Goal: Transaction & Acquisition: Purchase product/service

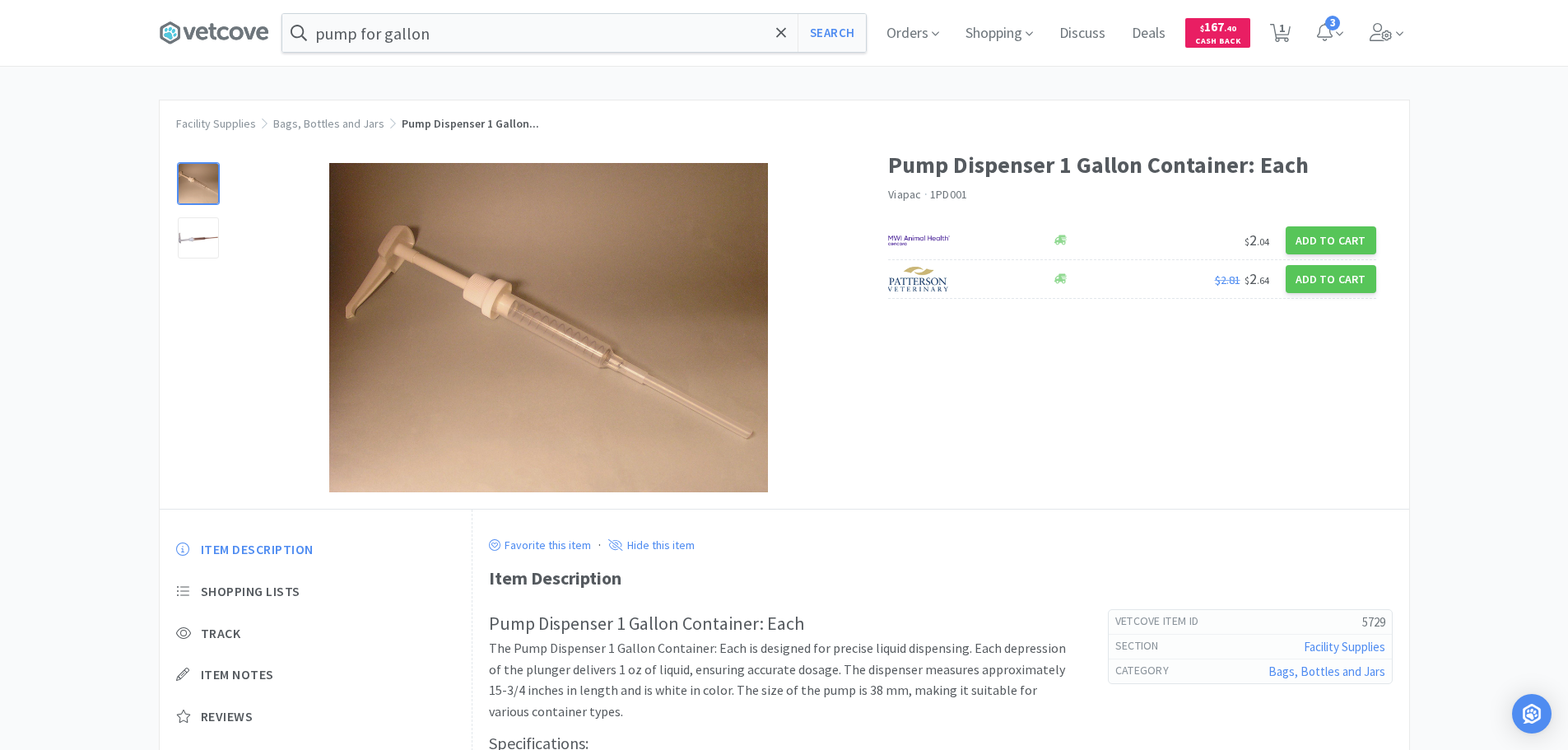
scroll to position [261, 0]
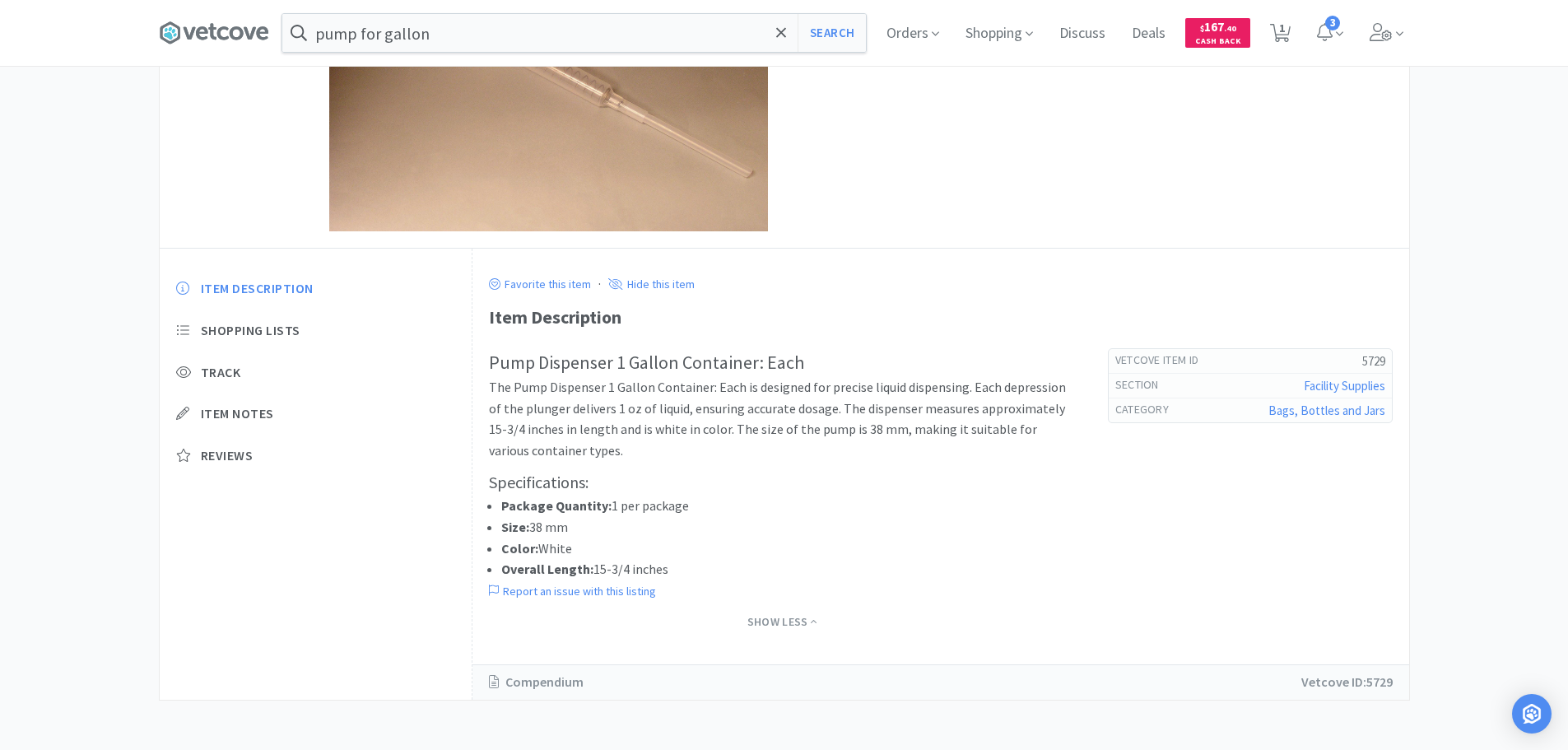
click at [1390, 26] on icon at bounding box center [1382, 32] width 23 height 18
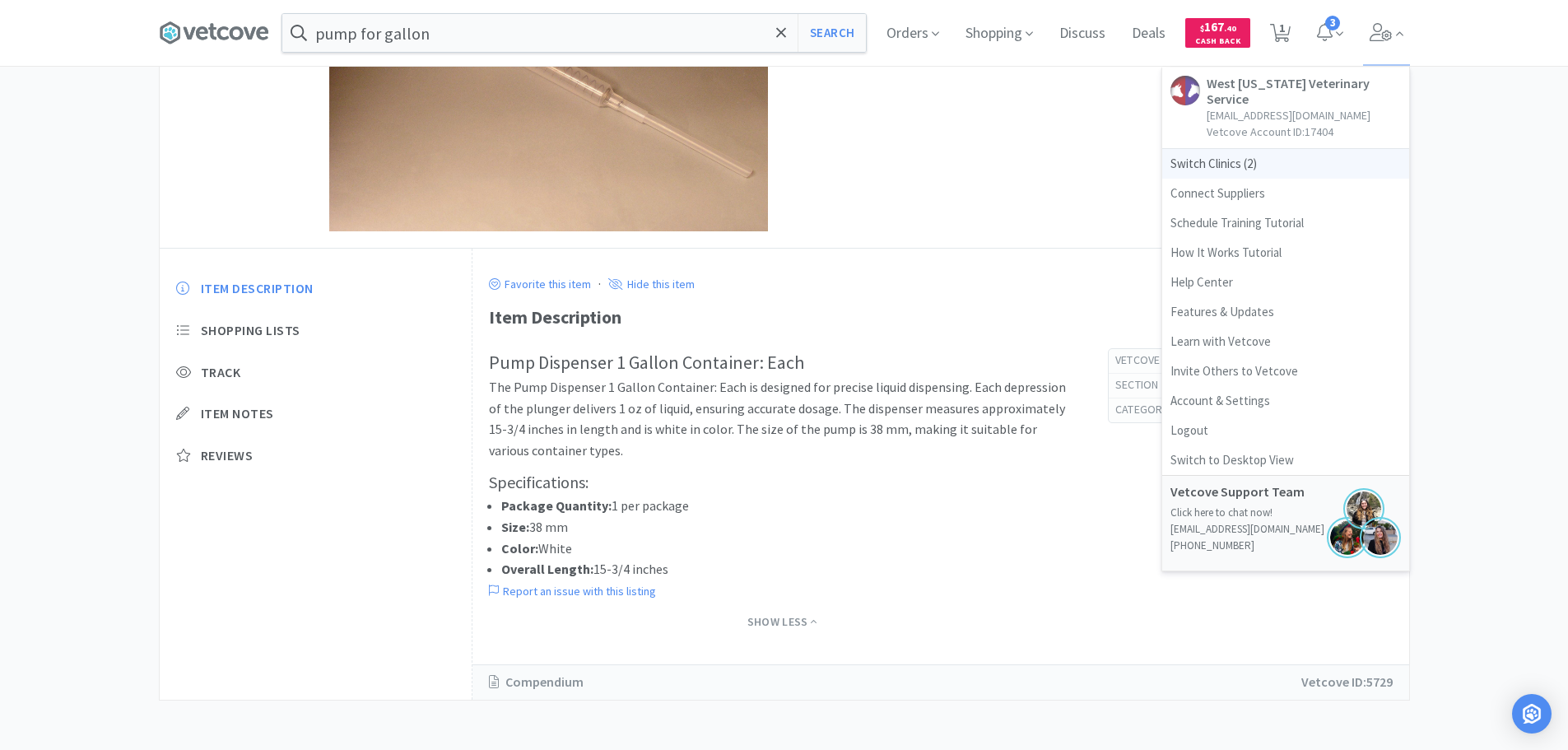
click at [1228, 159] on span "Switch Clinics ( 2 )" at bounding box center [1286, 164] width 247 height 30
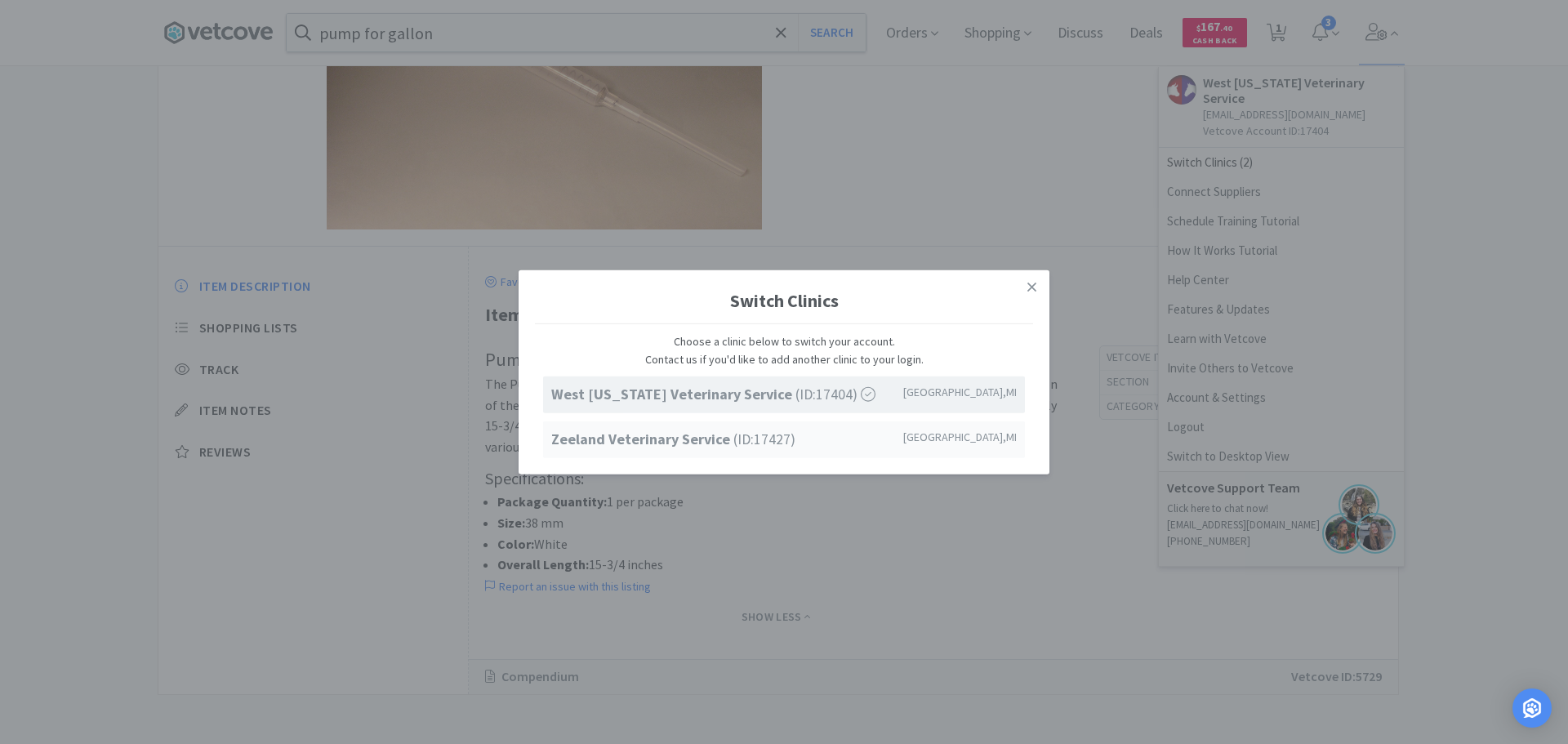
click at [596, 442] on strong "Zeeland Veterinary Service" at bounding box center [643, 439] width 182 height 19
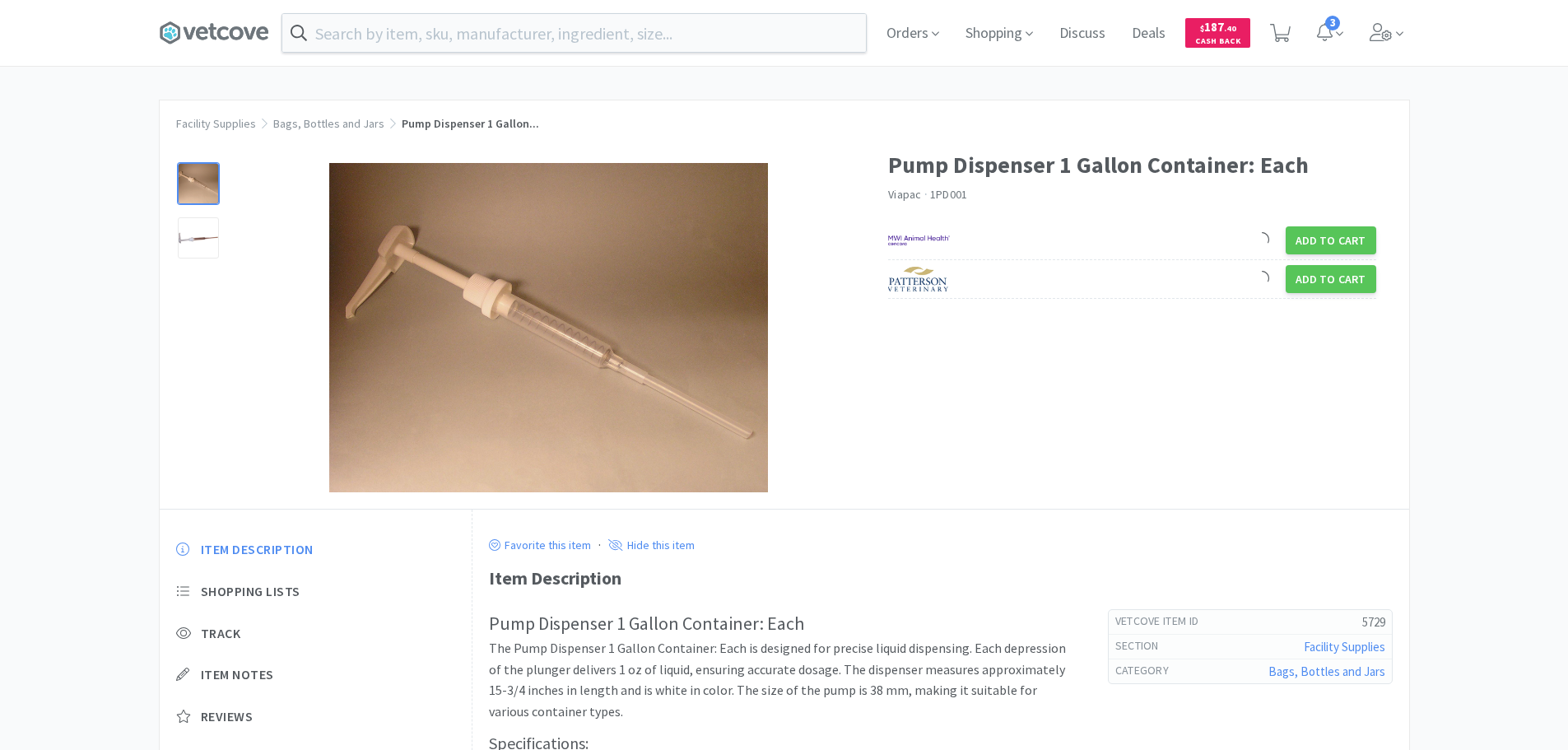
scroll to position [208, 0]
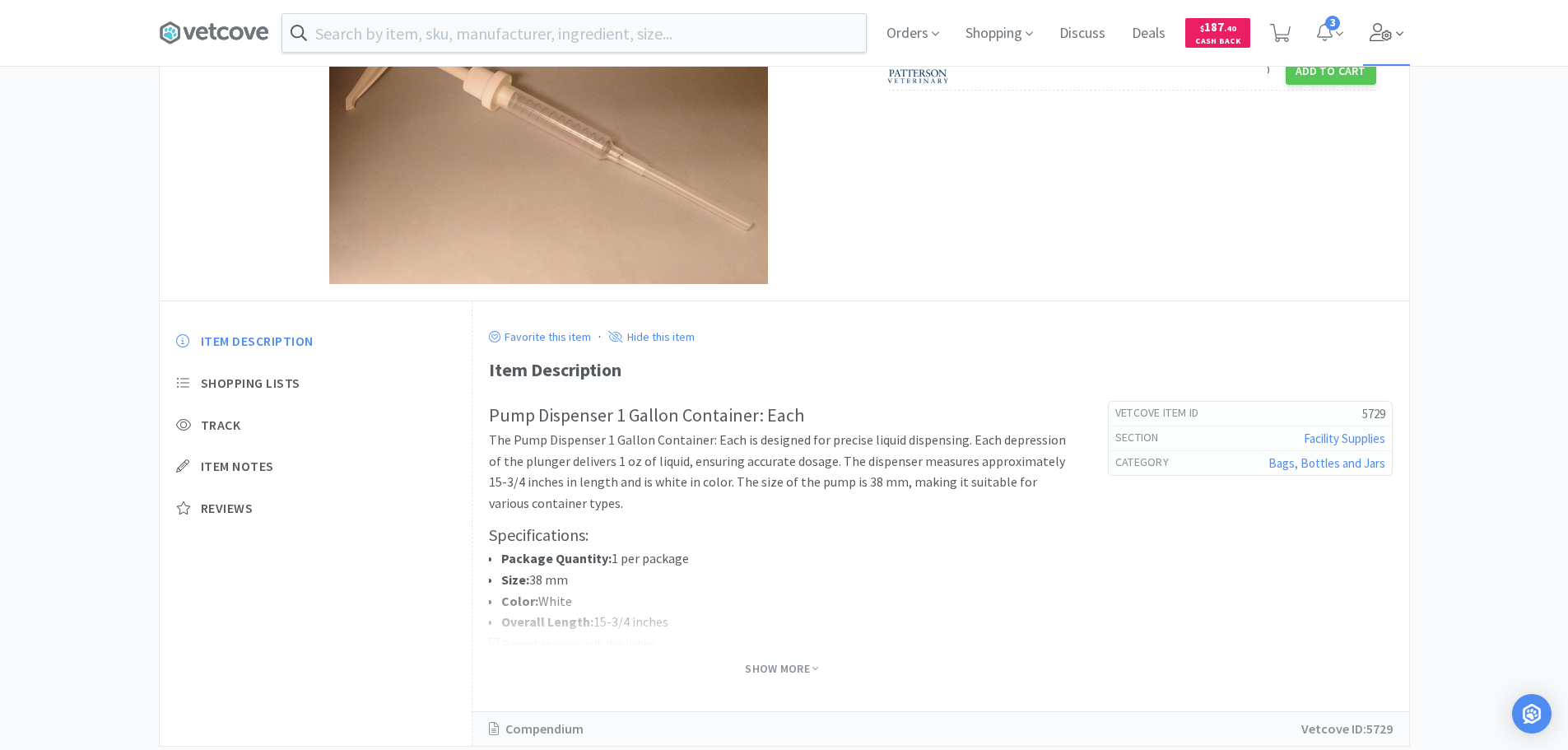
click at [1375, 25] on icon at bounding box center [1382, 32] width 23 height 18
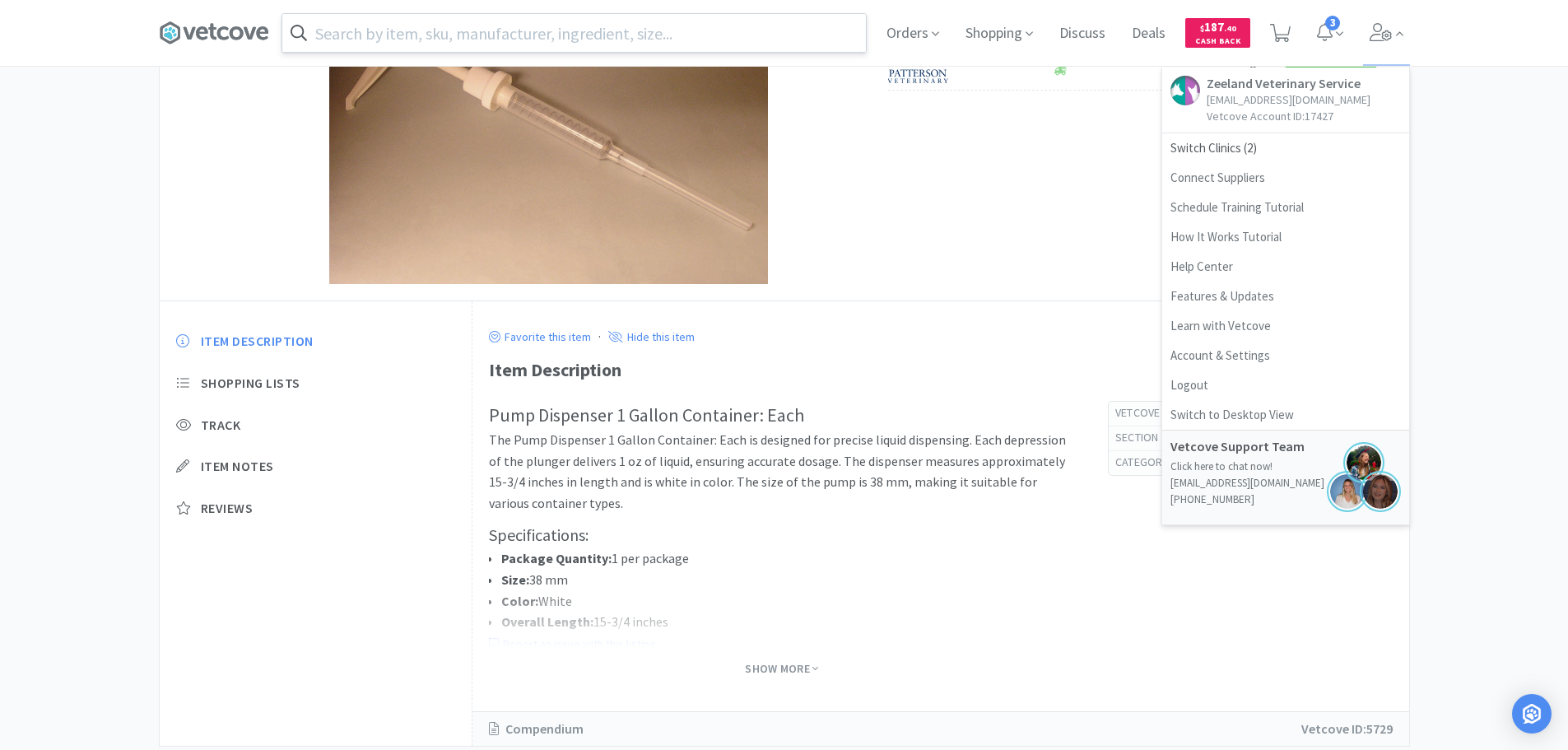
click at [494, 38] on input "text" at bounding box center [574, 32] width 584 height 38
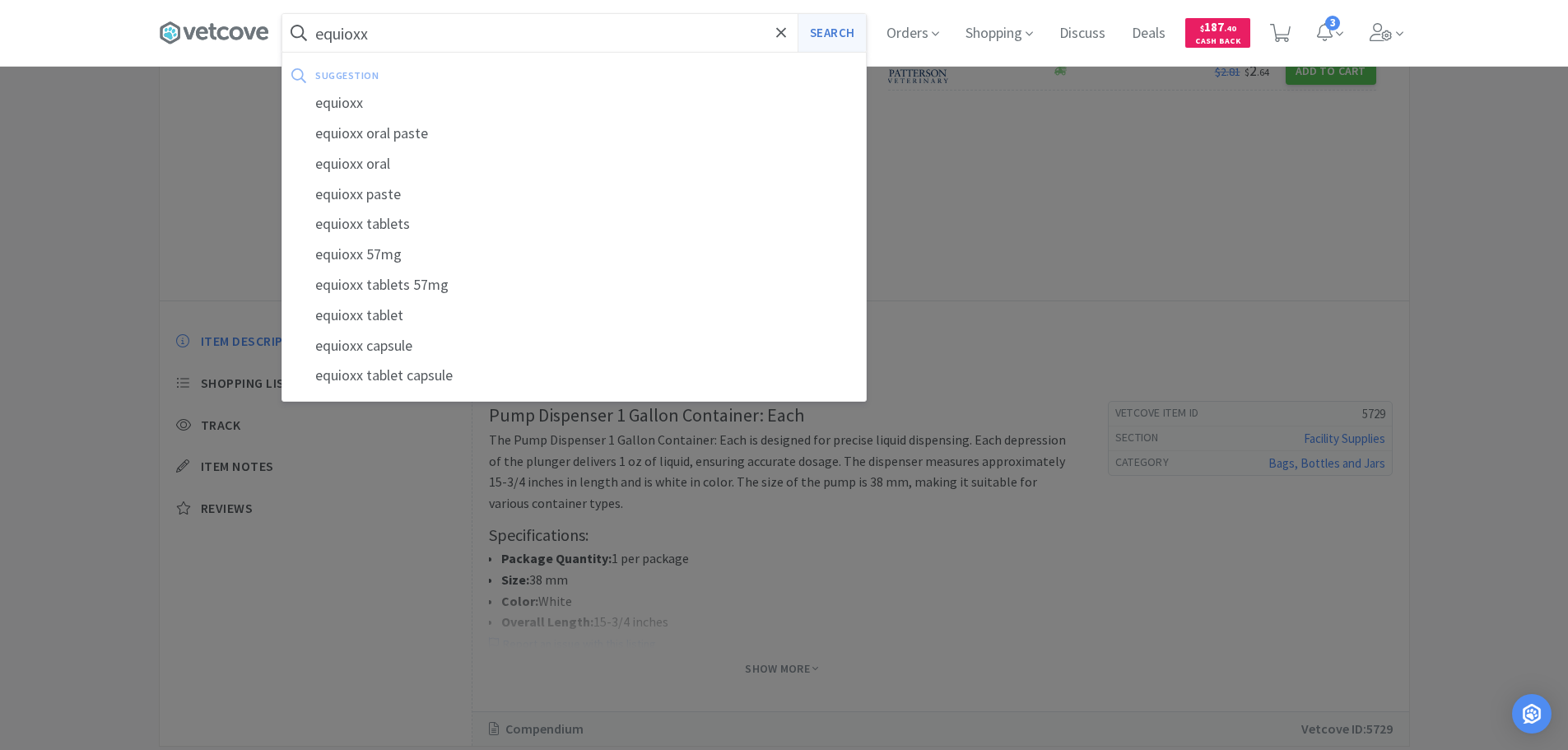
type input "equioxx"
click at [831, 40] on button "Search" at bounding box center [832, 32] width 68 height 38
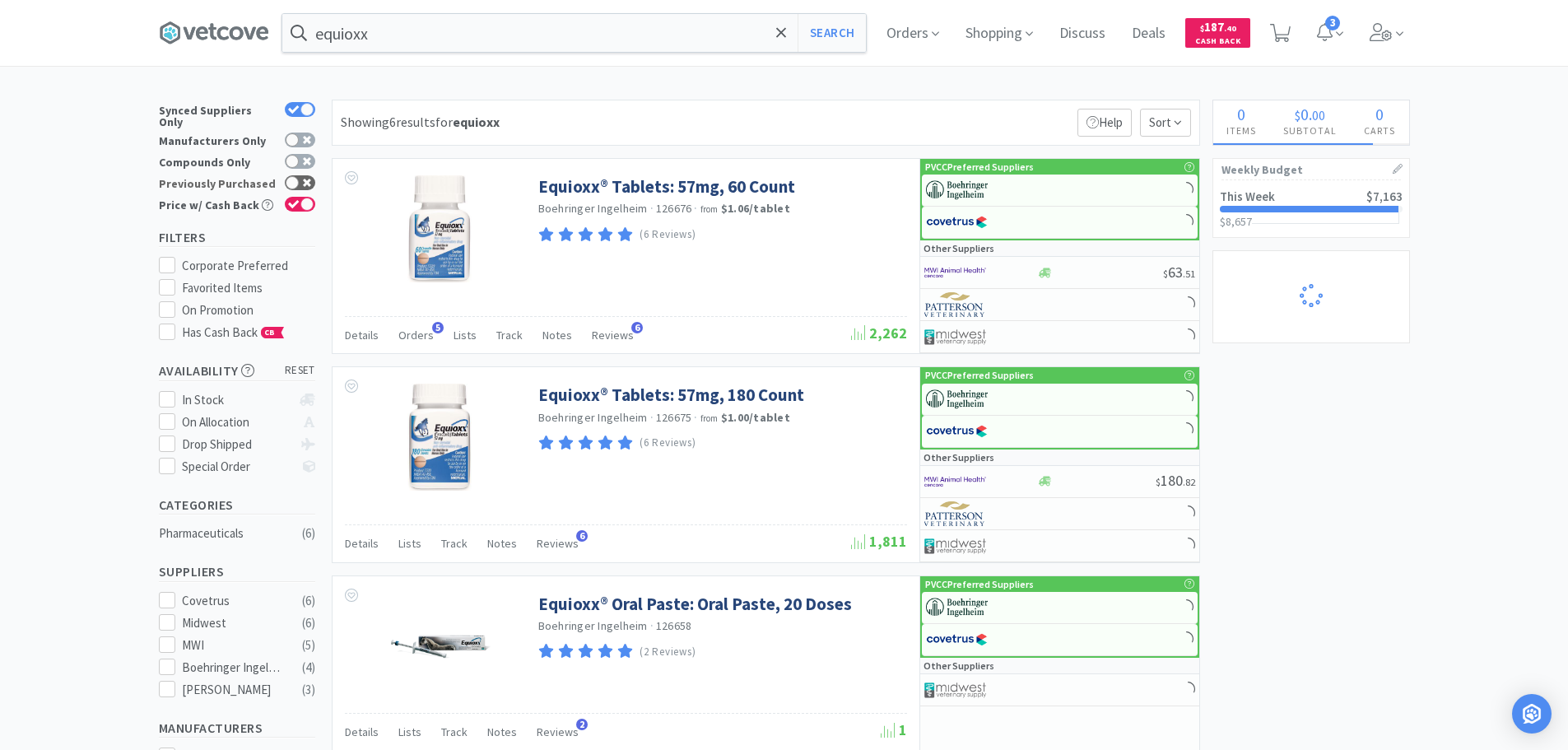
click at [308, 179] on icon at bounding box center [306, 182] width 8 height 8
checkbox input "true"
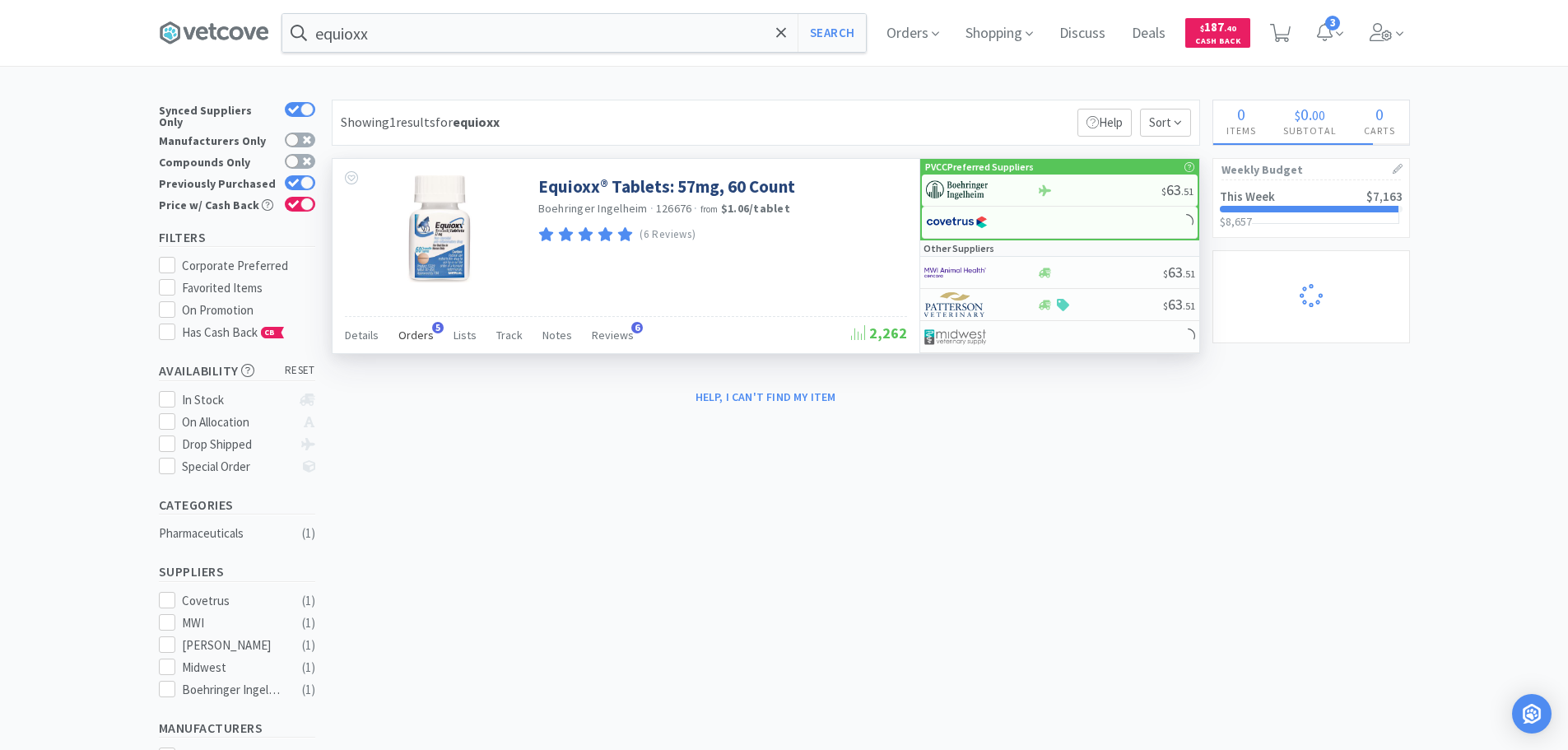
click at [402, 327] on span "Orders" at bounding box center [416, 334] width 35 height 15
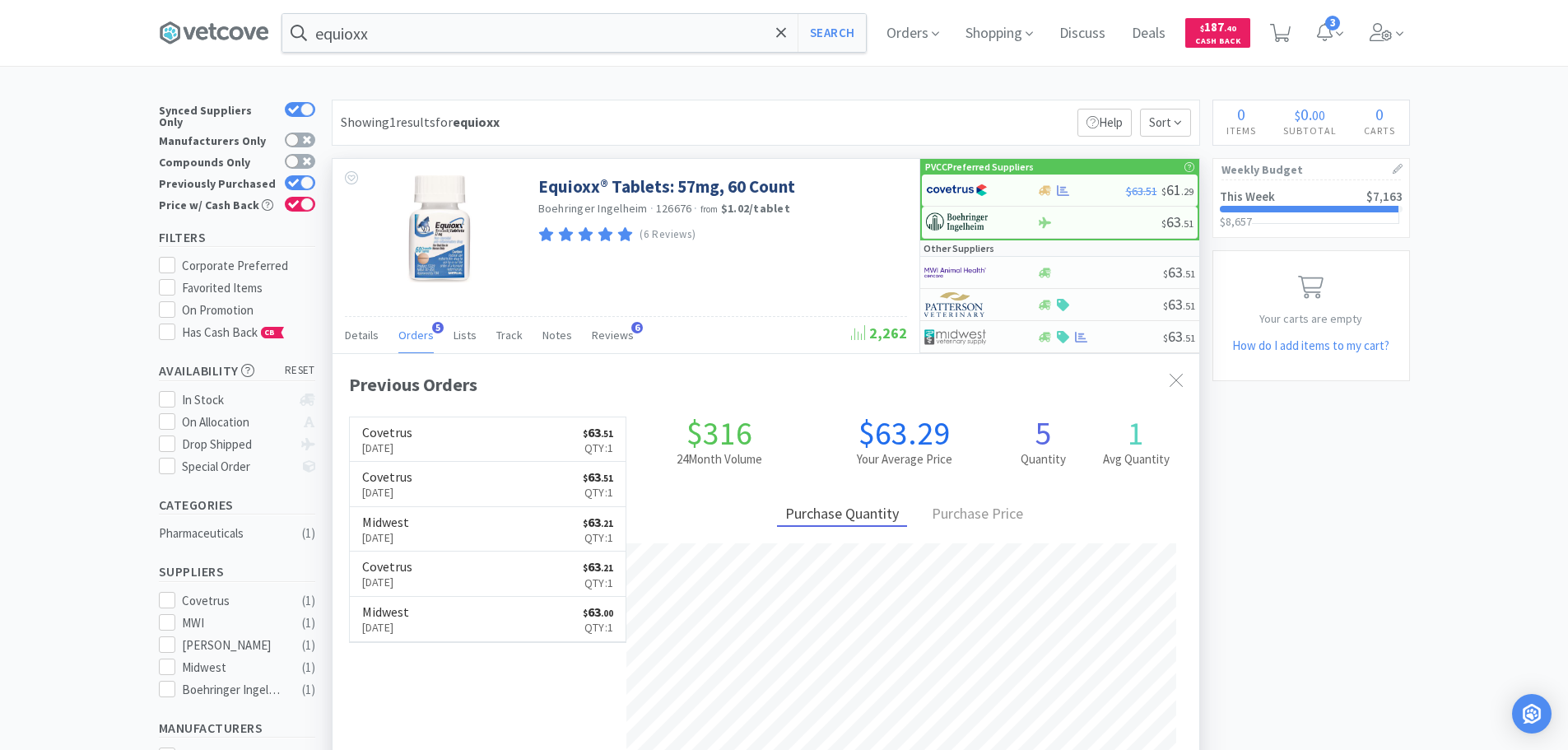
scroll to position [426, 867]
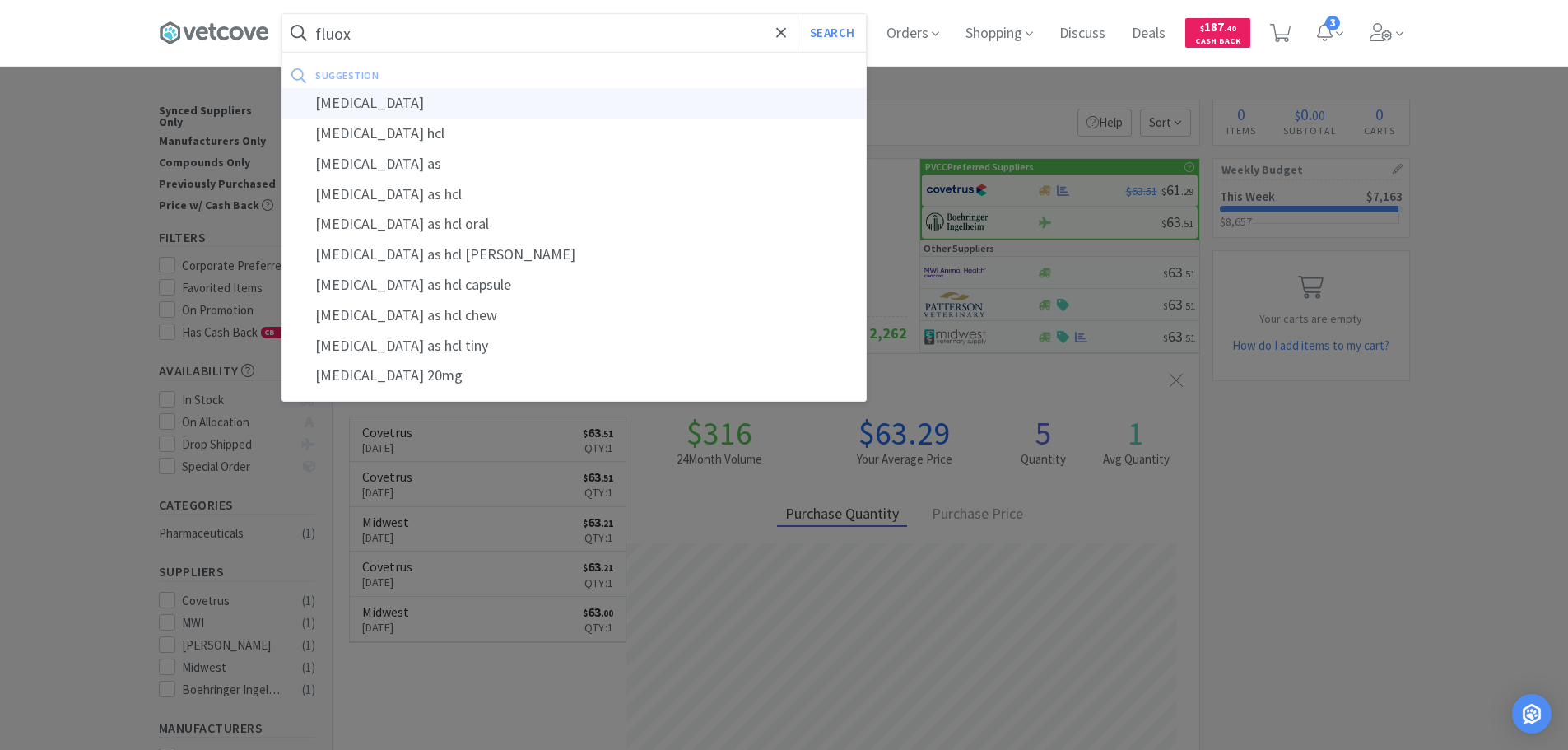
click at [361, 101] on div "[MEDICAL_DATA]" at bounding box center [574, 103] width 584 height 31
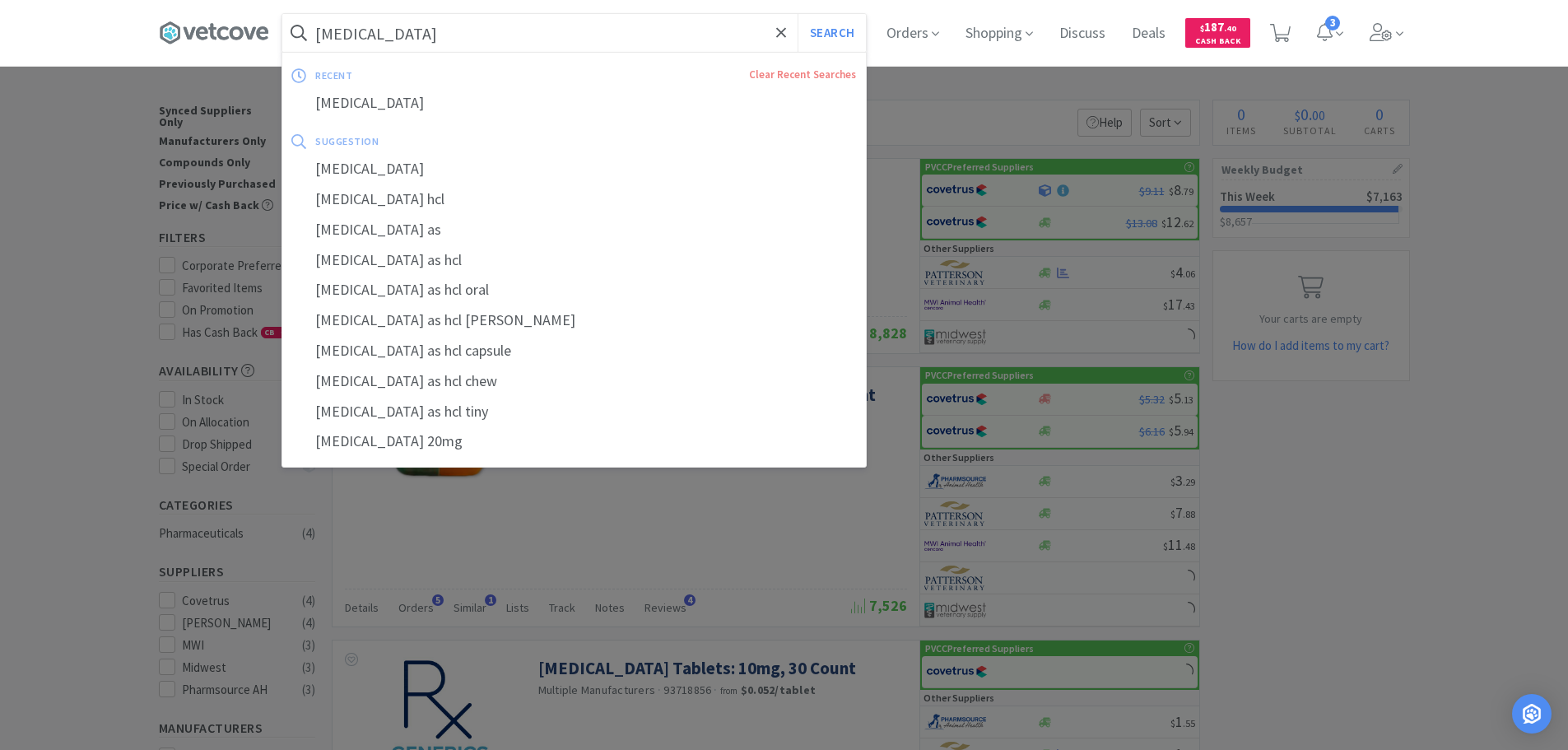
click at [498, 45] on input "[MEDICAL_DATA]" at bounding box center [574, 32] width 584 height 38
click at [505, 39] on input "[MEDICAL_DATA]" at bounding box center [574, 32] width 584 height 38
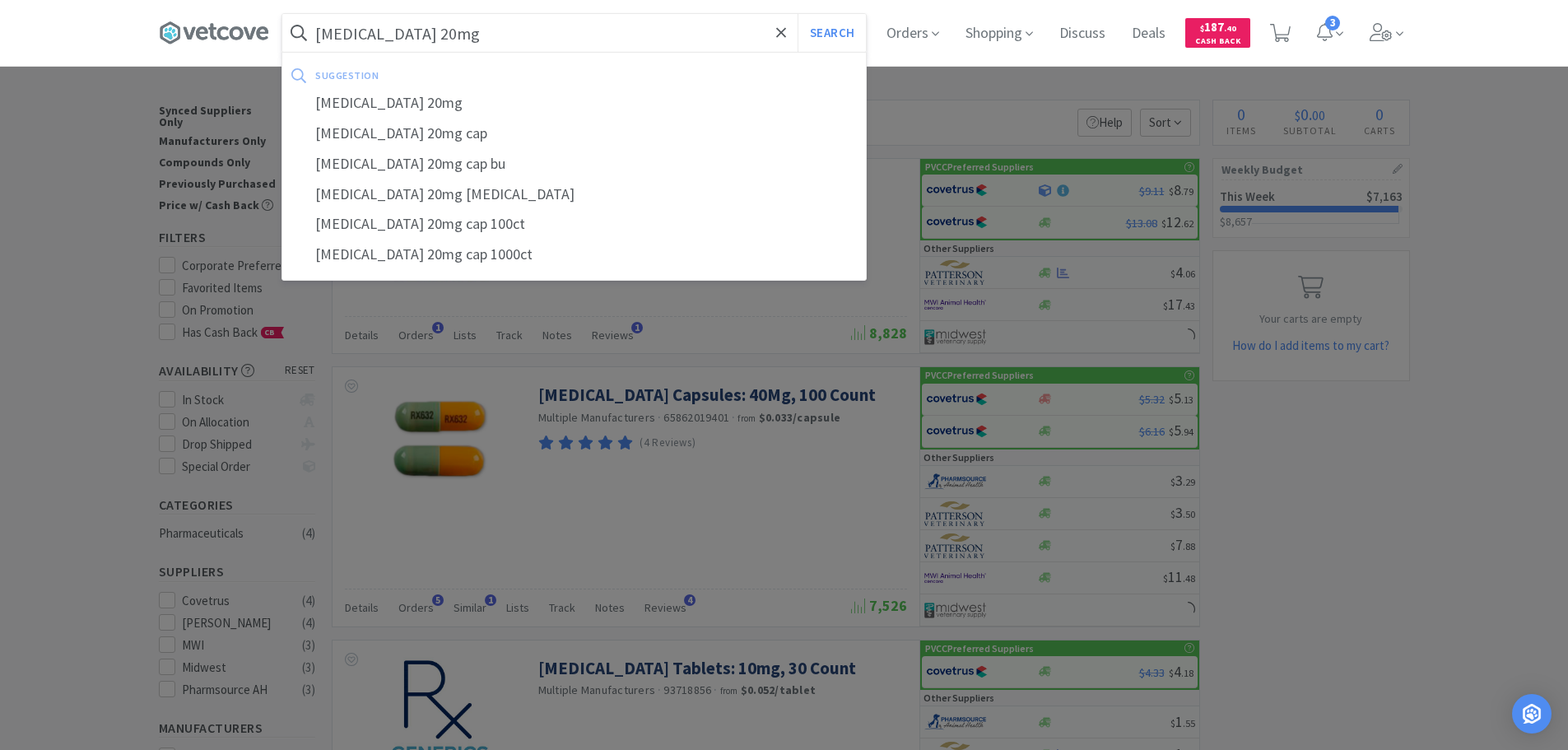
click at [798, 14] on button "Search" at bounding box center [832, 32] width 68 height 38
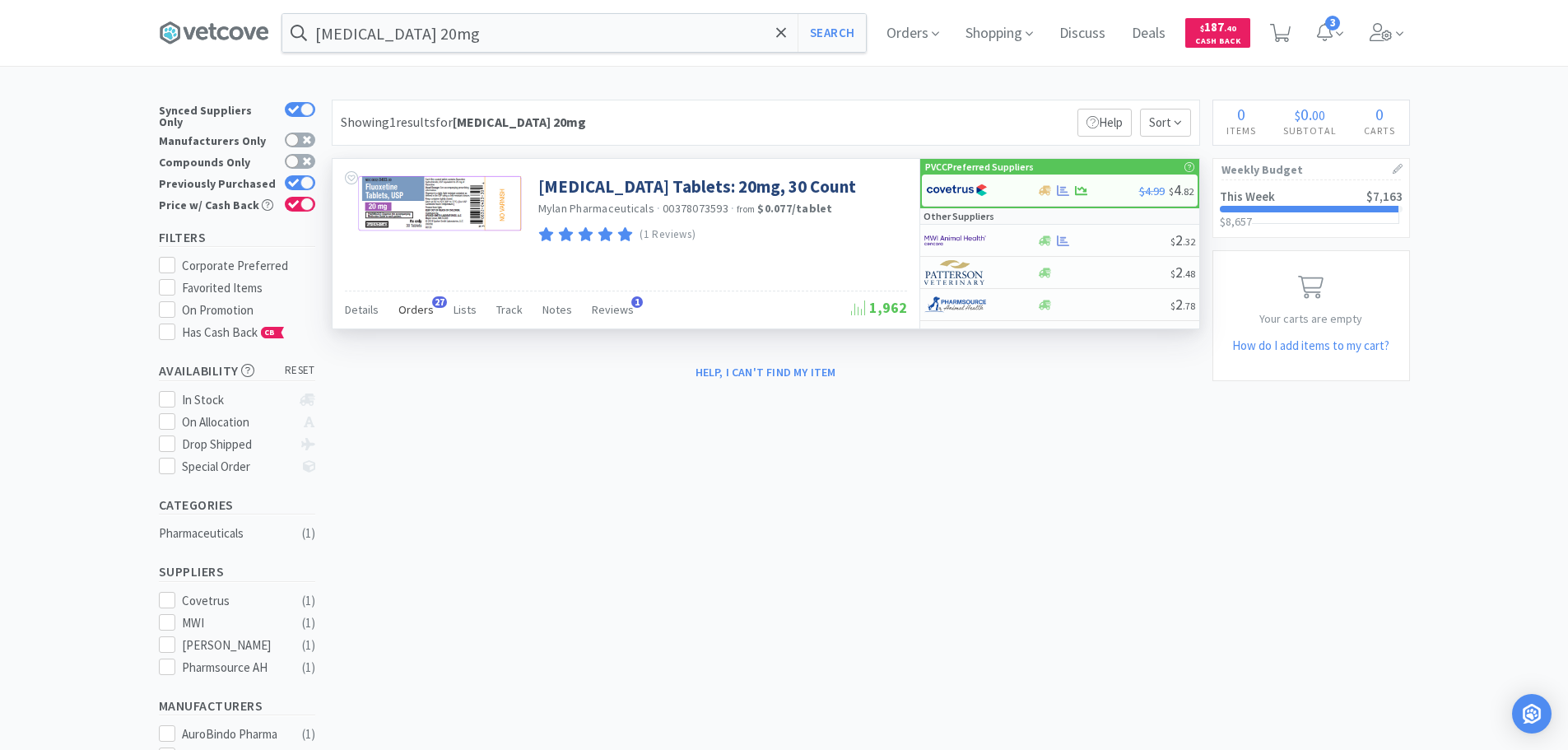
click at [418, 312] on span "Orders" at bounding box center [416, 309] width 35 height 15
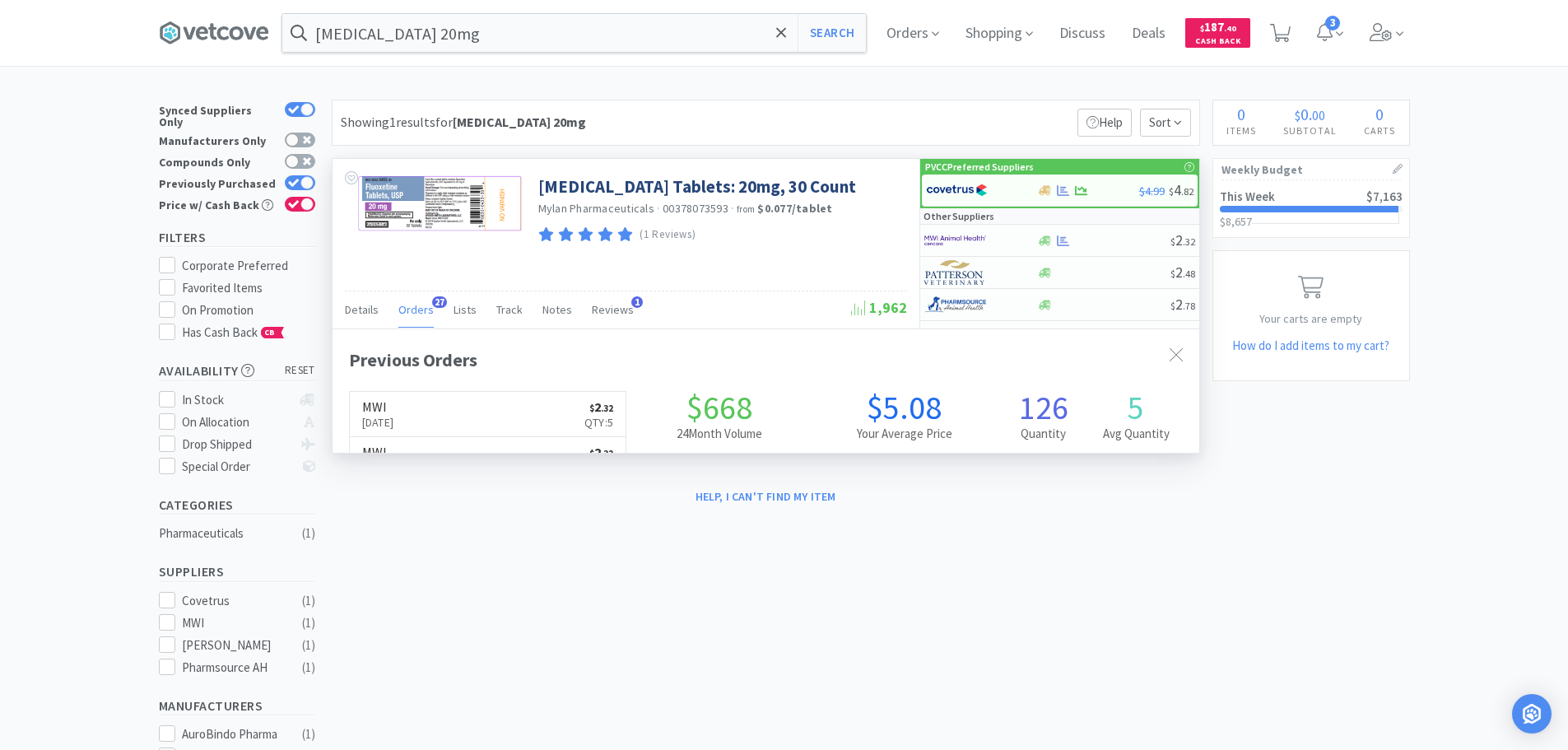
scroll to position [441, 867]
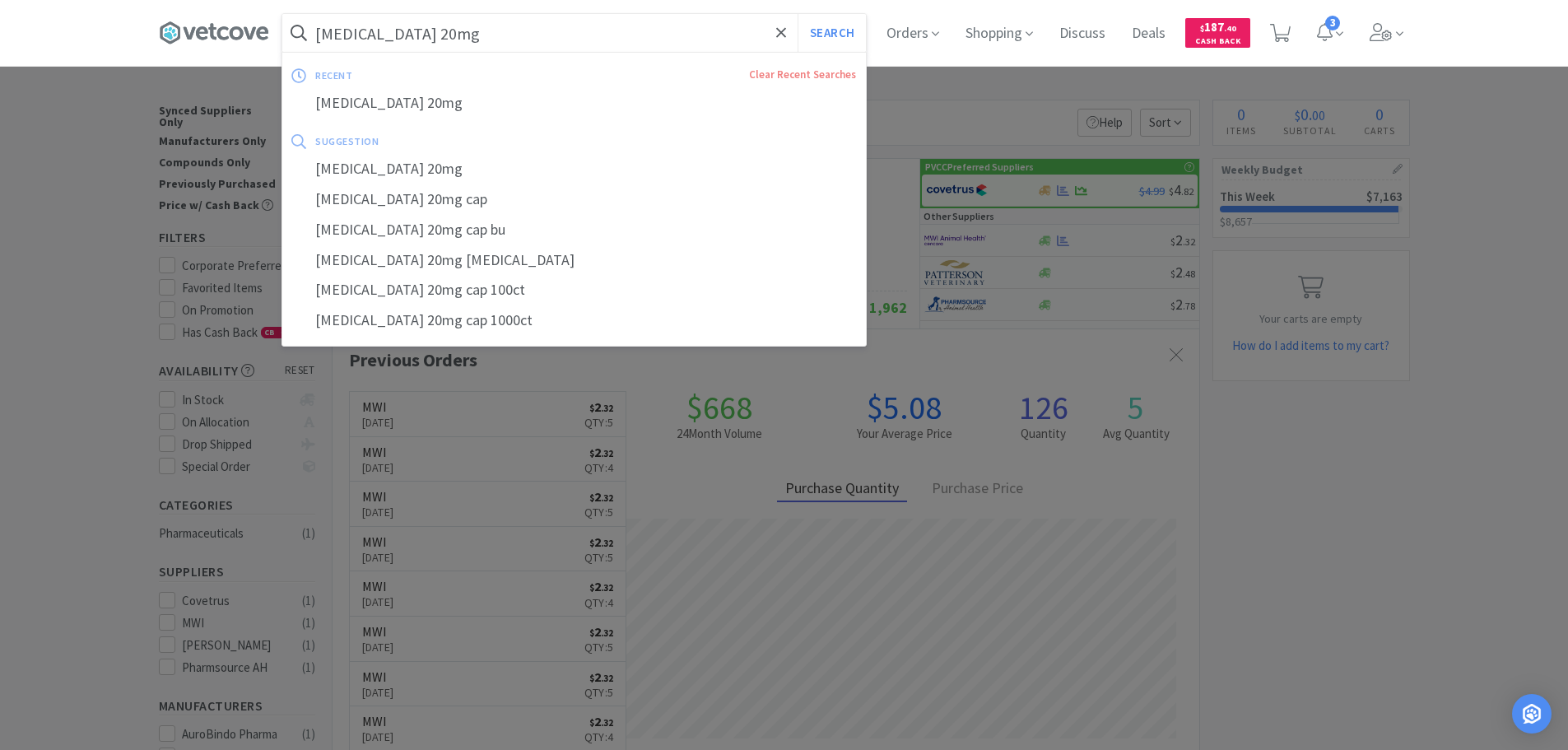
click at [463, 23] on input "fluoxetine 20mg" at bounding box center [574, 32] width 584 height 38
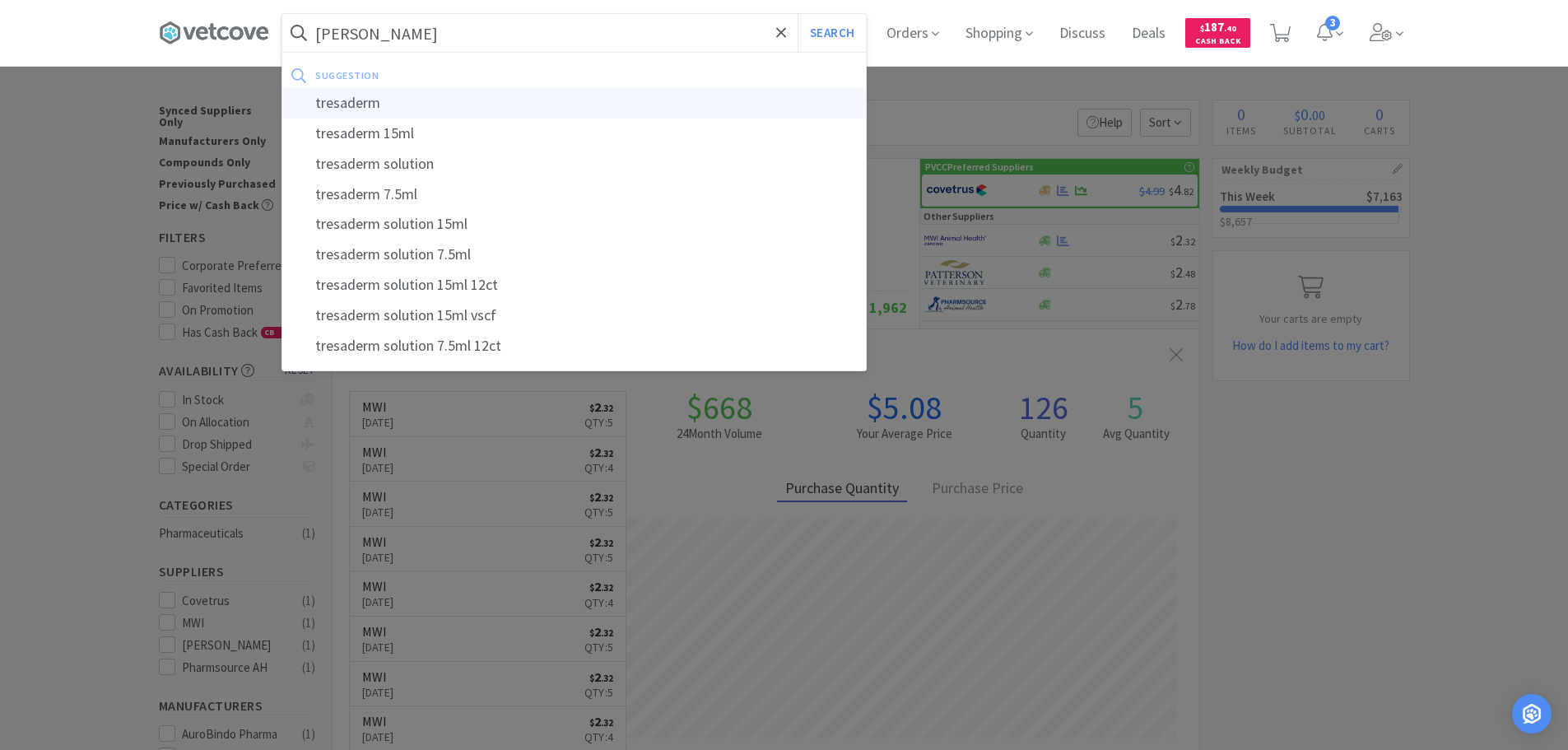
click at [485, 98] on div "tresaderm" at bounding box center [574, 103] width 584 height 31
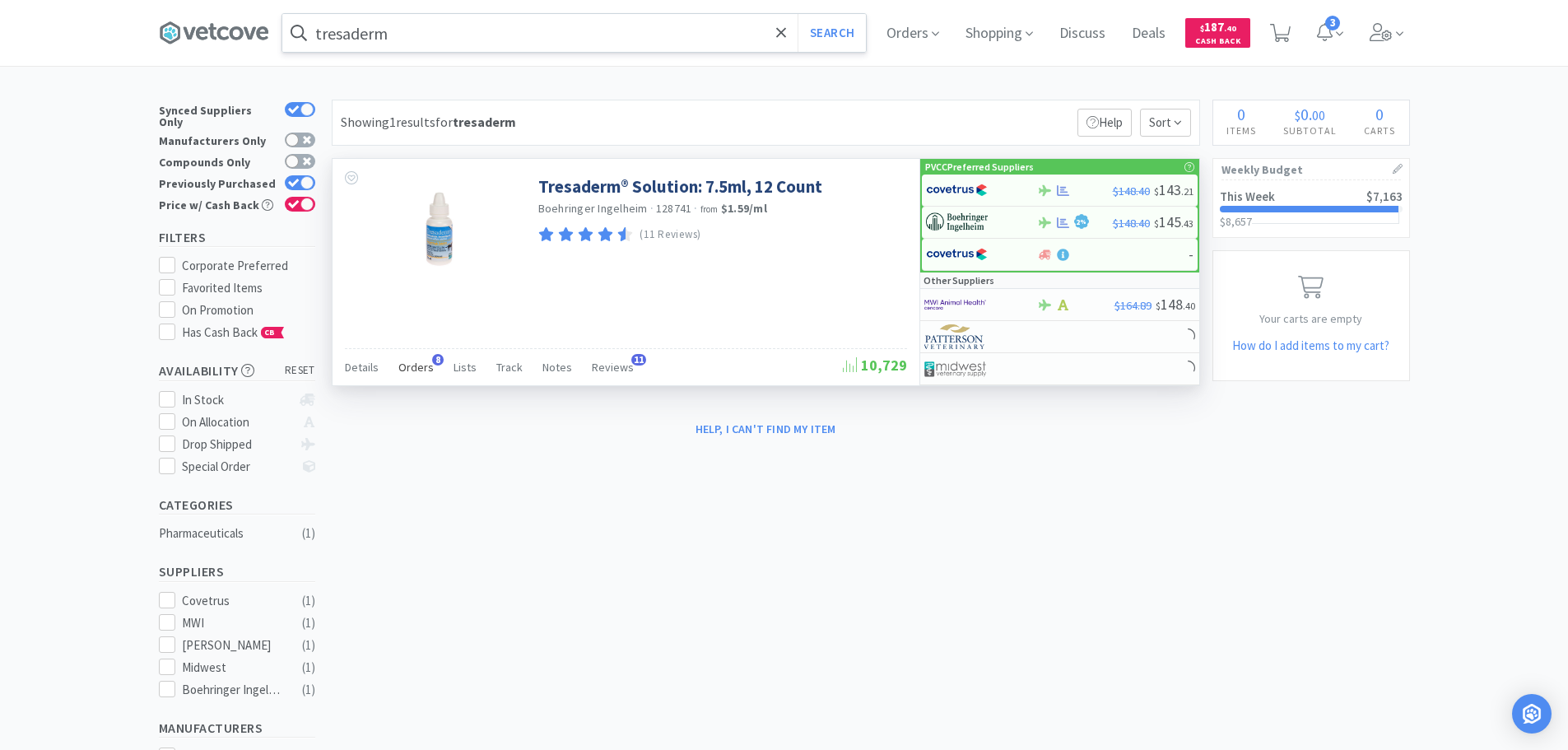
click at [412, 367] on span "Orders" at bounding box center [416, 367] width 35 height 15
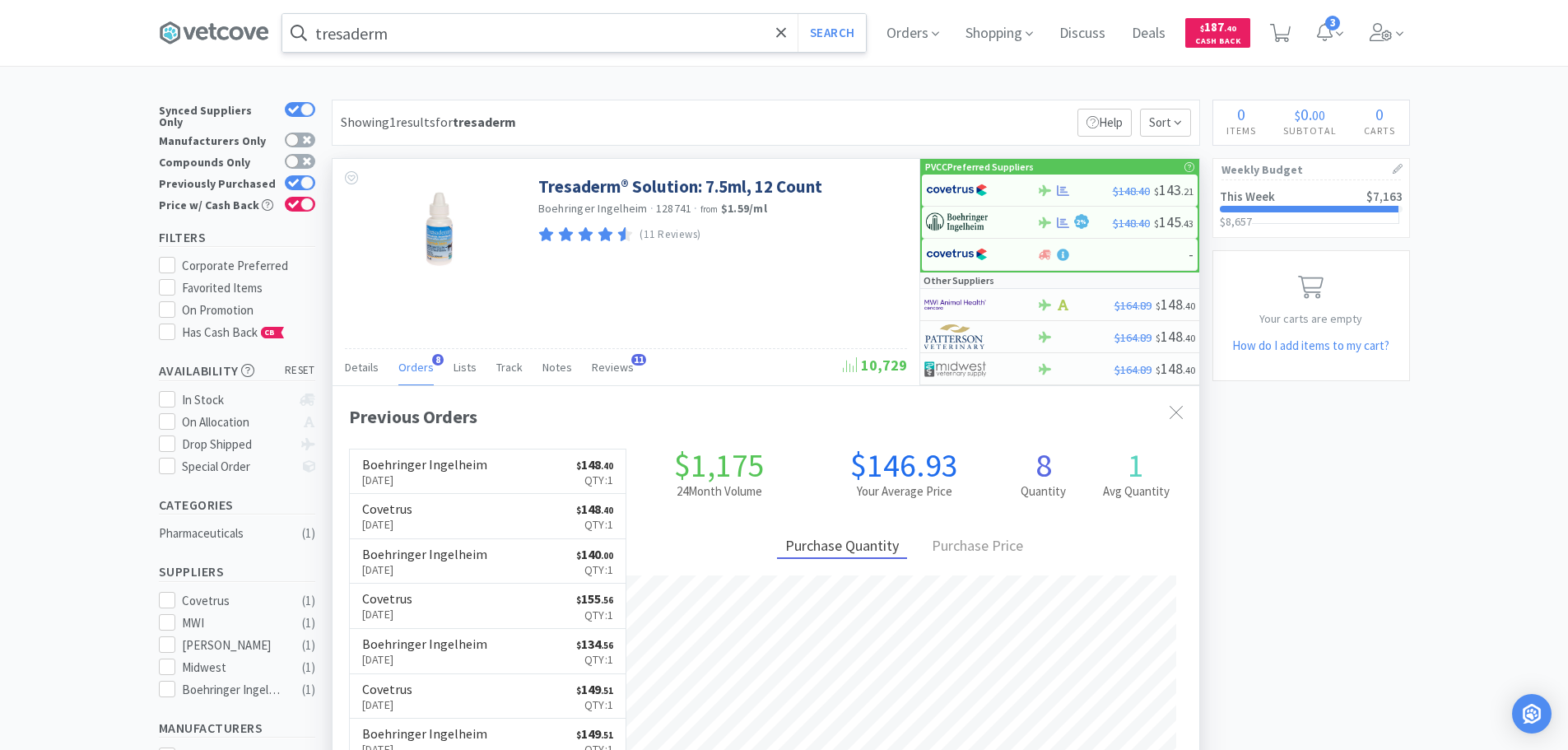
scroll to position [440, 867]
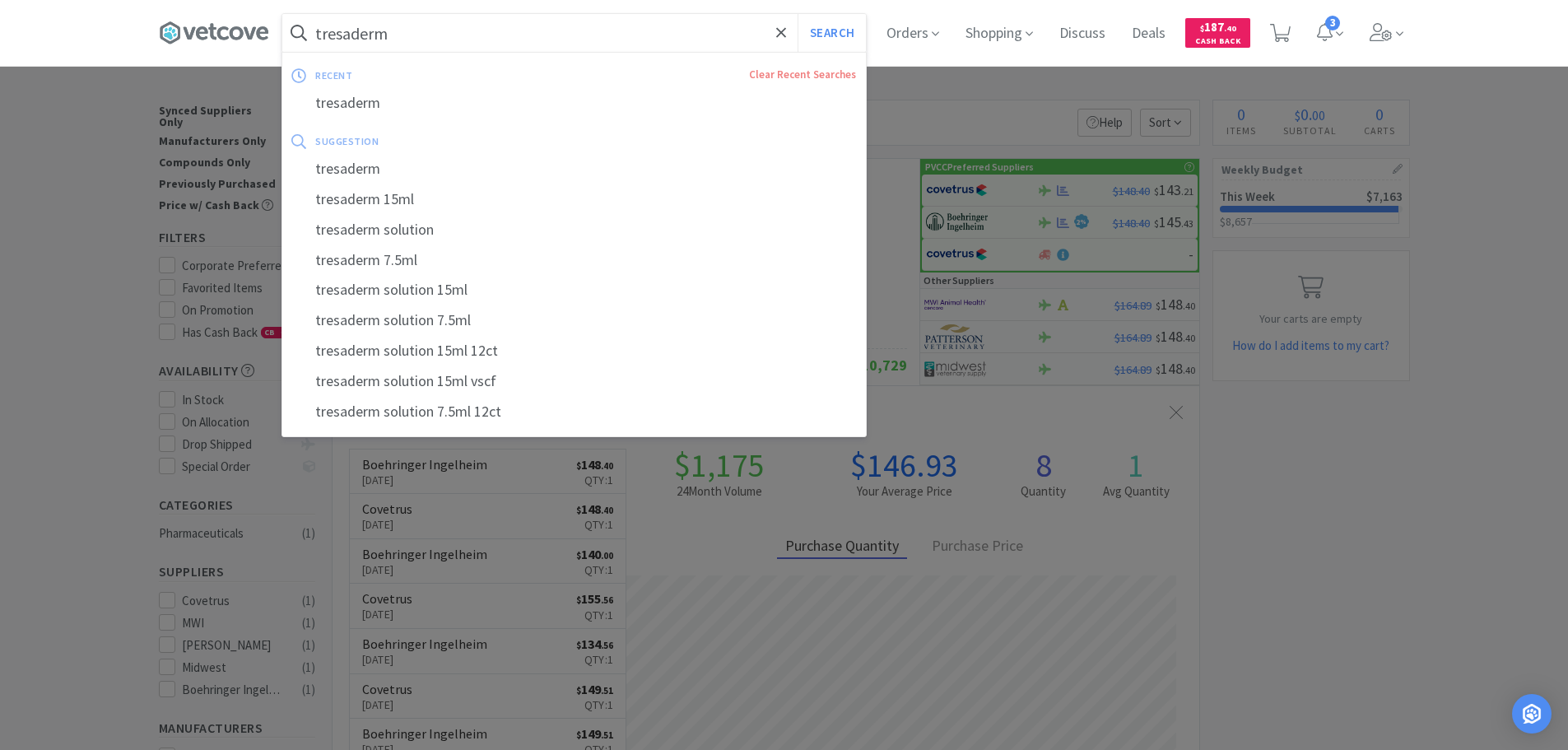
click at [440, 43] on input "tresaderm" at bounding box center [574, 32] width 584 height 38
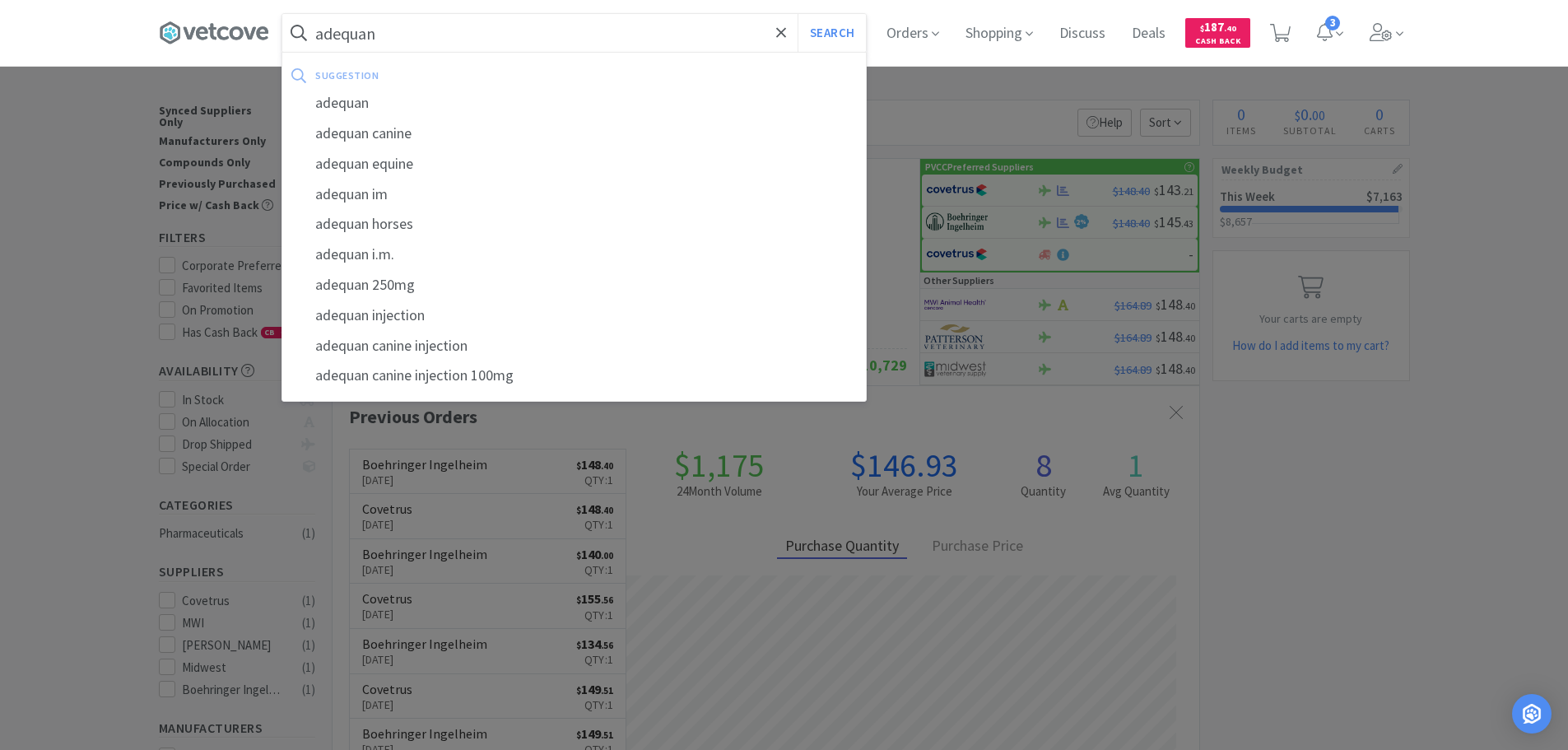
click at [798, 14] on button "Search" at bounding box center [832, 32] width 68 height 38
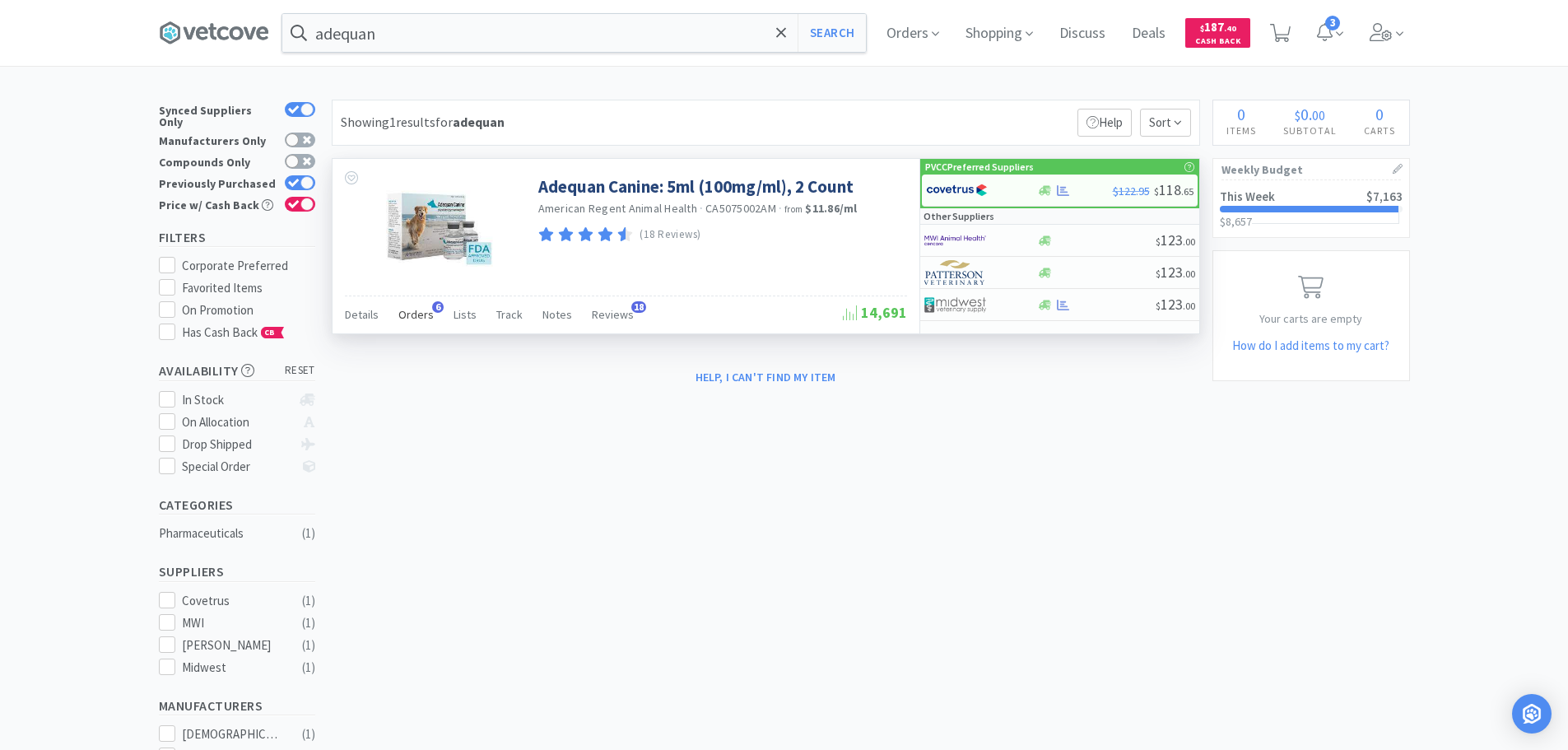
click at [420, 311] on span "Orders" at bounding box center [416, 314] width 35 height 15
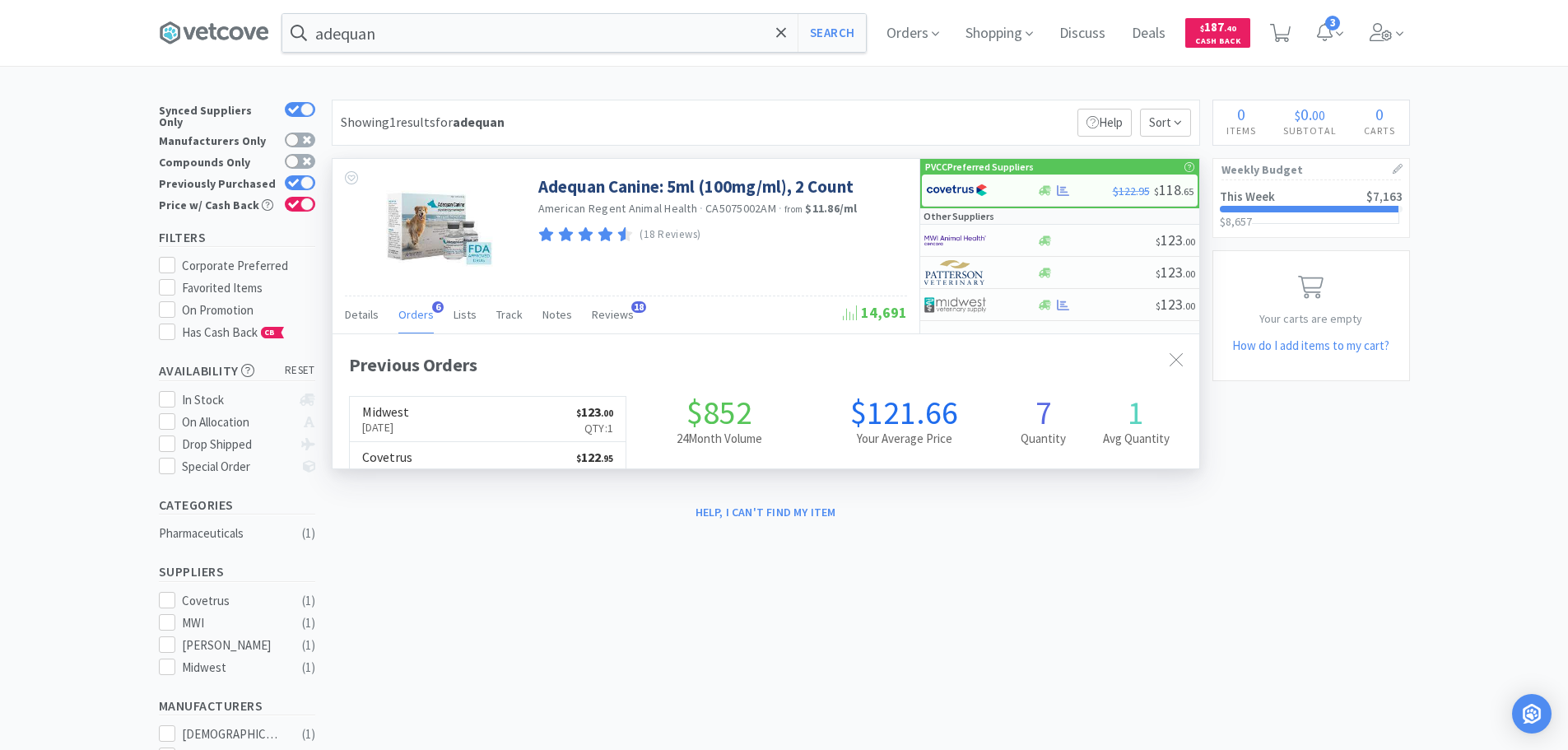
scroll to position [426, 867]
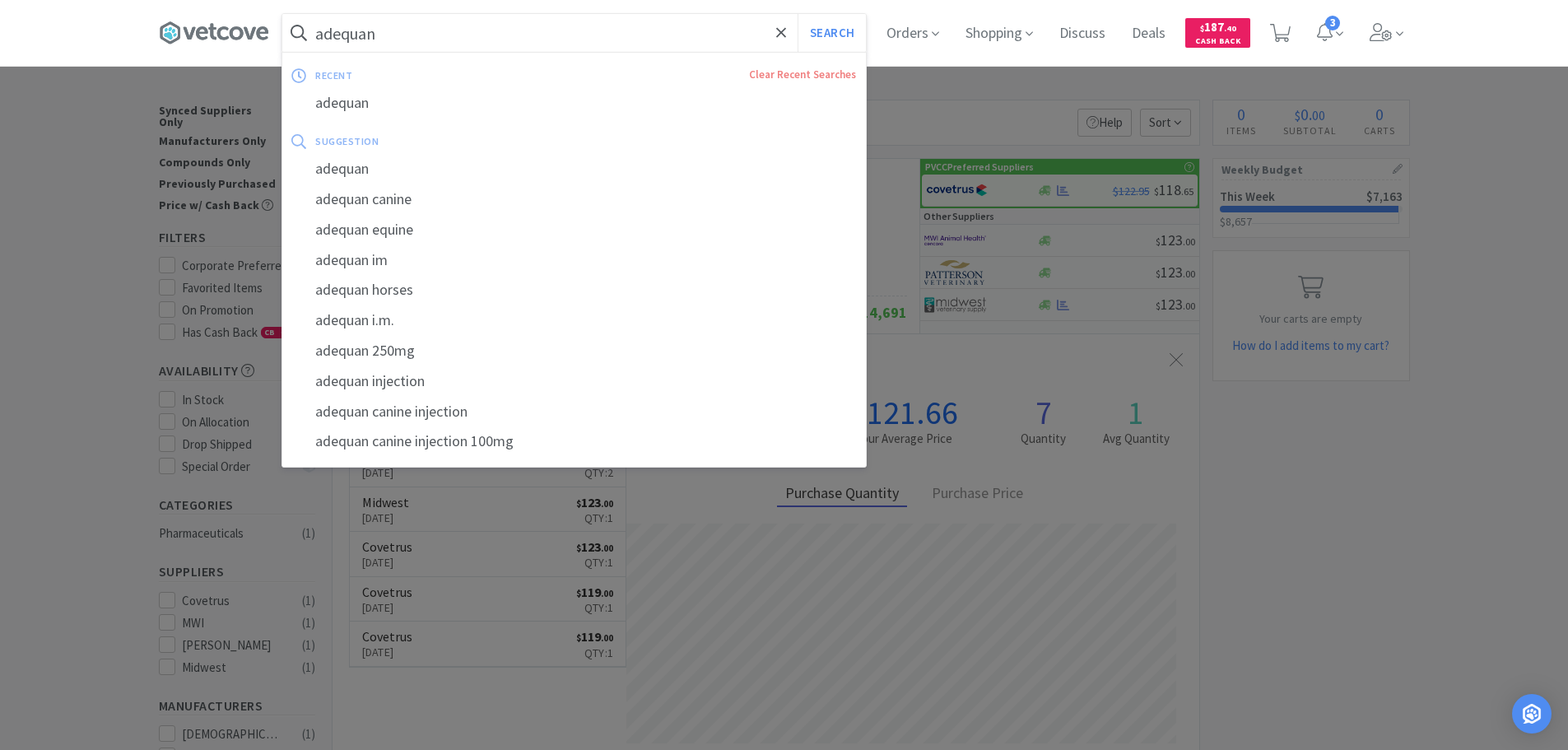
click at [538, 32] on input "adequan" at bounding box center [574, 32] width 584 height 38
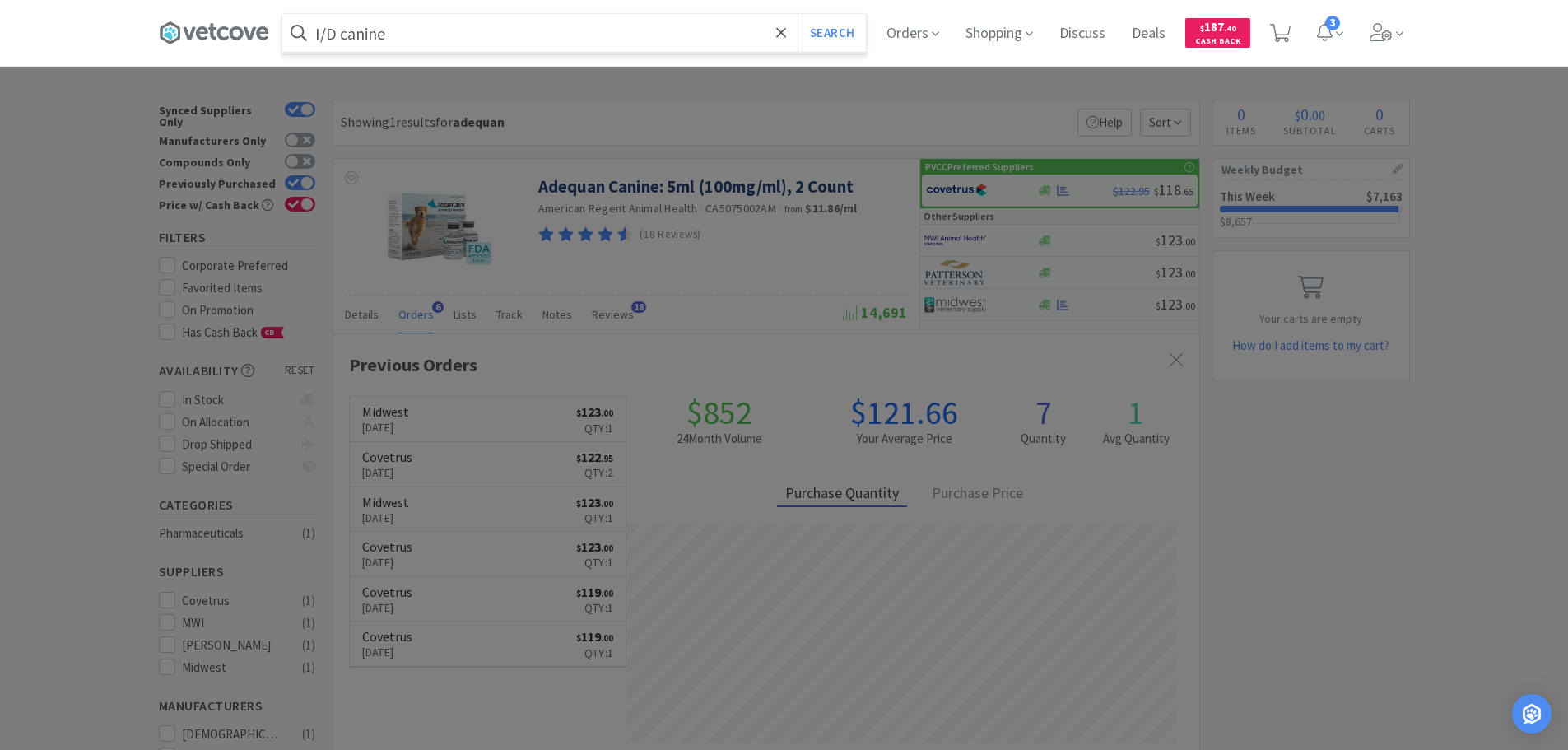
click at [798, 14] on button "Search" at bounding box center [832, 32] width 68 height 38
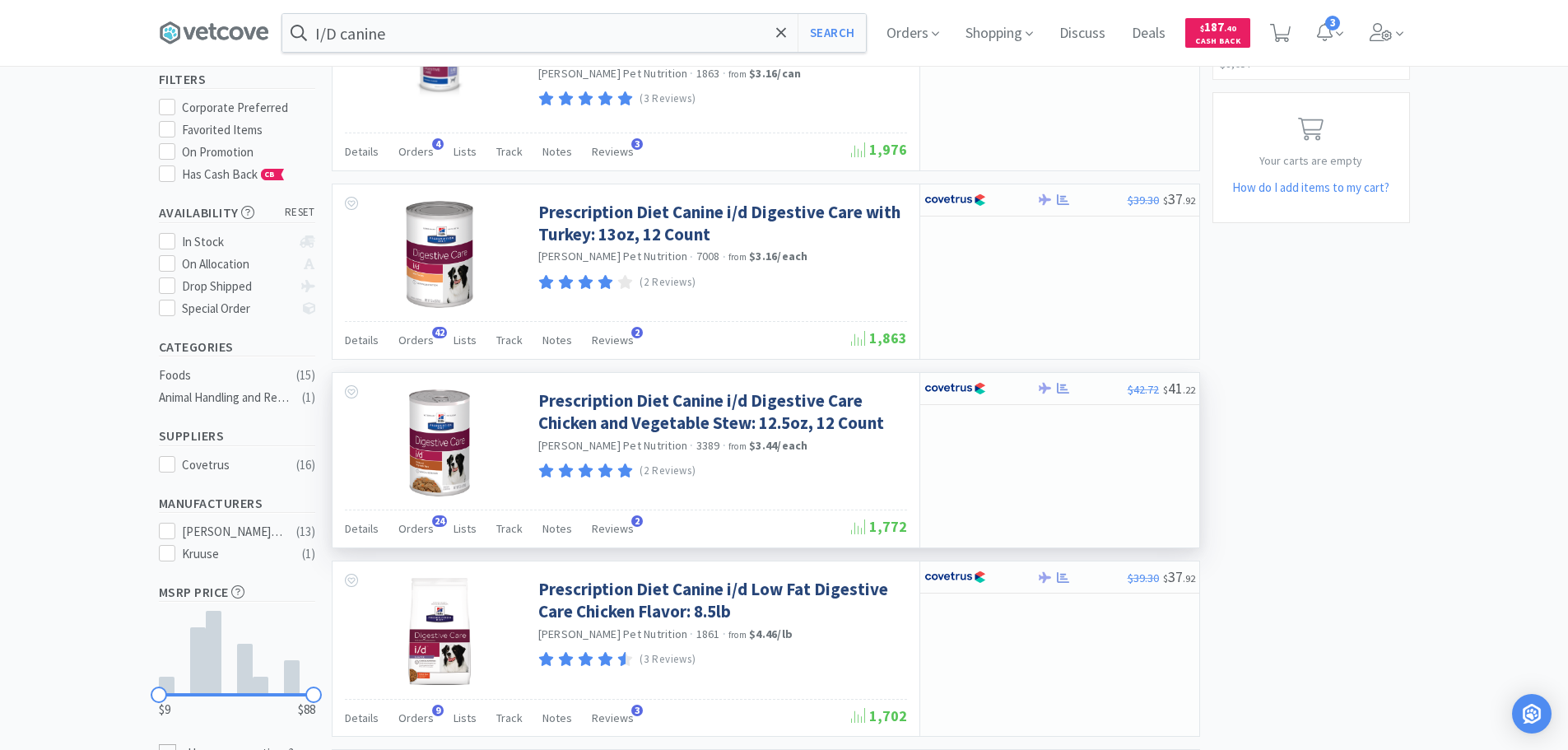
scroll to position [165, 0]
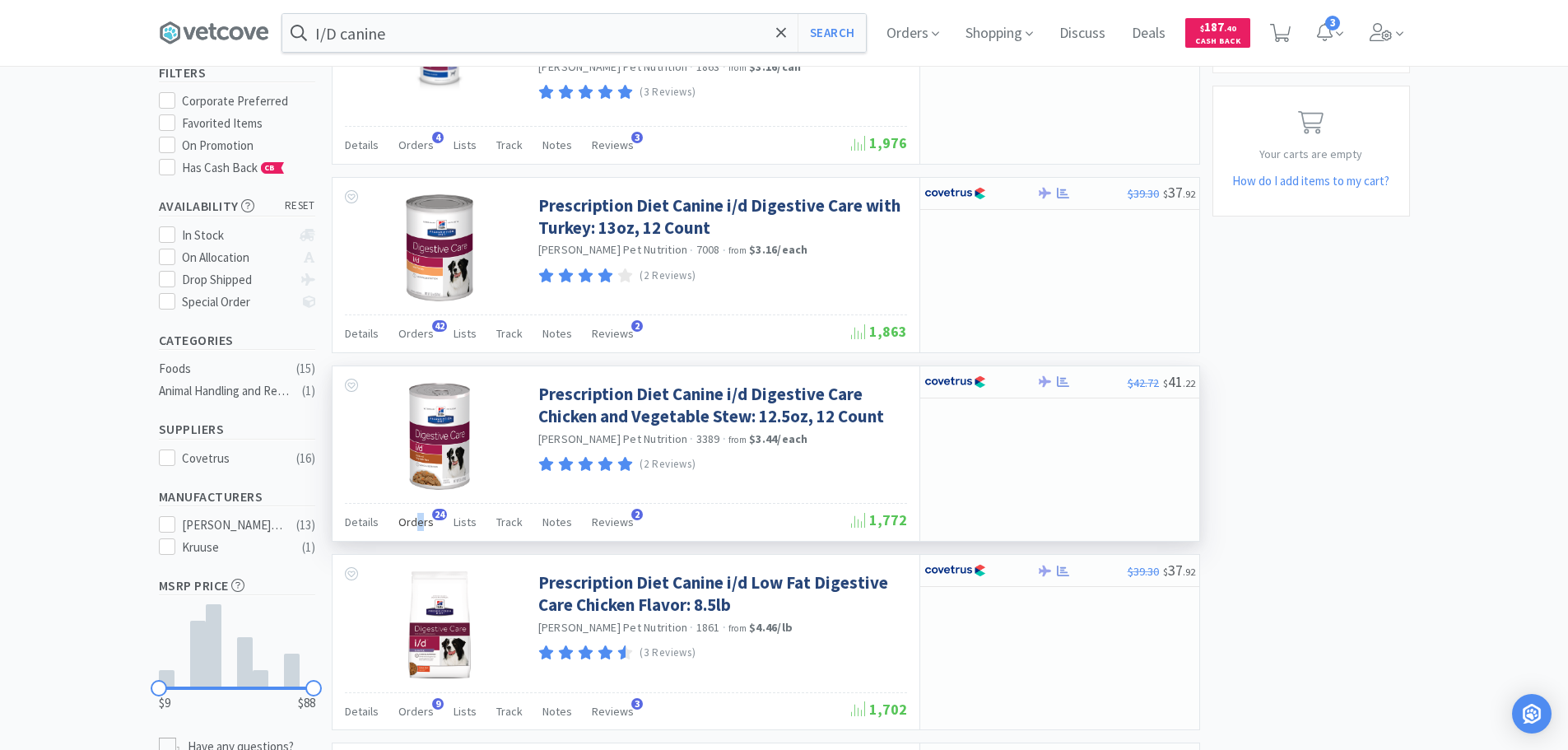
click at [418, 515] on span "Orders" at bounding box center [416, 522] width 35 height 15
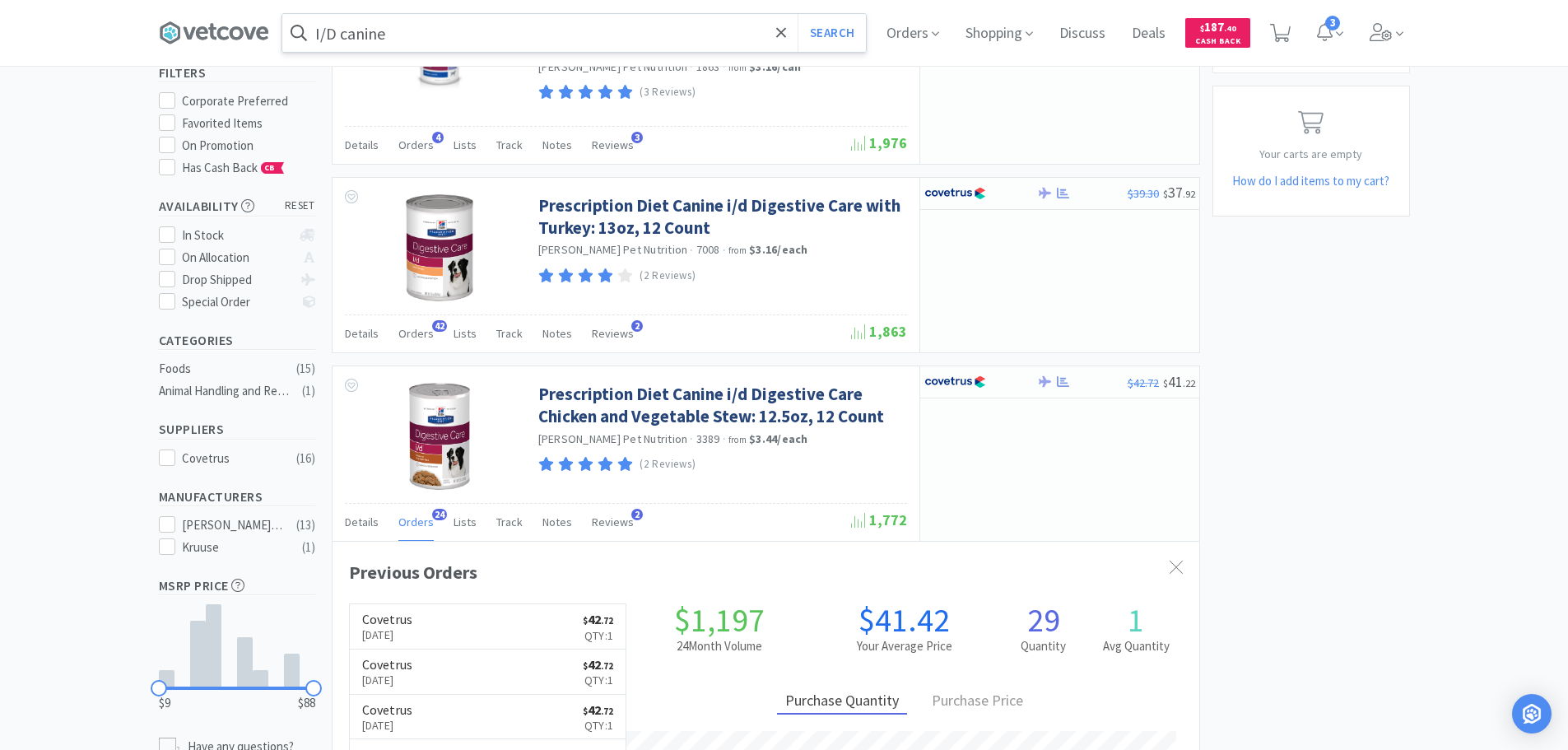
click at [470, 45] on input "I/D canine" at bounding box center [574, 32] width 584 height 38
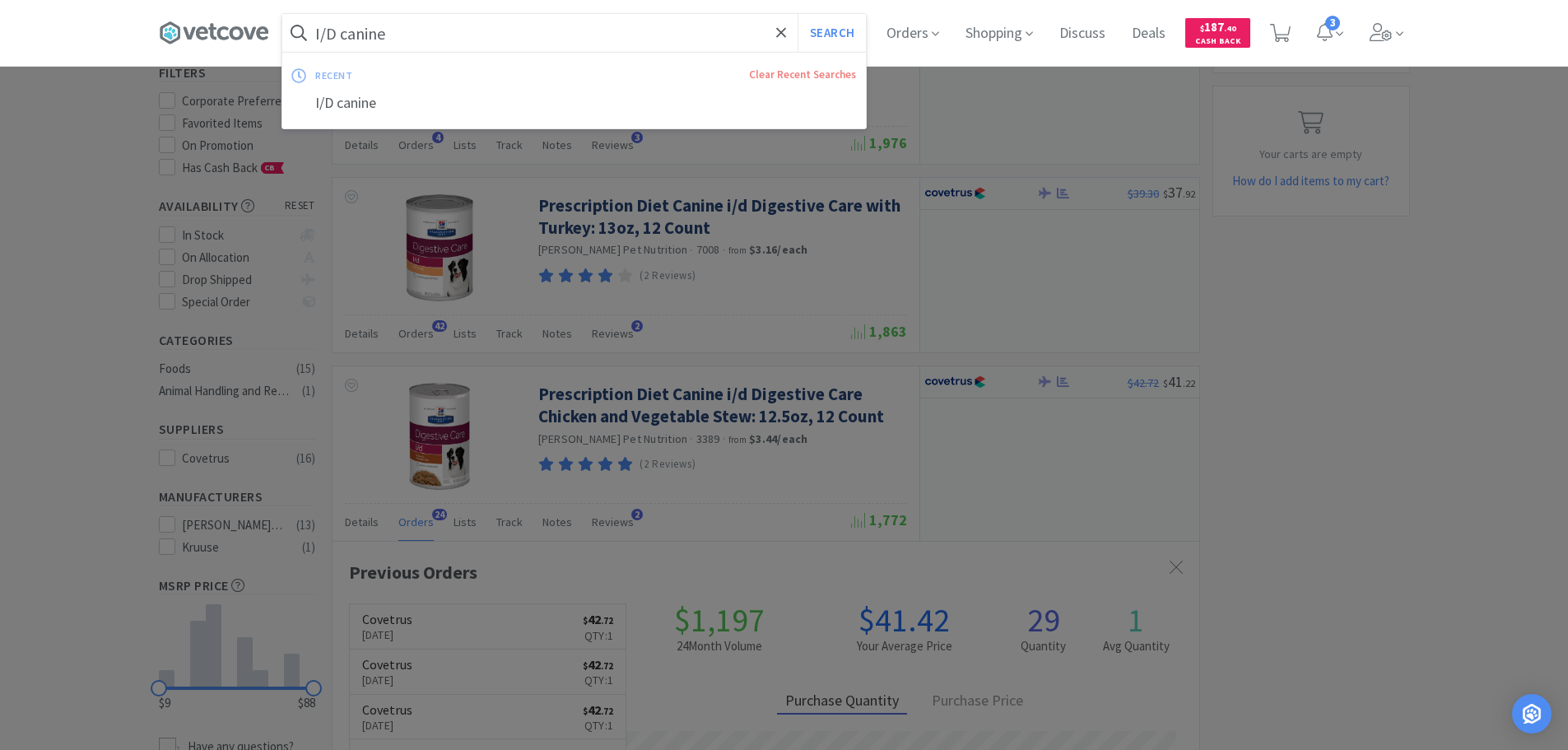
click at [470, 45] on input "I/D canine" at bounding box center [574, 32] width 584 height 38
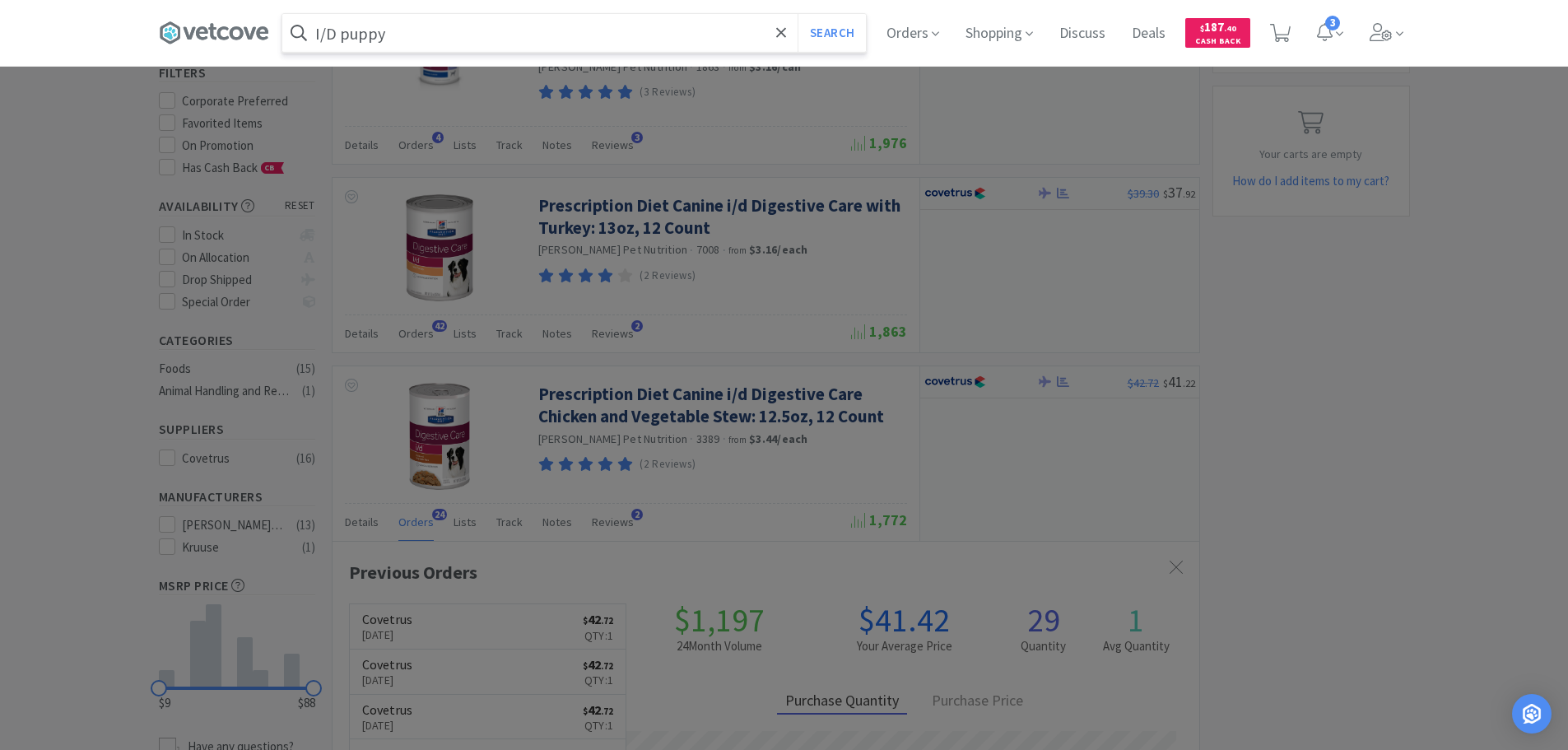
click at [798, 14] on button "Search" at bounding box center [832, 32] width 68 height 38
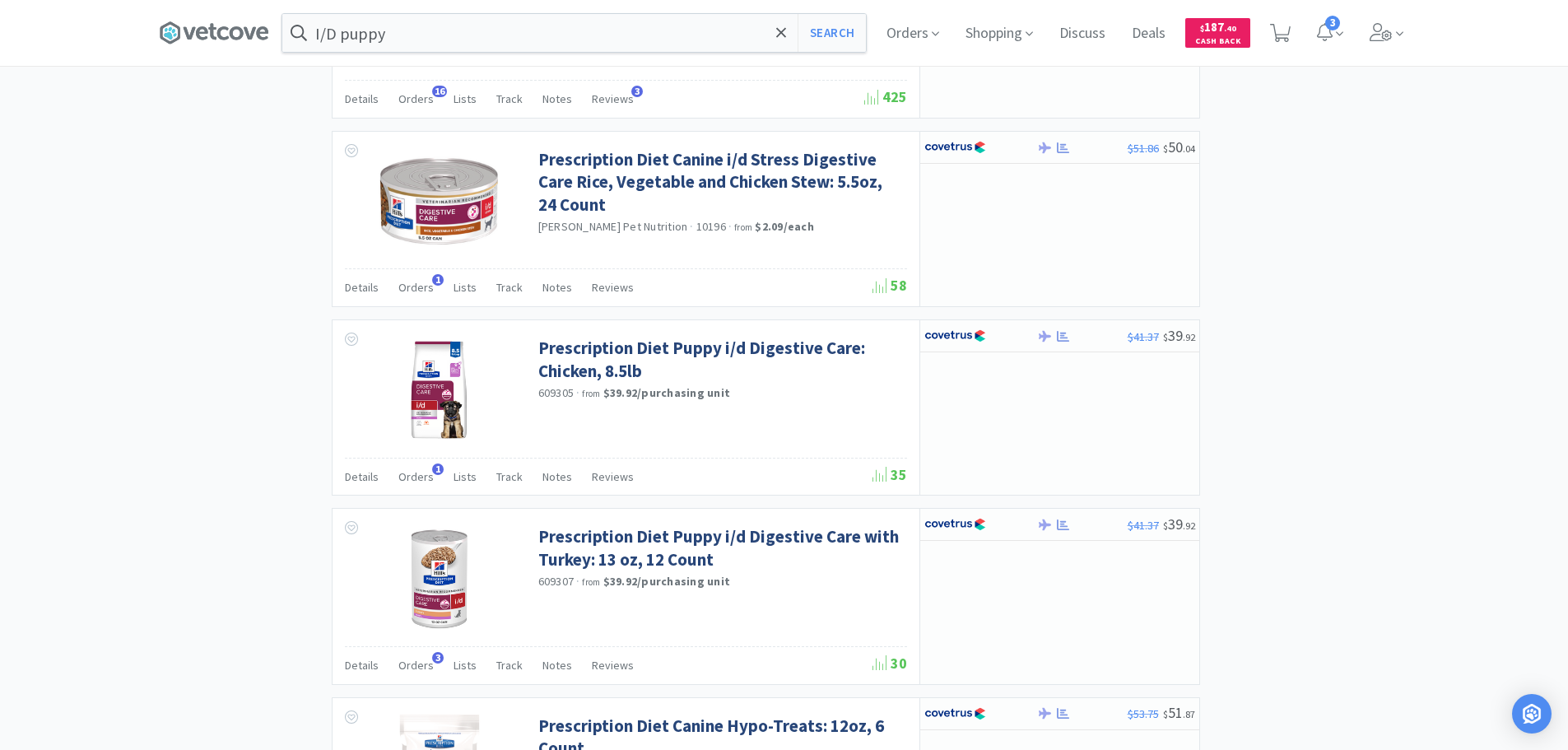
scroll to position [2057, 0]
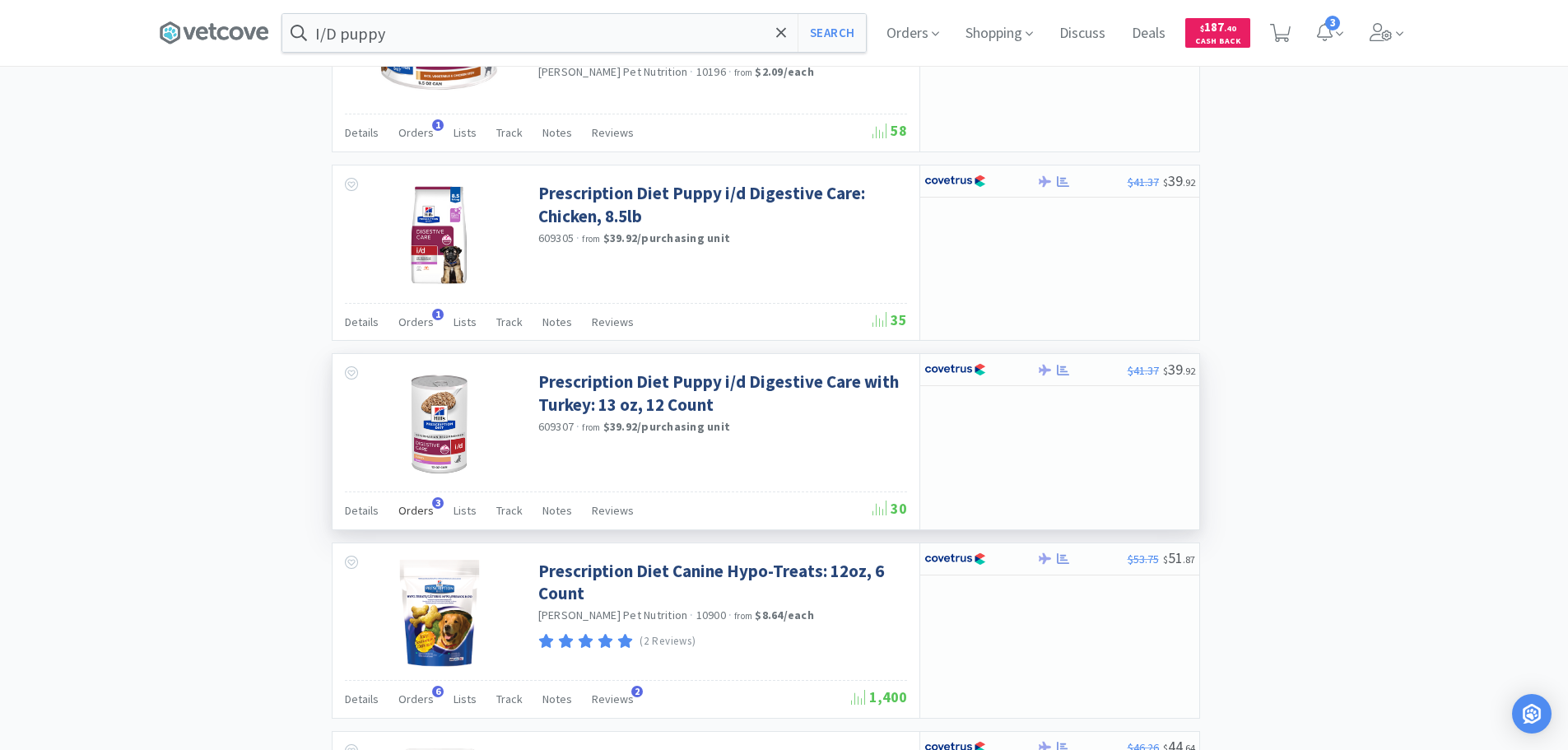
click at [403, 512] on span "Orders" at bounding box center [416, 509] width 35 height 15
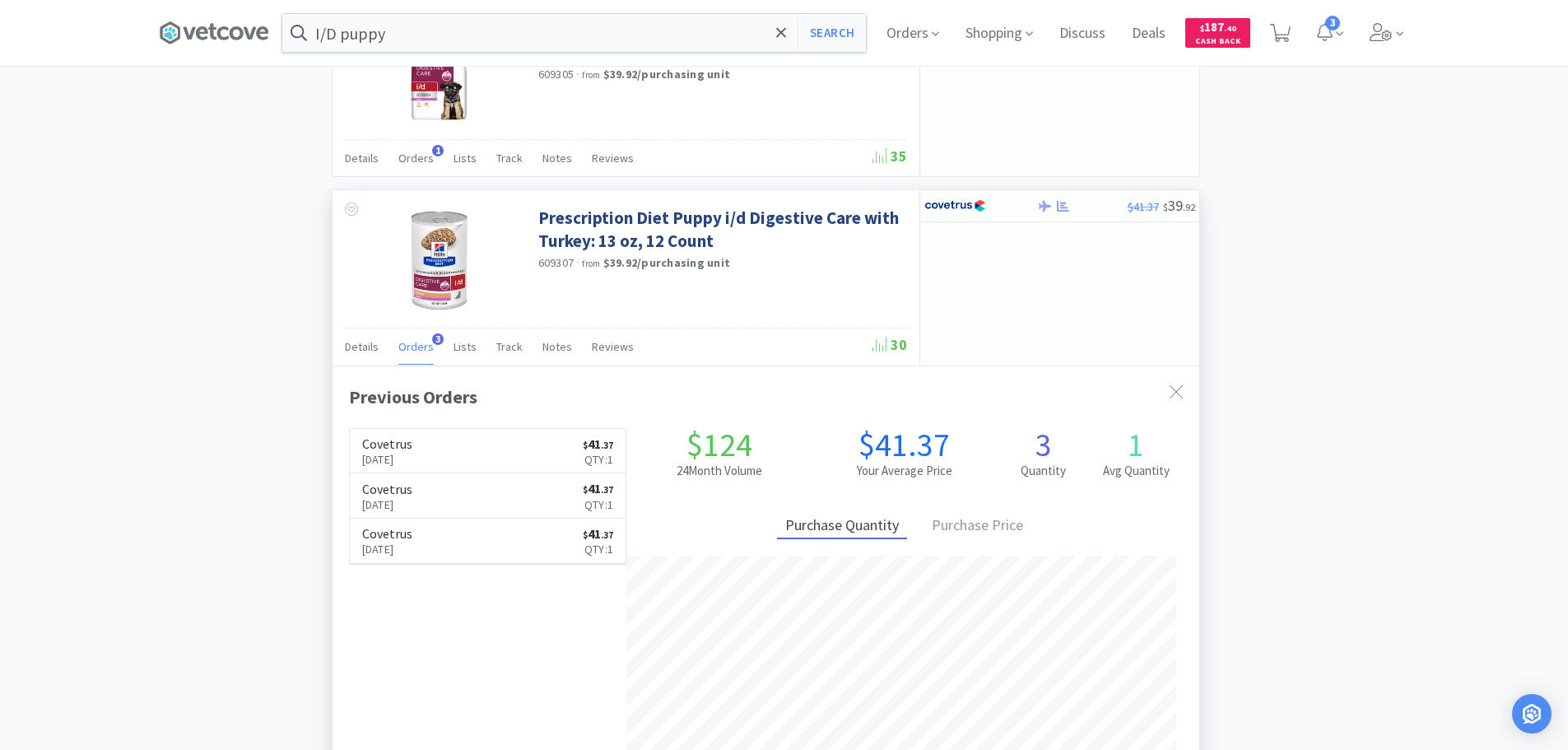
scroll to position [2222, 0]
click at [404, 41] on input "I/D puppy" at bounding box center [574, 32] width 584 height 38
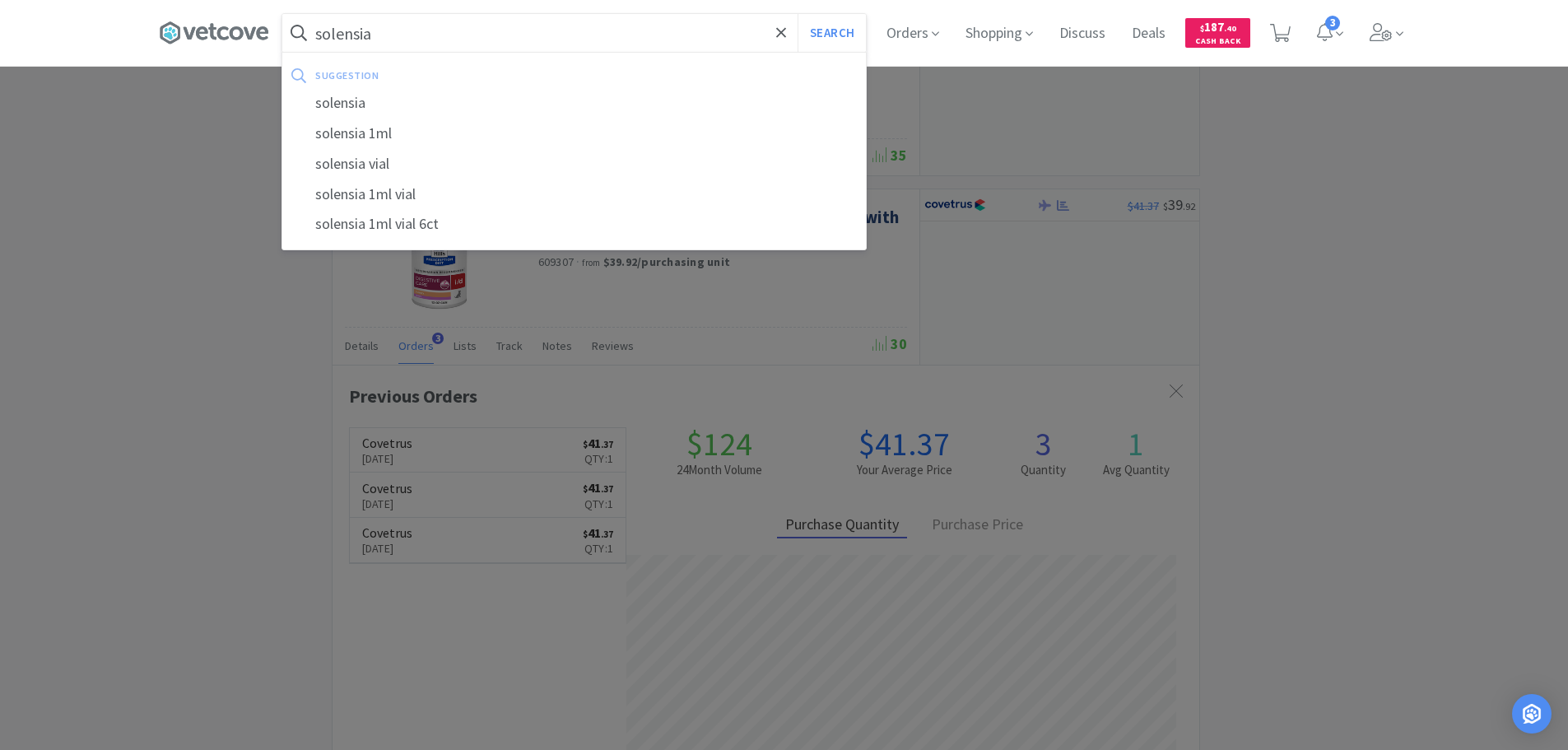
click at [798, 14] on button "Search" at bounding box center [832, 32] width 68 height 38
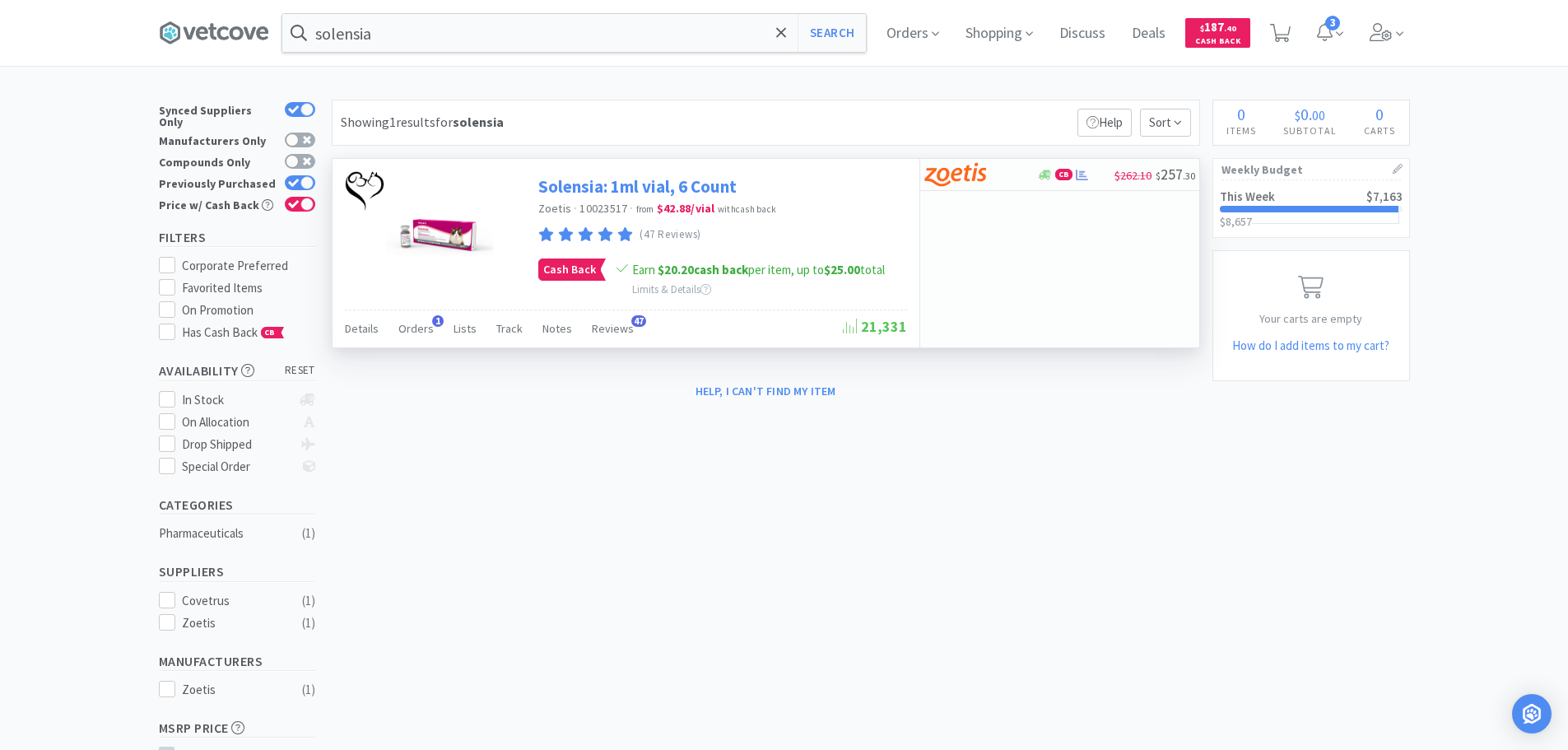
click at [610, 183] on link "Solensia: 1ml vial, 6 Count" at bounding box center [637, 186] width 199 height 22
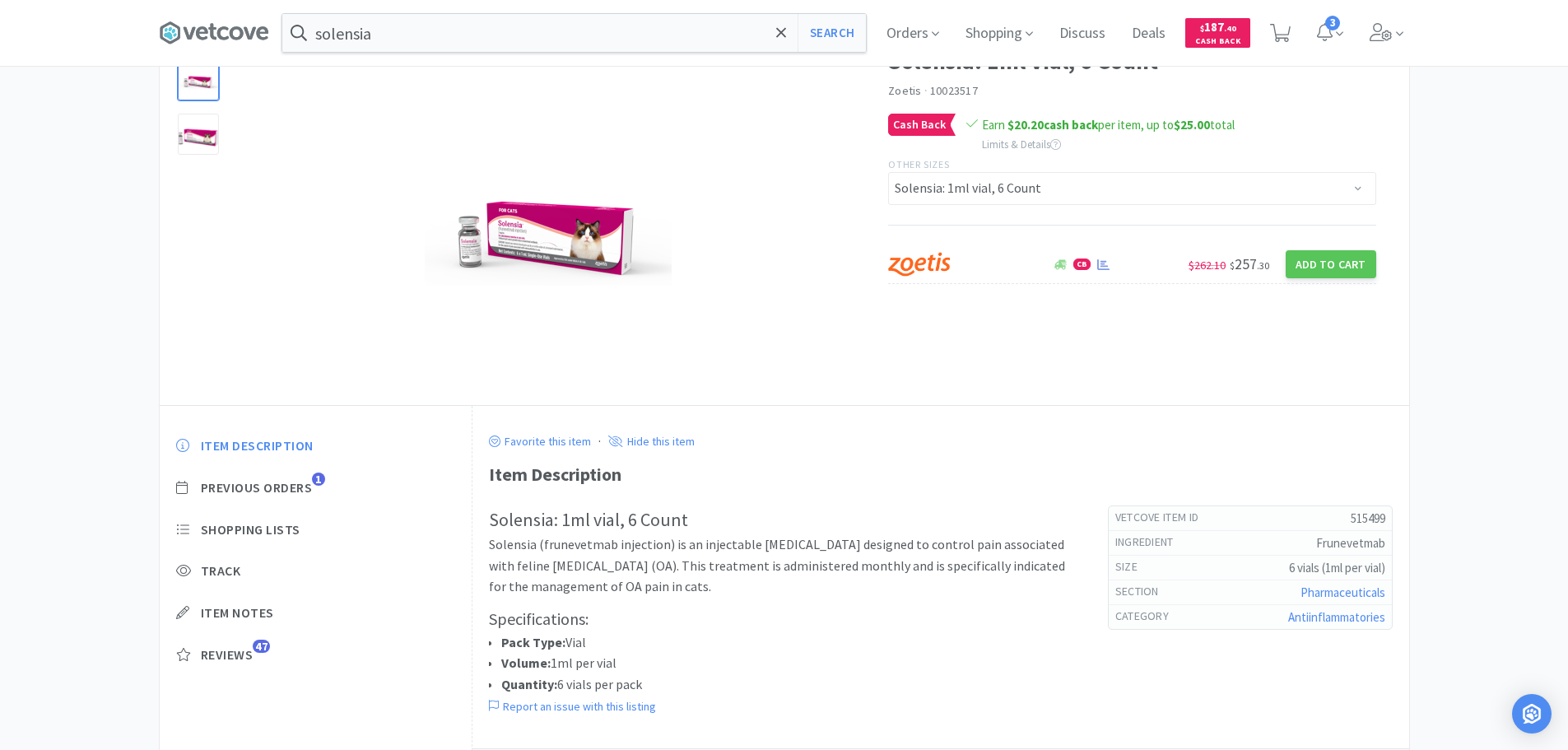
scroll to position [165, 0]
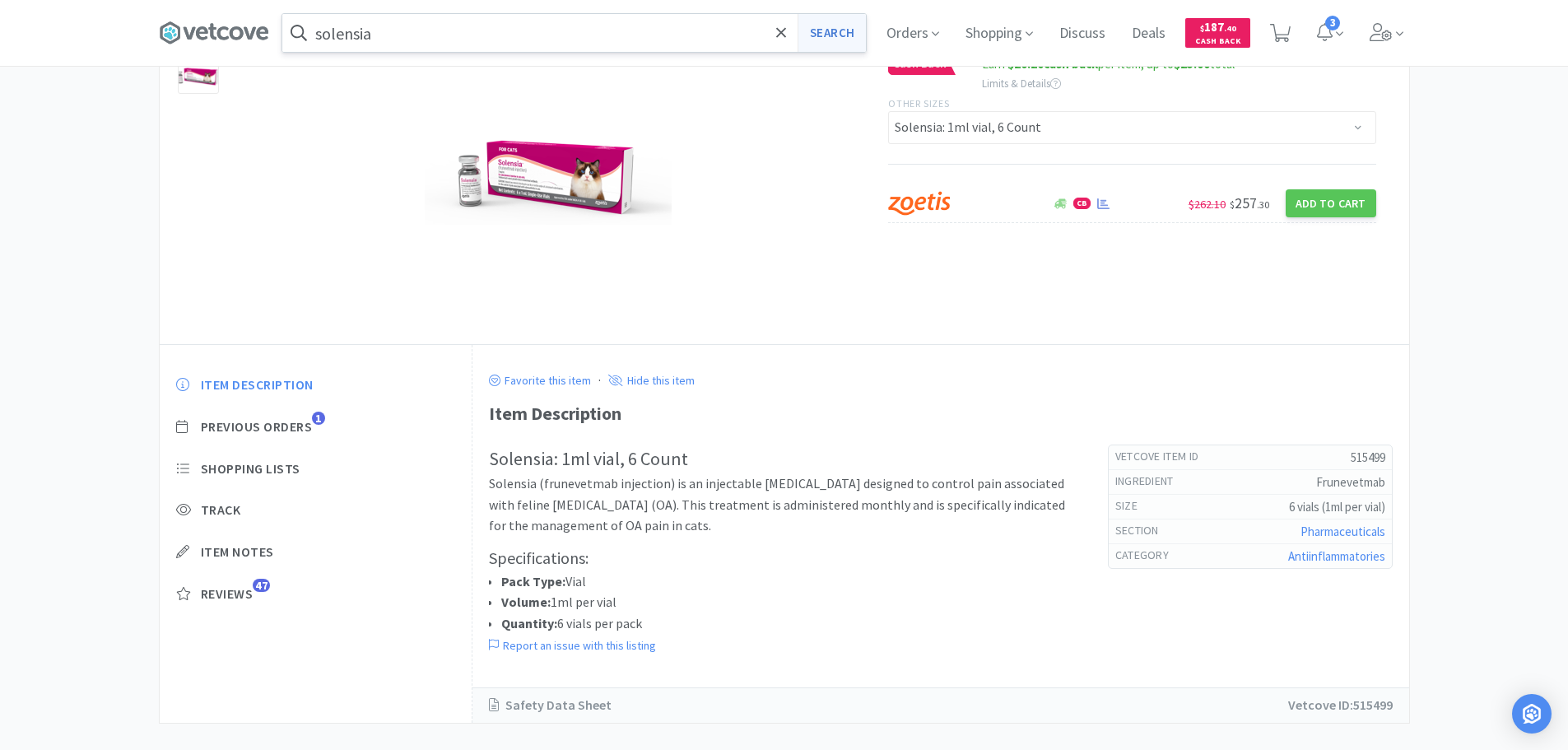
click at [843, 25] on button "Search" at bounding box center [832, 32] width 68 height 38
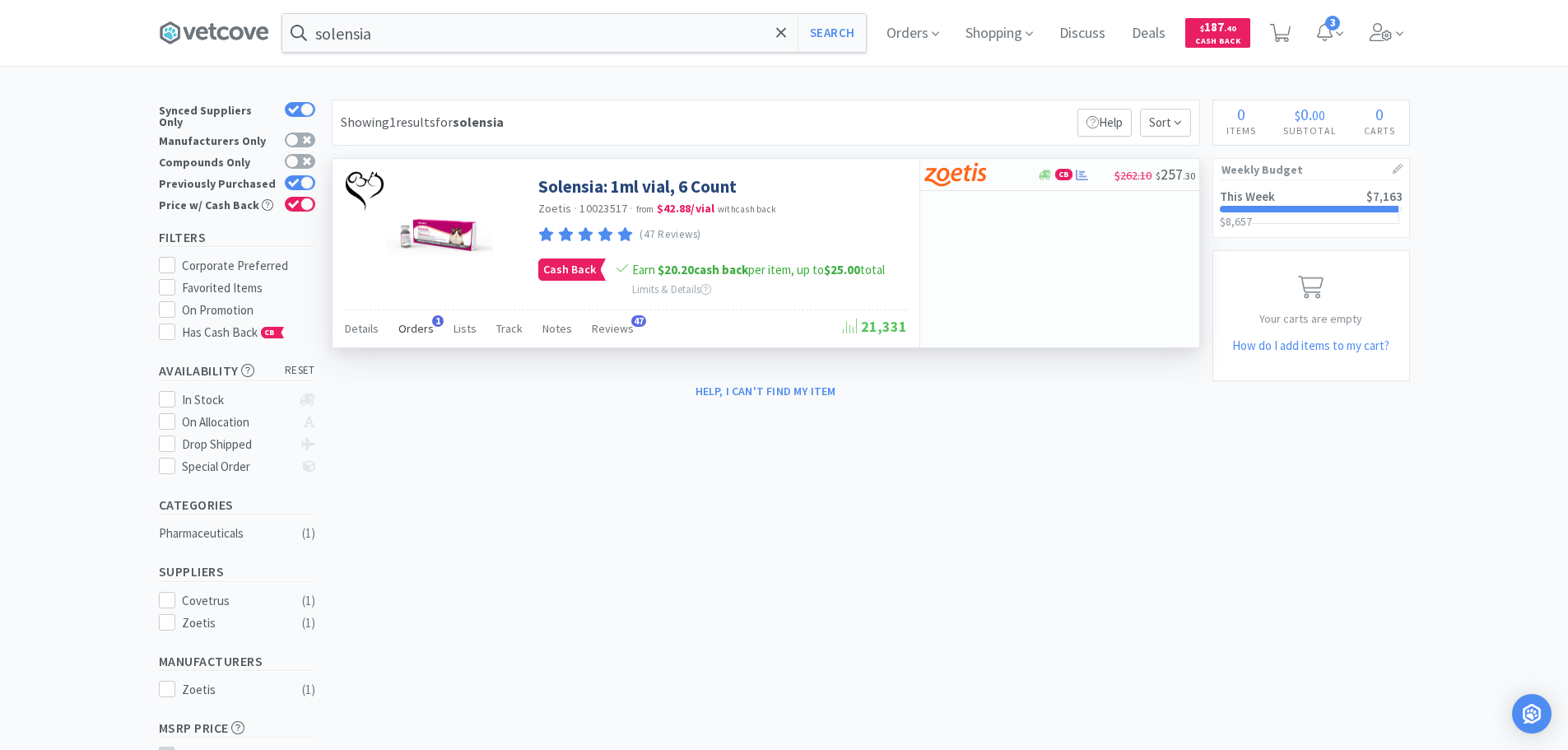
click at [418, 330] on span "Orders" at bounding box center [416, 328] width 35 height 15
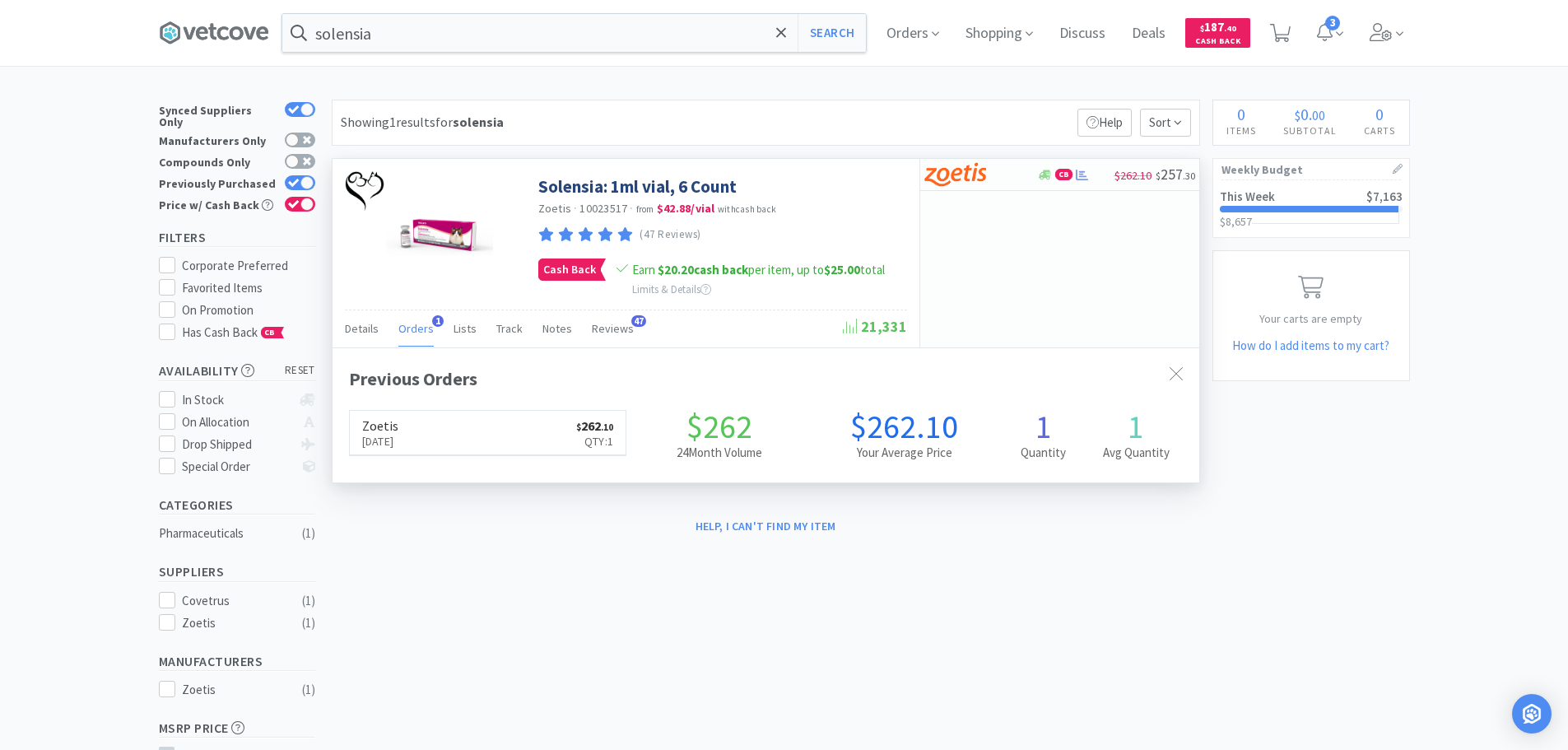
scroll to position [426, 867]
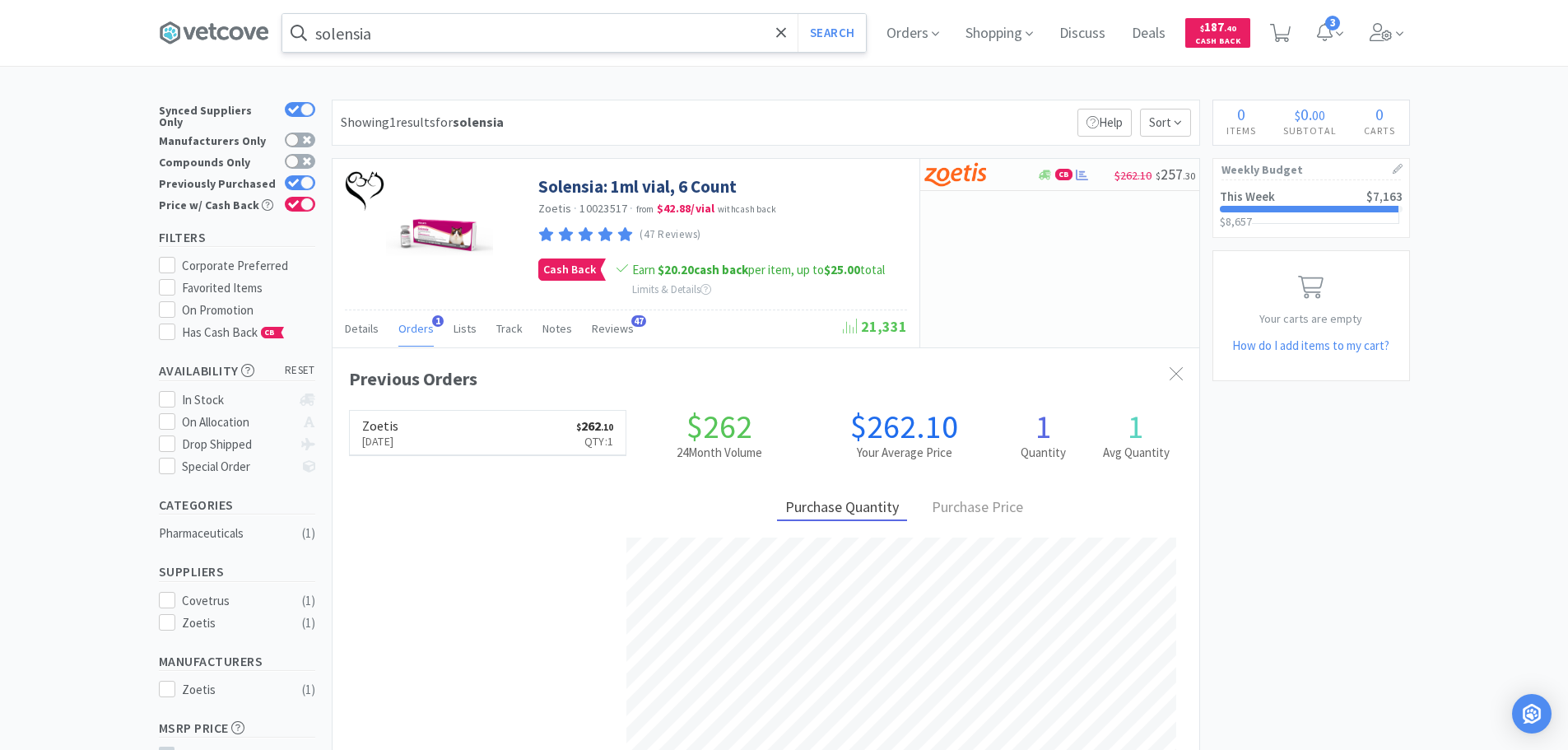
click at [425, 39] on input "solensia" at bounding box center [574, 32] width 584 height 38
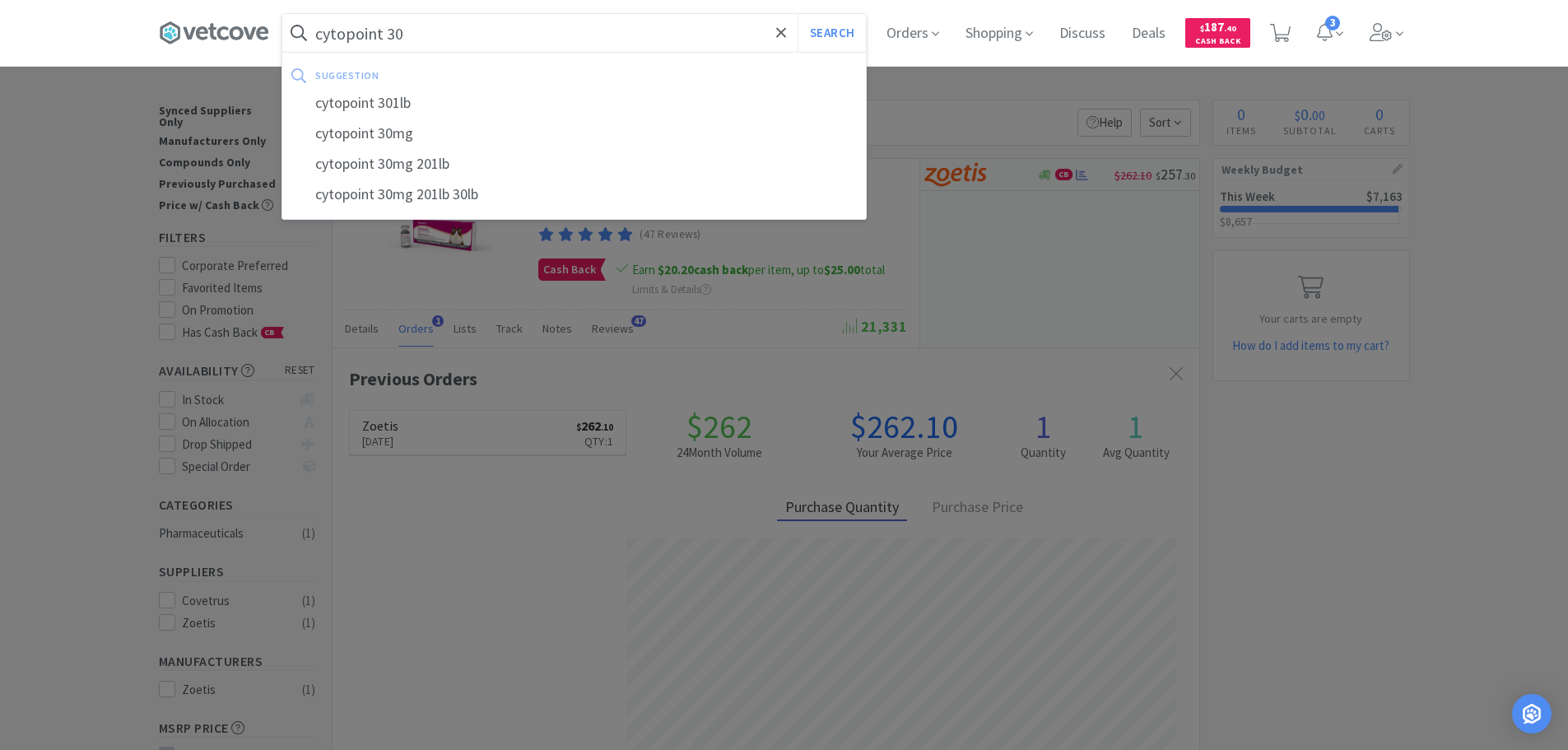
click at [798, 14] on button "Search" at bounding box center [832, 32] width 68 height 38
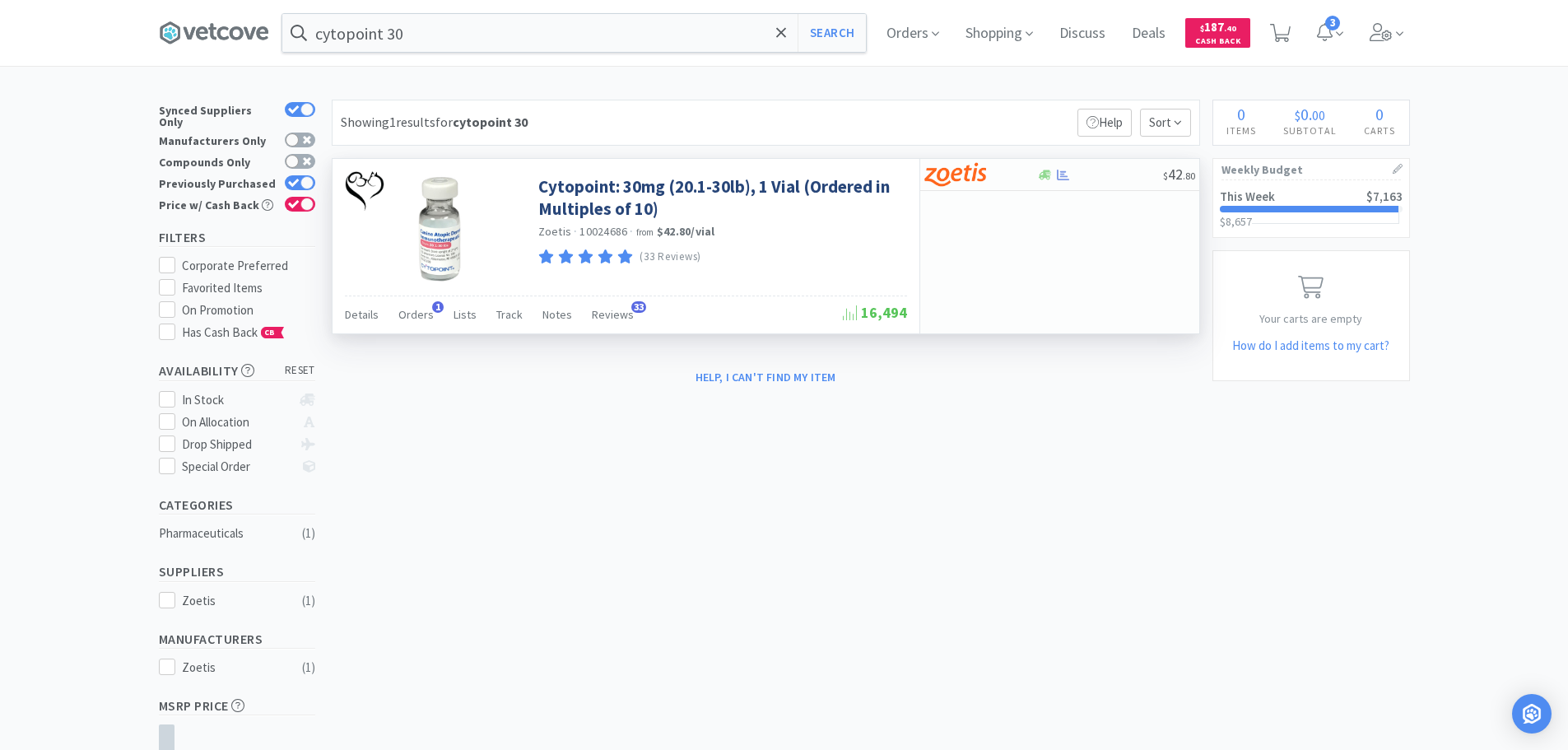
click at [432, 318] on div "Details Orders 1 Lists Track Notes Reviews 33" at bounding box center [594, 317] width 498 height 32
click at [425, 315] on span "Orders" at bounding box center [416, 314] width 35 height 15
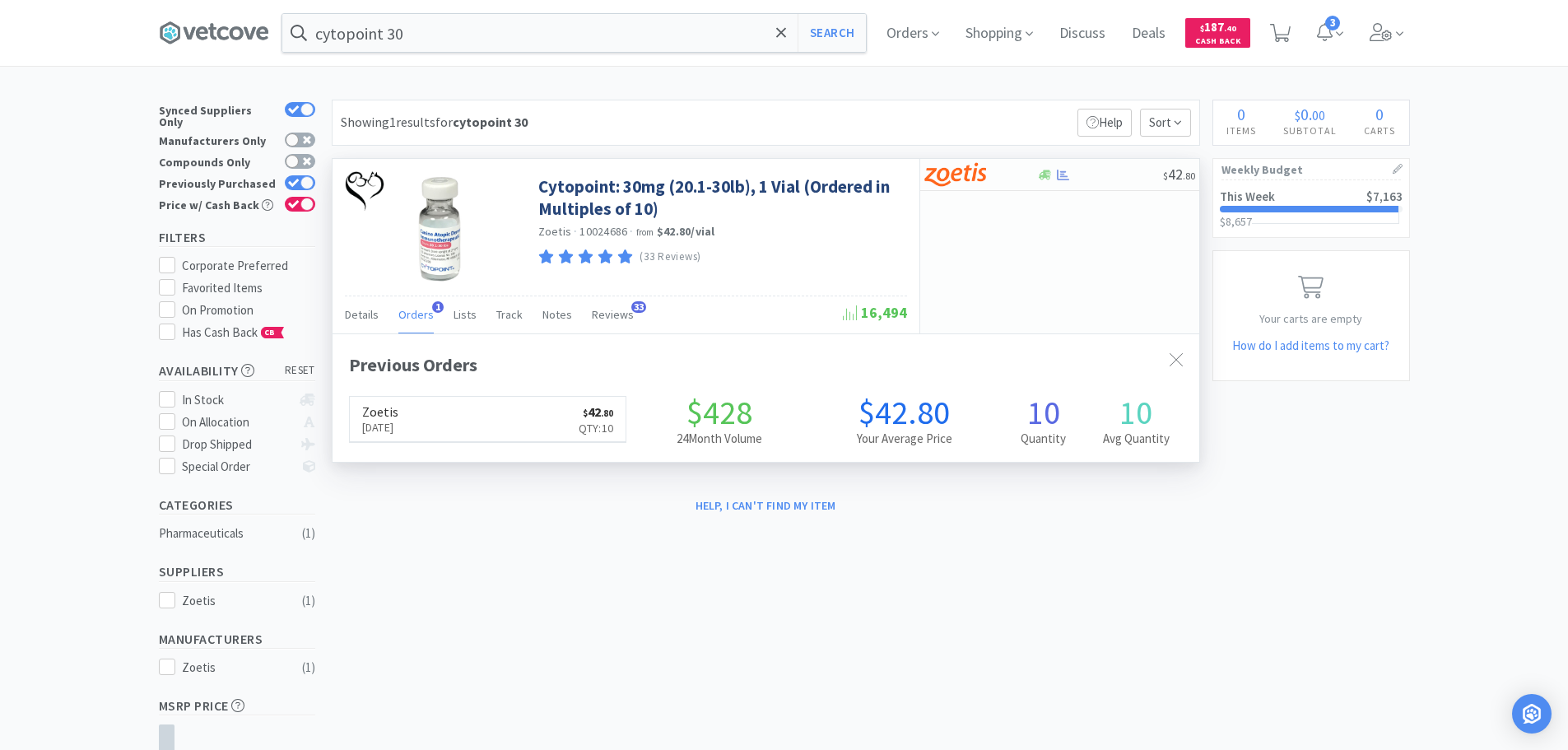
scroll to position [426, 867]
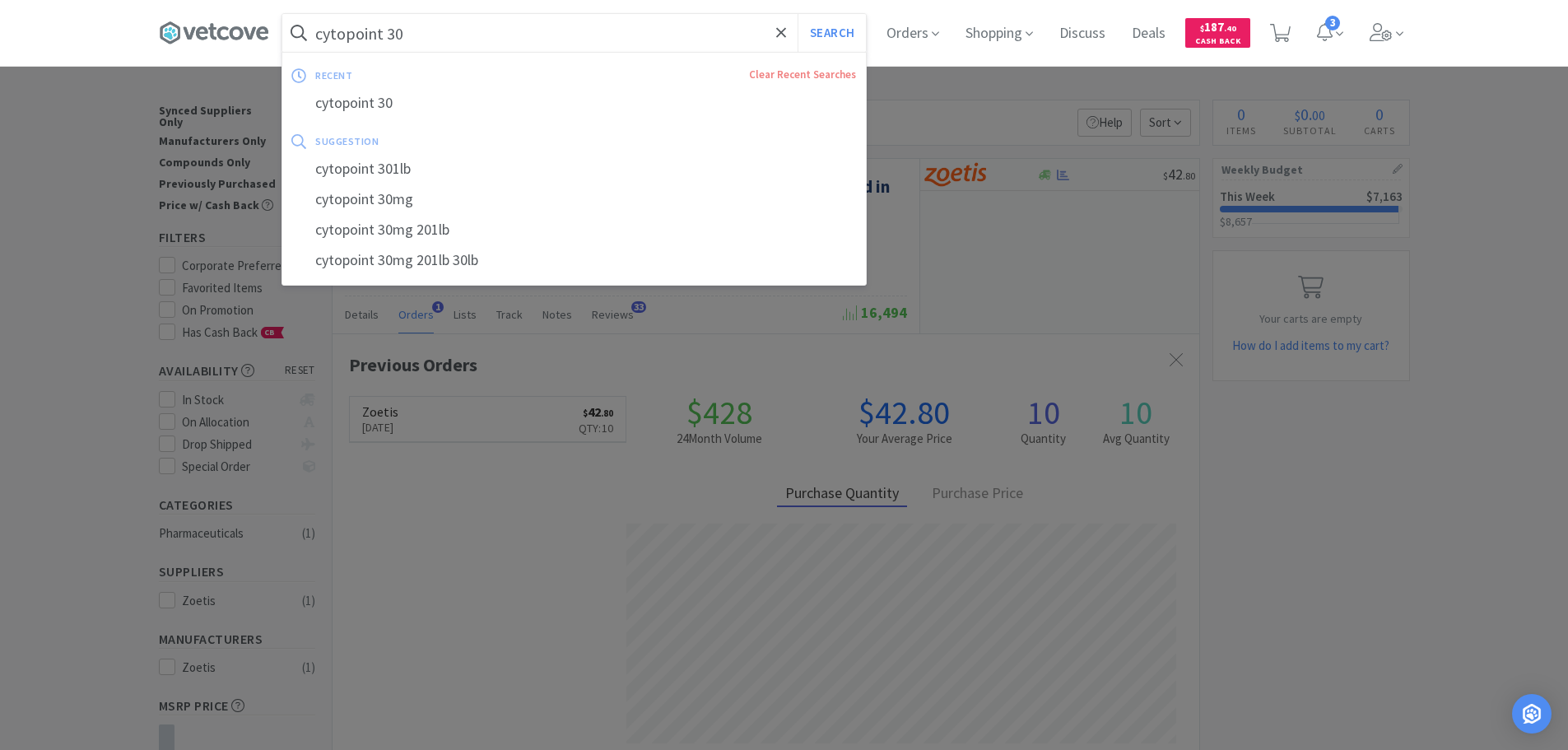
click at [457, 32] on input "cytopoint 30" at bounding box center [574, 32] width 584 height 38
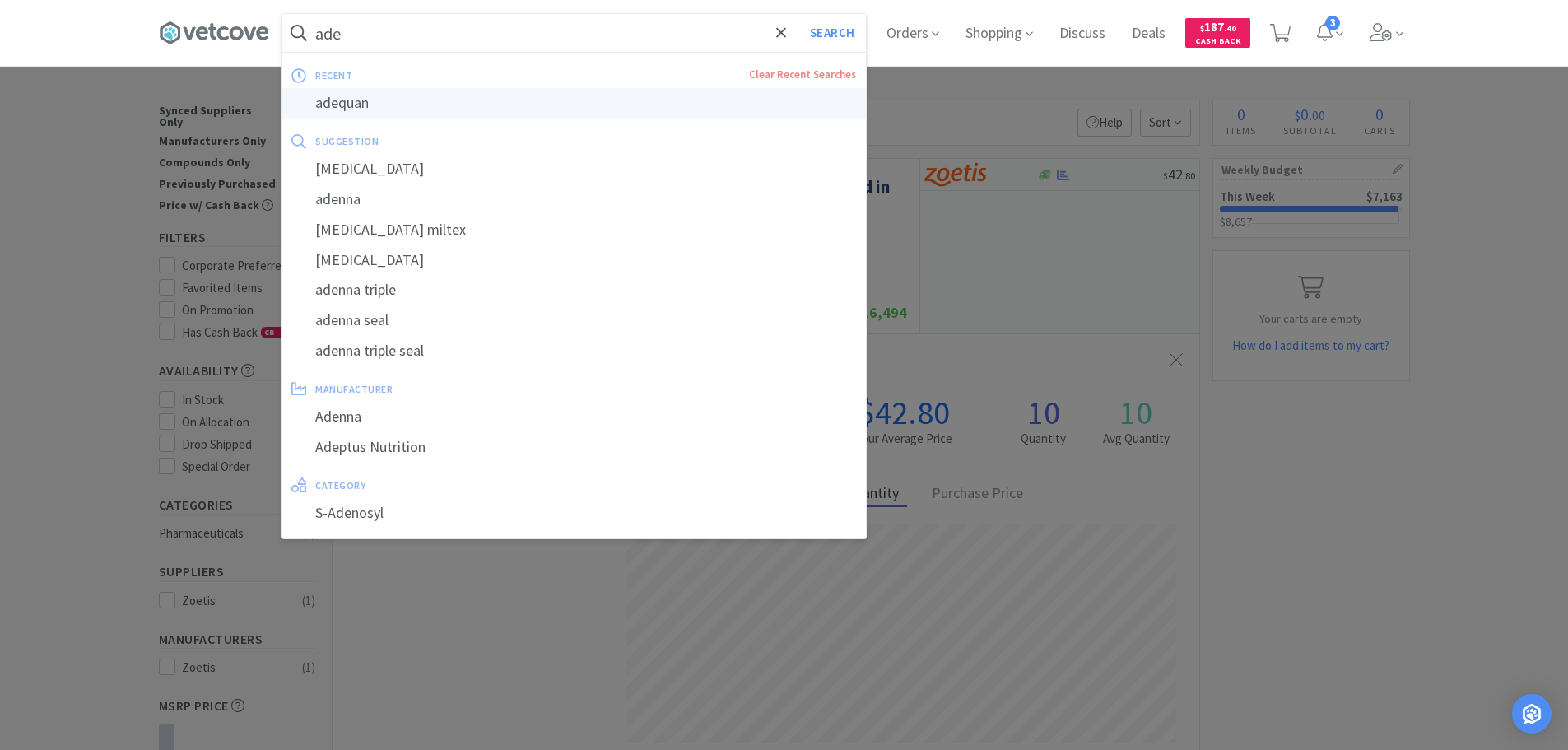
click at [442, 101] on div "adequan" at bounding box center [574, 103] width 584 height 31
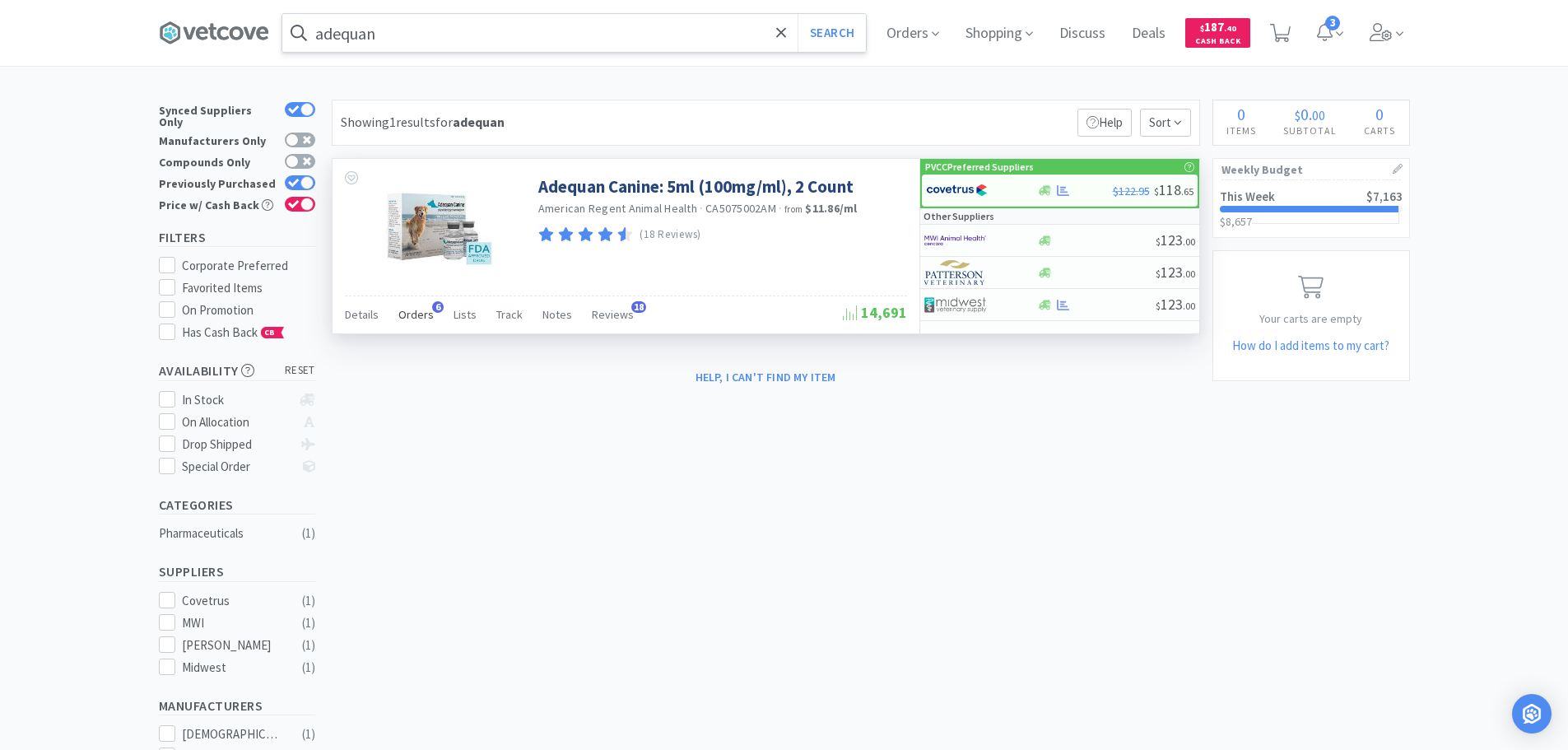
click at [400, 318] on span "Orders" at bounding box center [416, 314] width 35 height 15
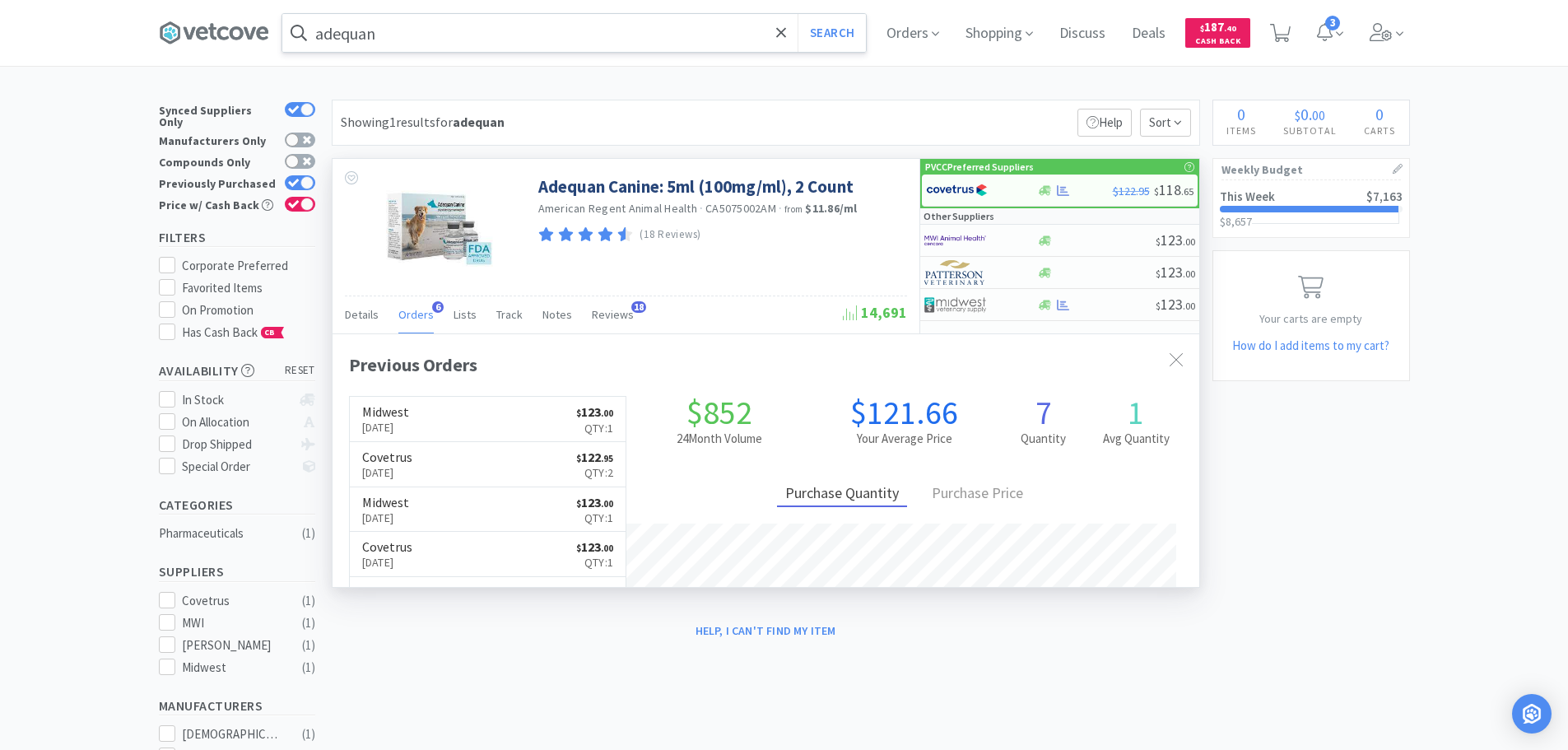
scroll to position [426, 867]
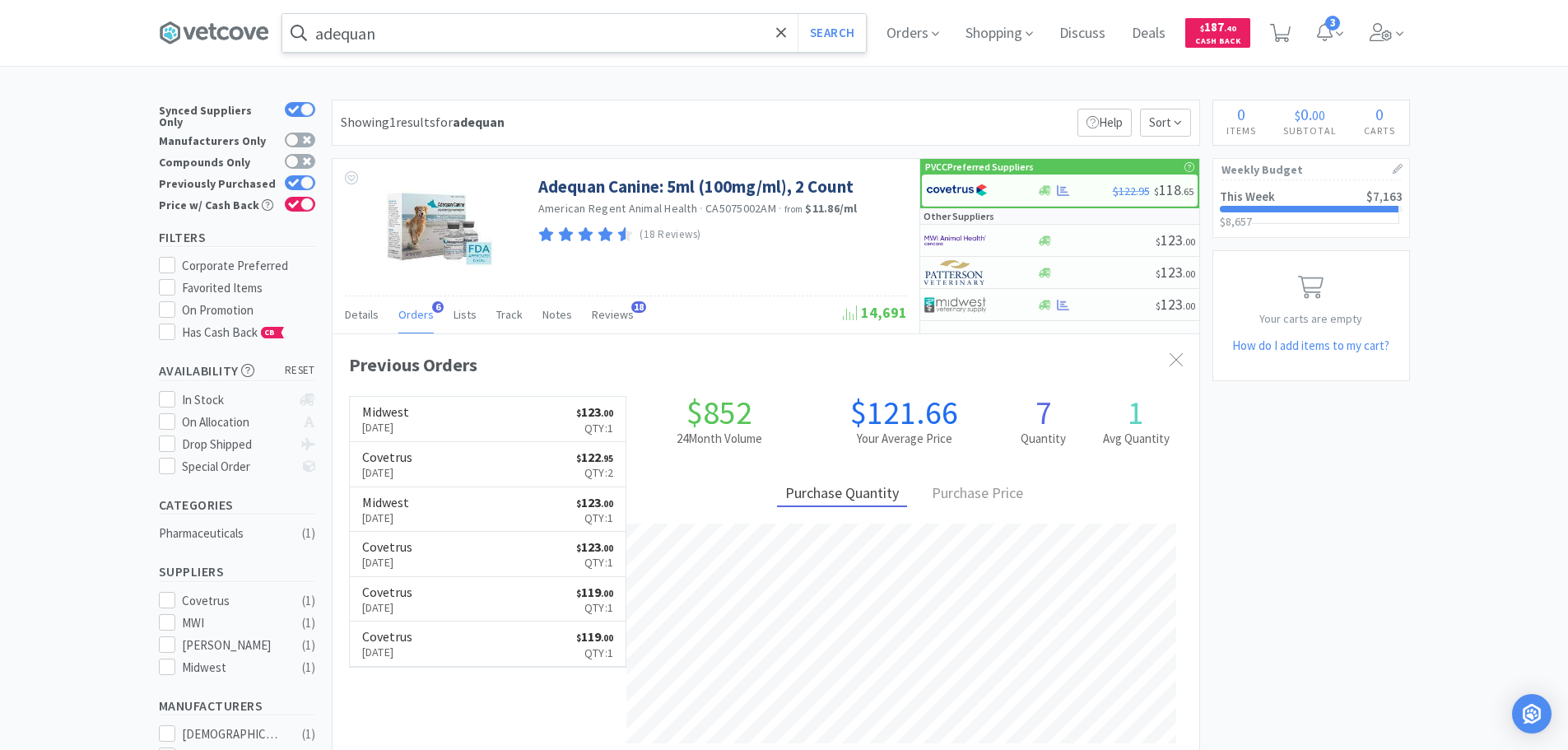
click at [461, 33] on input "adequan" at bounding box center [574, 32] width 584 height 38
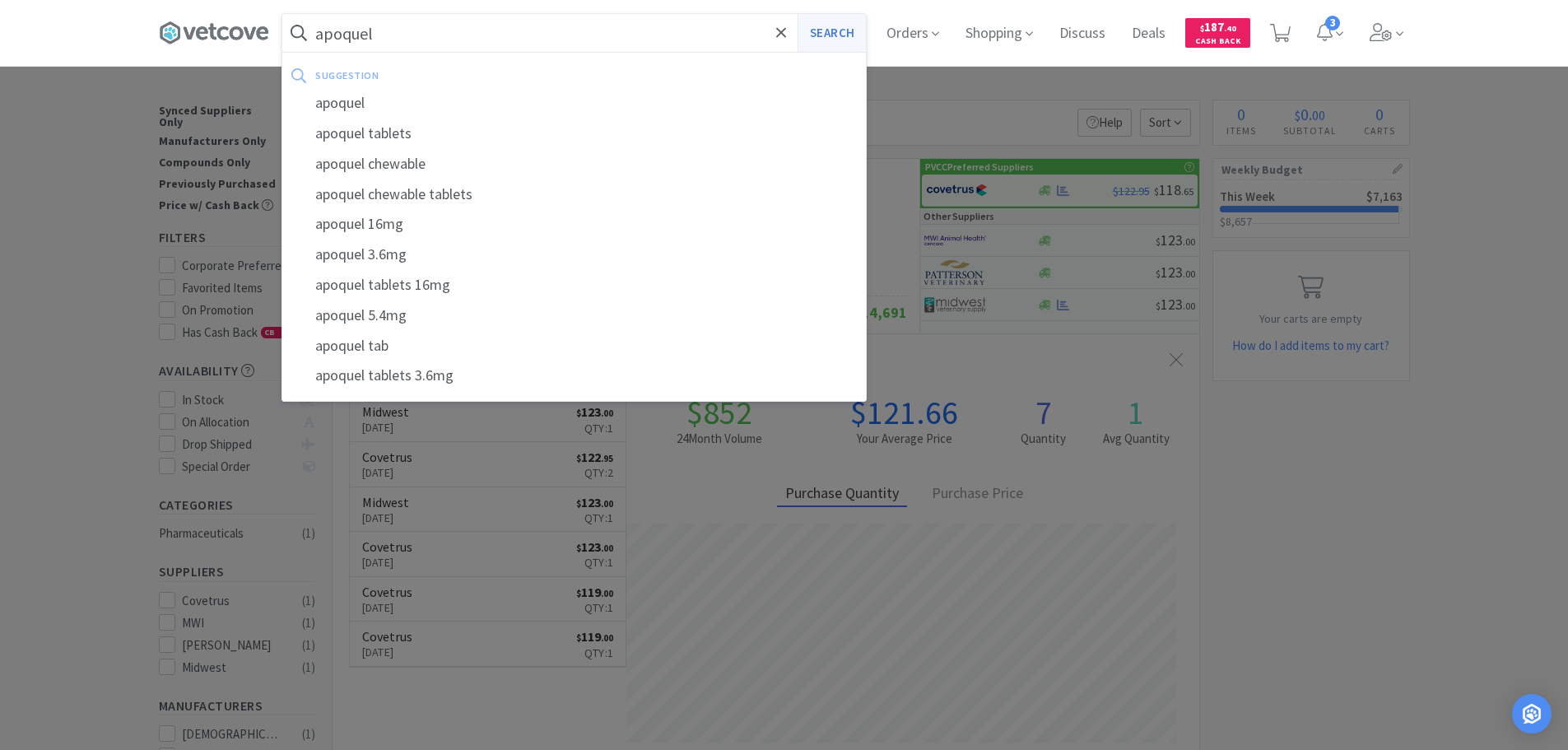
click at [832, 28] on button "Search" at bounding box center [832, 32] width 68 height 38
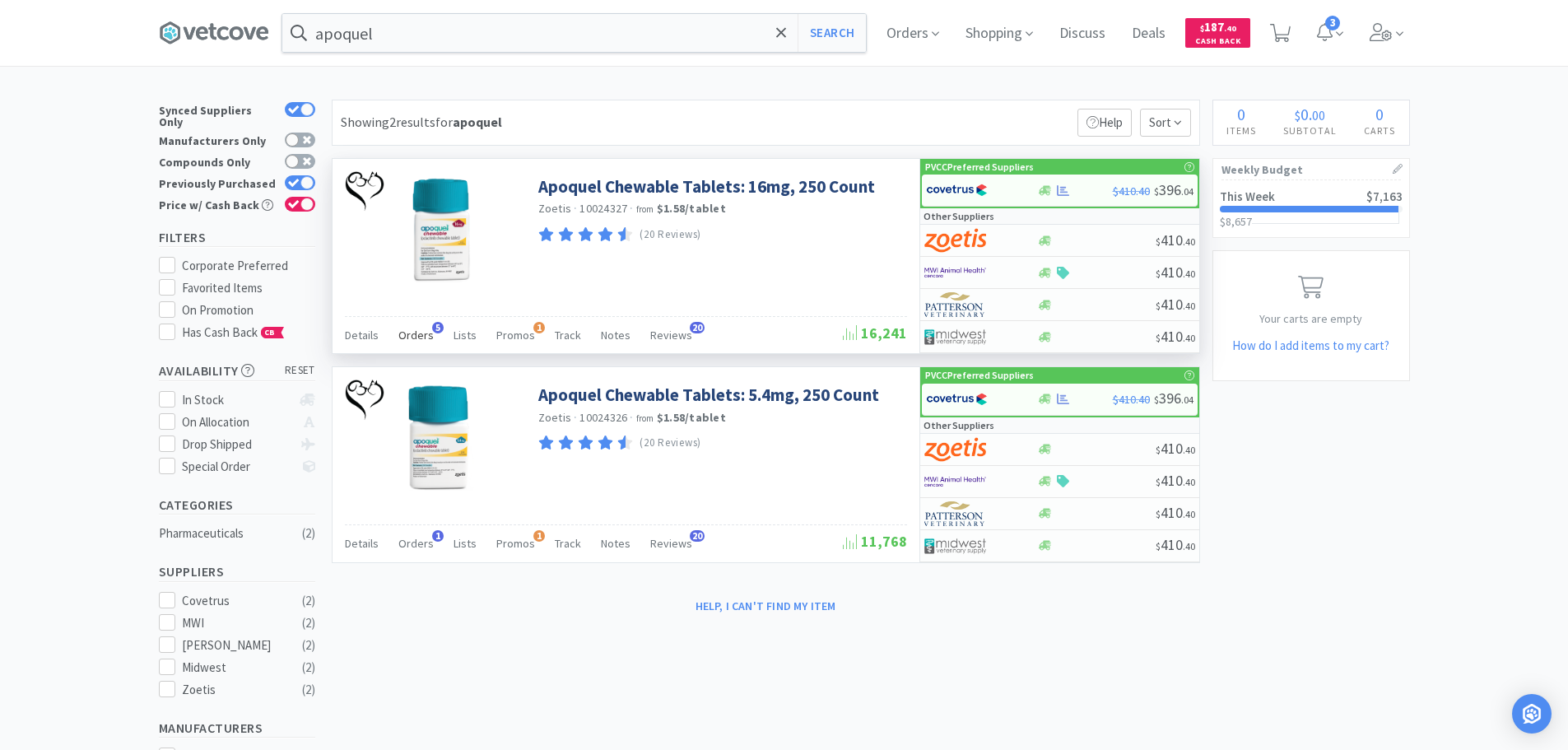
click at [420, 334] on span "Orders" at bounding box center [416, 334] width 35 height 15
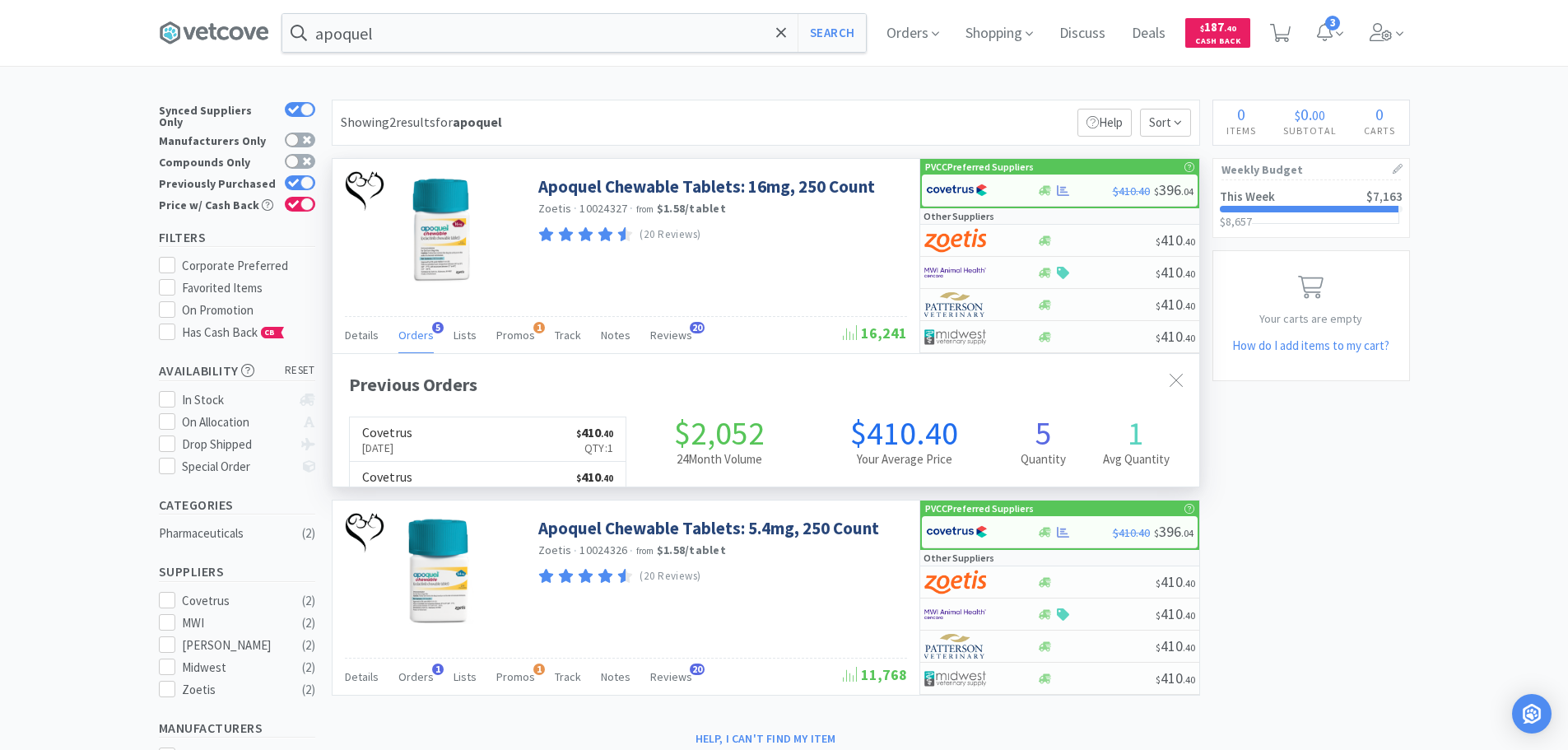
scroll to position [426, 867]
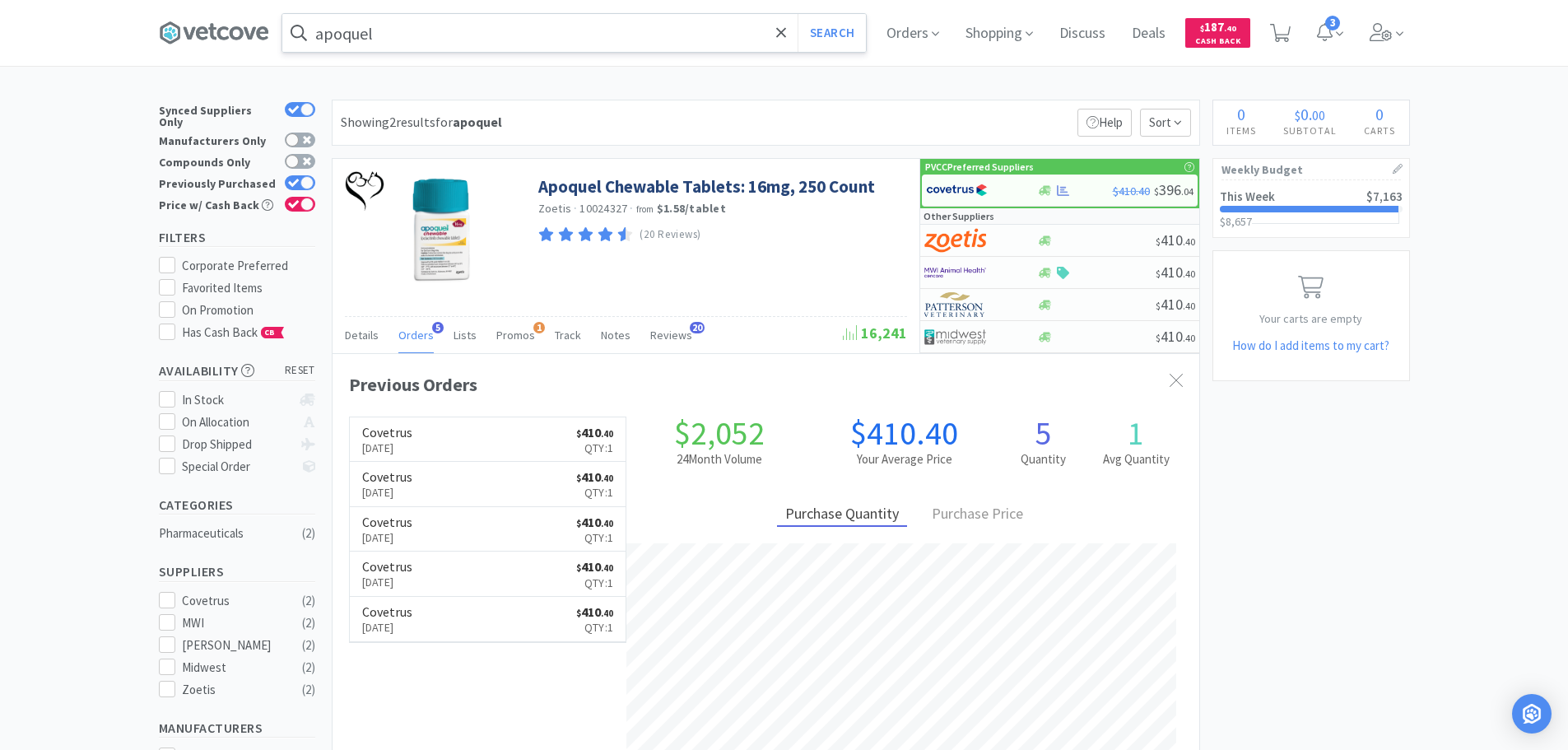
click at [494, 32] on input "apoquel" at bounding box center [574, 32] width 584 height 38
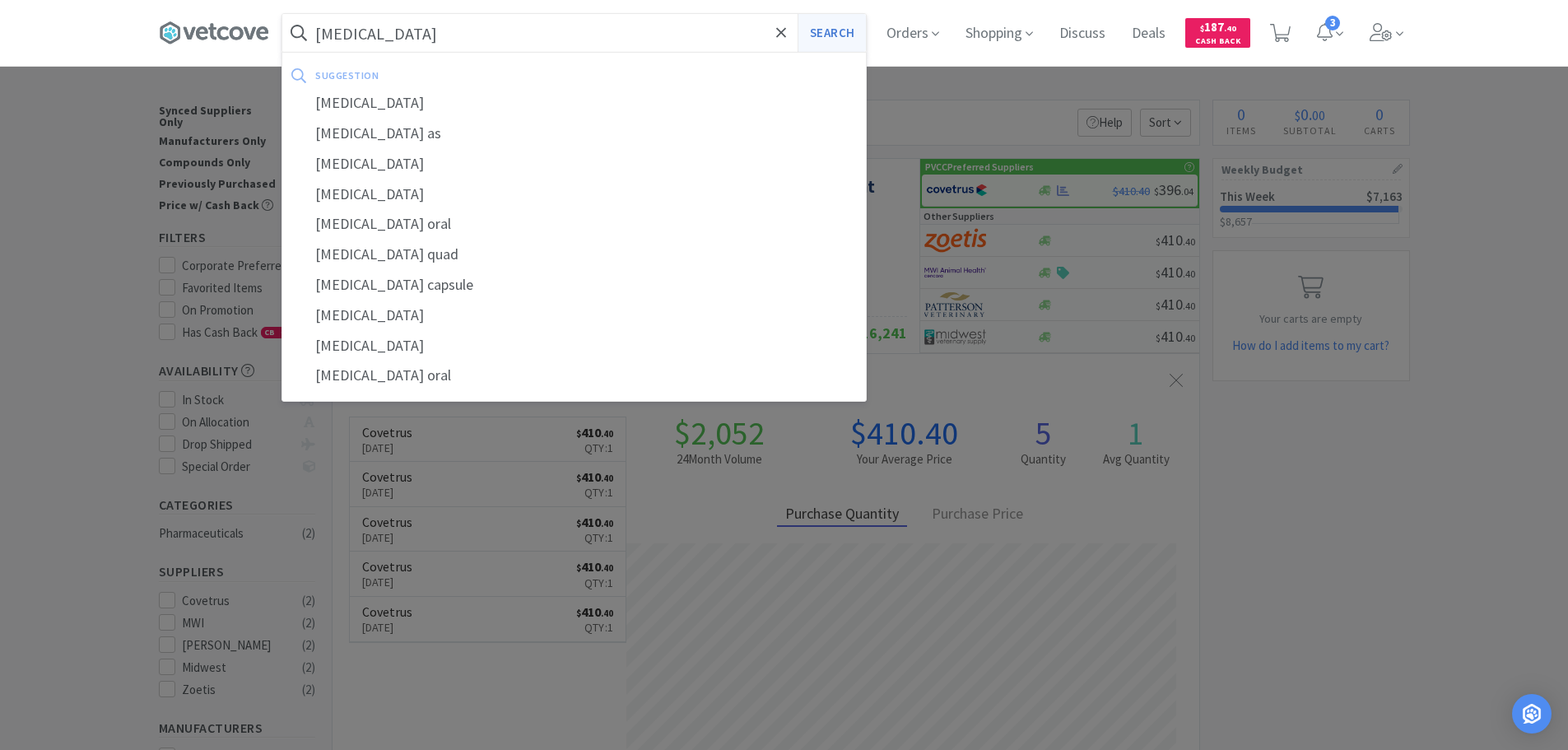
click at [853, 36] on button "Search" at bounding box center [832, 32] width 68 height 38
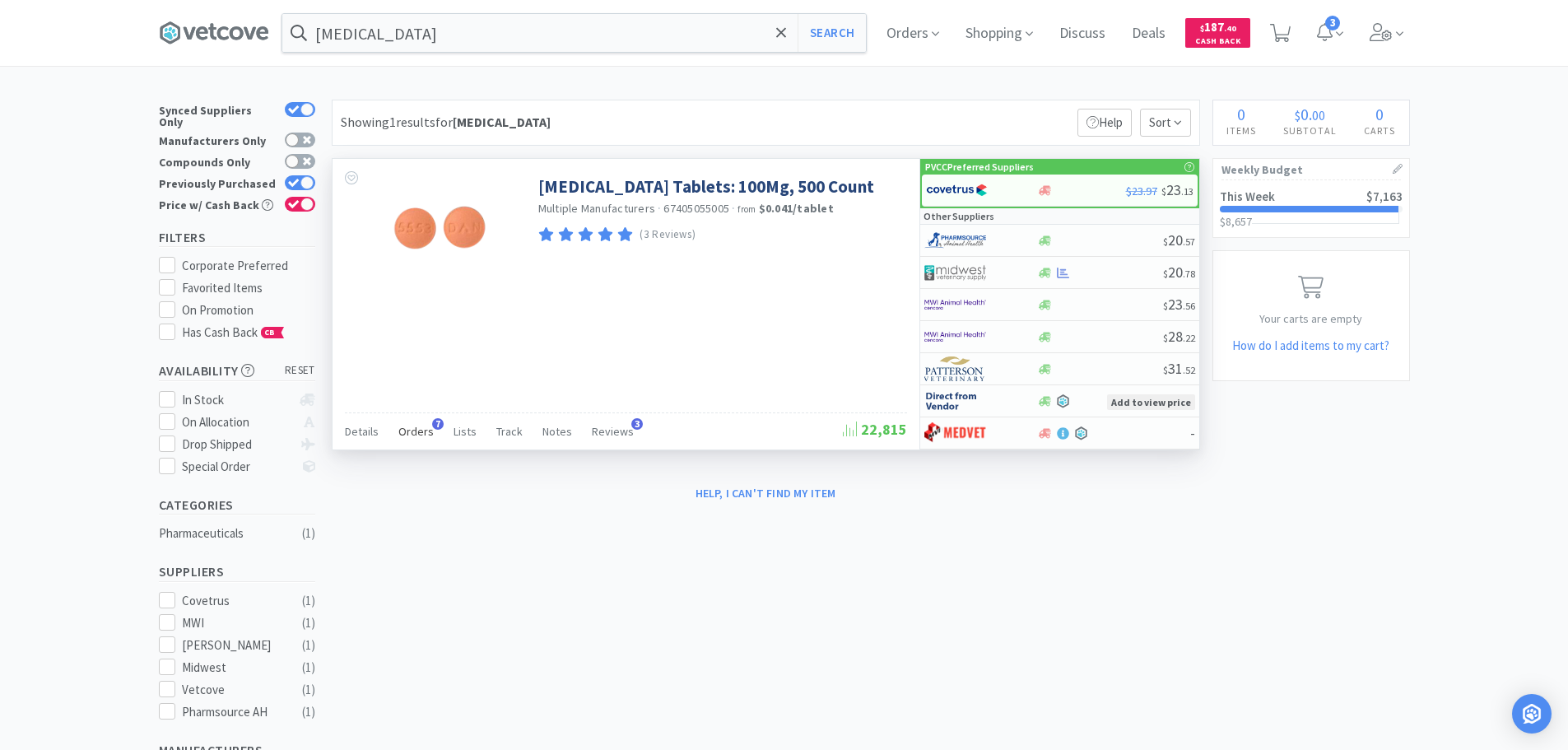
click at [420, 429] on span "Orders" at bounding box center [416, 431] width 35 height 15
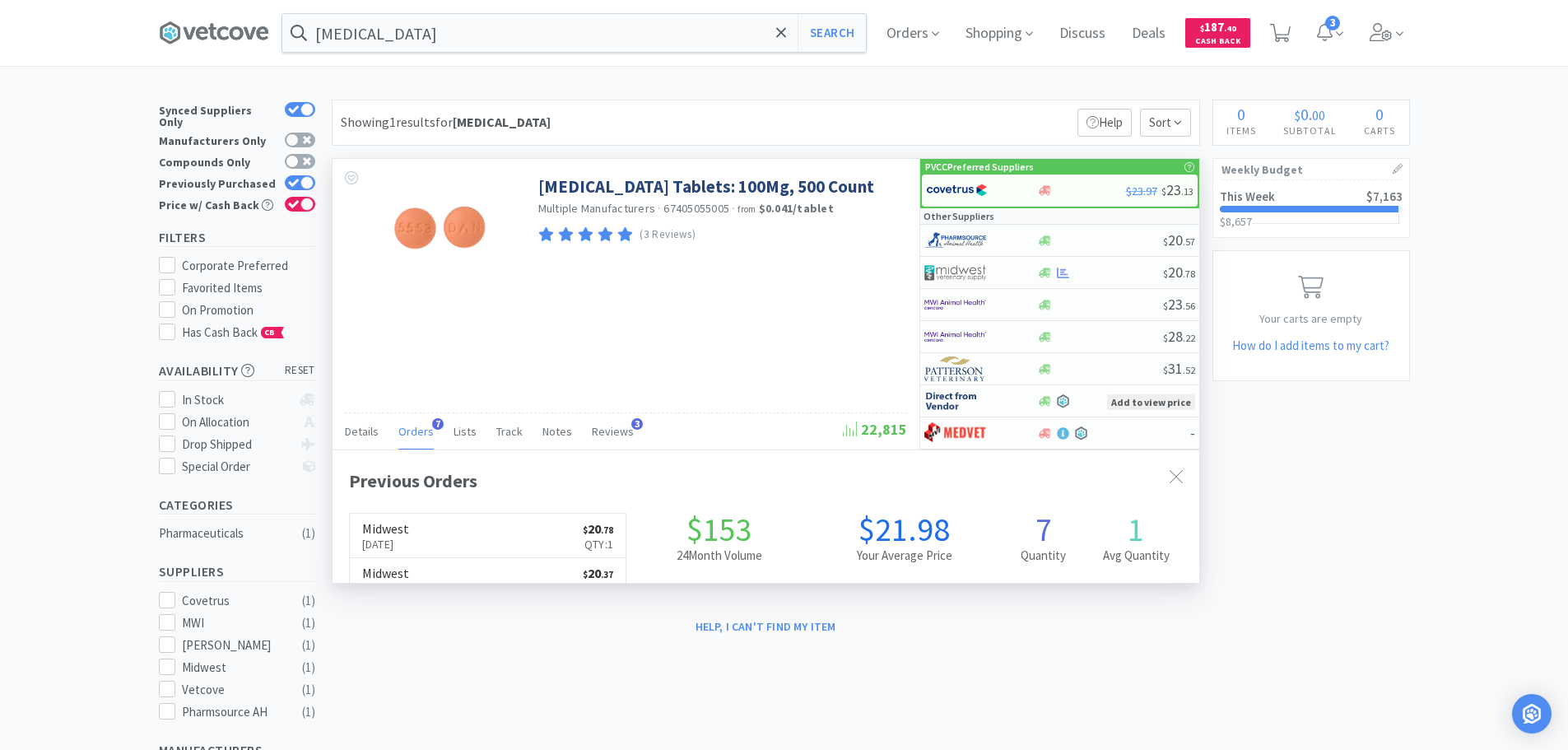
scroll to position [426, 867]
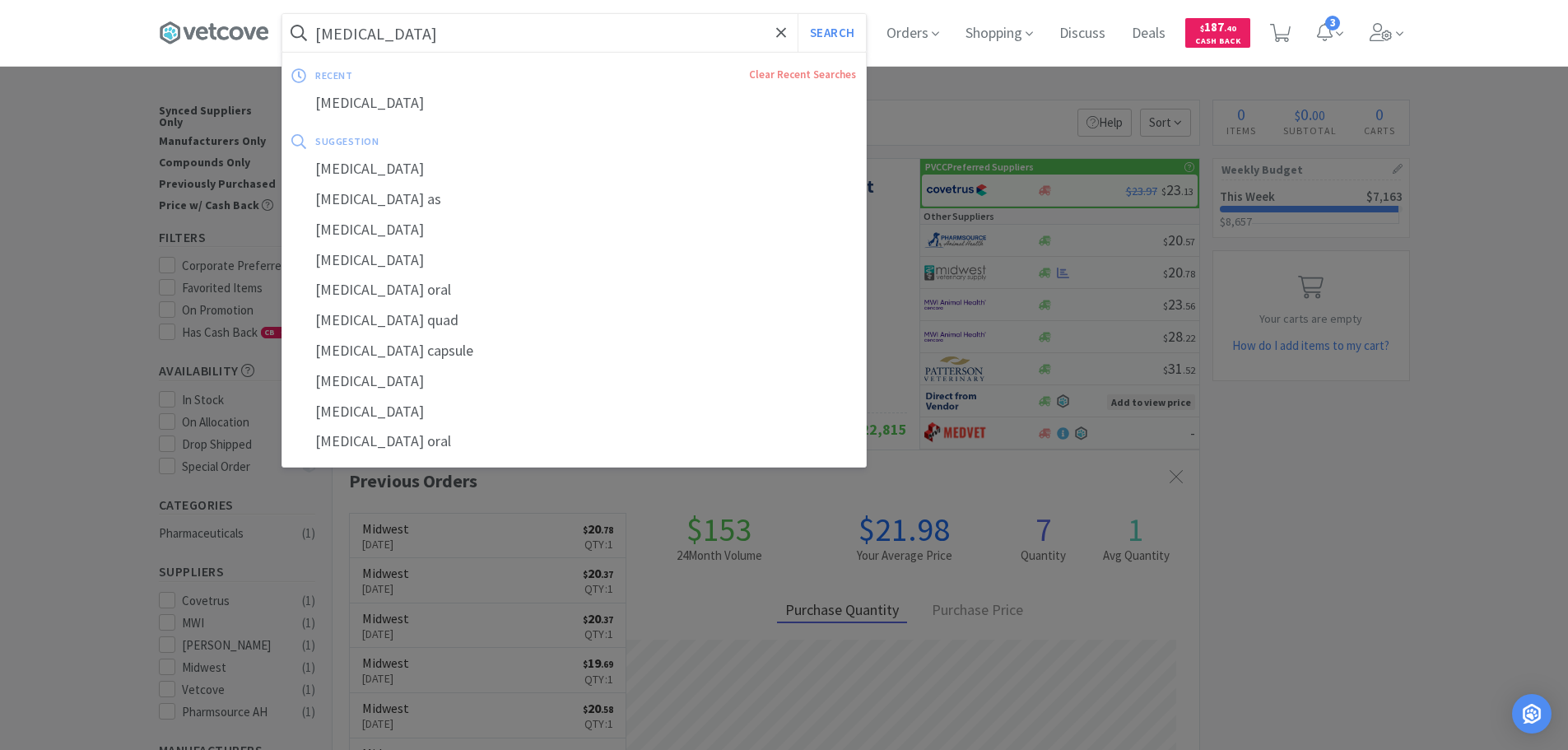
click at [434, 28] on input "[MEDICAL_DATA]" at bounding box center [574, 32] width 584 height 38
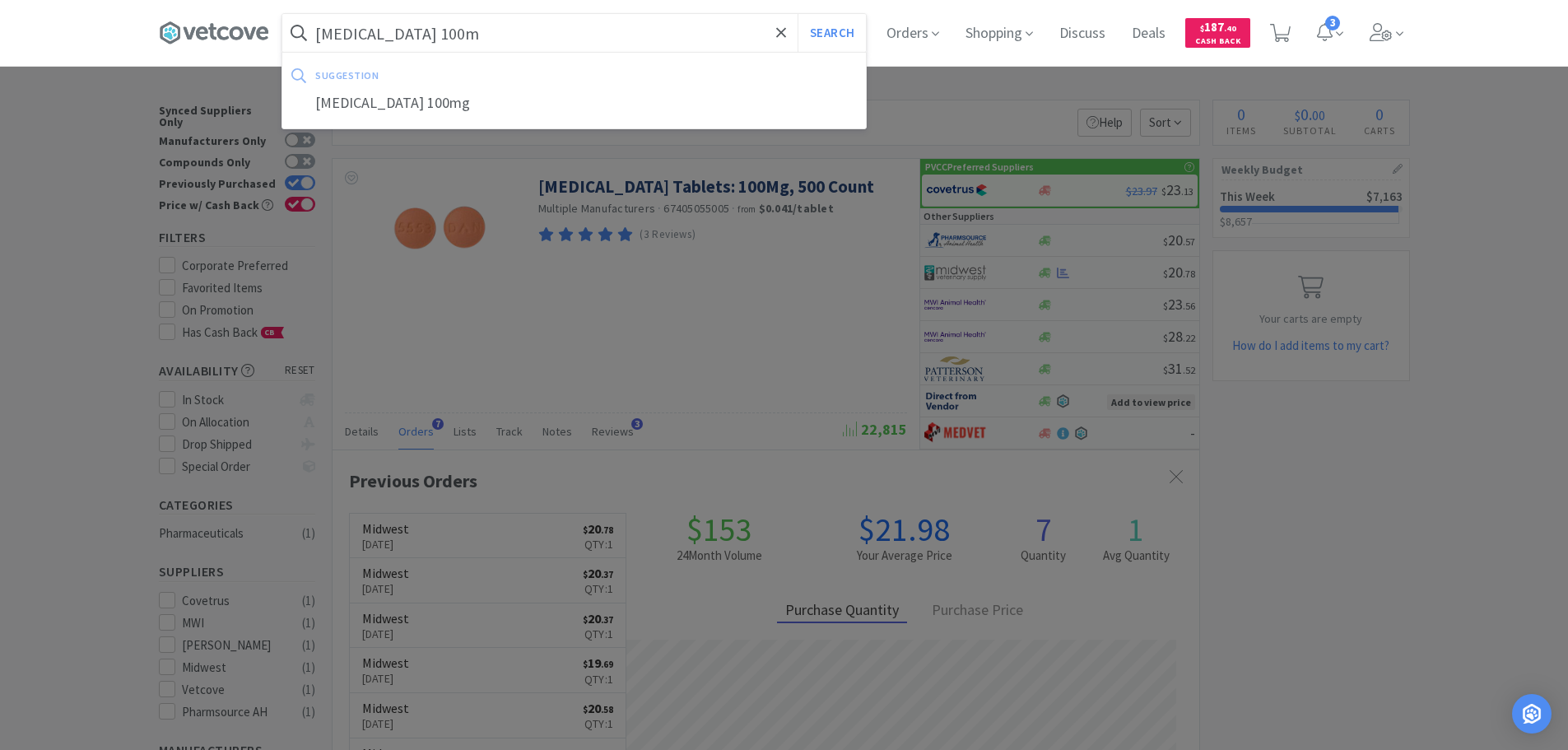
click at [798, 14] on button "Search" at bounding box center [832, 32] width 68 height 38
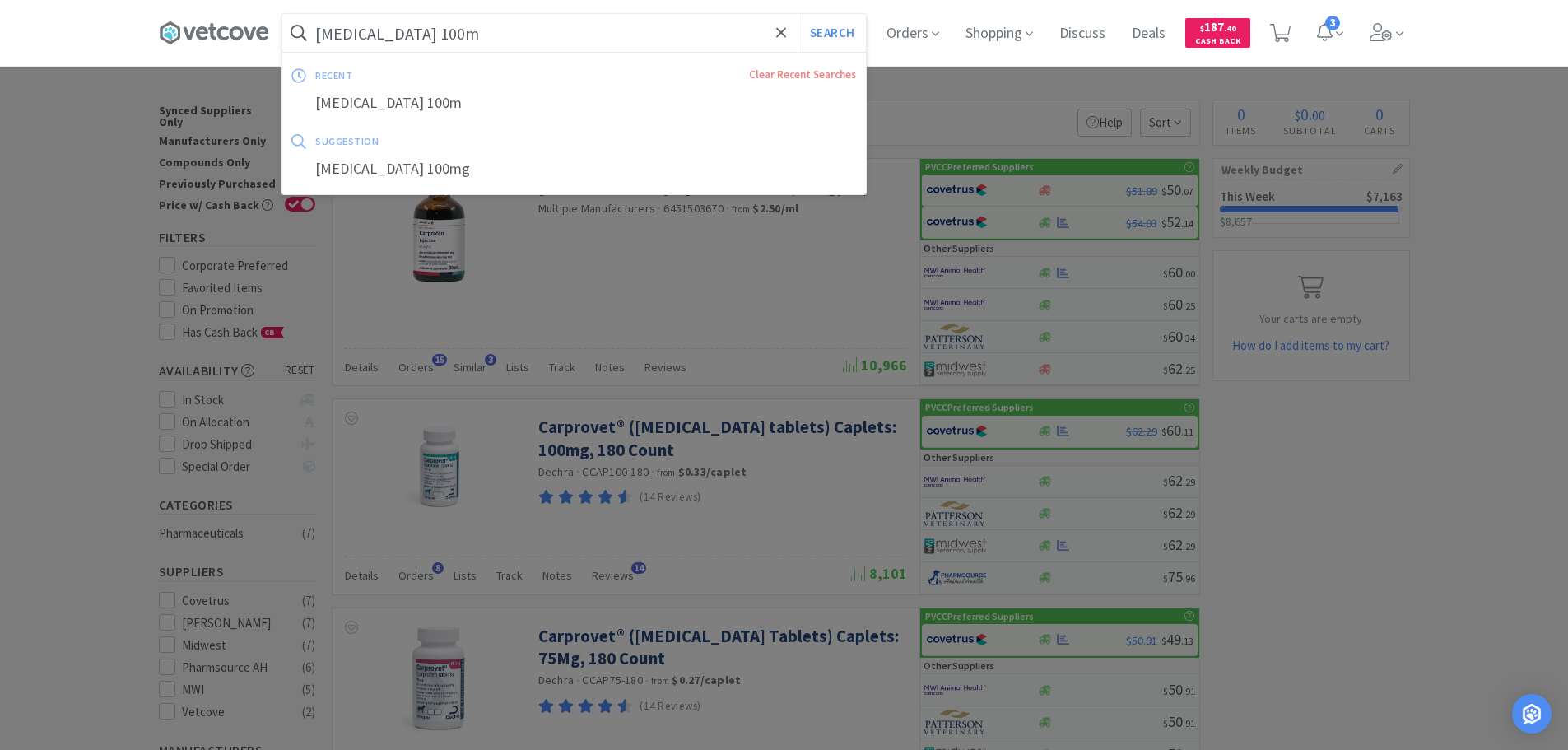
click at [505, 36] on input "carprofen 100m" at bounding box center [574, 32] width 584 height 38
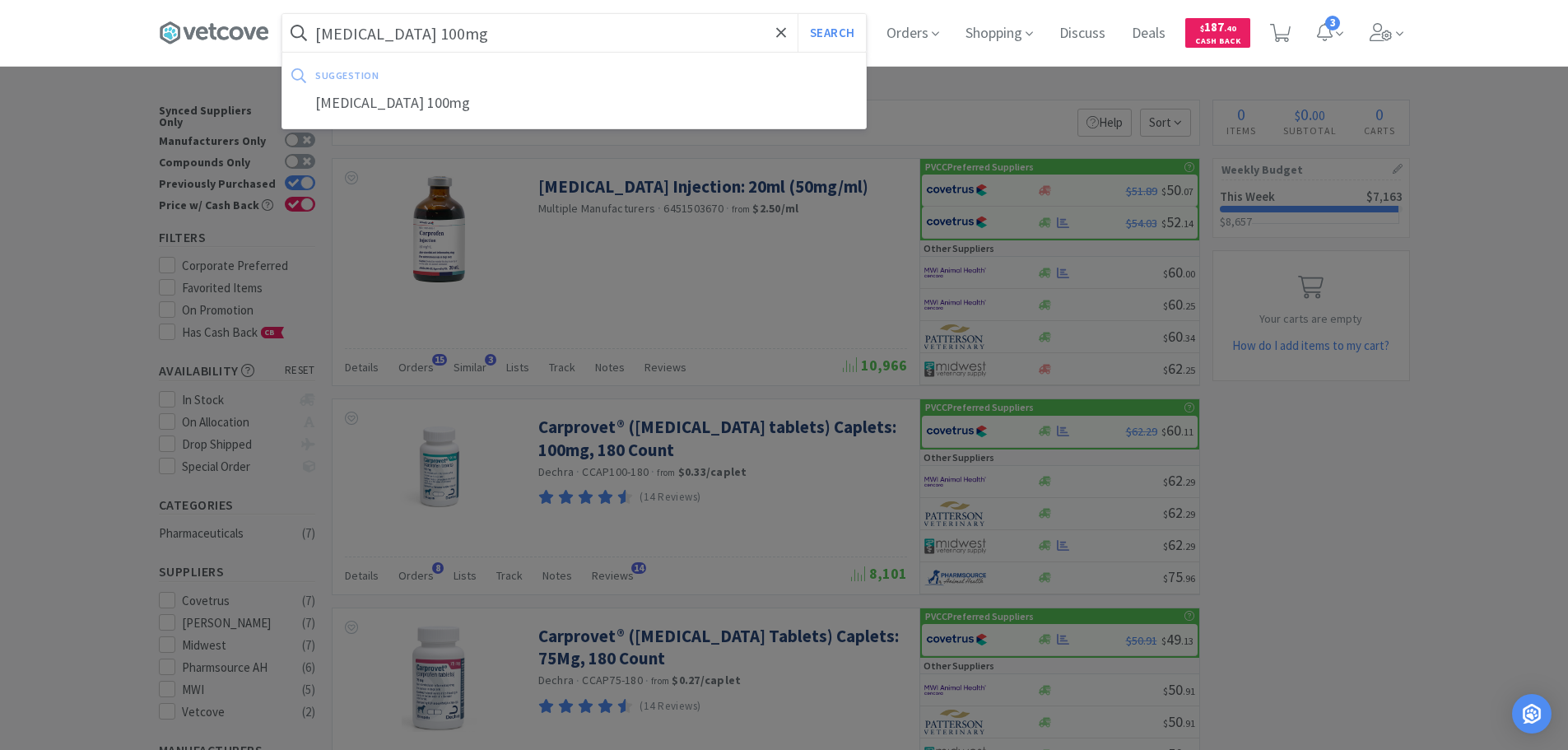
click at [798, 14] on button "Search" at bounding box center [832, 32] width 68 height 38
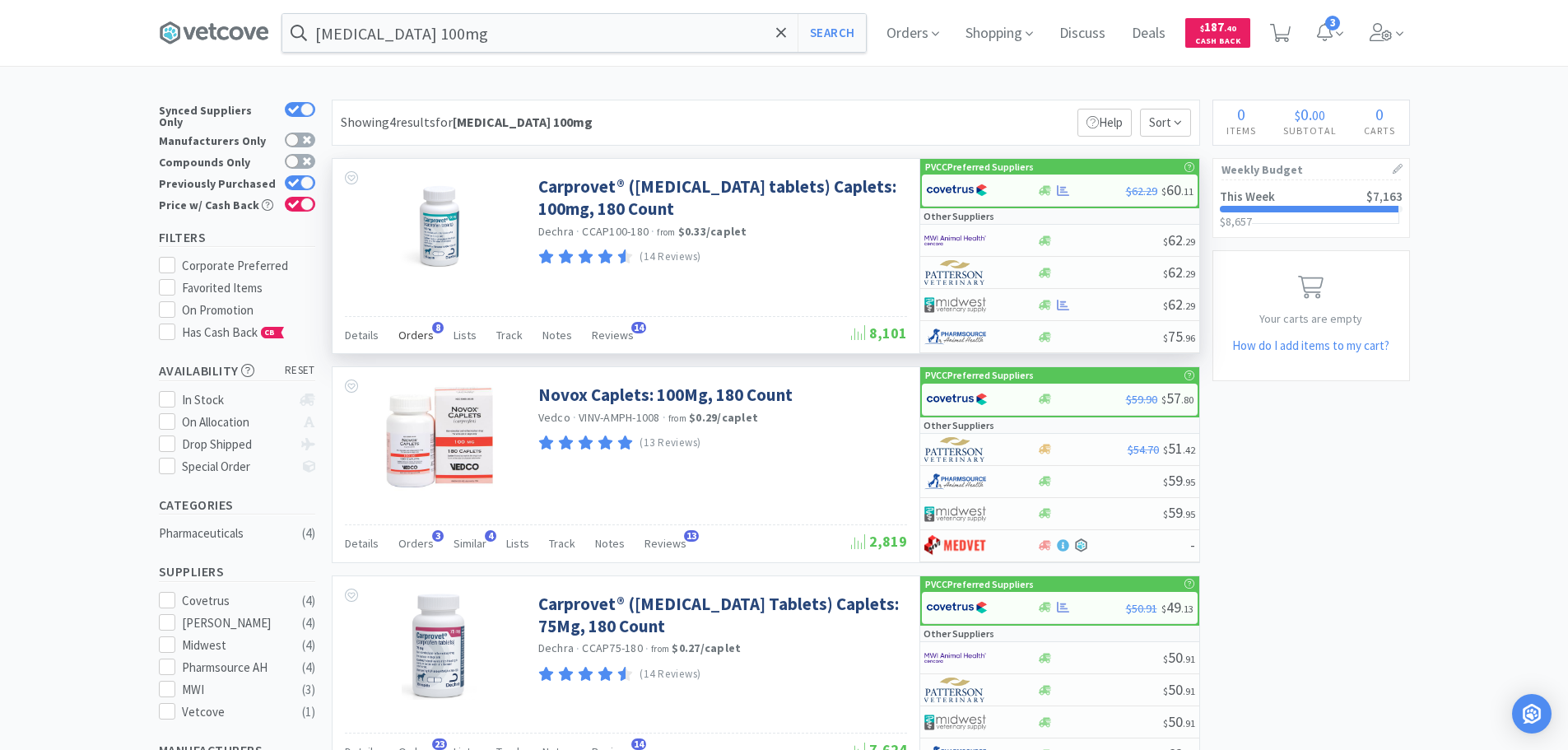
click at [421, 337] on span "Orders" at bounding box center [416, 334] width 35 height 15
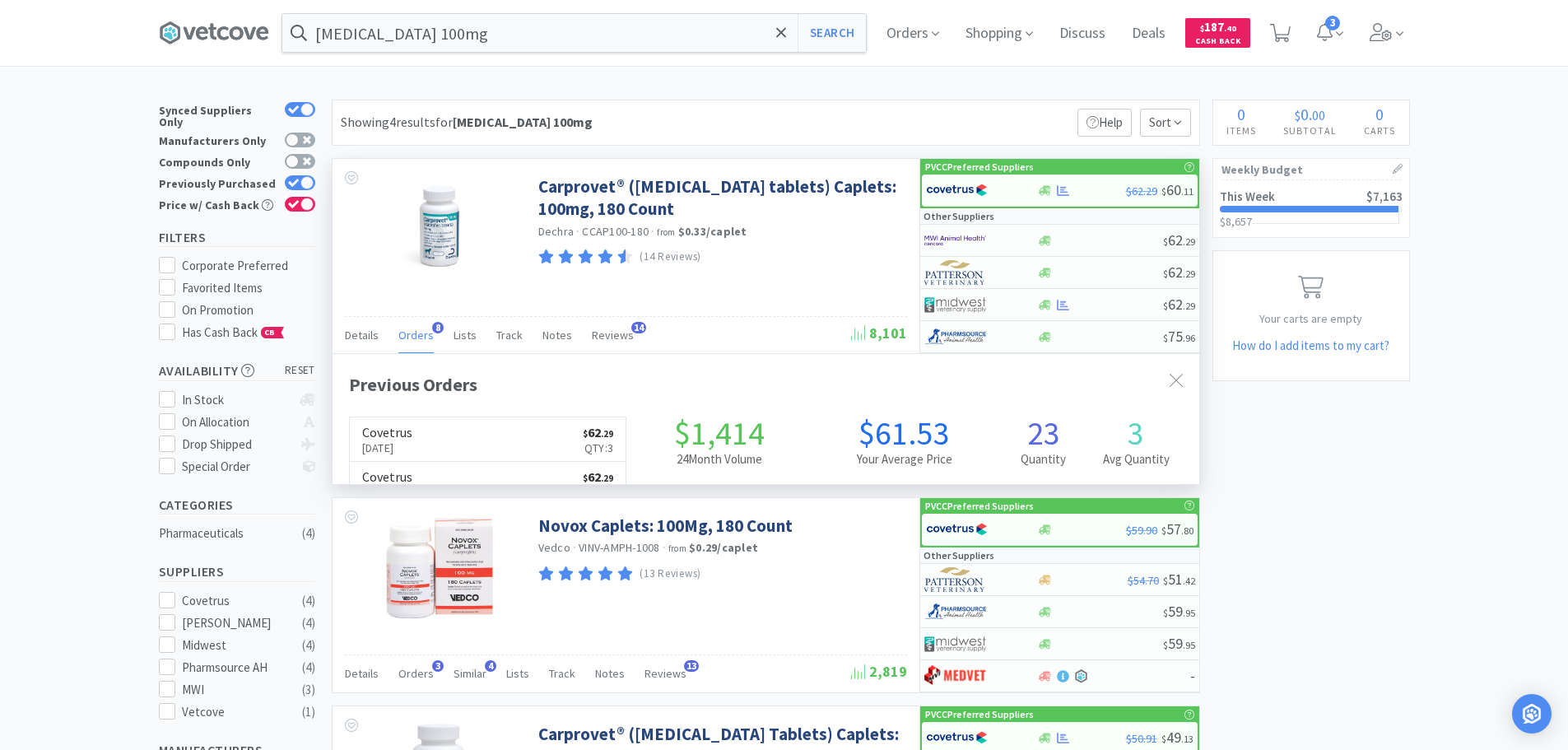
scroll to position [440, 867]
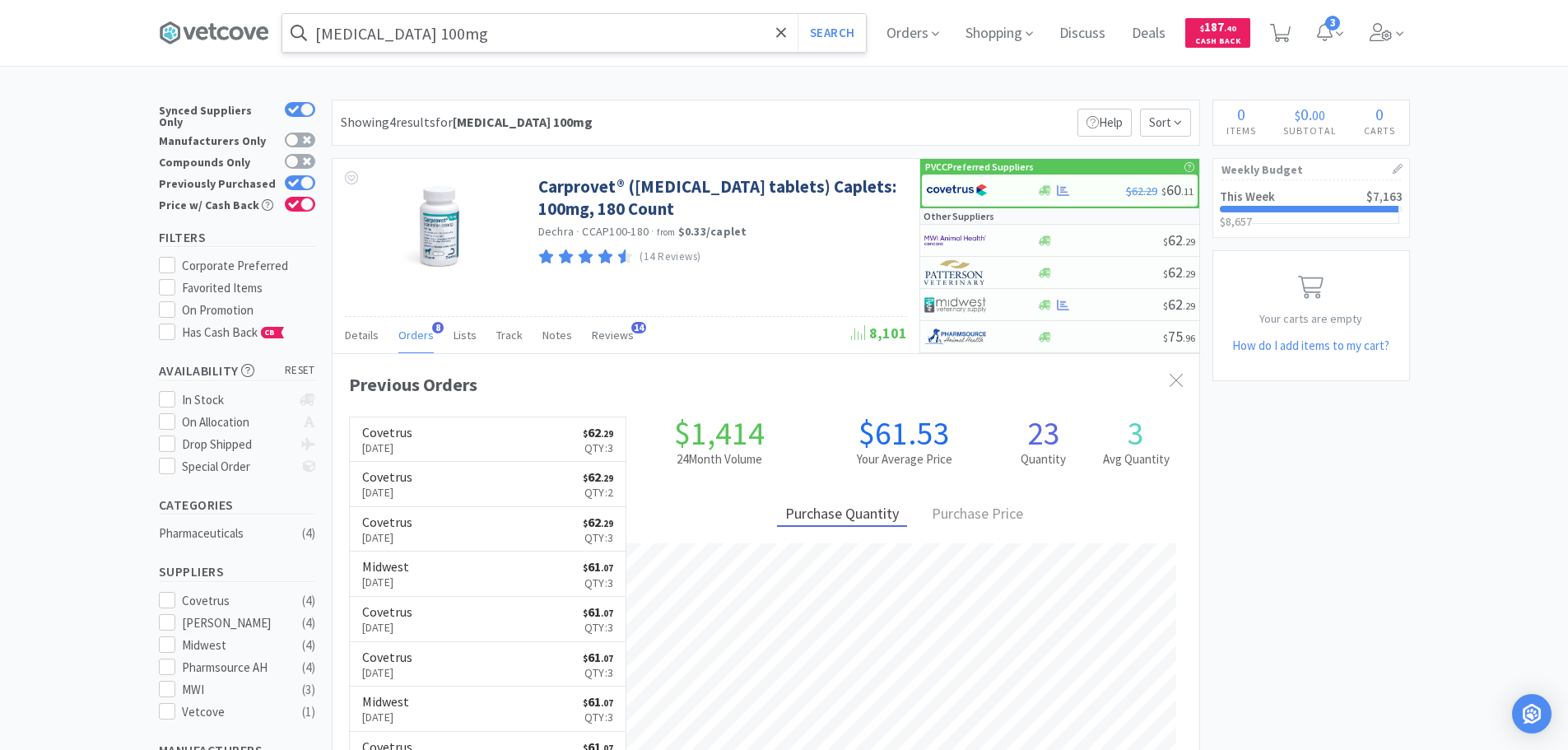
click at [460, 41] on input "carprofen 100mg" at bounding box center [574, 32] width 584 height 38
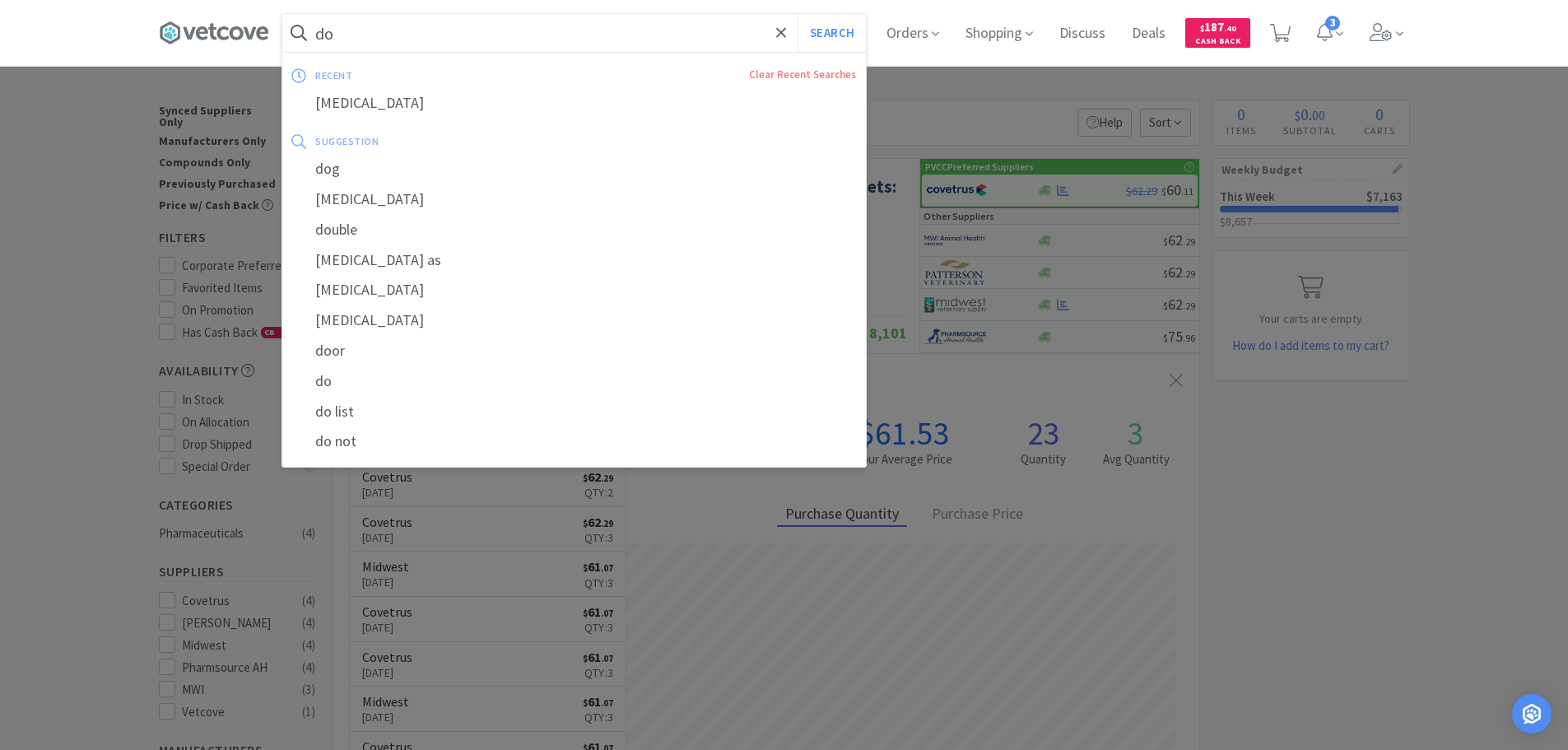
click at [441, 96] on div "[MEDICAL_DATA]" at bounding box center [574, 103] width 584 height 31
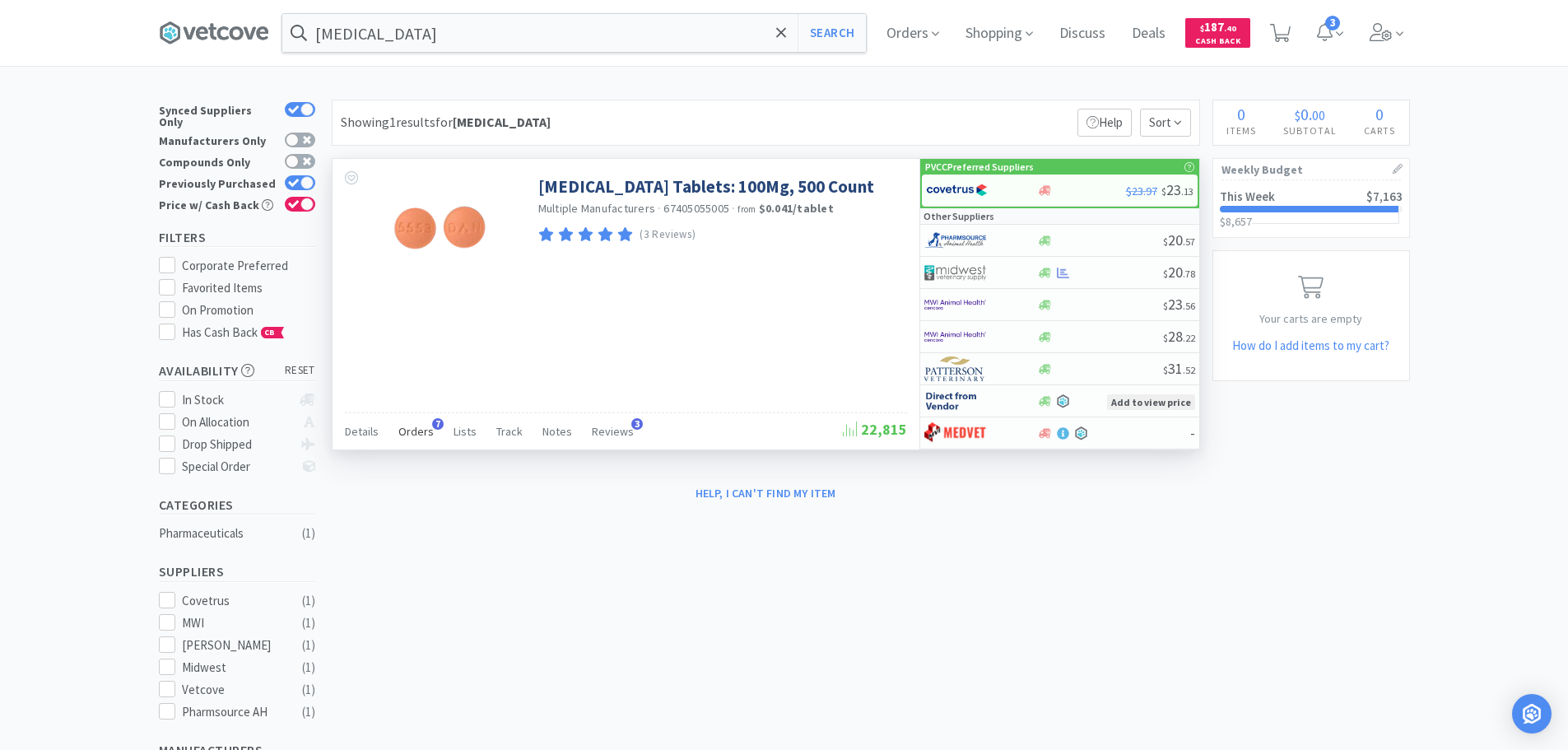
click at [415, 428] on span "Orders" at bounding box center [416, 431] width 35 height 15
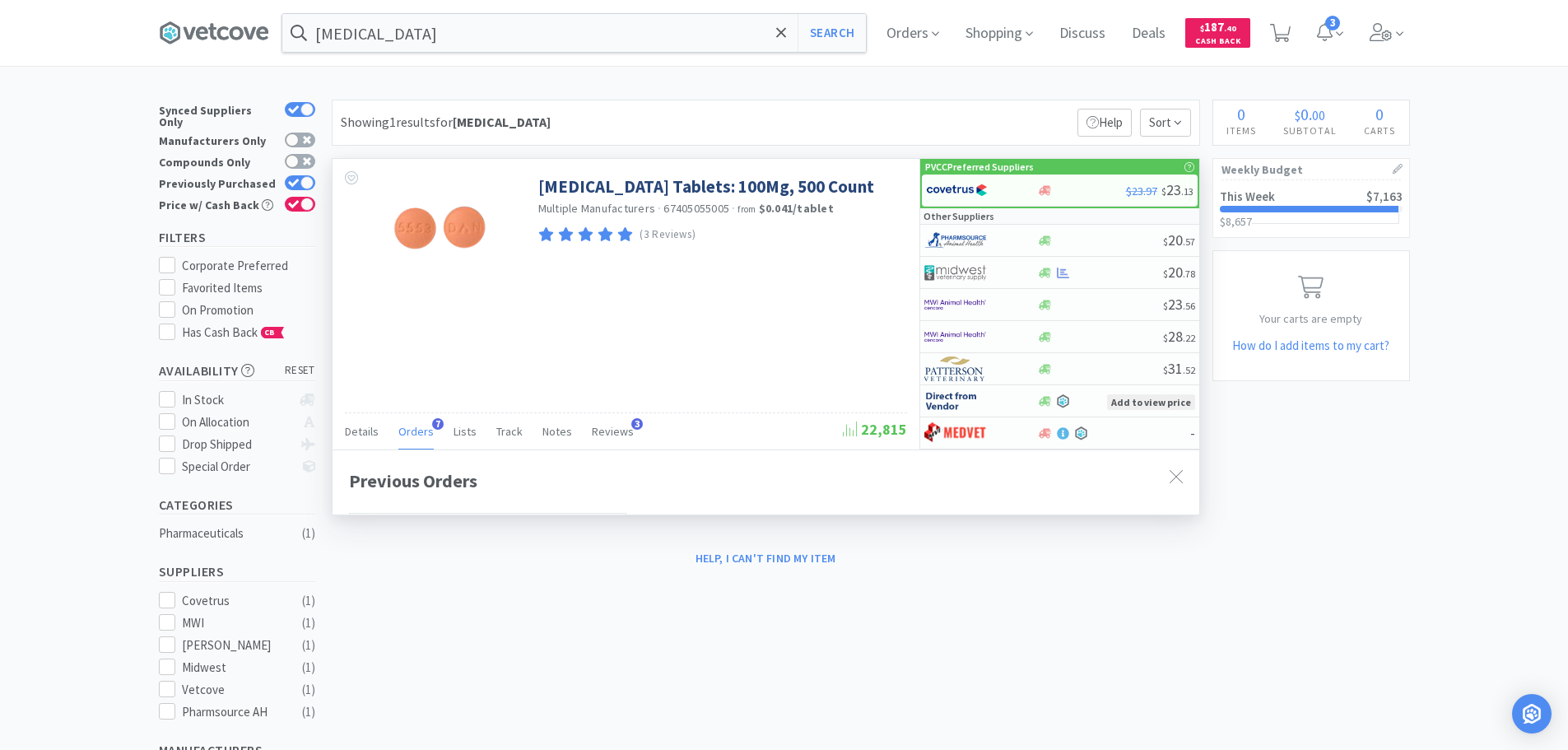
scroll to position [426, 867]
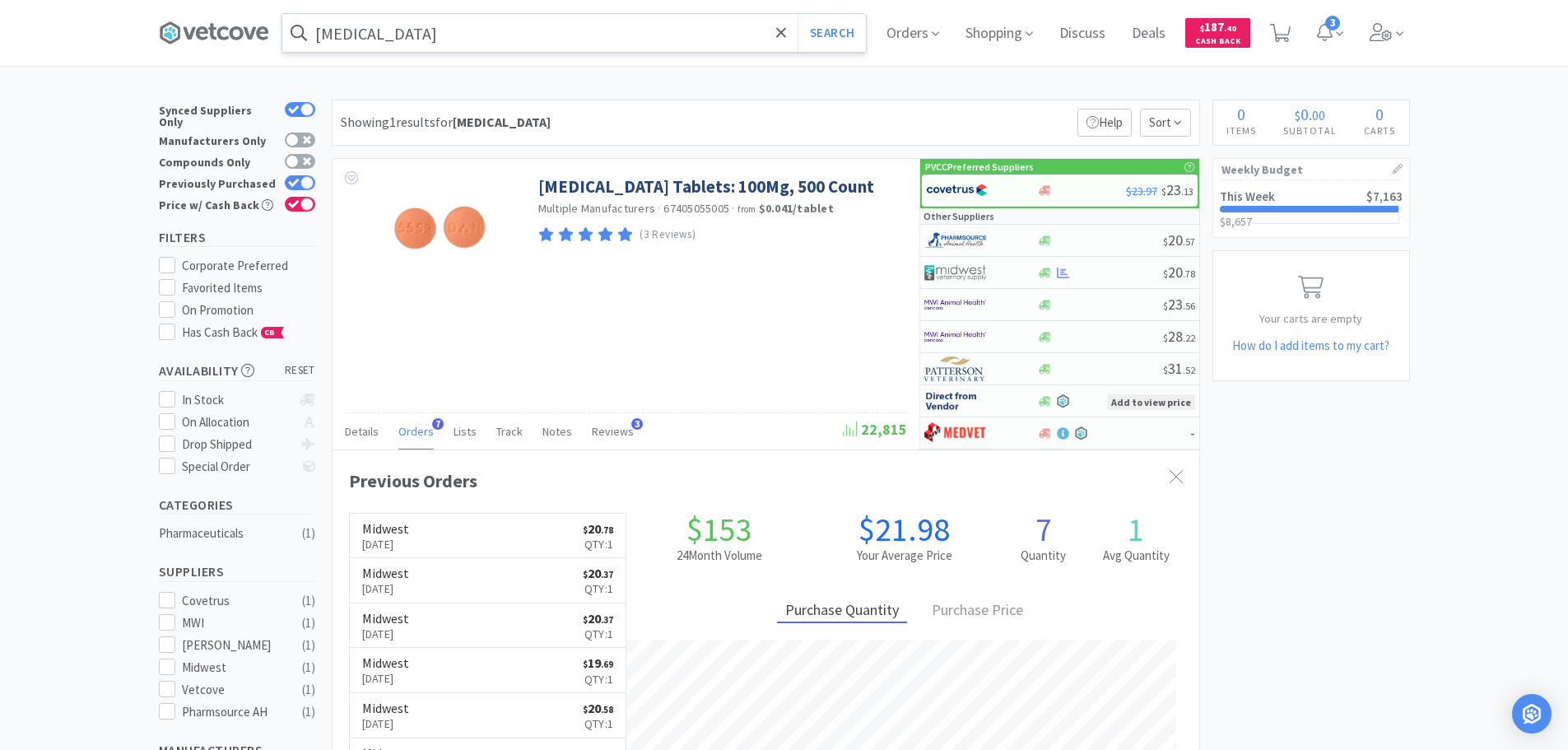
click at [423, 36] on input "[MEDICAL_DATA]" at bounding box center [574, 32] width 584 height 38
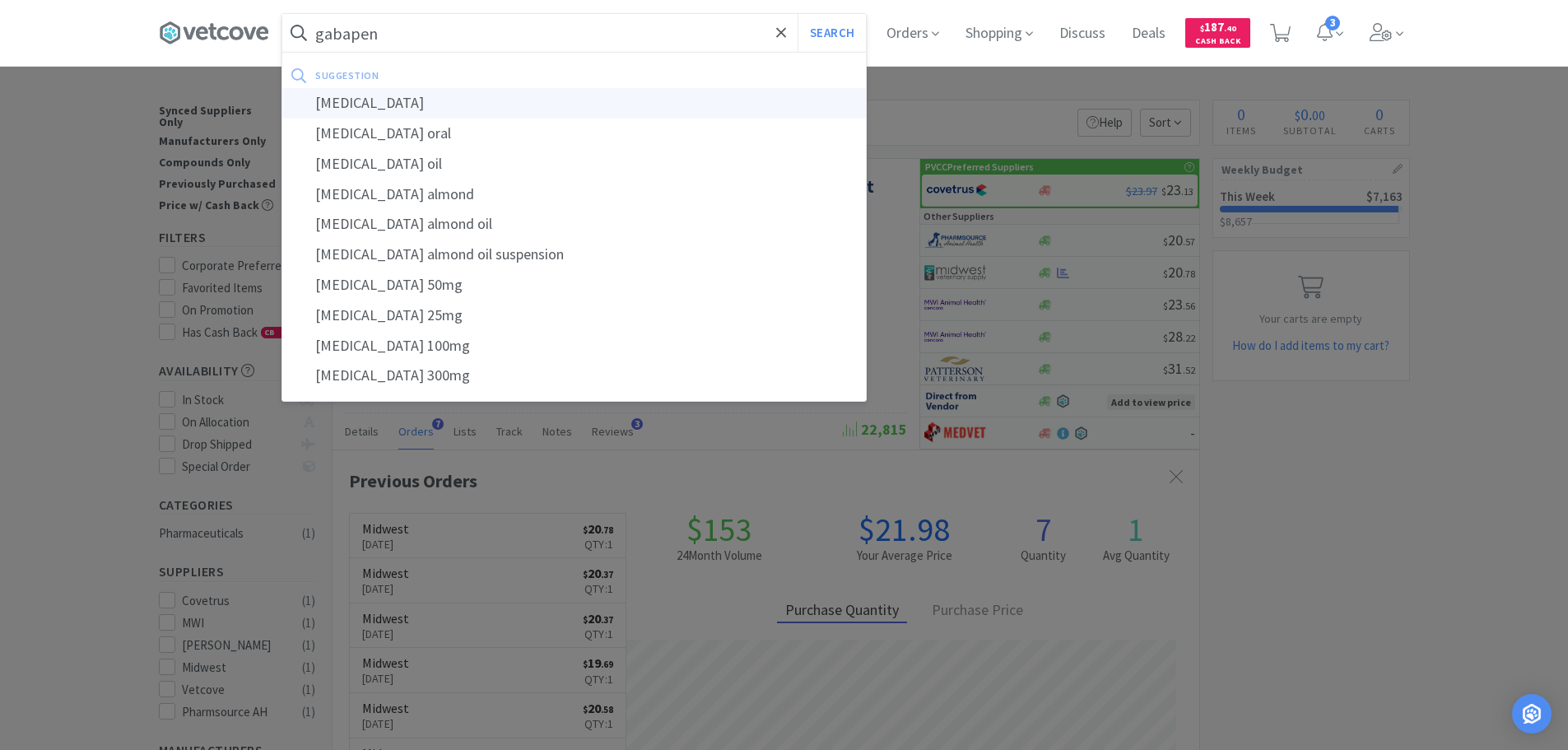
click at [403, 103] on div "gabapentin" at bounding box center [574, 103] width 584 height 31
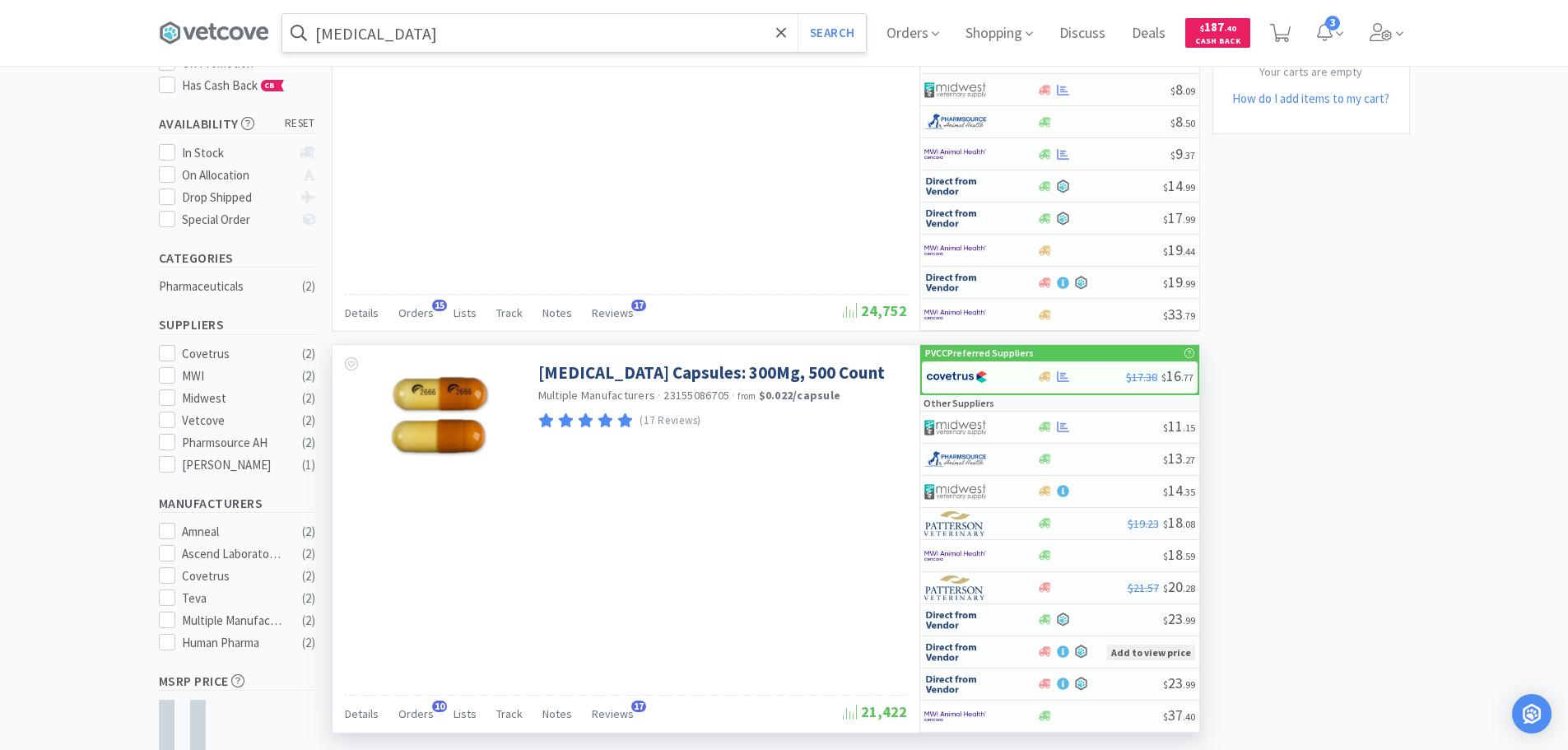
scroll to position [407, 0]
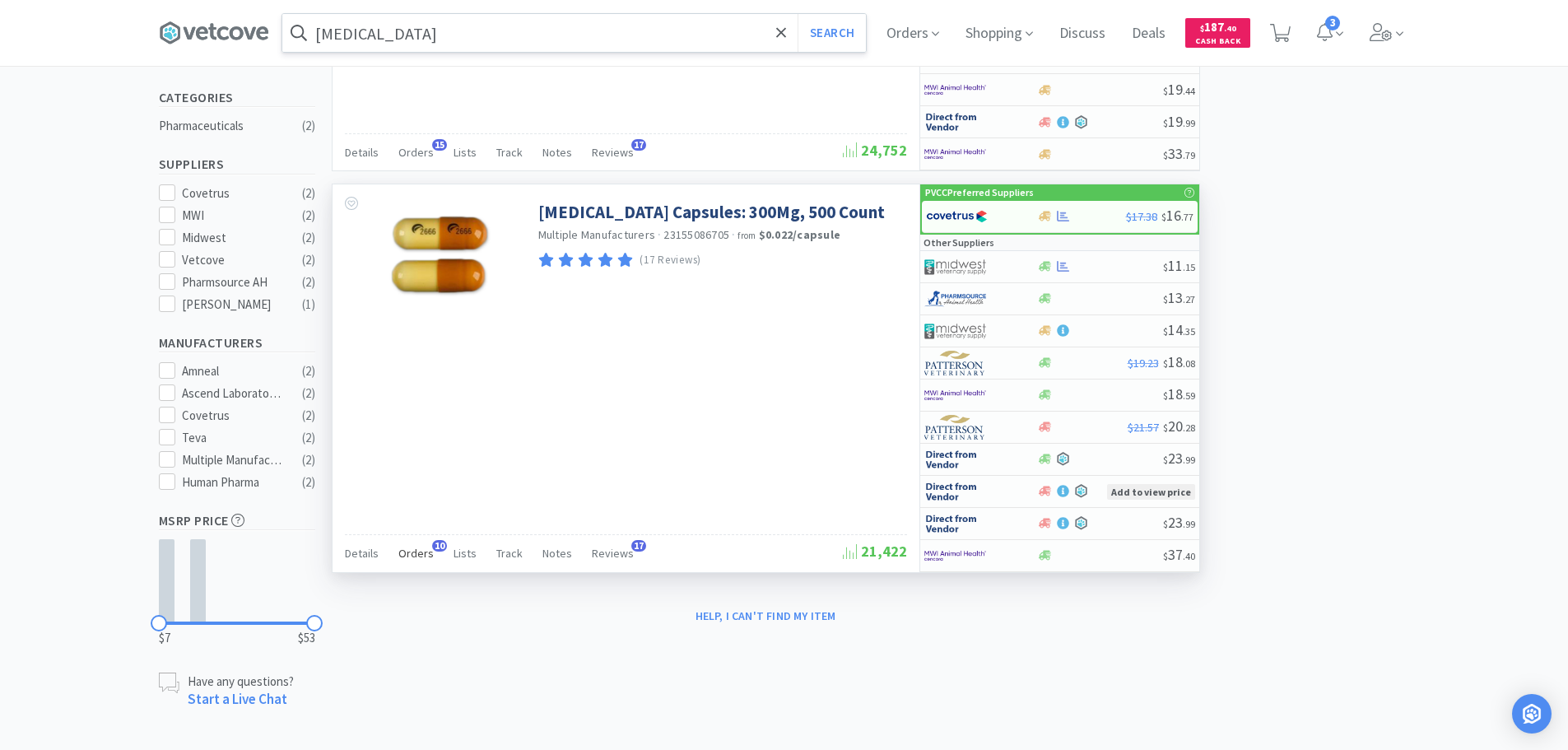
click at [406, 558] on span "Orders" at bounding box center [416, 552] width 35 height 15
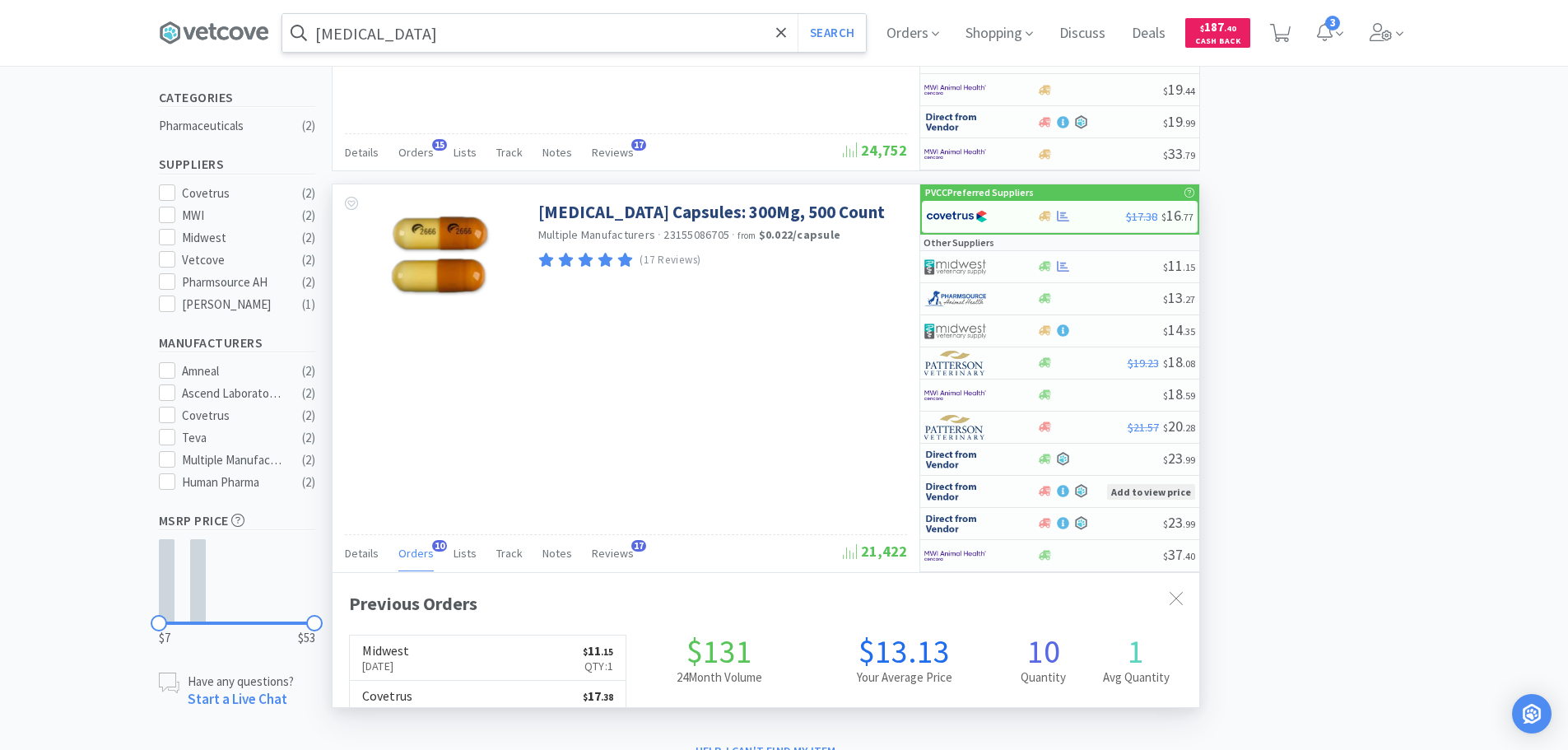
scroll to position [441, 867]
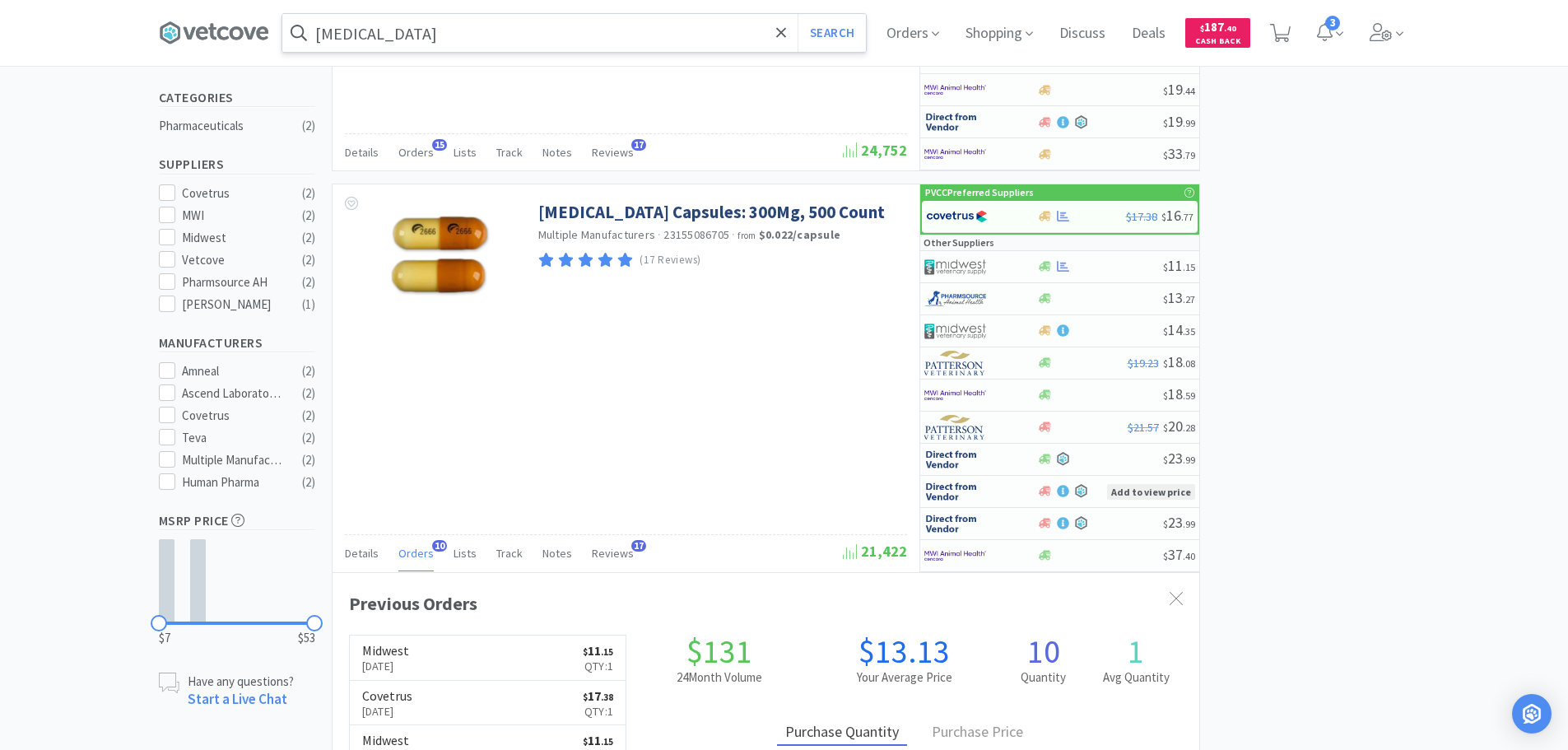
click at [464, 40] on input "gabapentin" at bounding box center [574, 32] width 584 height 38
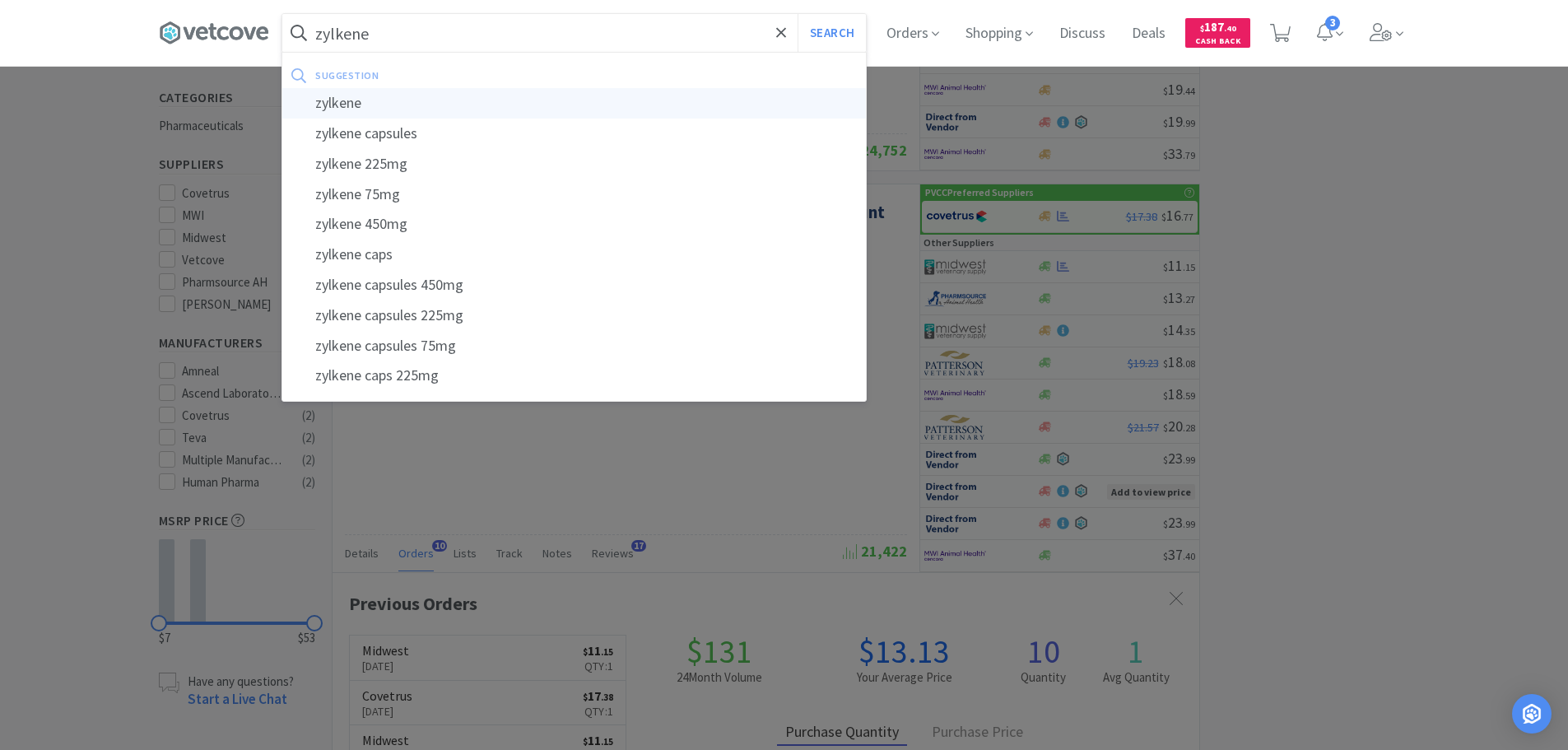
click at [461, 100] on div "zylkene" at bounding box center [574, 103] width 584 height 31
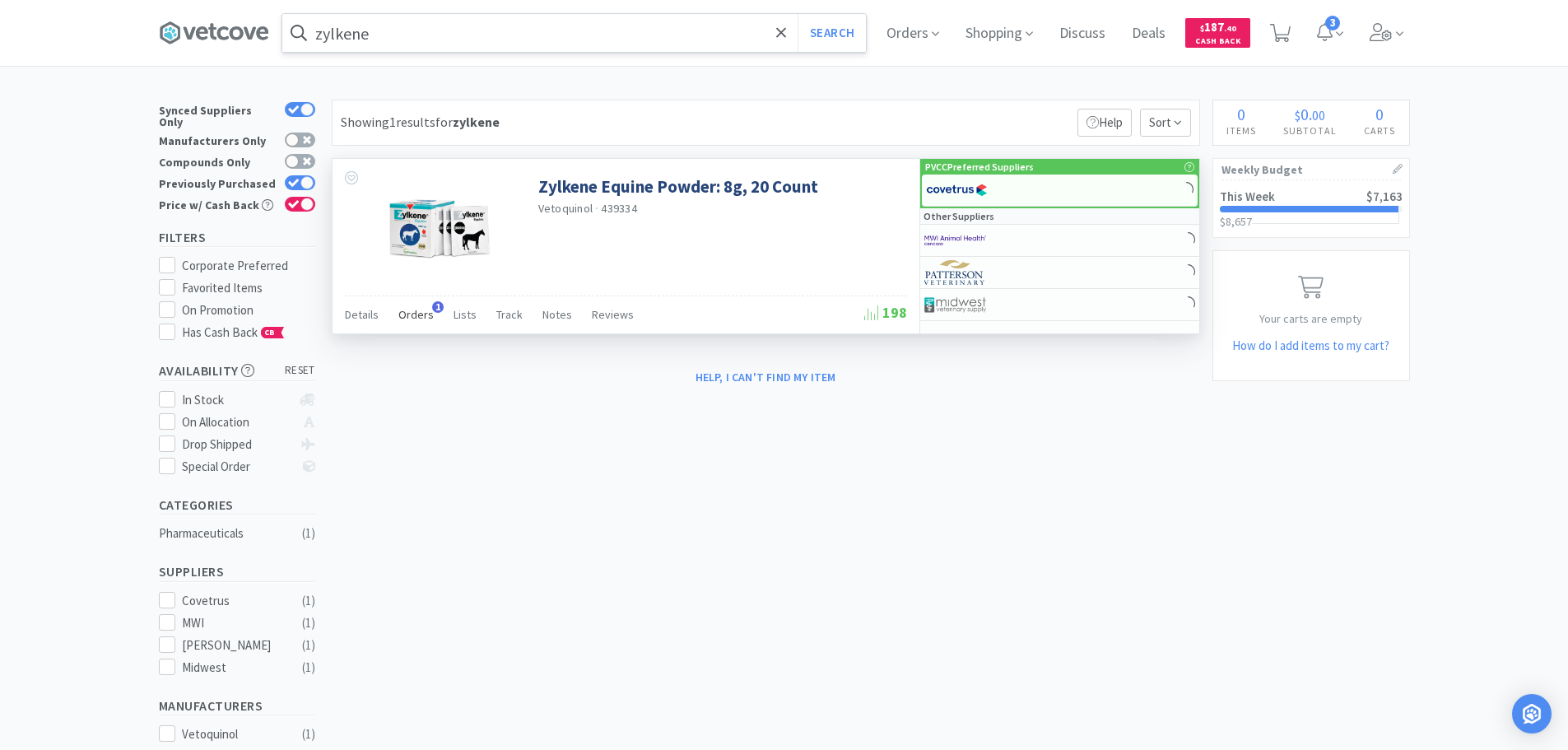
click at [420, 319] on span "Orders" at bounding box center [416, 314] width 35 height 15
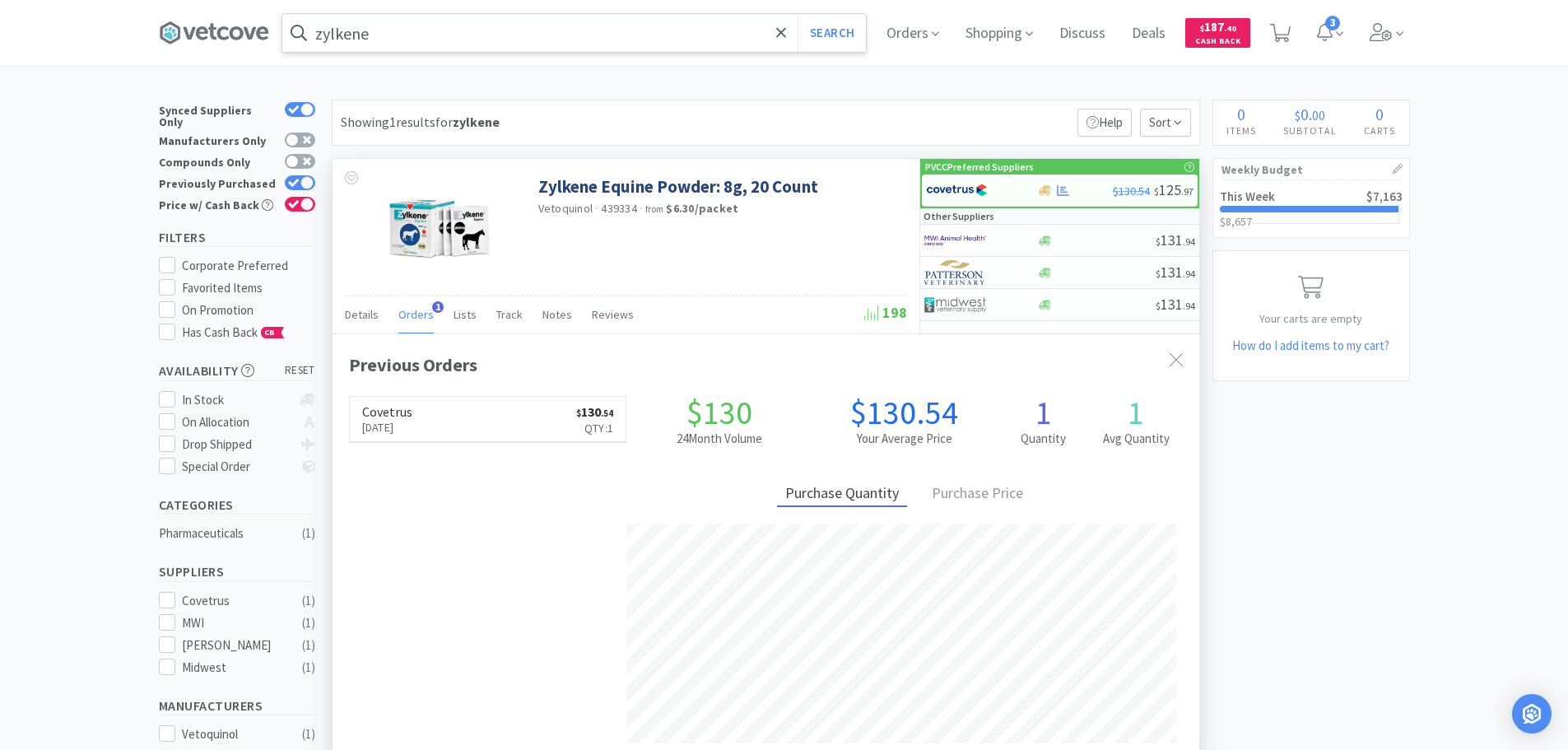
scroll to position [426, 867]
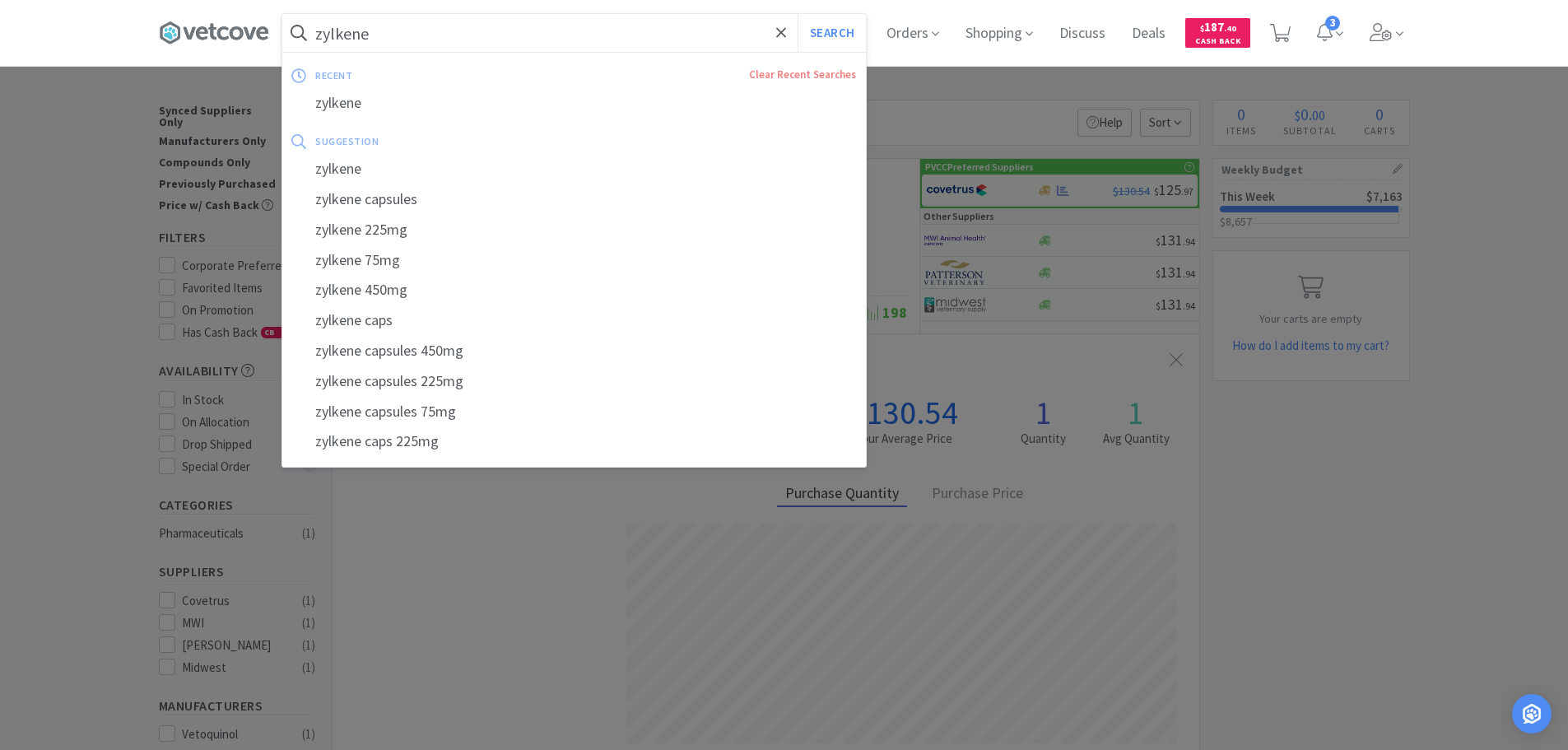
click at [439, 32] on input "zylkene" at bounding box center [574, 32] width 584 height 38
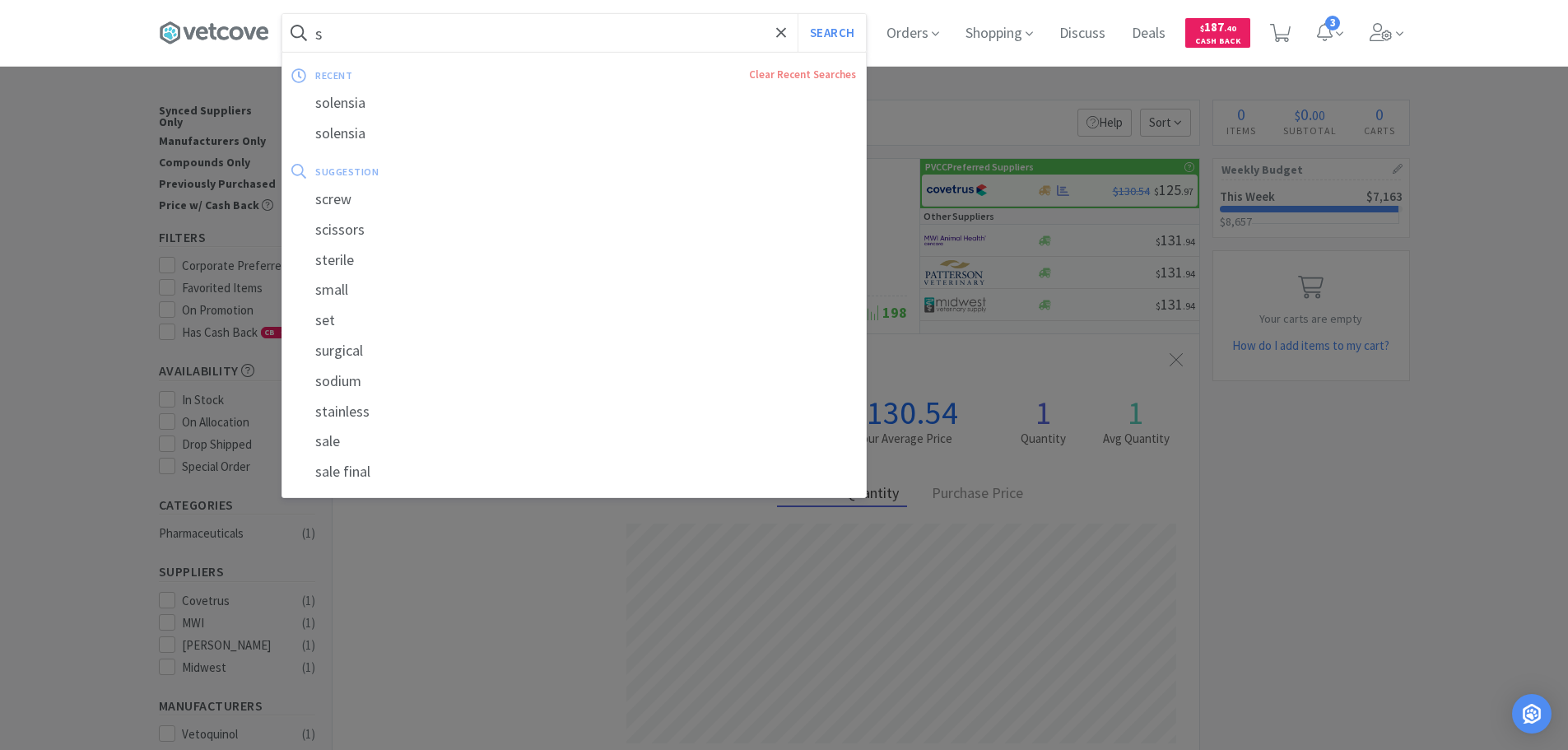
type input "s"
click at [1429, 512] on div at bounding box center [784, 375] width 1568 height 750
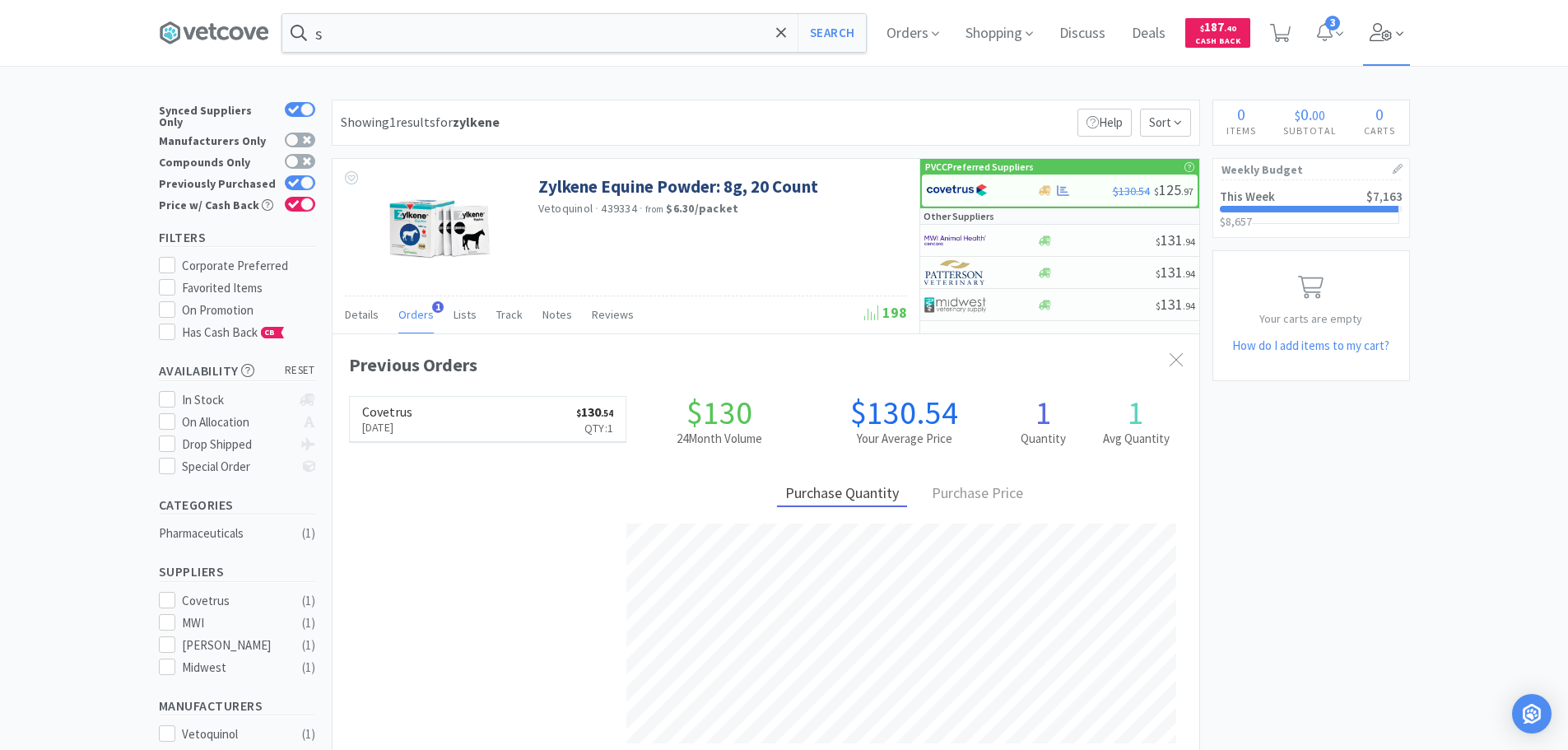
click at [1389, 29] on icon at bounding box center [1382, 32] width 23 height 18
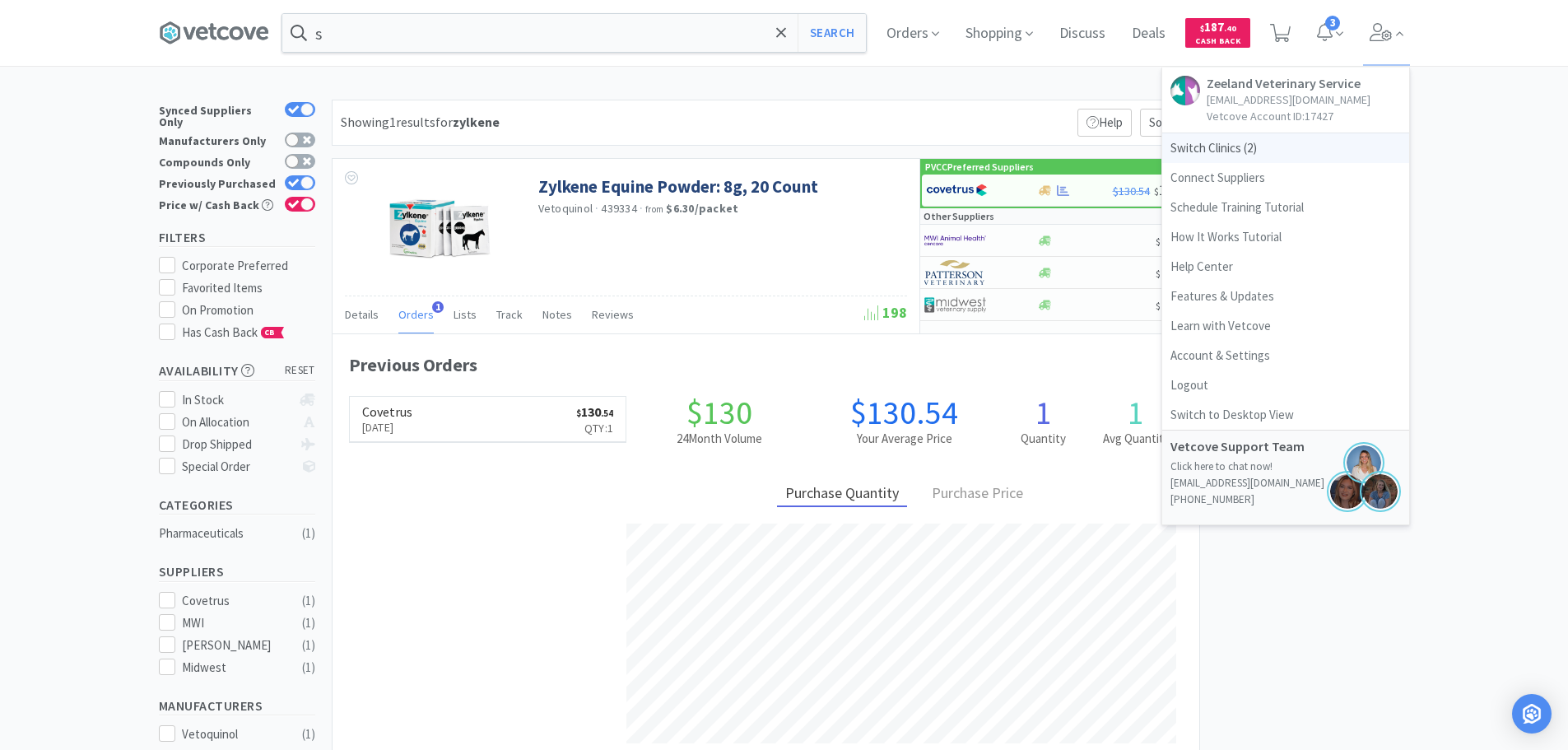
click at [1248, 144] on span "Switch Clinics ( 2 )" at bounding box center [1286, 148] width 247 height 30
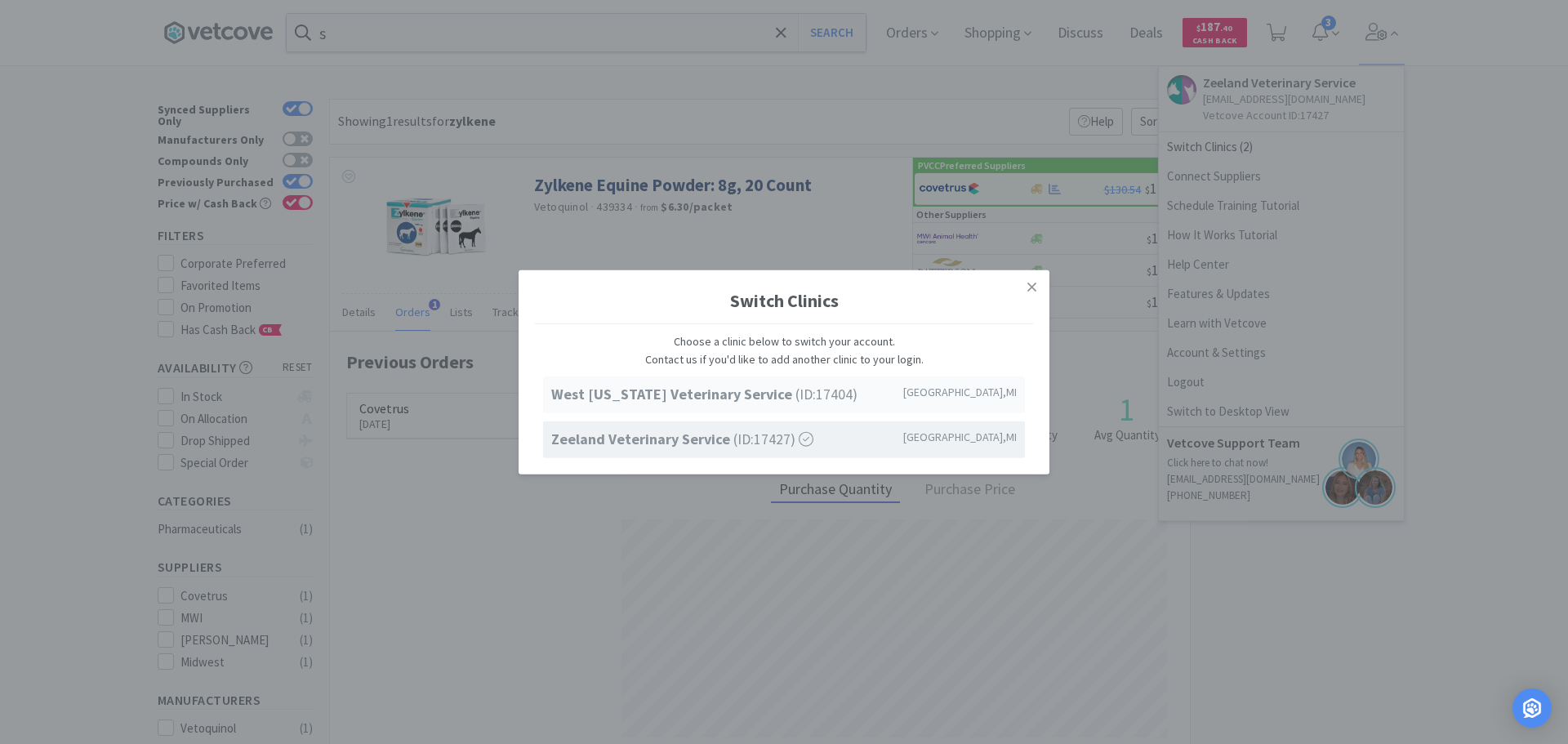
click at [817, 398] on span "West Michigan Veterinary Service (ID: 17404 )" at bounding box center [705, 394] width 307 height 23
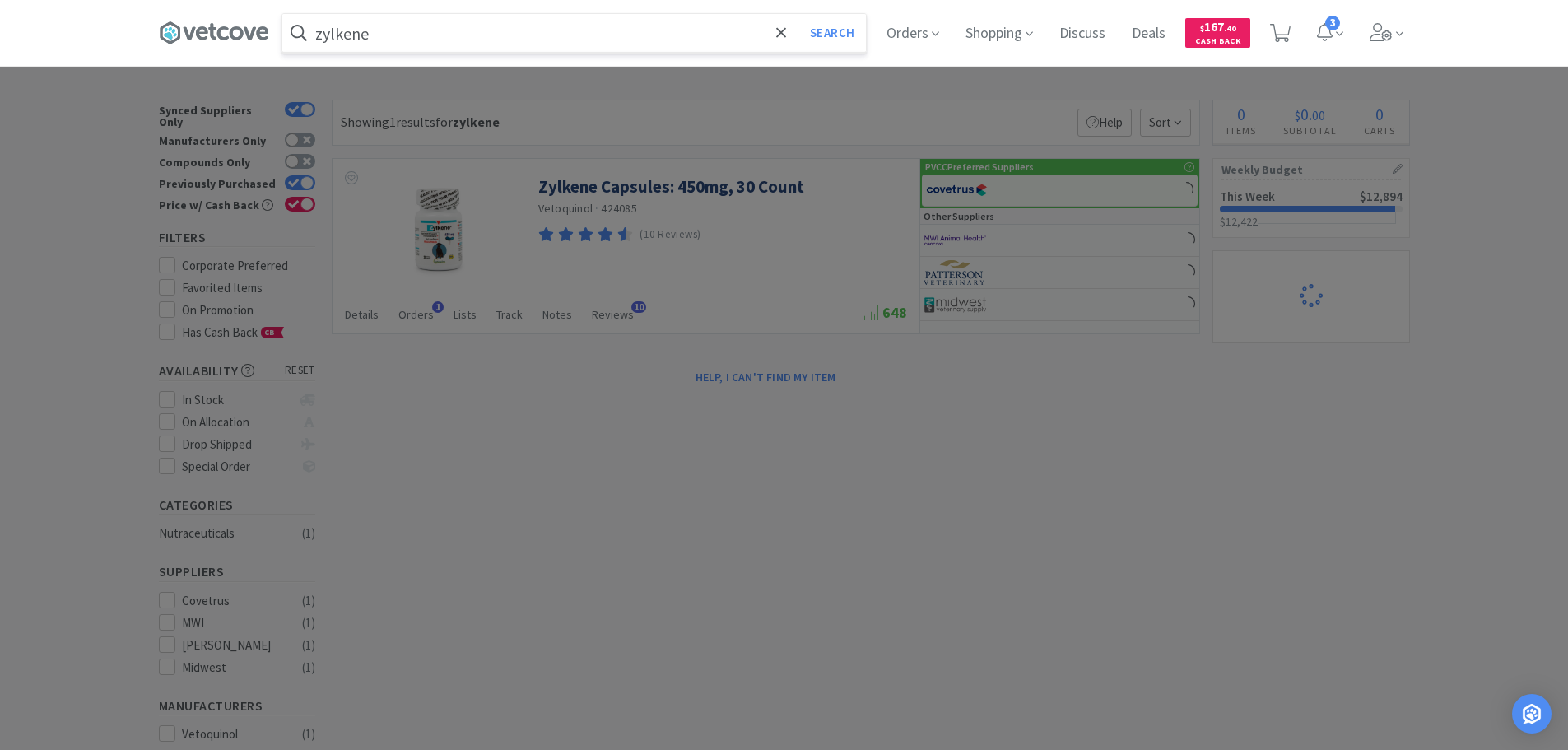
click at [423, 34] on input "zylkene" at bounding box center [574, 32] width 584 height 38
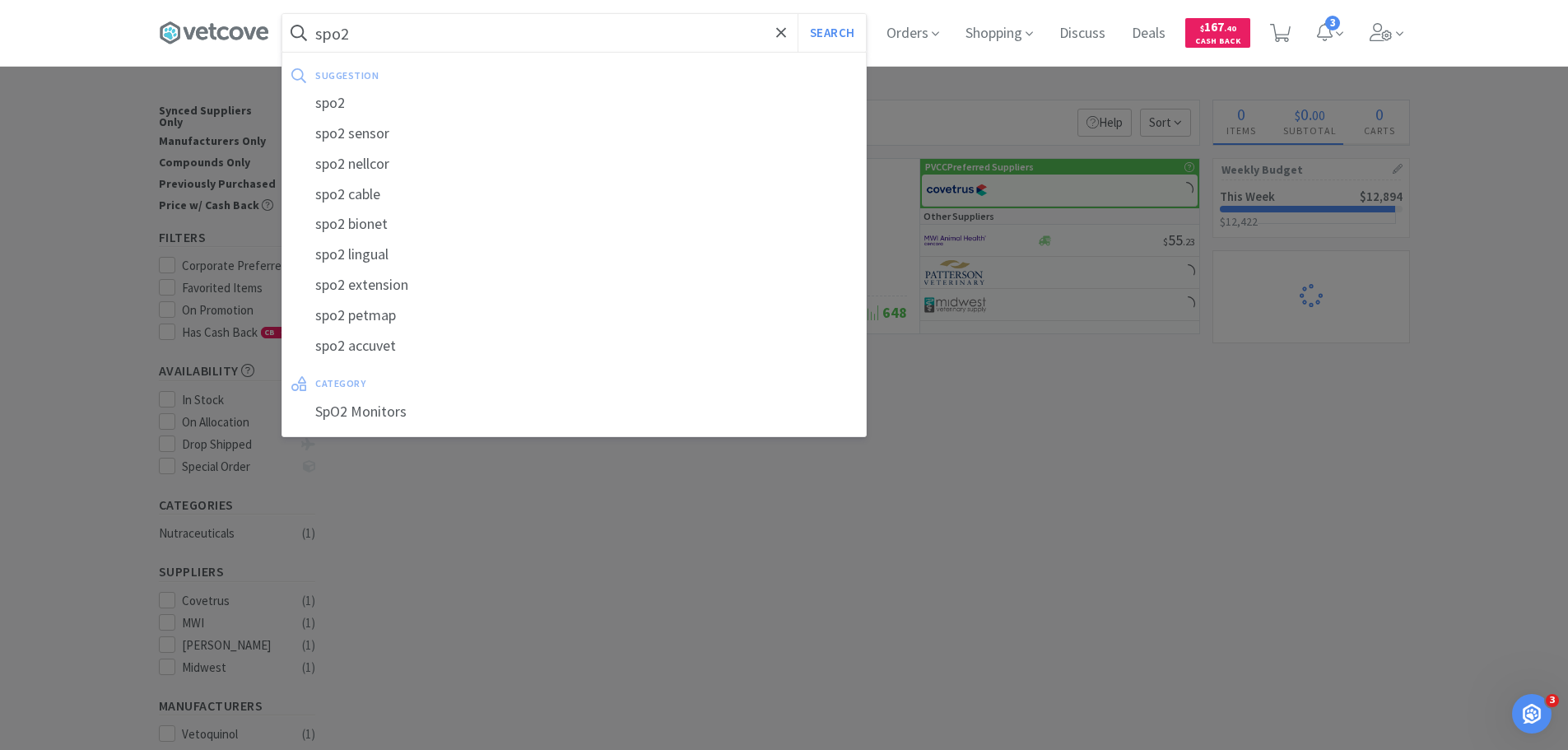
type input "spo2"
click at [798, 14] on button "Search" at bounding box center [832, 32] width 68 height 38
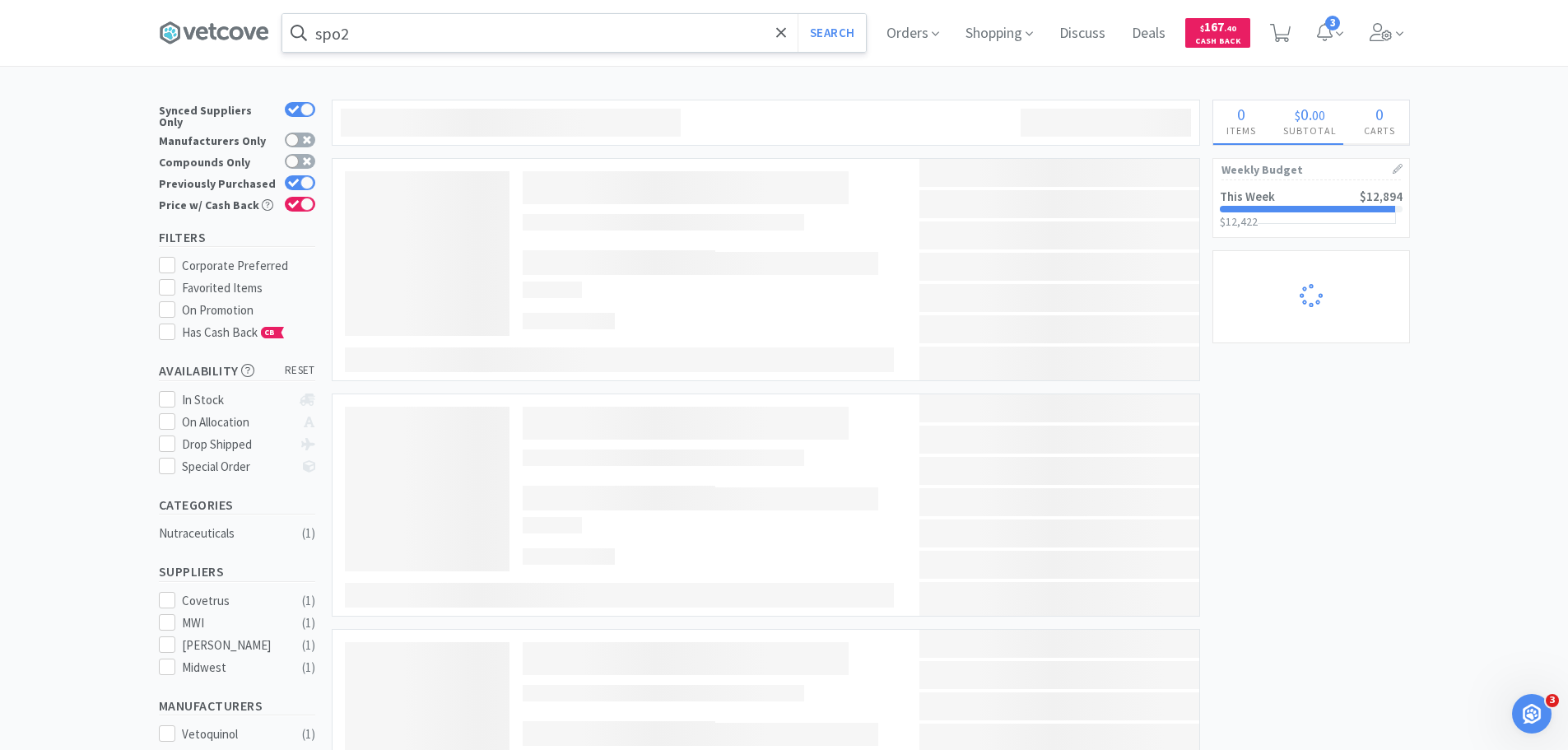
select select "2"
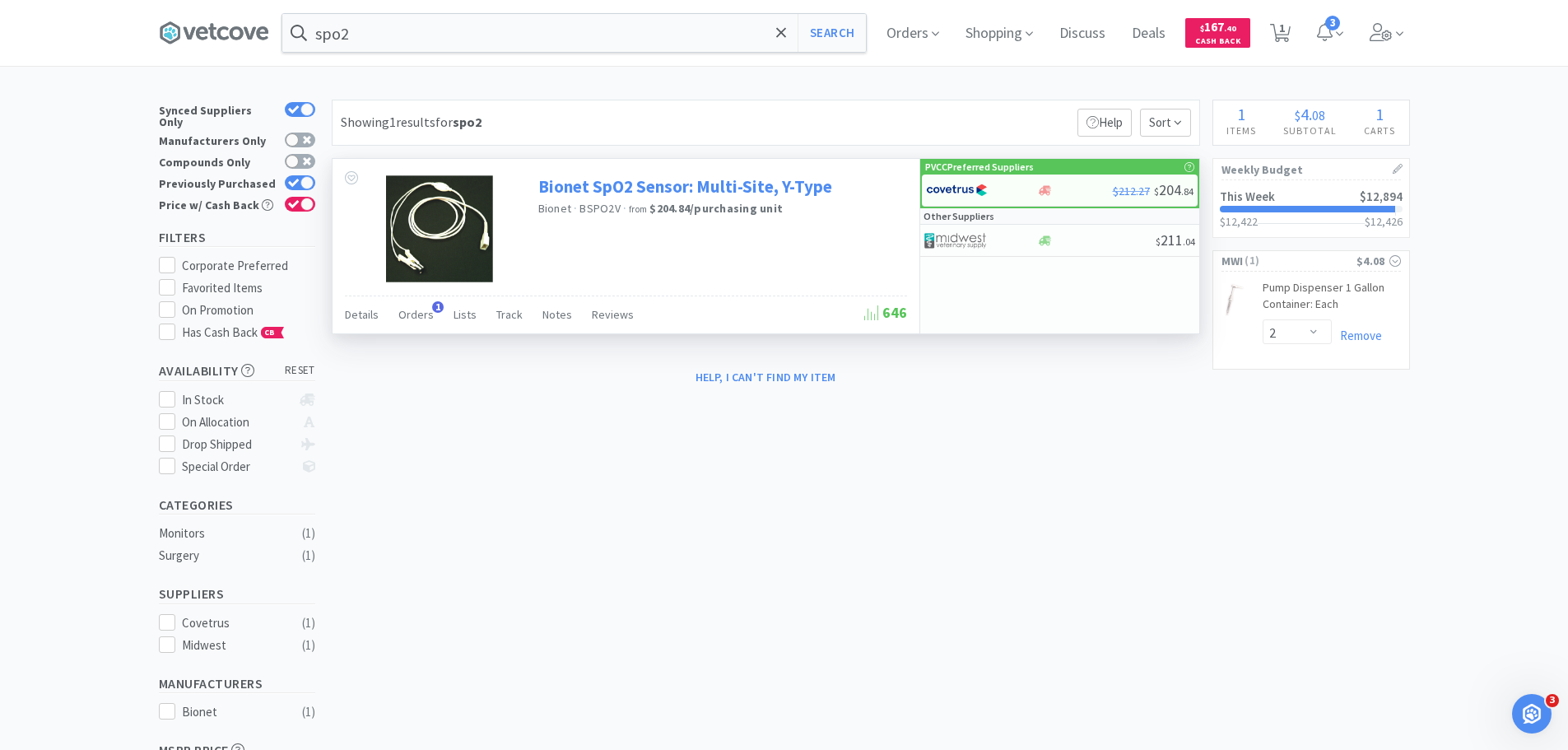
click at [709, 186] on link "Bionet SpO2 Sensor: Multi-Site, Y-Type" at bounding box center [686, 186] width 294 height 22
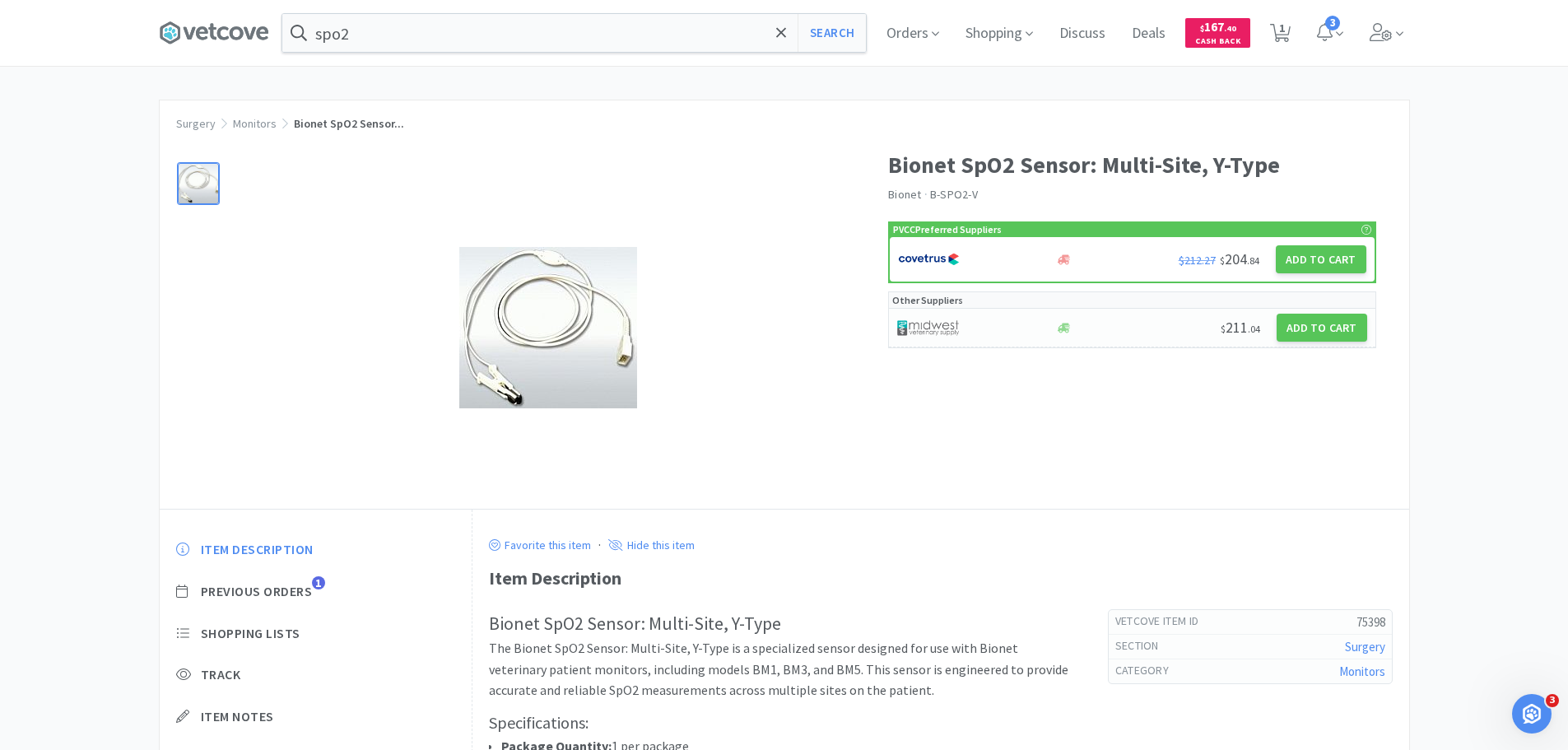
click at [1006, 330] on div at bounding box center [967, 327] width 140 height 28
select select "1"
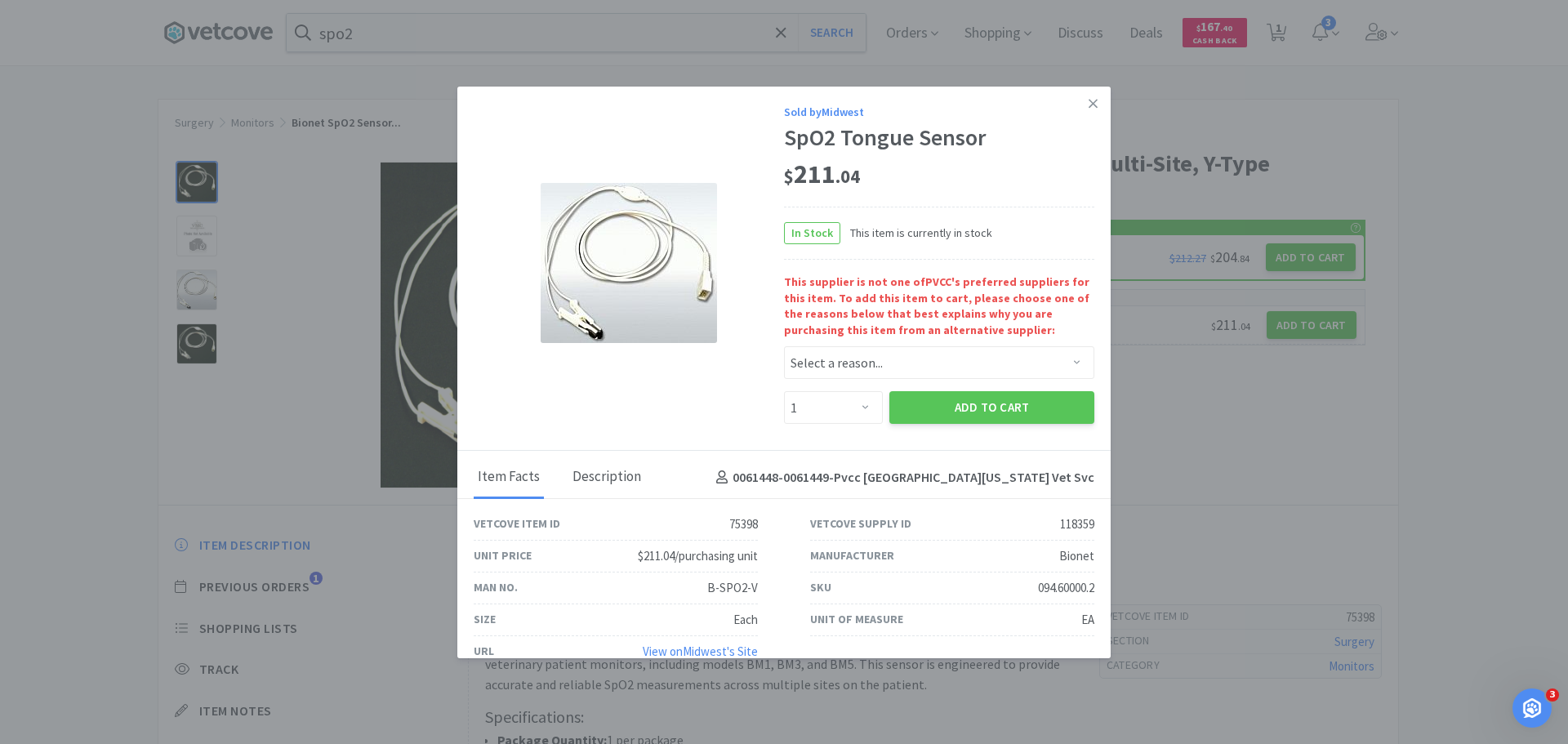
click at [620, 476] on div "Description" at bounding box center [606, 477] width 76 height 41
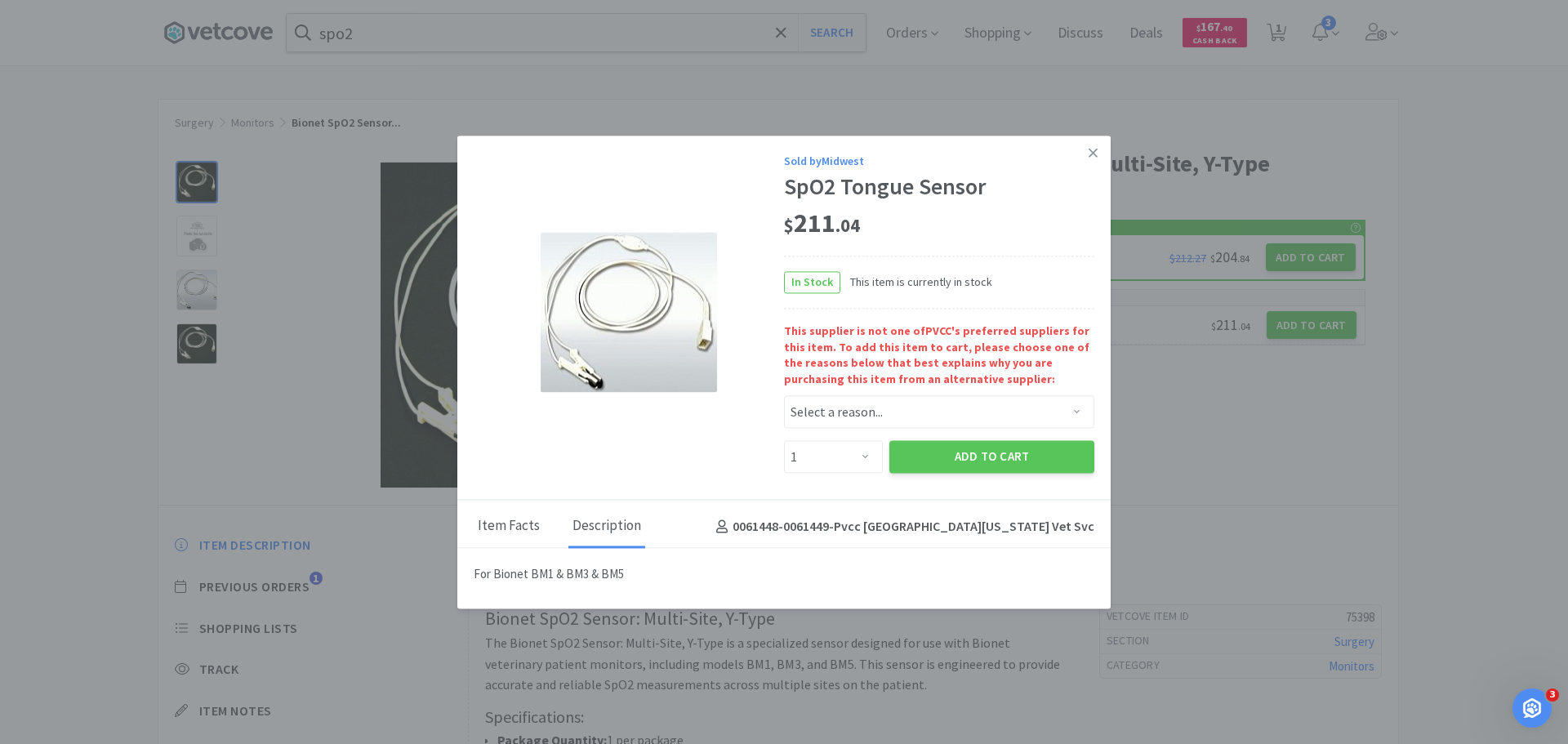
click at [512, 529] on div "Item Facts" at bounding box center [508, 527] width 70 height 41
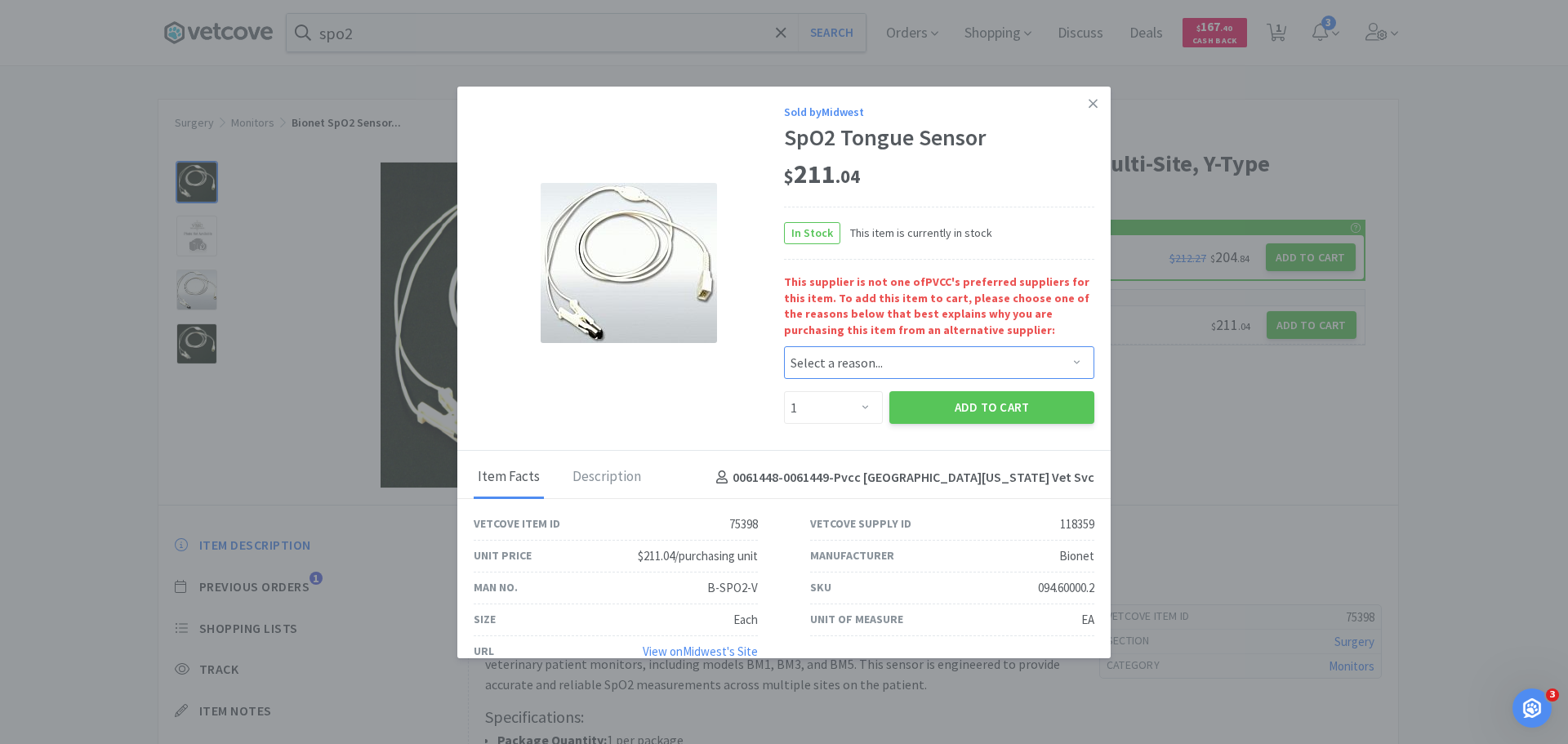
click at [821, 365] on select "Select a reason... Availability - This item is out of stock at the preferred su…" at bounding box center [939, 363] width 310 height 33
select select "availability"
click at [784, 346] on select "Select a reason... Availability - This item is out of stock at the preferred su…" at bounding box center [939, 363] width 310 height 33
click at [940, 409] on button "Add to Cart" at bounding box center [992, 407] width 205 height 33
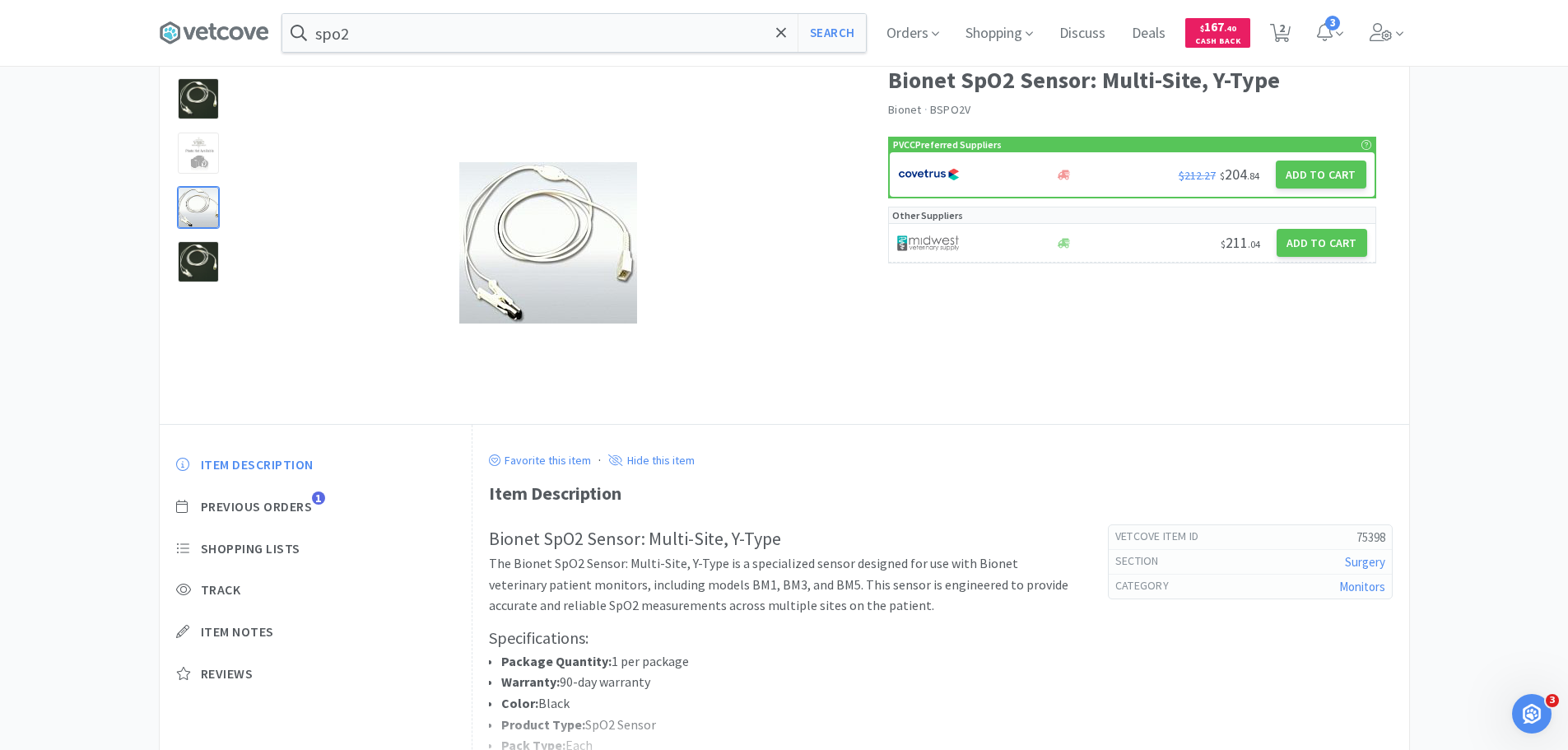
scroll to position [165, 0]
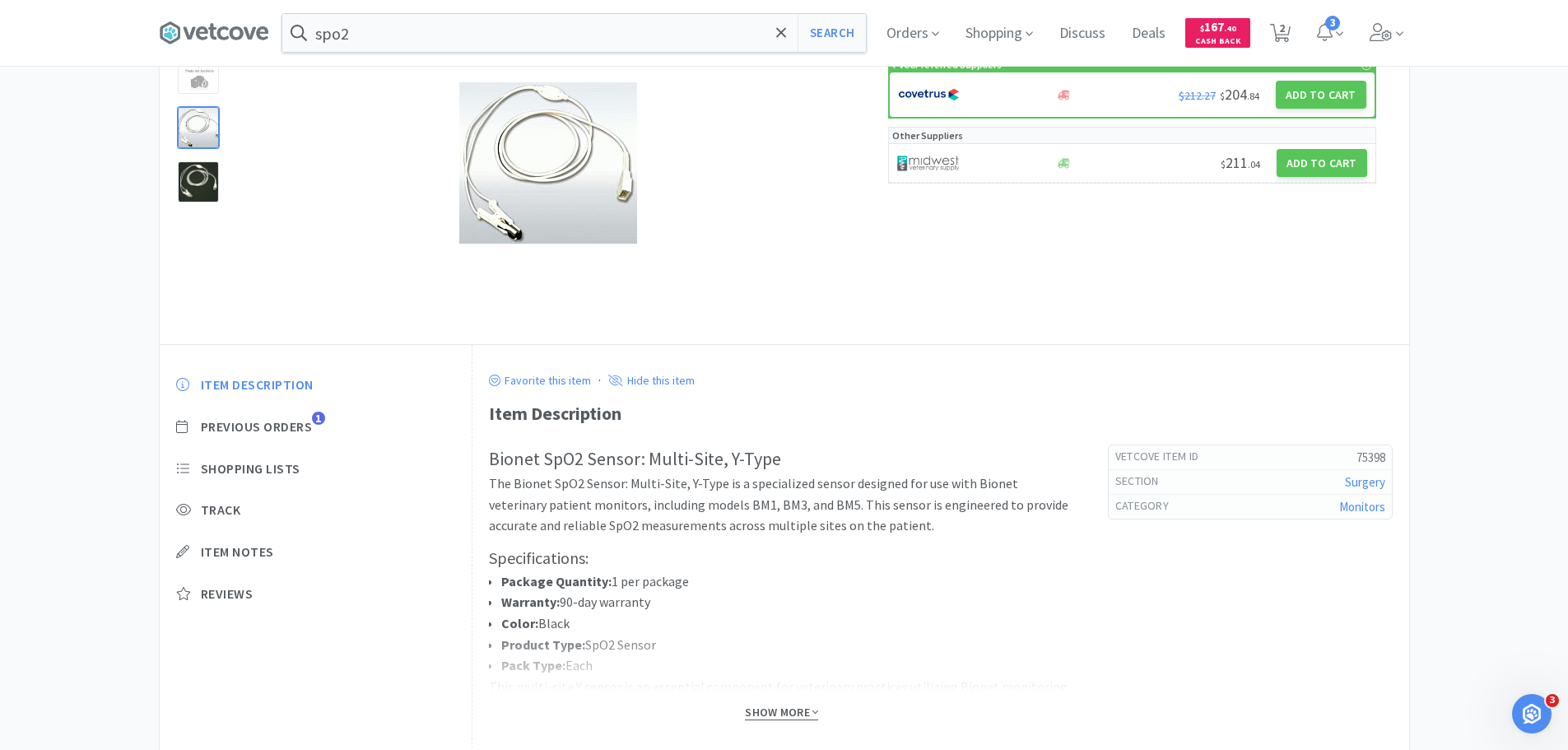
click at [772, 710] on span "Show More" at bounding box center [782, 712] width 74 height 16
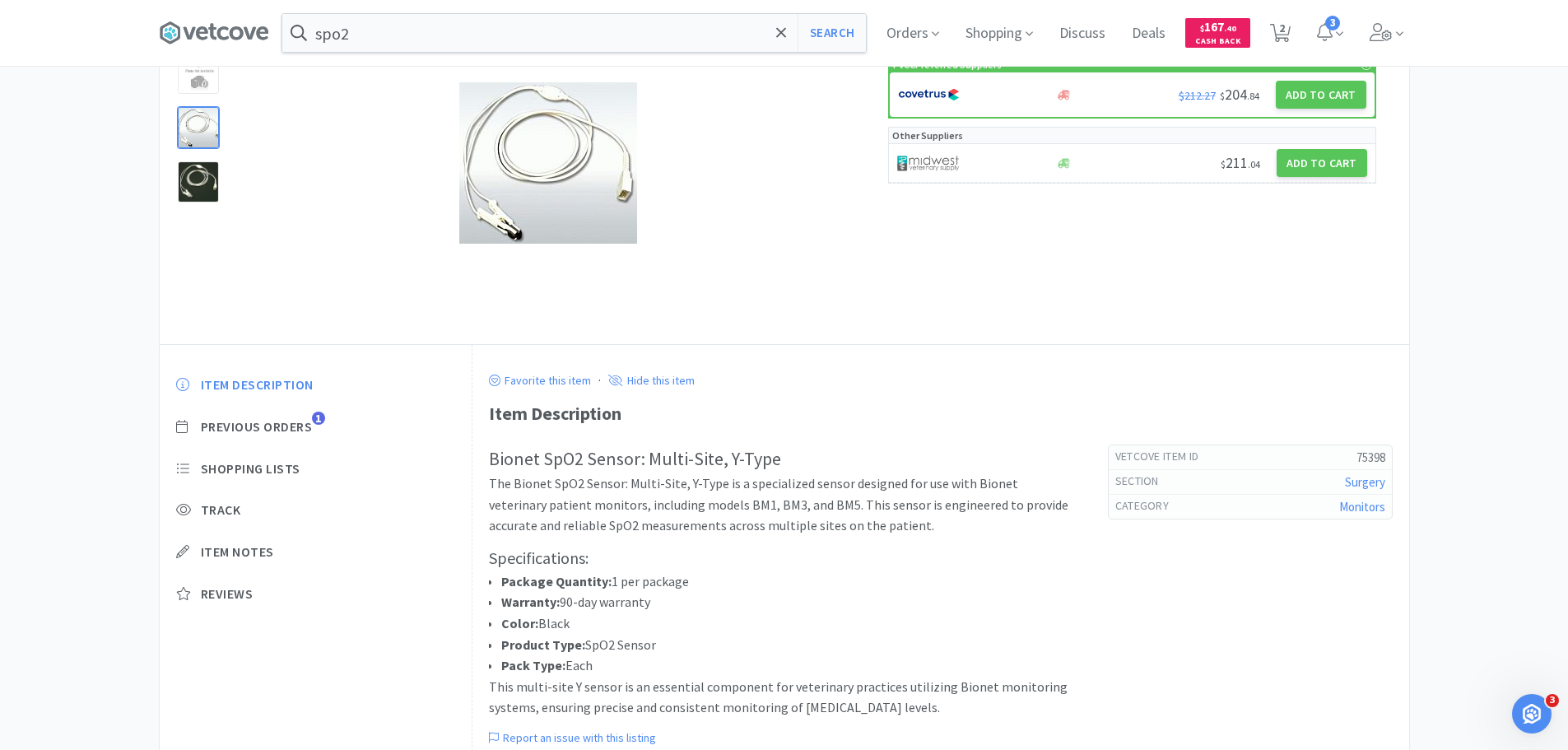
scroll to position [311, 0]
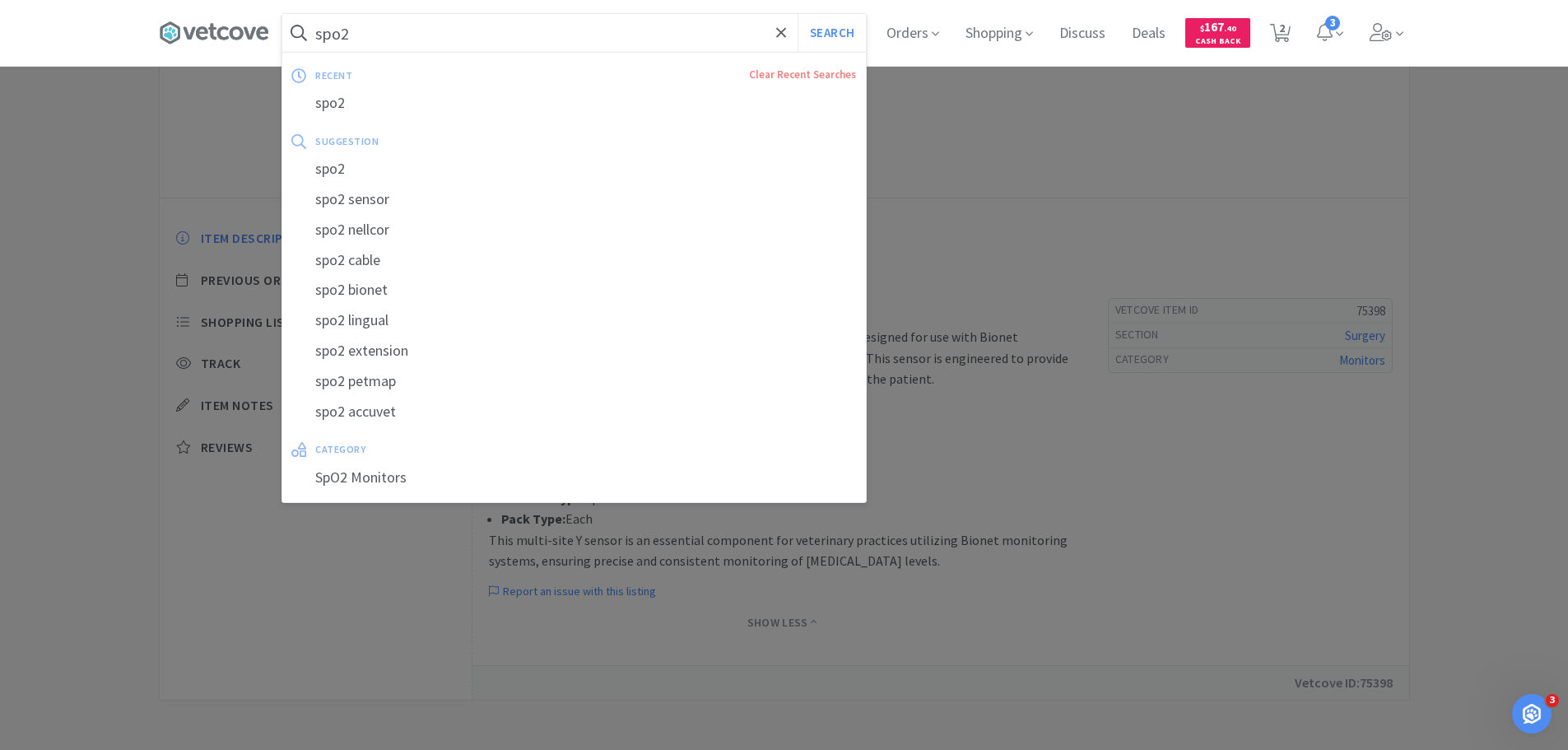
click at [353, 31] on input "spo2" at bounding box center [574, 32] width 584 height 38
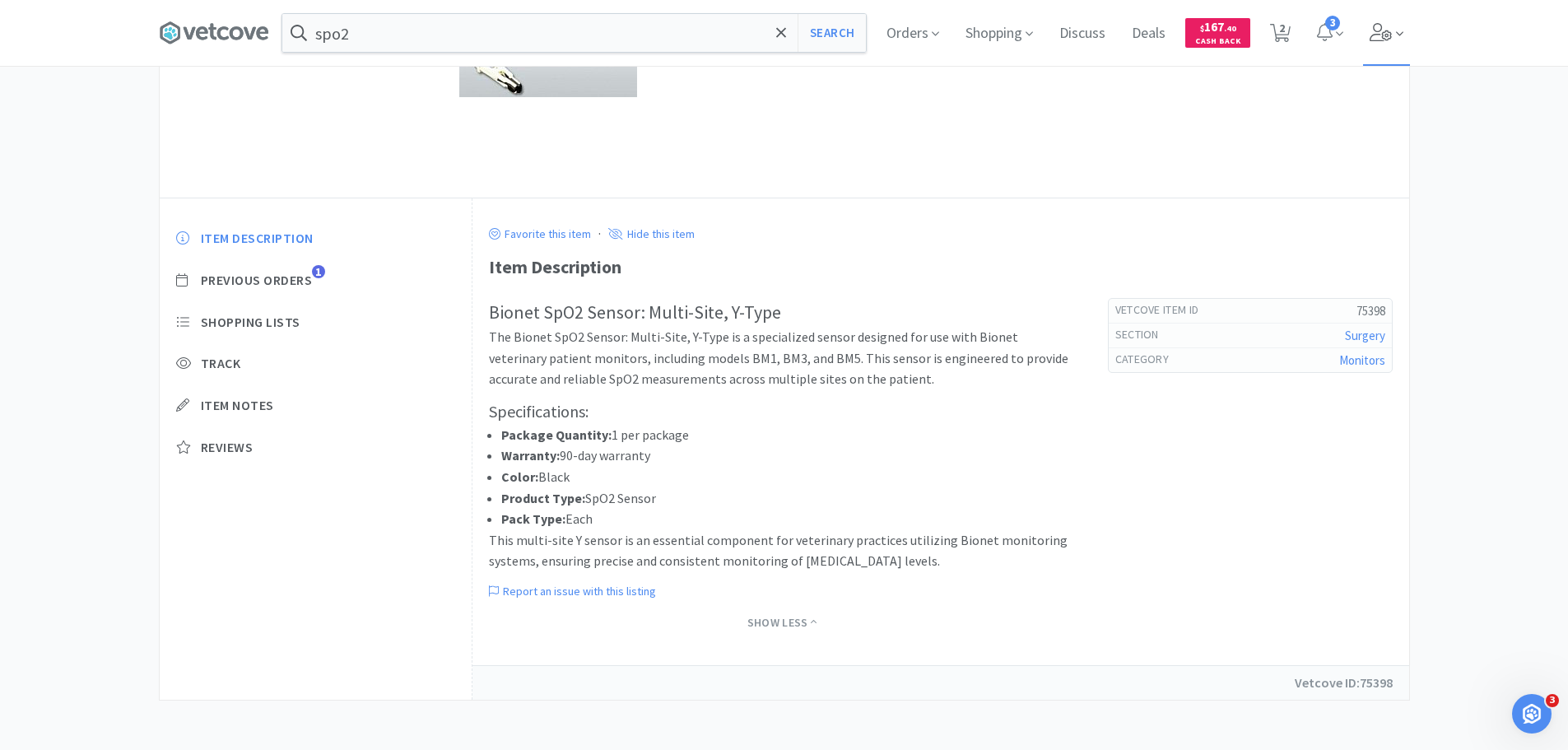
drag, startPoint x: 1380, startPoint y: 112, endPoint x: 1384, endPoint y: 40, distance: 72.1
click at [1378, 98] on div at bounding box center [784, 375] width 1568 height 750
click at [1385, 23] on icon at bounding box center [1382, 32] width 23 height 18
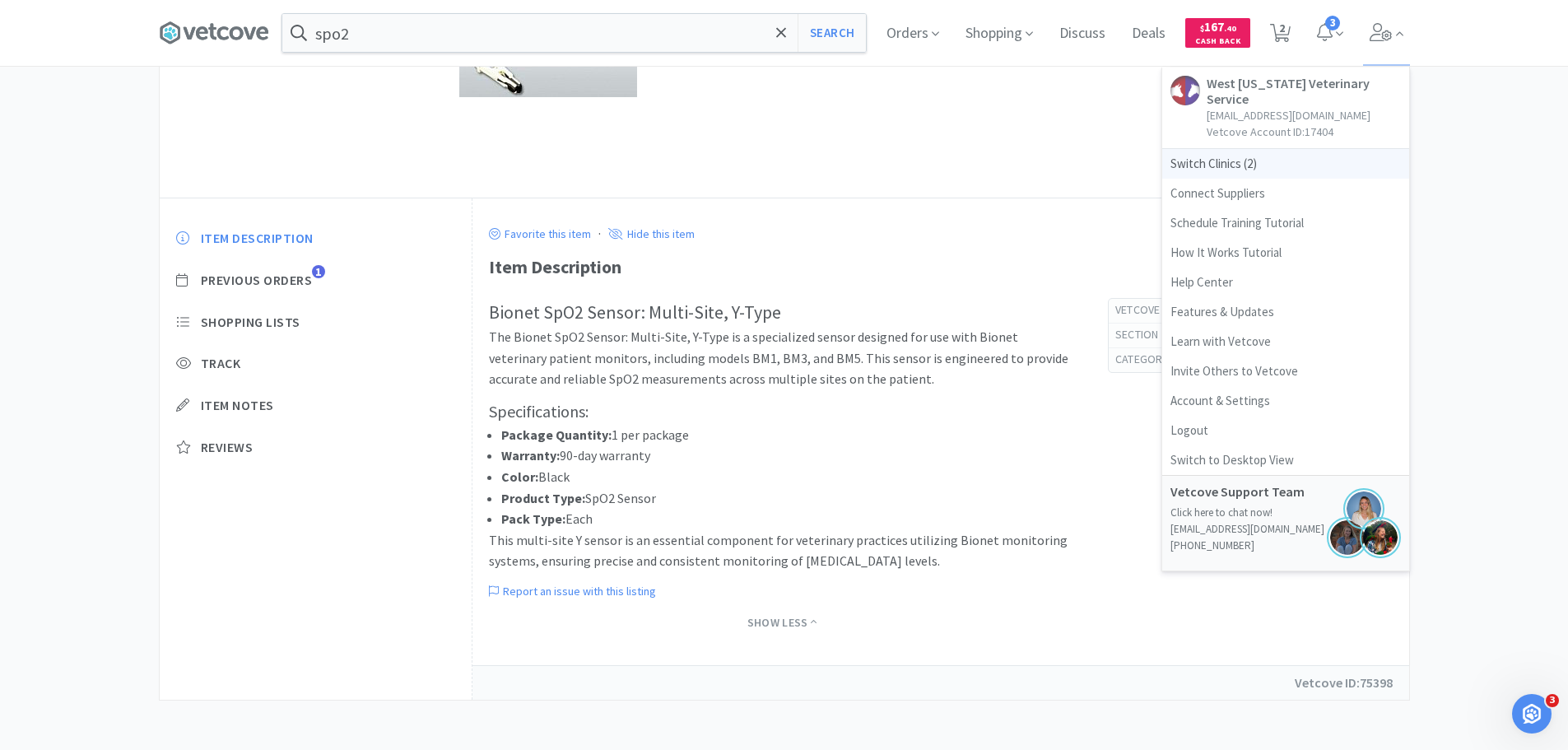
click at [1219, 149] on span "Switch Clinics ( 2 )" at bounding box center [1286, 164] width 247 height 30
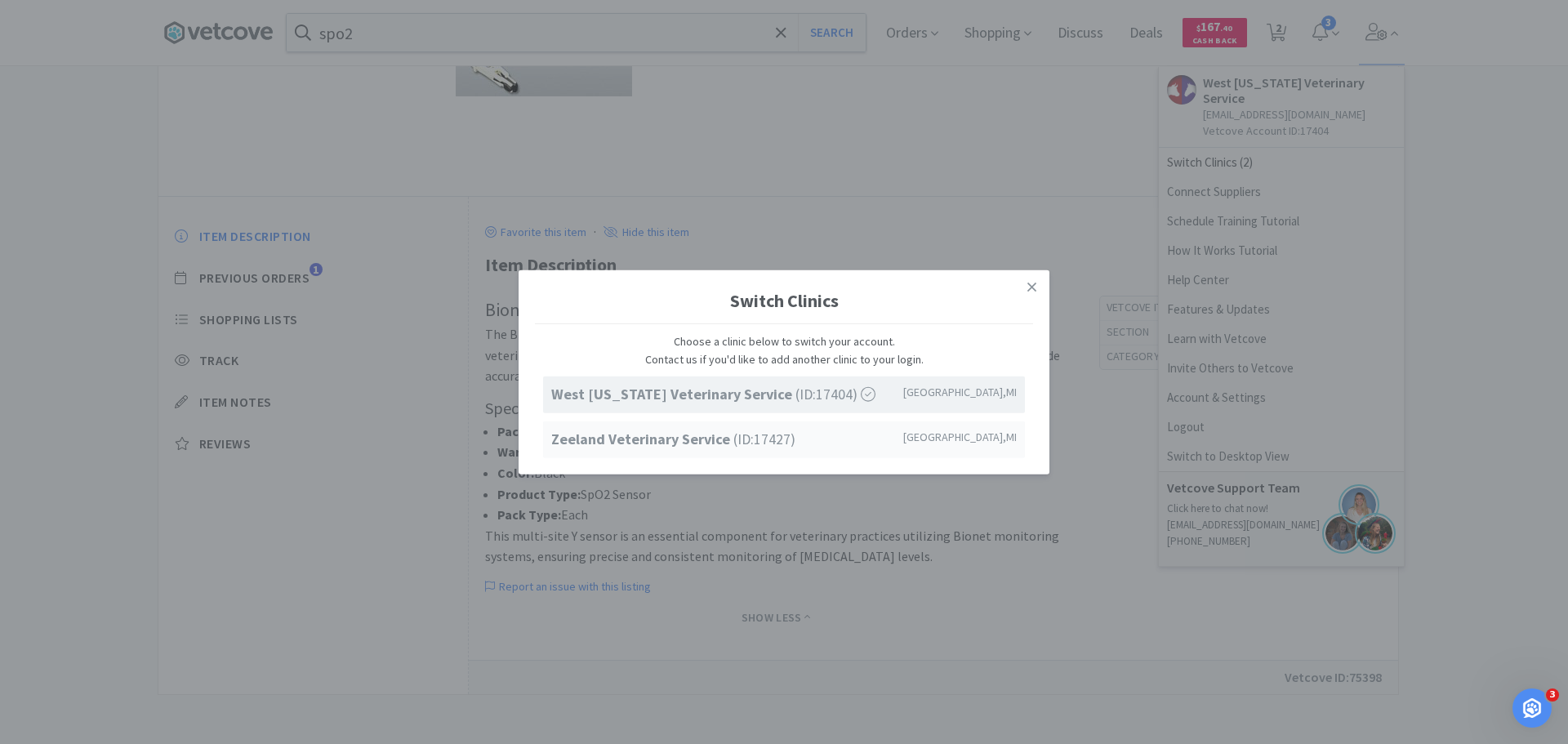
click at [611, 428] on span "Zeeland Veterinary Service (ID: 17427 )" at bounding box center [673, 439] width 244 height 23
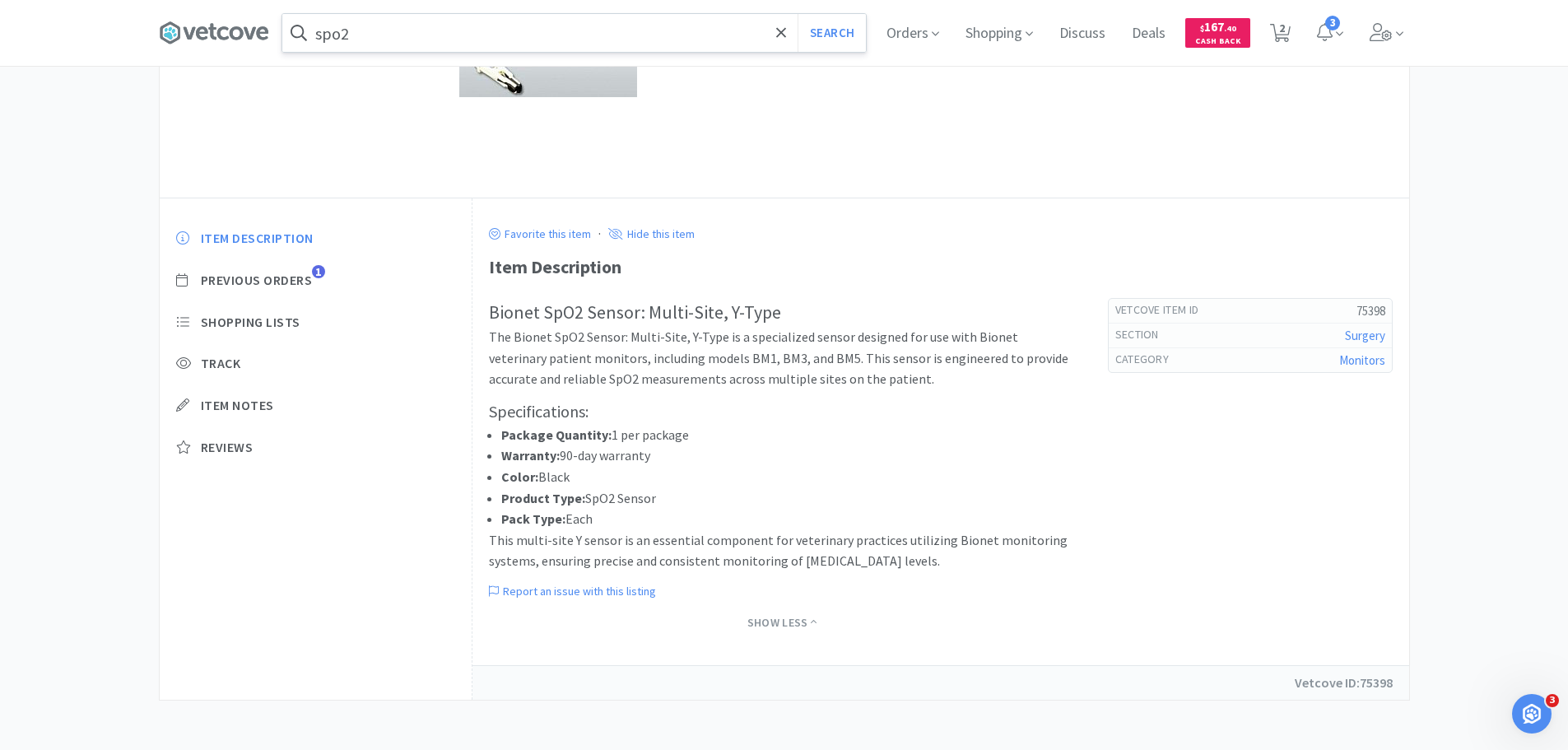
click at [487, 34] on input "spo2" at bounding box center [574, 32] width 584 height 38
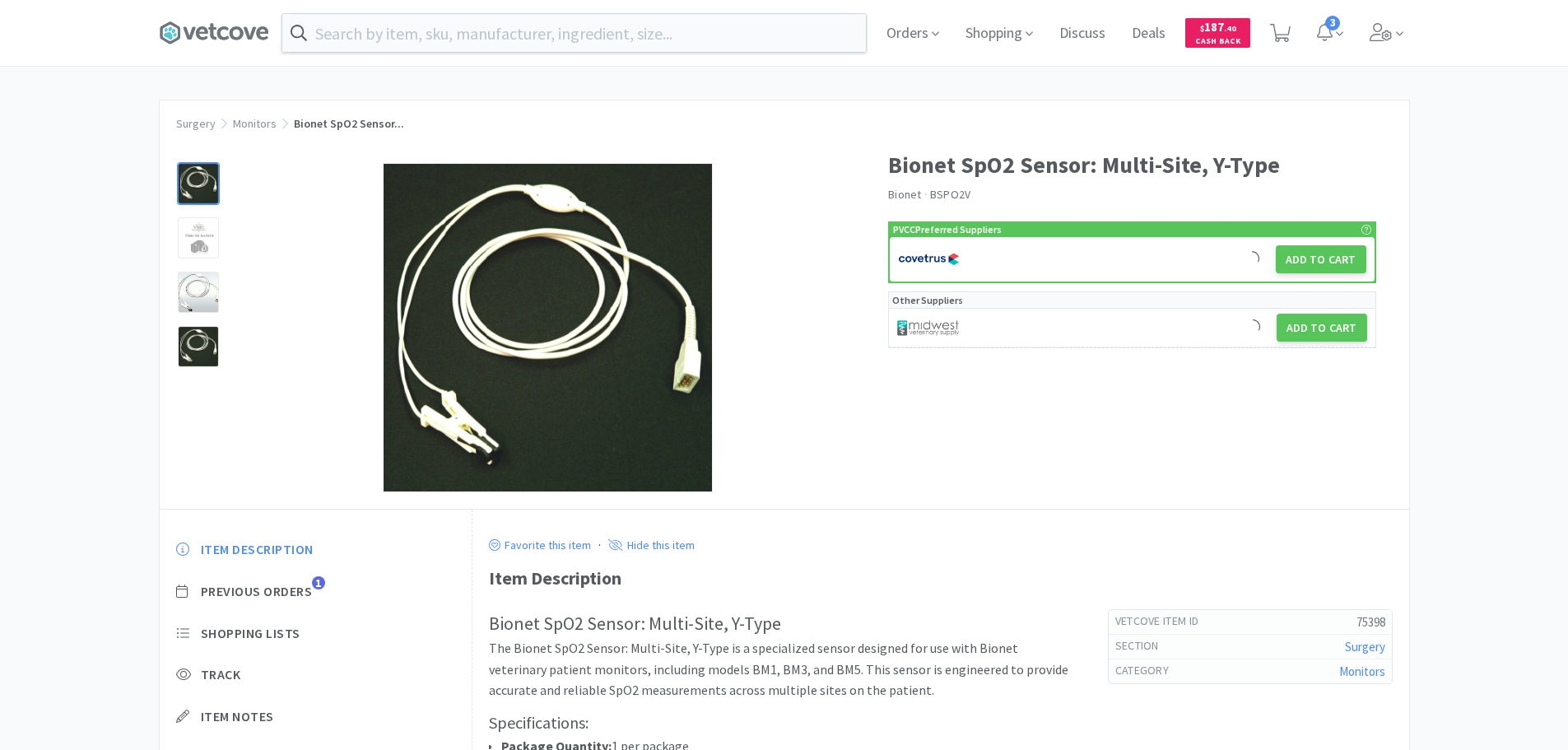
scroll to position [225, 0]
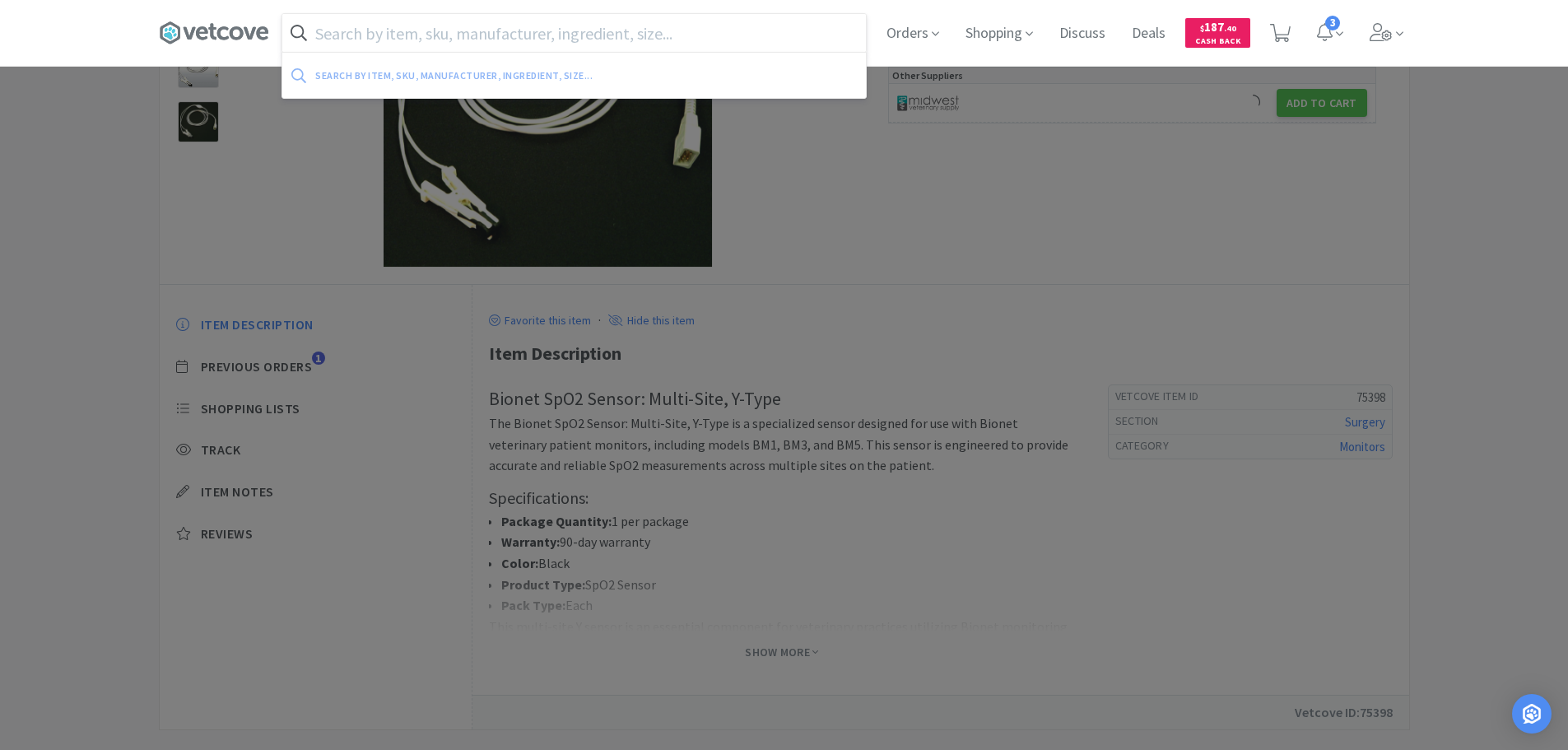
click at [487, 34] on input "text" at bounding box center [574, 32] width 584 height 38
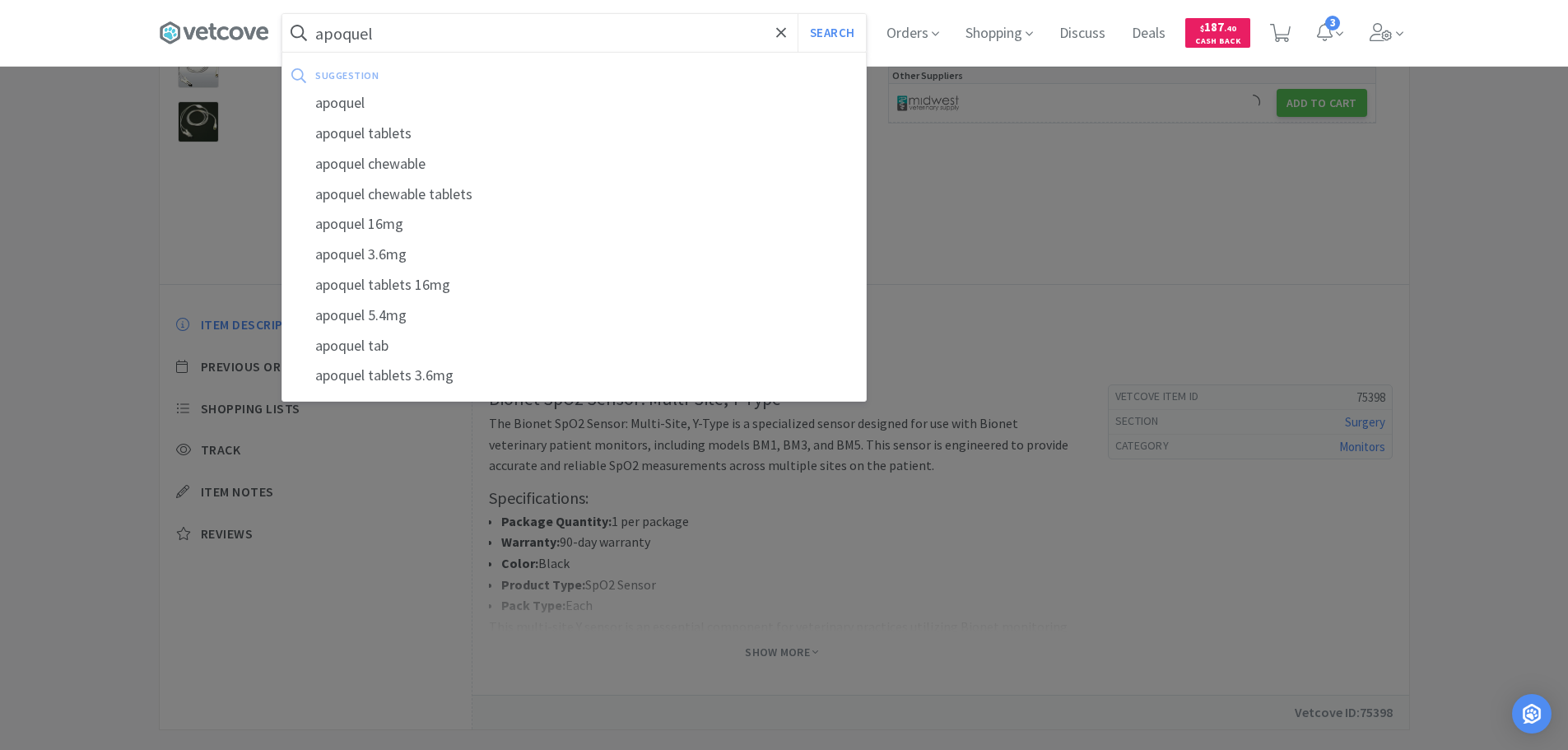
type input "apoquel"
click at [798, 14] on button "Search" at bounding box center [832, 32] width 68 height 38
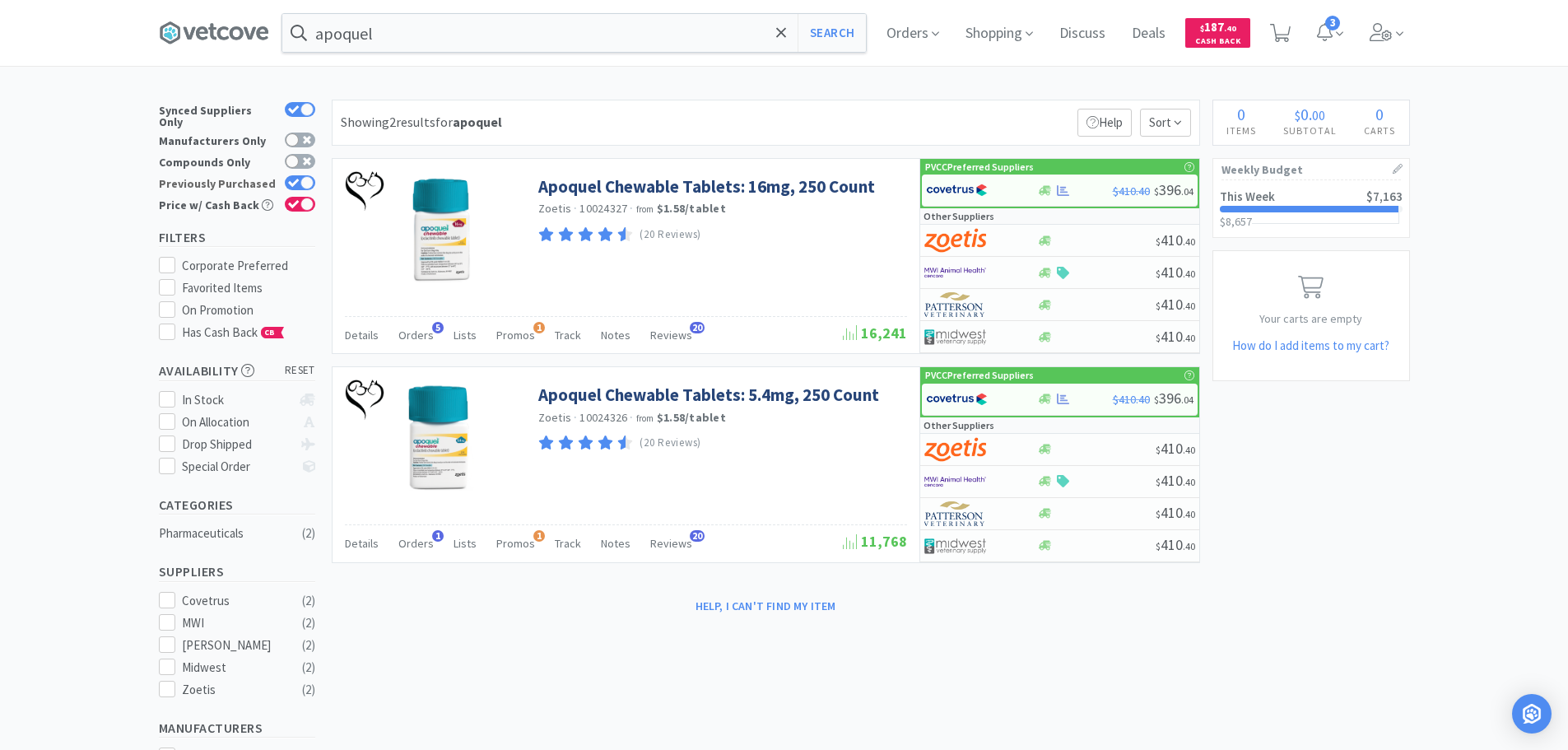
click at [296, 179] on icon at bounding box center [293, 183] width 11 height 9
checkbox input "false"
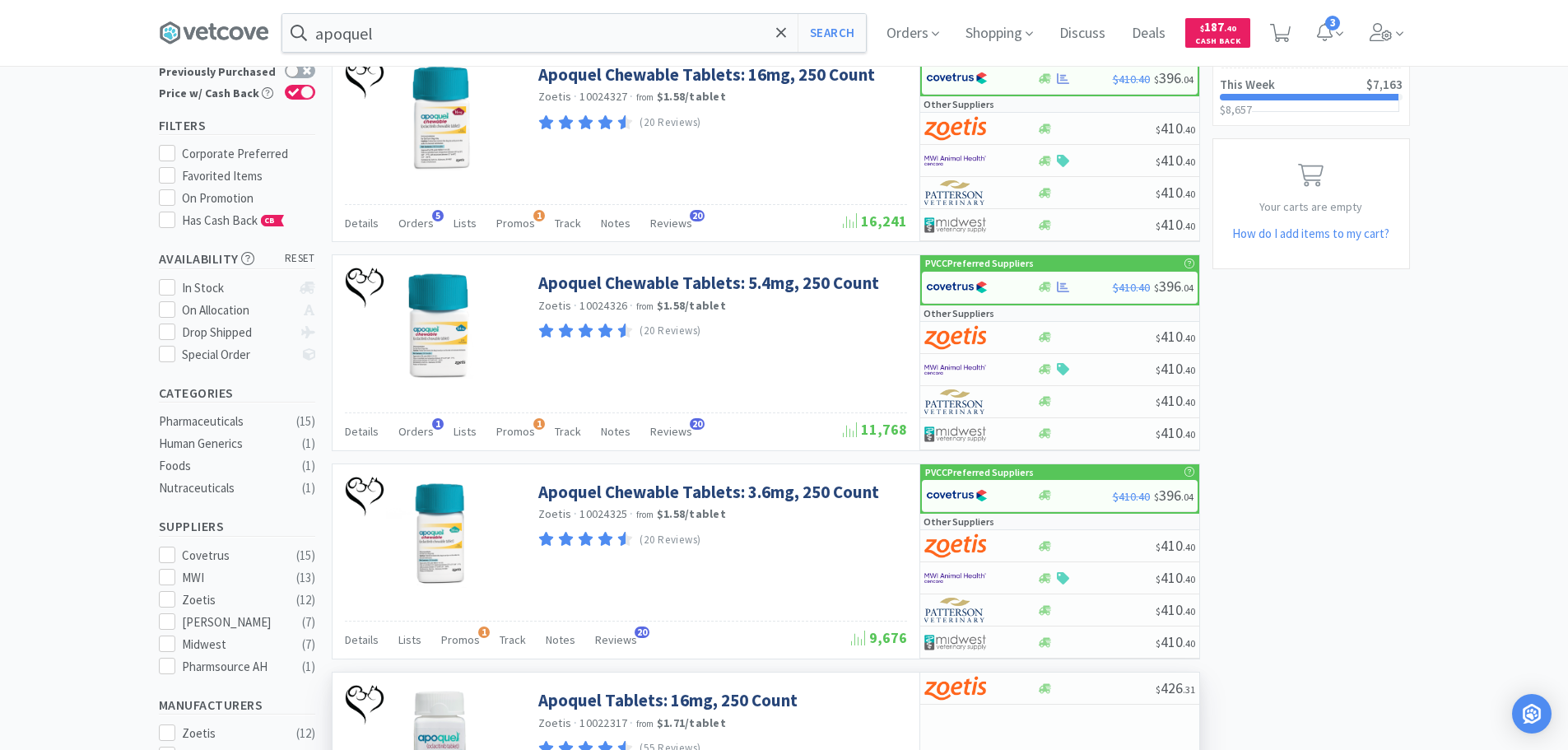
scroll to position [82, 0]
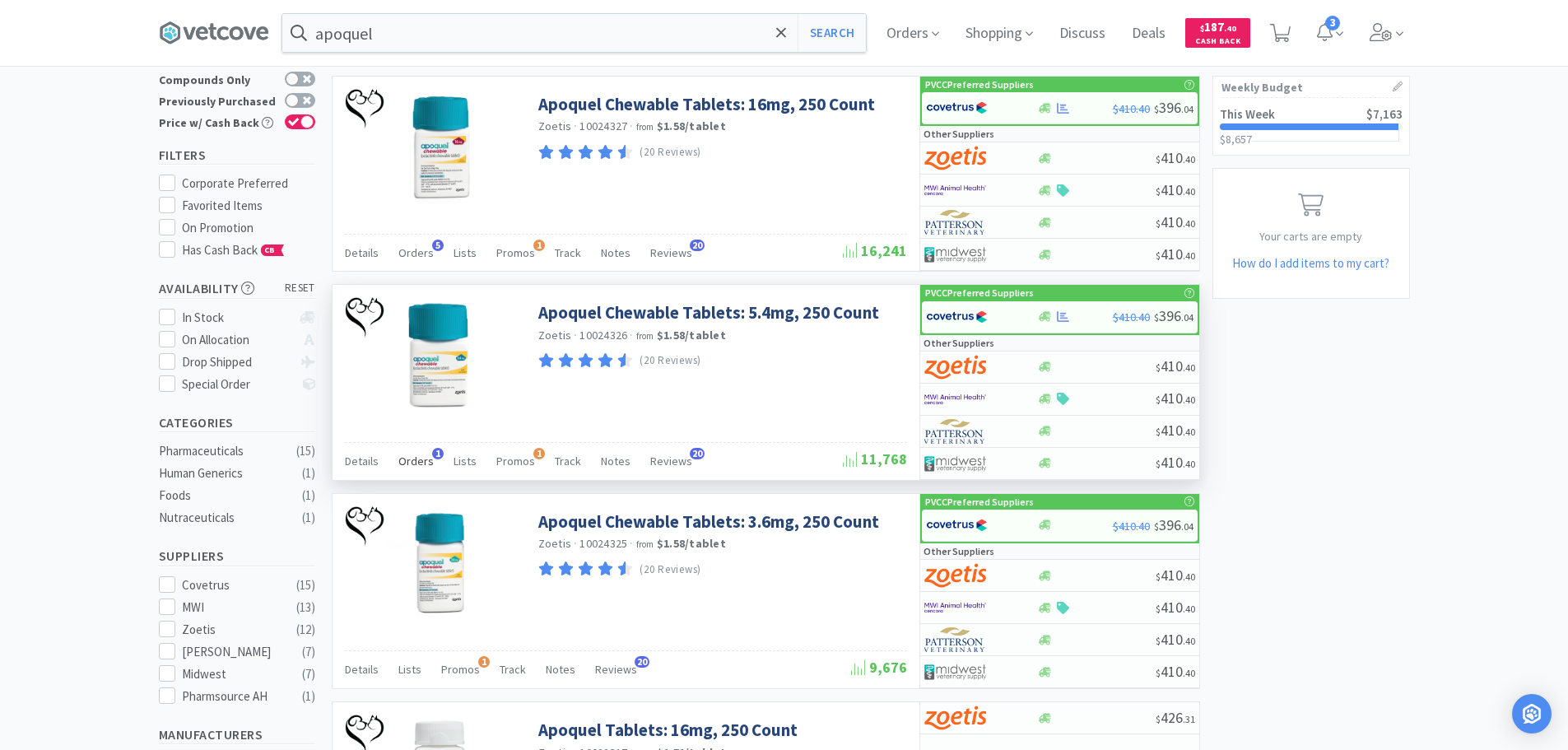
click at [418, 459] on span "Orders" at bounding box center [416, 460] width 35 height 15
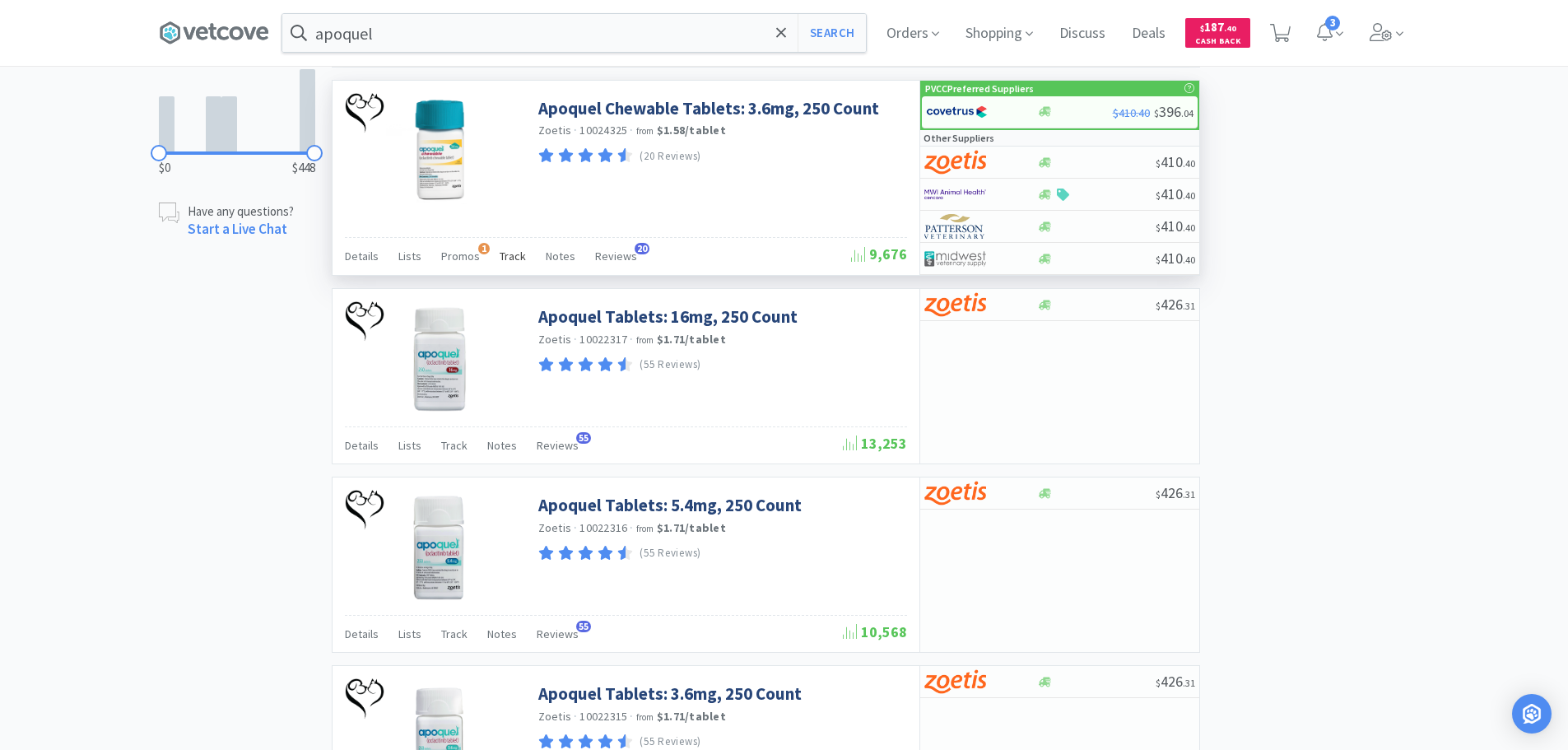
scroll to position [987, 0]
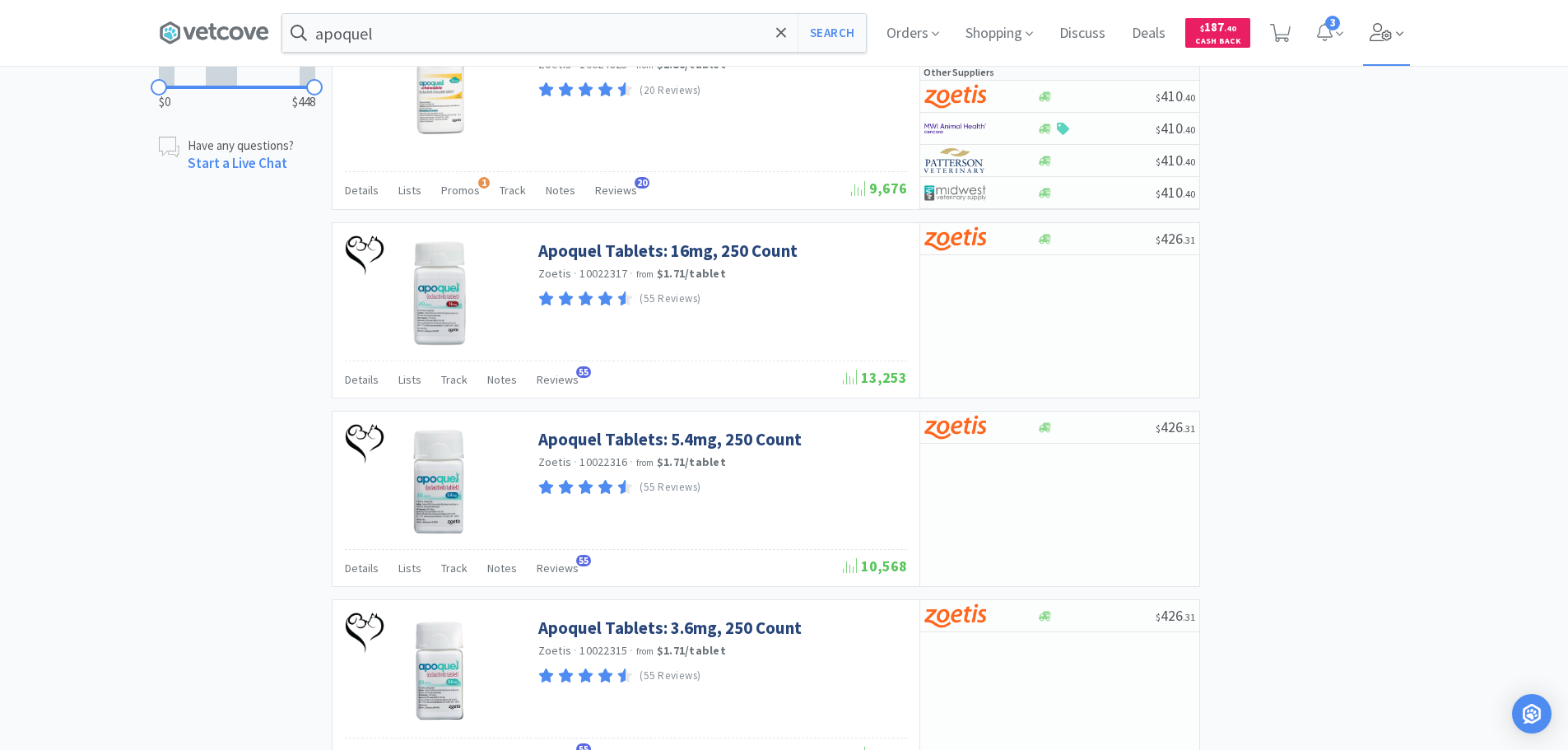
click at [1385, 36] on icon at bounding box center [1382, 32] width 23 height 18
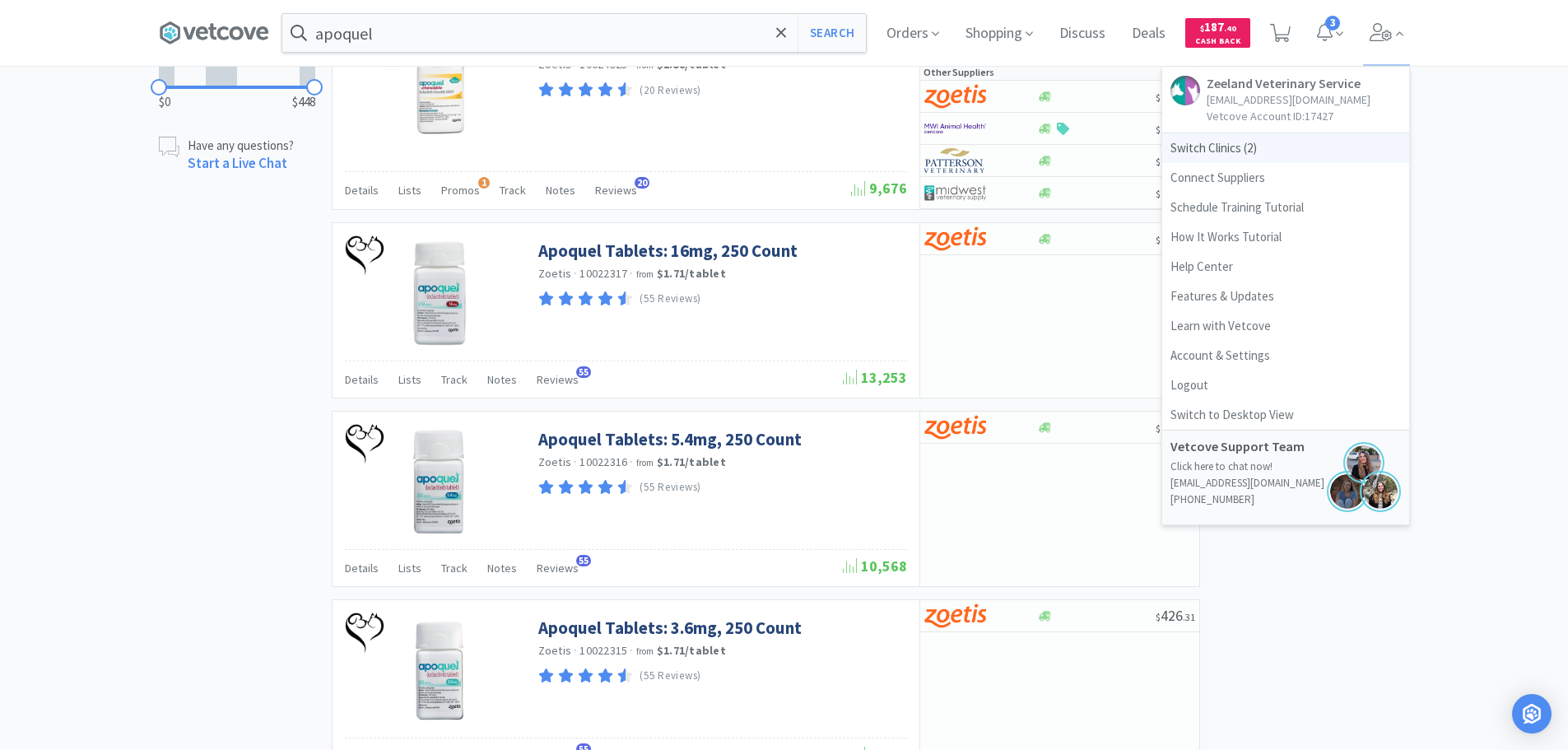
click at [1241, 143] on span "Switch Clinics ( 2 )" at bounding box center [1286, 148] width 247 height 30
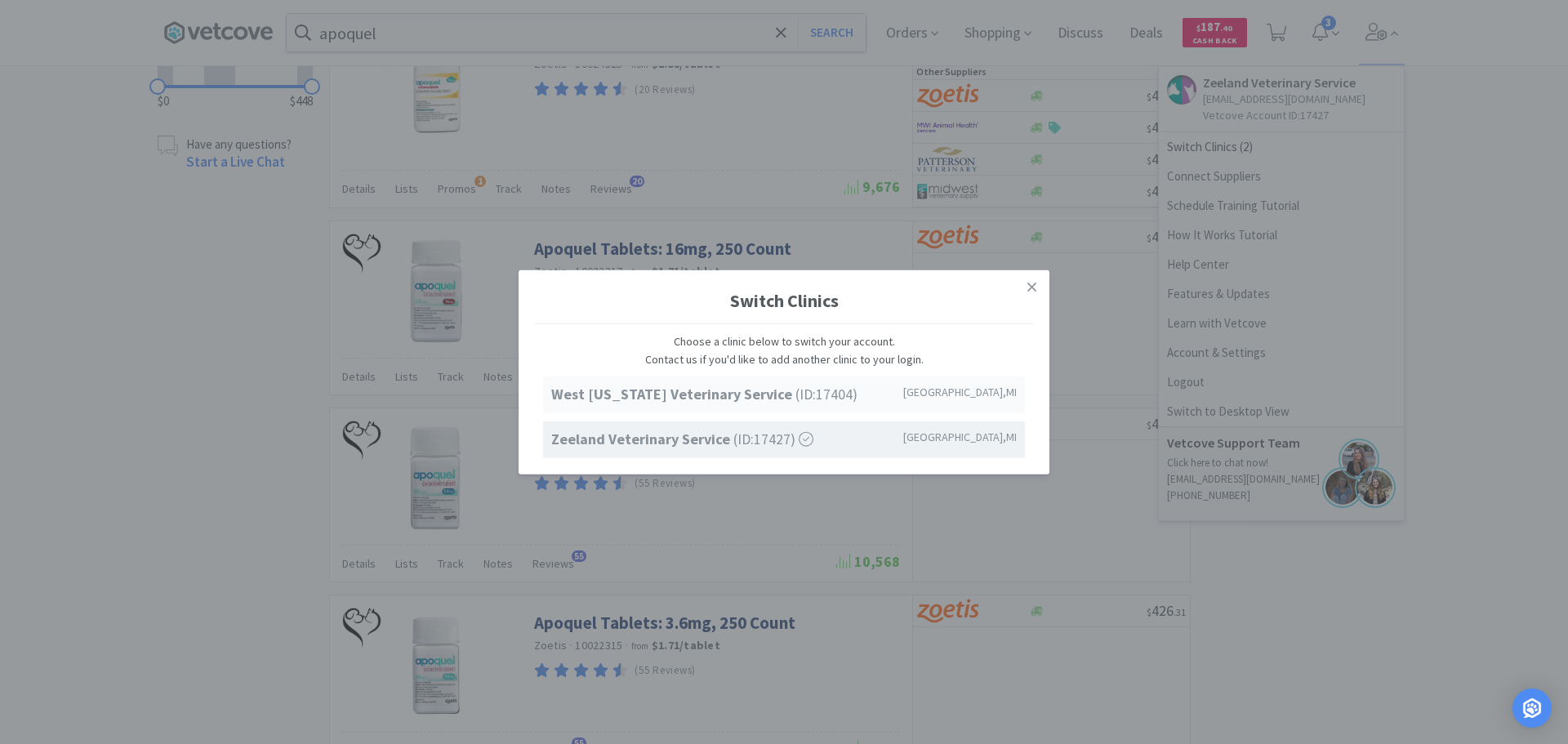
click at [605, 390] on strong "West [US_STATE] Veterinary Service" at bounding box center [673, 394] width 244 height 19
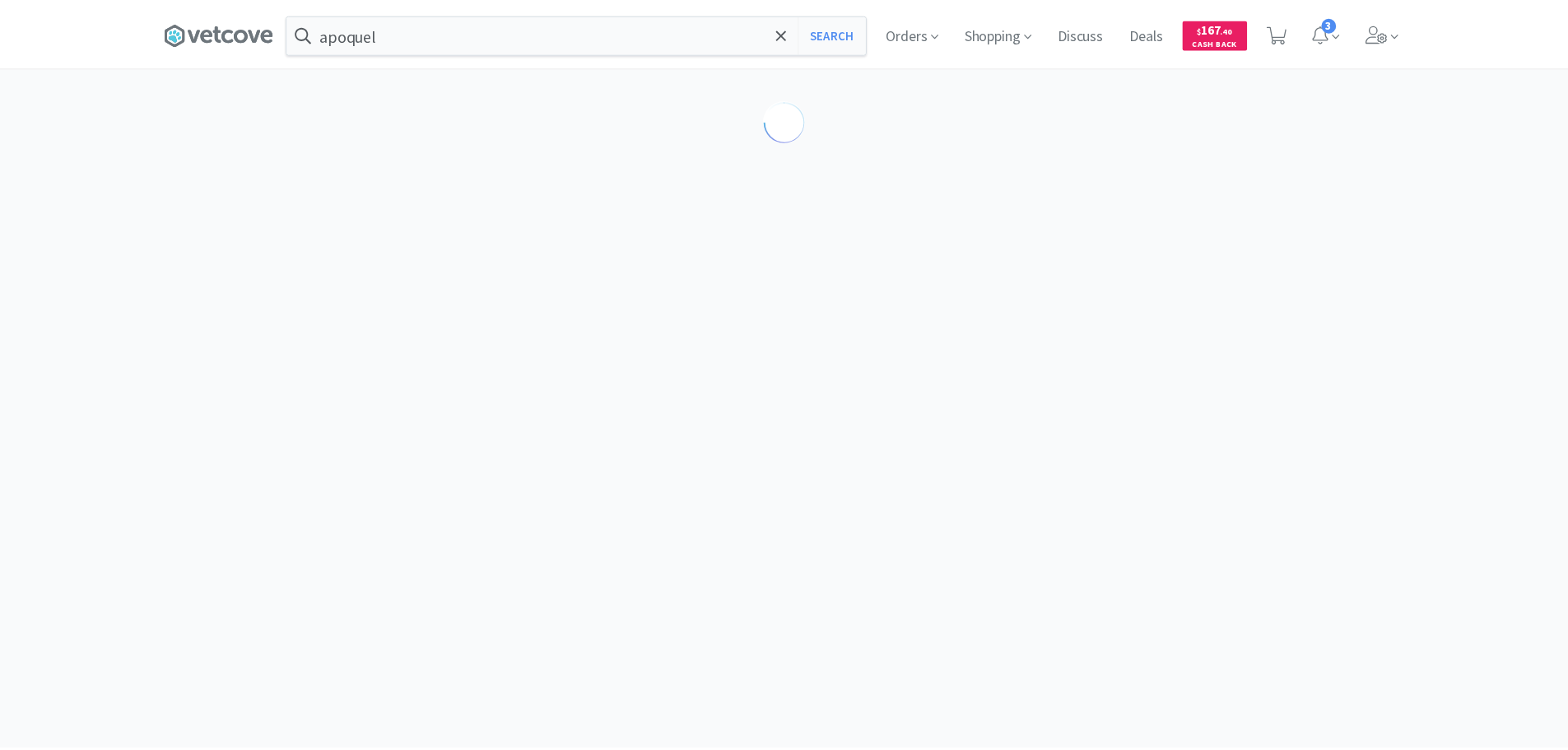
scroll to position [987, 0]
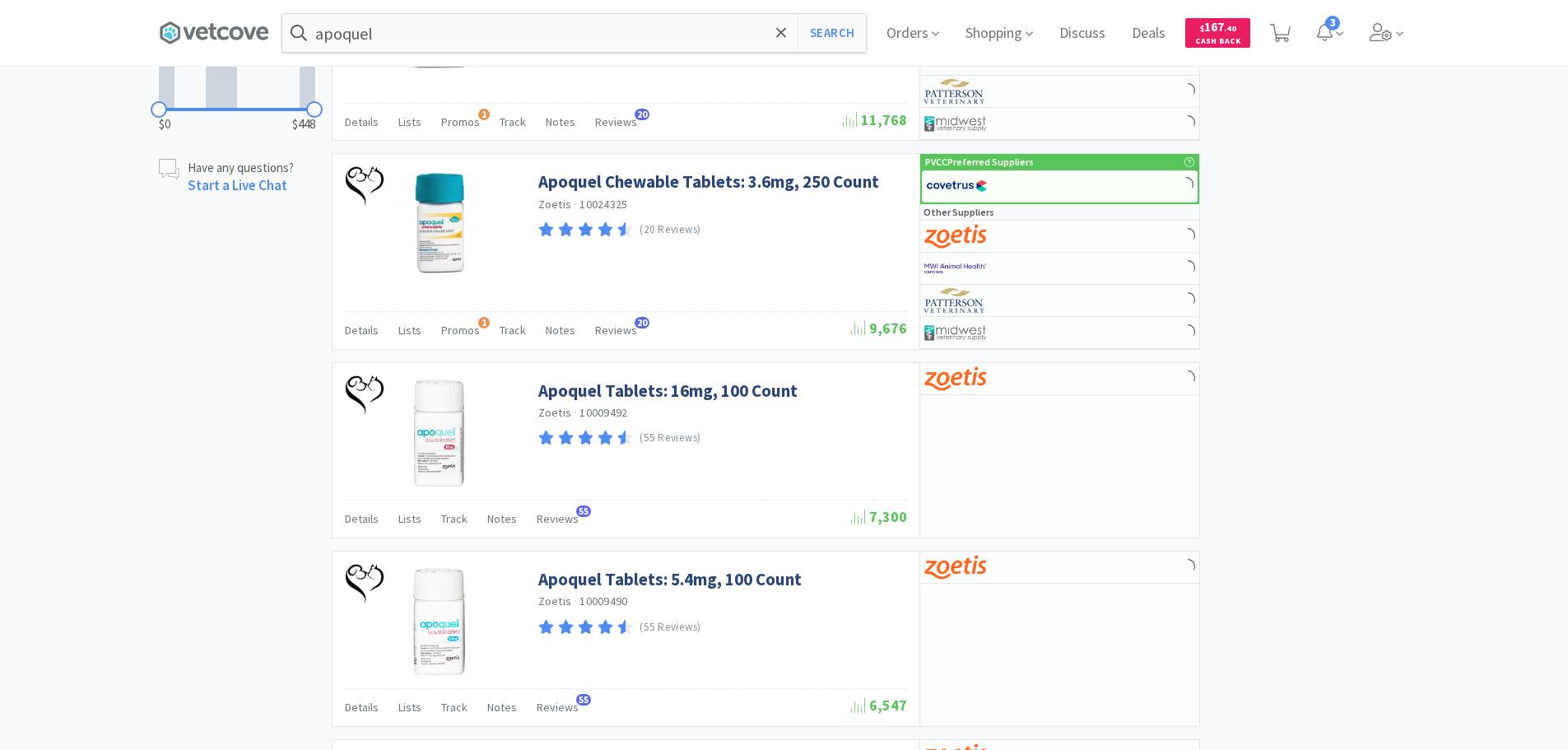
select select "2"
select select "1"
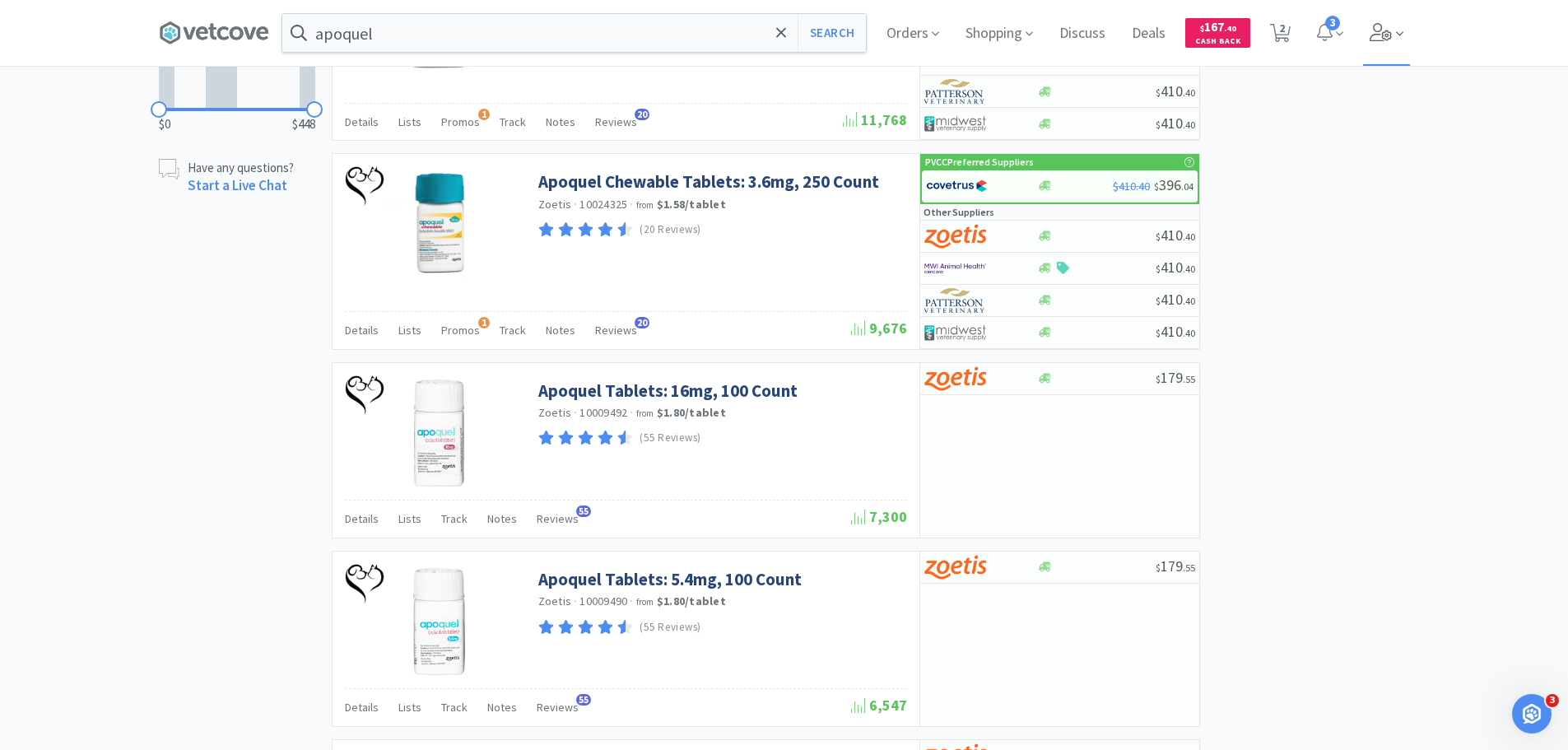
click at [1410, 32] on span at bounding box center [1387, 32] width 47 height 66
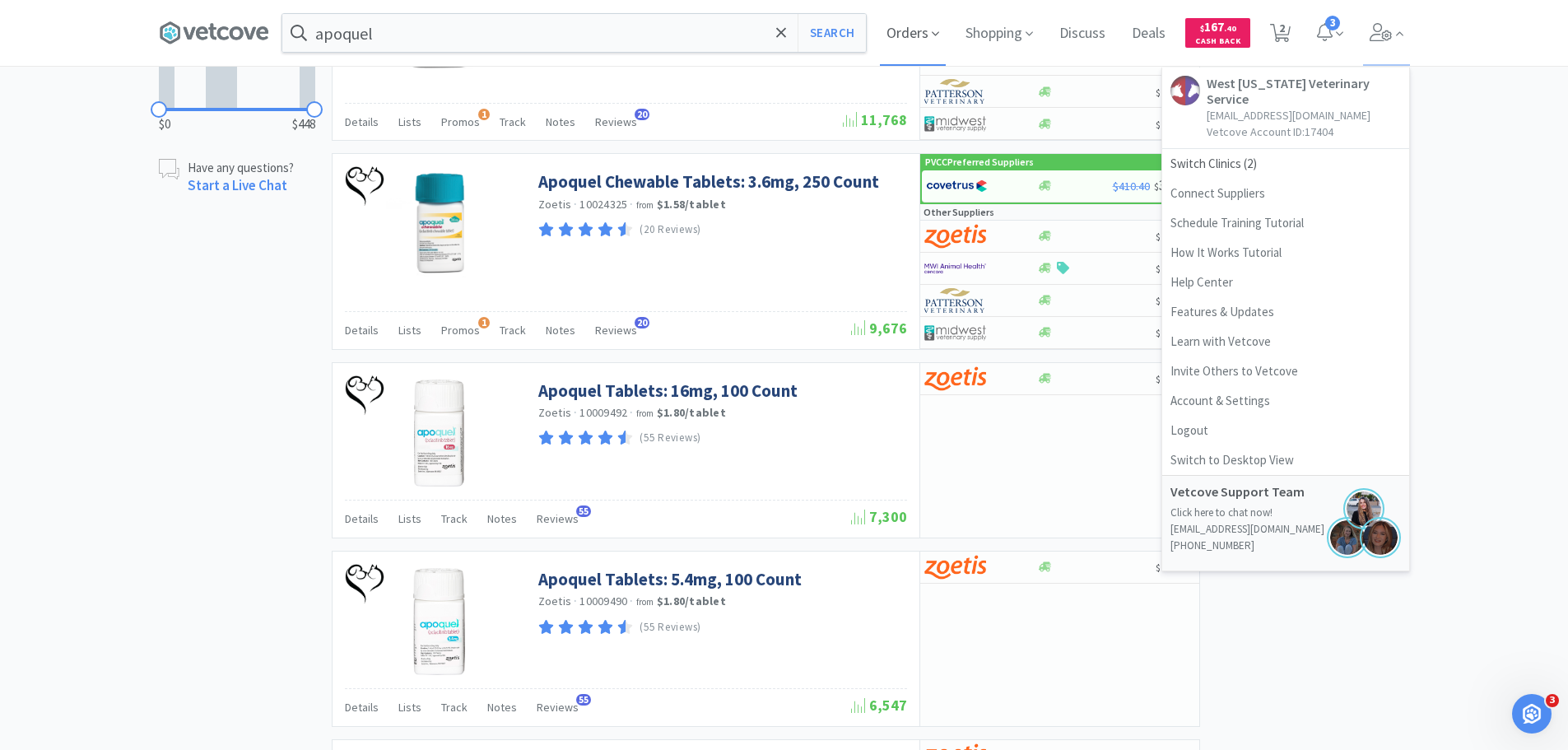
click at [931, 21] on span "Orders" at bounding box center [912, 32] width 66 height 66
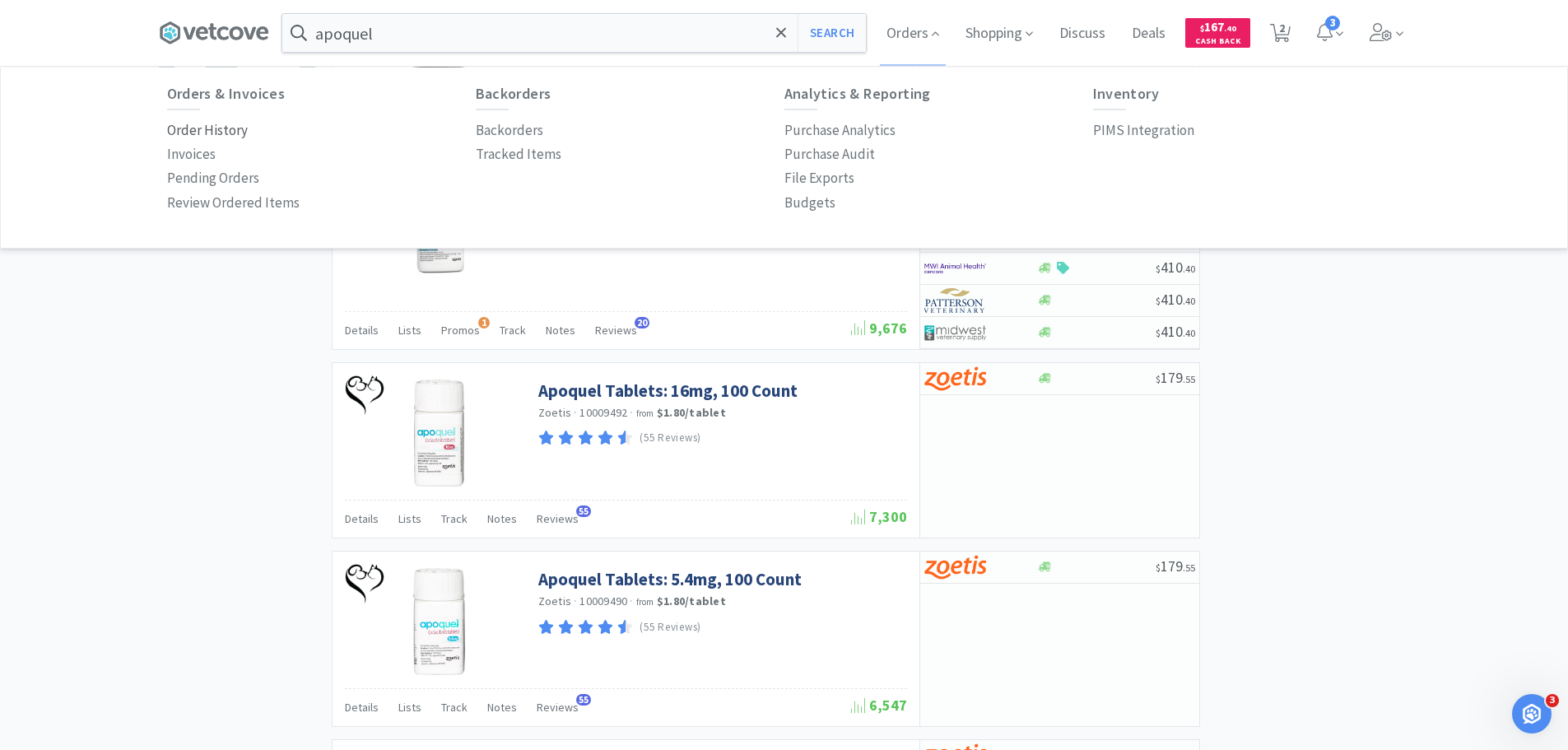
click at [207, 132] on p "Order History" at bounding box center [207, 130] width 81 height 22
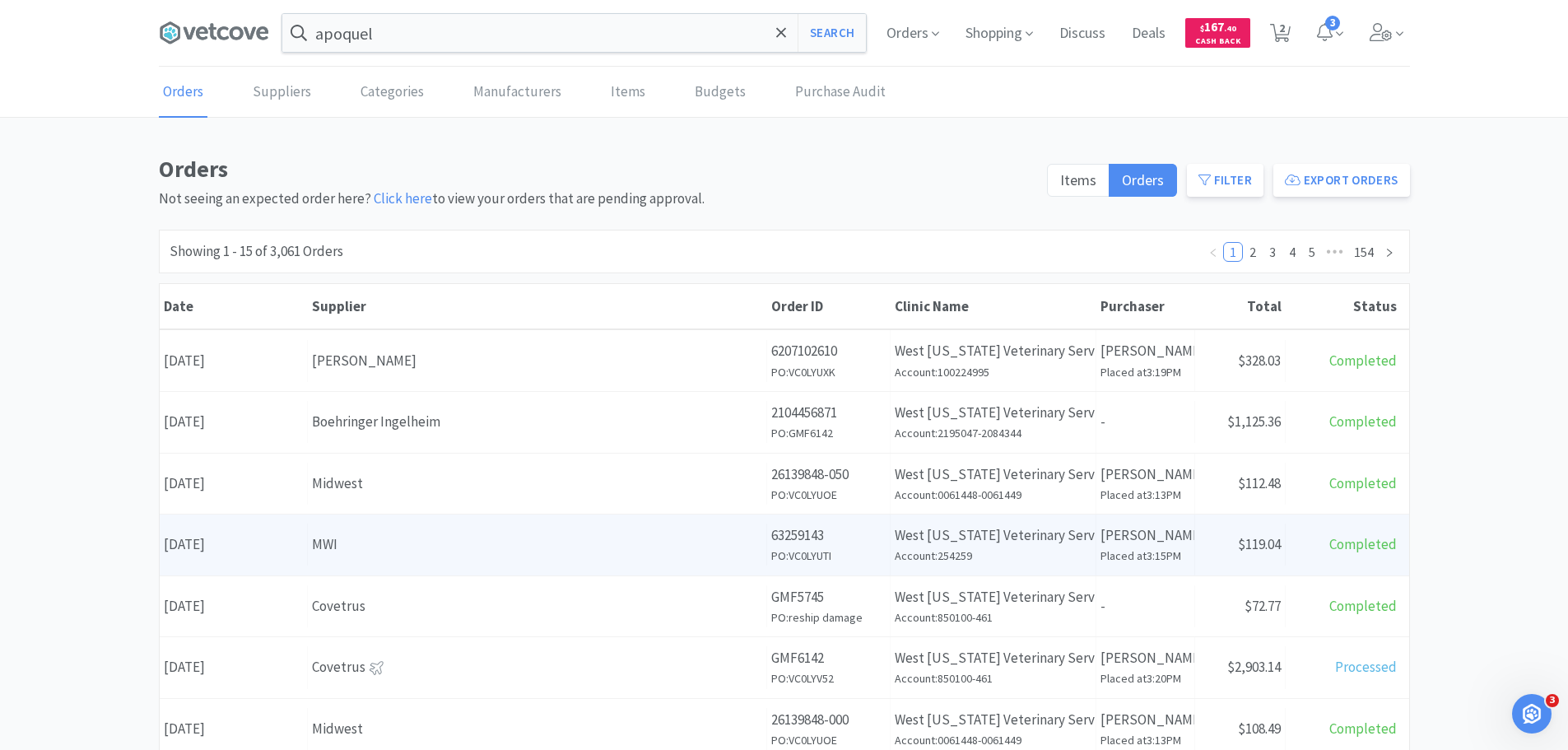
click at [348, 537] on div "MWI" at bounding box center [537, 543] width 450 height 22
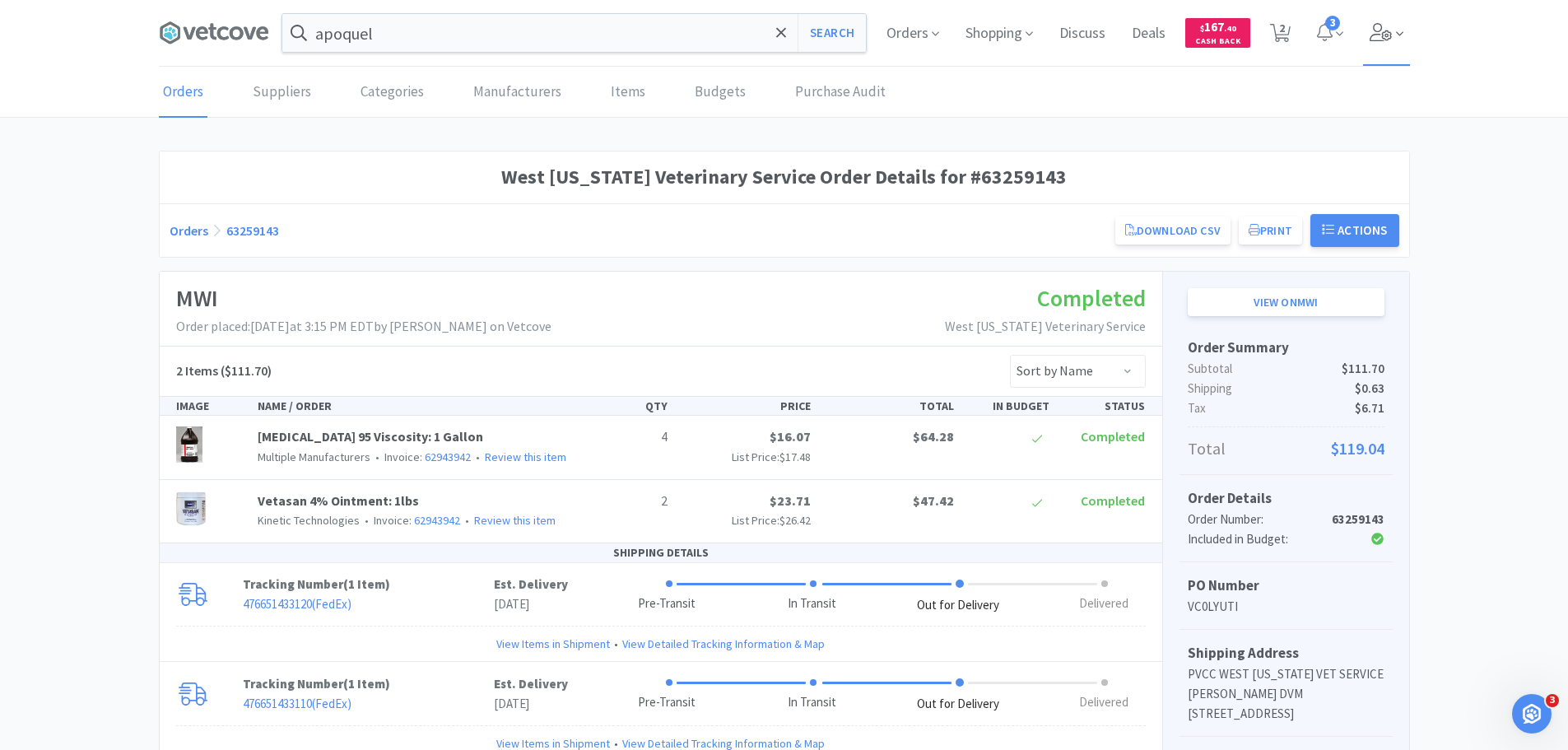
click at [1371, 27] on icon at bounding box center [1382, 32] width 23 height 18
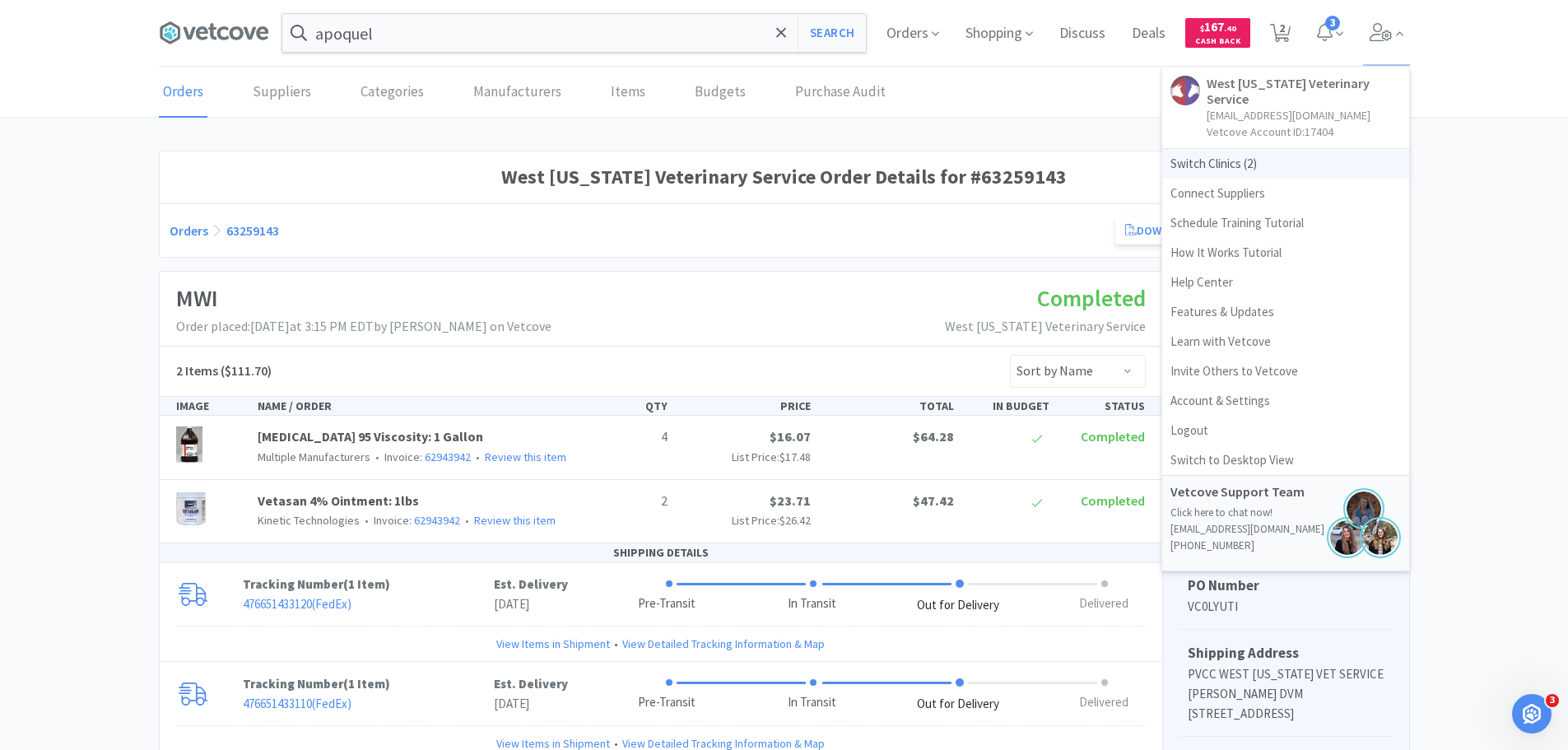
click at [1240, 149] on span "Switch Clinics ( 2 )" at bounding box center [1286, 164] width 247 height 30
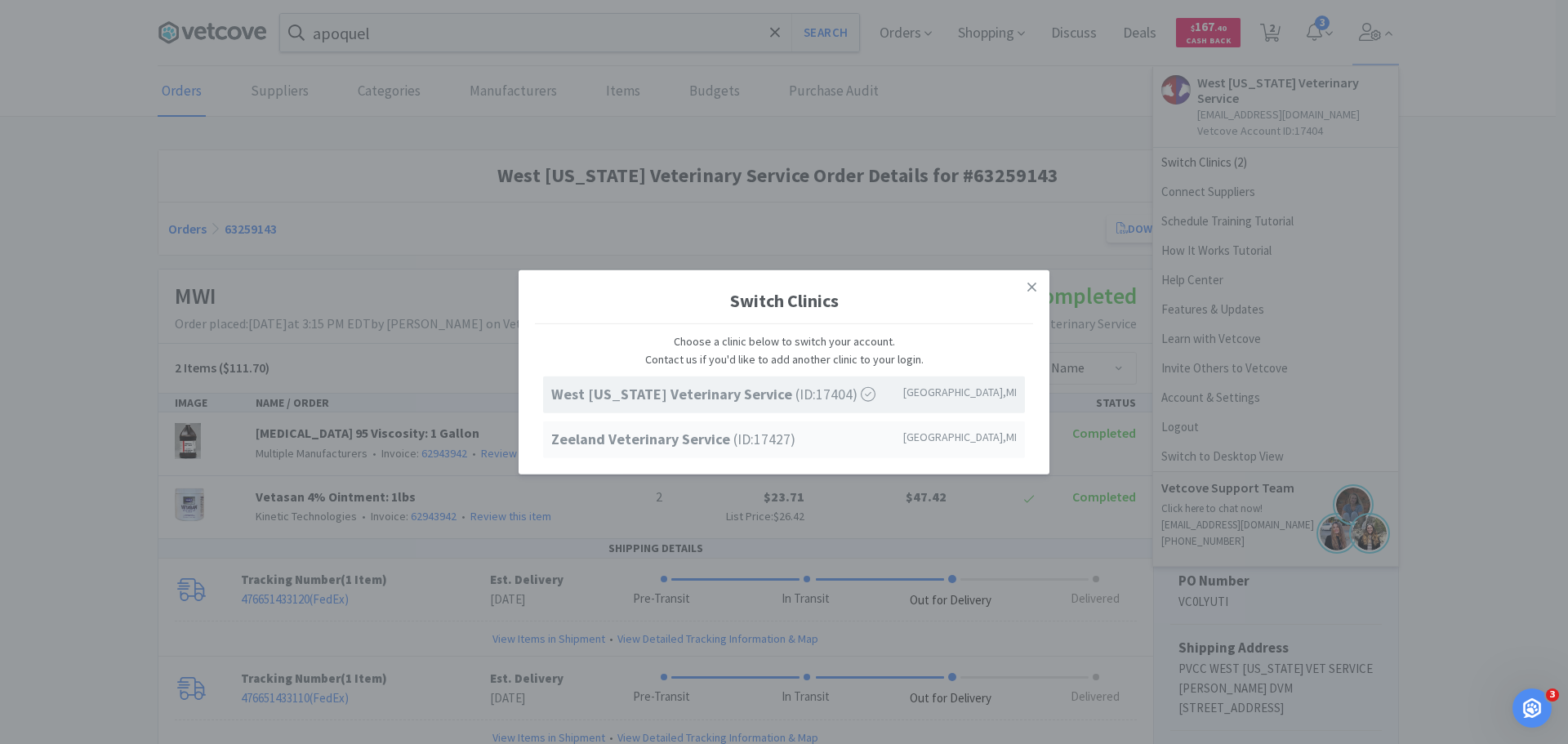
click at [664, 444] on strong "Zeeland Veterinary Service" at bounding box center [643, 439] width 182 height 19
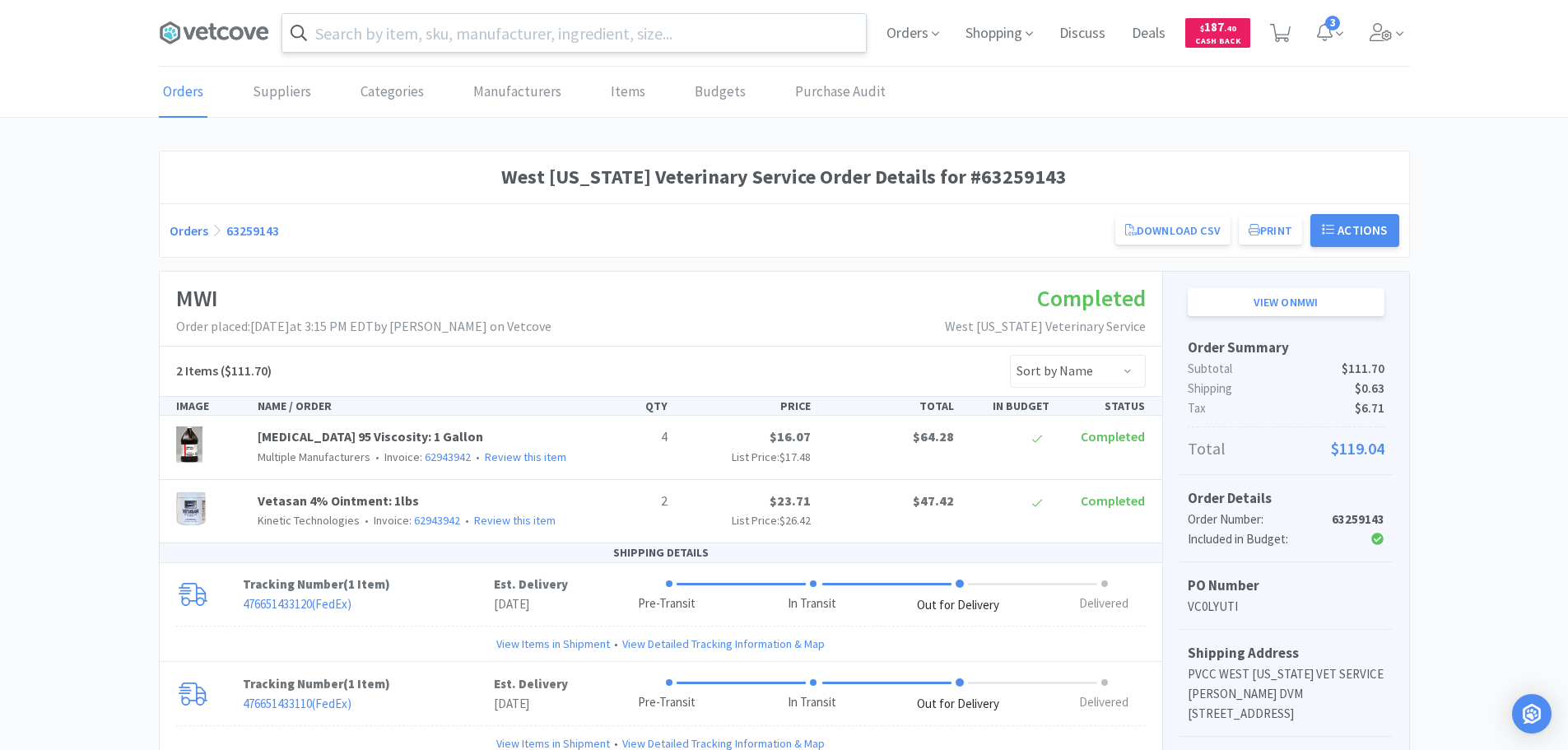
click at [603, 32] on input "text" at bounding box center [574, 32] width 584 height 38
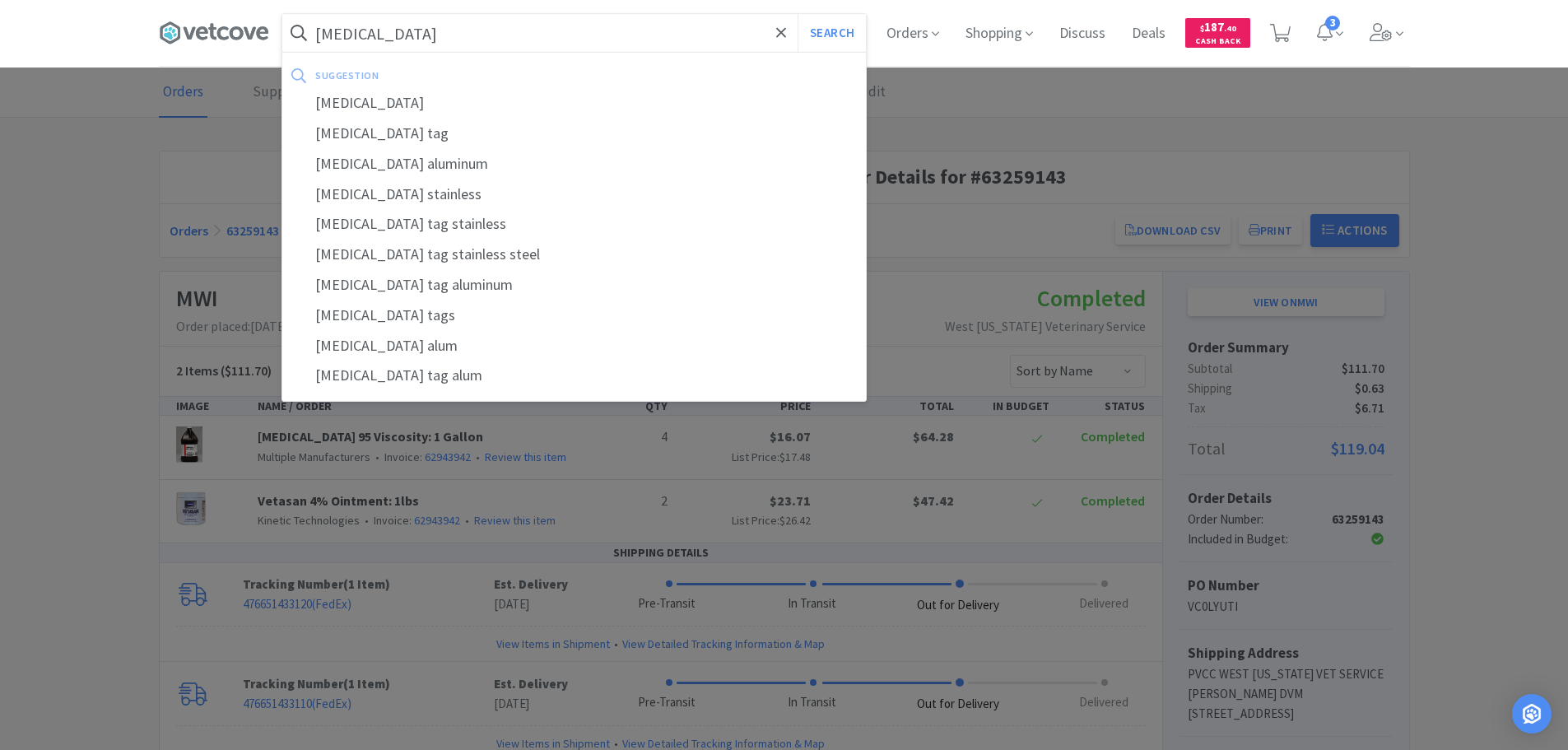
click at [798, 14] on button "Search" at bounding box center [832, 32] width 68 height 38
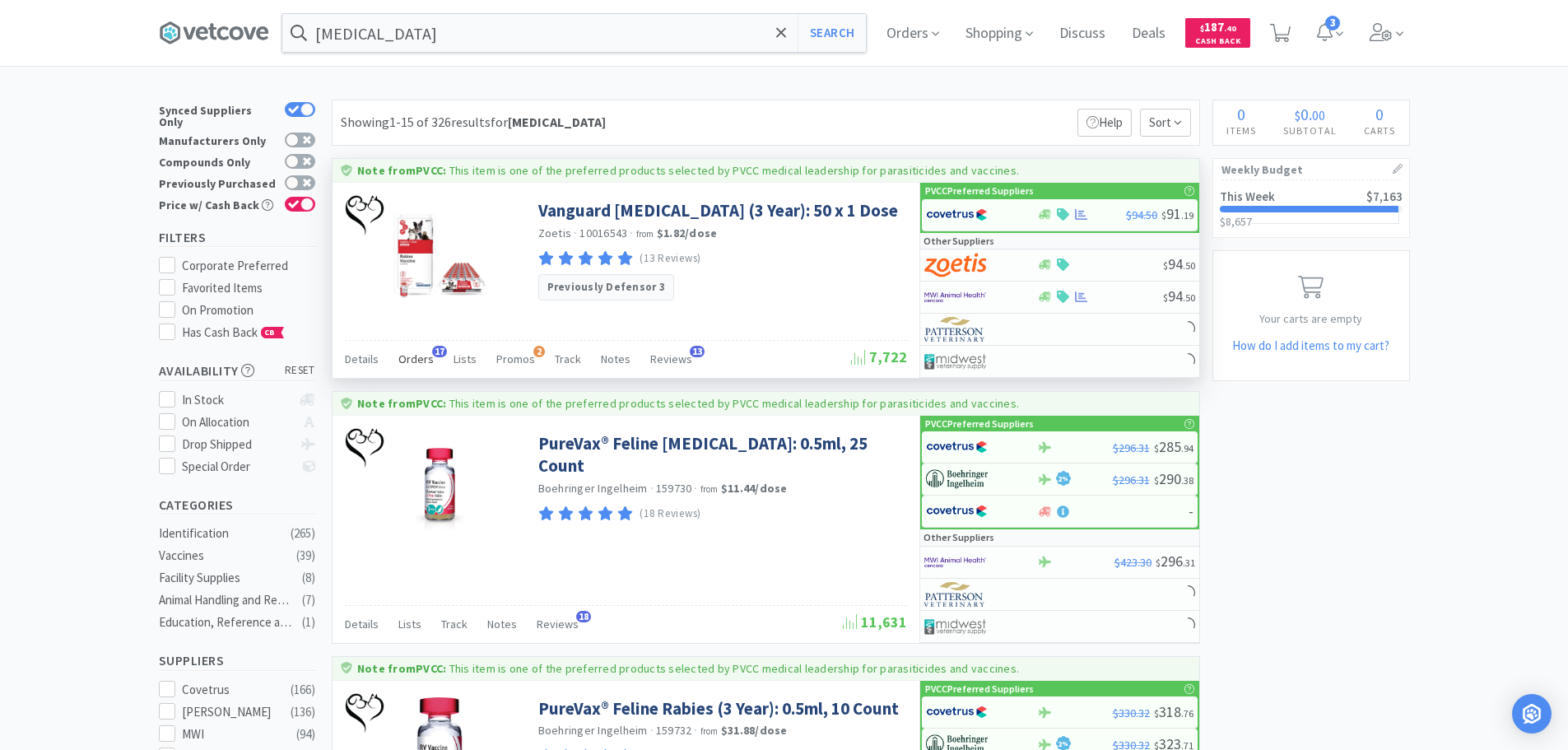
click at [418, 356] on span "Orders" at bounding box center [416, 358] width 35 height 15
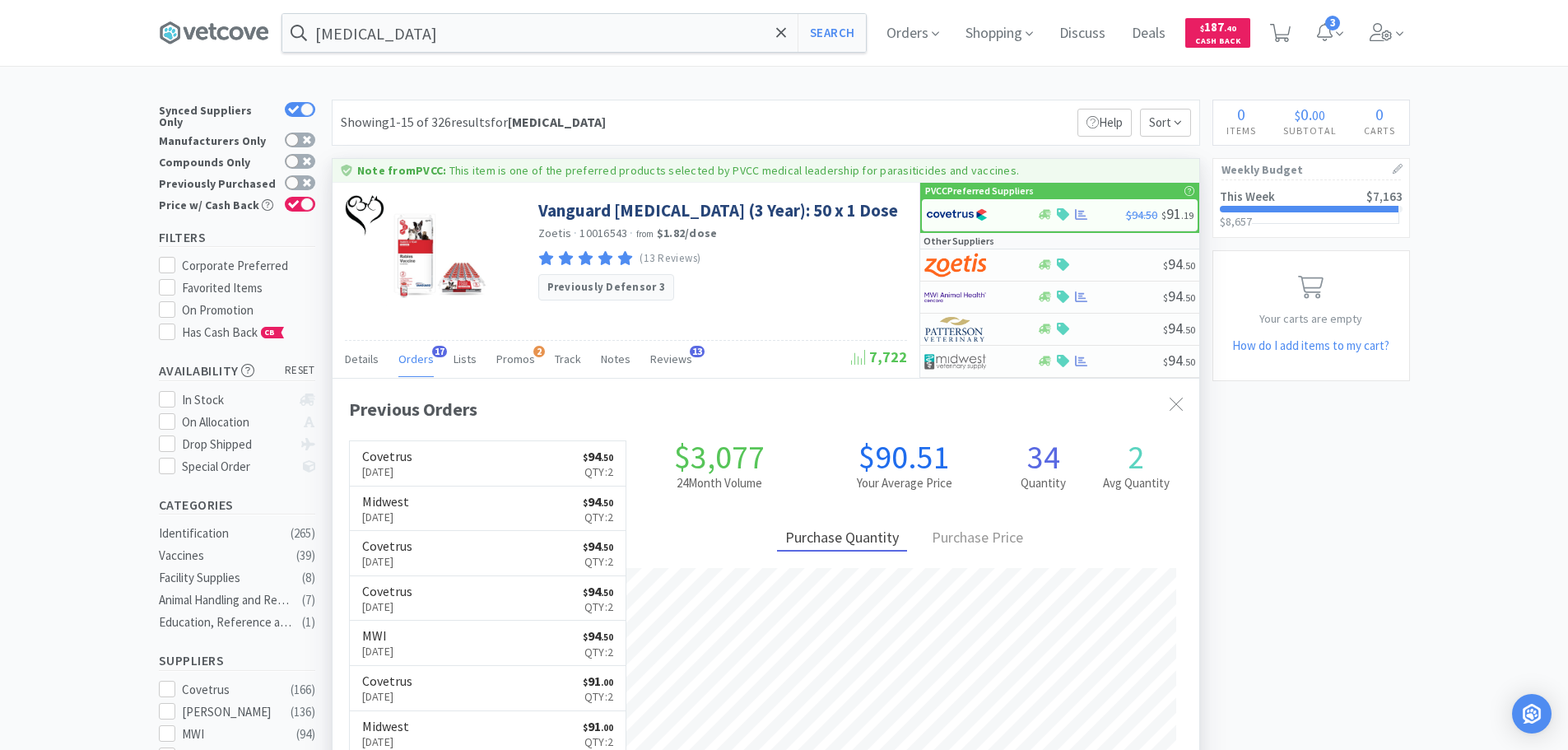
scroll to position [441, 867]
click at [552, 47] on input "rabies" at bounding box center [574, 32] width 584 height 38
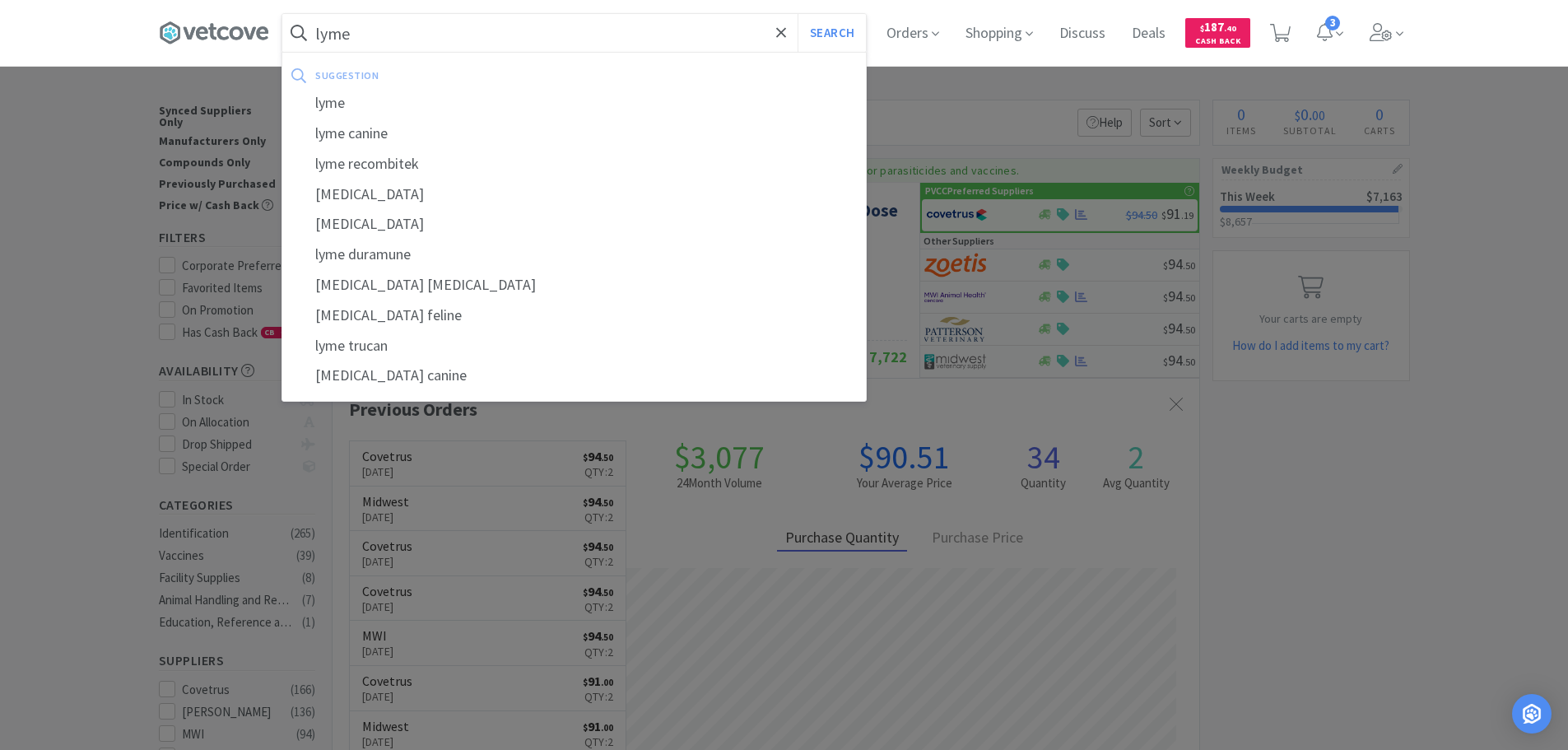
click at [798, 14] on button "Search" at bounding box center [832, 32] width 68 height 38
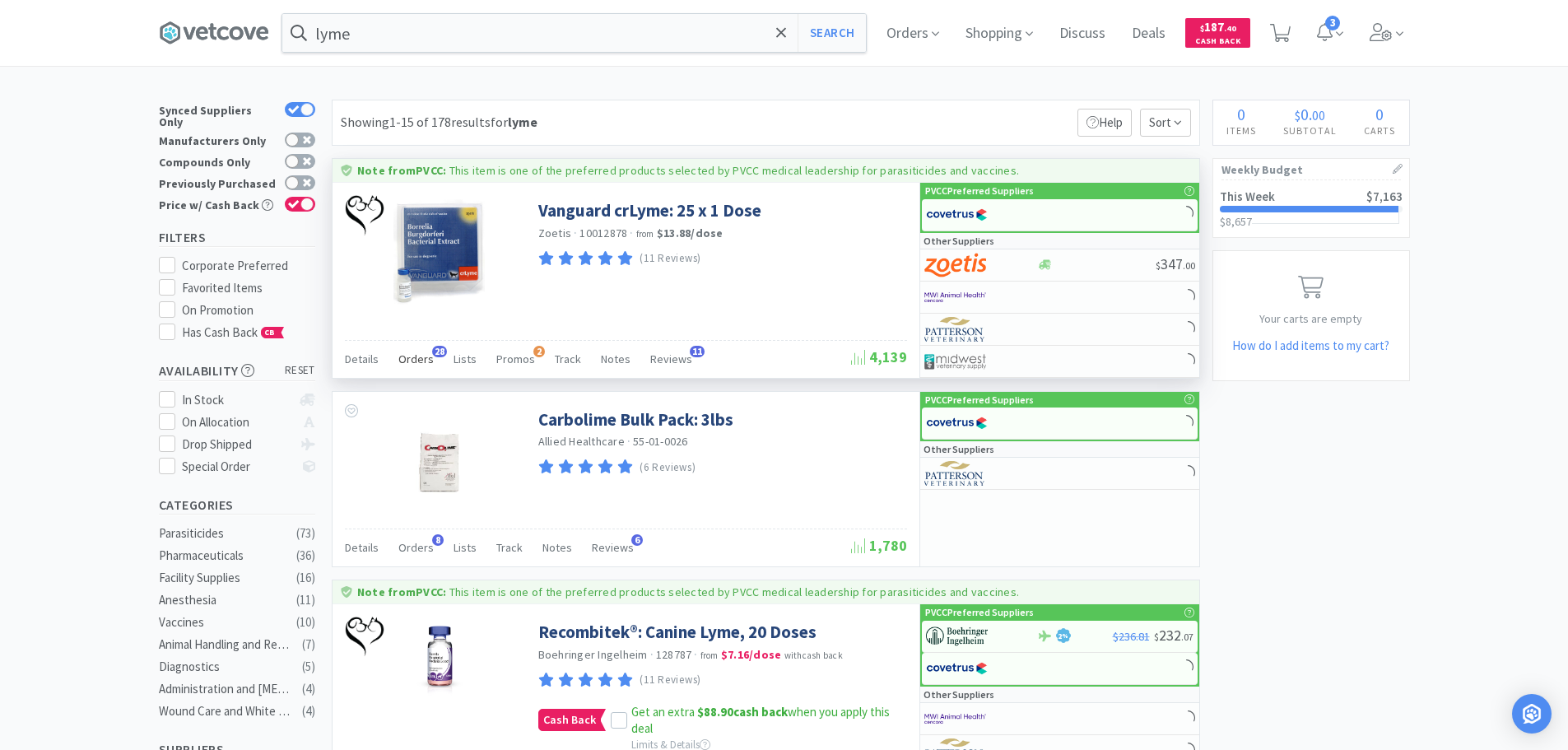
click at [415, 353] on span "Orders" at bounding box center [416, 358] width 35 height 15
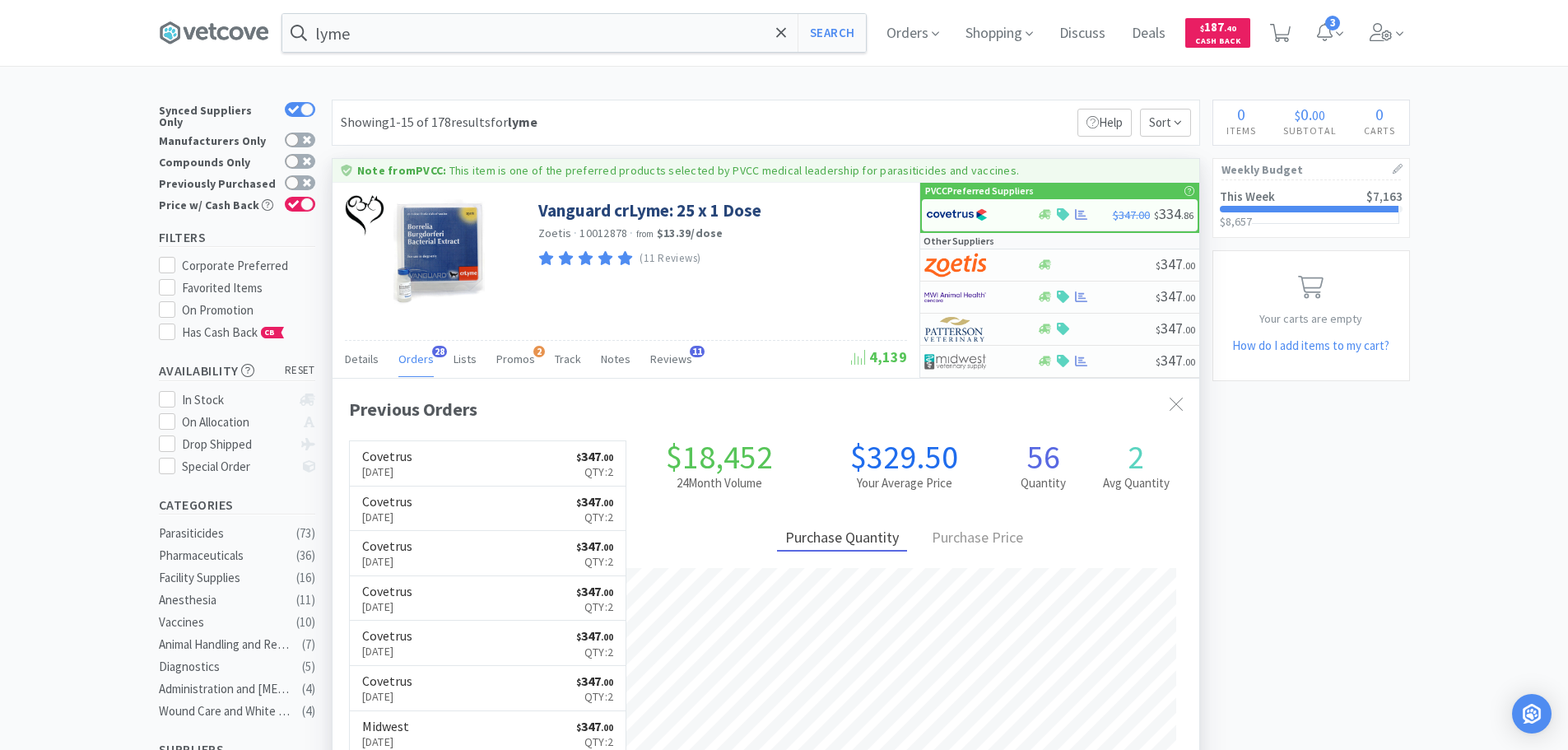
scroll to position [441, 867]
click at [599, 33] on input "lyme" at bounding box center [574, 32] width 584 height 38
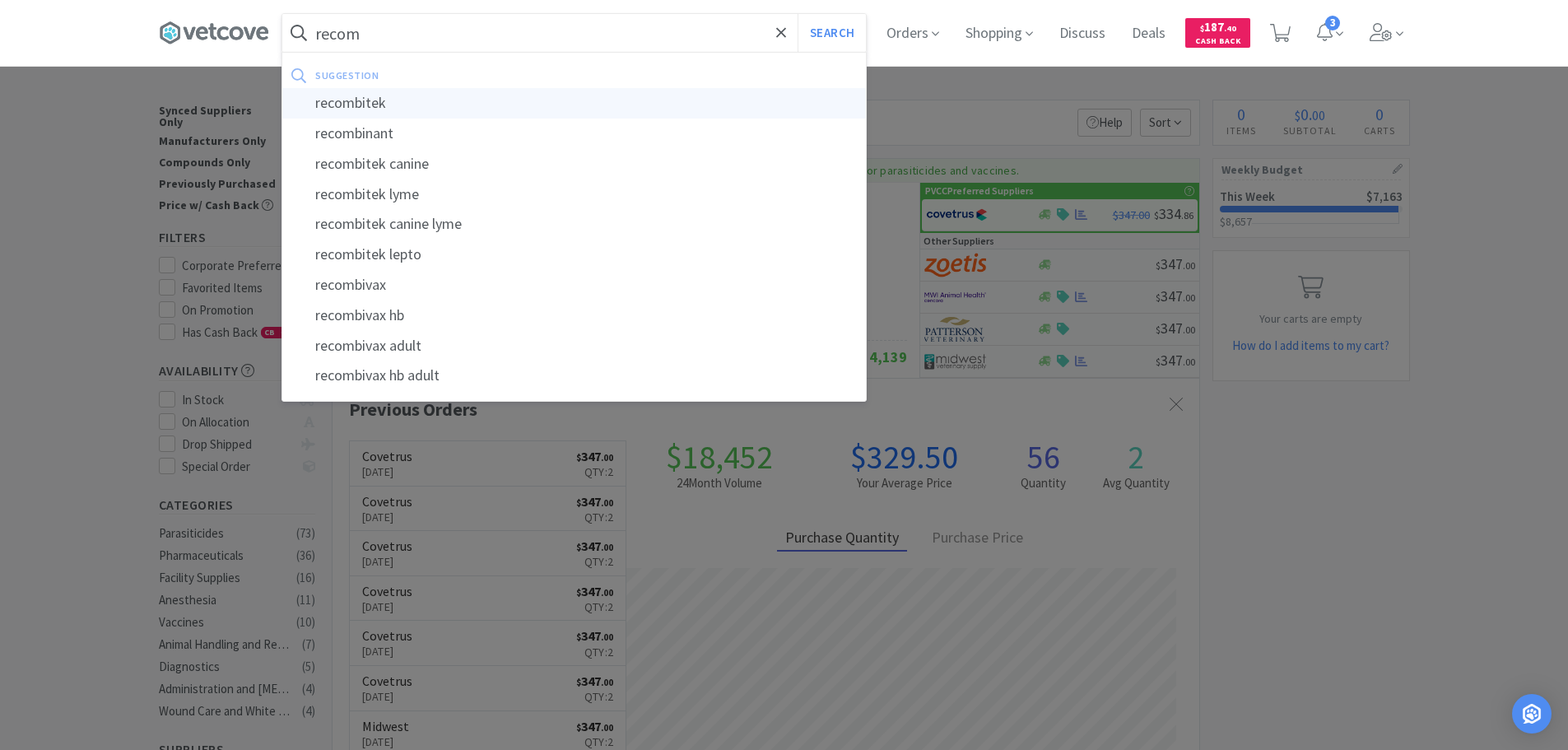
drag, startPoint x: 562, startPoint y: 122, endPoint x: 569, endPoint y: 108, distance: 15.7
click at [565, 115] on div "suggestion recombitek recombinant recombitek canine recombitek lyme recombitek …" at bounding box center [574, 226] width 584 height 328
click at [436, 67] on div "suggestion" at bounding box center [466, 74] width 302 height 25
click at [425, 93] on div "recombitek" at bounding box center [574, 103] width 584 height 31
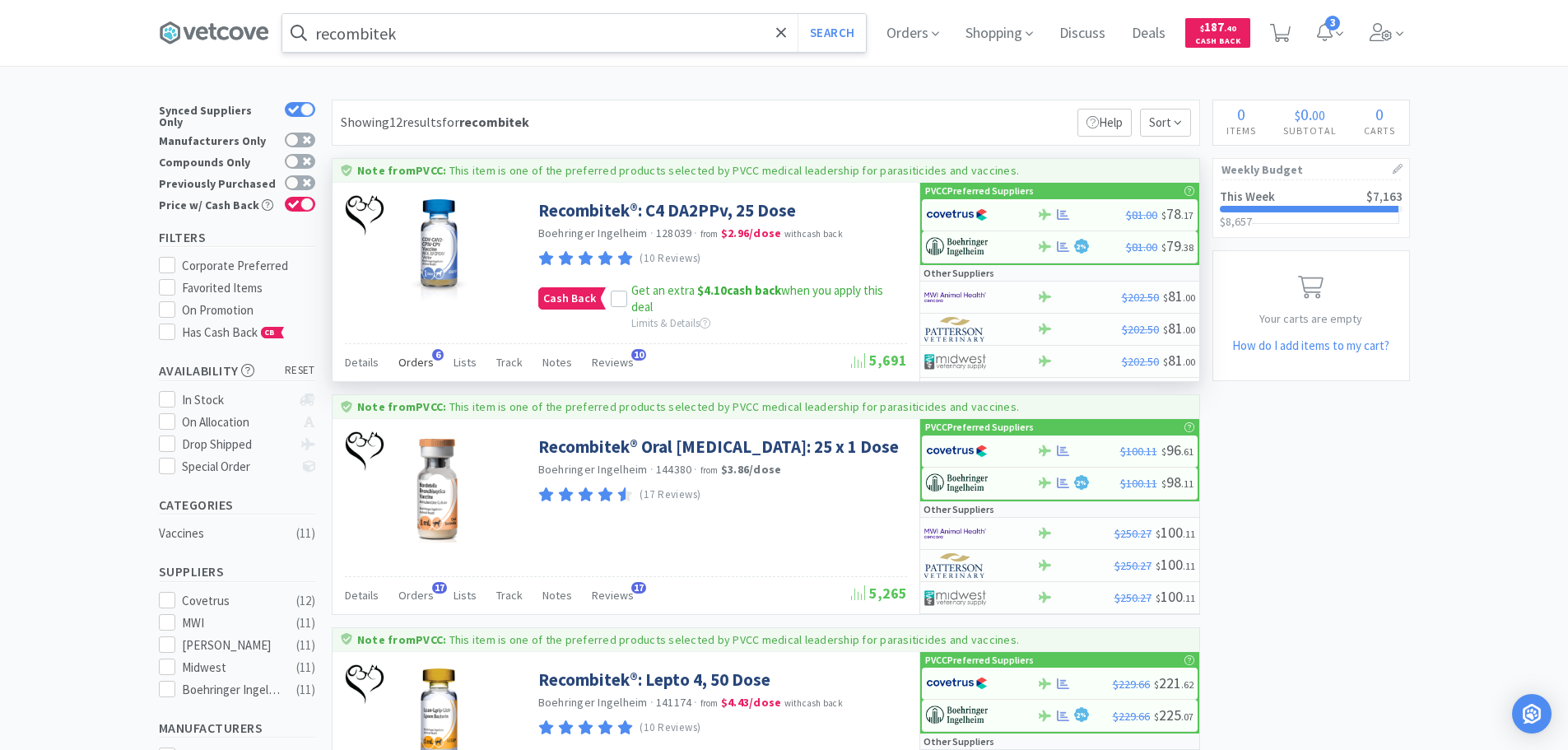
click at [410, 362] on span "Orders" at bounding box center [416, 361] width 35 height 15
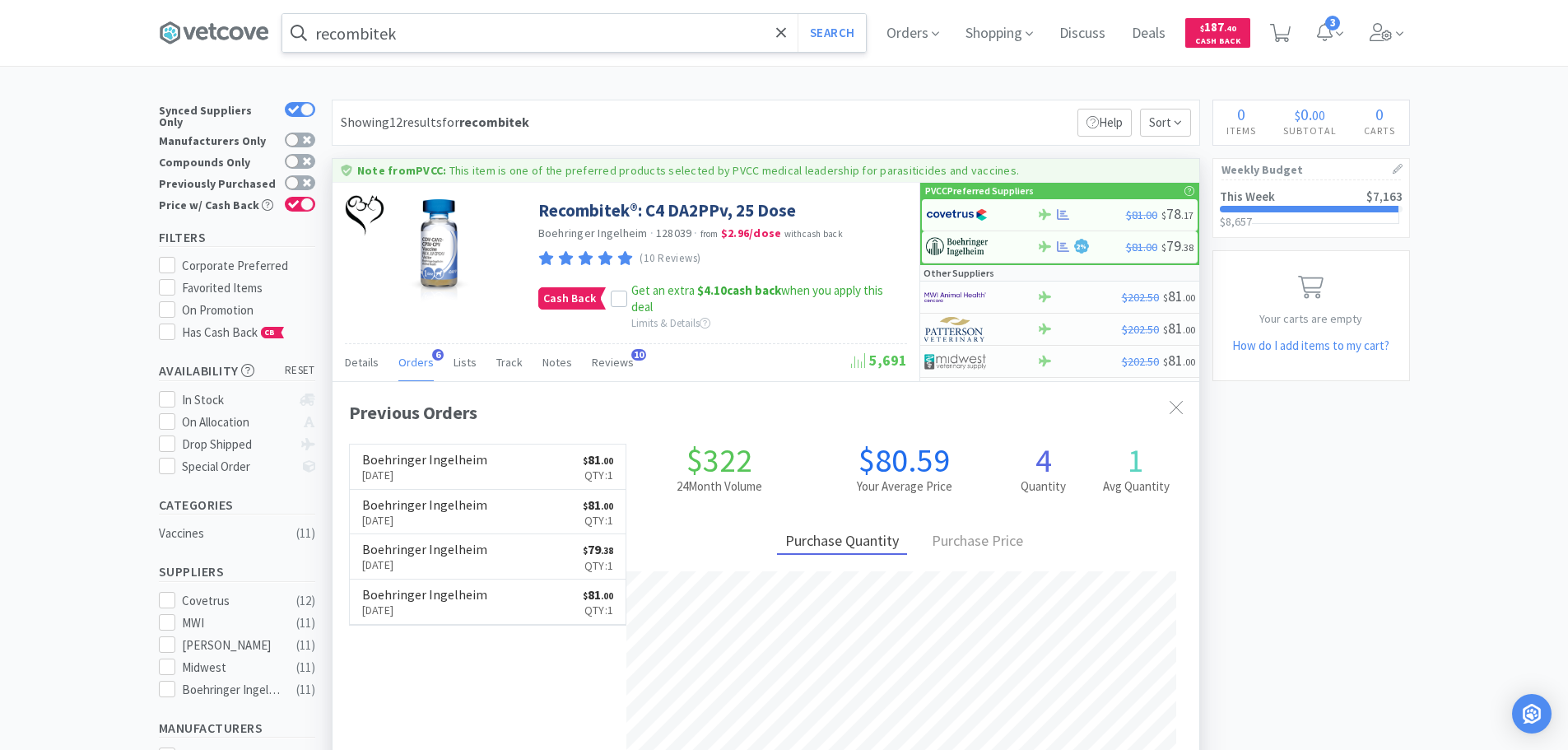
scroll to position [426, 867]
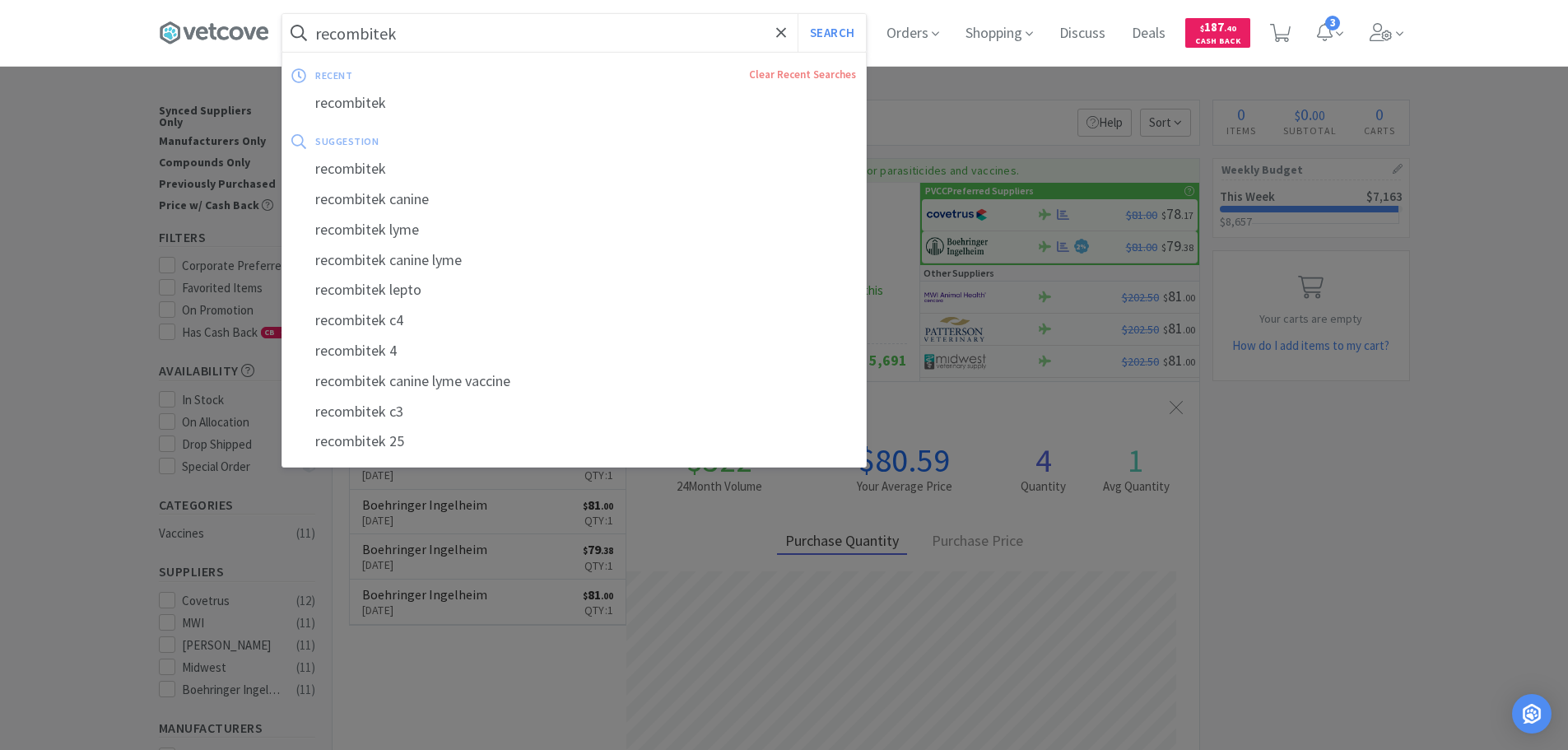
click at [600, 32] on input "recombitek" at bounding box center [574, 32] width 584 height 38
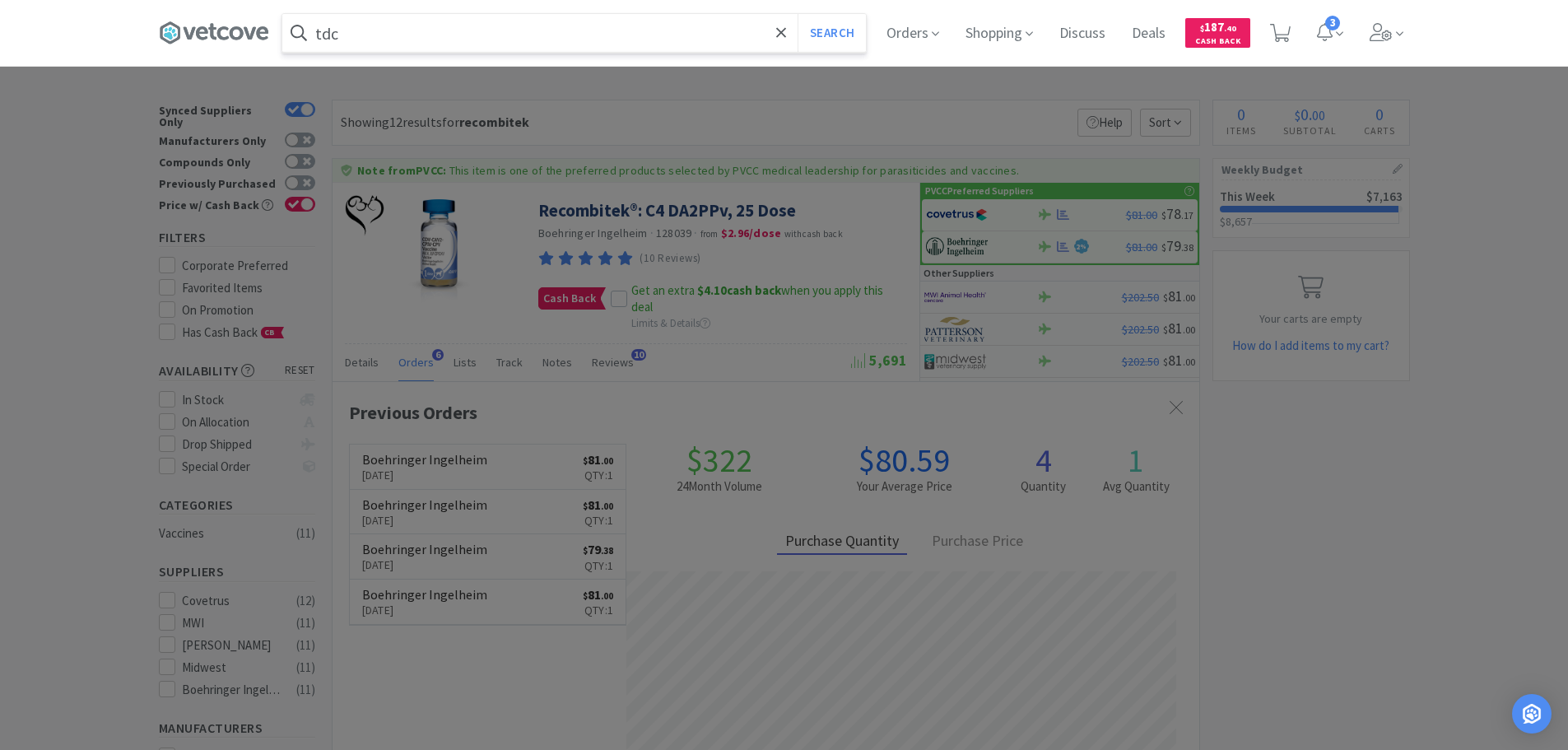
type input "tdc"
click at [798, 14] on button "Search" at bounding box center [832, 32] width 68 height 38
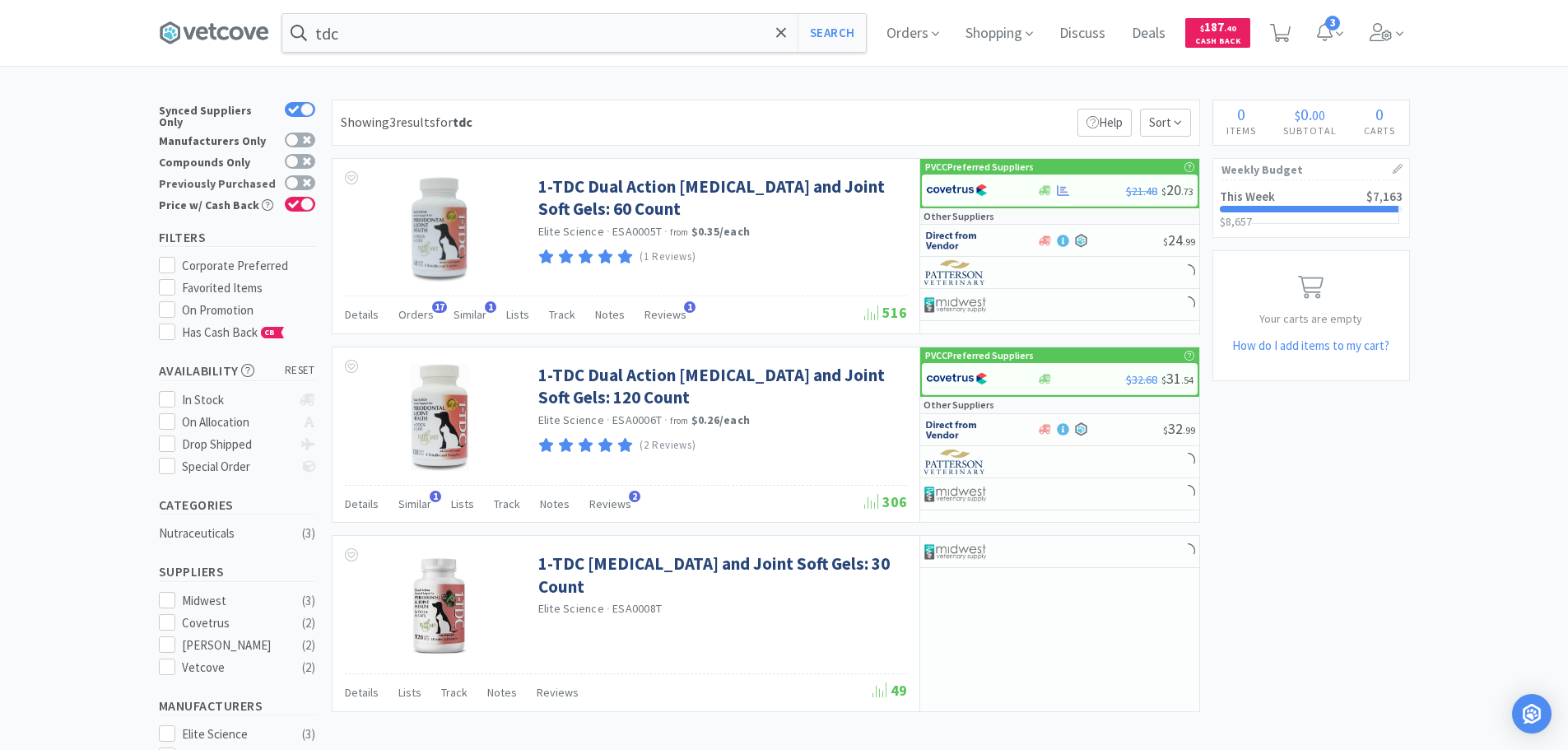
click at [310, 181] on div at bounding box center [295, 183] width 39 height 17
click at [315, 193] on input "Previously Purchased" at bounding box center [315, 193] width 1 height 1
checkbox input "true"
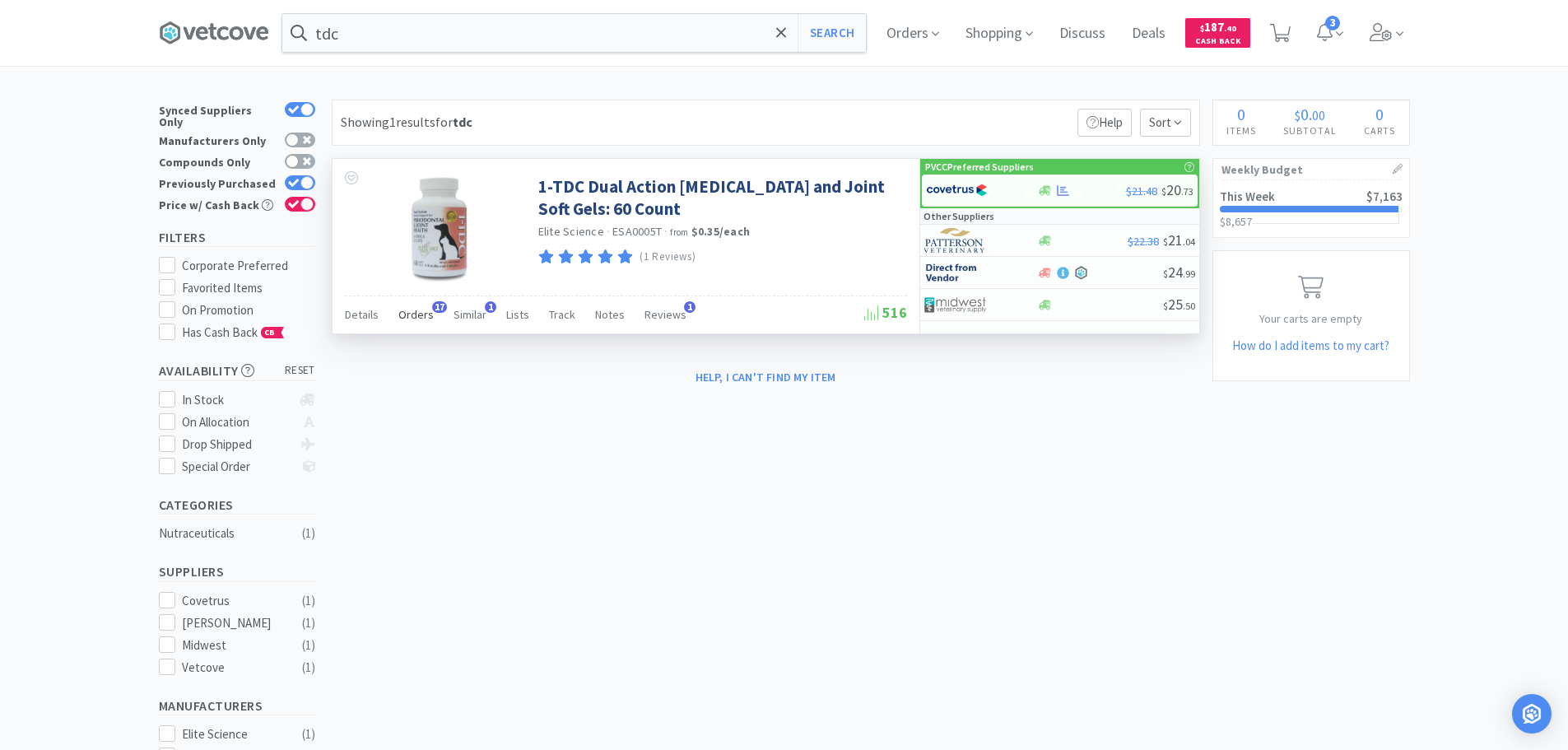
click at [418, 310] on span "Orders" at bounding box center [416, 314] width 35 height 15
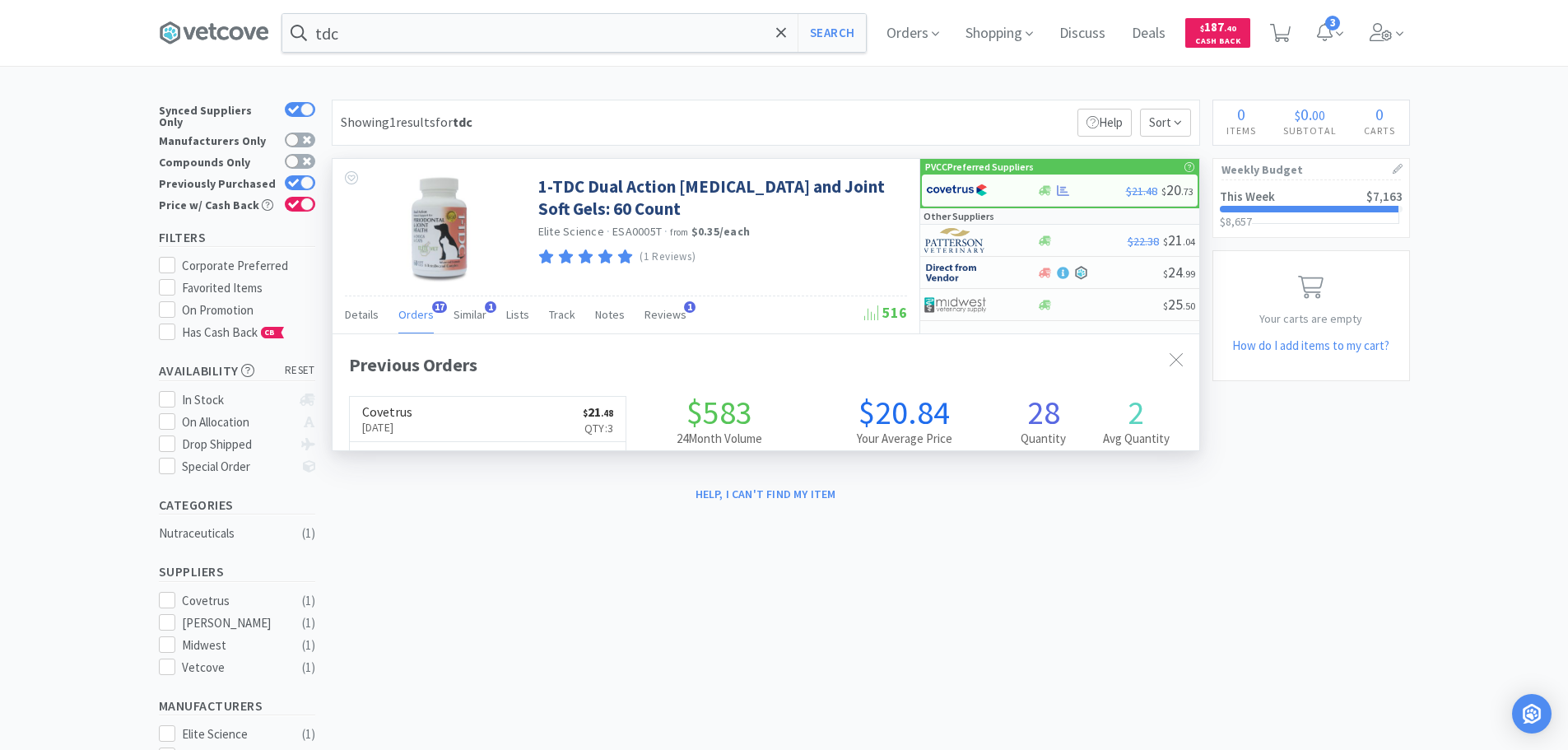
scroll to position [441, 867]
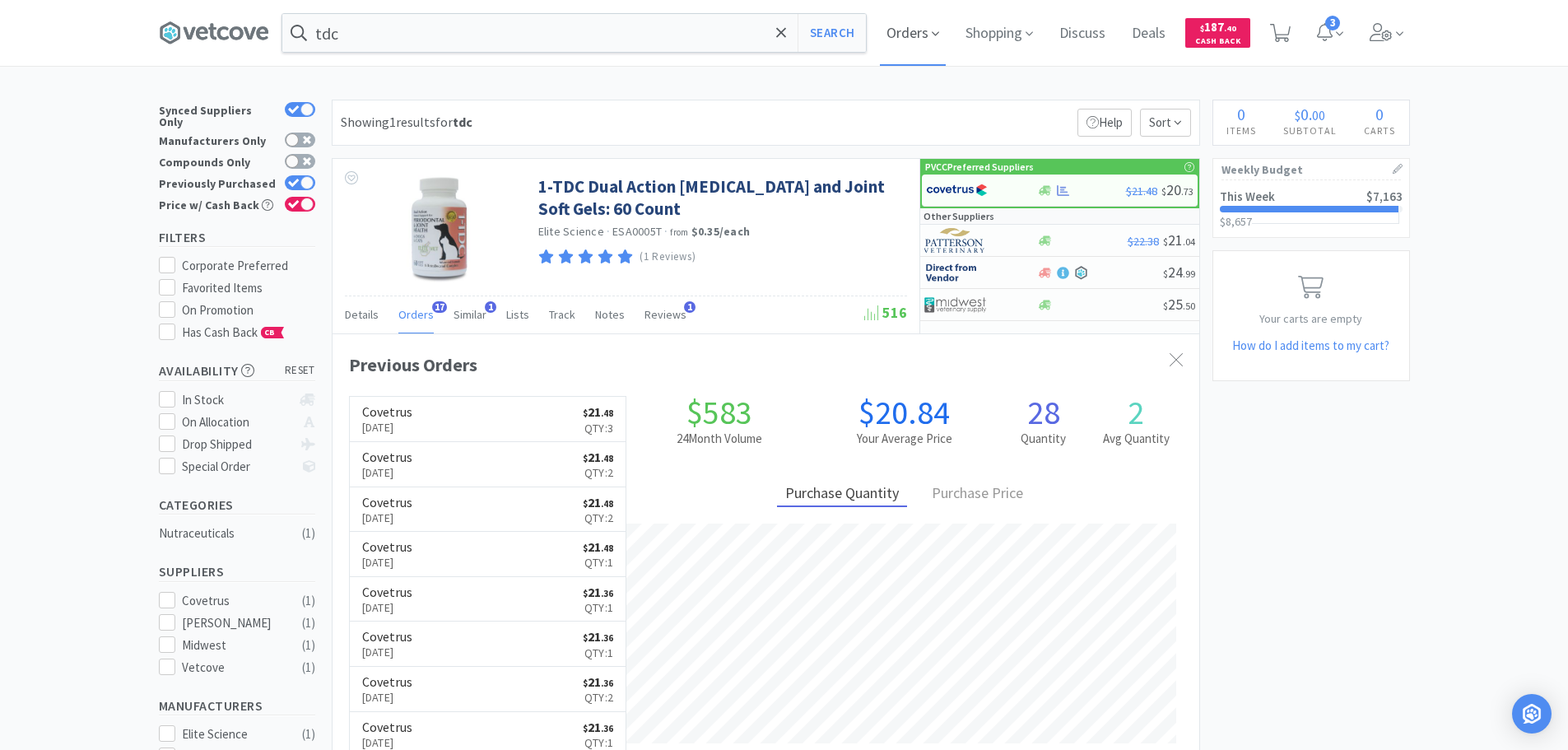
click at [939, 29] on icon at bounding box center [935, 33] width 7 height 15
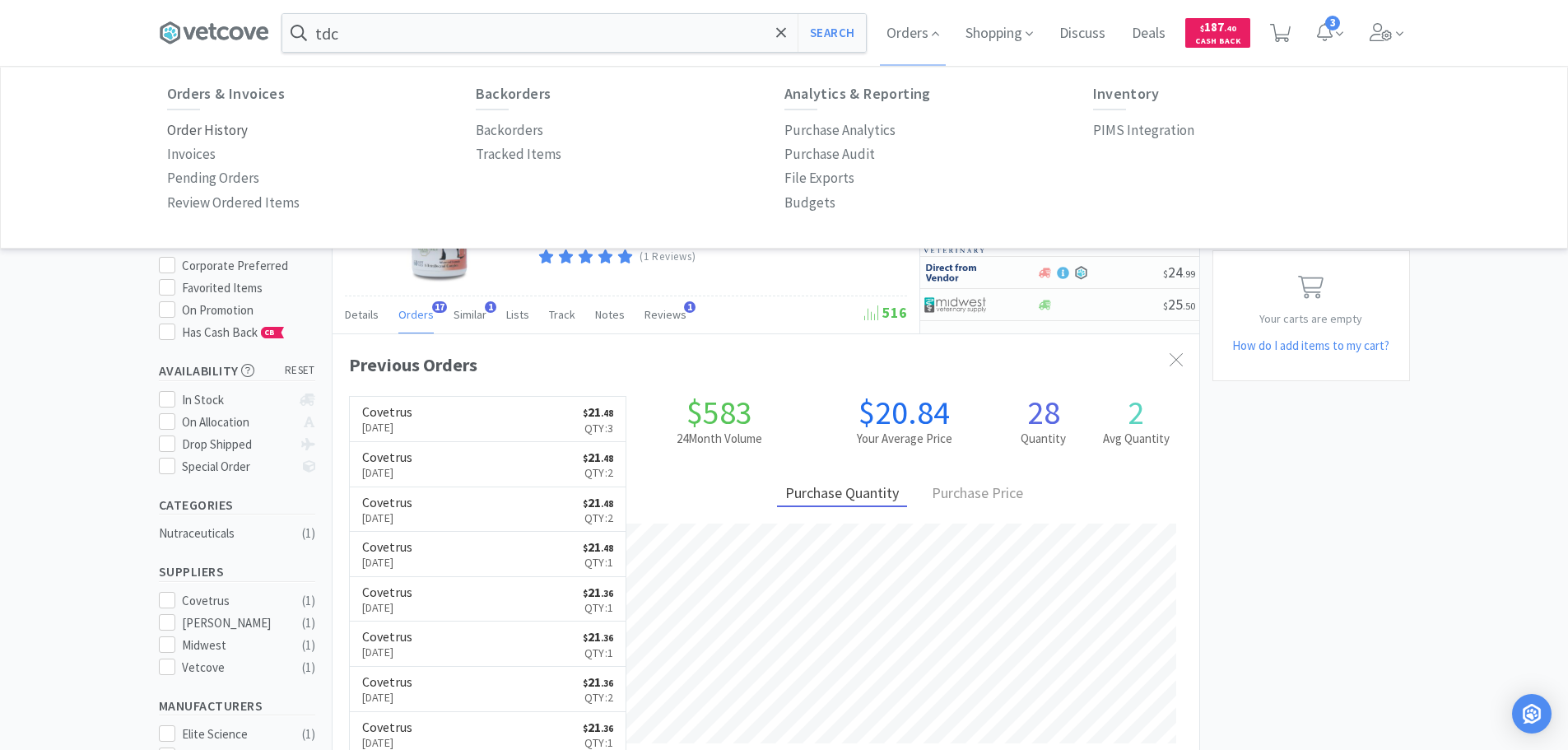
click at [187, 130] on p "Order History" at bounding box center [207, 130] width 81 height 22
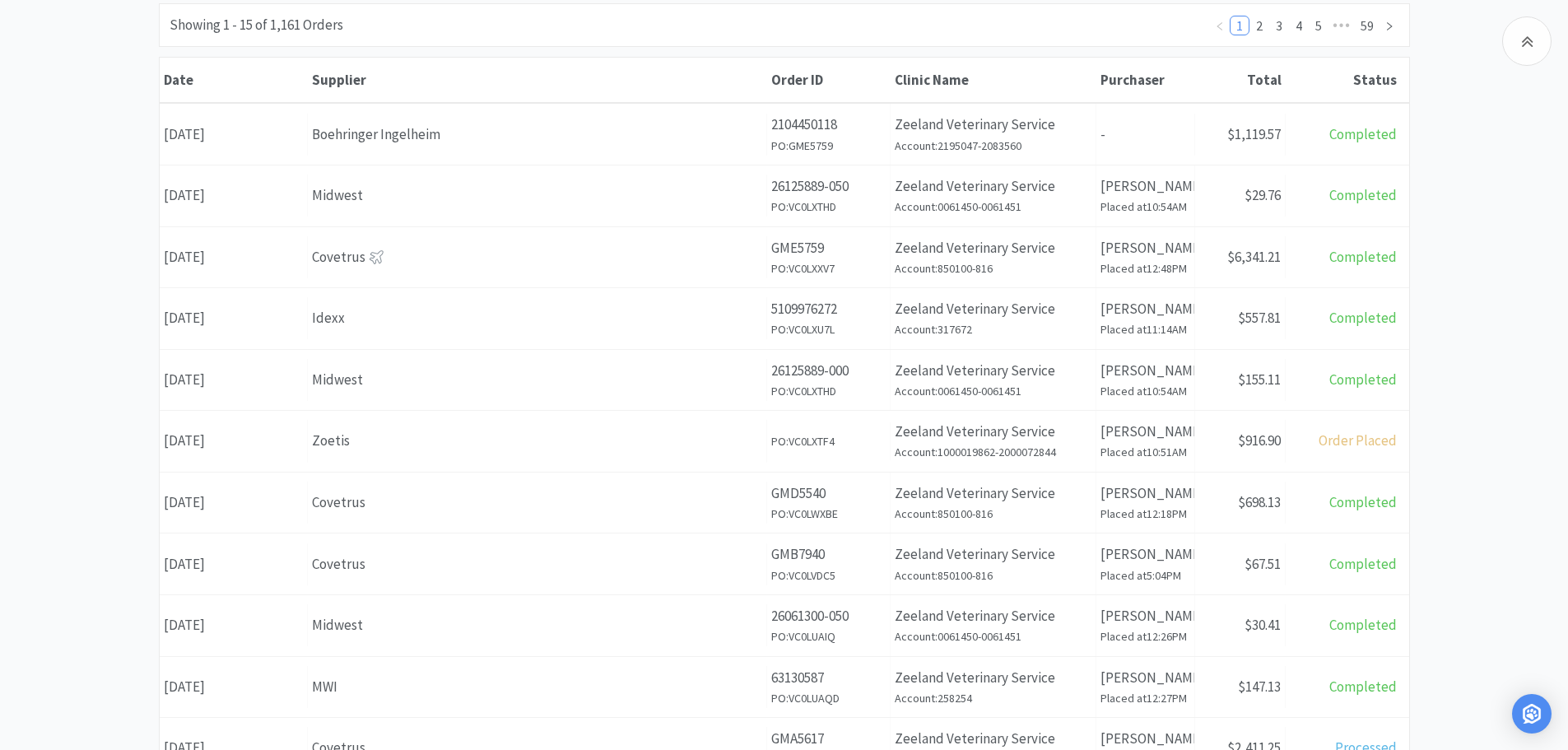
scroll to position [115, 0]
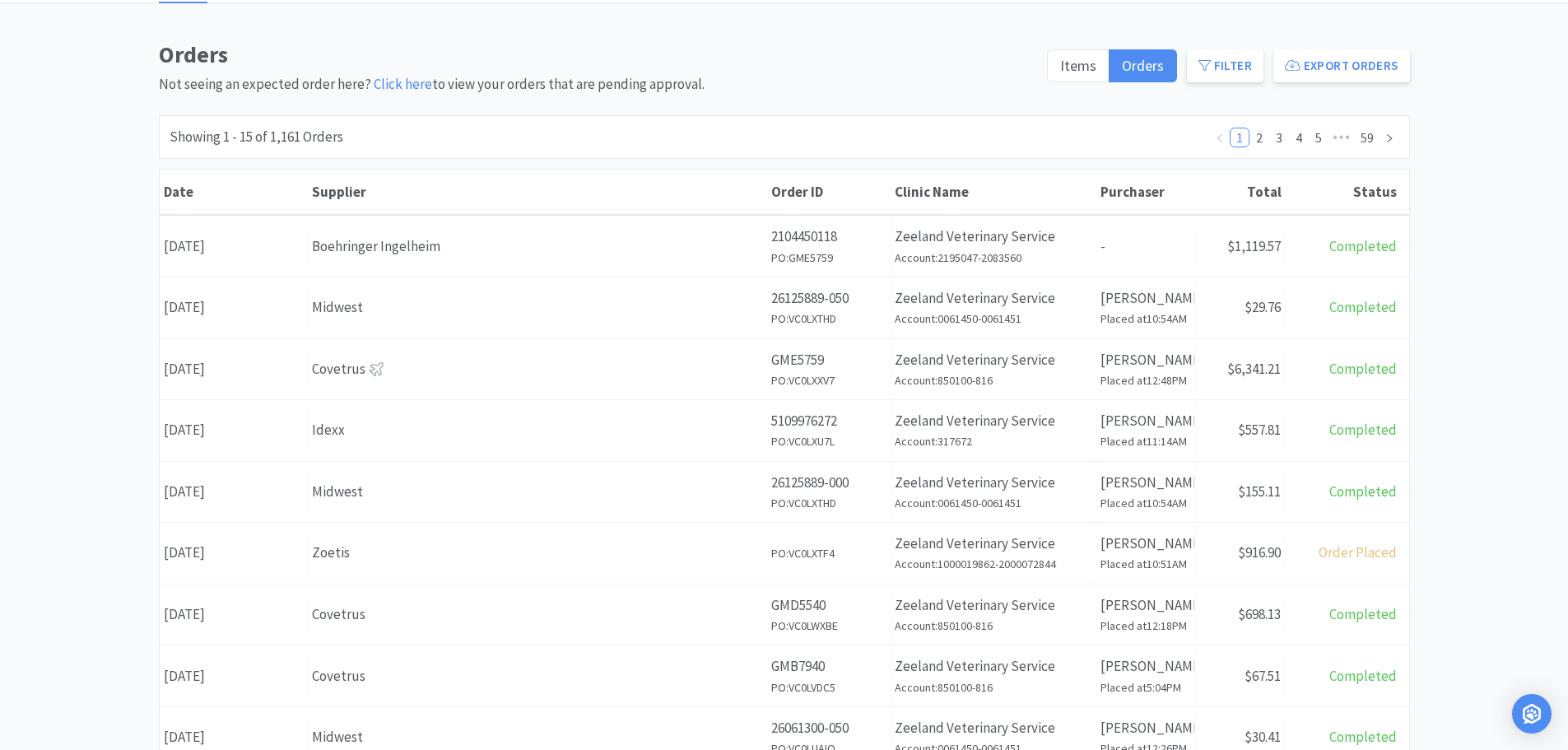
click at [367, 191] on div "Supplier" at bounding box center [537, 192] width 451 height 18
click at [355, 192] on div "Supplier" at bounding box center [537, 192] width 451 height 18
click at [1216, 60] on button "Filter" at bounding box center [1225, 66] width 76 height 33
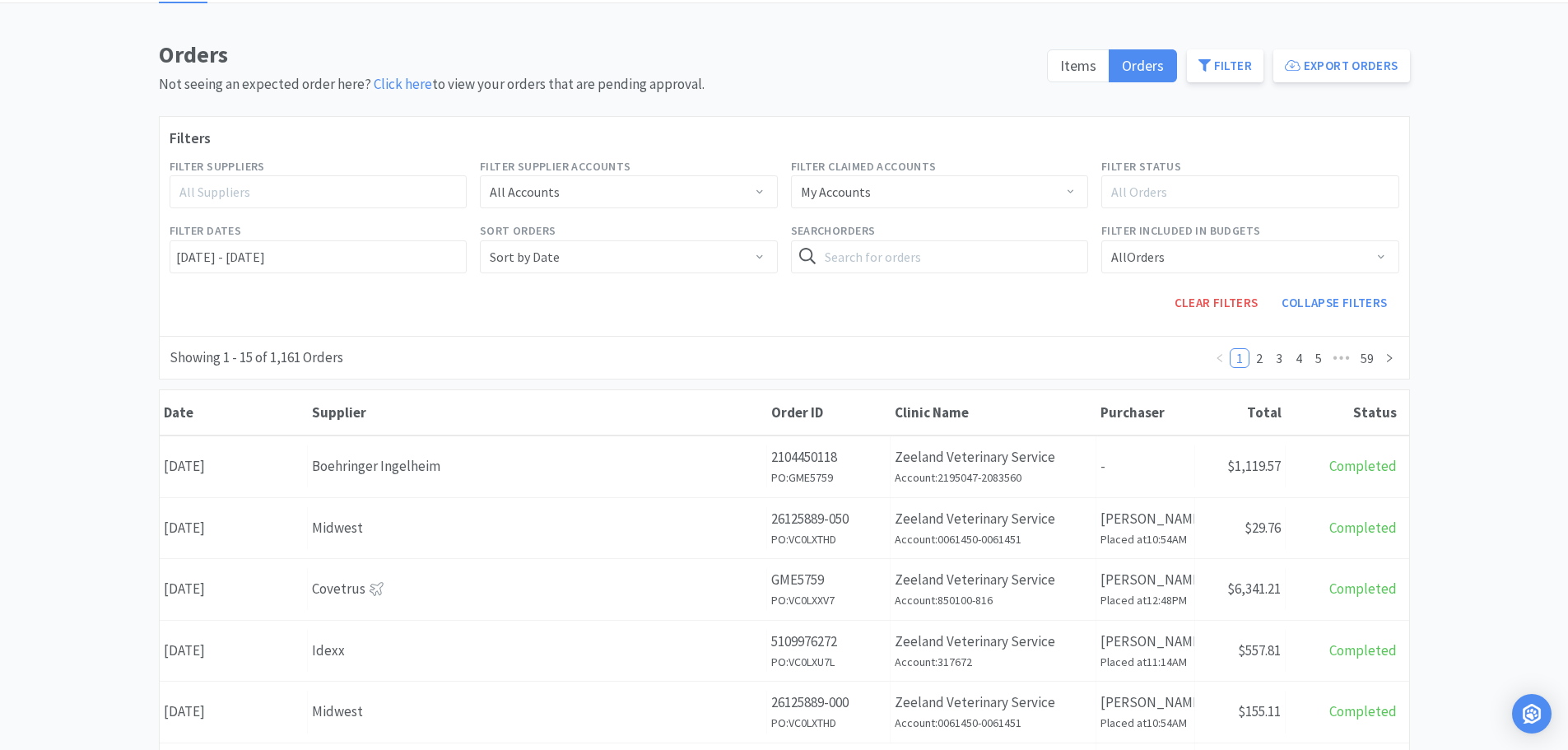
click at [319, 197] on div "All Suppliers" at bounding box center [311, 192] width 264 height 17
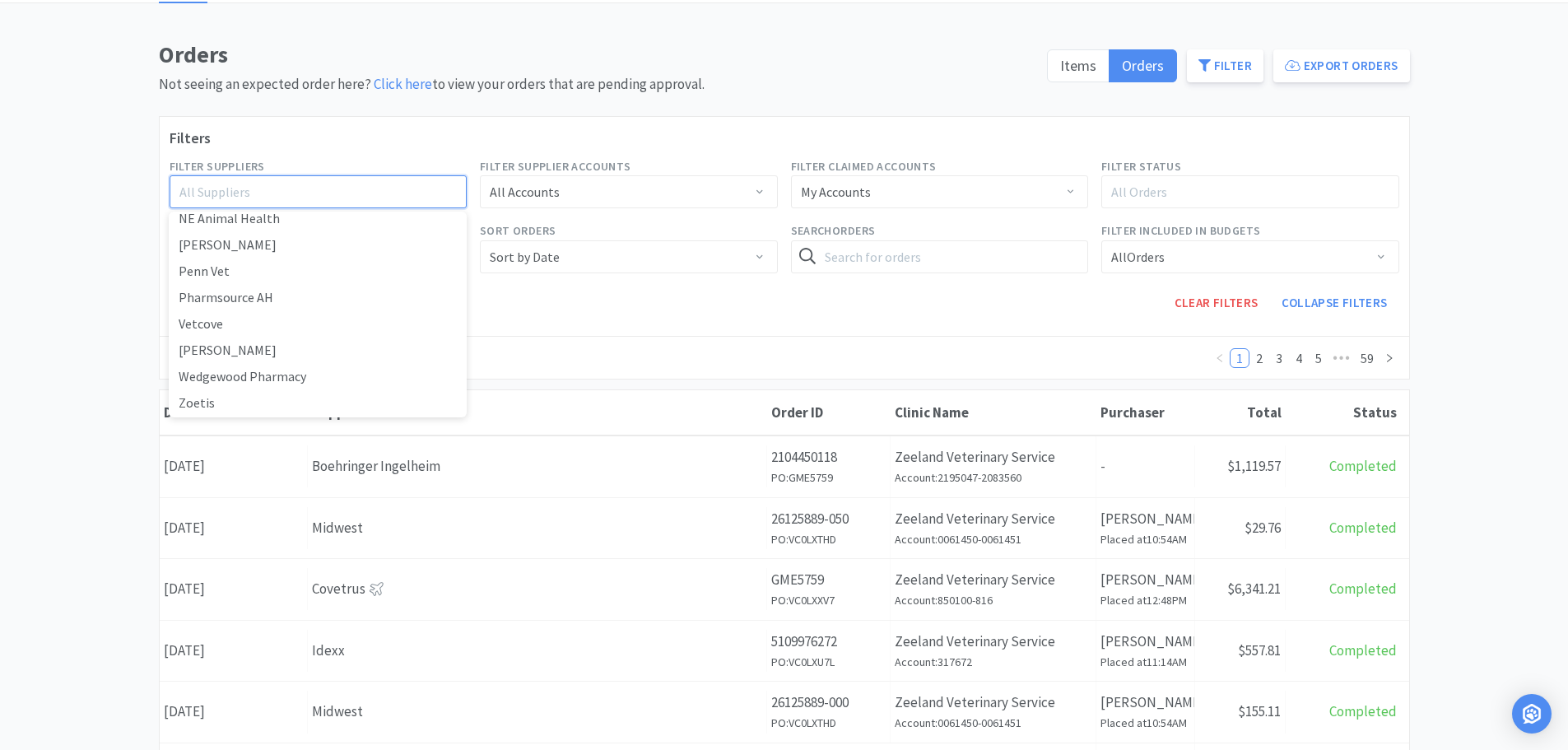
scroll to position [512, 0]
click at [313, 376] on li "Wedgewood Pharmacy" at bounding box center [318, 375] width 298 height 26
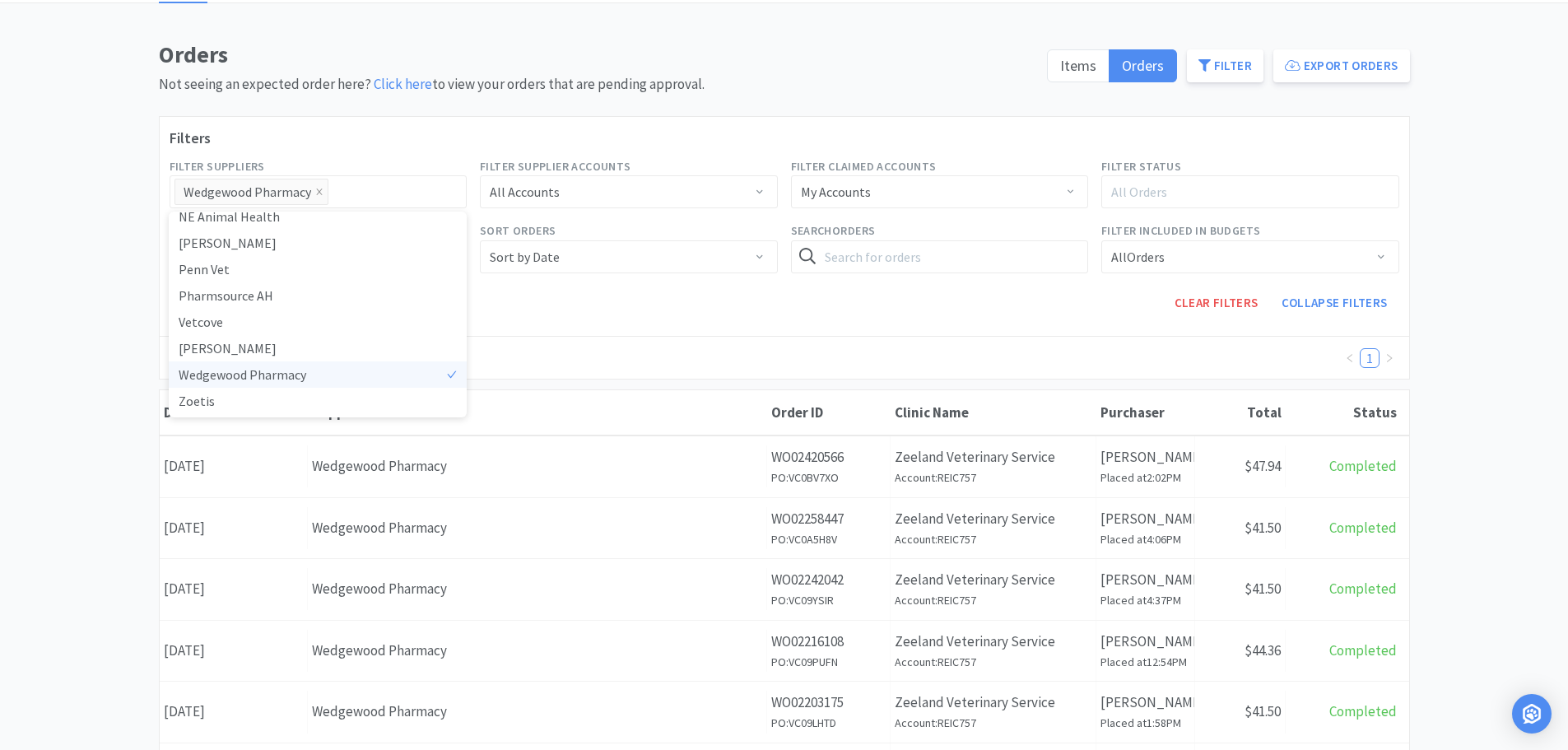
click at [735, 324] on div "Clear Filters Collapse Filters" at bounding box center [939, 303] width 932 height 46
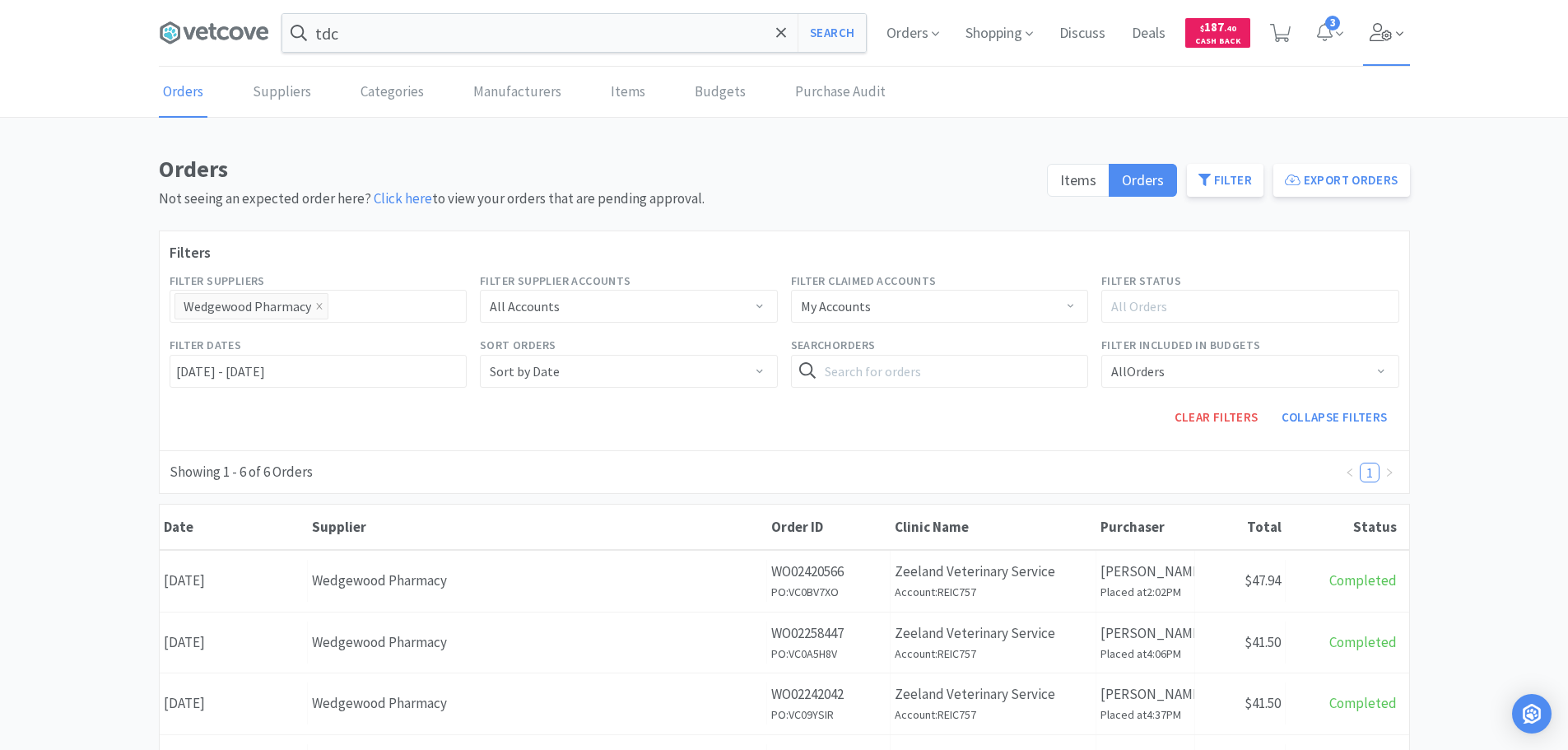
click at [1365, 24] on span at bounding box center [1387, 32] width 47 height 66
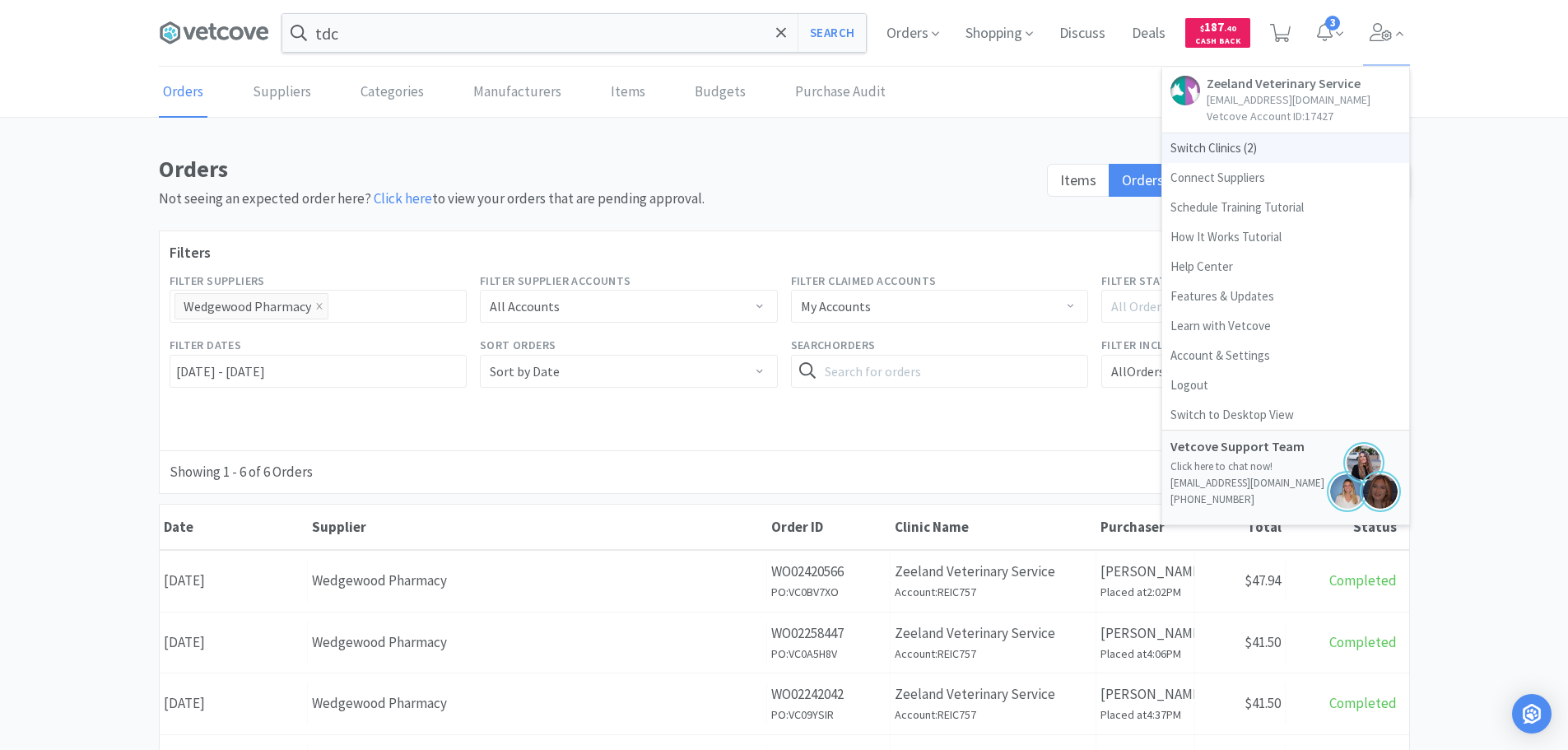
click at [1198, 138] on span "Switch Clinics ( 2 )" at bounding box center [1286, 148] width 247 height 30
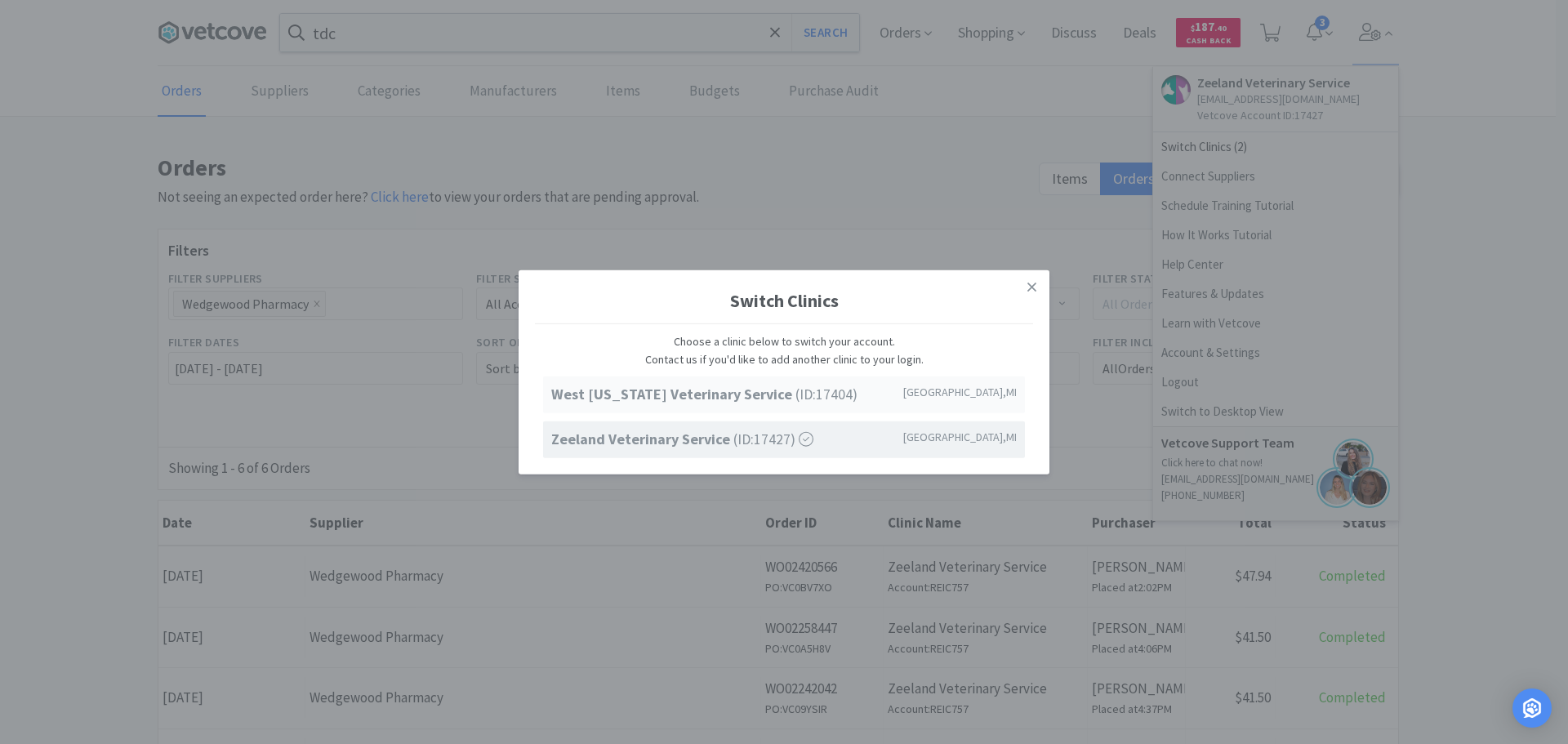
click at [674, 391] on strong "West [US_STATE] Veterinary Service" at bounding box center [673, 394] width 244 height 19
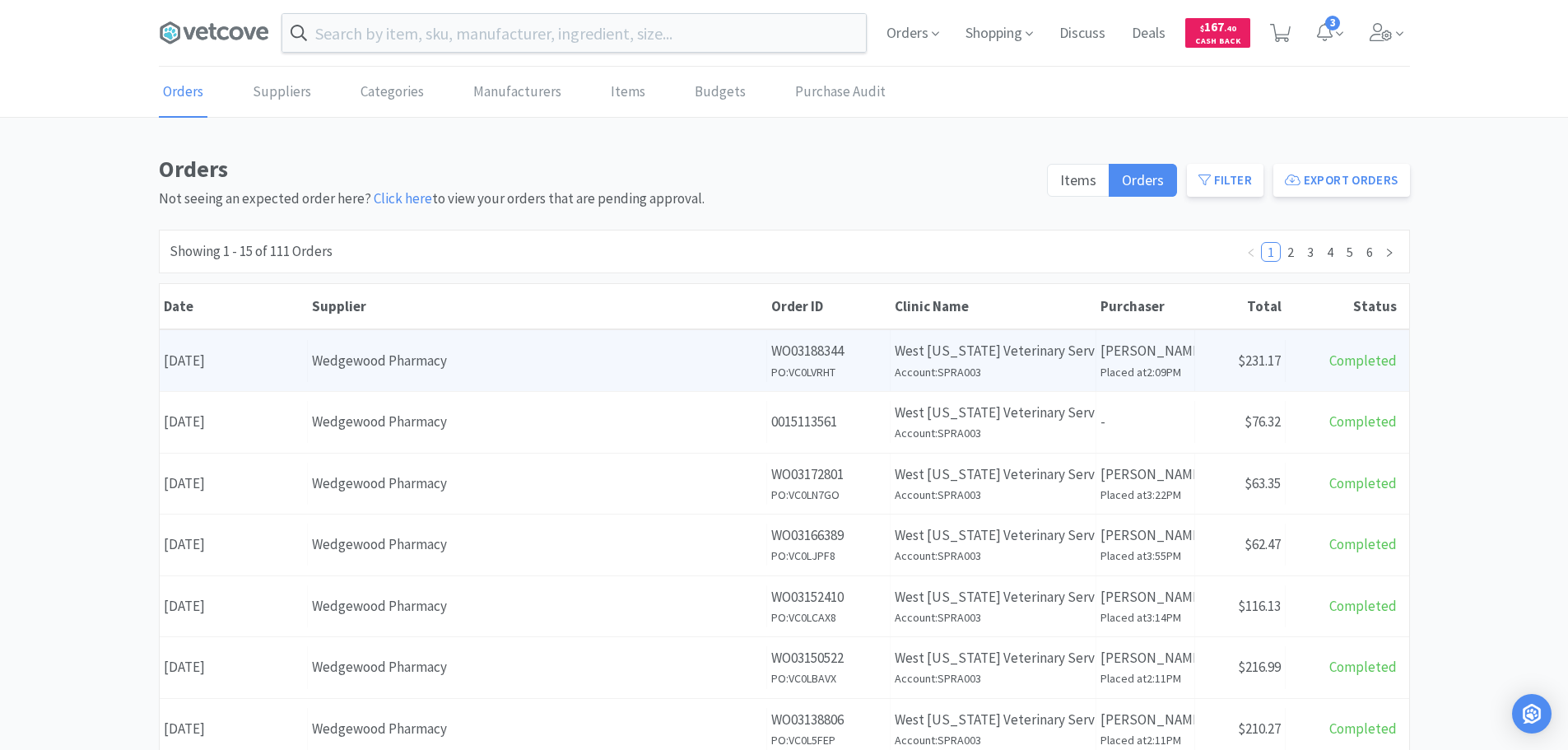
click at [688, 370] on div "Wedgewood Pharmacy" at bounding box center [537, 361] width 450 height 22
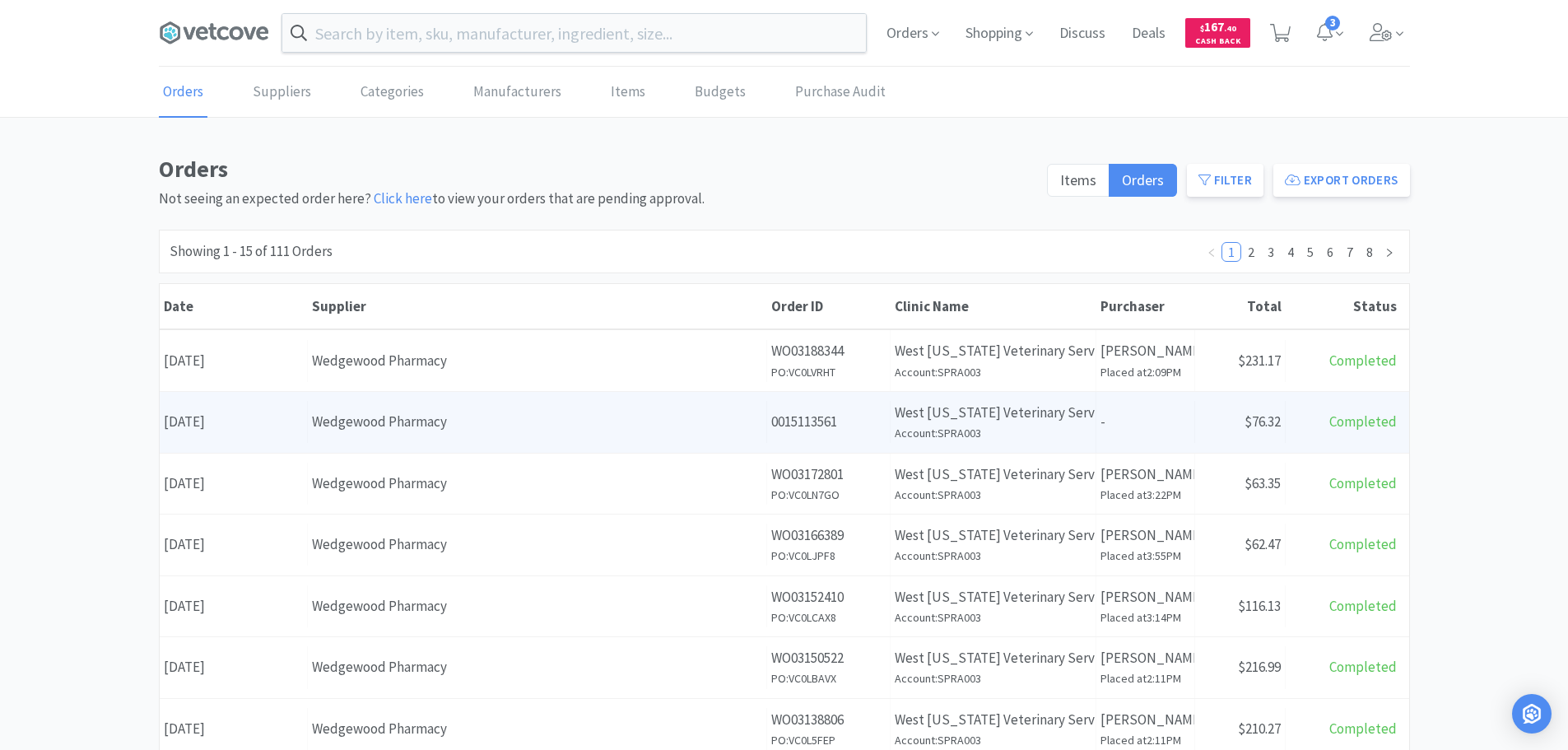
click at [1076, 414] on p "West [US_STATE] Veterinary Service" at bounding box center [993, 412] width 197 height 22
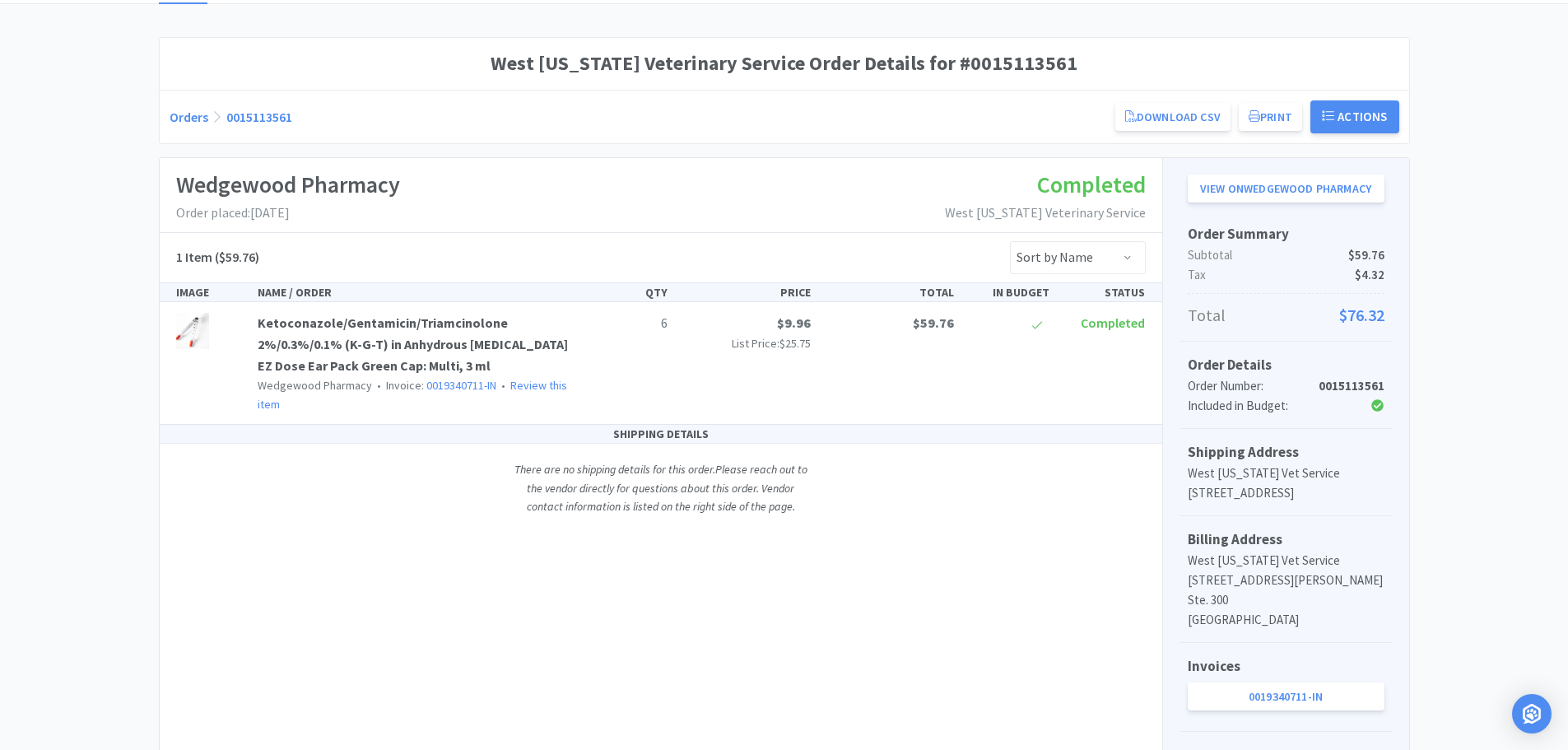
scroll to position [200, 0]
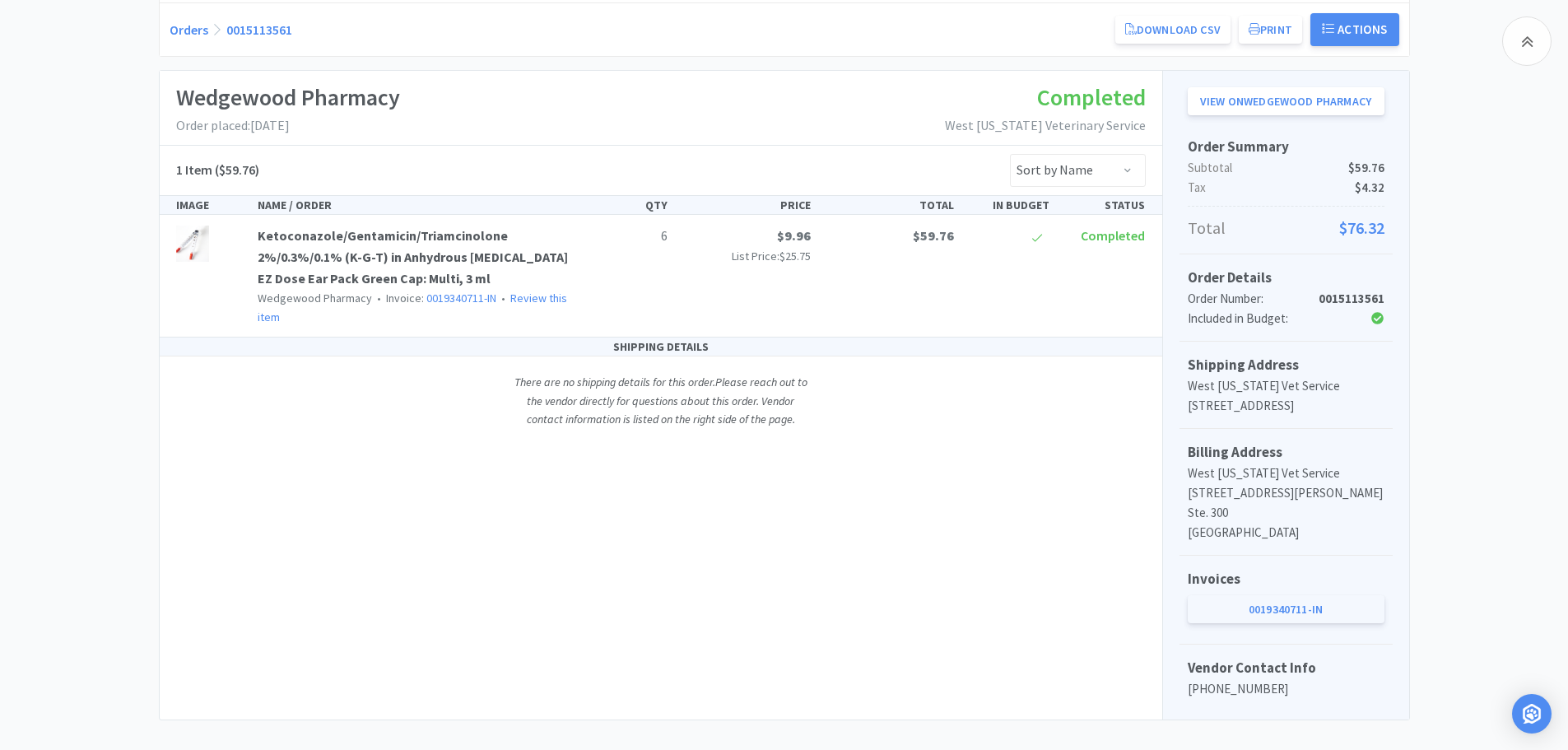
click at [1260, 595] on link "0019340711-IN" at bounding box center [1286, 609] width 197 height 28
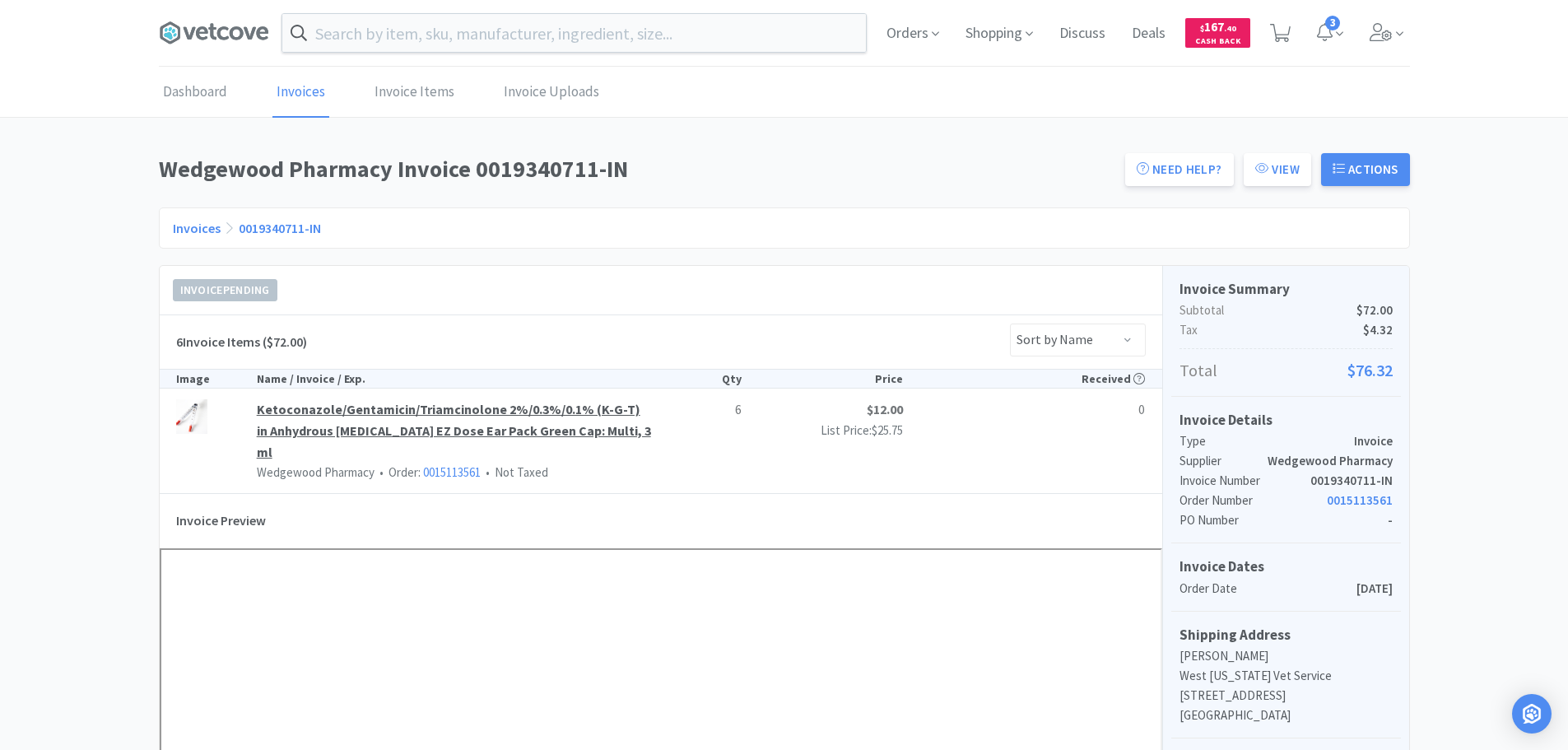
click at [388, 406] on link "Ketoconazole/Gentamicin/Triamcinolone 2%/0.3%/0.1% (K-G-T) in Anhydrous [MEDICA…" at bounding box center [459, 431] width 404 height 63
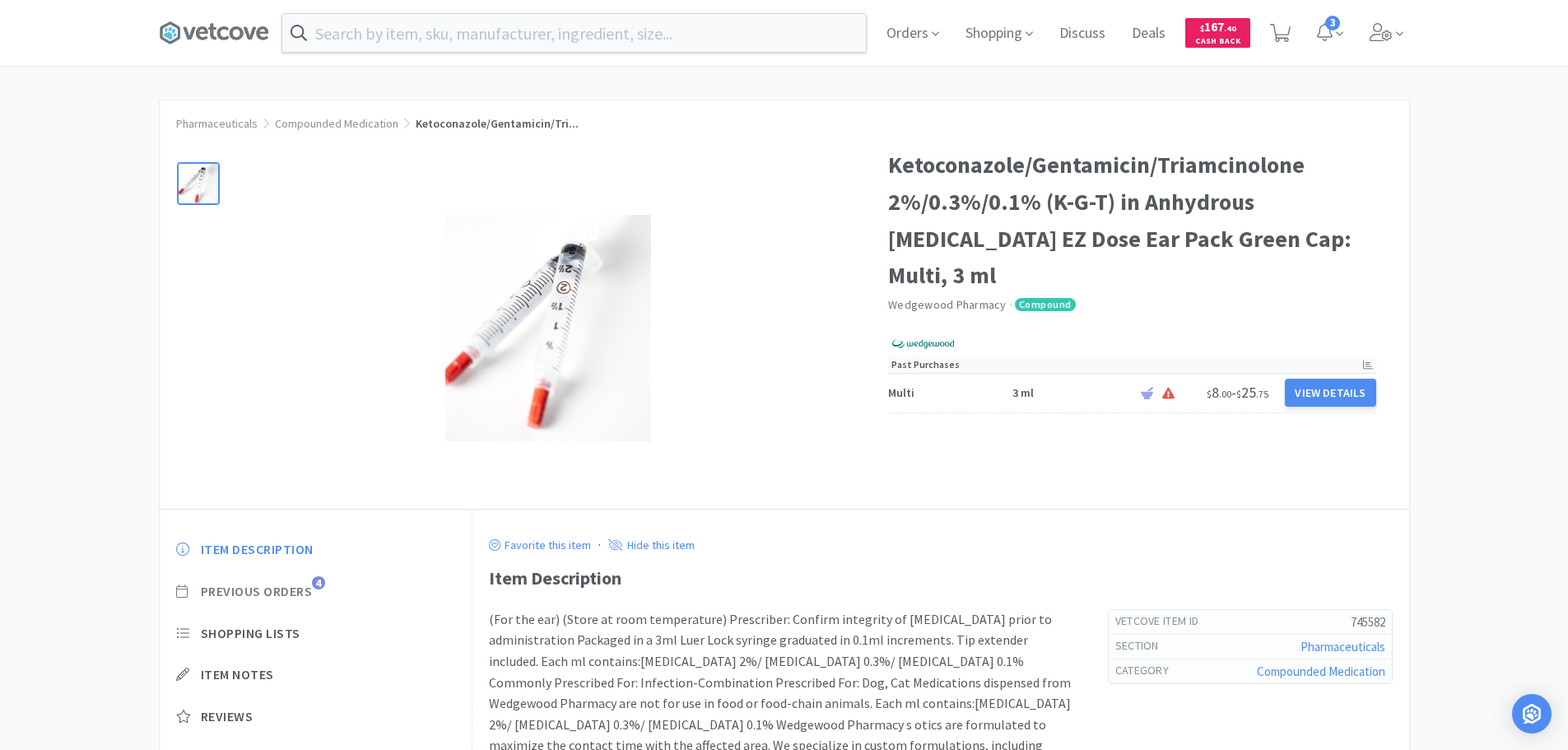
click at [293, 593] on span "Previous Orders" at bounding box center [257, 592] width 112 height 18
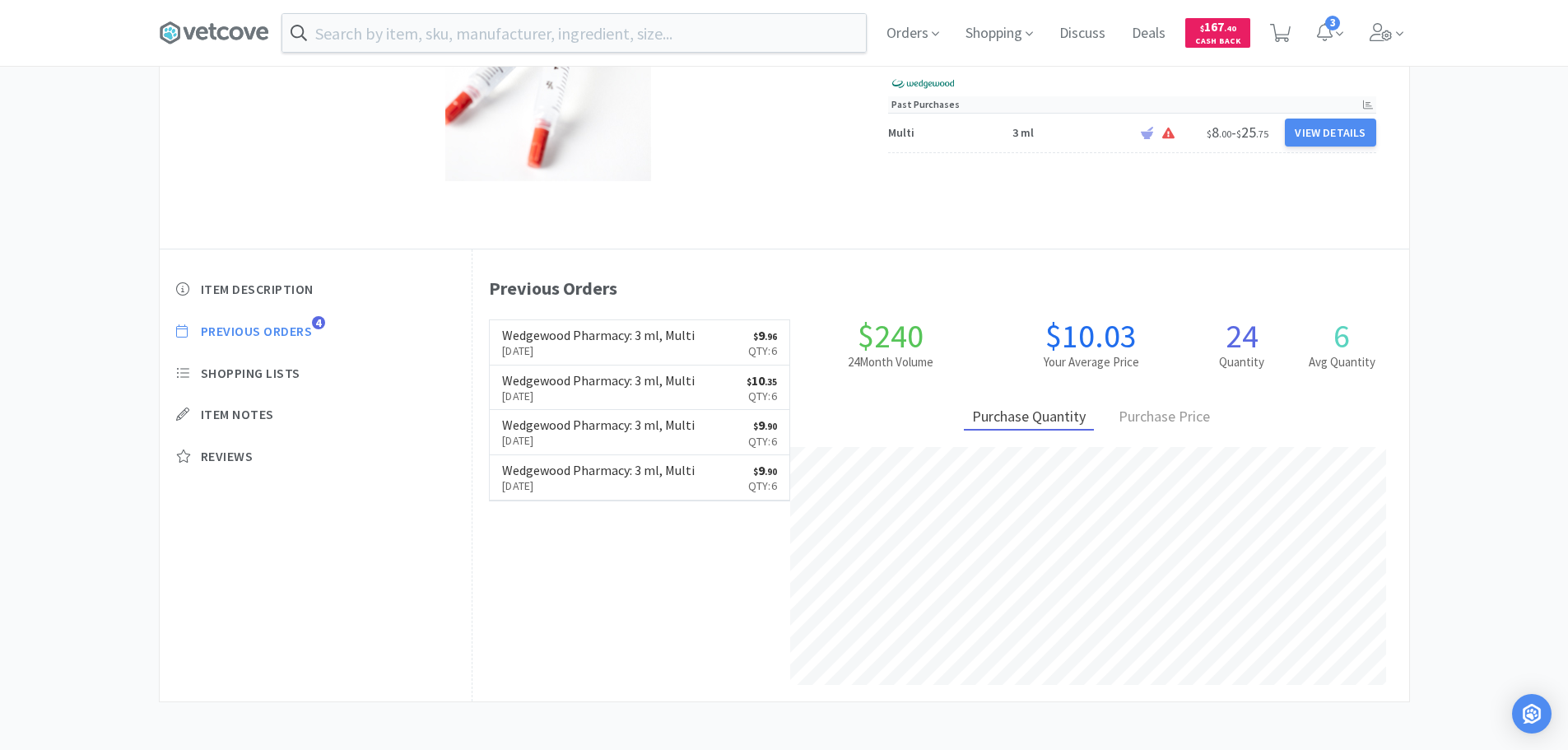
scroll to position [262, 0]
click at [566, 32] on input "text" at bounding box center [574, 32] width 584 height 38
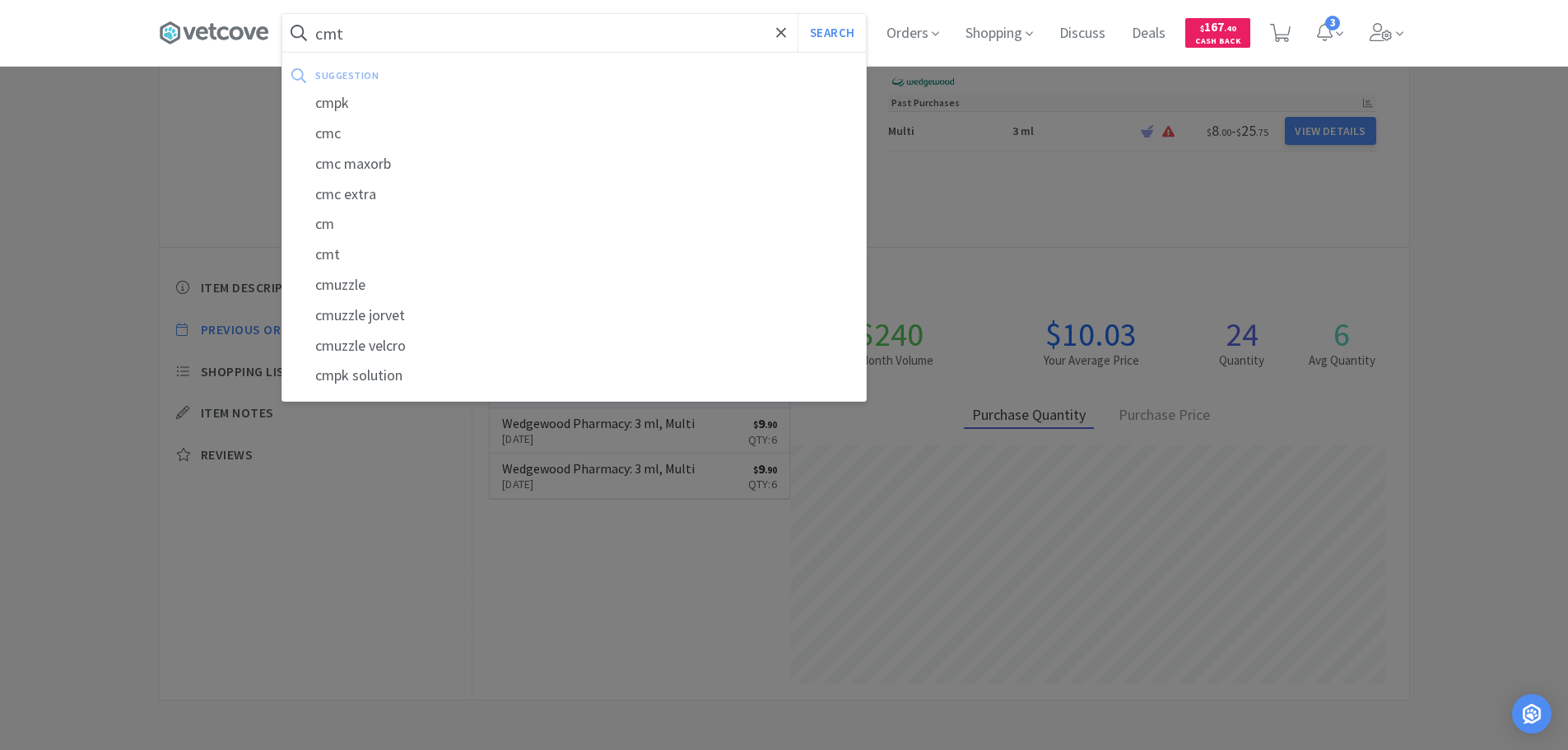
type input "cmt"
click at [798, 14] on button "Search" at bounding box center [832, 32] width 68 height 38
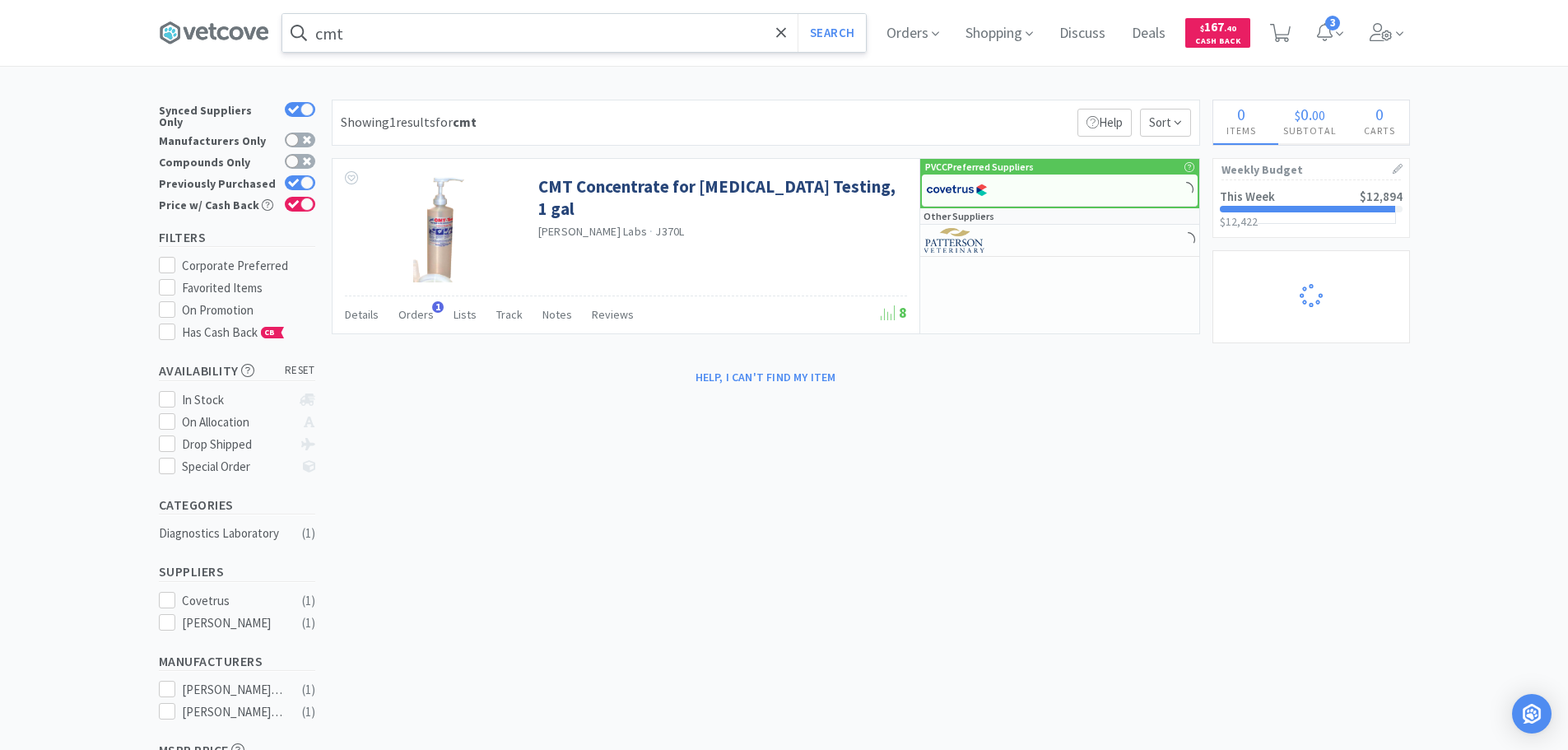
select select "1"
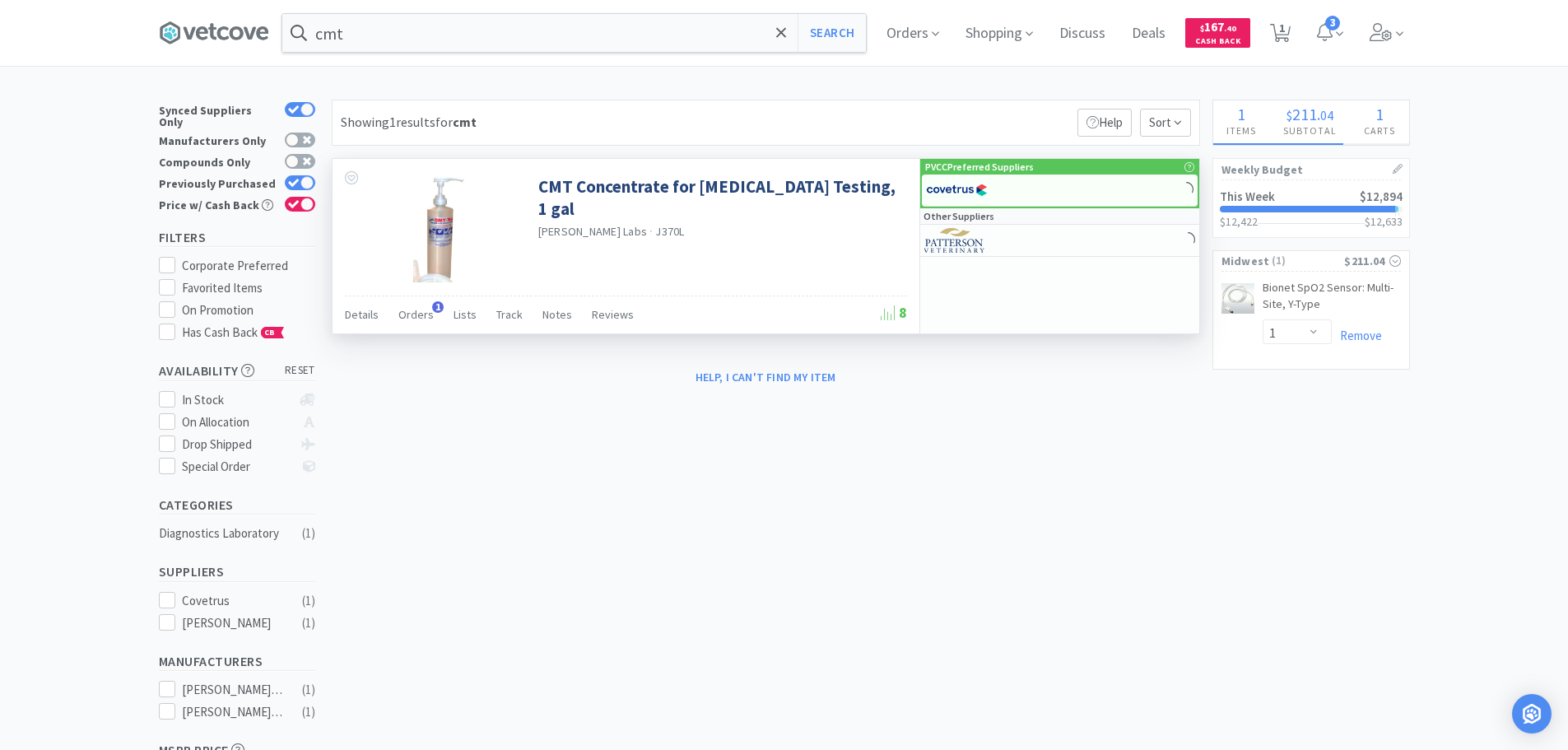
select select "2"
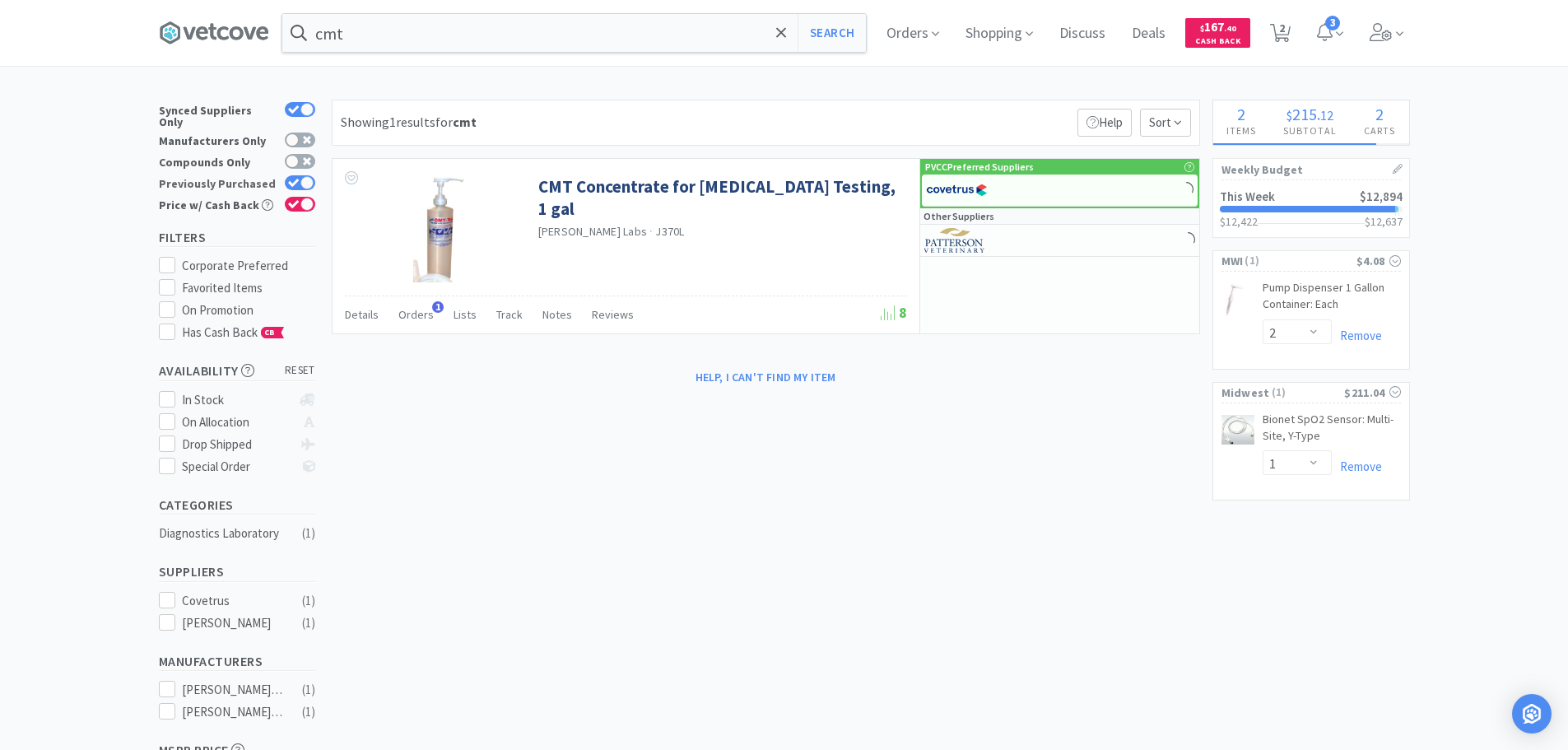
click at [305, 176] on div at bounding box center [306, 182] width 13 height 13
checkbox input "false"
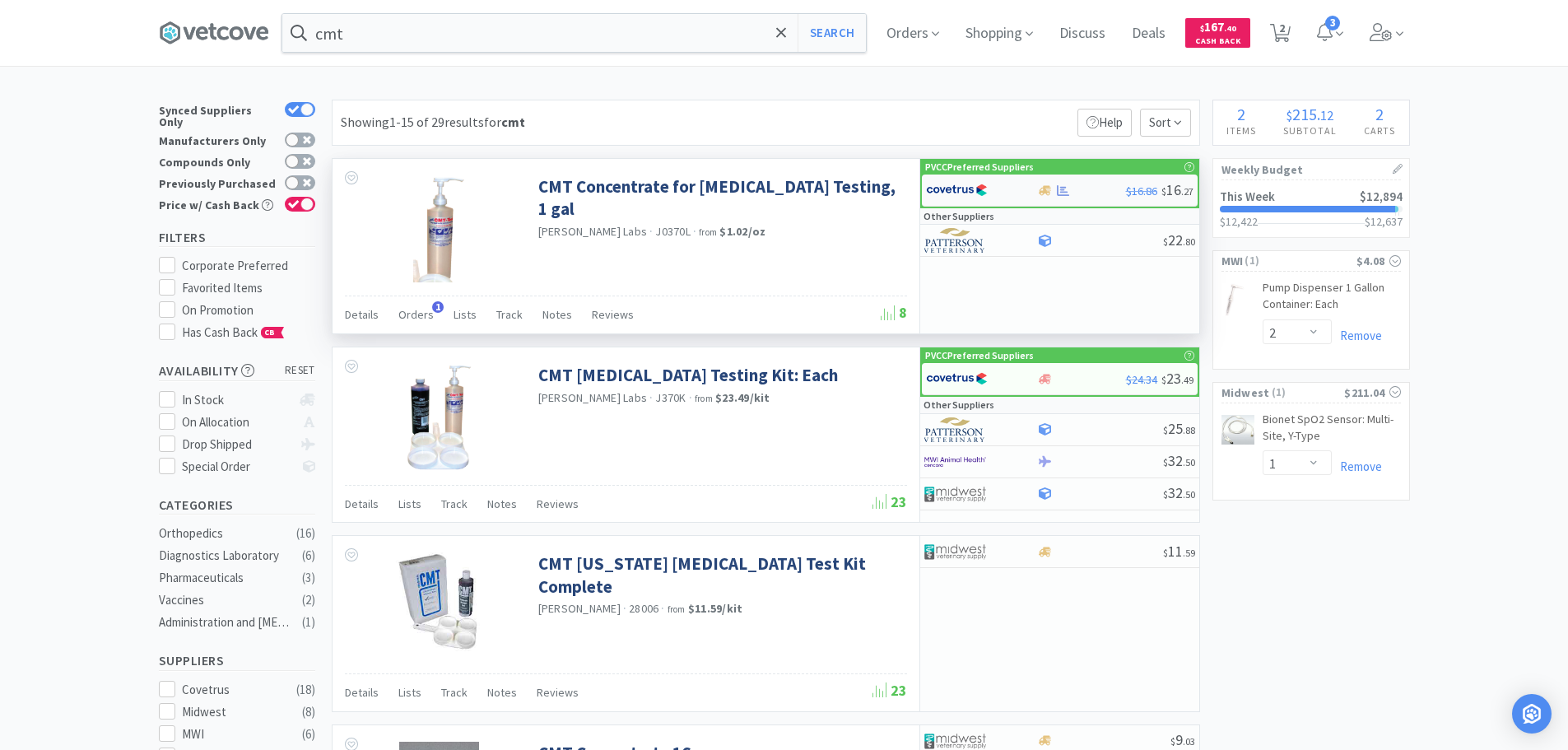
click at [958, 182] on img at bounding box center [957, 190] width 62 height 25
select select "1"
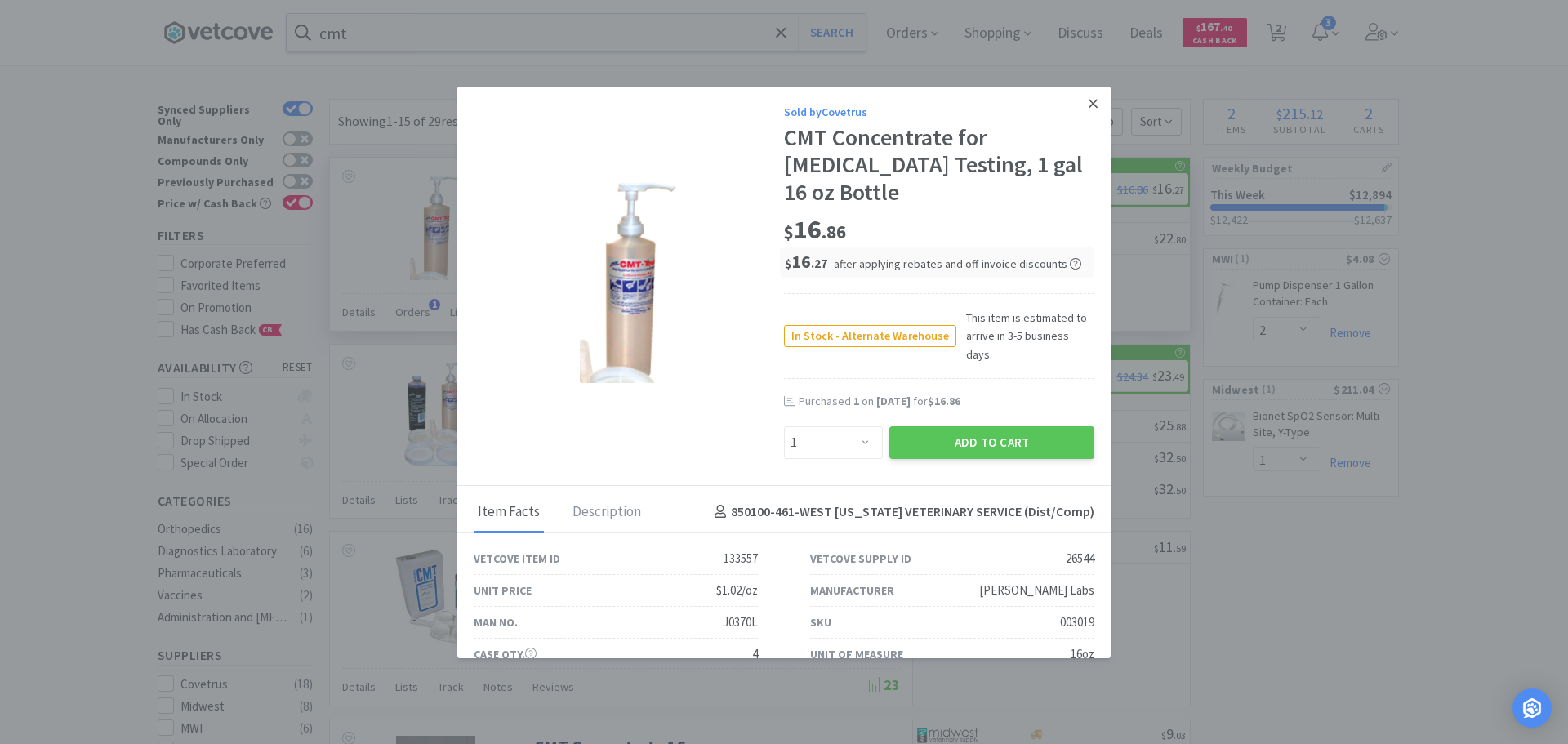
click at [1079, 109] on link at bounding box center [1093, 104] width 29 height 35
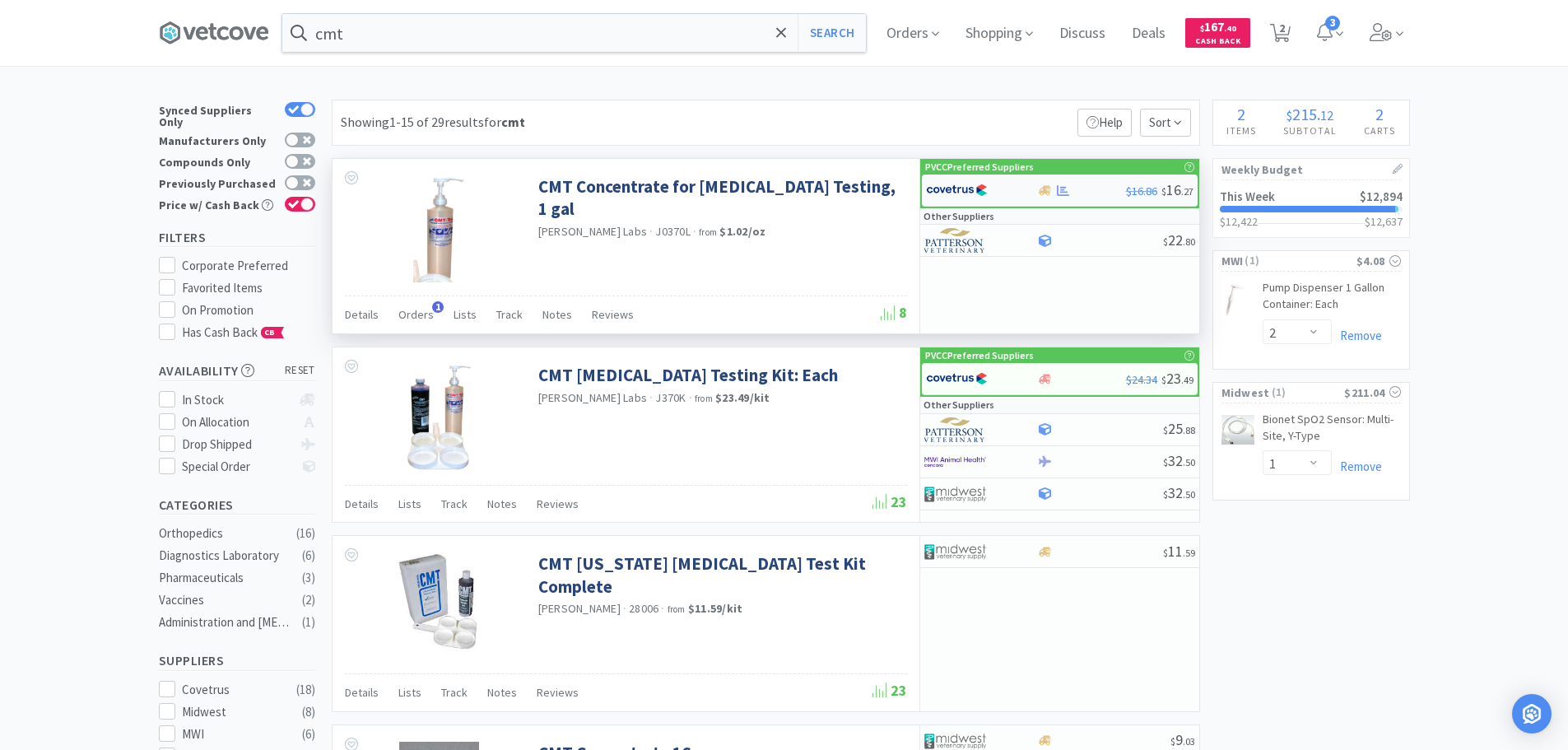
click at [1008, 198] on div at bounding box center [971, 190] width 90 height 28
select select "1"
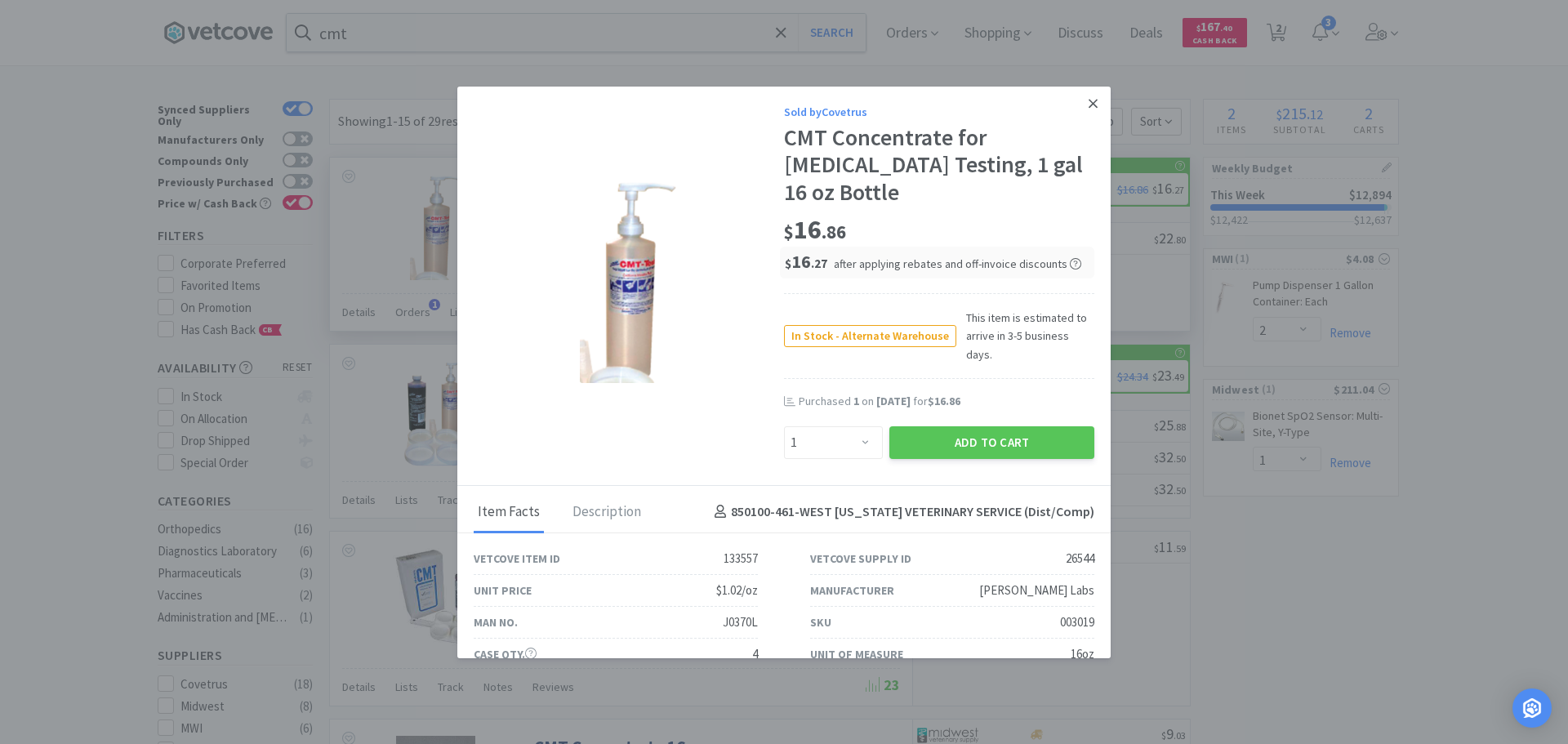
click at [1088, 104] on icon at bounding box center [1093, 103] width 9 height 9
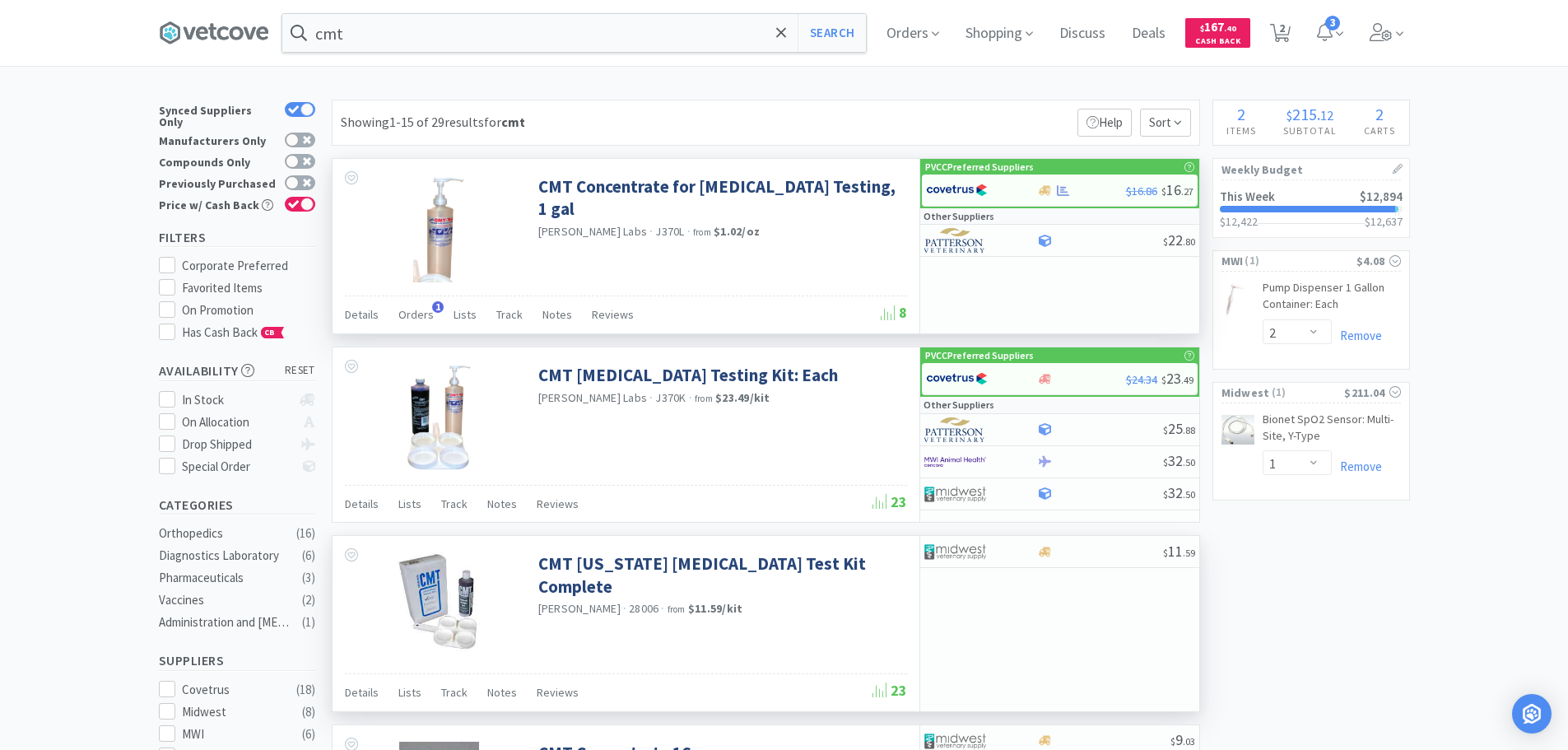
scroll to position [329, 0]
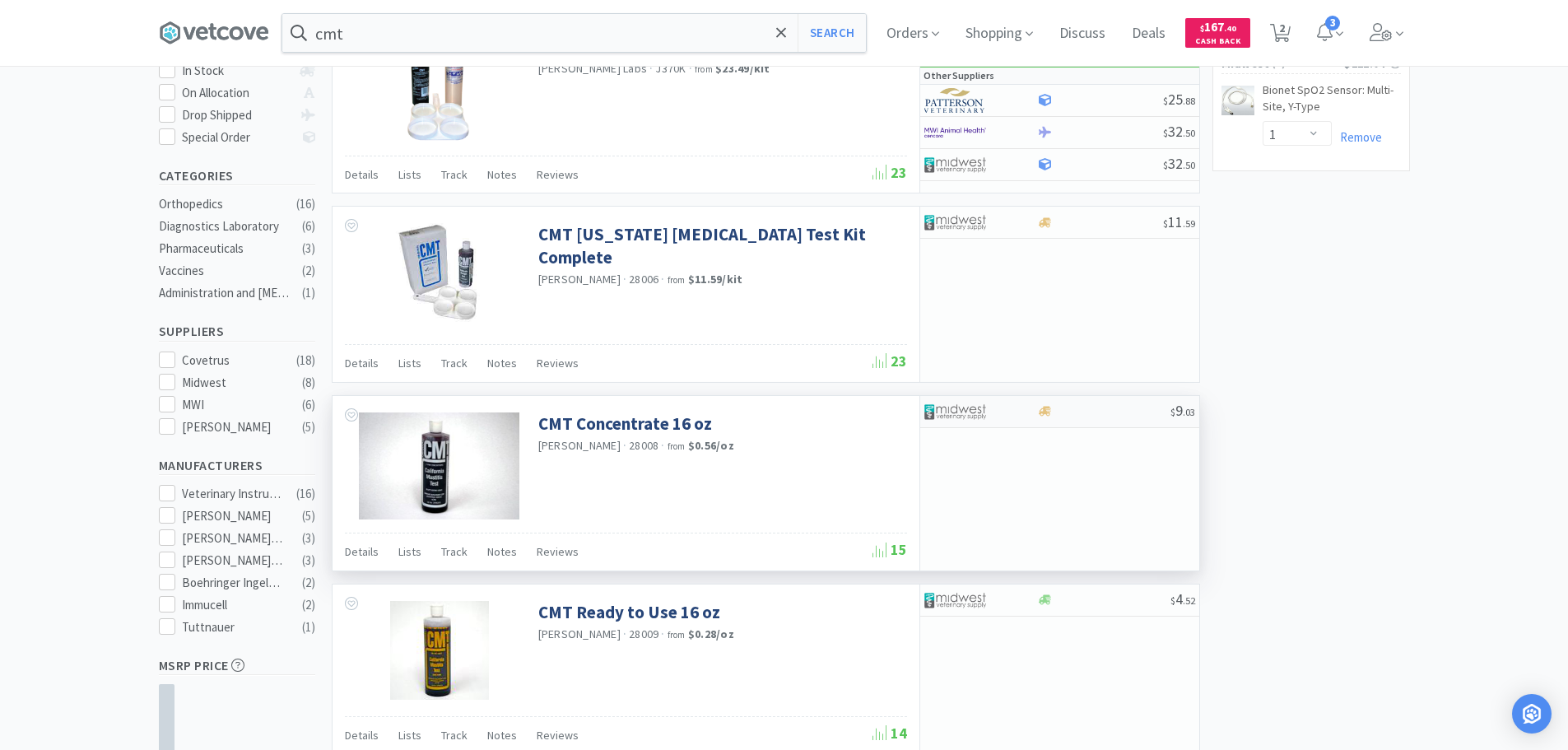
click at [1124, 414] on div at bounding box center [1104, 411] width 133 height 12
select select "1"
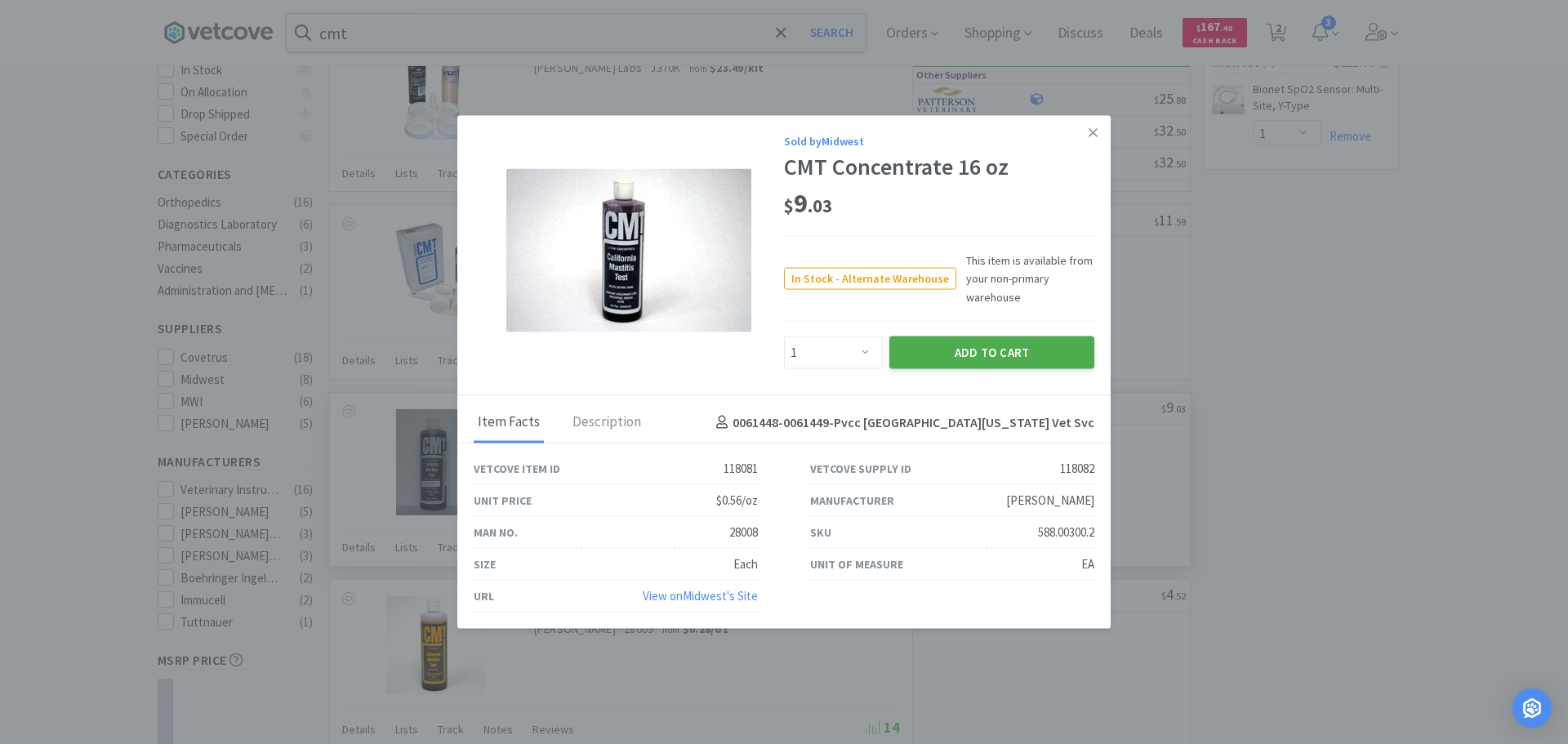
click at [983, 348] on button "Add to Cart" at bounding box center [992, 352] width 205 height 33
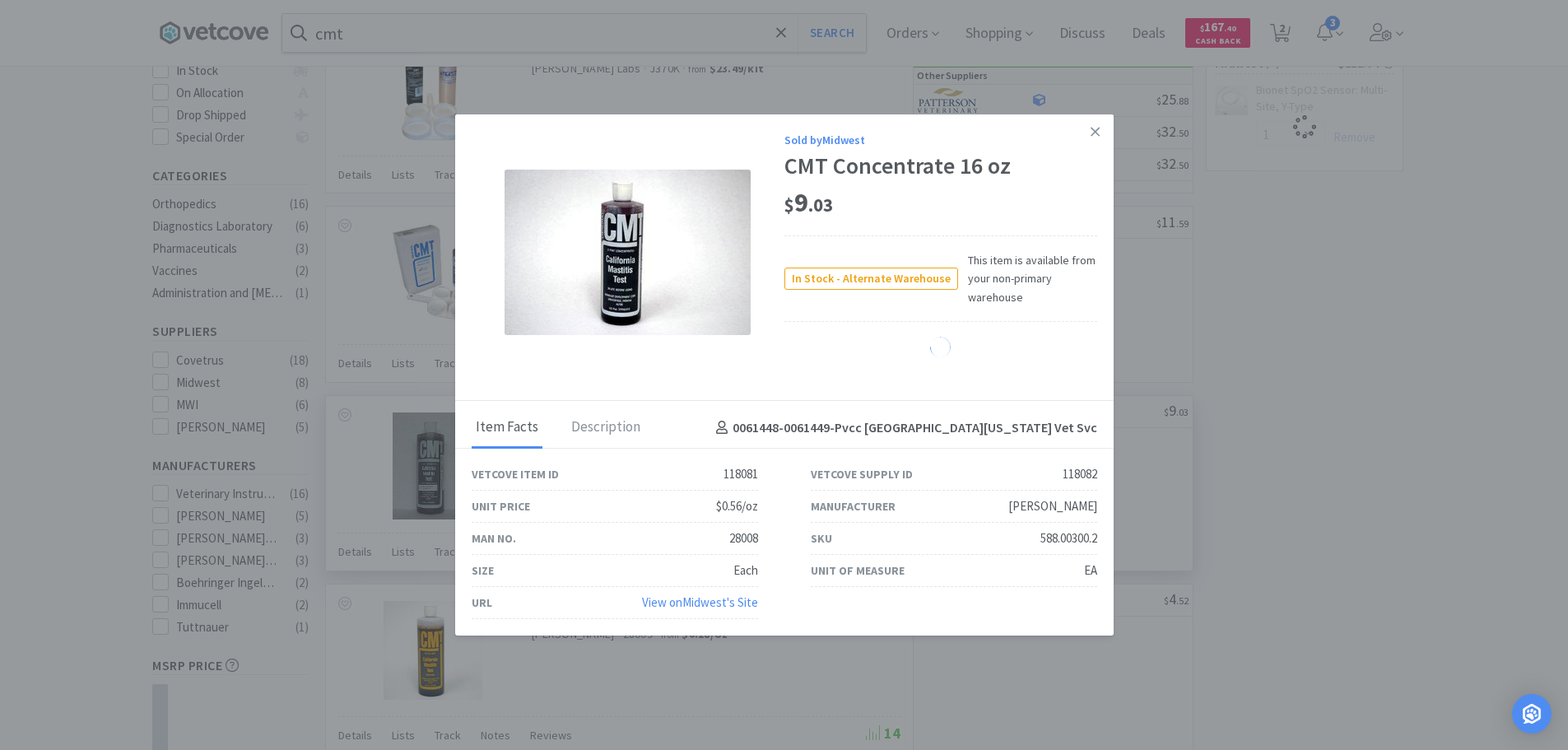
select select "1"
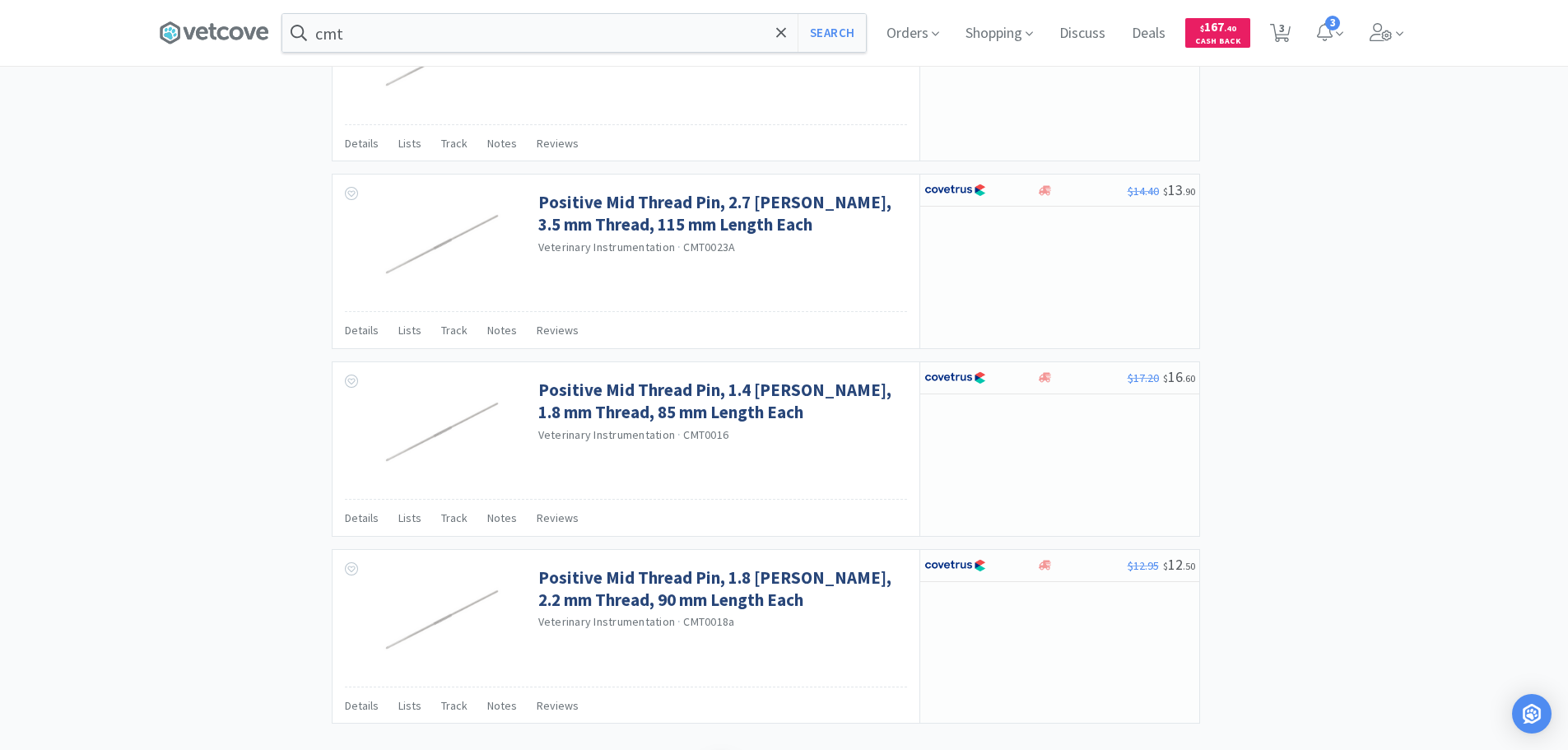
scroll to position [2349, 0]
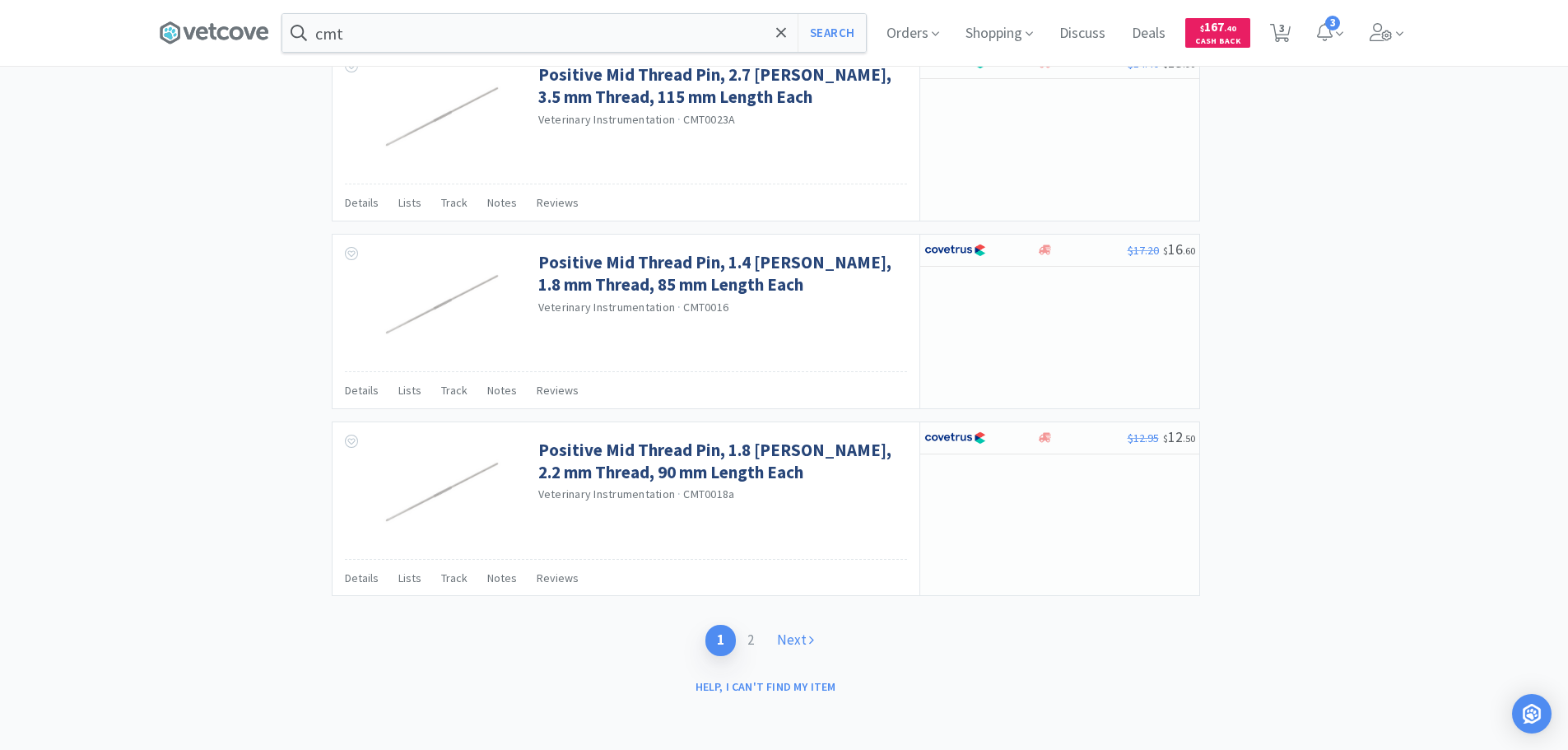
click at [795, 633] on link "Next" at bounding box center [795, 640] width 60 height 31
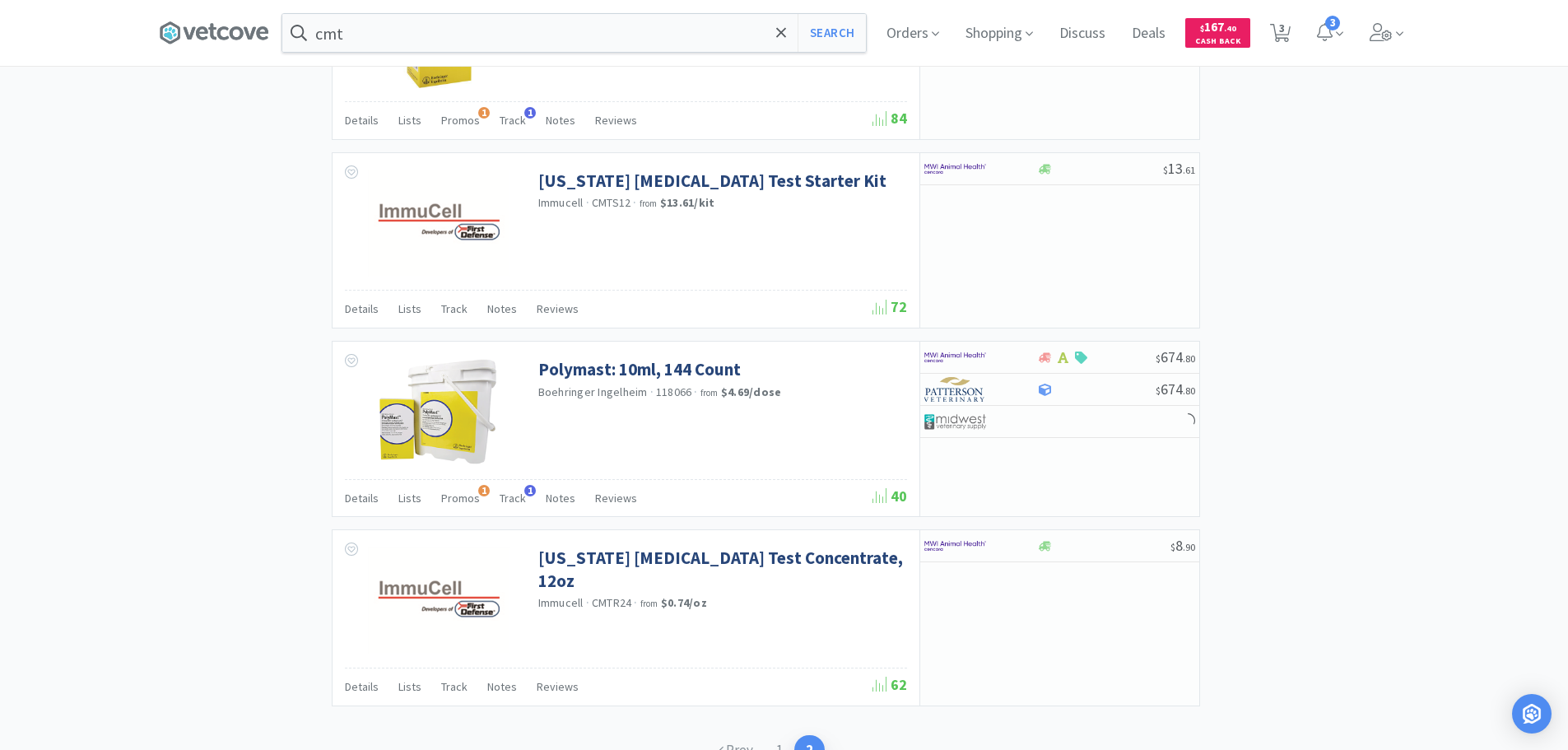
scroll to position [2178, 0]
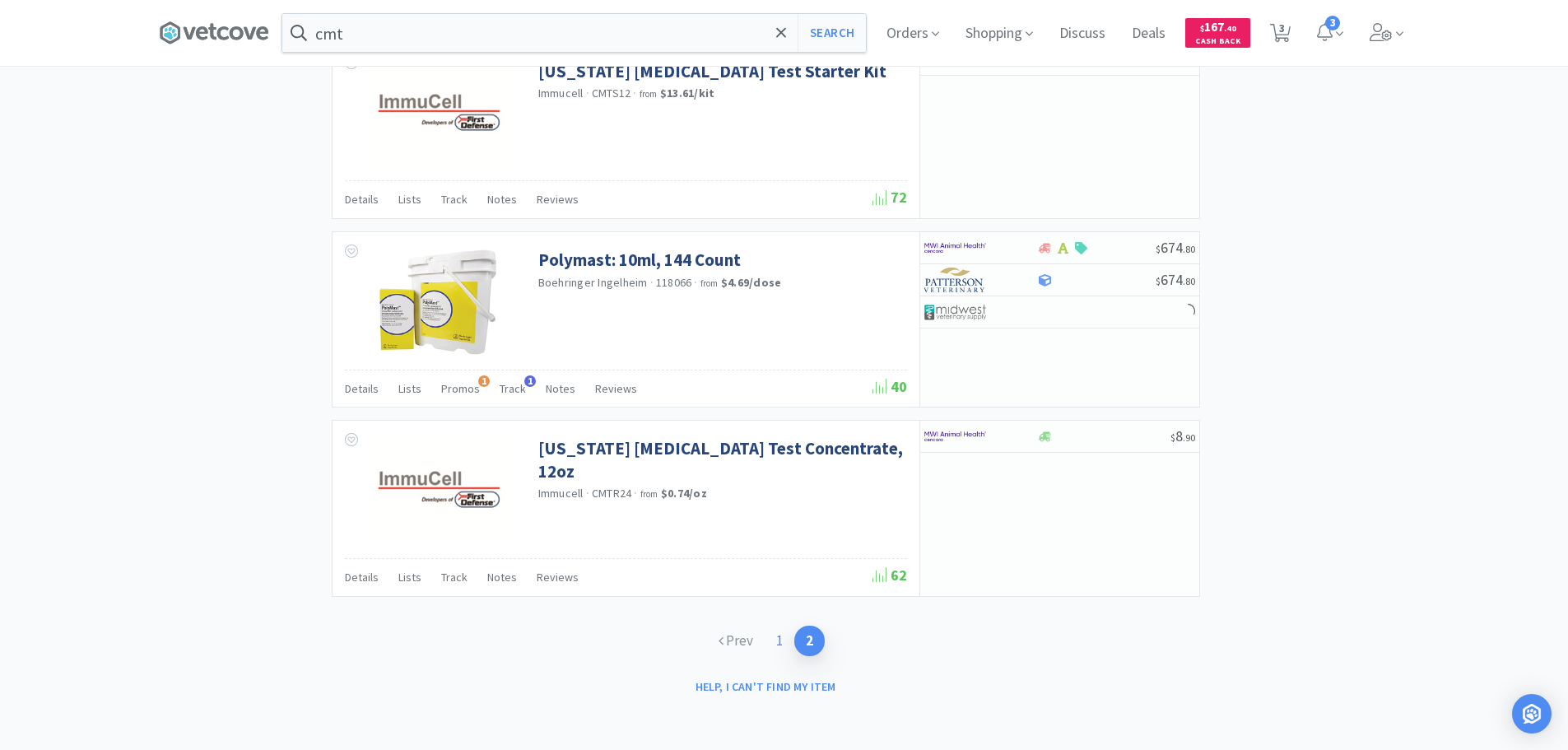
click at [777, 636] on link "1" at bounding box center [779, 641] width 30 height 31
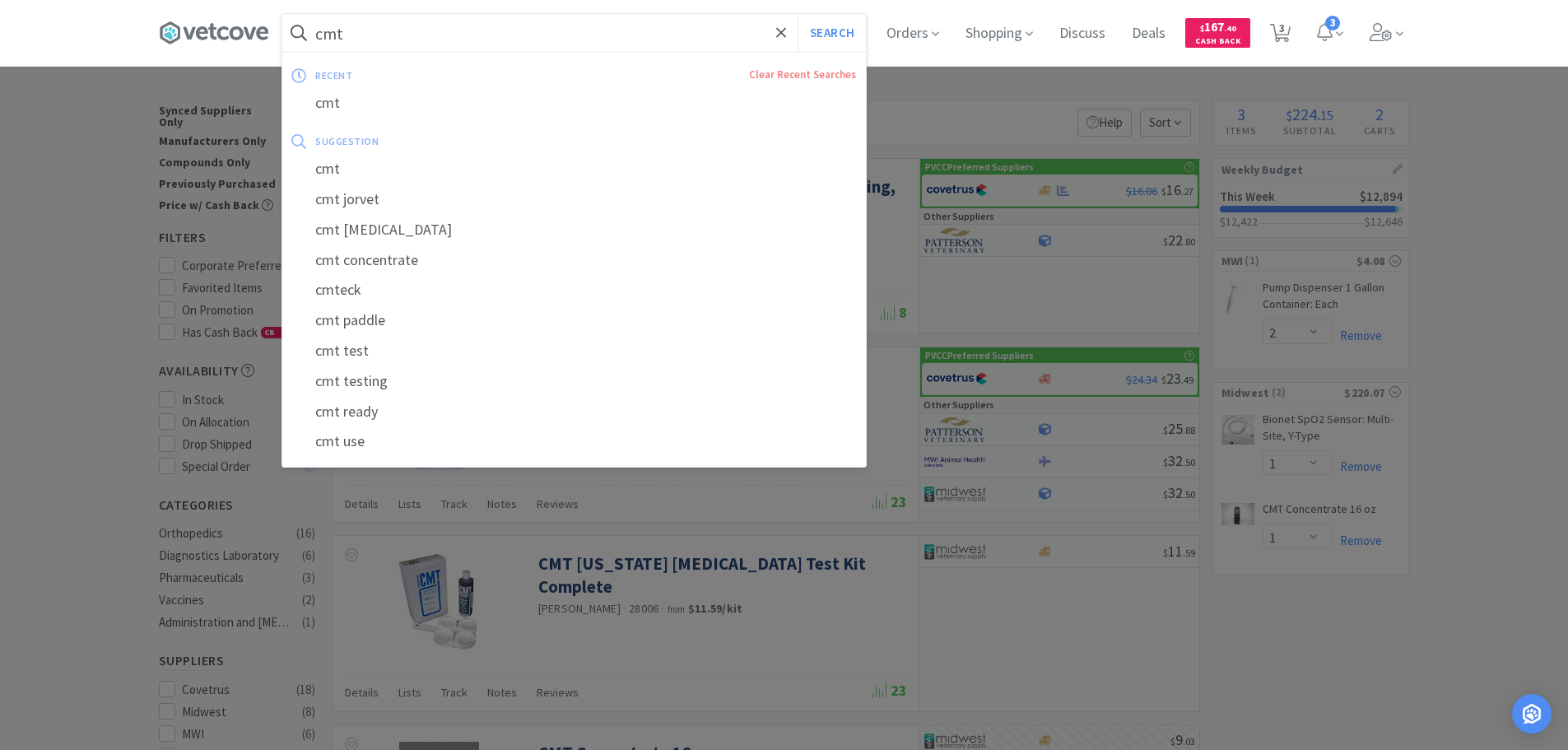
click at [661, 16] on input "cmt" at bounding box center [574, 32] width 584 height 38
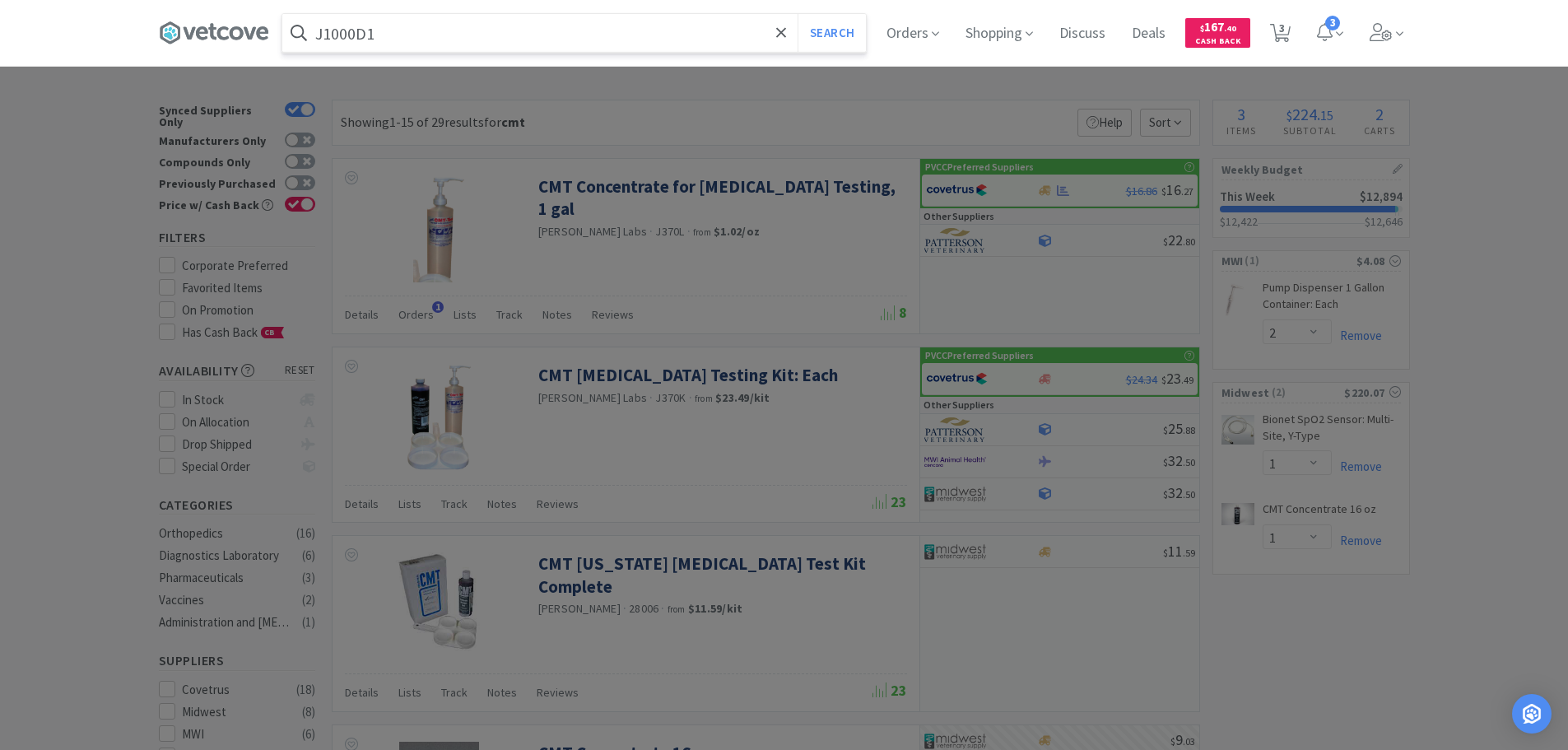
type input "J1000D1"
click at [798, 14] on button "Search" at bounding box center [832, 32] width 68 height 38
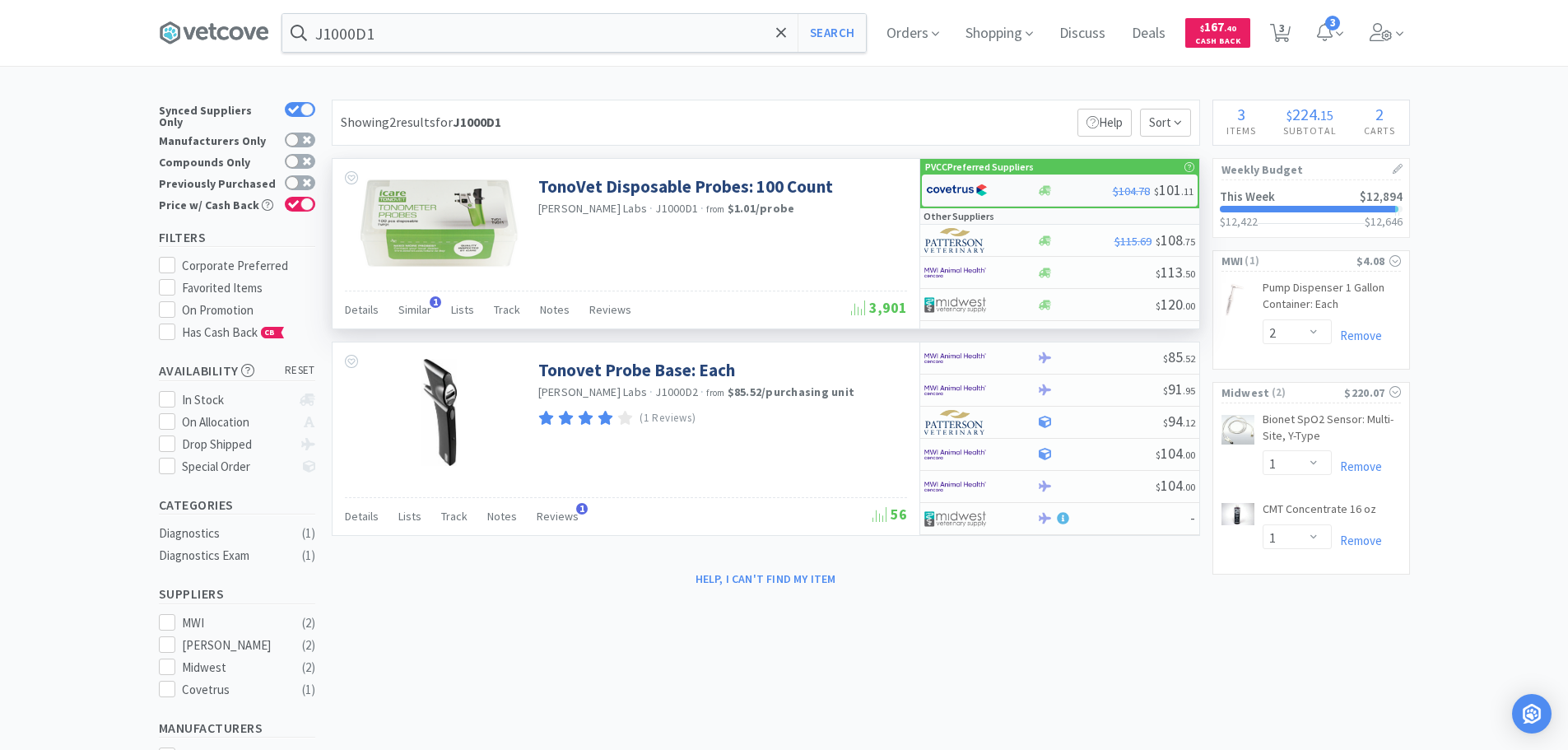
click at [999, 183] on div at bounding box center [971, 190] width 90 height 28
select select "1"
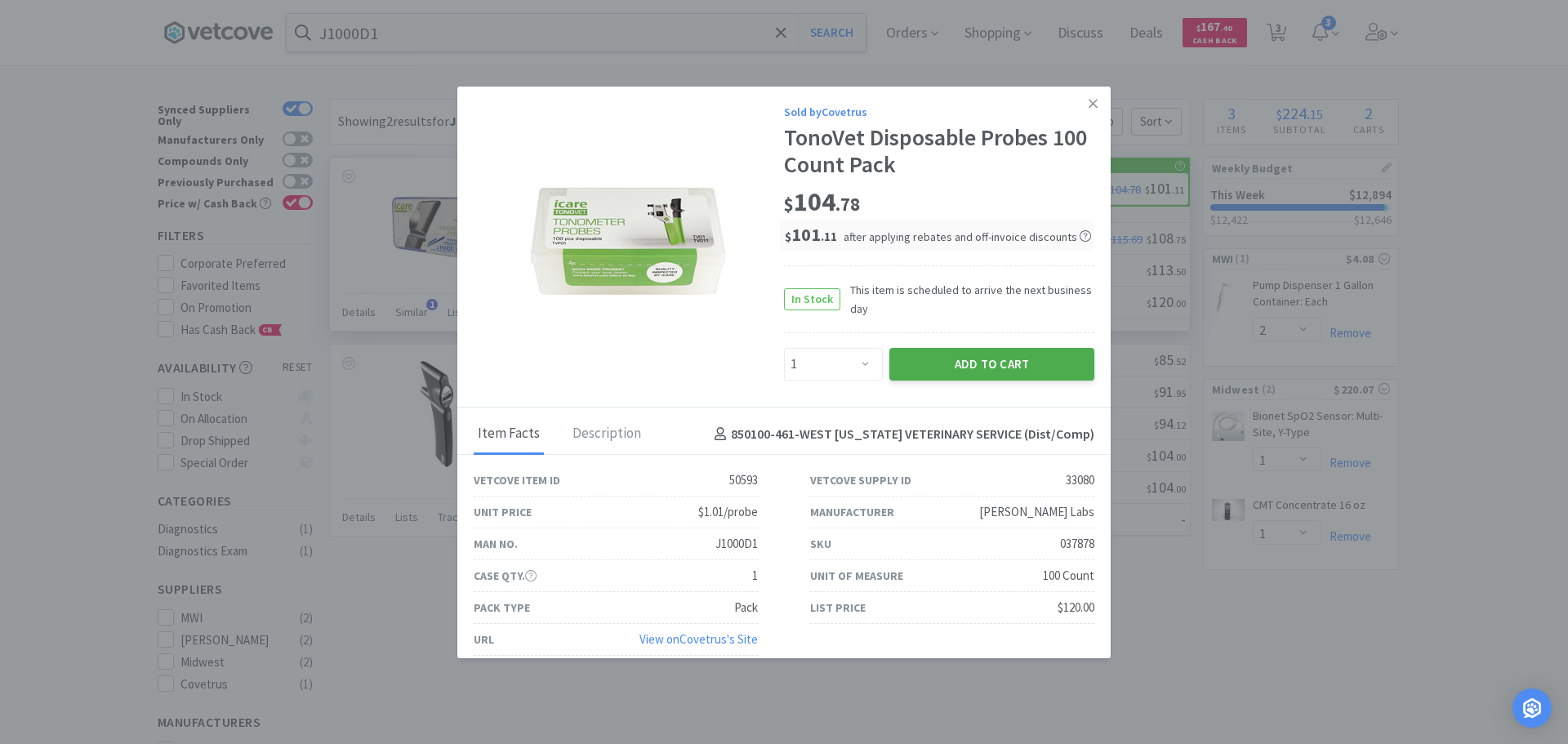
click at [961, 362] on button "Add to Cart" at bounding box center [992, 365] width 205 height 33
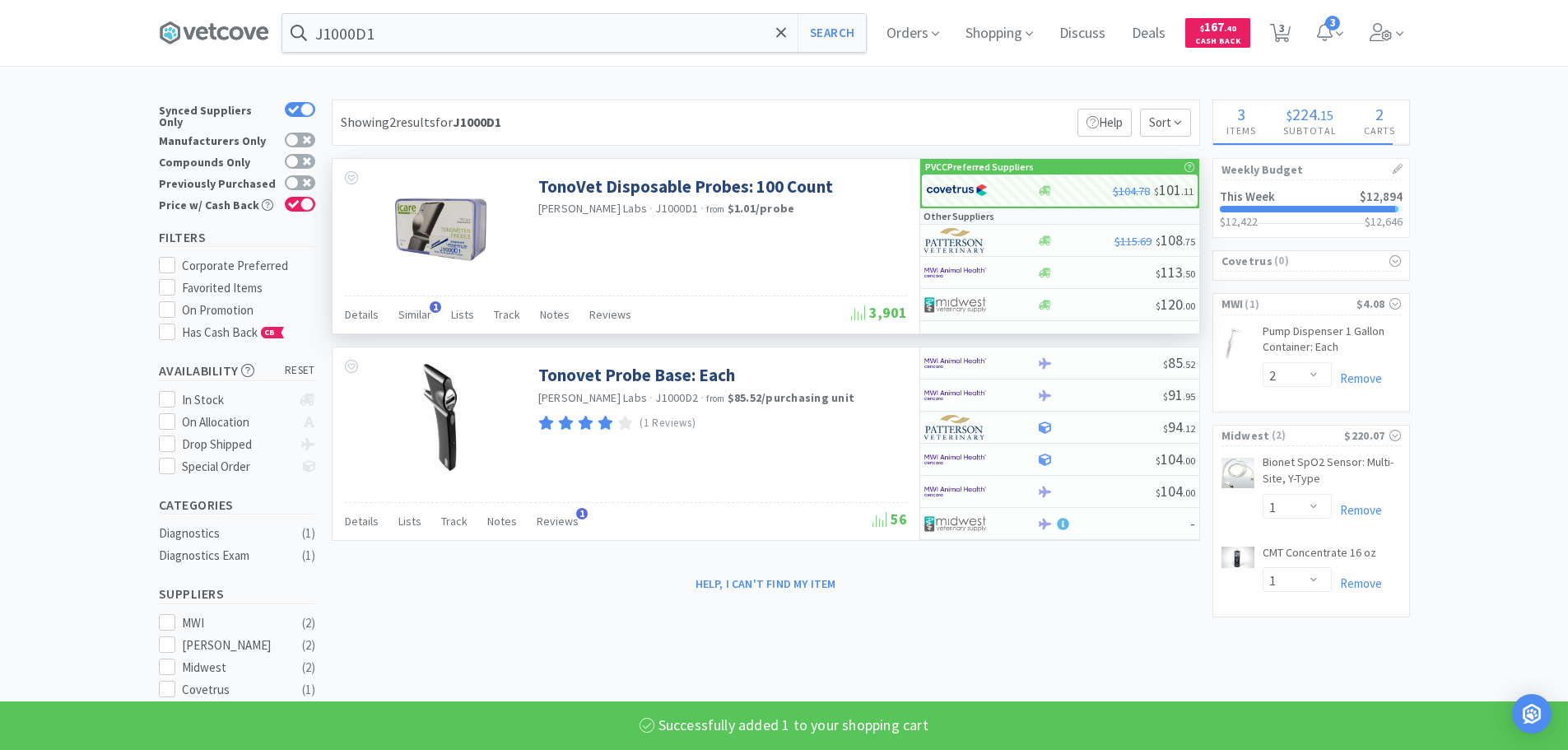
select select "1"
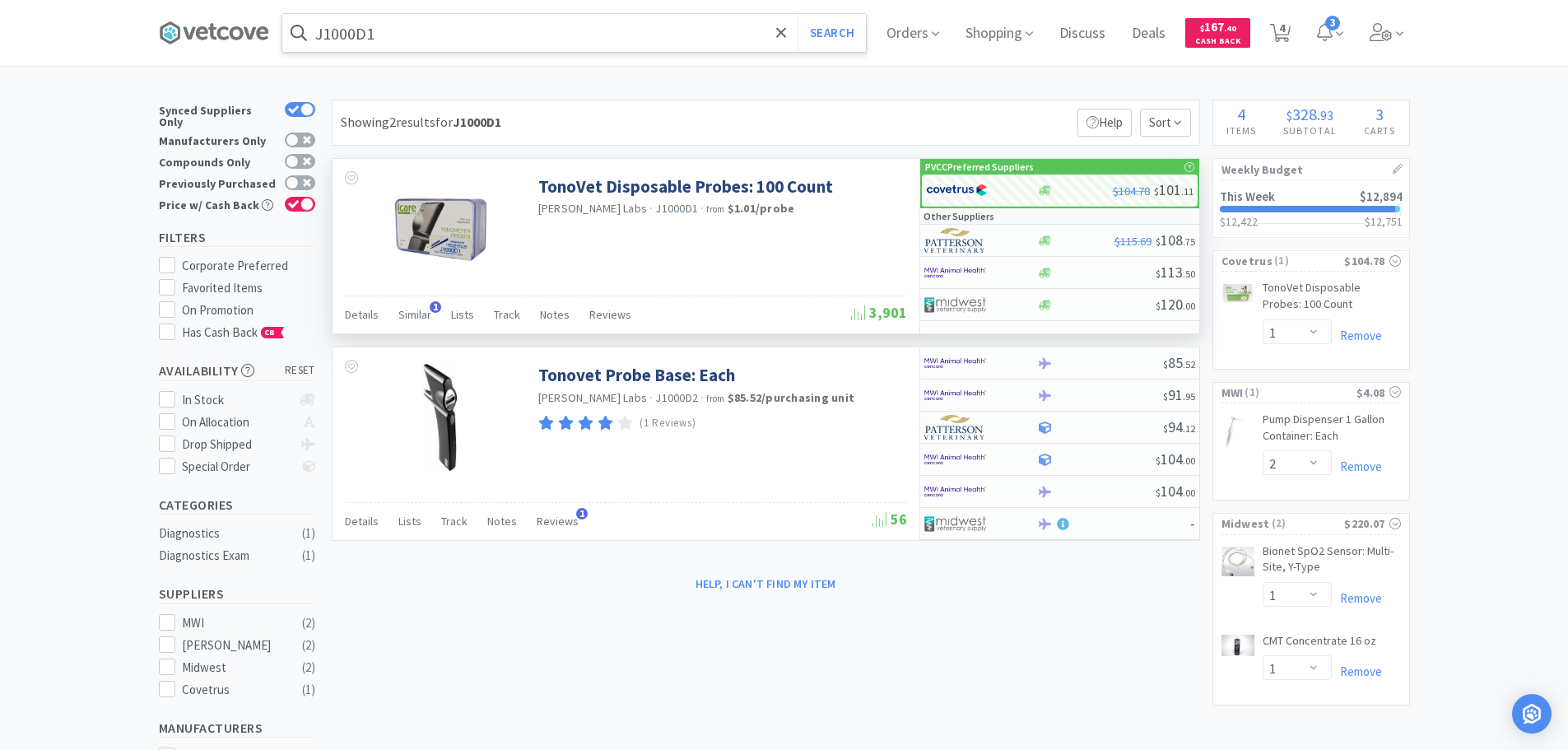
click at [660, 42] on input "J1000D1" at bounding box center [574, 32] width 584 height 38
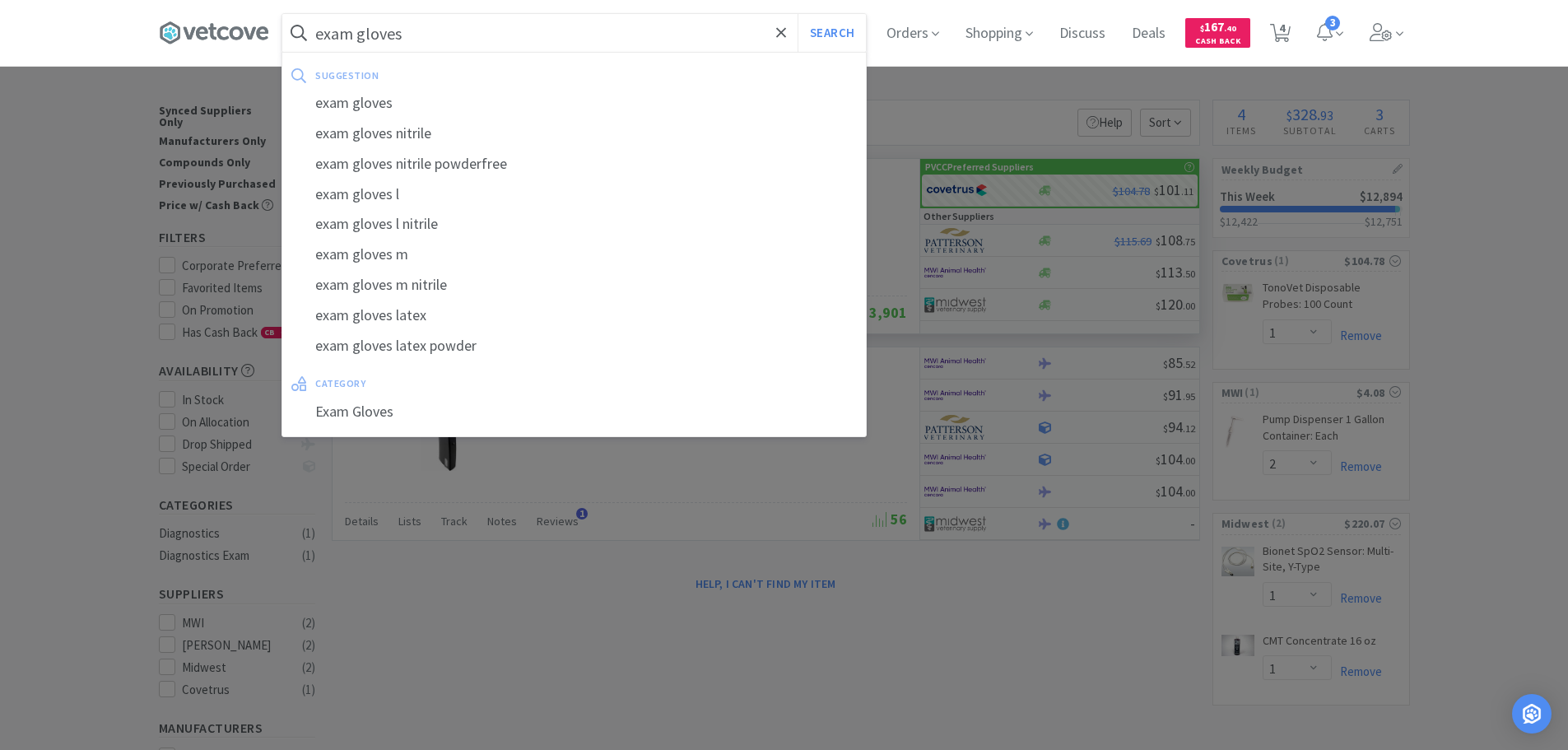
type input "exam gloves"
click at [798, 14] on button "Search" at bounding box center [832, 32] width 68 height 38
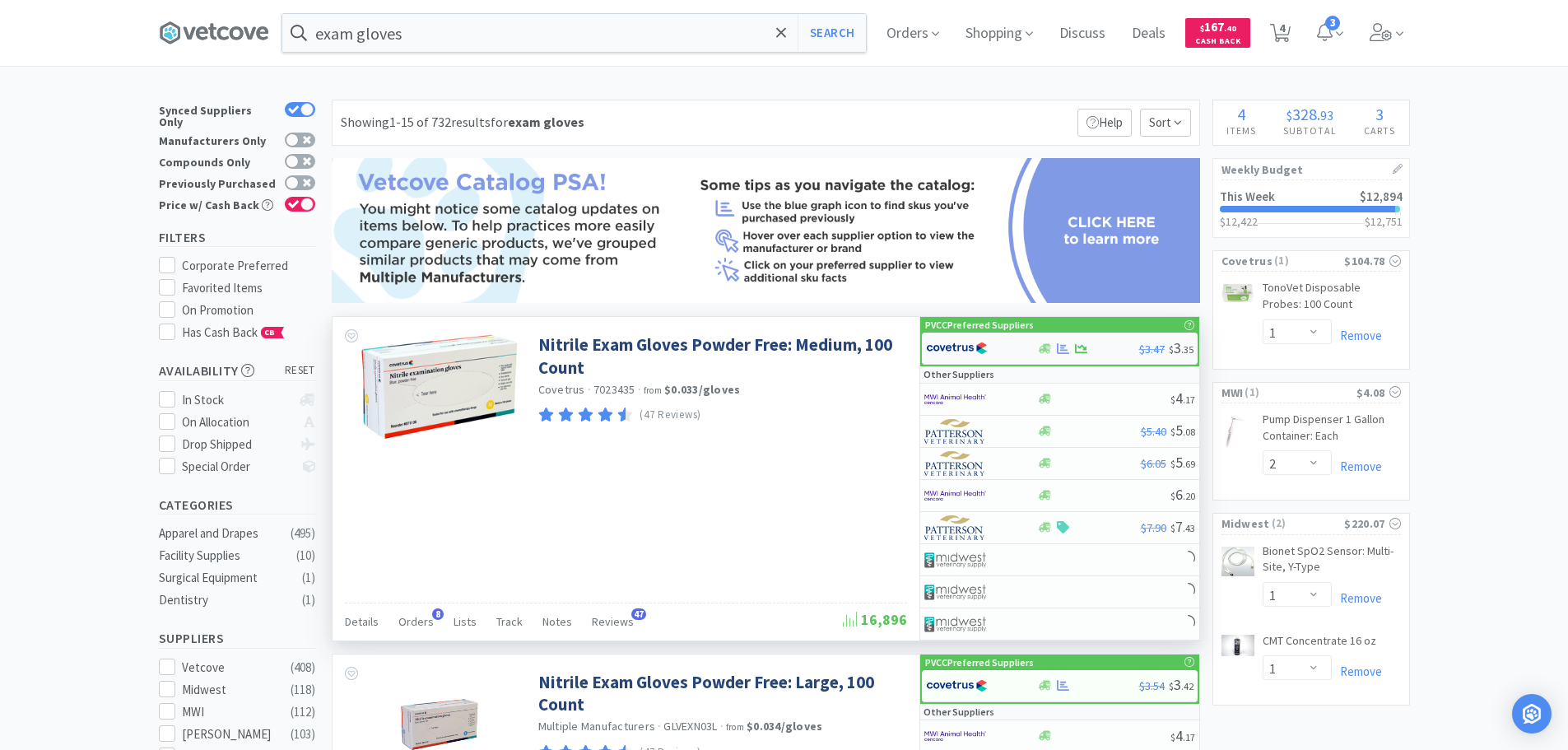
click at [1025, 351] on div at bounding box center [981, 348] width 111 height 28
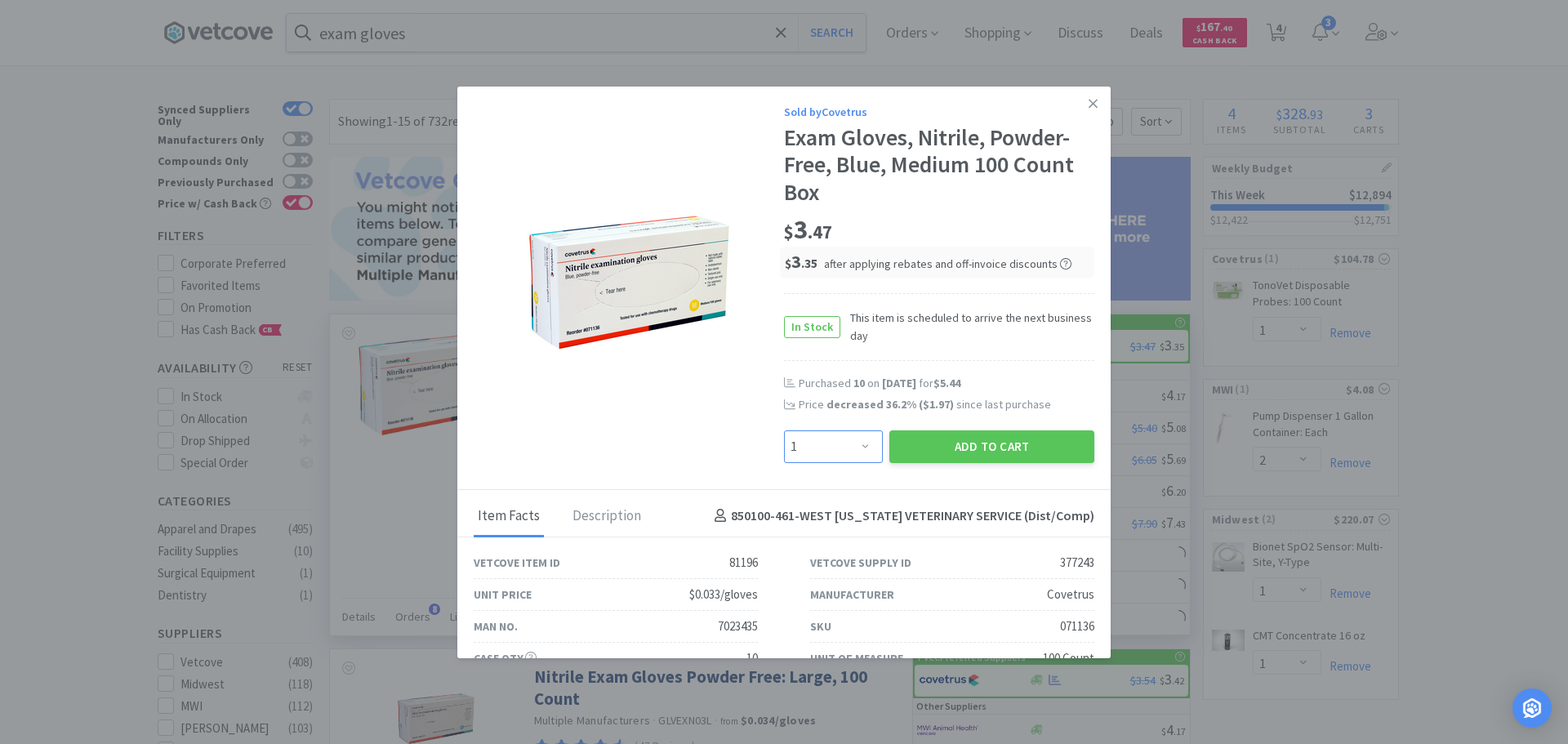
click at [838, 437] on select "Enter Quantity 1 2 3 4 5 6 7 8 9 10 11 12 13 14 15 16 17 18 19 20 Enter Quantity" at bounding box center [834, 447] width 99 height 33
select select "10"
click at [784, 431] on select "Enter Quantity 1 2 3 4 5 6 7 8 9 10 11 12 13 14 15 16 17 18 19 20 Enter Quantity" at bounding box center [834, 447] width 99 height 33
click at [936, 442] on button "Add to Cart" at bounding box center [992, 447] width 205 height 33
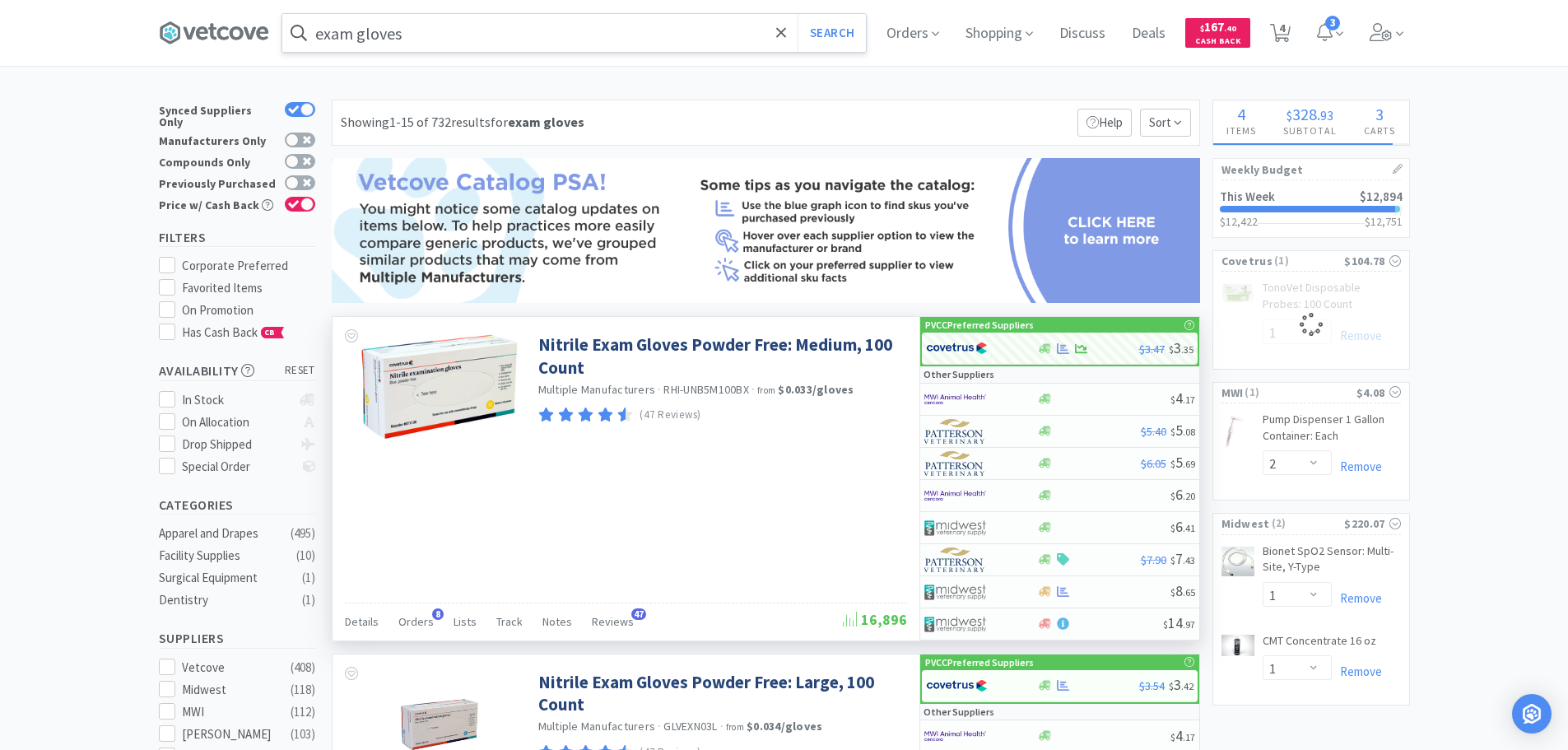
select select "10"
select select "1"
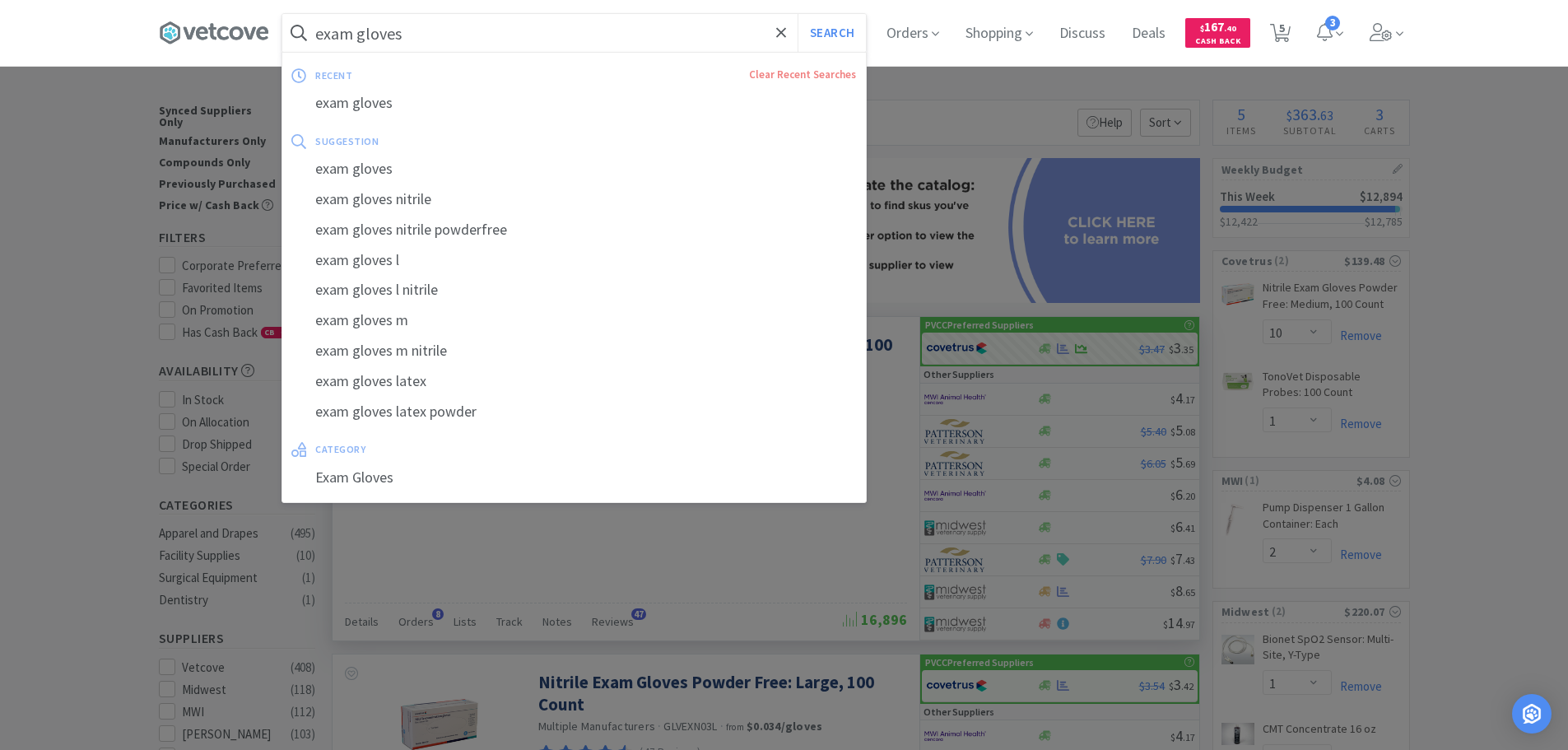
click at [532, 46] on input "exam gloves" at bounding box center [574, 32] width 584 height 38
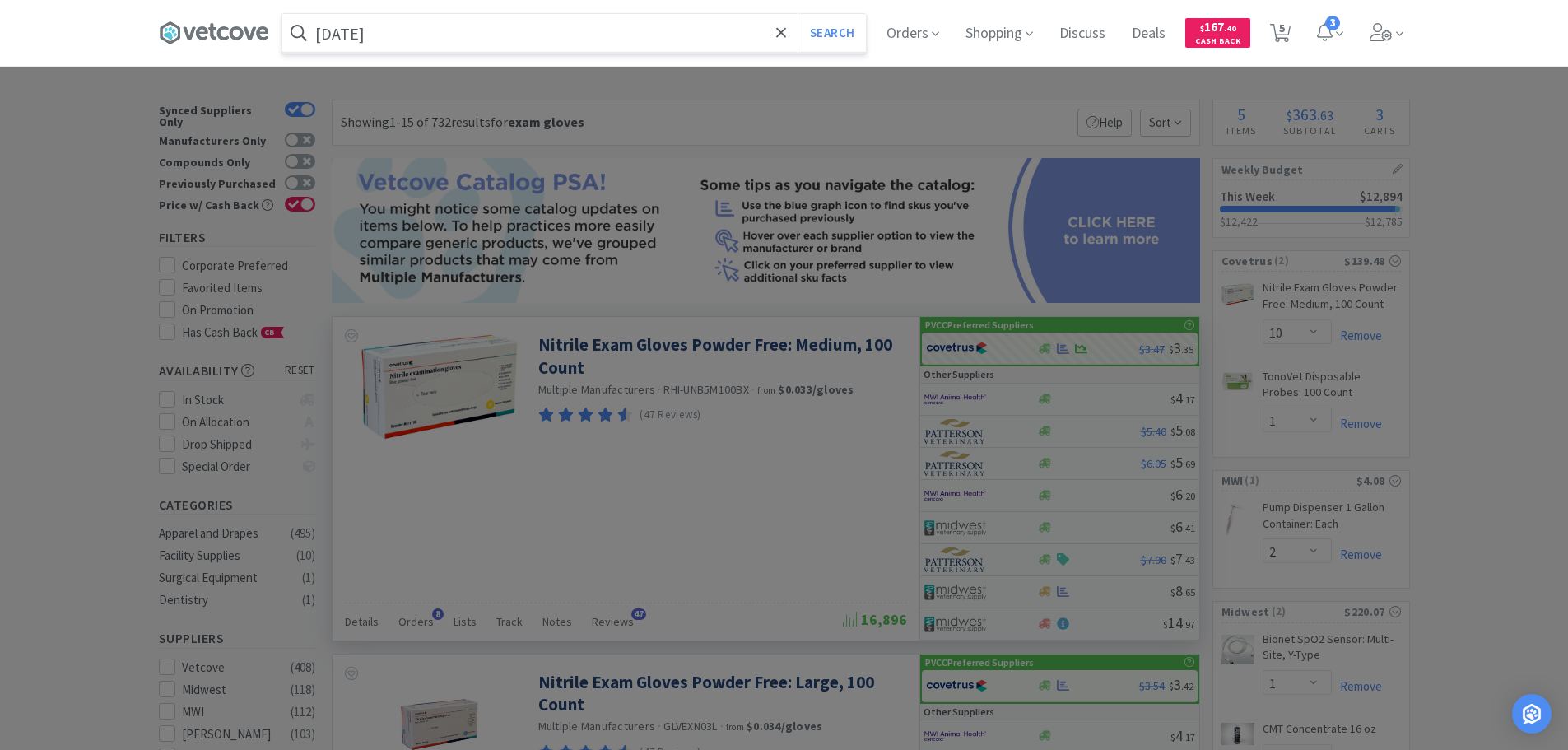
click at [798, 14] on button "Search" at bounding box center [832, 32] width 68 height 38
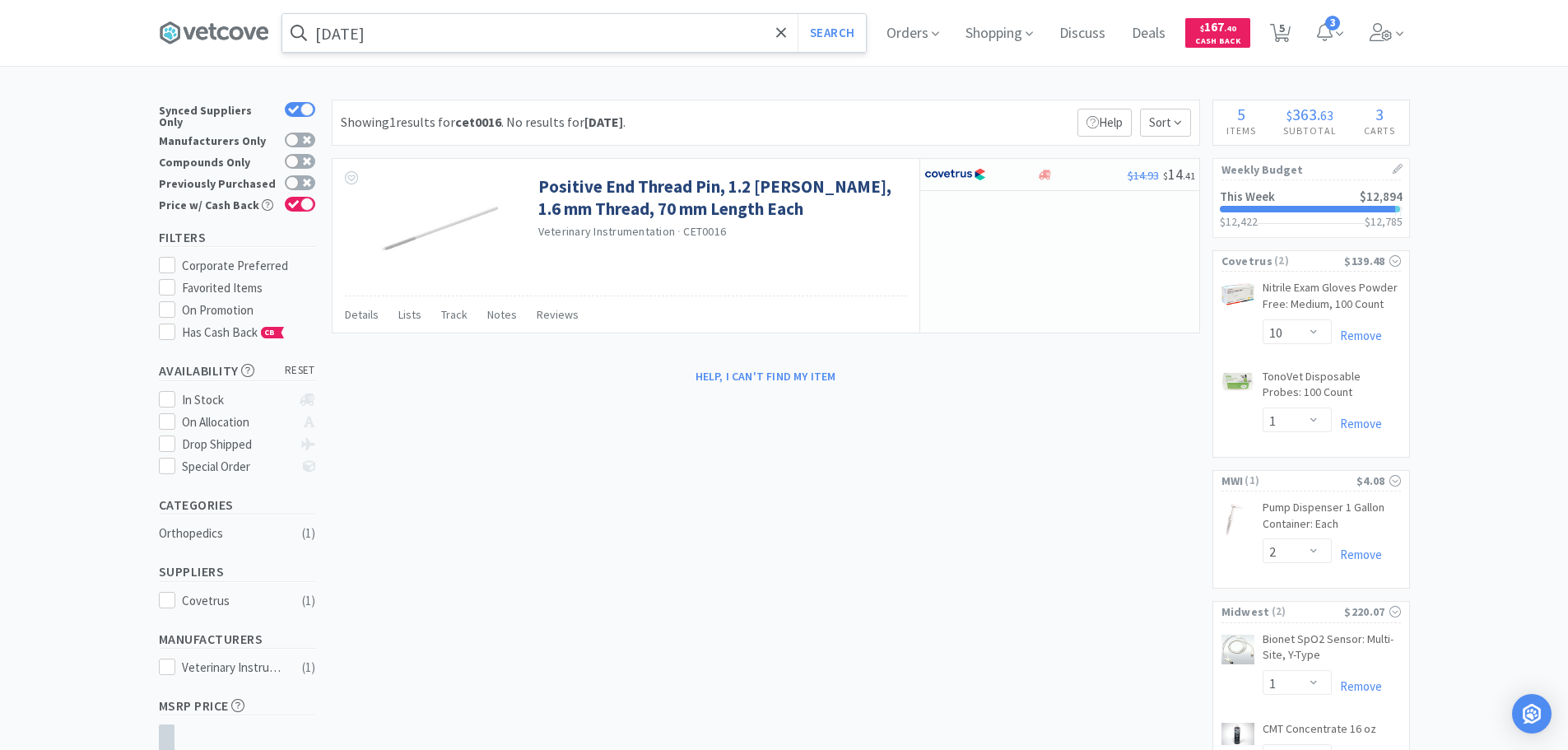
click at [532, 46] on input "[DATE]" at bounding box center [574, 32] width 584 height 38
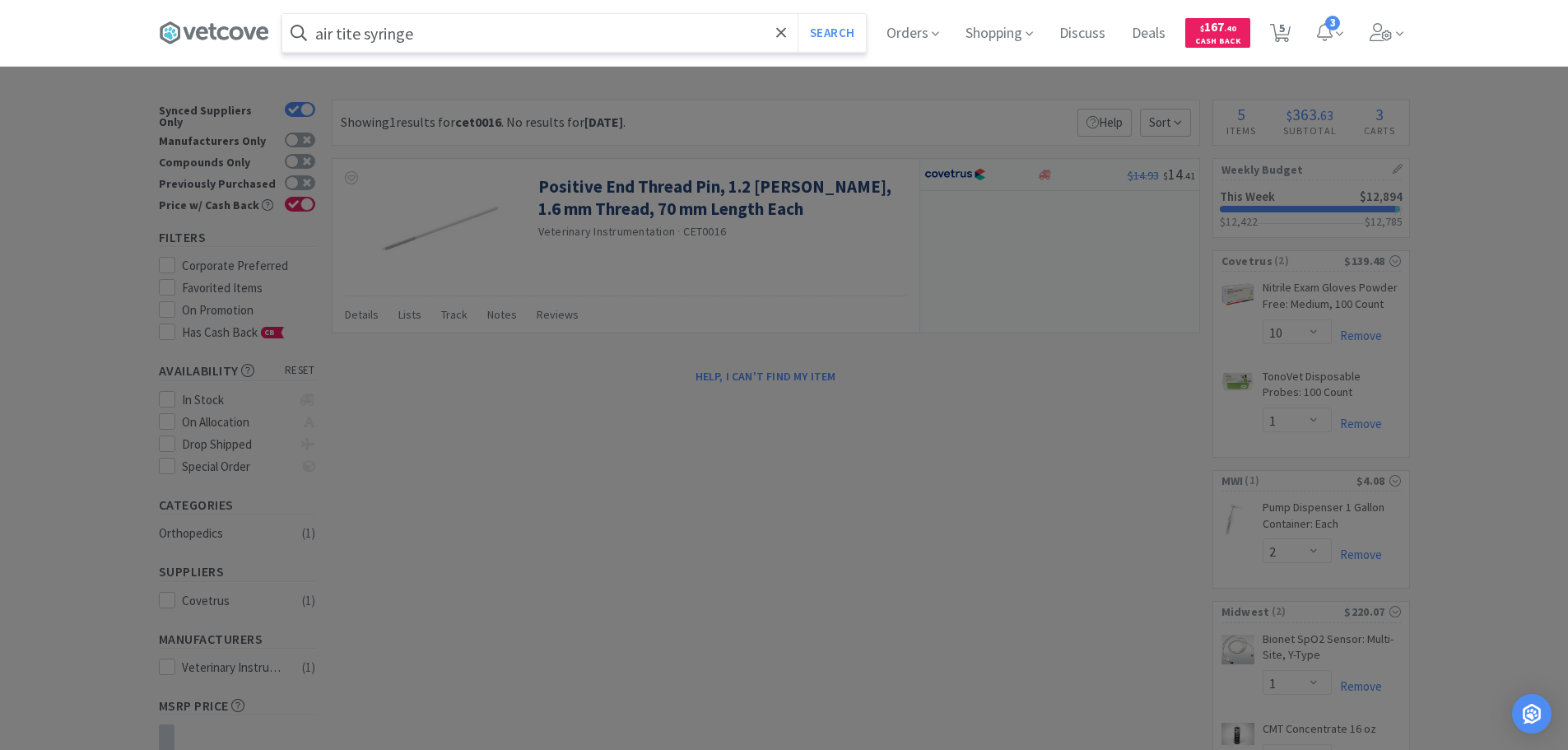
click at [798, 14] on button "Search" at bounding box center [832, 32] width 68 height 38
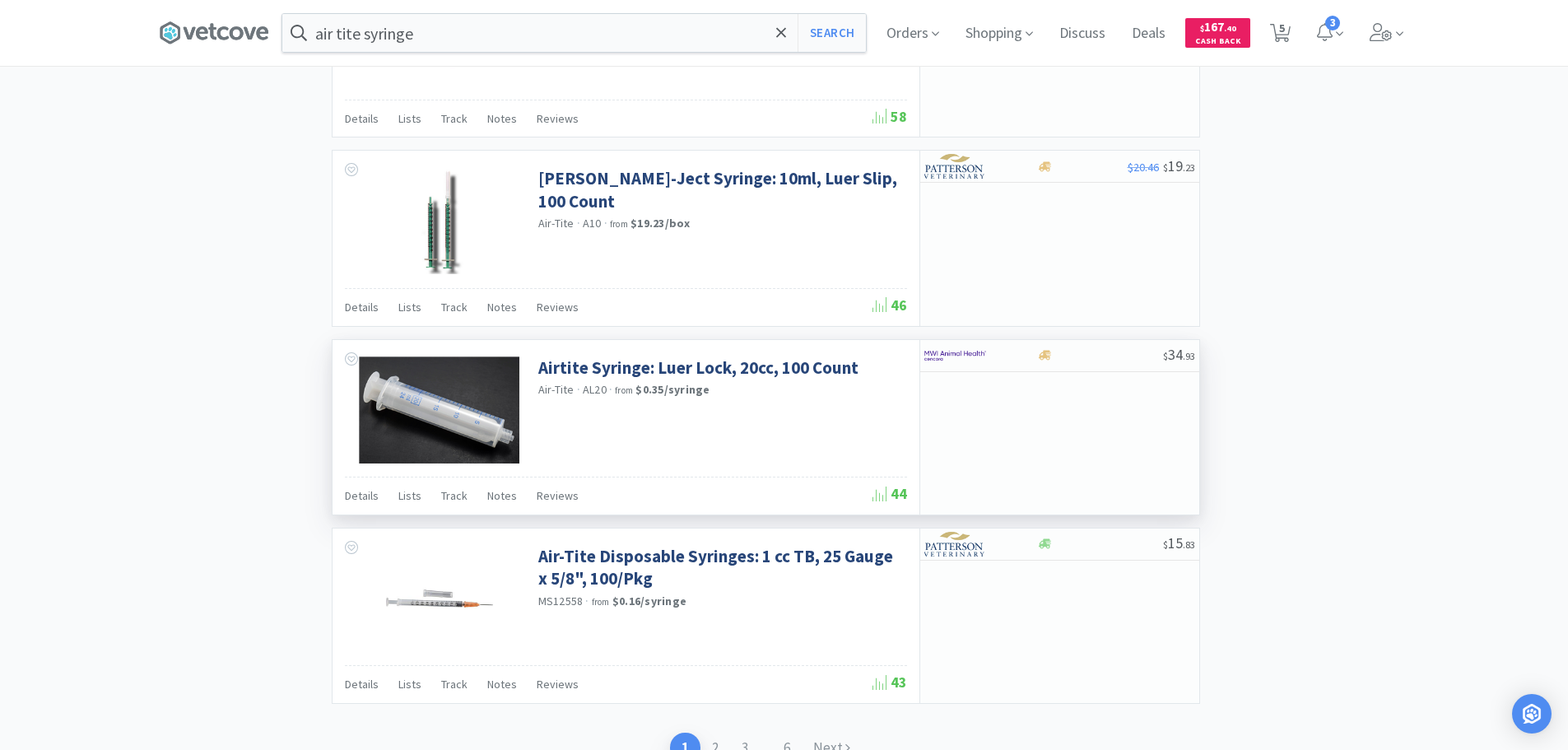
scroll to position [2367, 0]
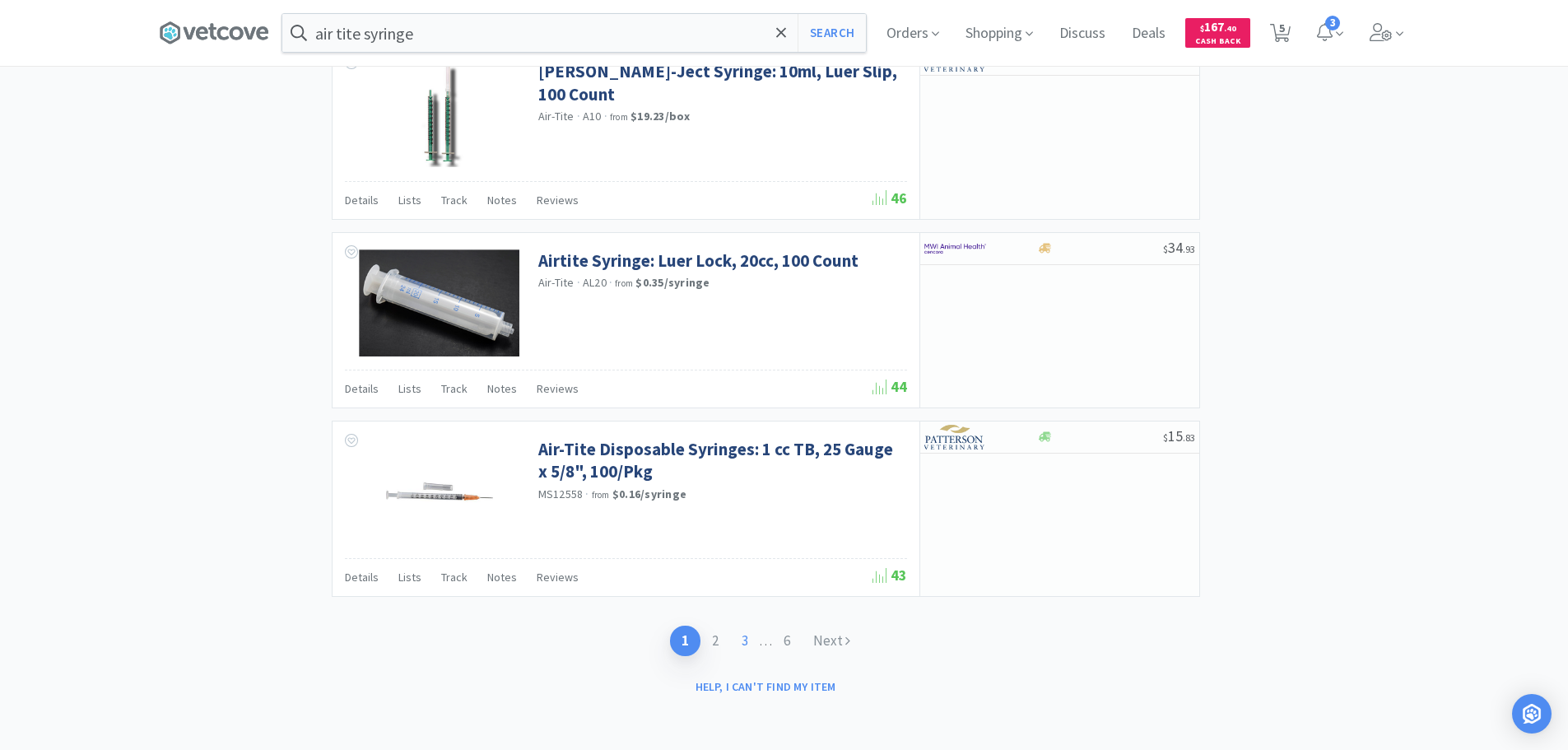
click at [730, 639] on link "3" at bounding box center [745, 641] width 30 height 31
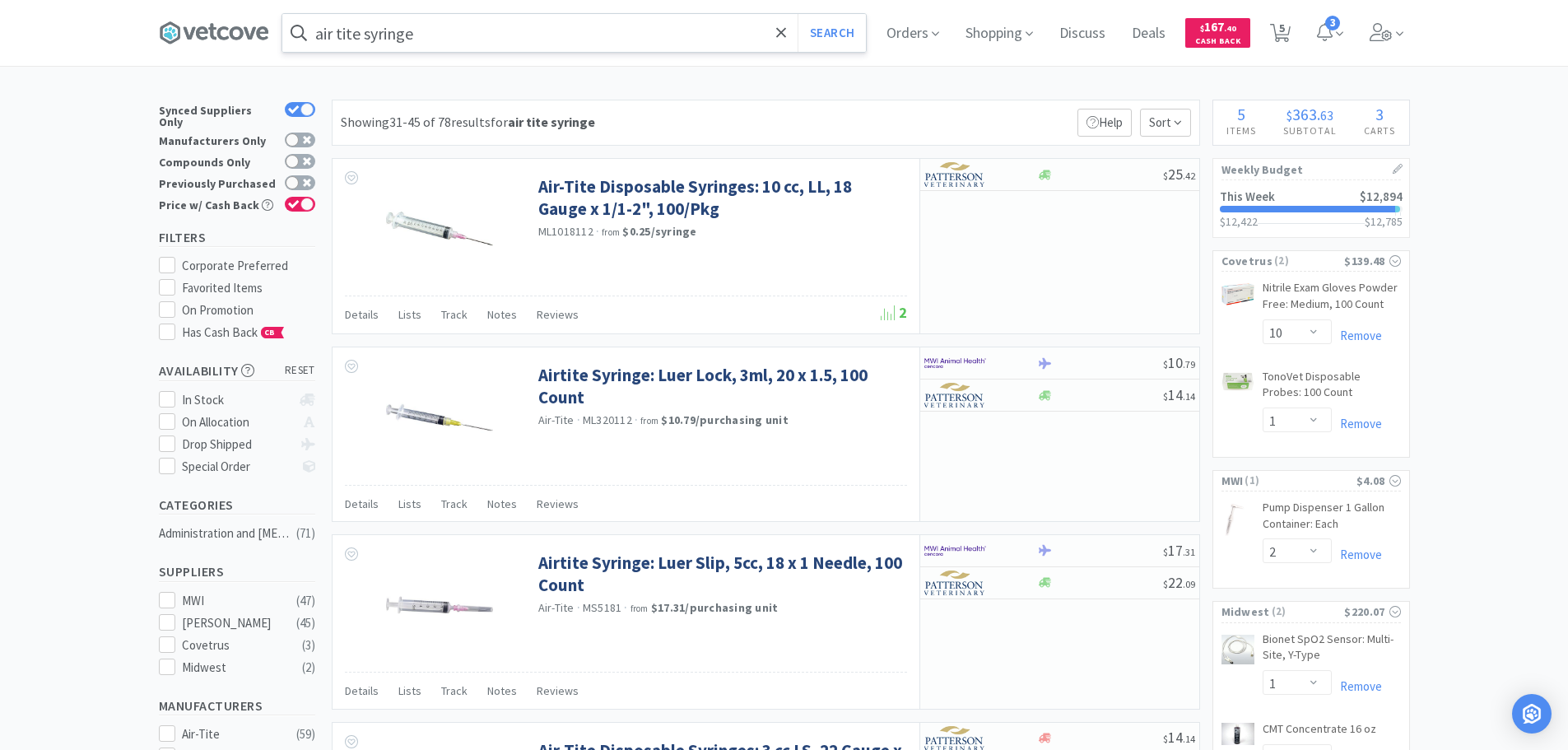
click at [355, 40] on input "air tite syringe" at bounding box center [574, 32] width 584 height 38
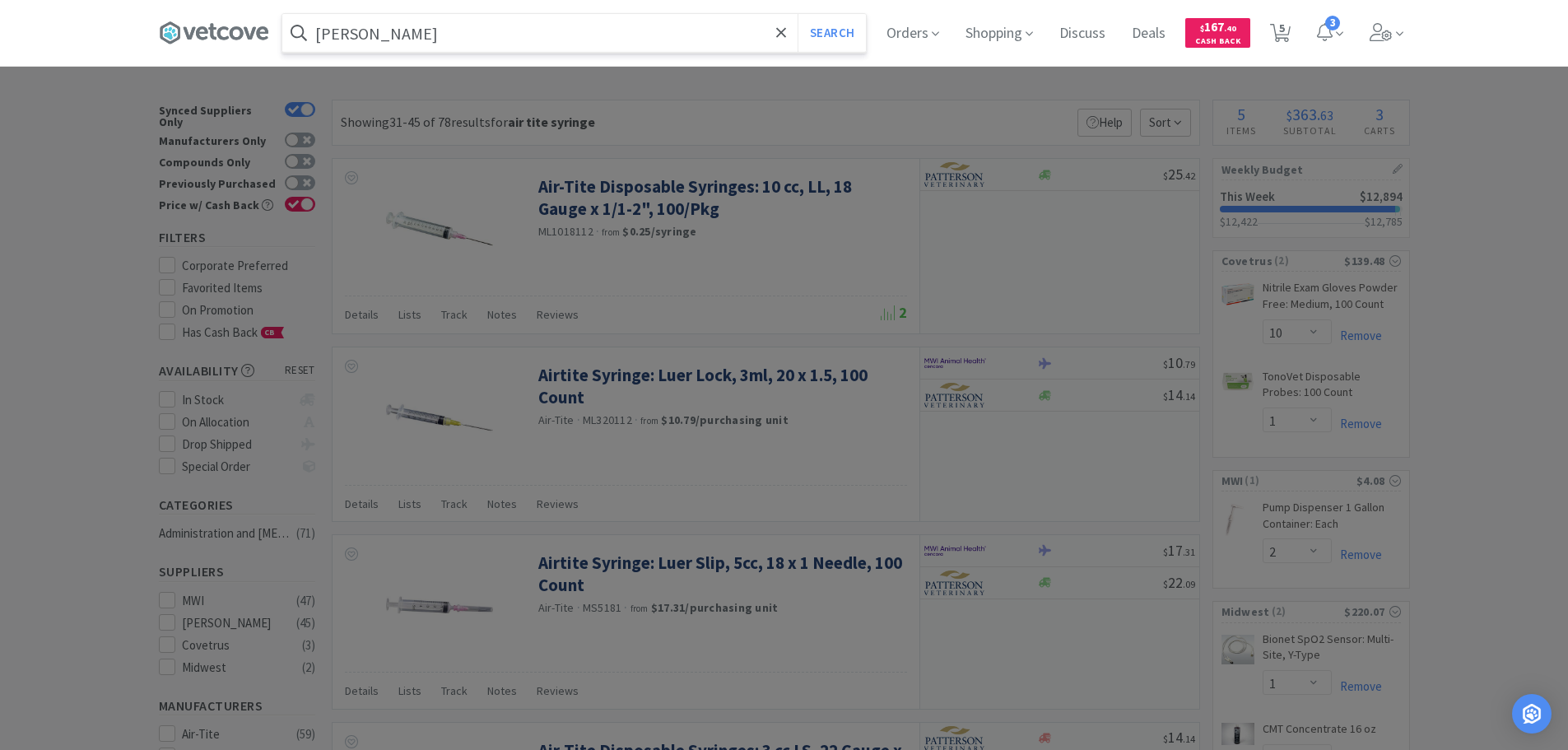
click at [798, 14] on button "Search" at bounding box center [832, 32] width 68 height 38
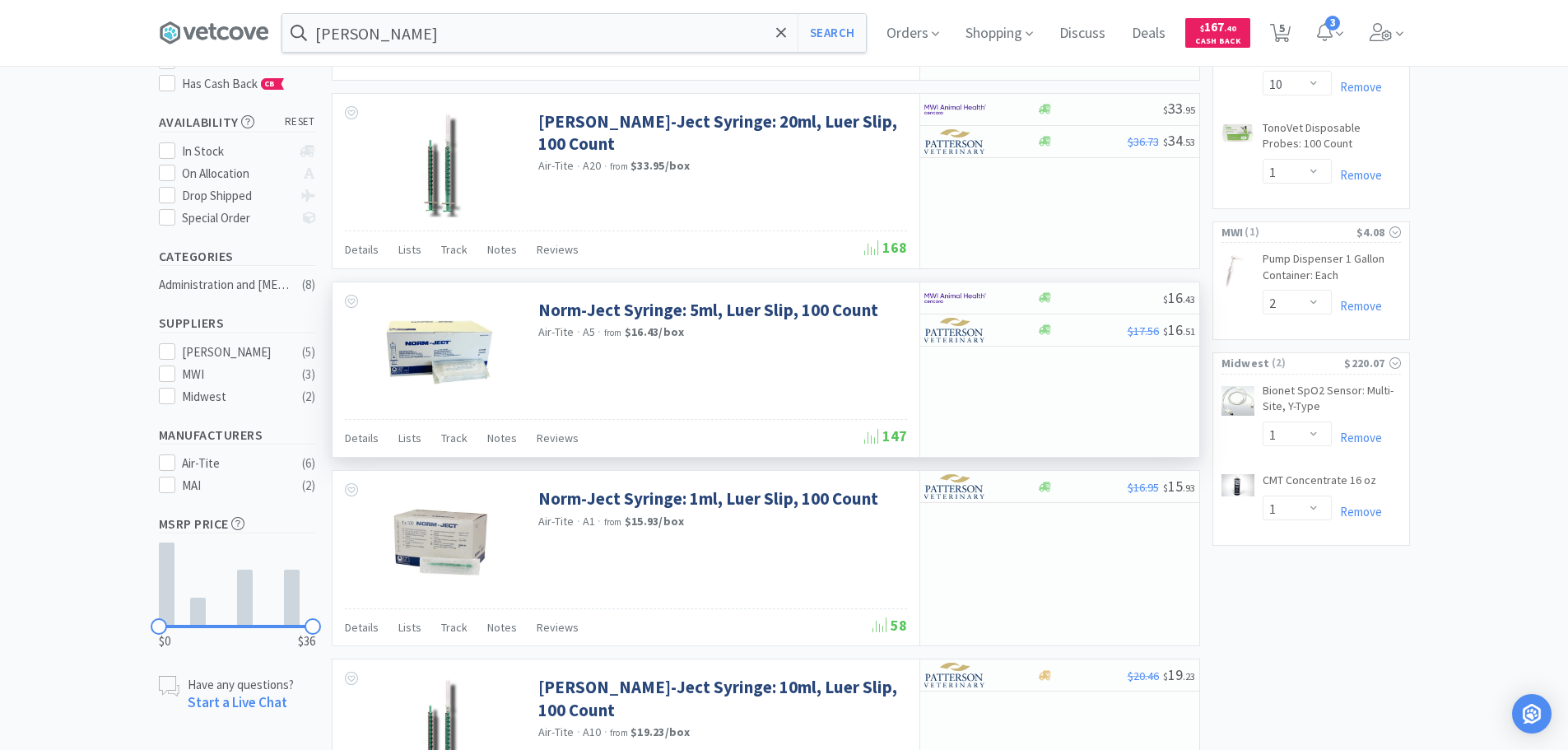
scroll to position [411, 0]
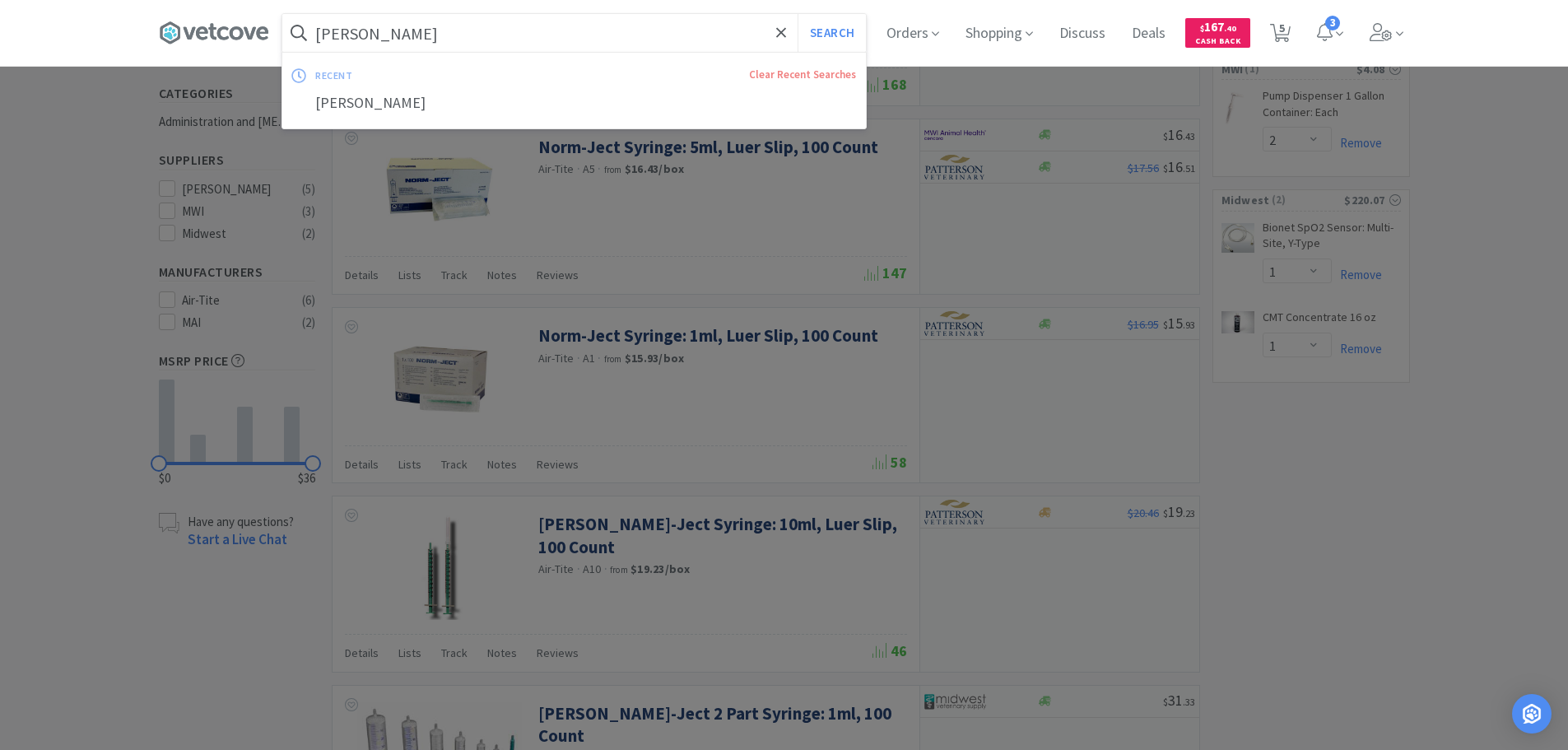
click at [404, 35] on input "[PERSON_NAME]" at bounding box center [574, 32] width 584 height 38
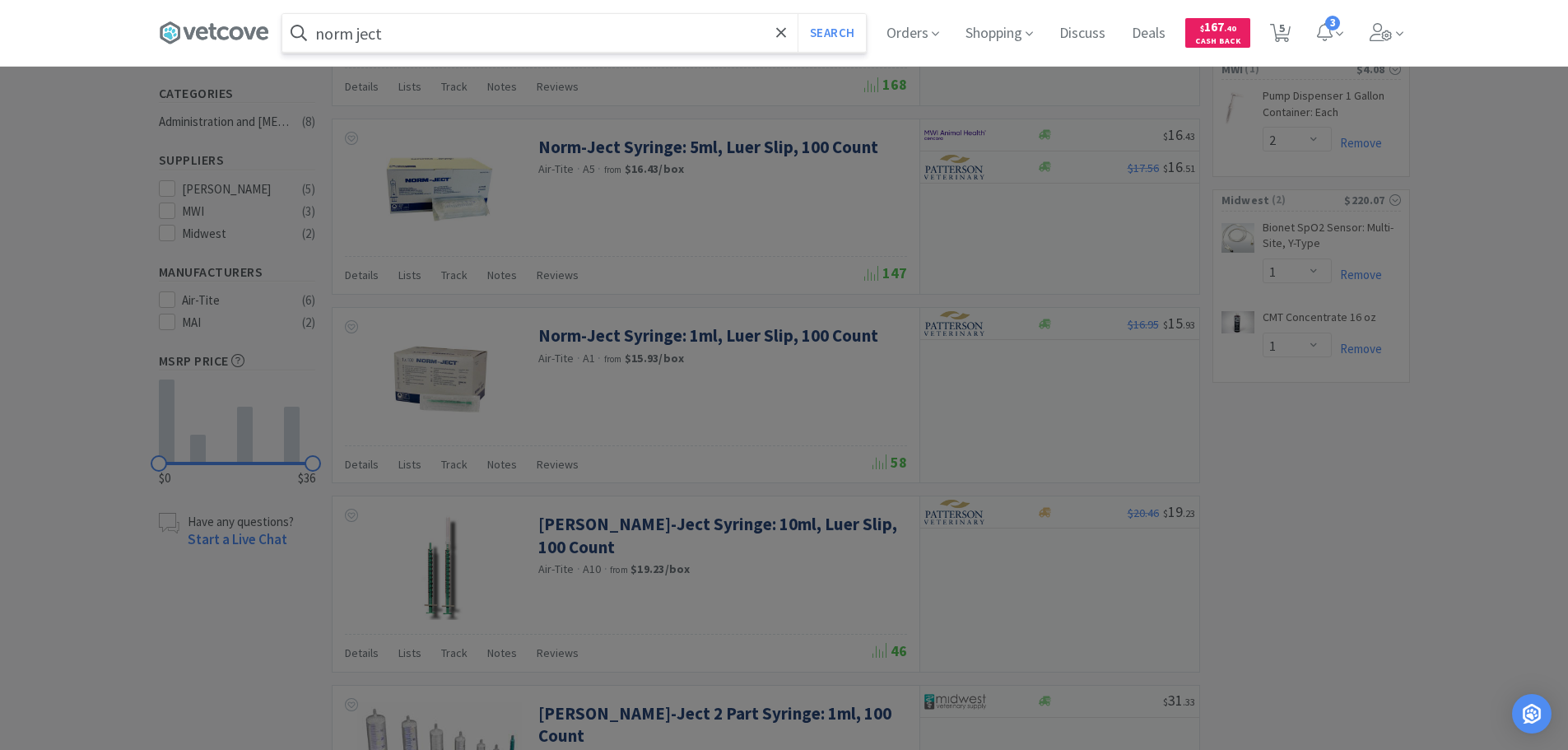
type input "norm ject"
click at [798, 14] on button "Search" at bounding box center [832, 32] width 68 height 38
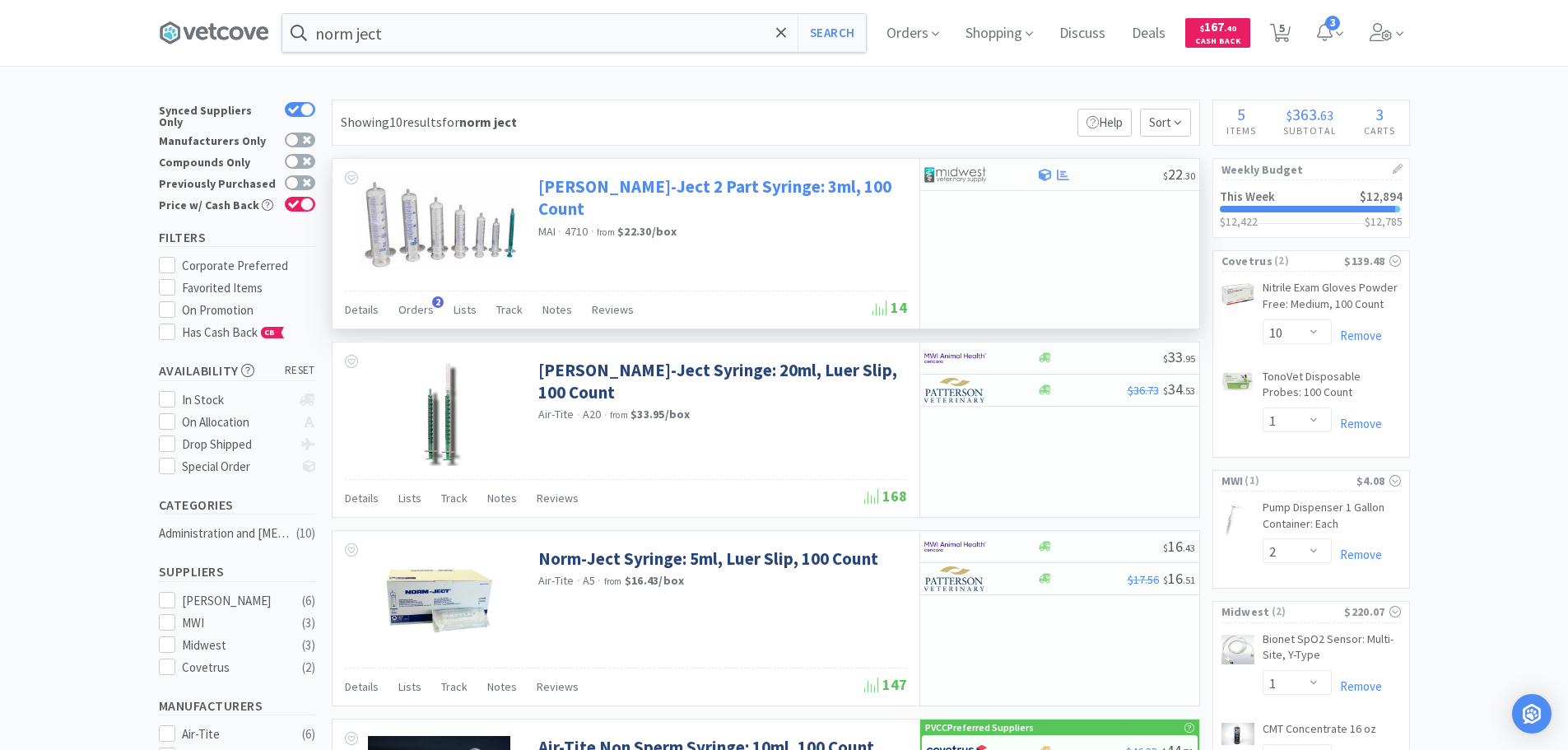
click at [676, 188] on link "[PERSON_NAME]-Ject 2 Part Syringe: 3ml, 100 Count" at bounding box center [721, 198] width 365 height 46
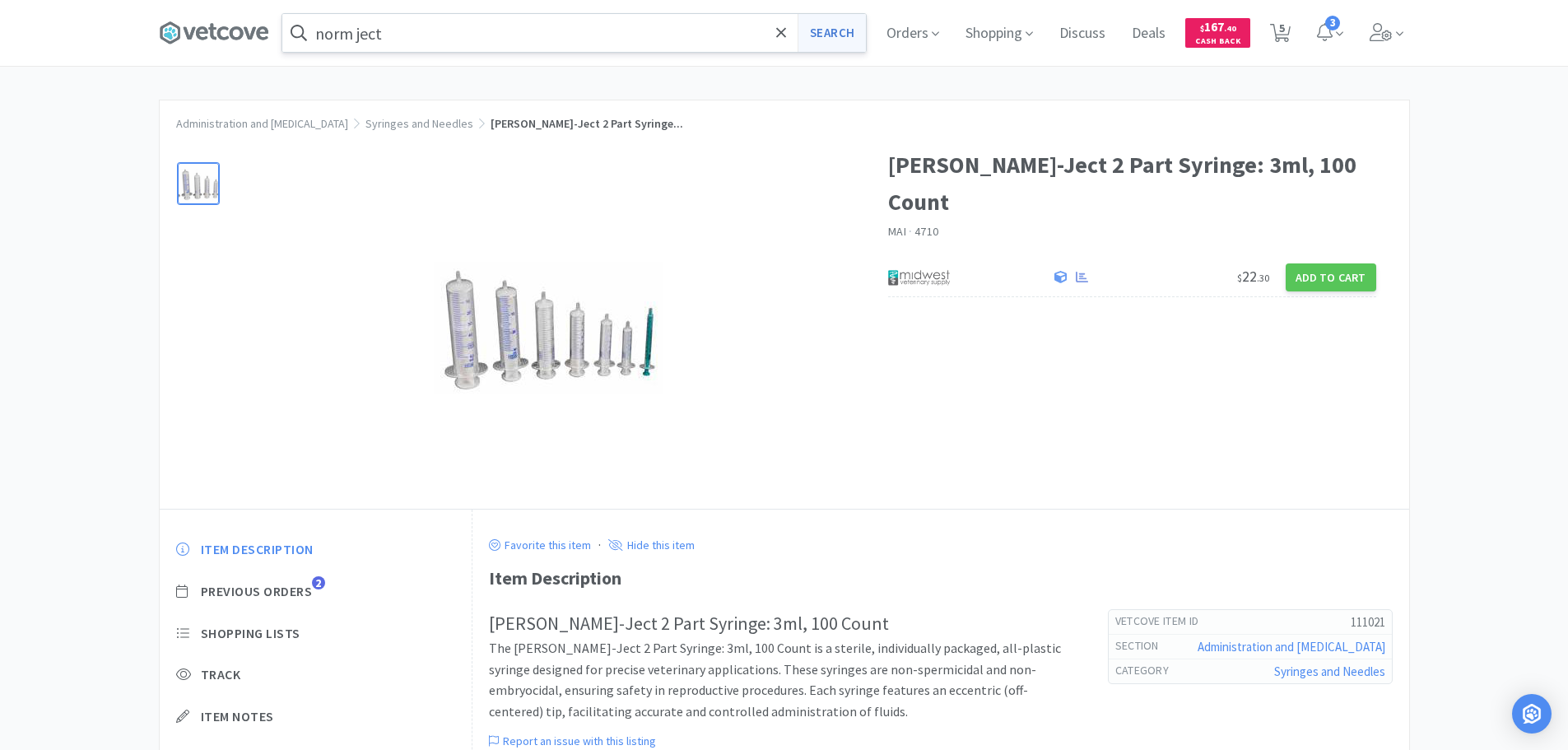
click at [824, 28] on button "Search" at bounding box center [832, 32] width 68 height 38
select select "10"
select select "1"
select select "2"
select select "1"
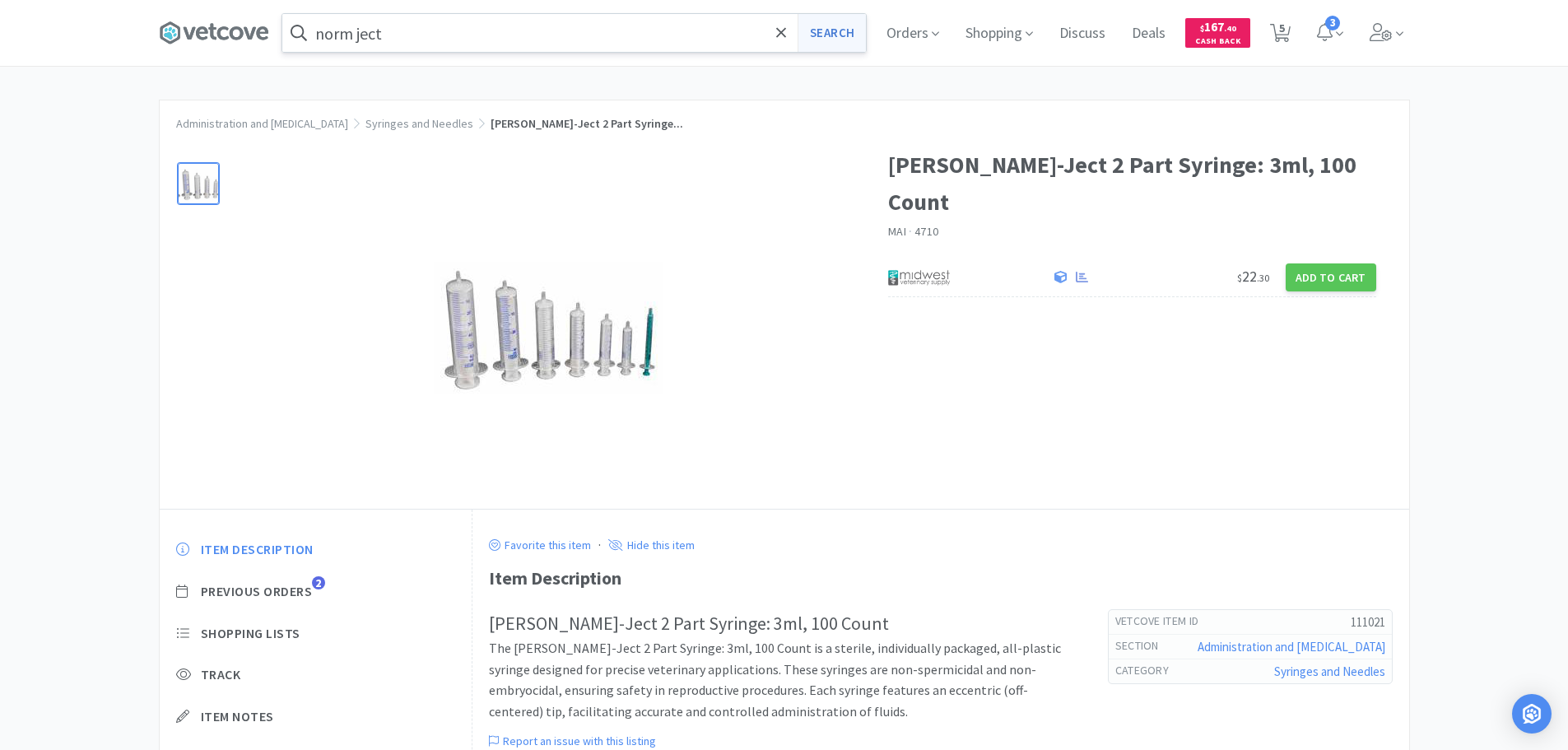
select select "1"
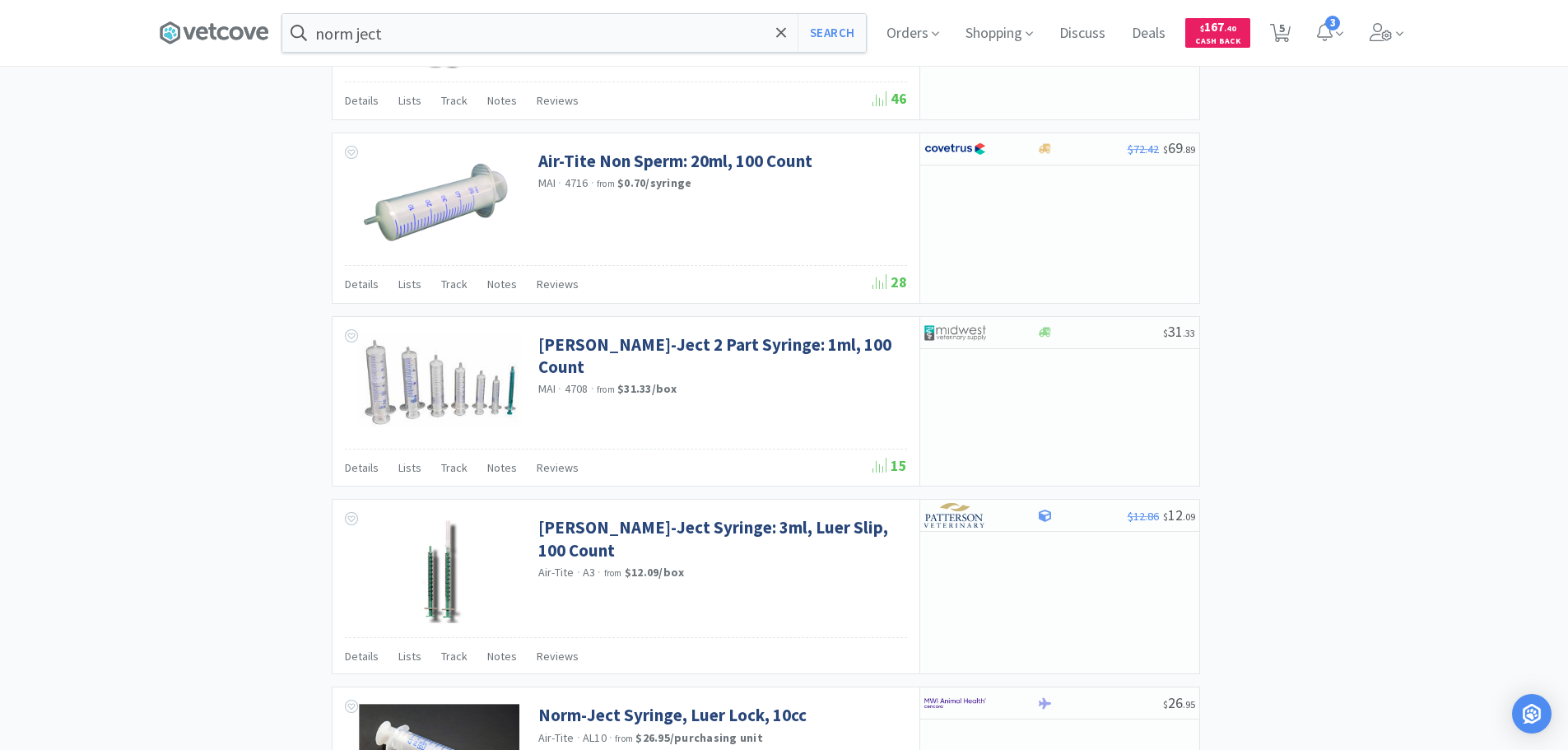
scroll to position [1370, 0]
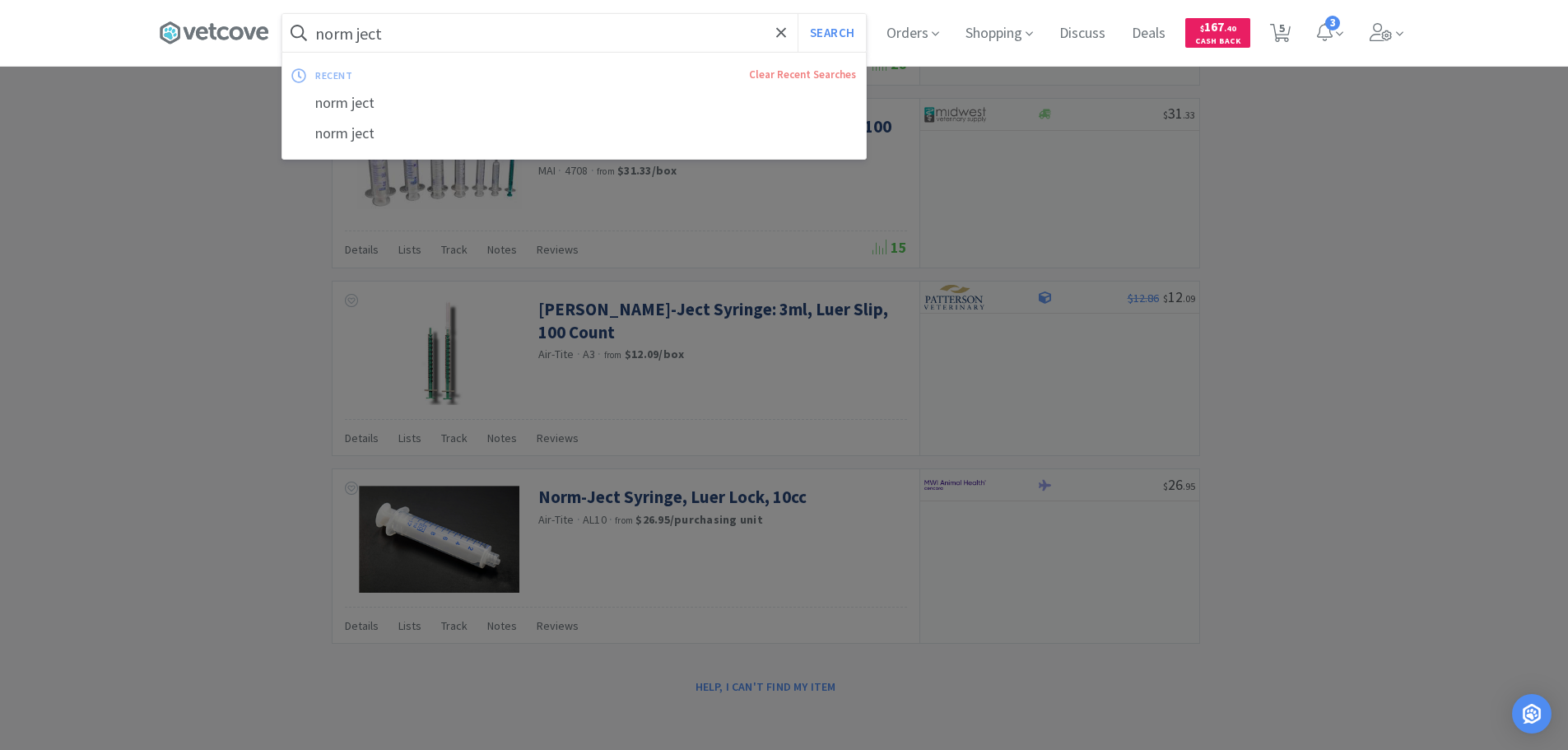
click at [364, 35] on input "norm ject" at bounding box center [574, 32] width 584 height 38
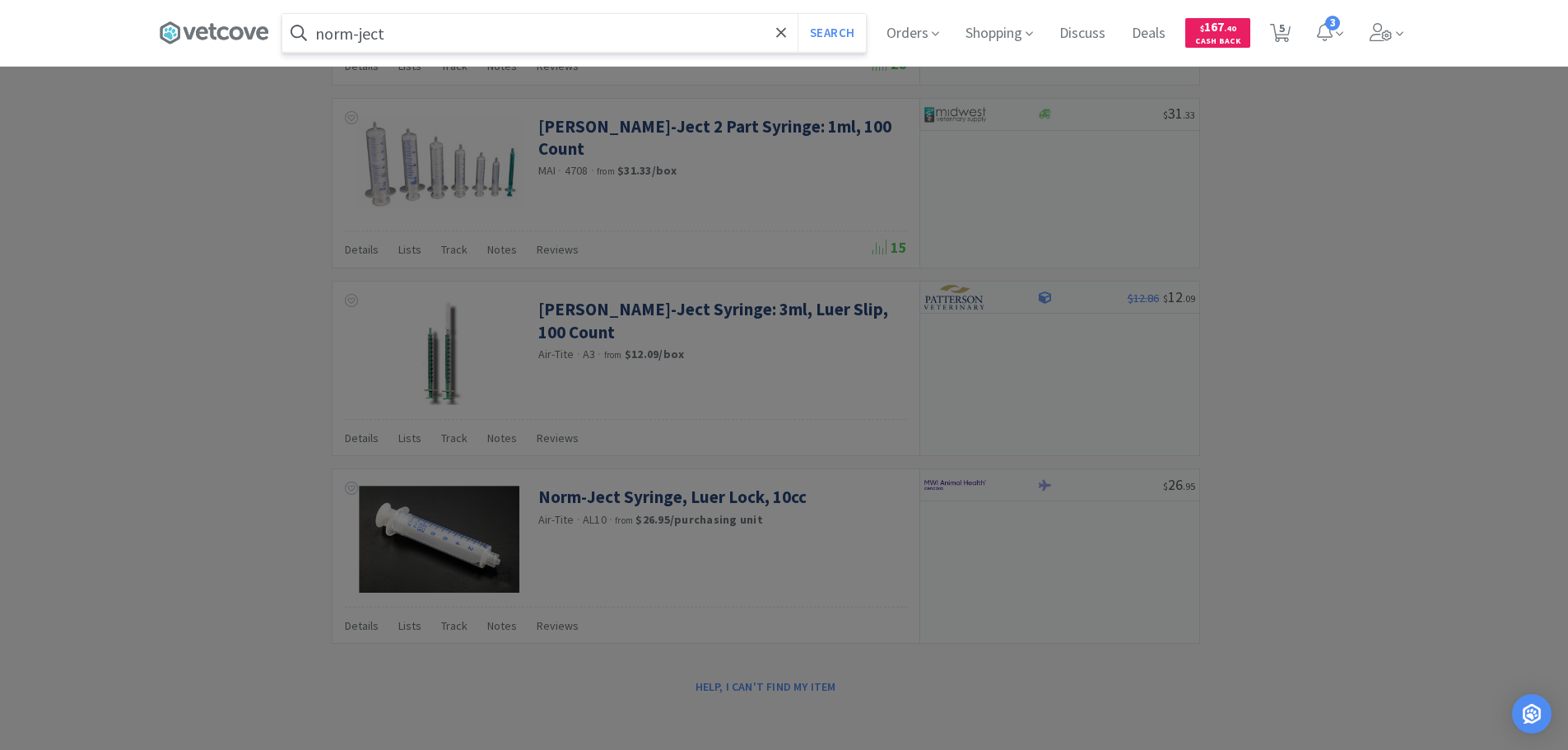
type input "norm-ject"
click at [798, 14] on button "Search" at bounding box center [832, 32] width 68 height 38
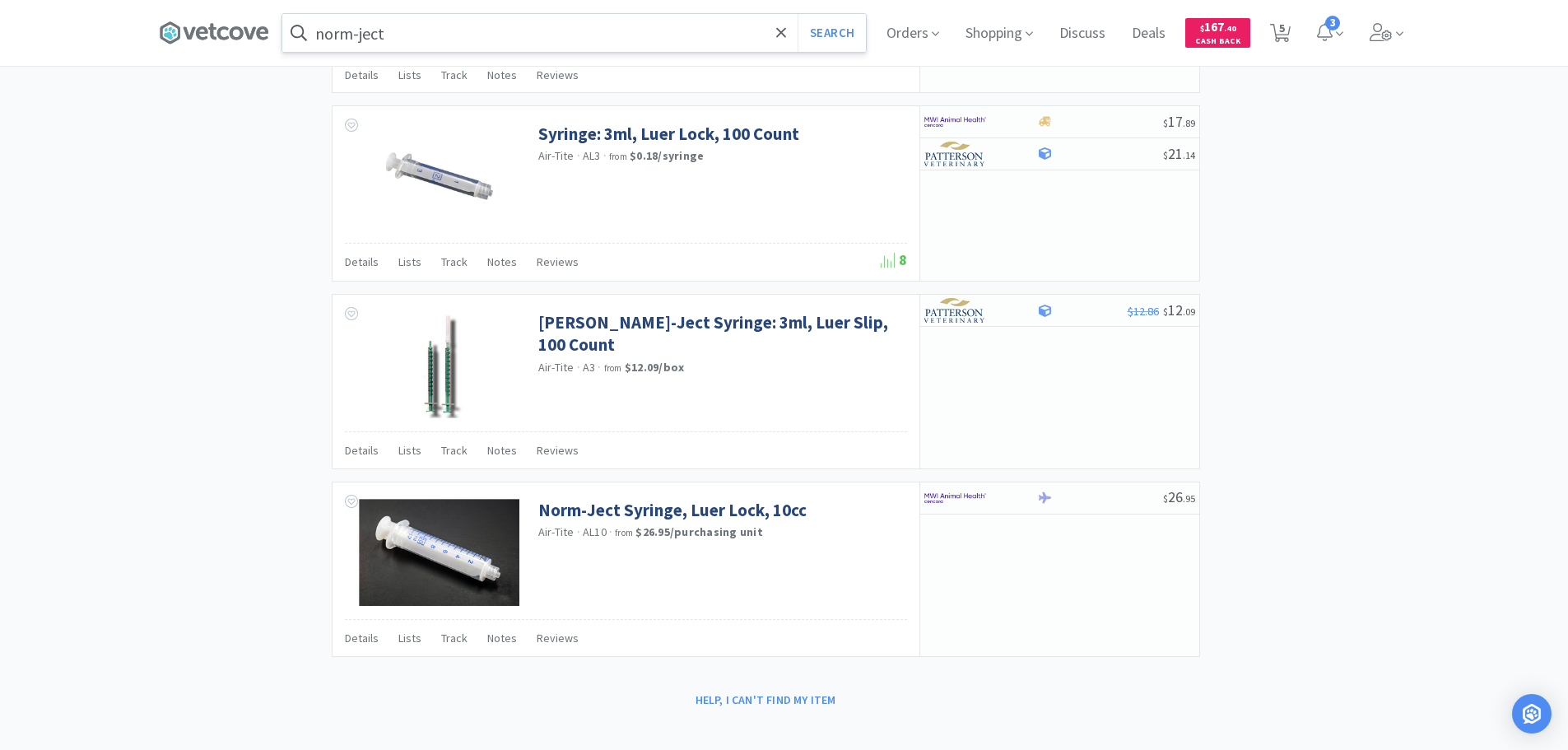
scroll to position [1930, 0]
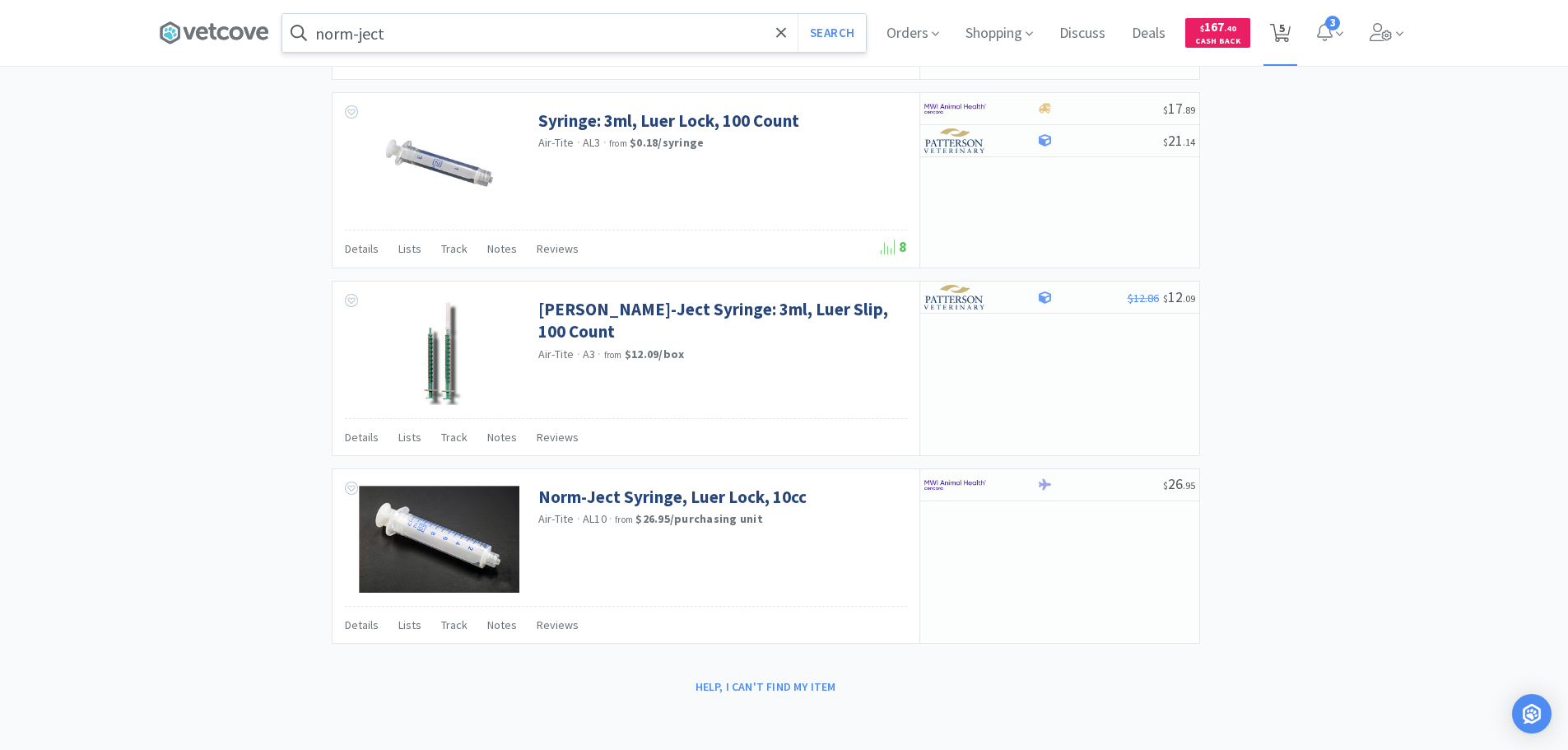
click at [1285, 29] on span "5" at bounding box center [1282, 27] width 6 height 66
select select "10"
select select "1"
select select "2"
select select "1"
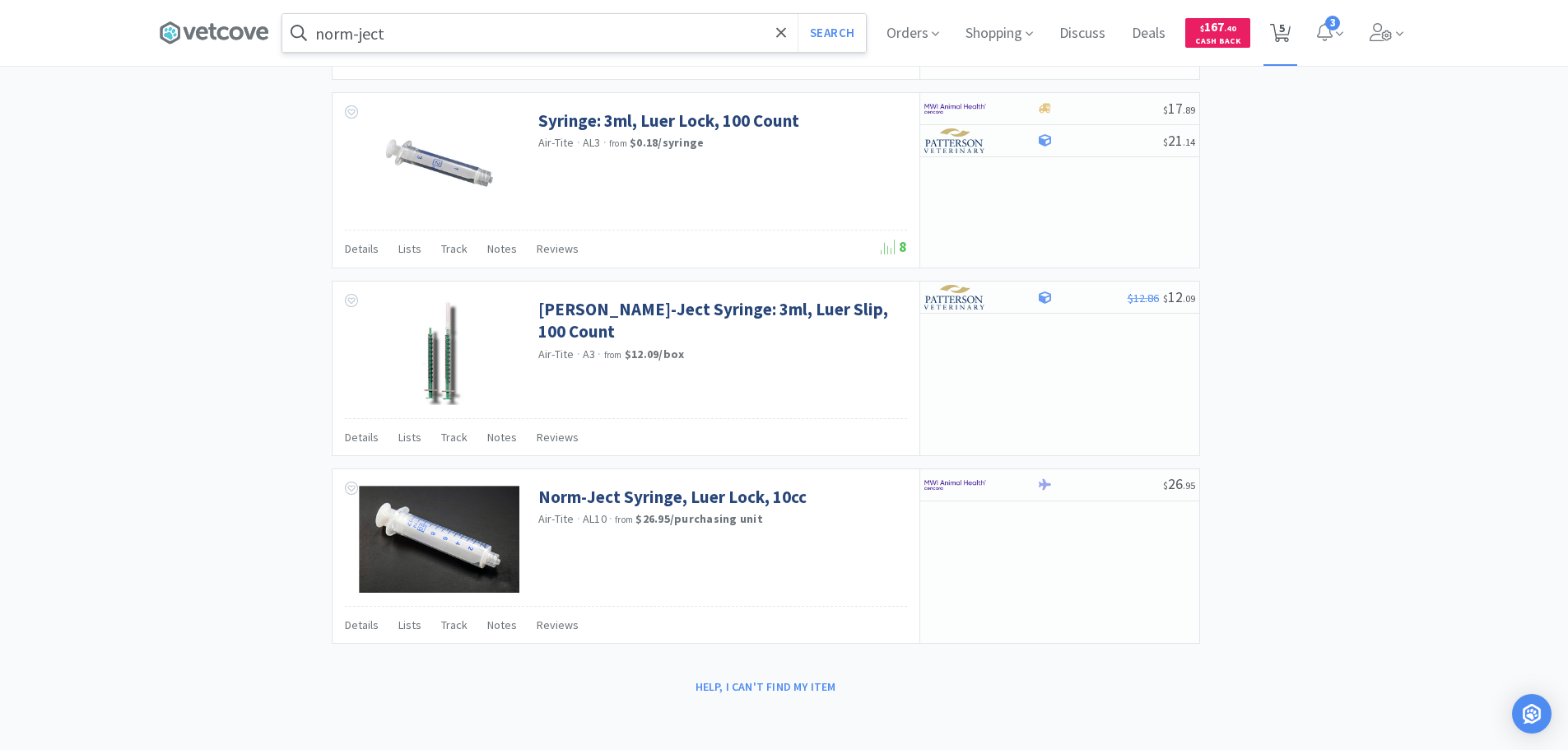
select select "1"
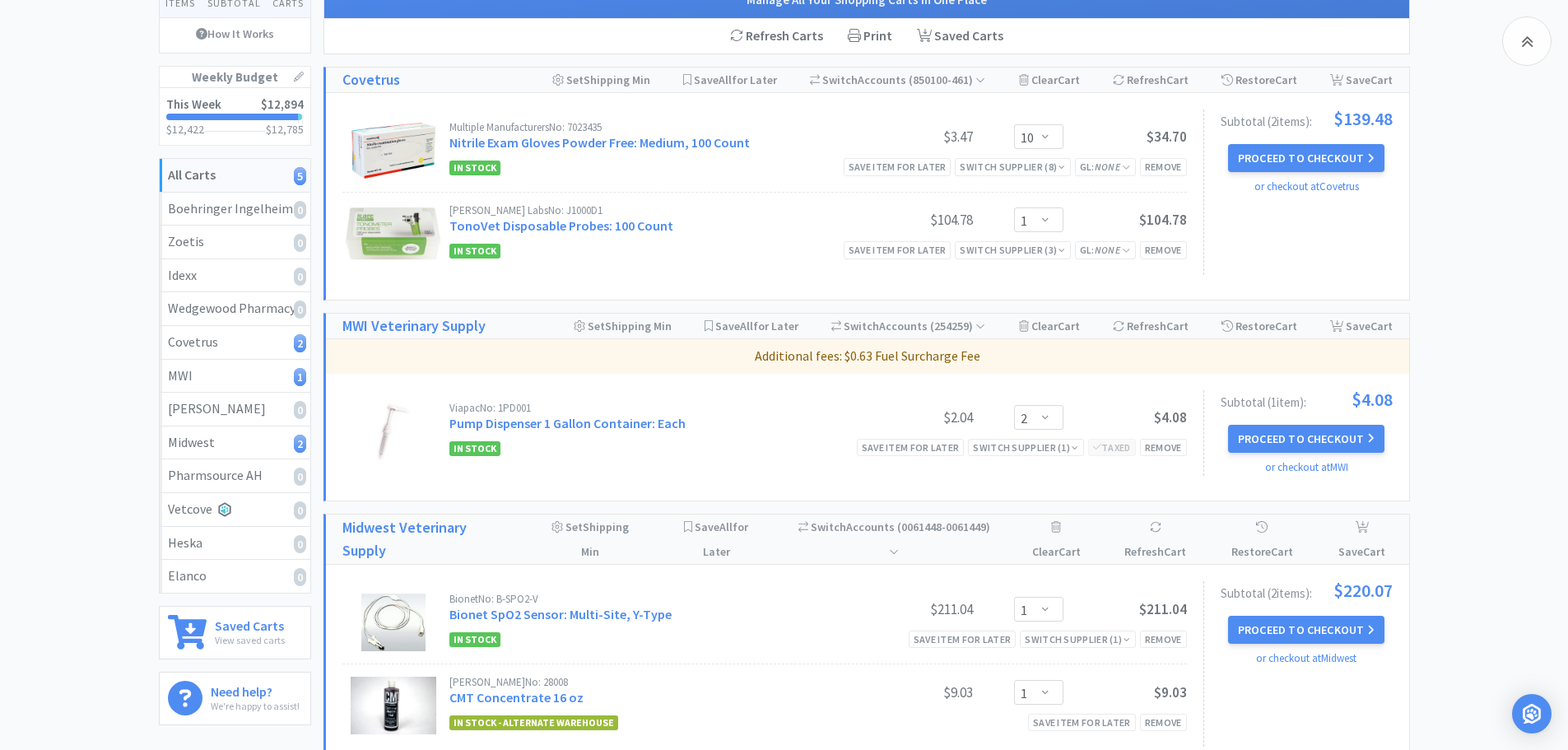
scroll to position [340, 0]
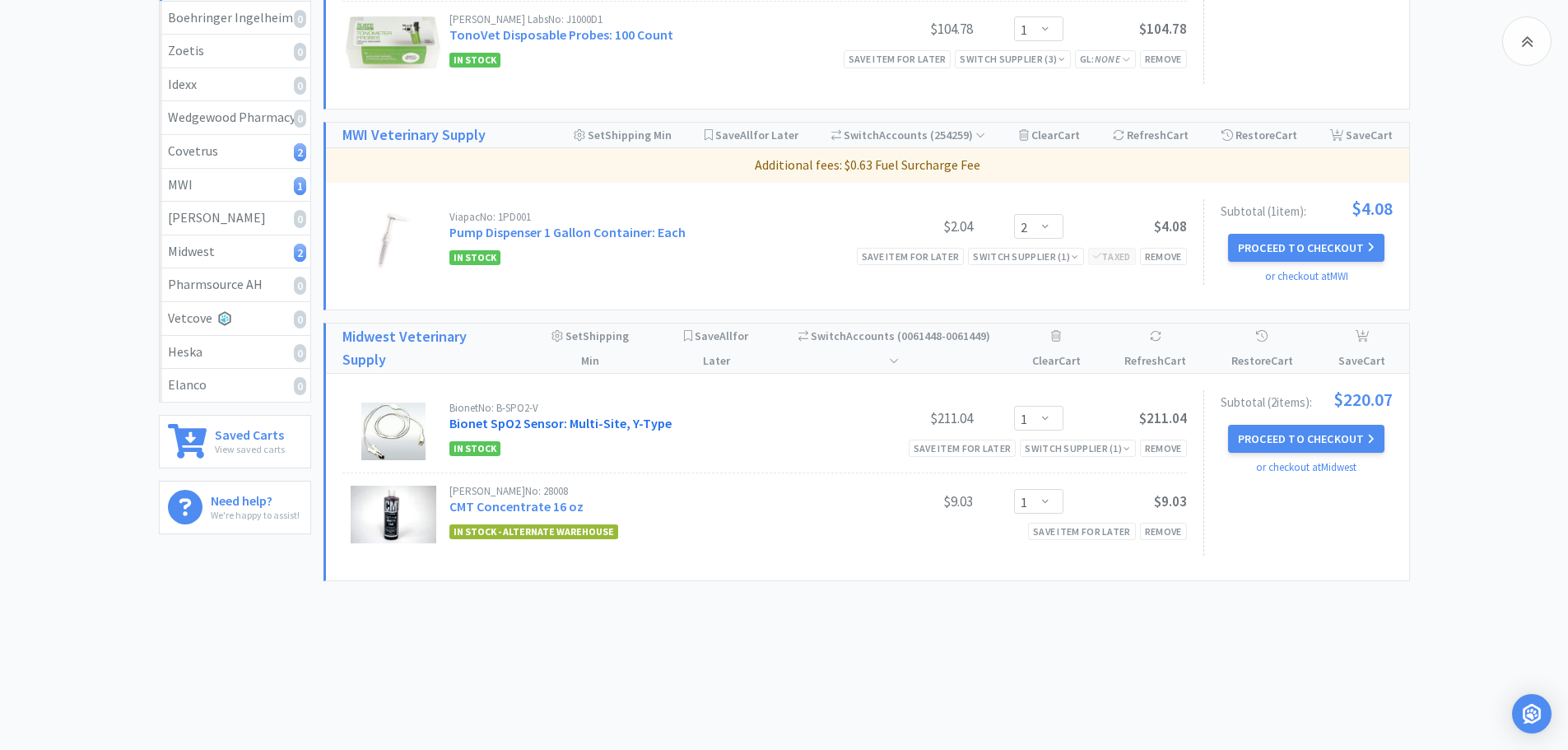
click at [503, 428] on link "Bionet SpO2 Sensor: Multi-Site, Y-Type" at bounding box center [560, 423] width 222 height 17
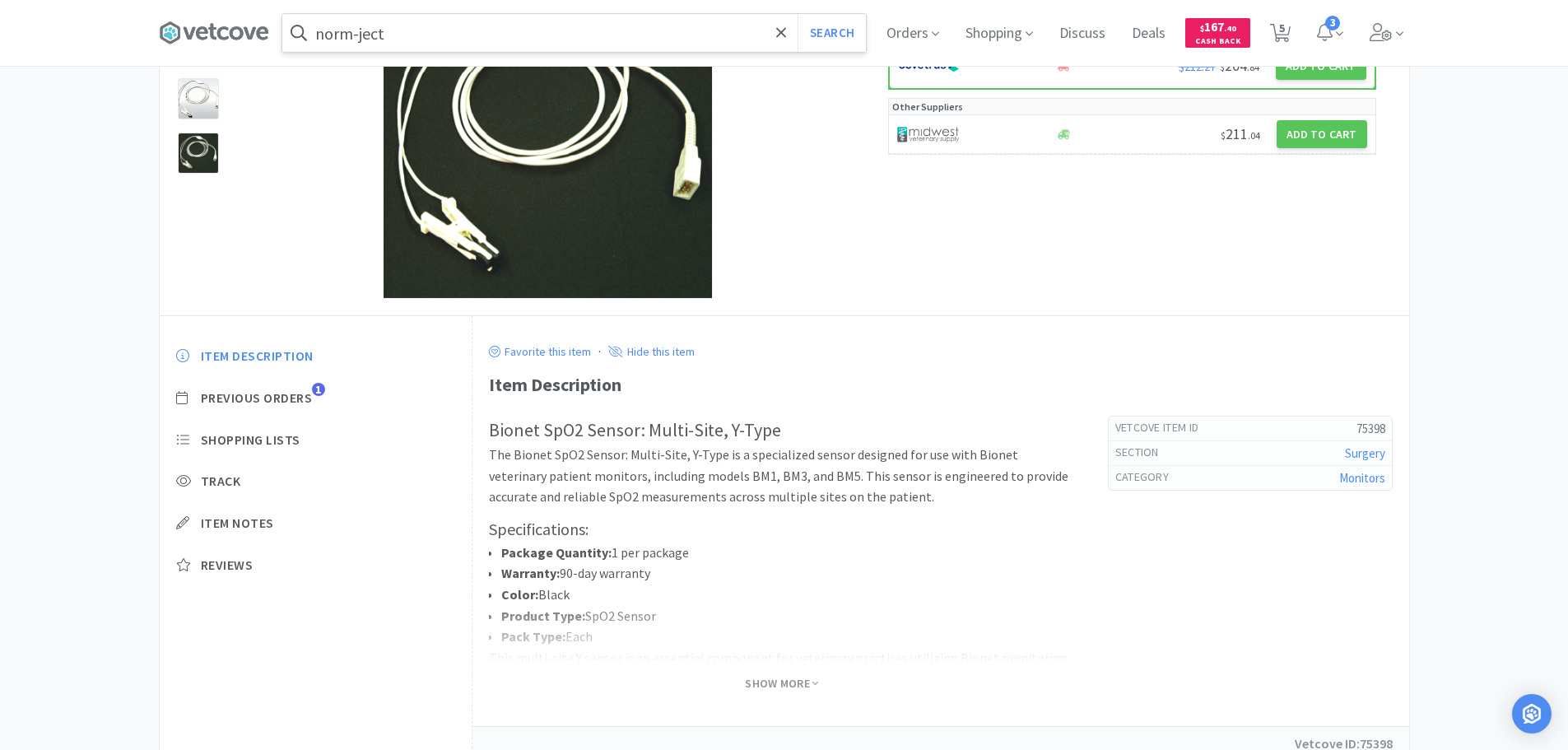
scroll to position [165, 0]
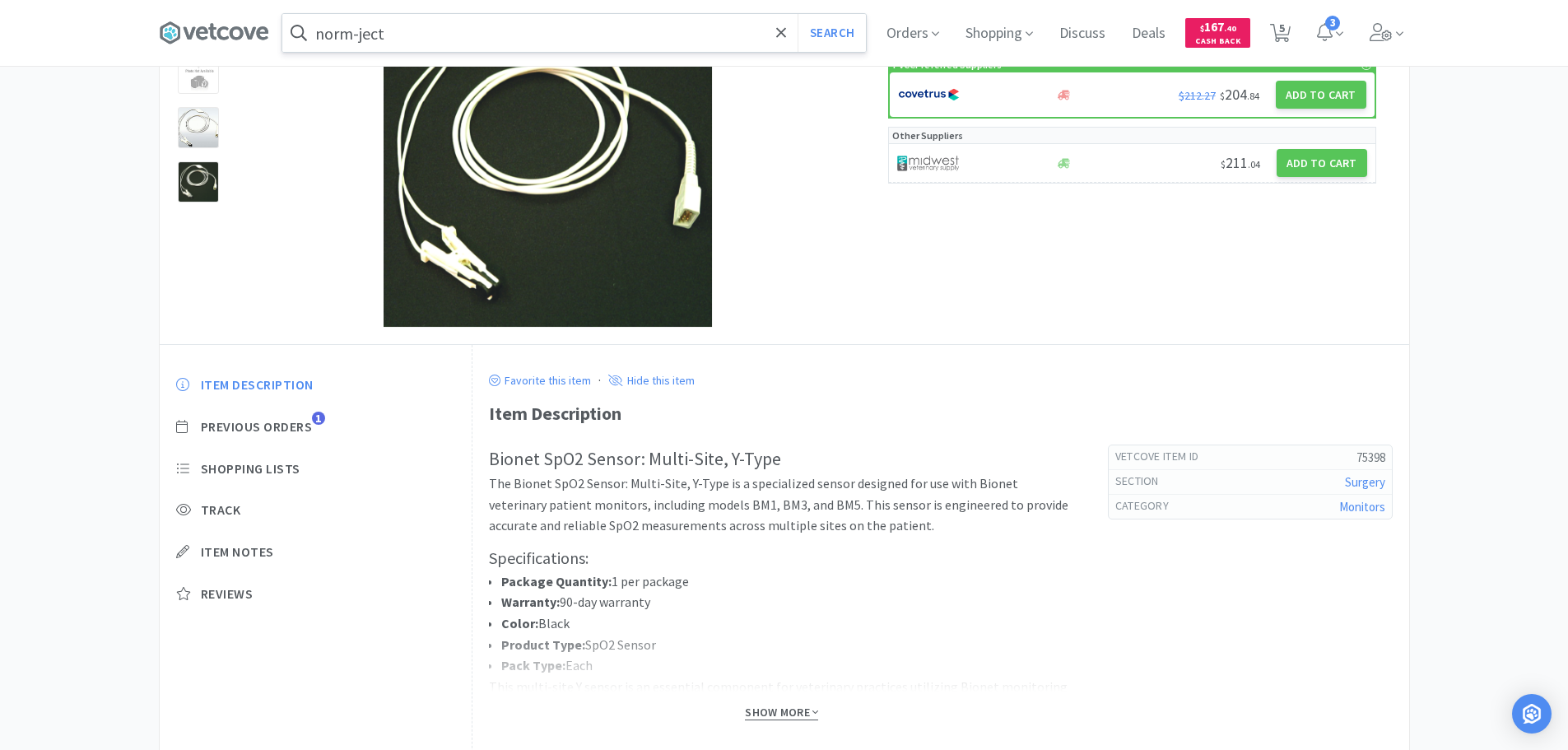
click at [774, 716] on span "Show More" at bounding box center [782, 712] width 74 height 16
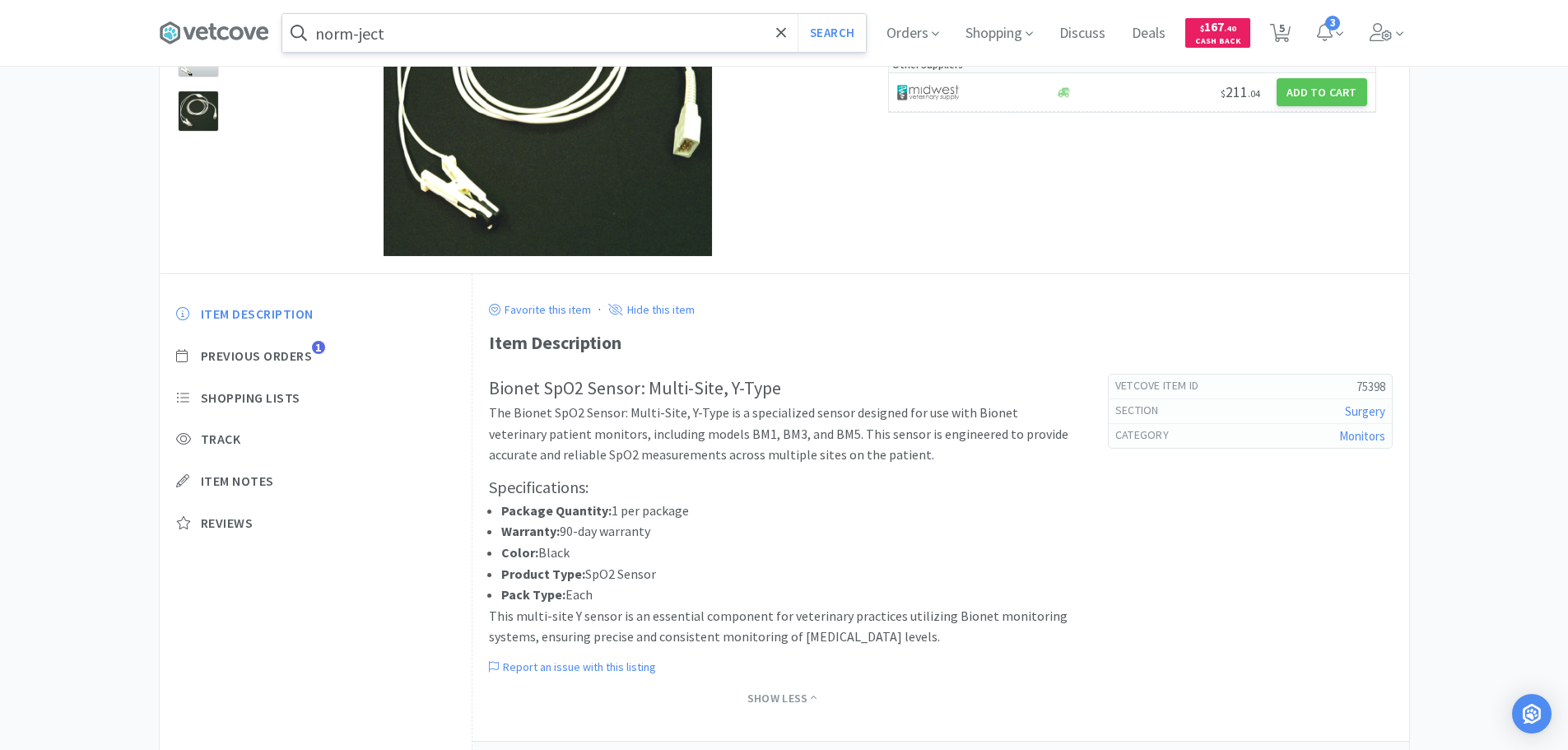
scroll to position [144, 0]
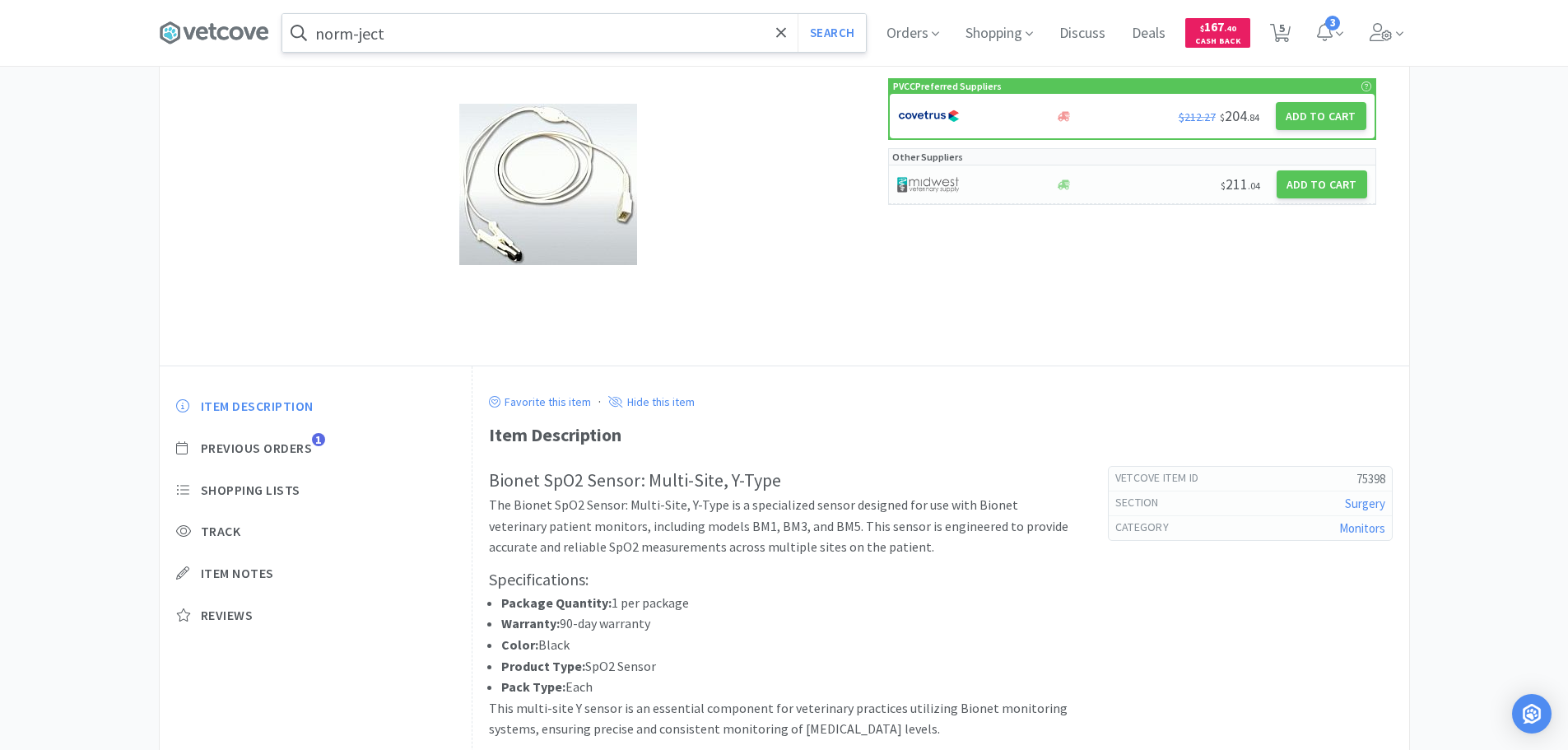
click at [940, 193] on img at bounding box center [928, 185] width 62 height 25
select select "1"
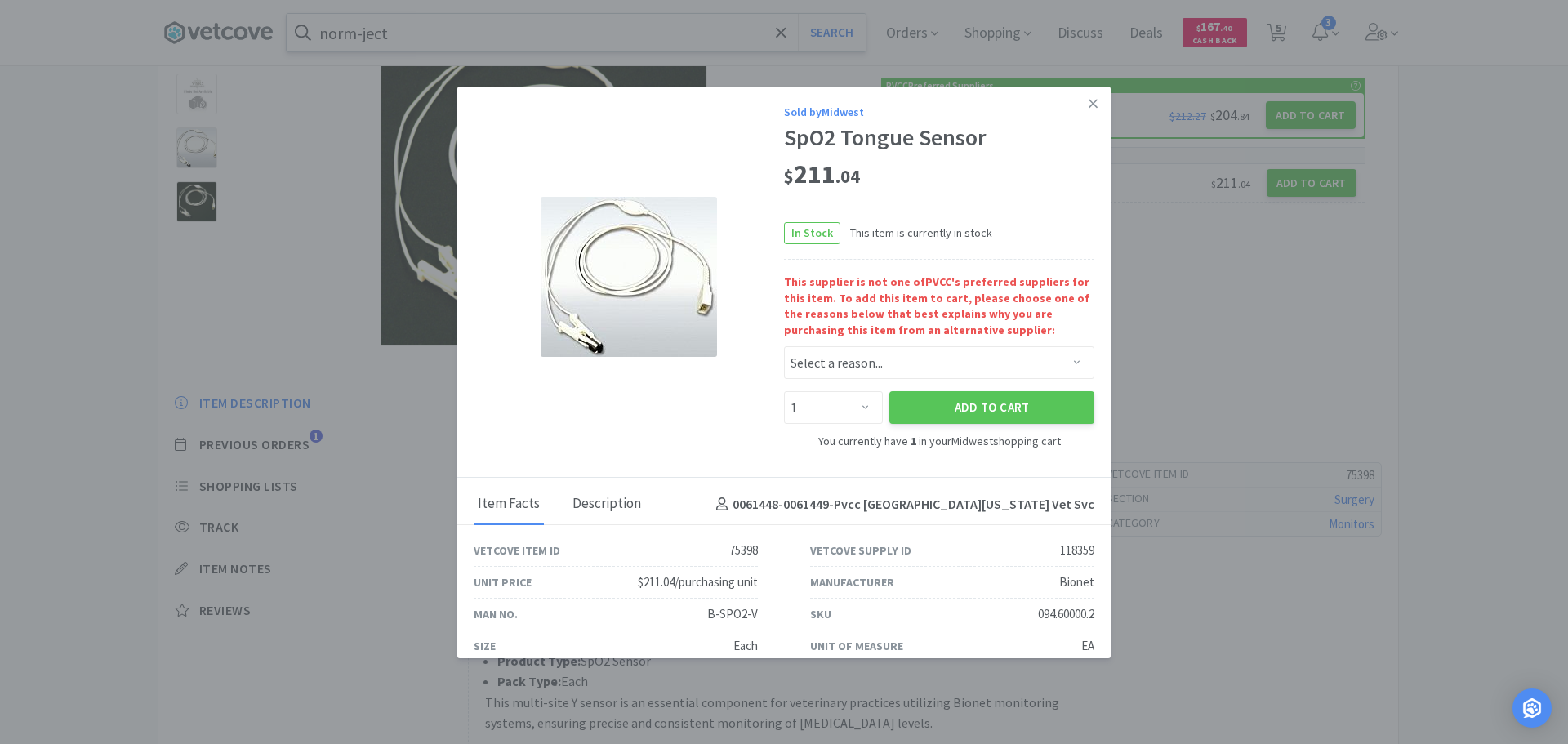
click at [605, 489] on div "Description" at bounding box center [606, 504] width 76 height 41
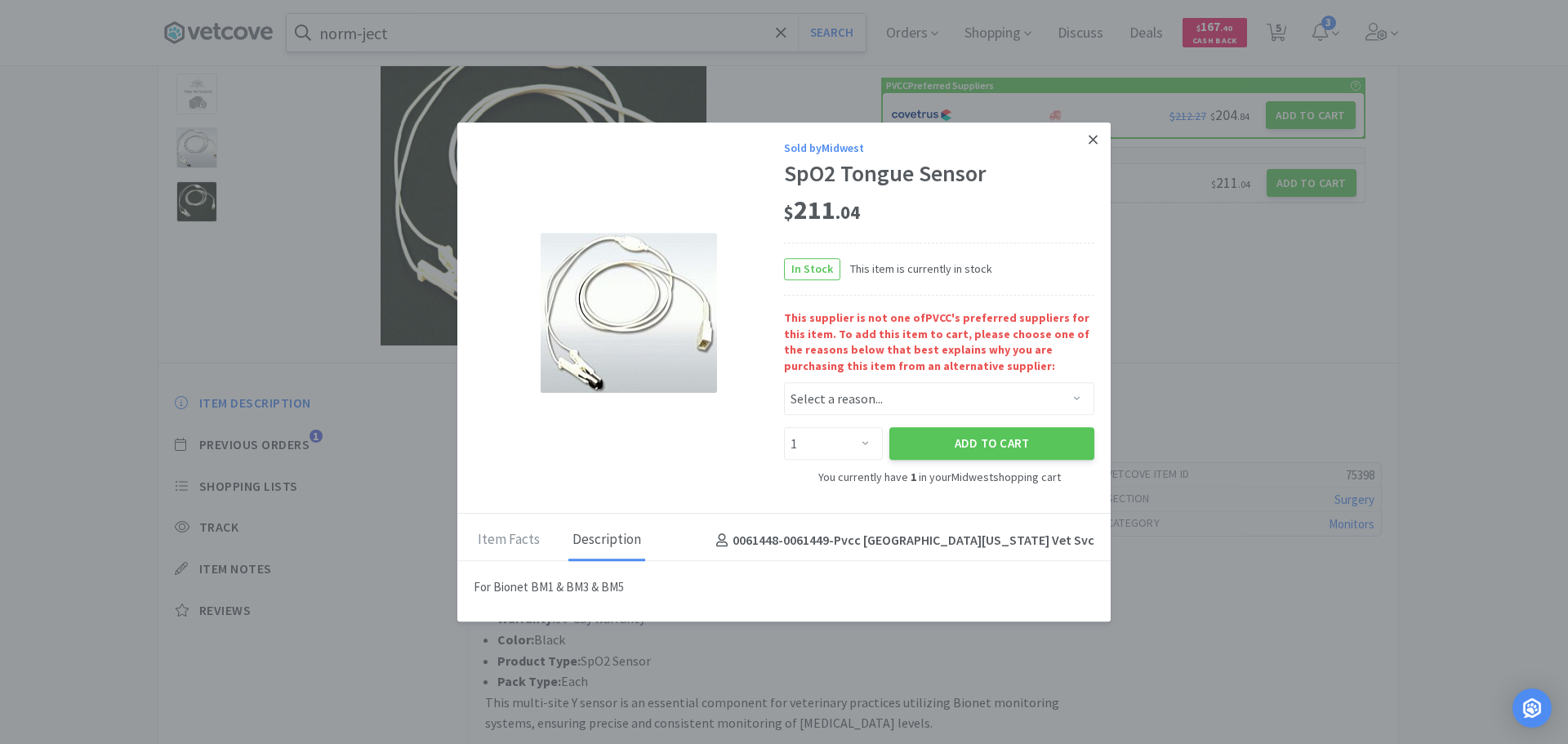
click at [1088, 137] on icon at bounding box center [1093, 139] width 9 height 15
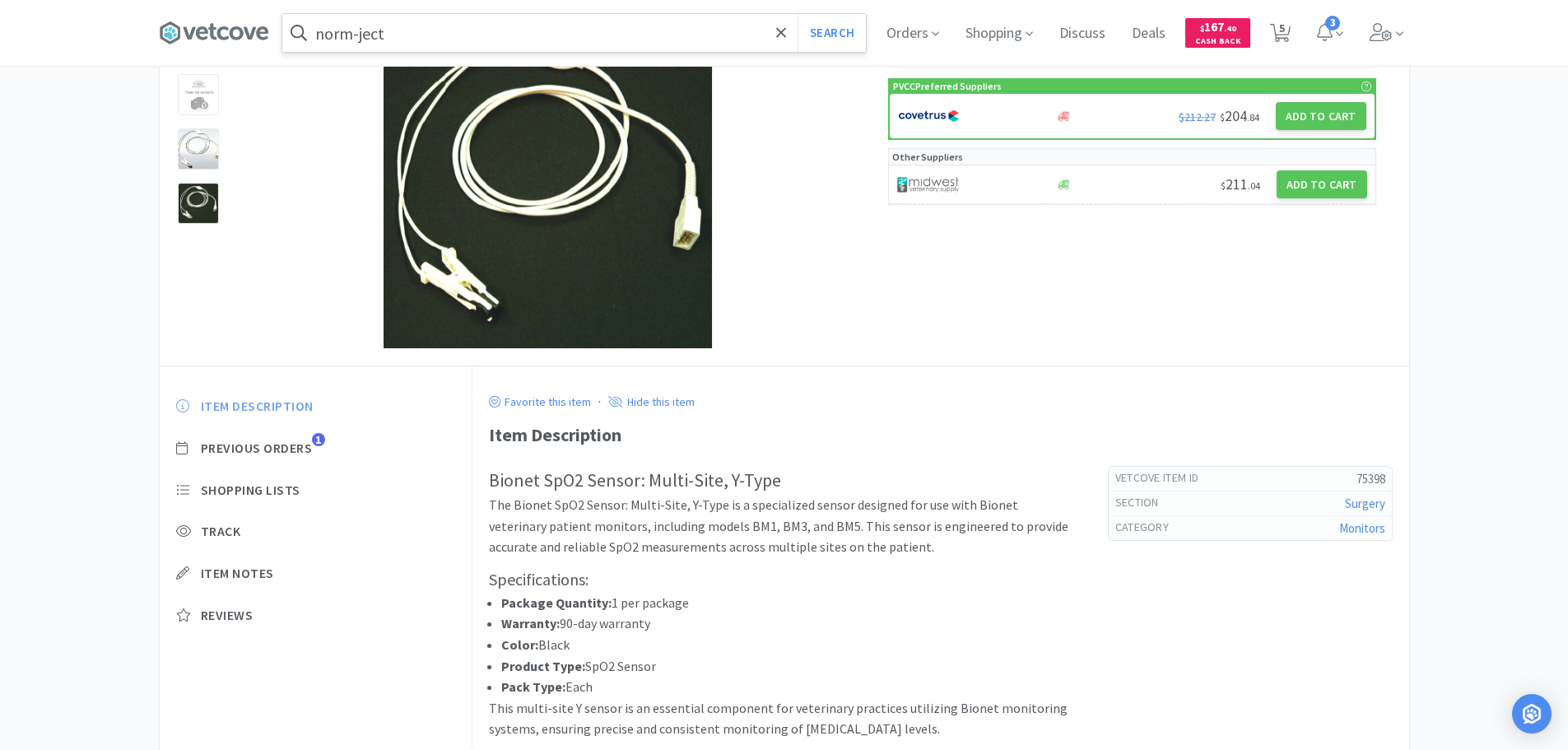
click at [309, 447] on span "Previous Orders" at bounding box center [257, 448] width 112 height 18
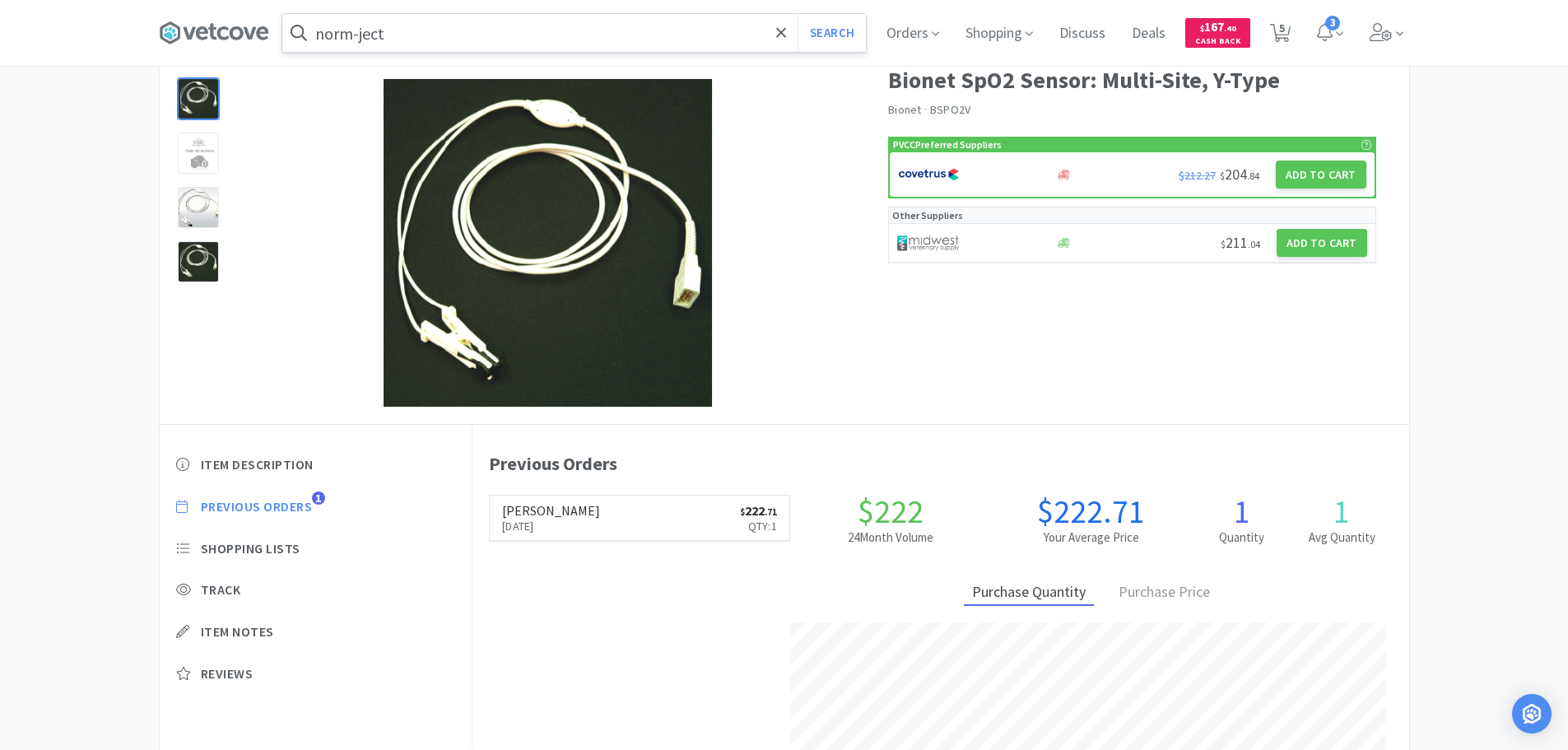
scroll to position [61, 0]
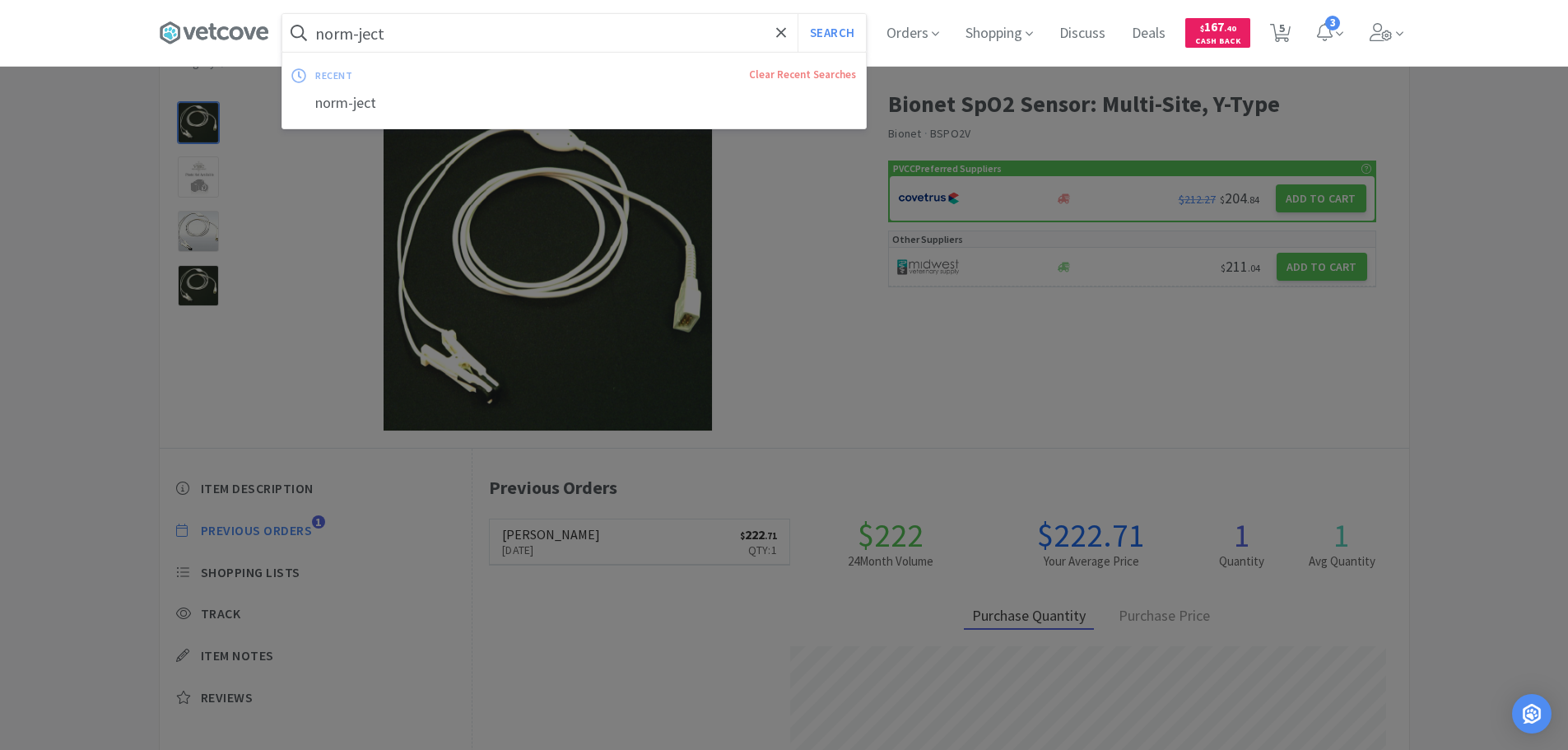
click at [577, 39] on input "norm-ject" at bounding box center [574, 32] width 584 height 38
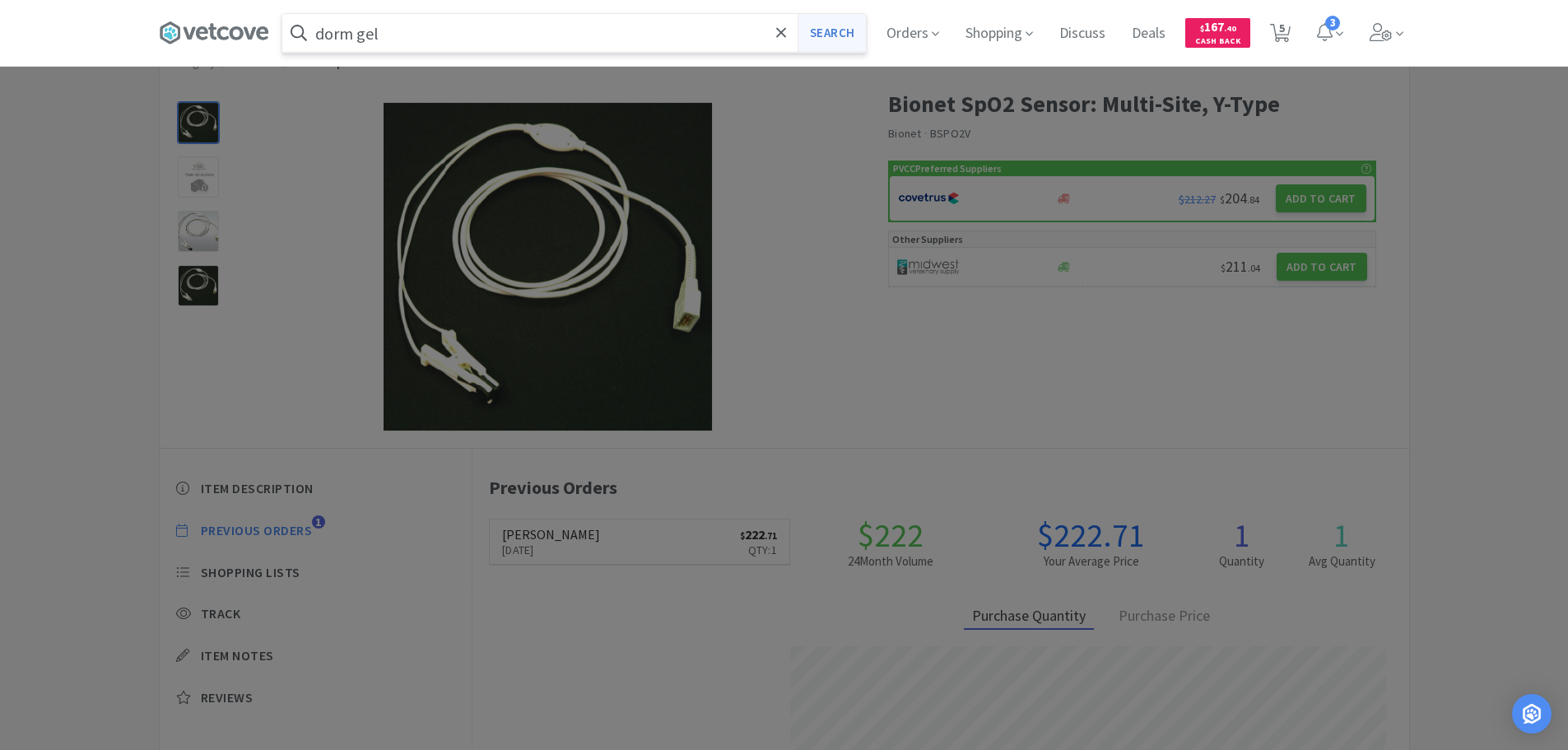
type input "dorm gel"
click at [840, 45] on button "Search" at bounding box center [832, 32] width 68 height 38
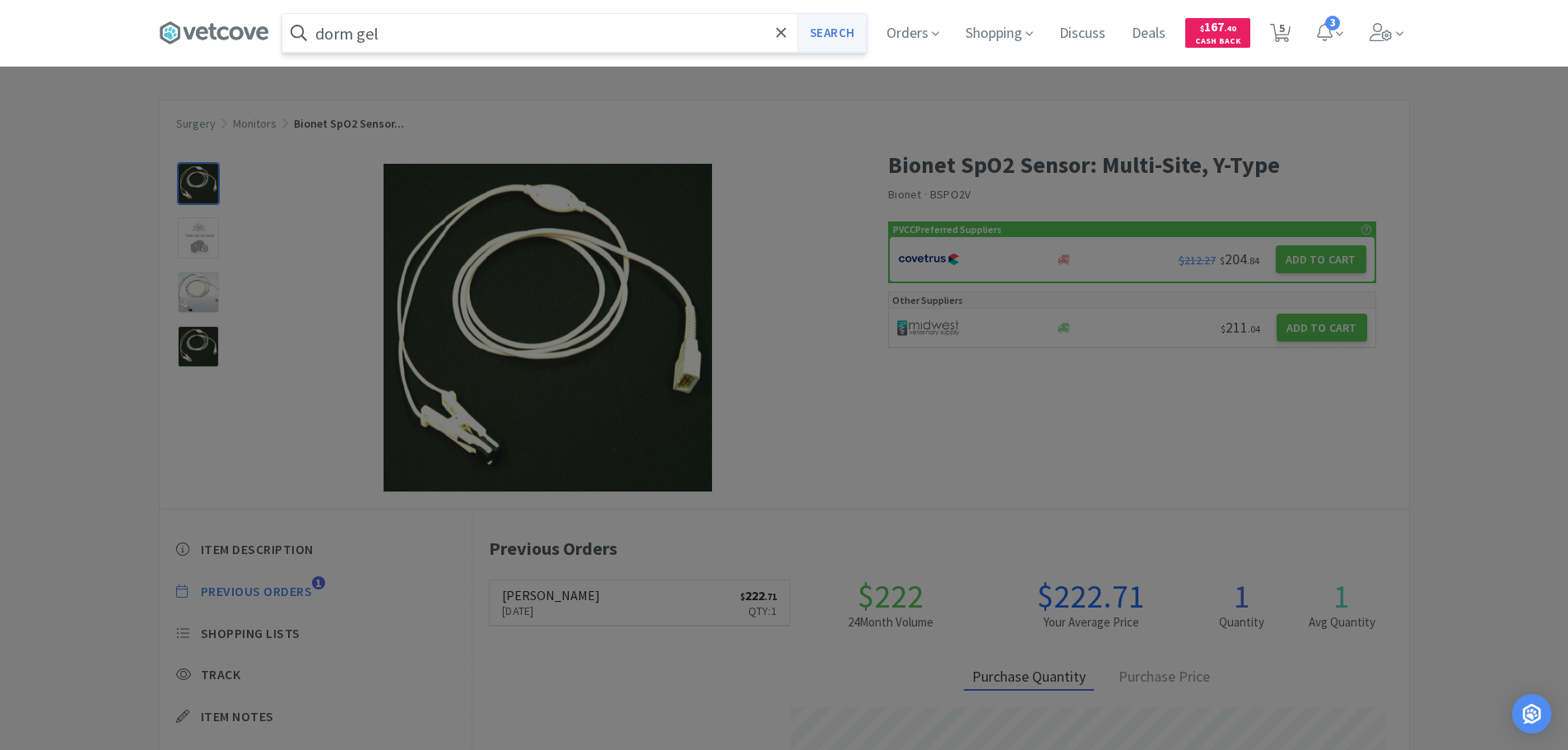
select select "10"
select select "1"
select select "2"
select select "1"
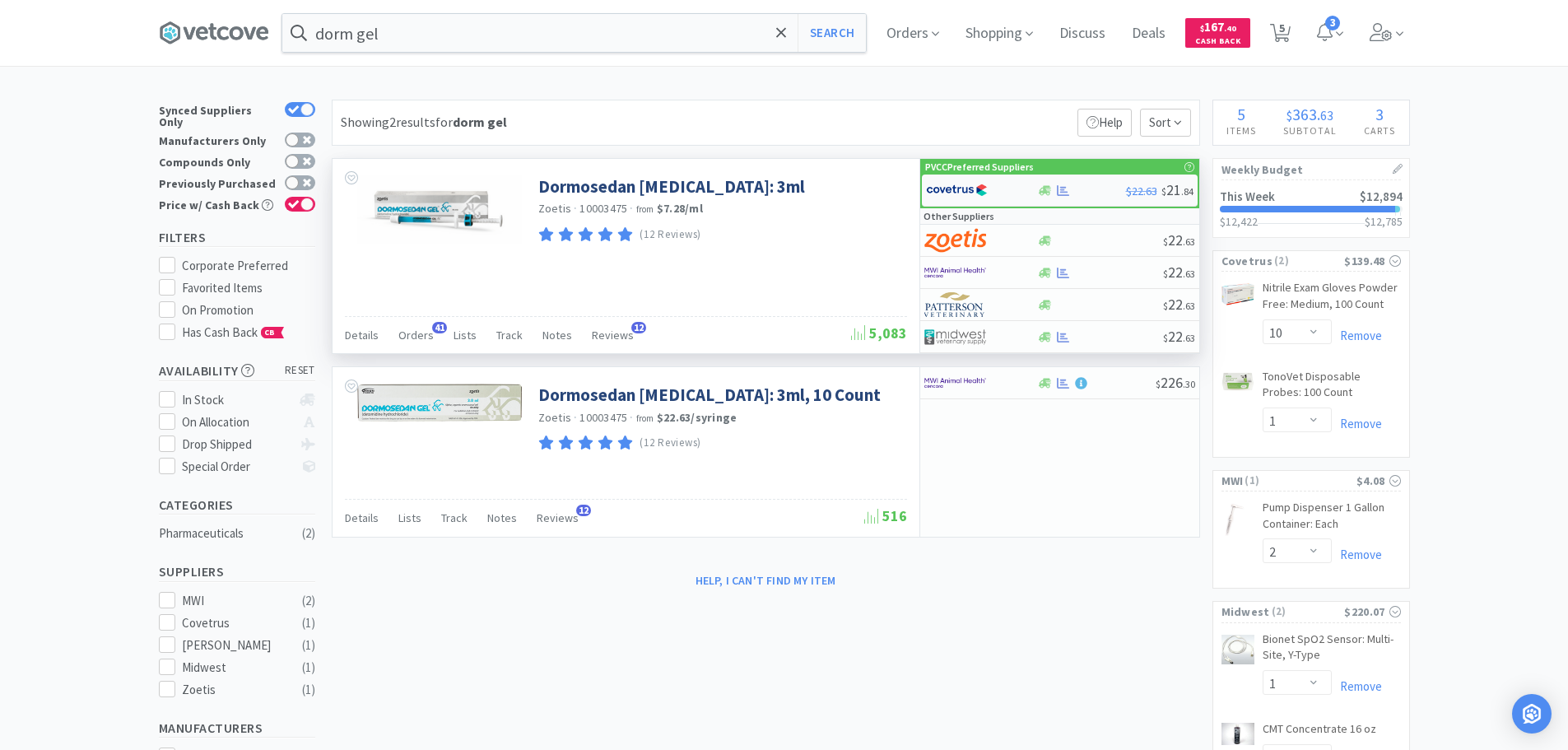
click at [956, 192] on img at bounding box center [957, 190] width 62 height 25
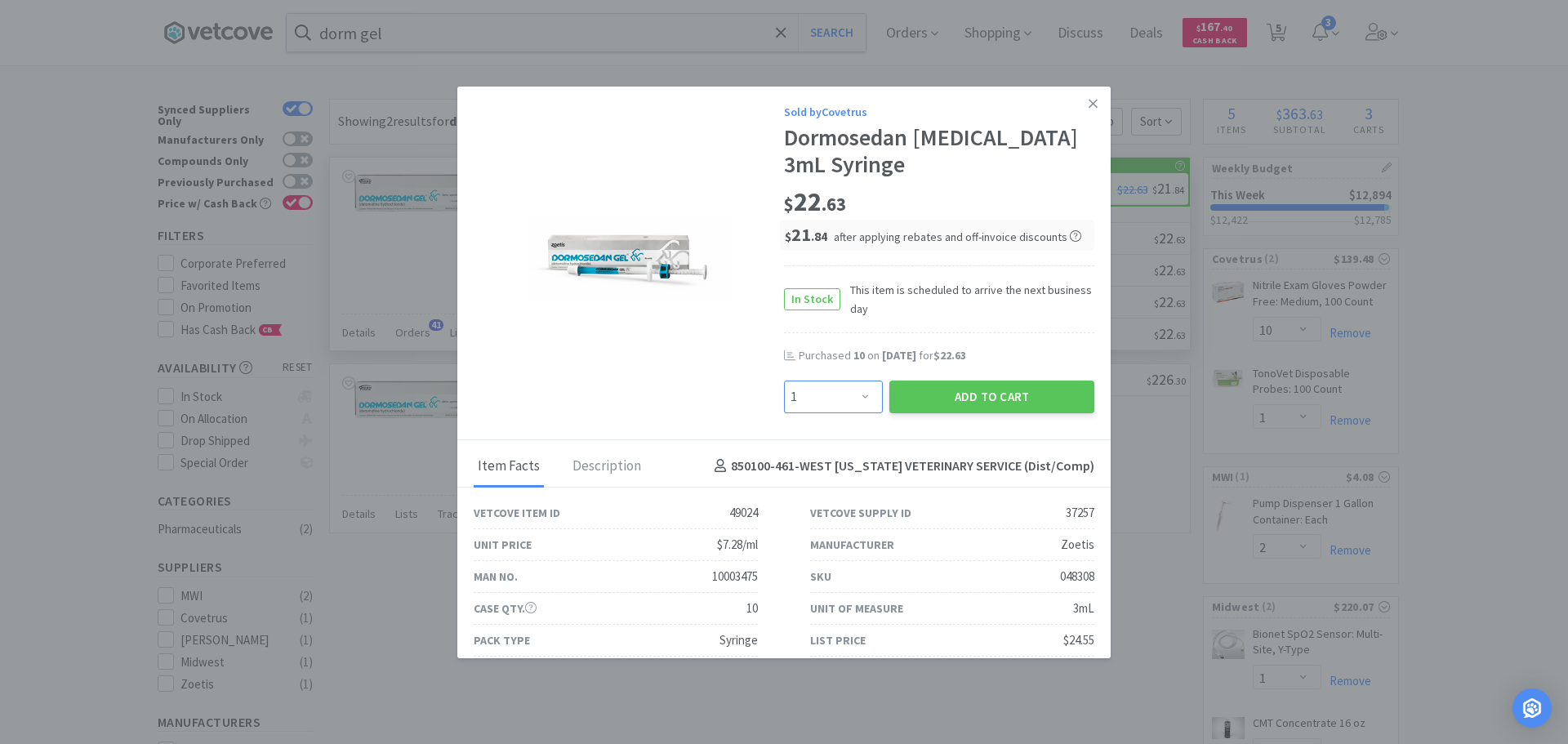
click at [842, 397] on select "Enter Quantity 1 2 3 4 5 6 7 8 9 10 11 12 13 14 15 16 17 18 19 20 Enter Quantity" at bounding box center [834, 397] width 99 height 33
select select "6"
click at [784, 380] on select "Enter Quantity 1 2 3 4 5 6 7 8 9 10 11 12 13 14 15 16 17 18 19 20 Enter Quantity" at bounding box center [834, 397] width 99 height 33
click at [968, 392] on button "Add to Cart" at bounding box center [992, 397] width 205 height 33
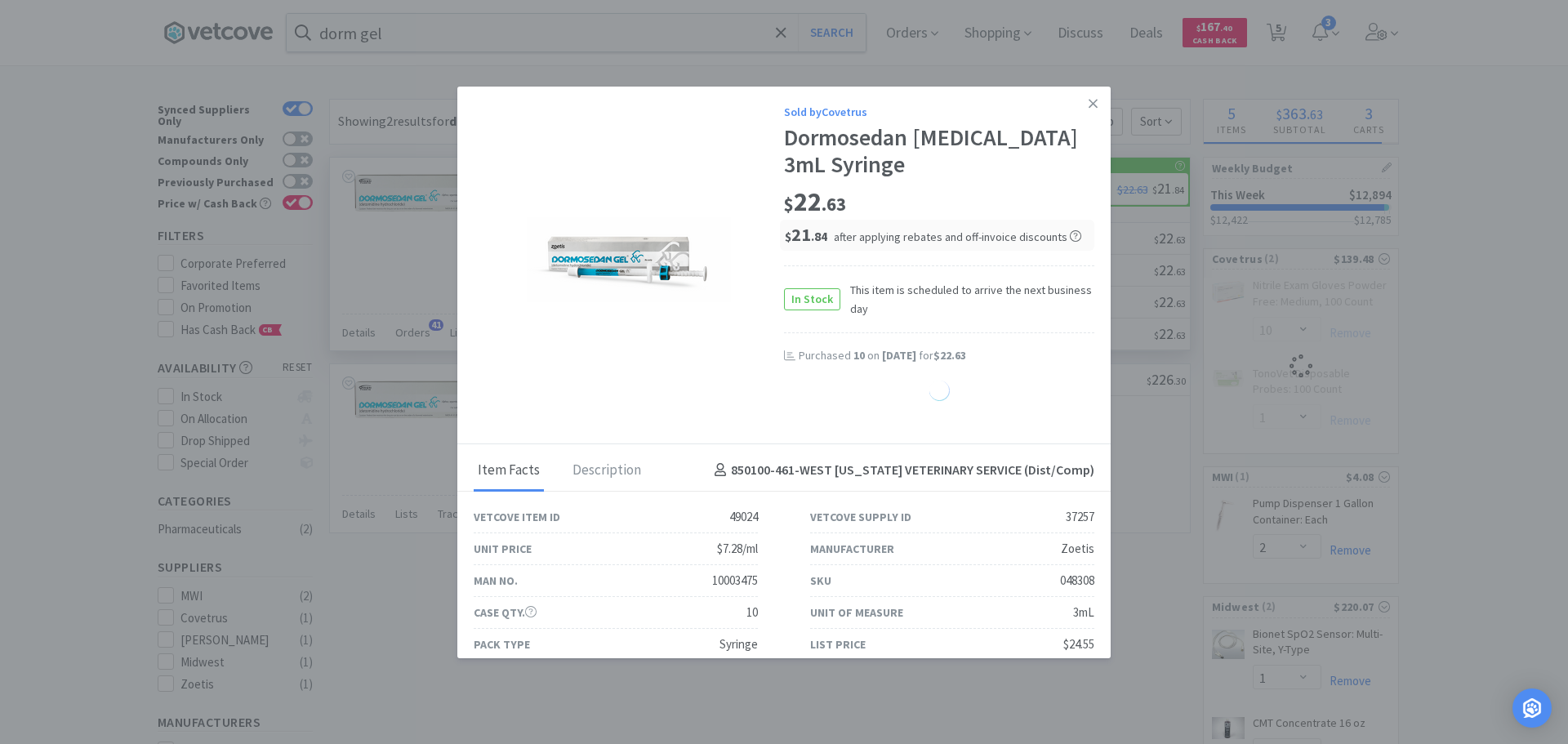
select select "1"
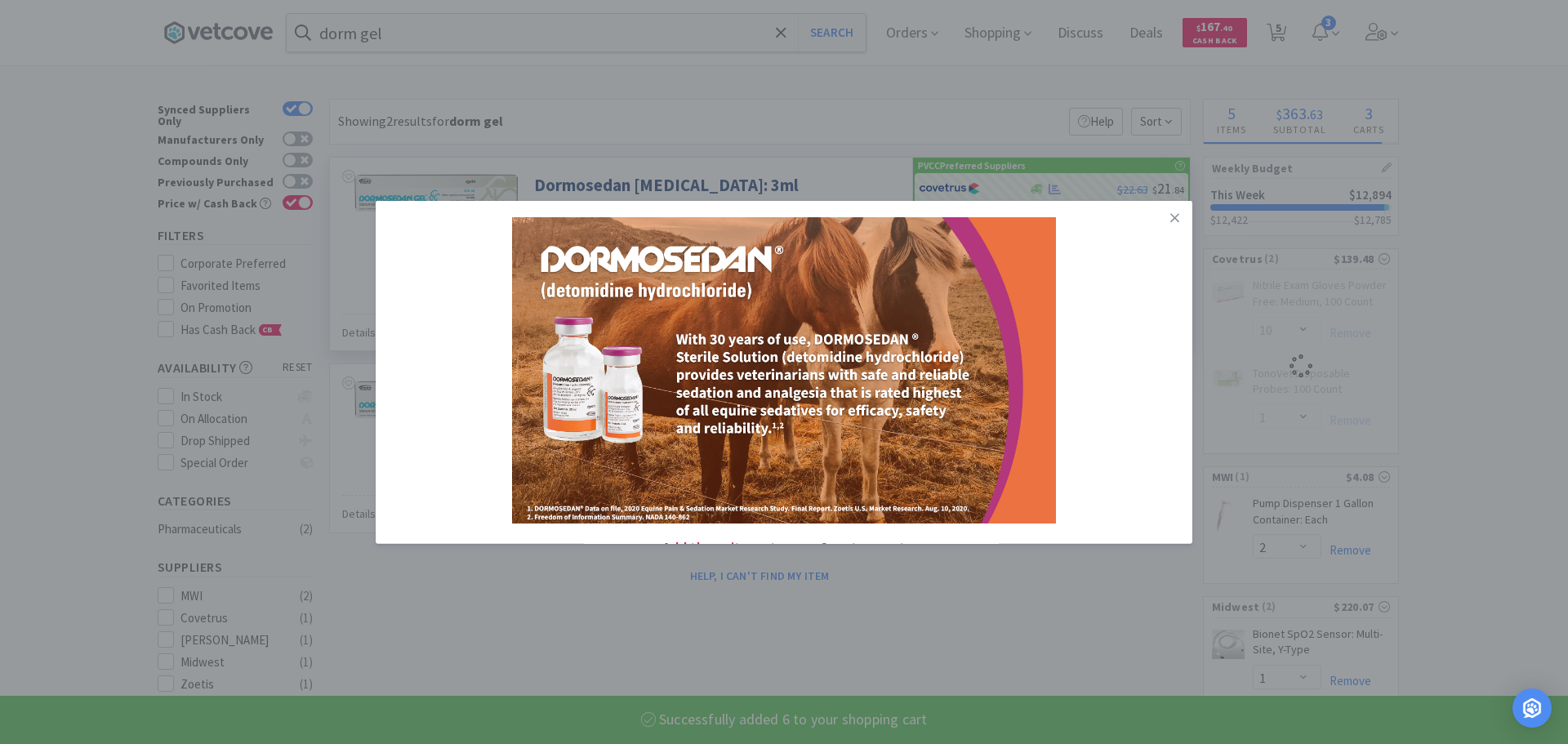
select select "6"
select select "10"
select select "1"
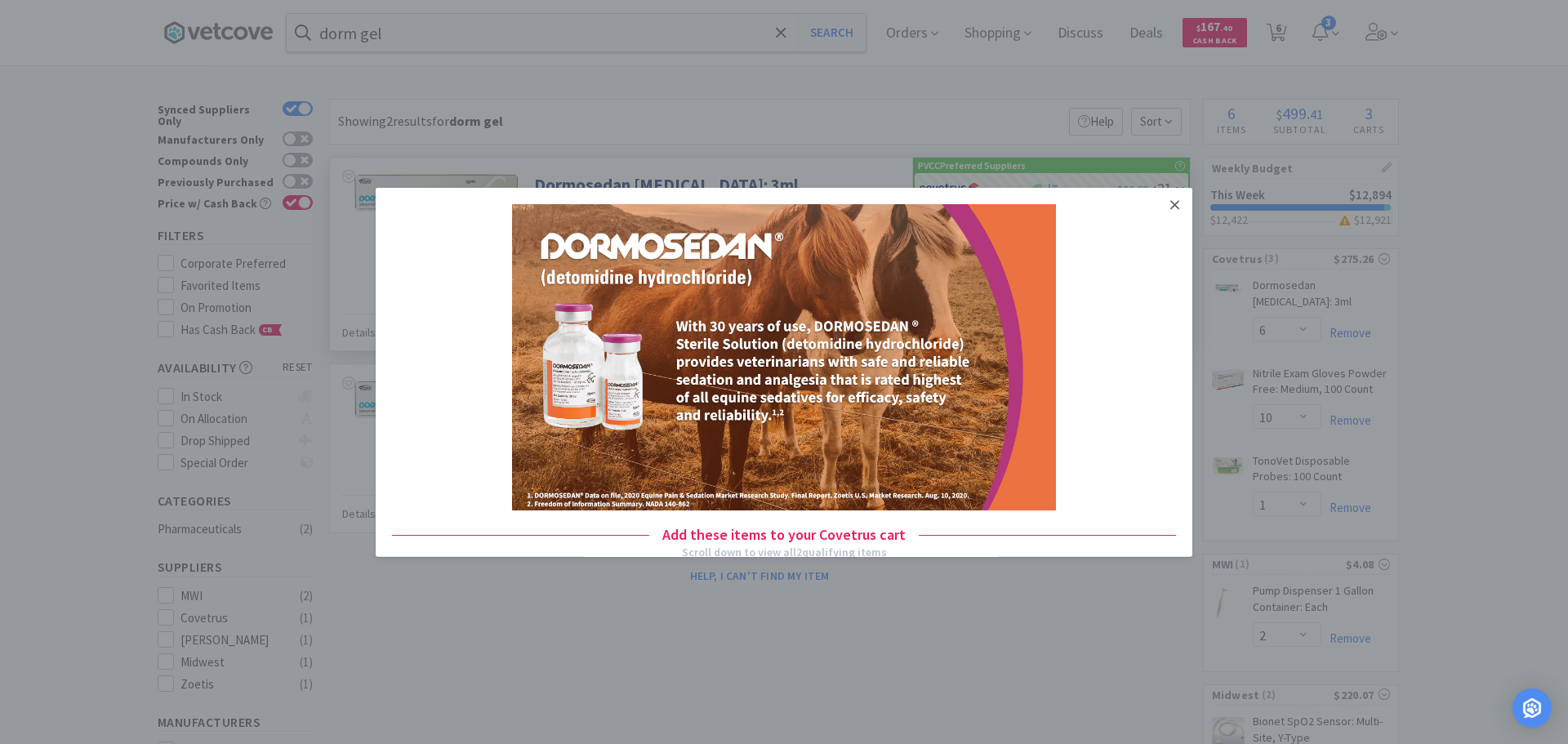
click at [1170, 212] on icon at bounding box center [1174, 204] width 9 height 15
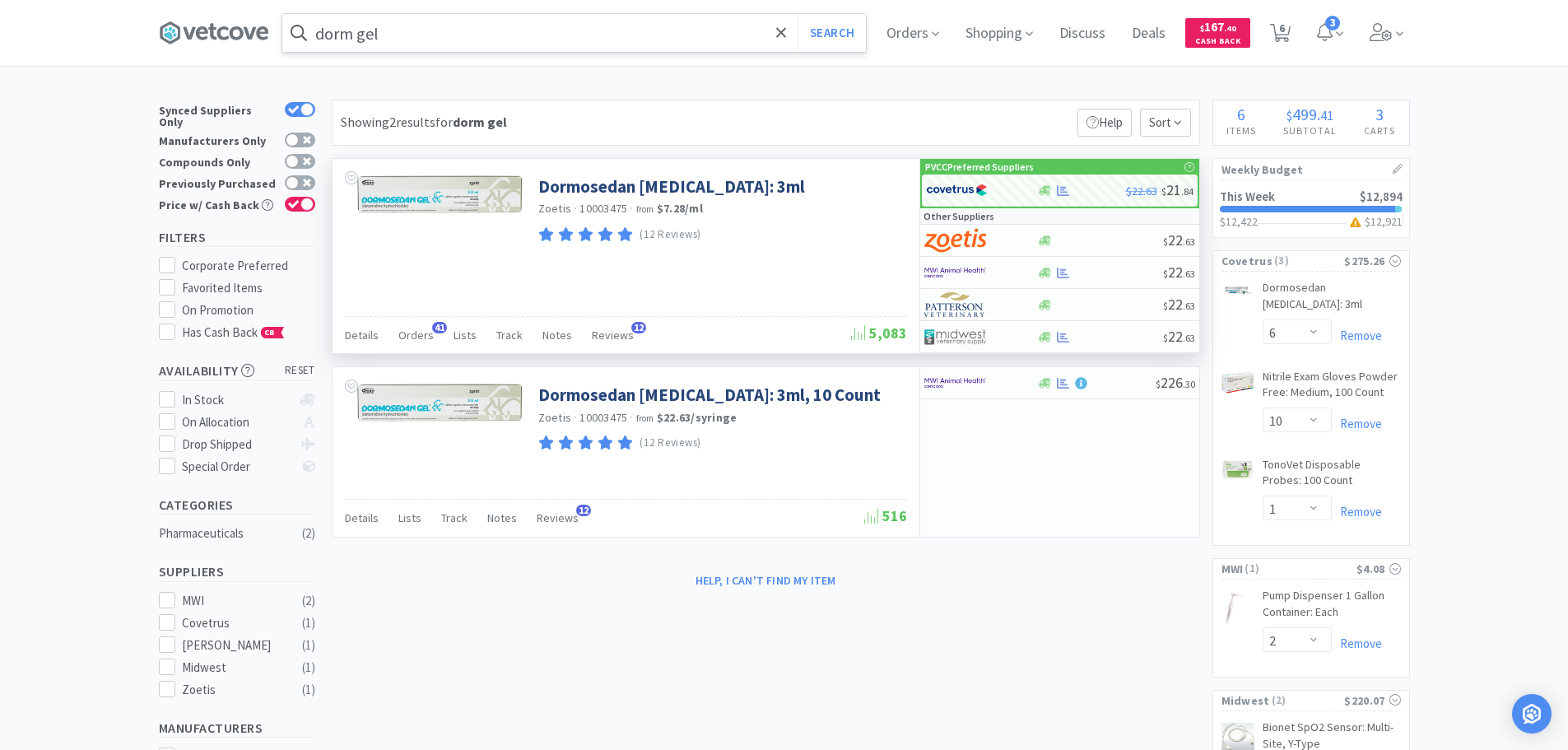
click at [517, 32] on input "dorm gel" at bounding box center [574, 32] width 584 height 38
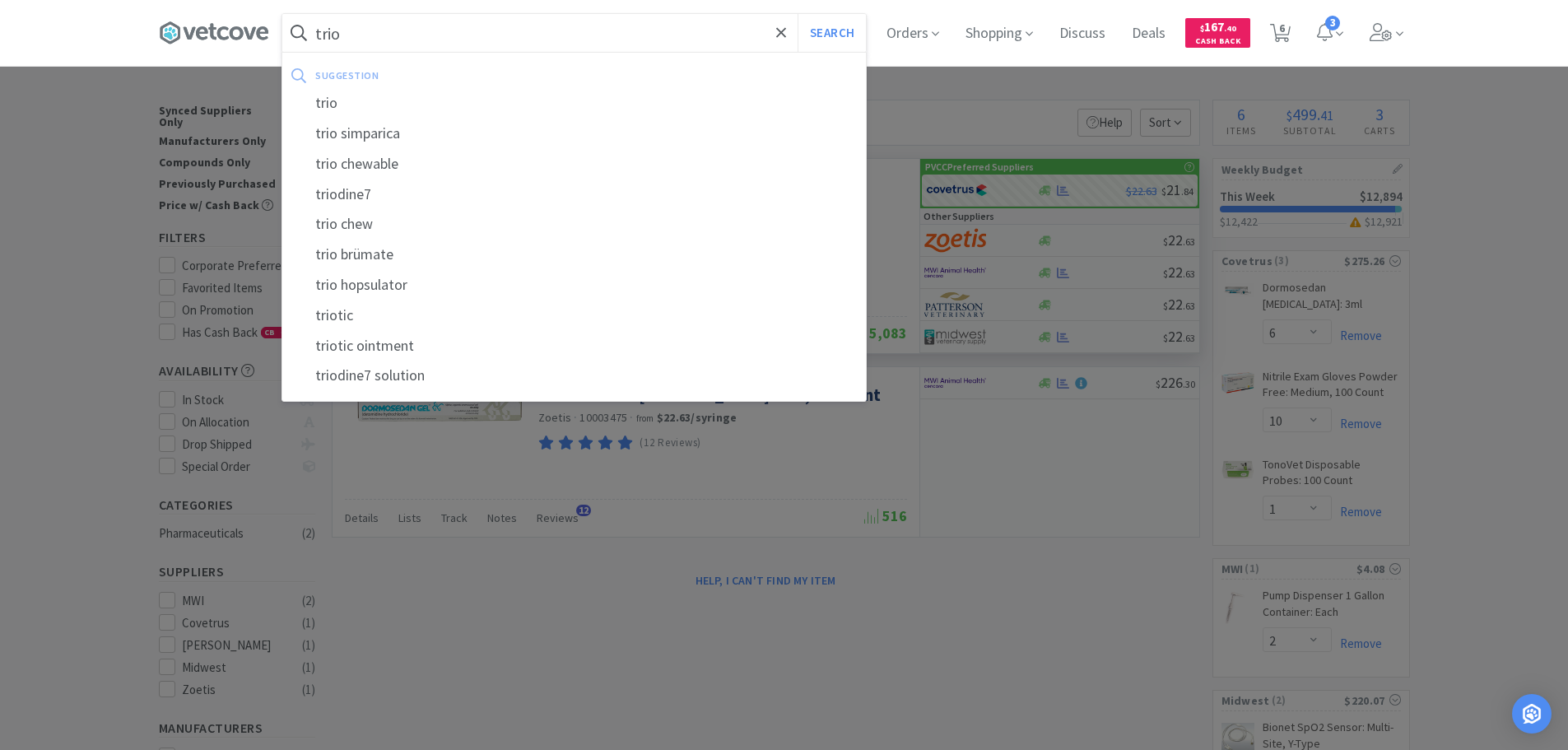
click at [798, 14] on button "Search" at bounding box center [832, 32] width 68 height 38
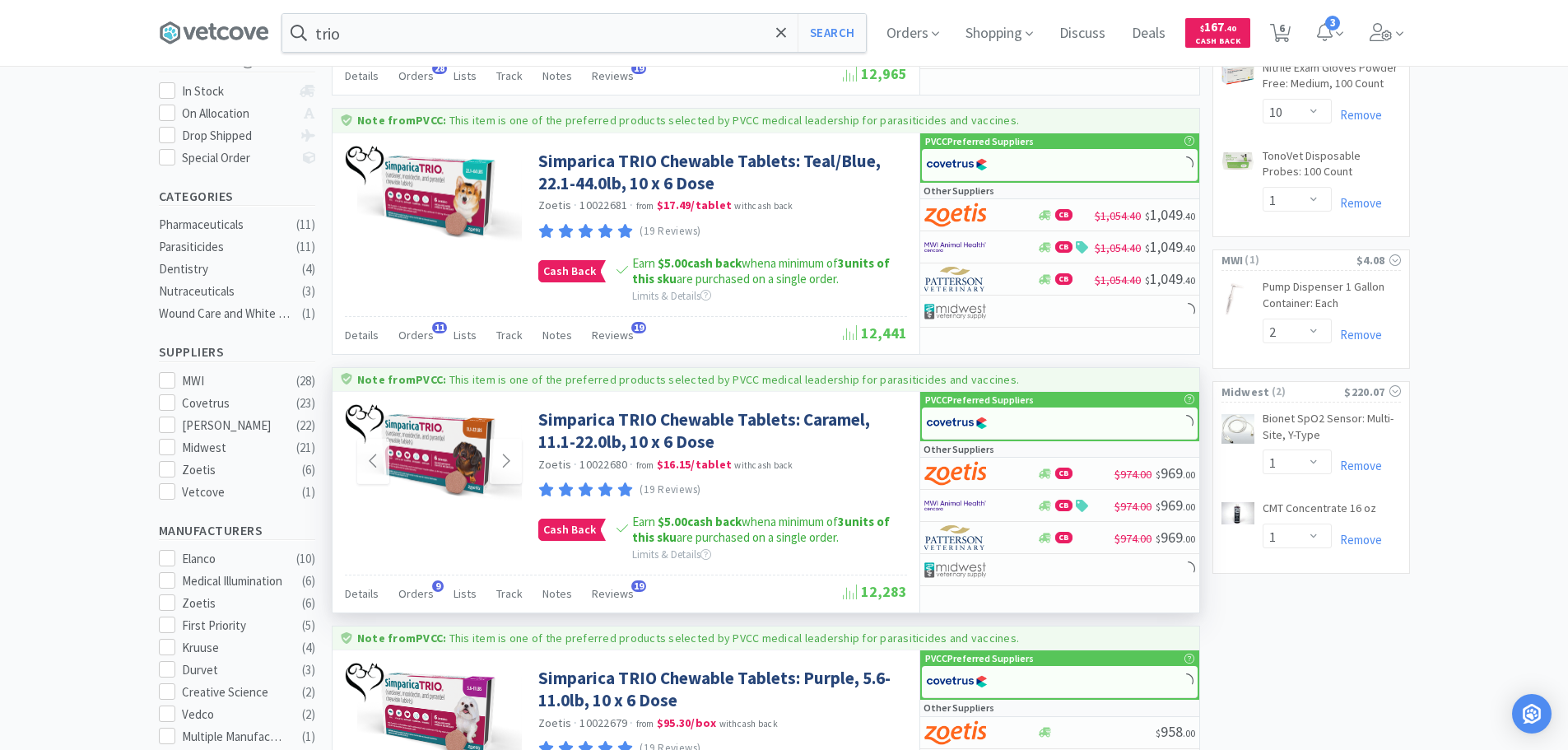
scroll to position [411, 0]
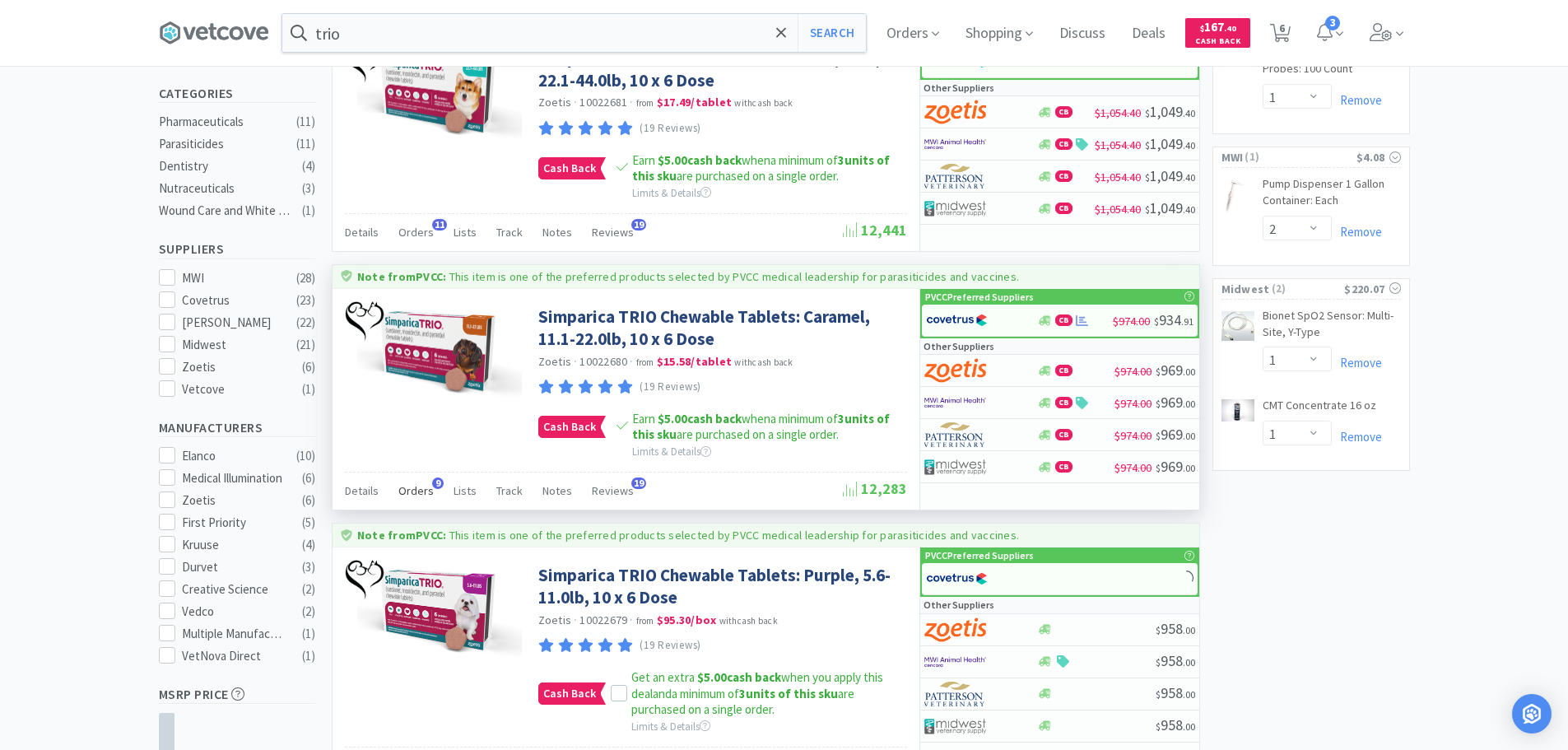
click at [409, 497] on span "Orders" at bounding box center [416, 490] width 35 height 15
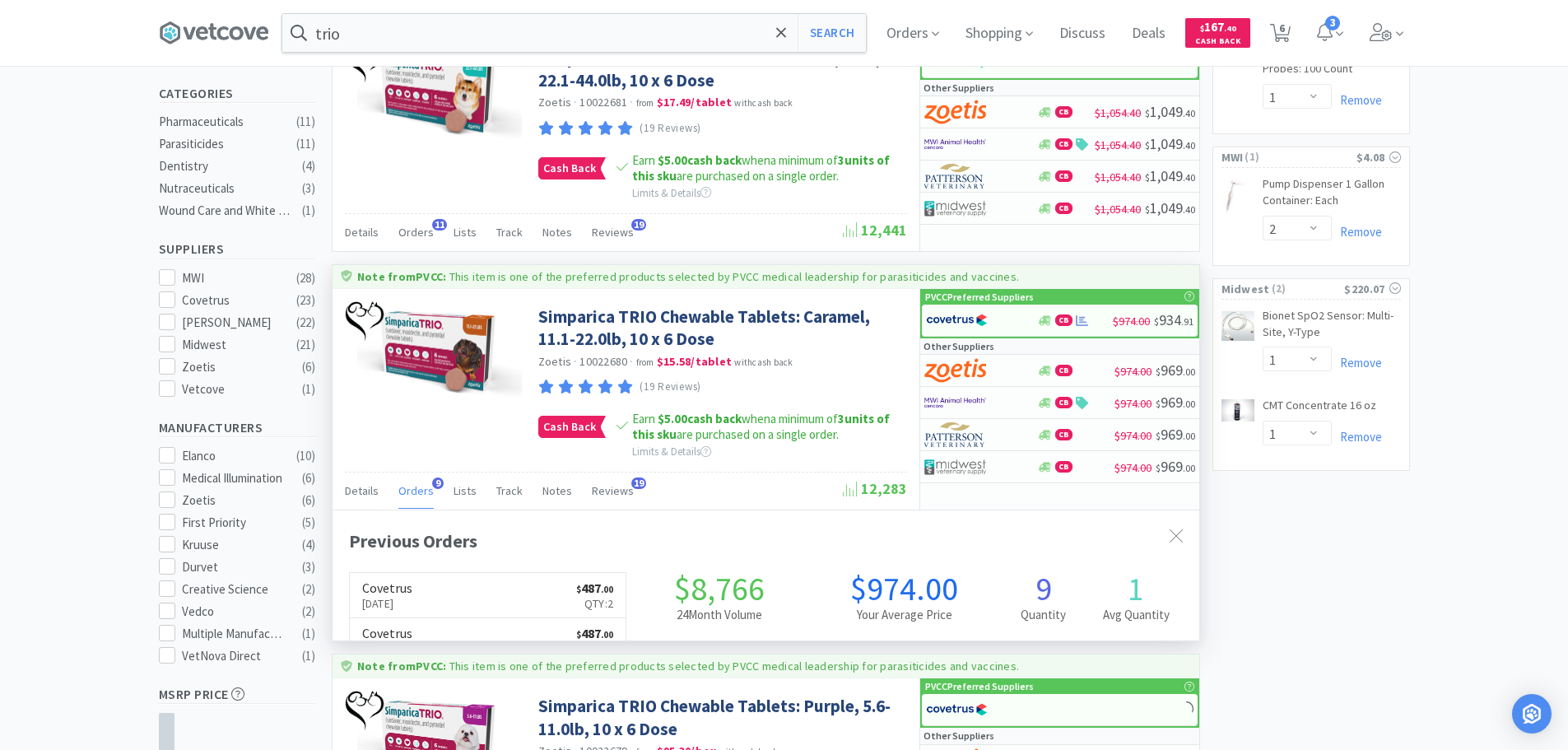
scroll to position [441, 867]
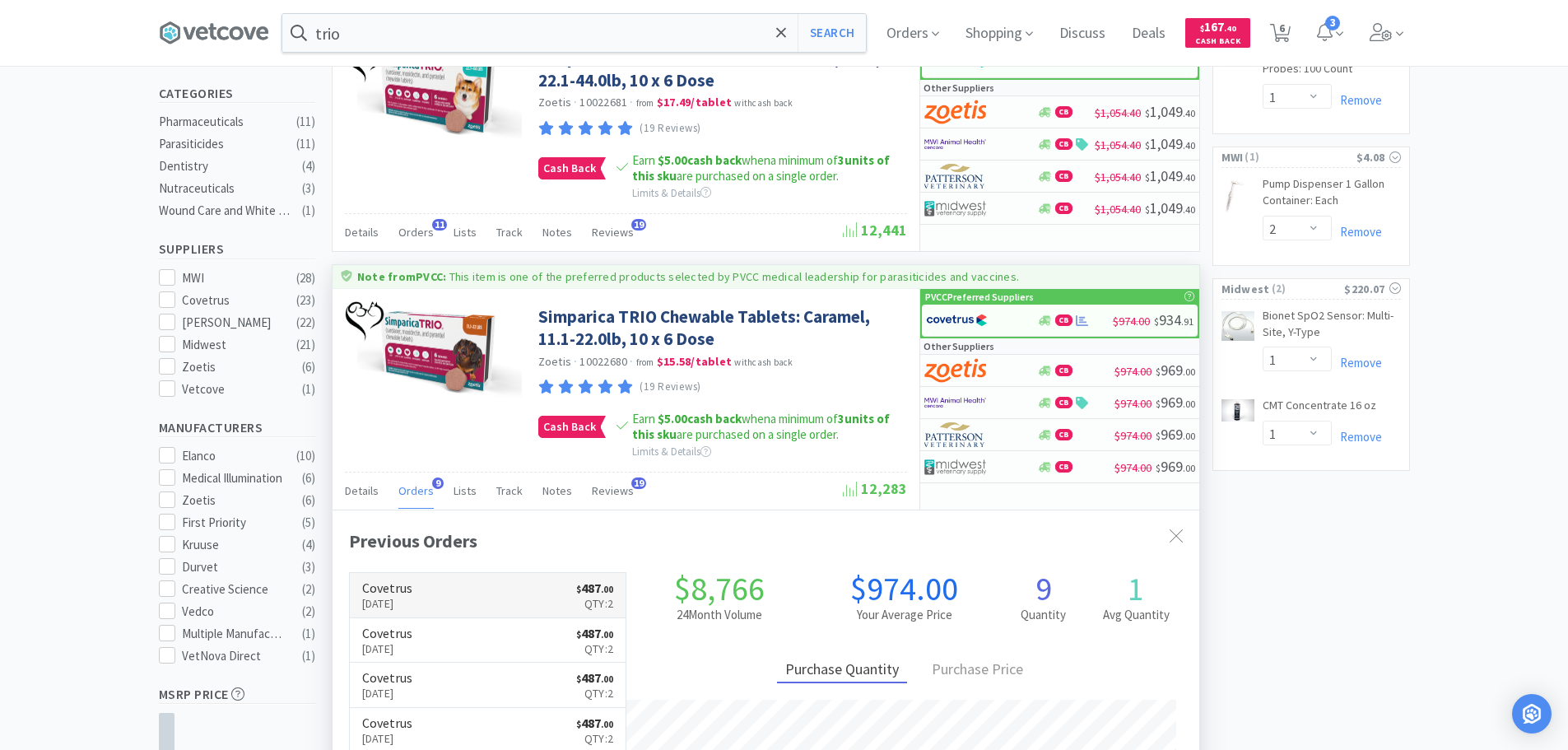
click at [412, 588] on h6 "Covetrus" at bounding box center [387, 587] width 50 height 13
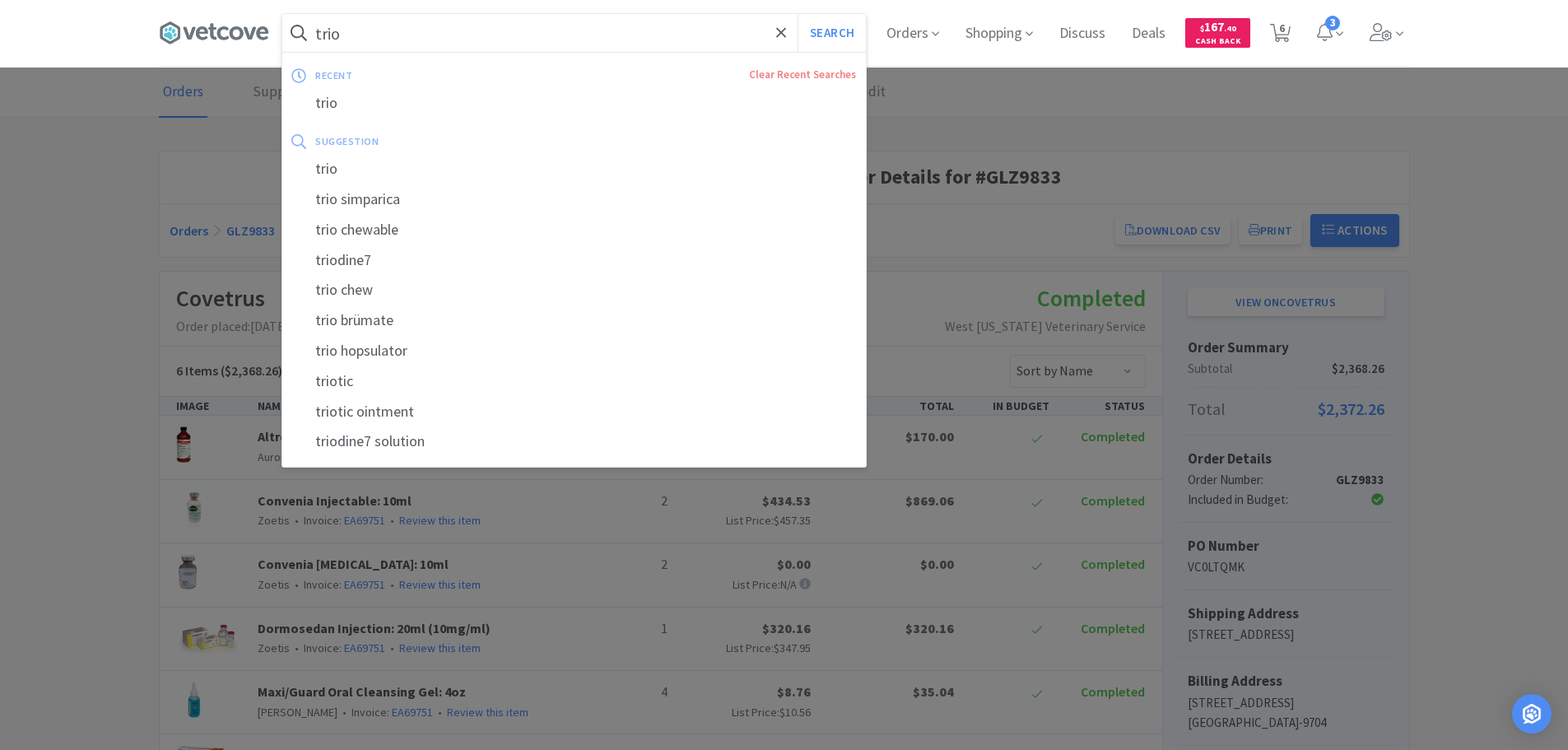
click at [476, 36] on input "trio" at bounding box center [574, 32] width 584 height 38
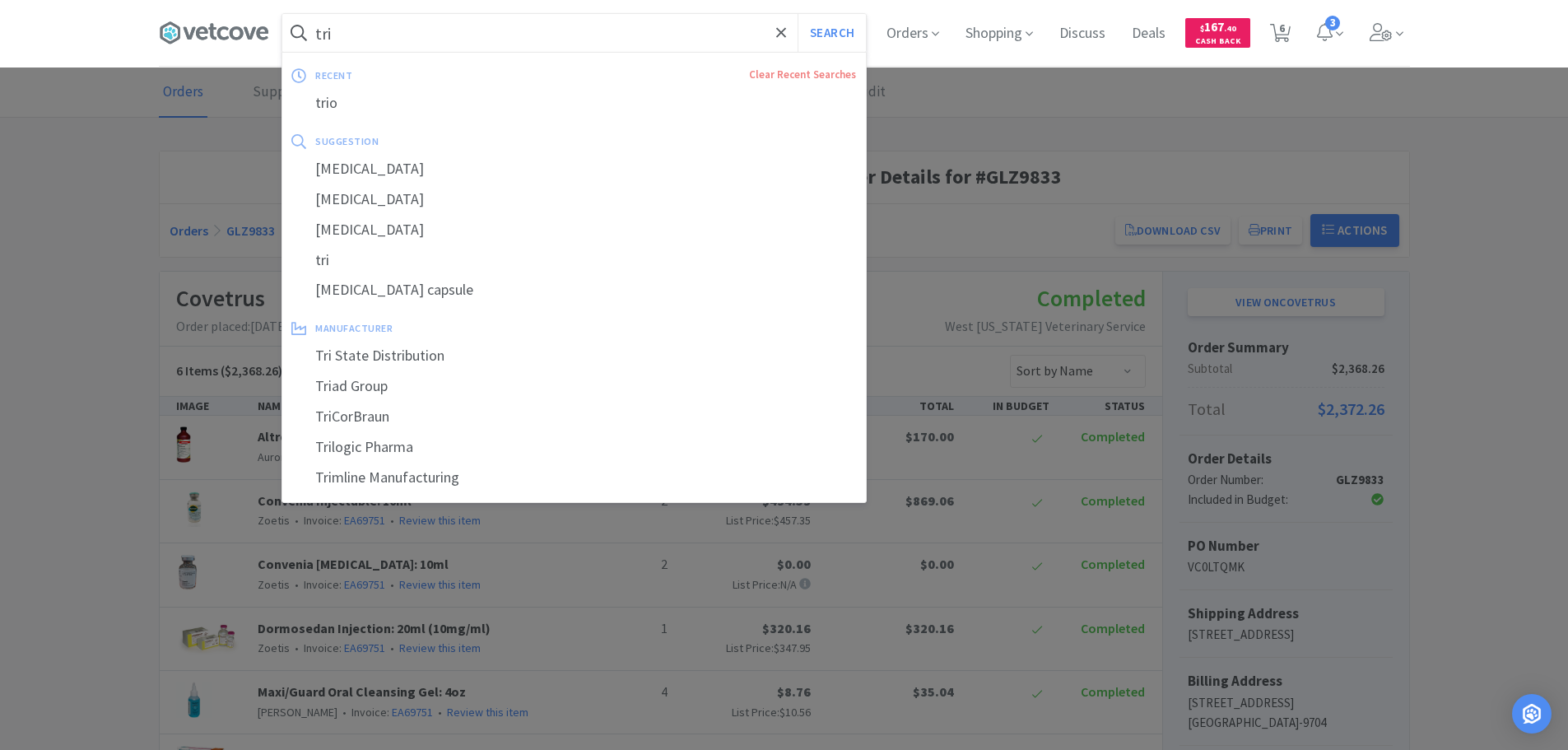
type input "trio"
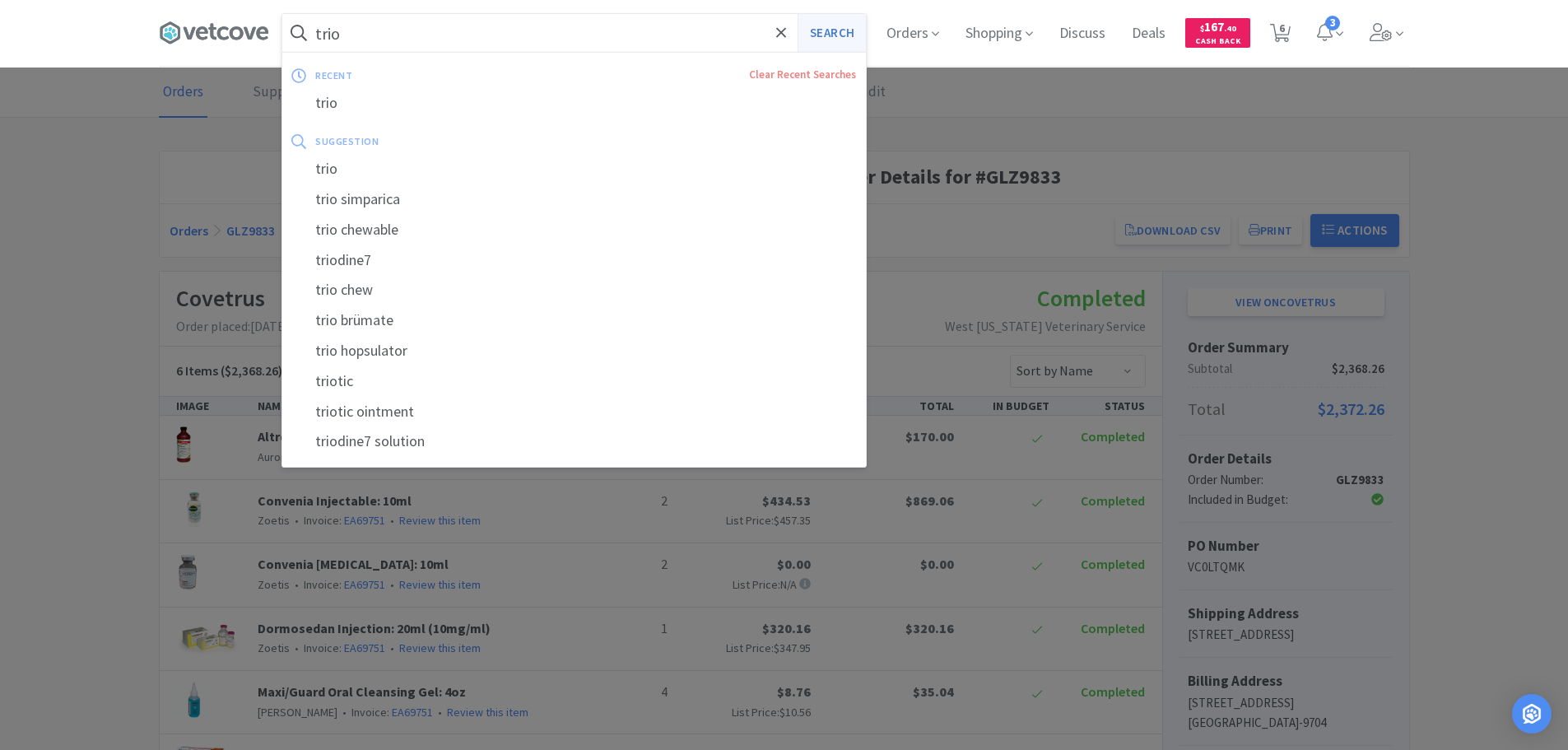
click at [816, 29] on button "Search" at bounding box center [832, 32] width 68 height 38
select select "6"
select select "10"
select select "1"
select select "2"
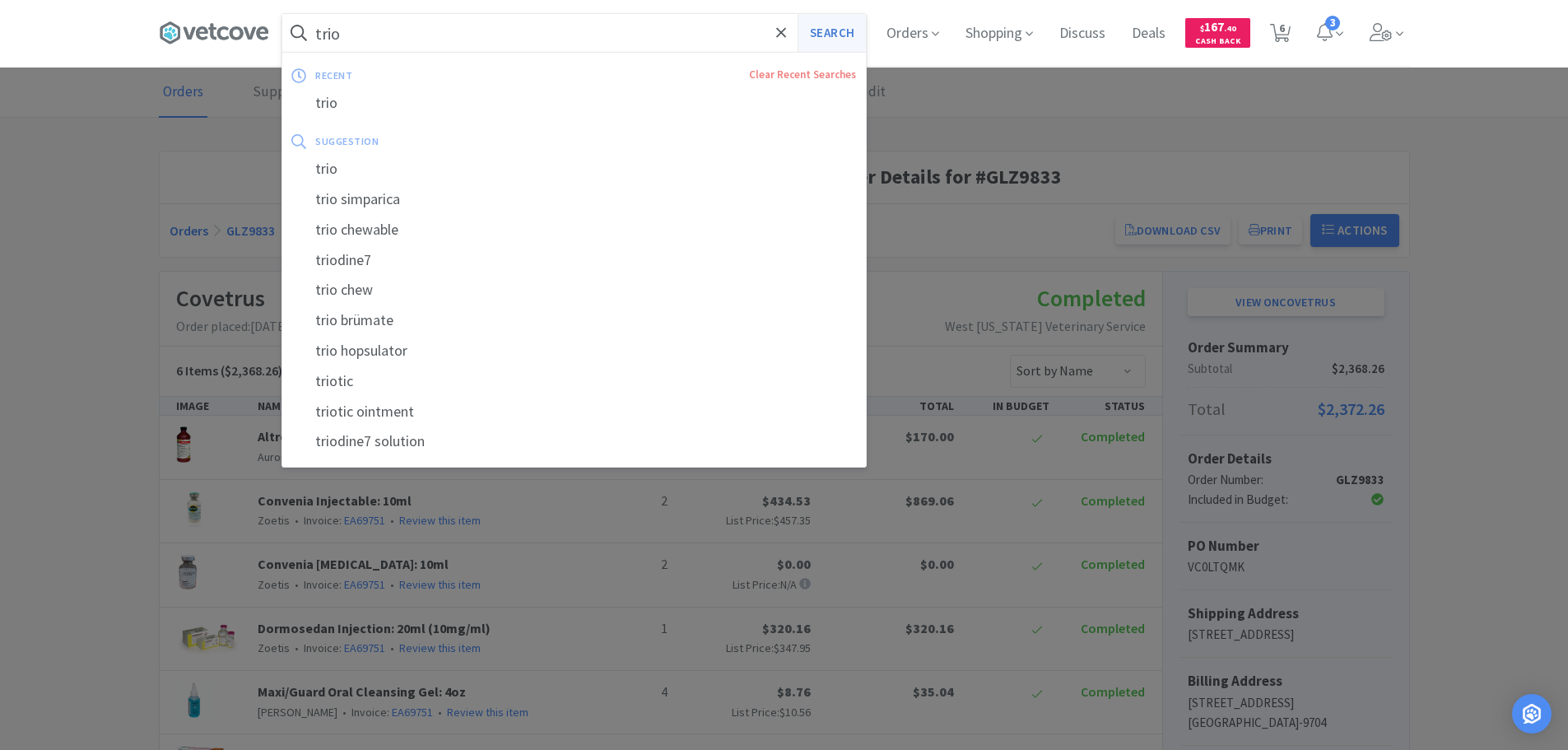
select select "1"
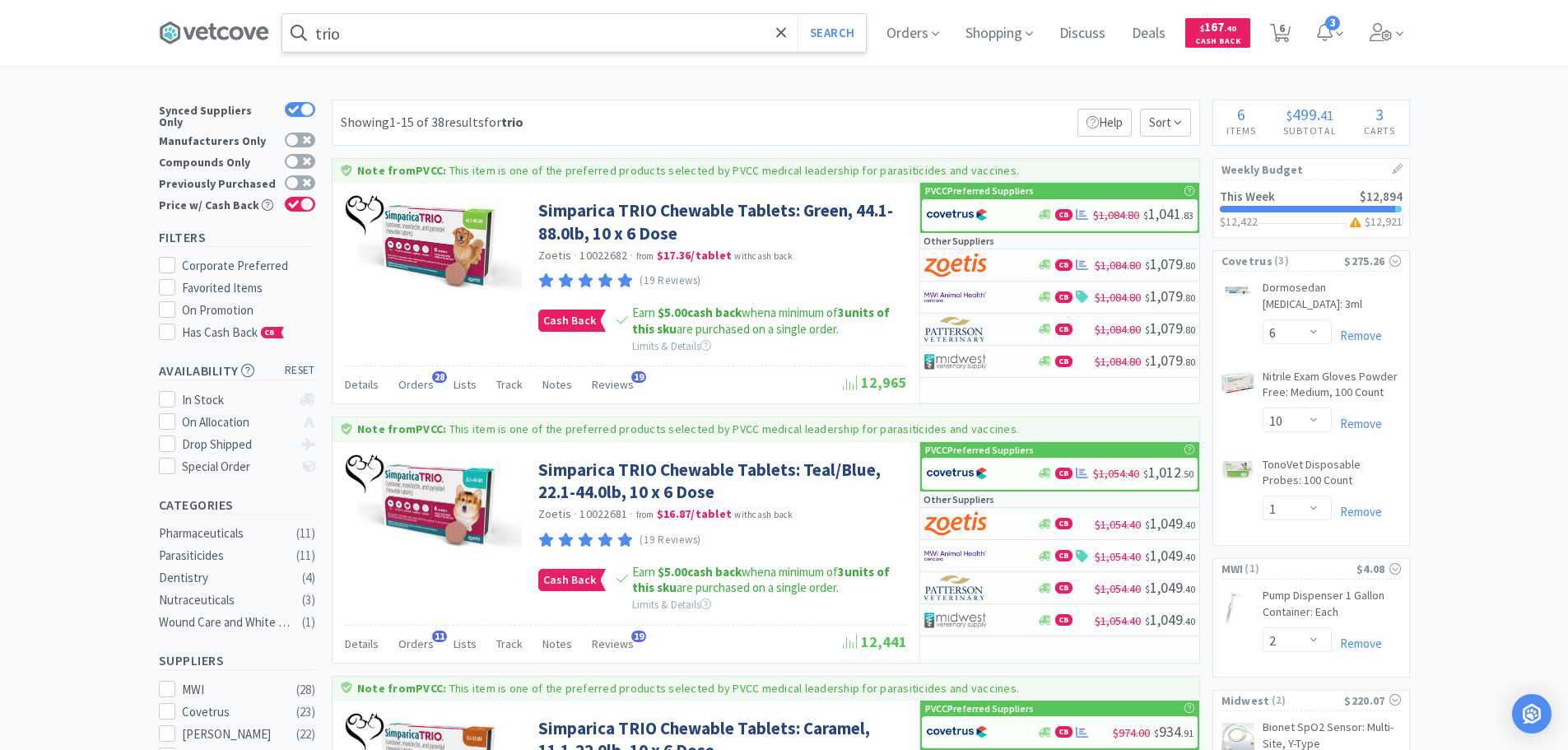
click at [460, 40] on input "trio" at bounding box center [574, 32] width 584 height 38
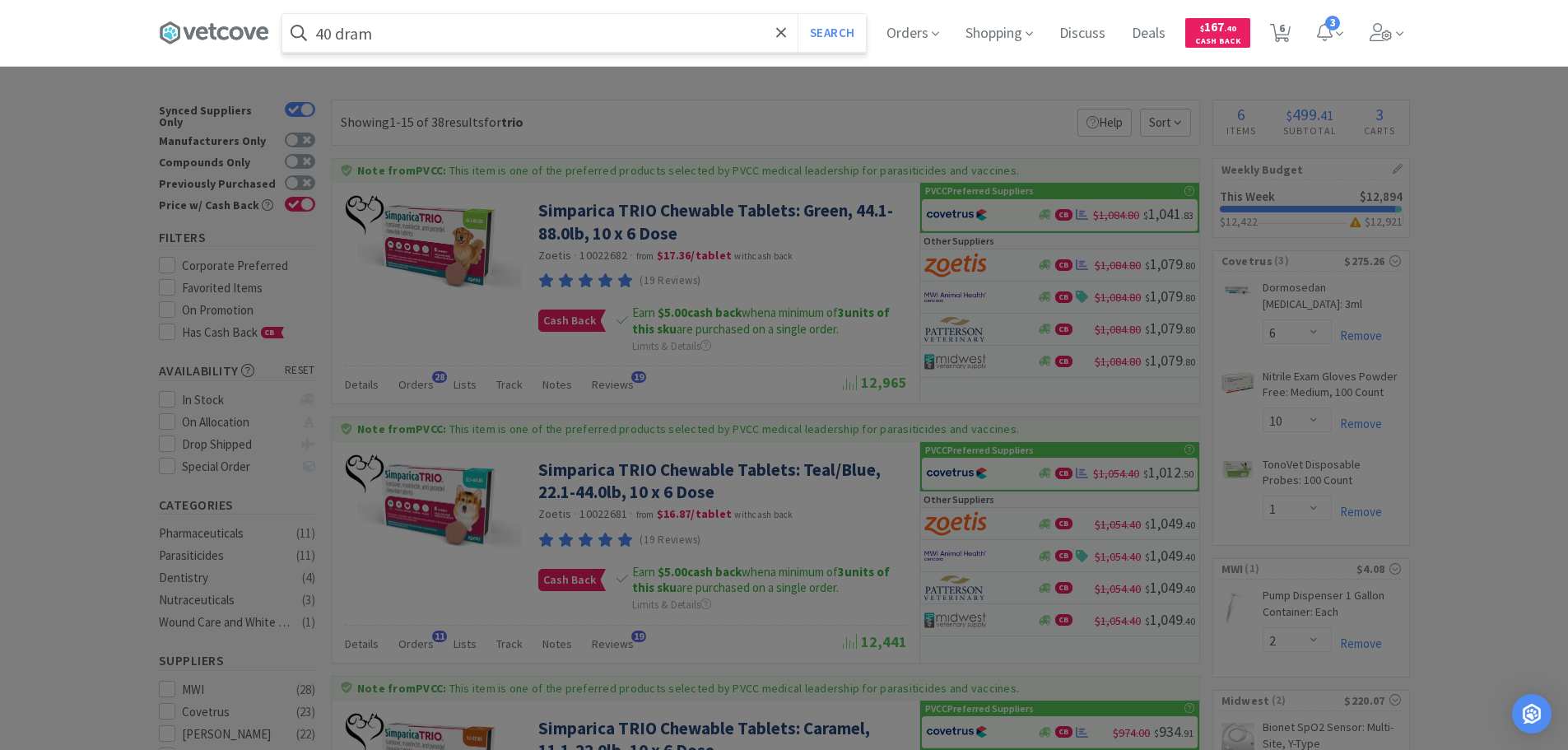
type input "40 dram"
click at [798, 14] on button "Search" at bounding box center [832, 32] width 68 height 38
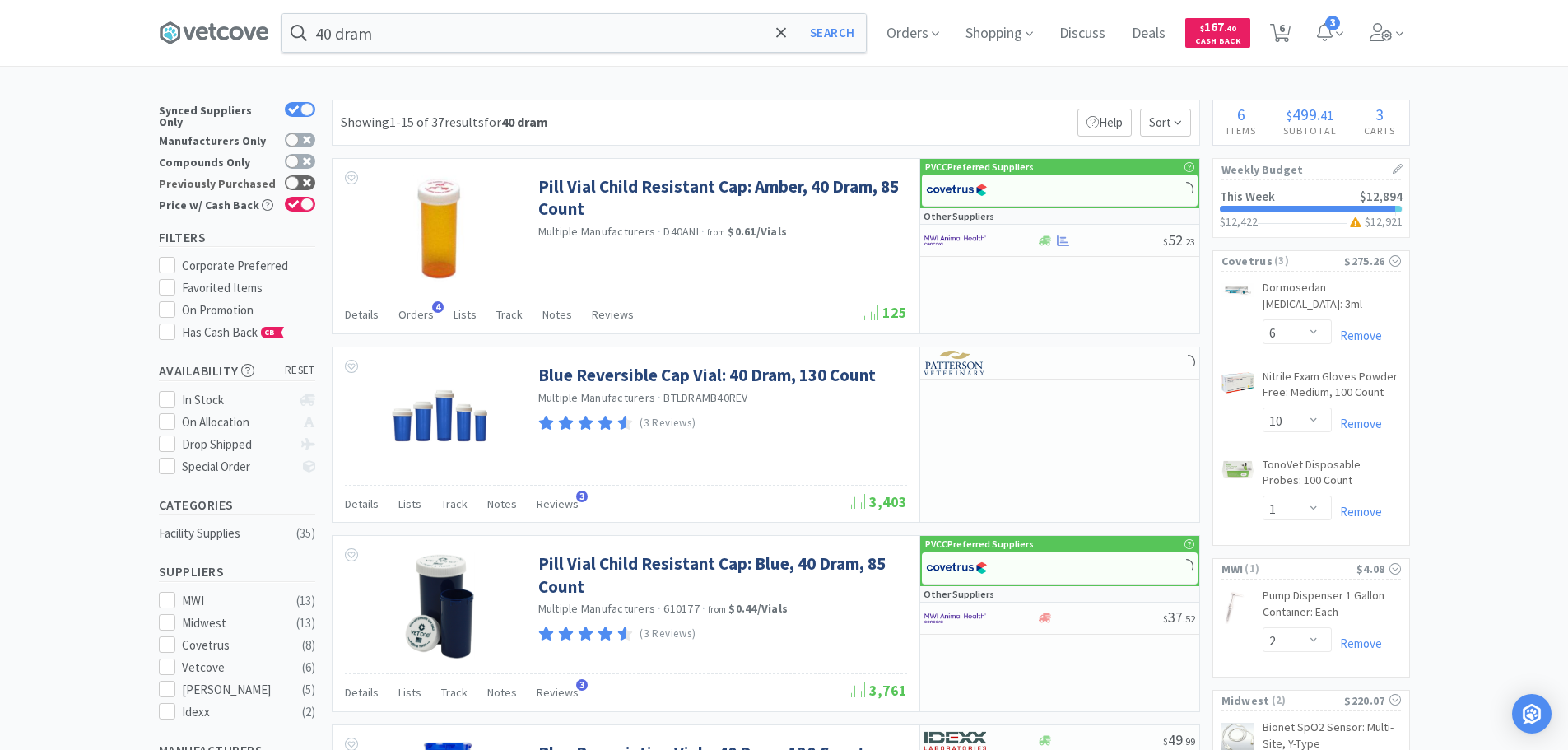
click at [304, 179] on icon at bounding box center [306, 182] width 8 height 8
checkbox input "true"
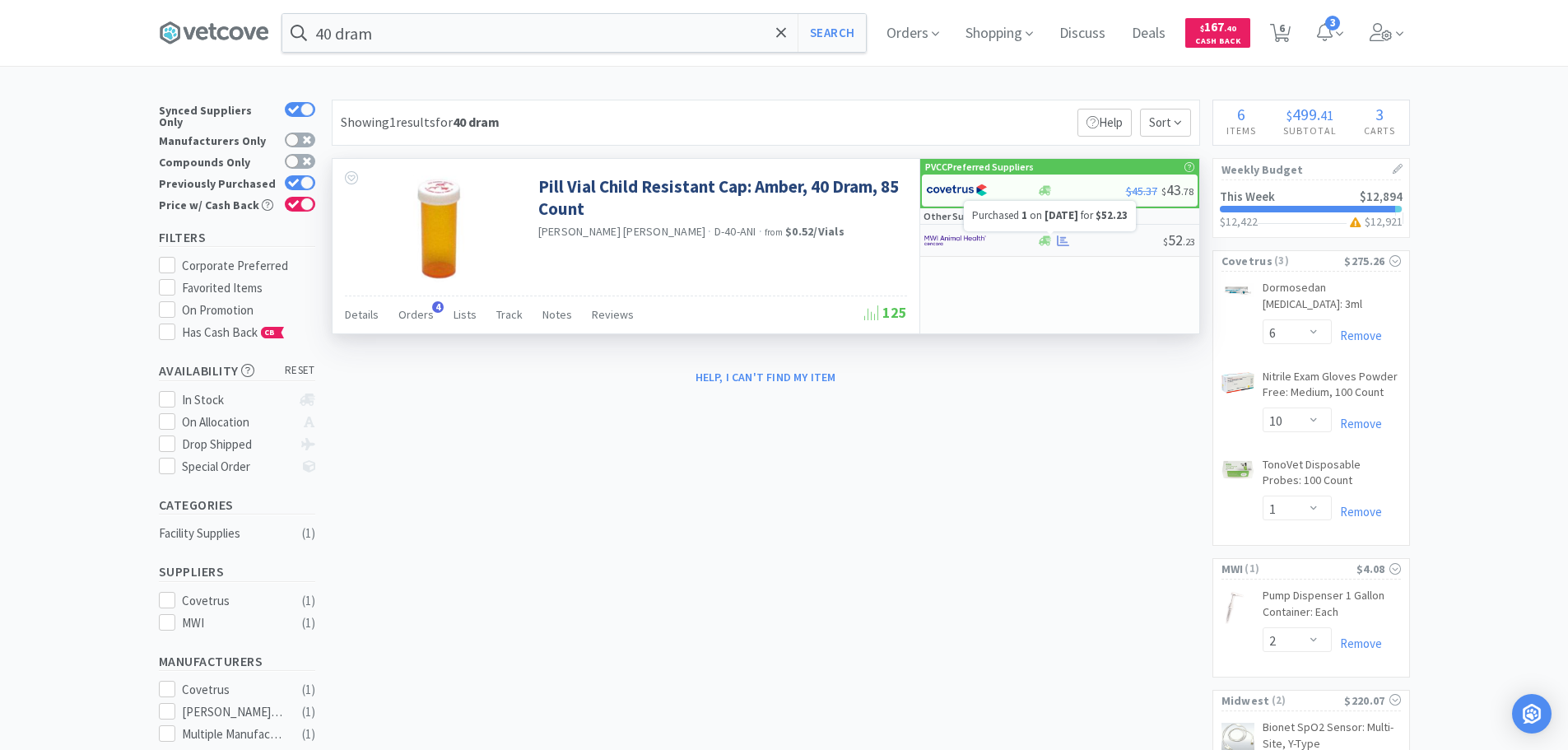
click at [1062, 238] on icon at bounding box center [1063, 241] width 12 height 11
select select "1"
click at [995, 239] on div at bounding box center [969, 241] width 90 height 28
select select "1"
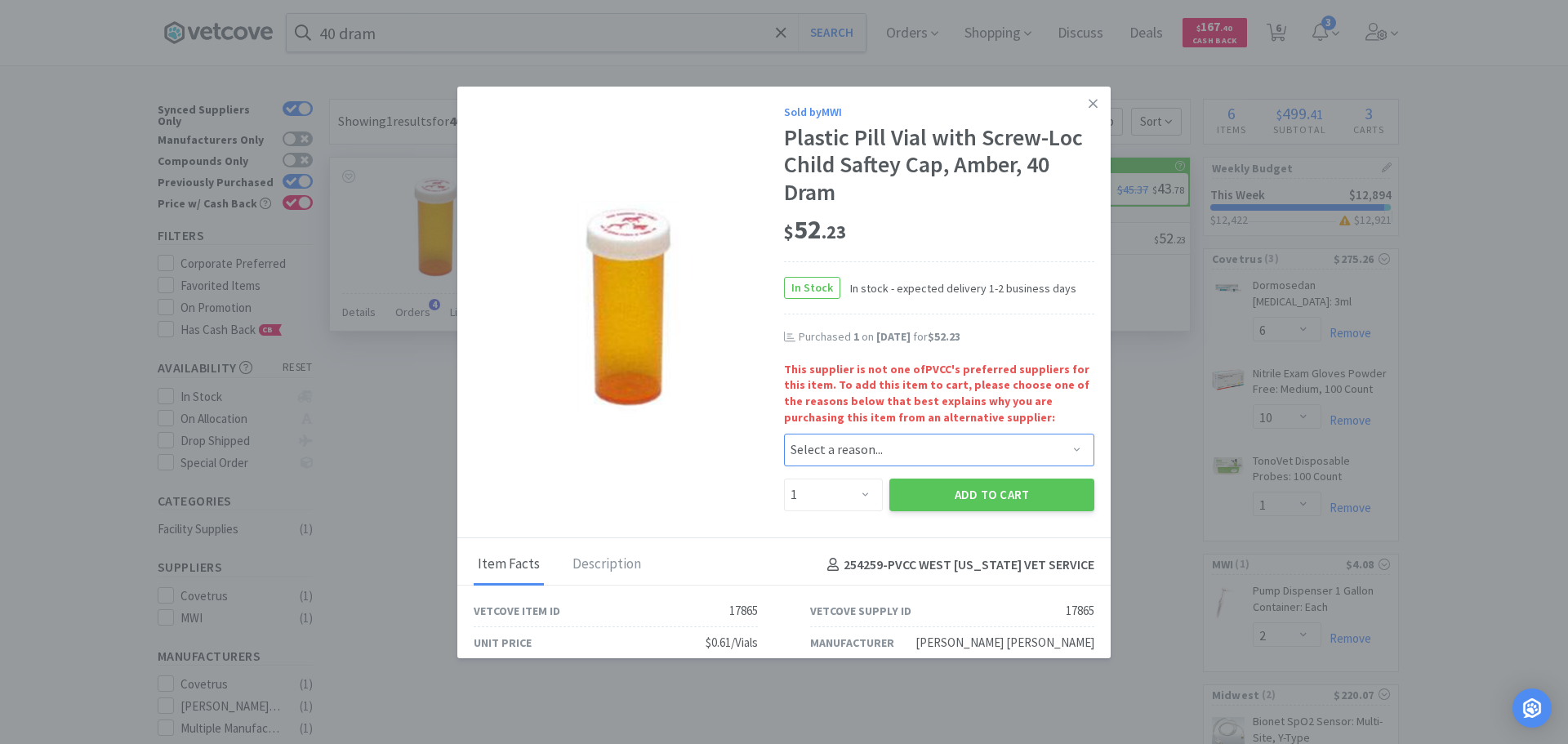
click at [856, 452] on select "Select a reason... Availability - This item is out of stock at the preferred su…" at bounding box center [939, 450] width 310 height 33
select select "quality_of_brand"
click at [784, 433] on select "Select a reason... Availability - This item is out of stock at the preferred su…" at bounding box center [939, 450] width 310 height 33
click at [993, 484] on button "Add to Cart" at bounding box center [992, 495] width 205 height 33
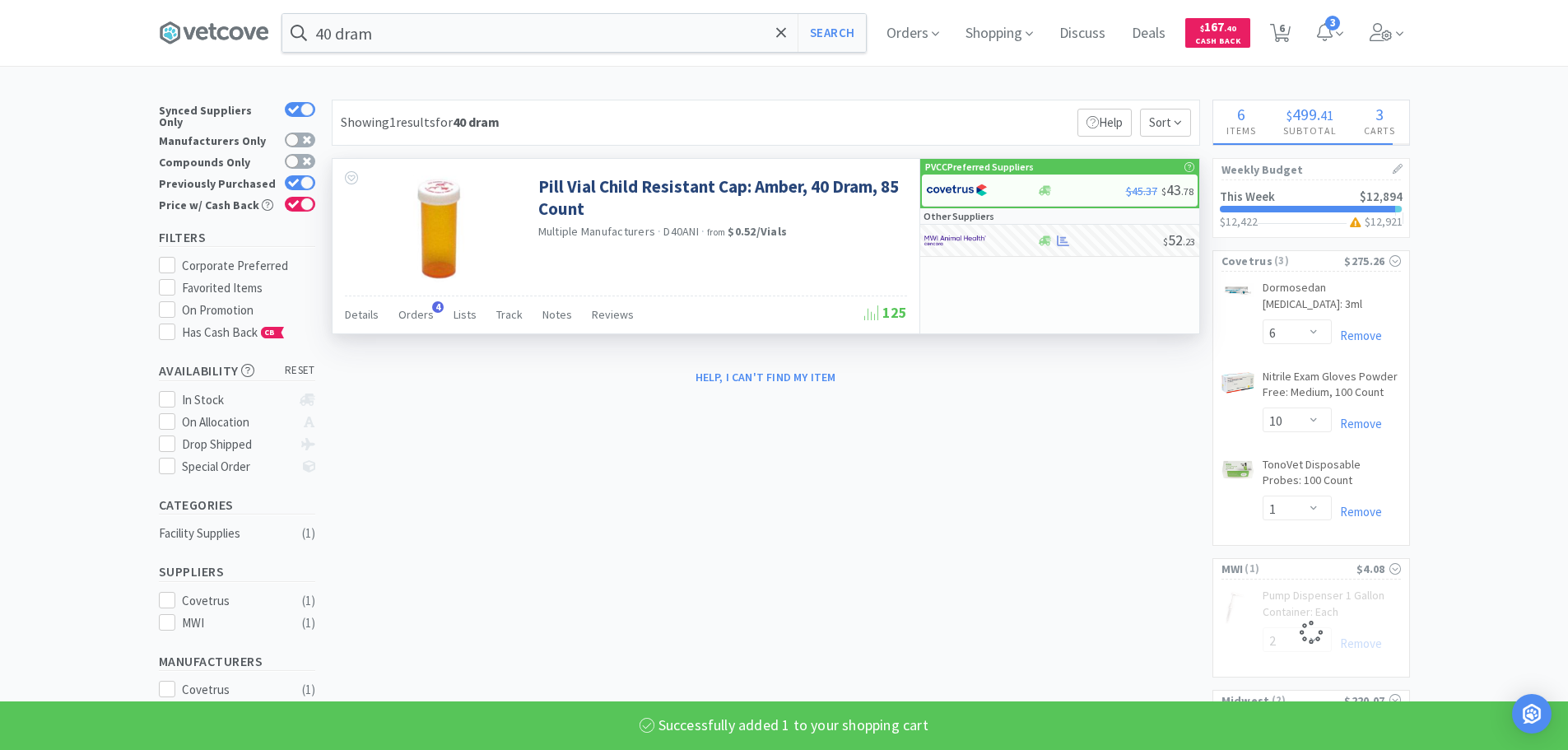
select select "1"
select select "2"
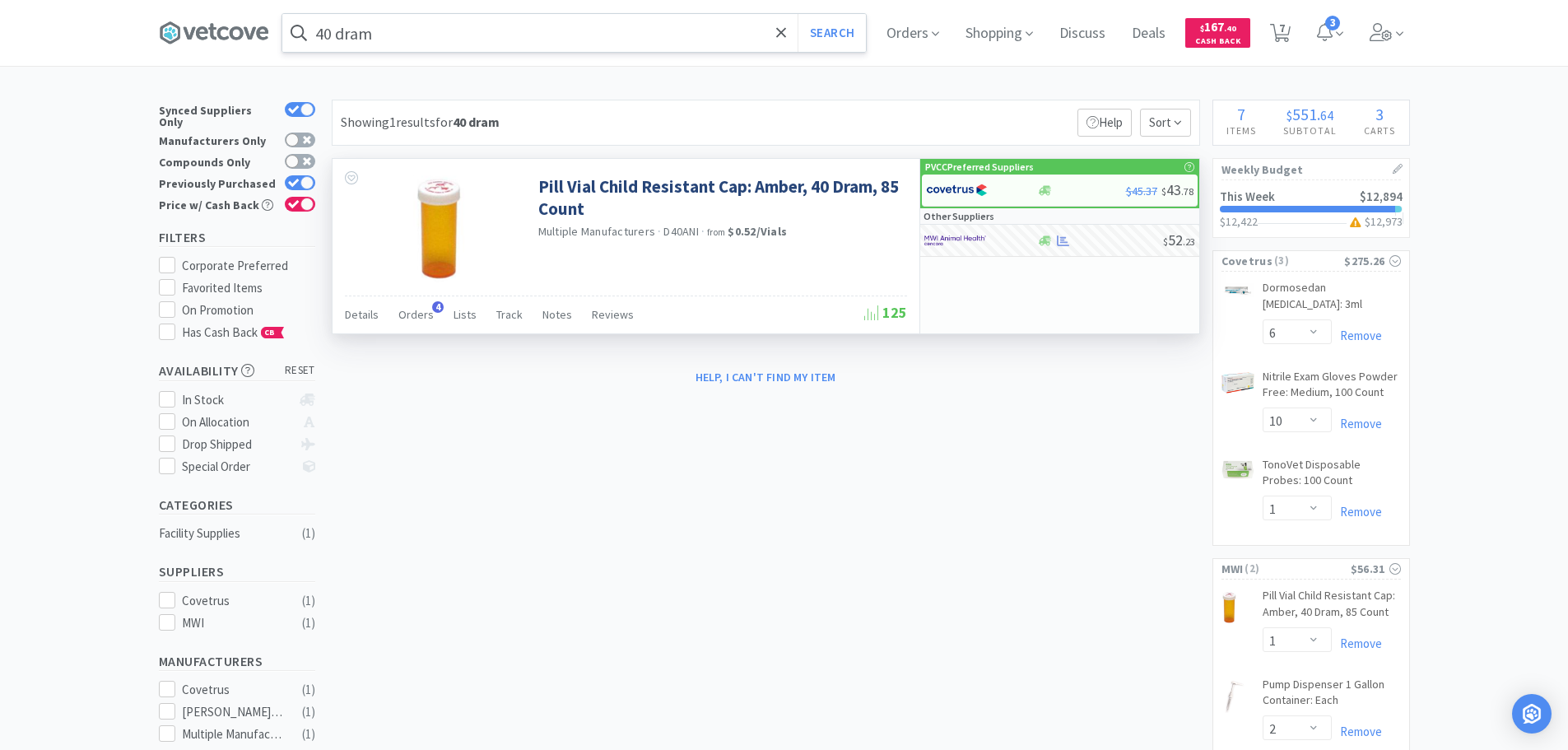
click at [654, 32] on input "40 dram" at bounding box center [574, 32] width 584 height 38
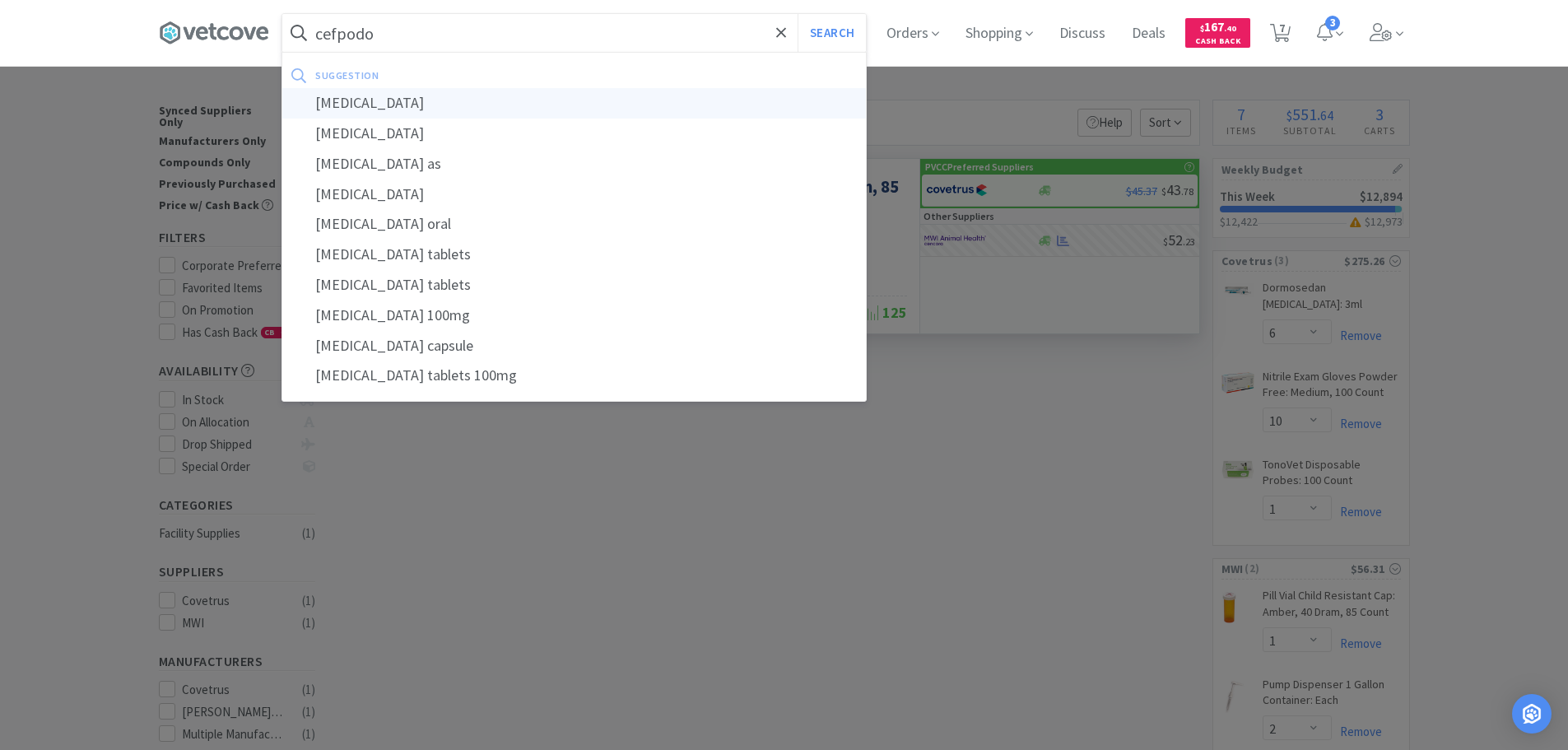
click at [660, 98] on div "[MEDICAL_DATA]" at bounding box center [574, 103] width 584 height 31
type input "[MEDICAL_DATA]"
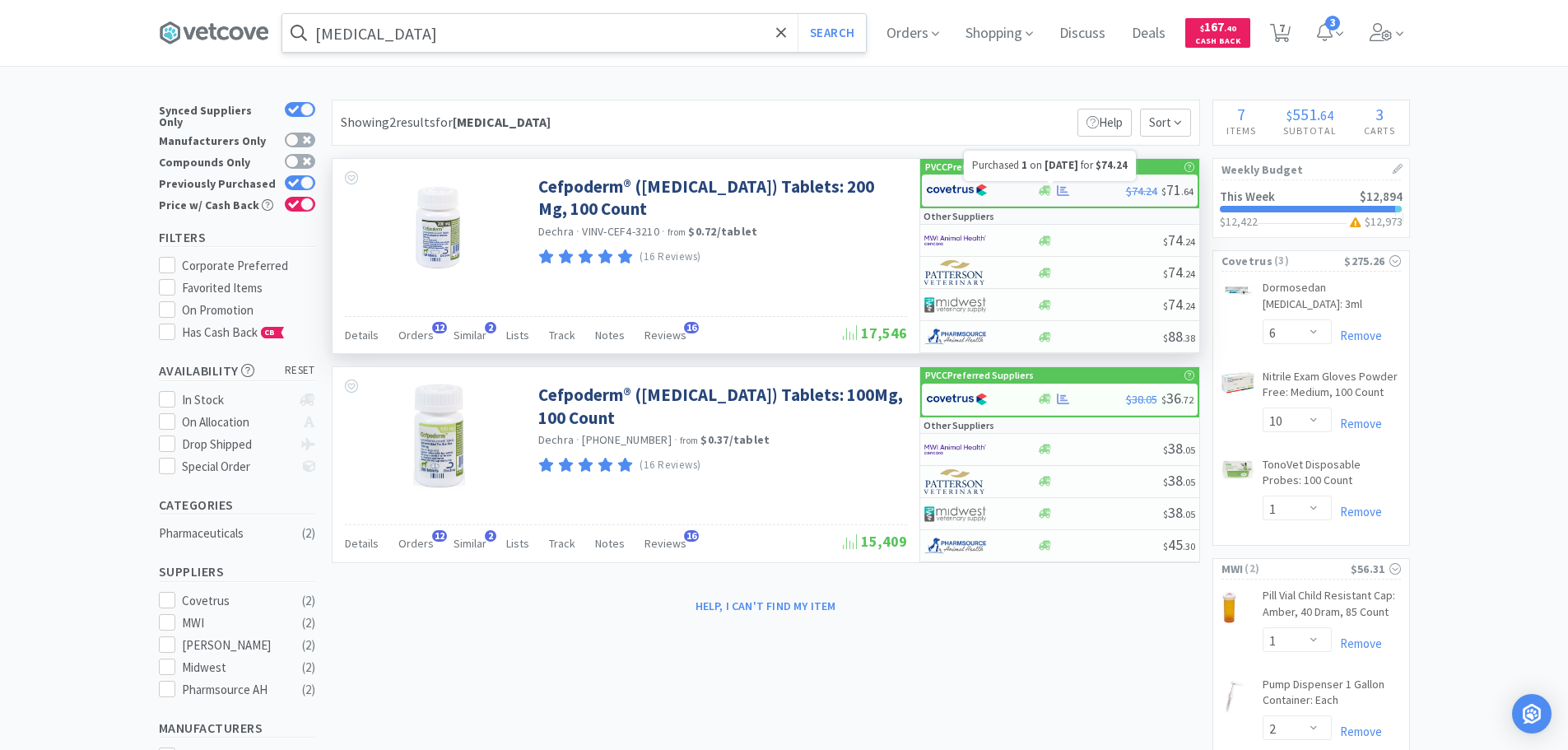
click at [1064, 189] on icon at bounding box center [1063, 191] width 12 height 11
select select "1"
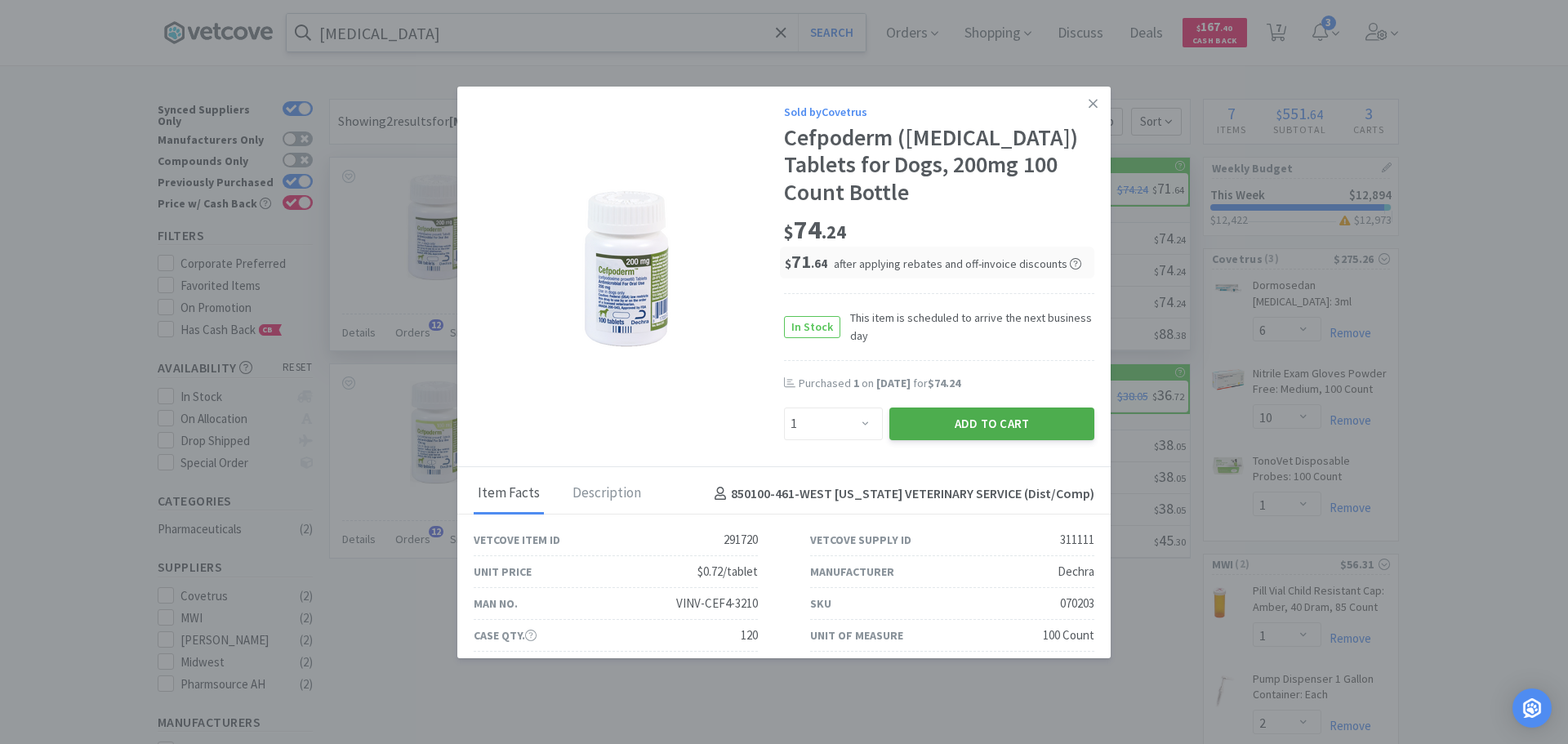
click at [993, 413] on button "Add to Cart" at bounding box center [992, 424] width 205 height 33
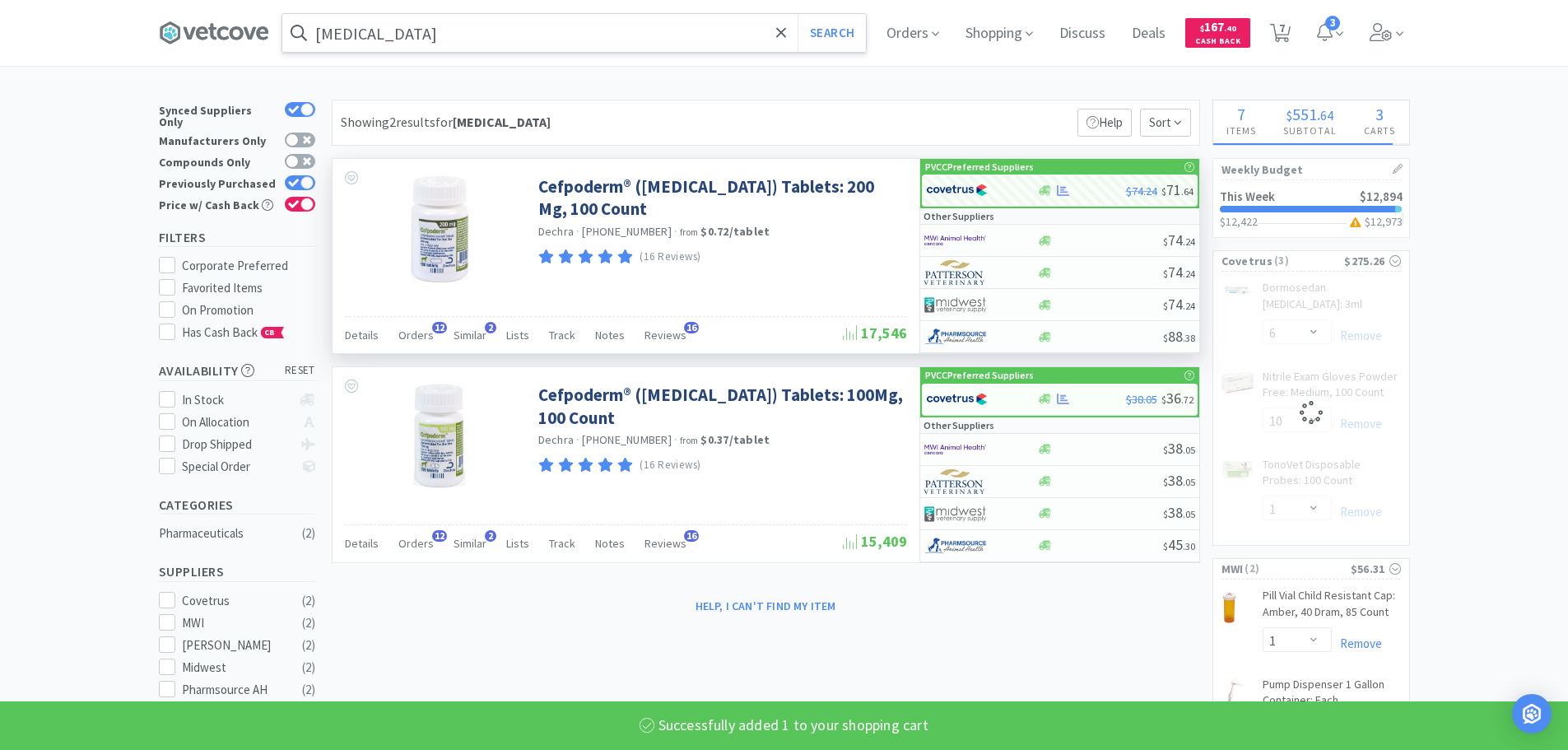
click at [619, 33] on input "[MEDICAL_DATA]" at bounding box center [574, 32] width 584 height 38
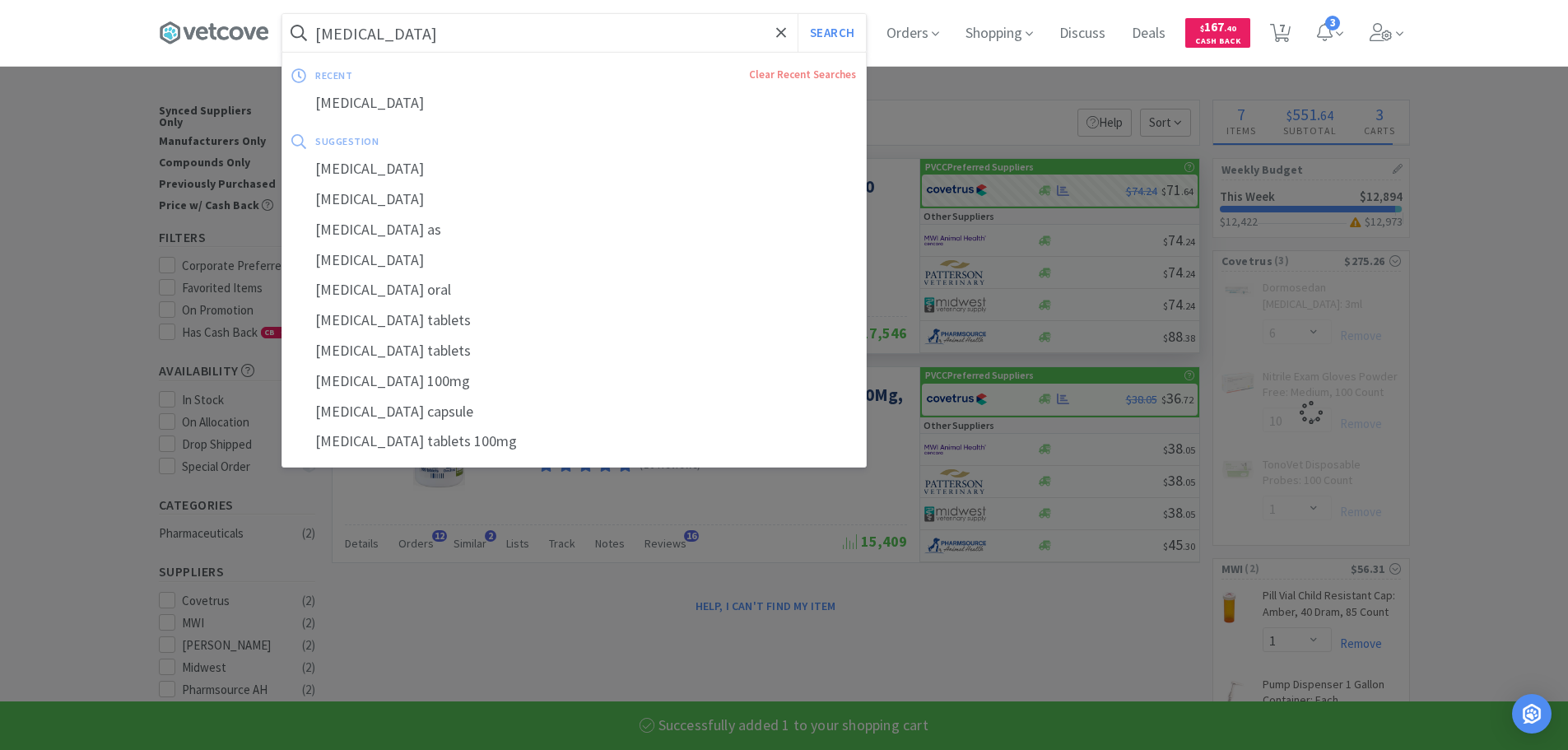
select select "1"
select select "6"
select select "10"
select select "1"
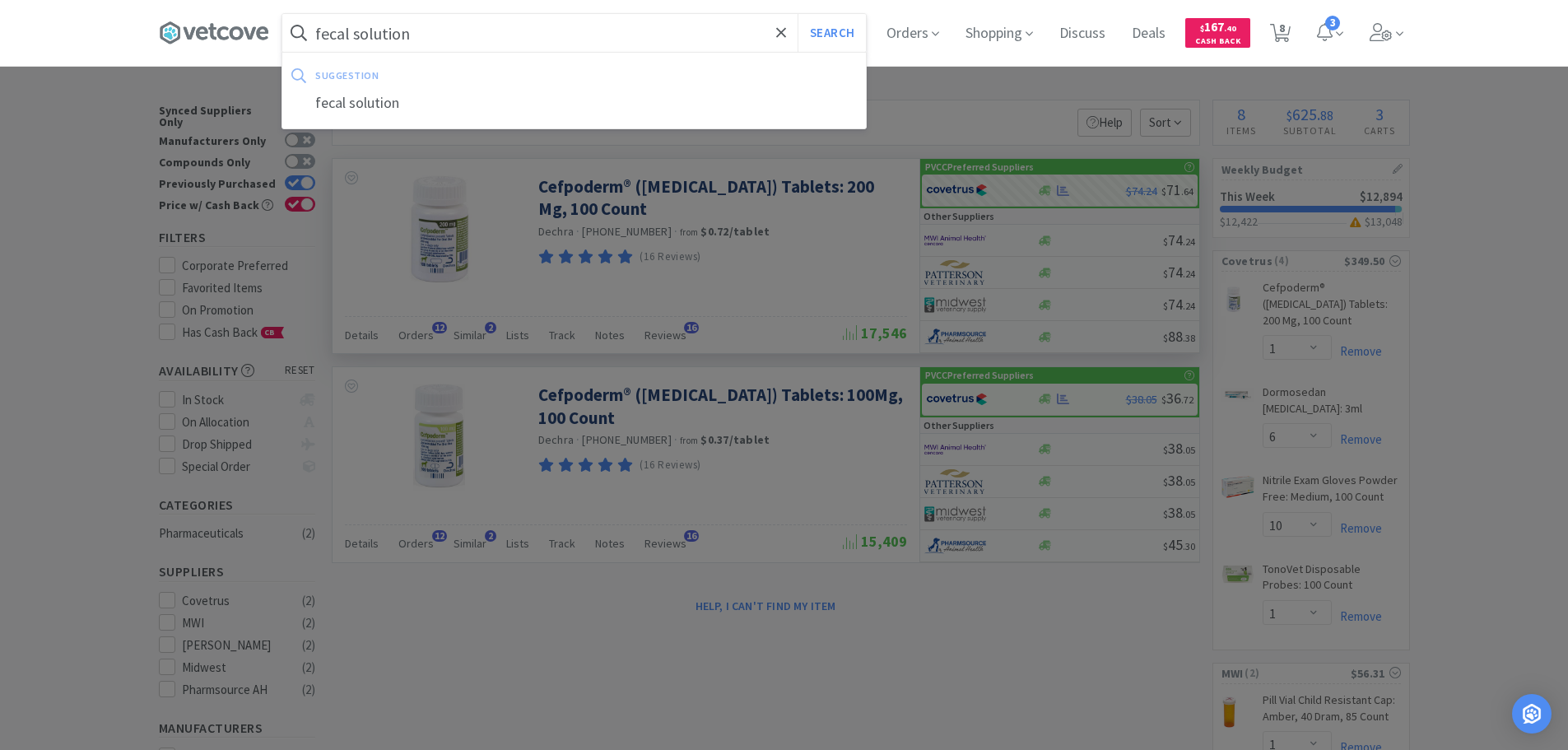
type input "fecal solution"
click at [798, 14] on button "Search" at bounding box center [832, 32] width 68 height 38
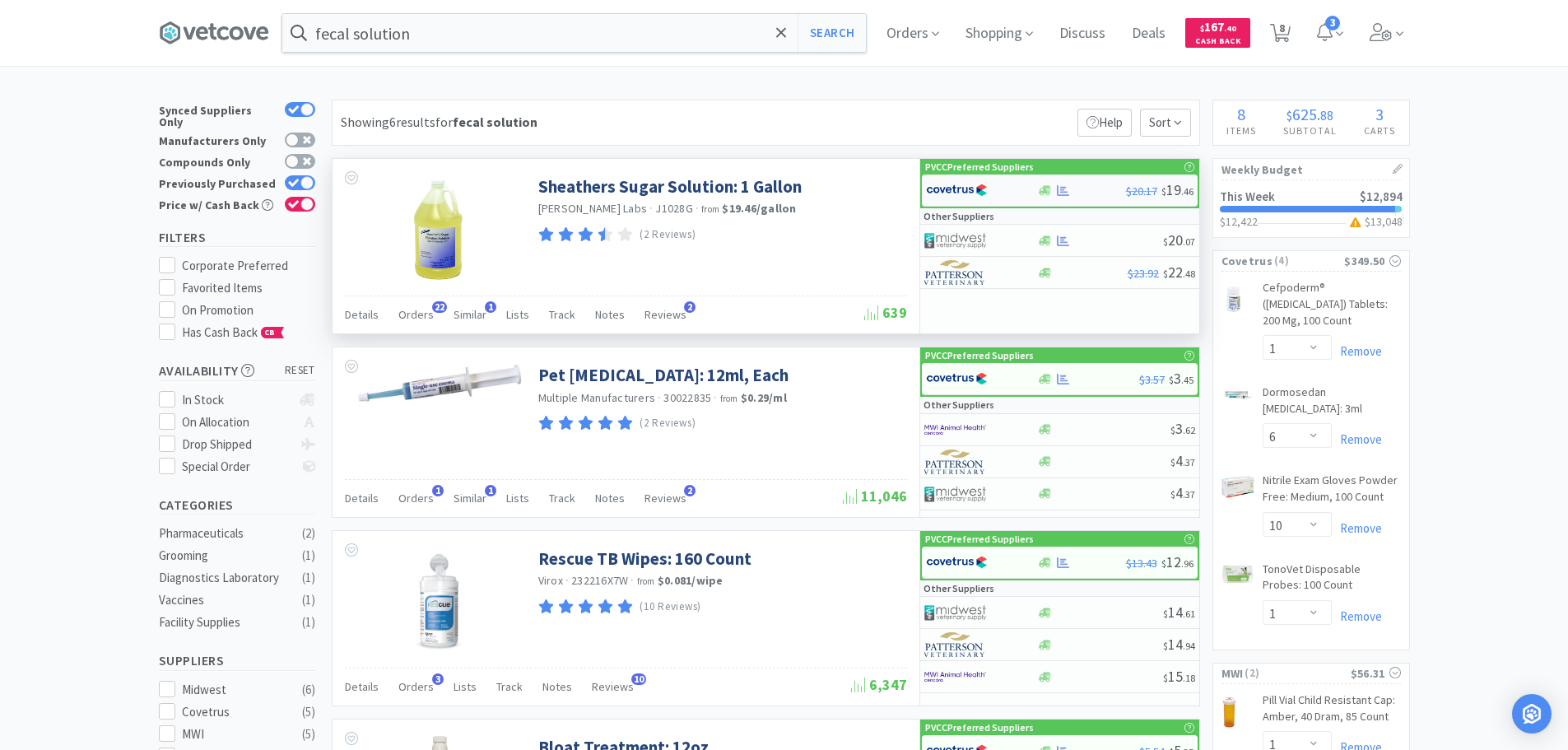
click at [1015, 185] on div at bounding box center [971, 190] width 90 height 28
select select "1"
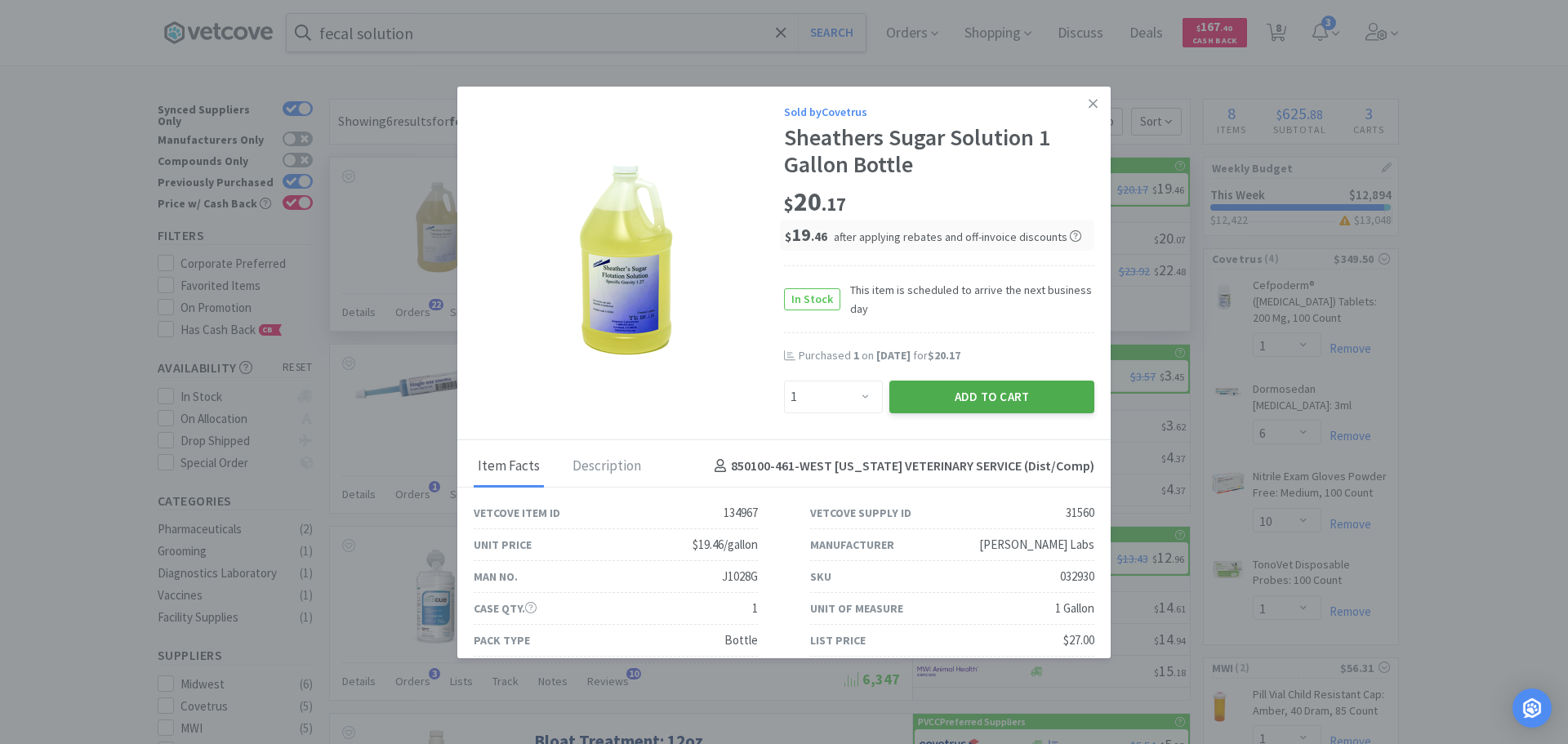
click at [1004, 390] on button "Add to Cart" at bounding box center [992, 397] width 205 height 33
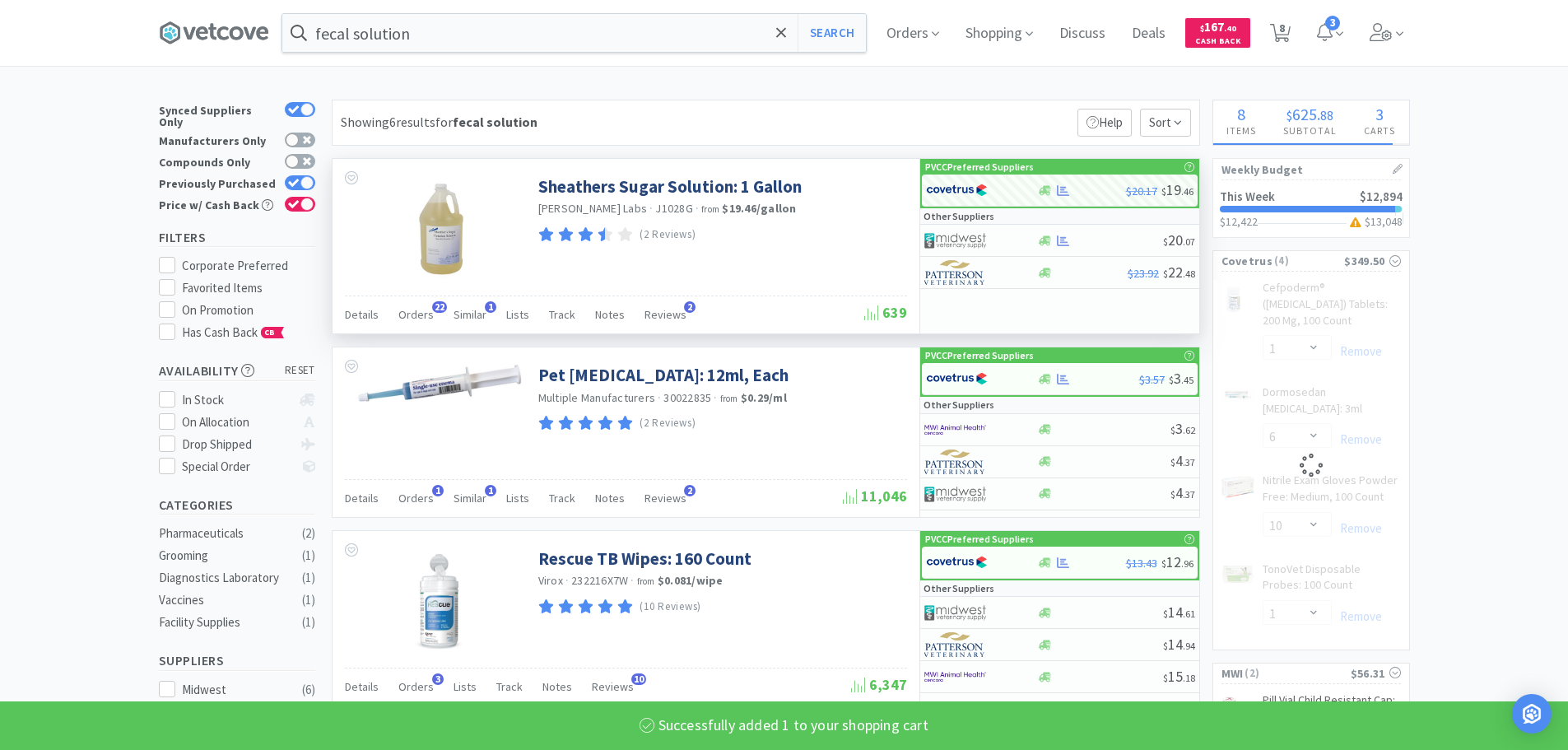
select select "1"
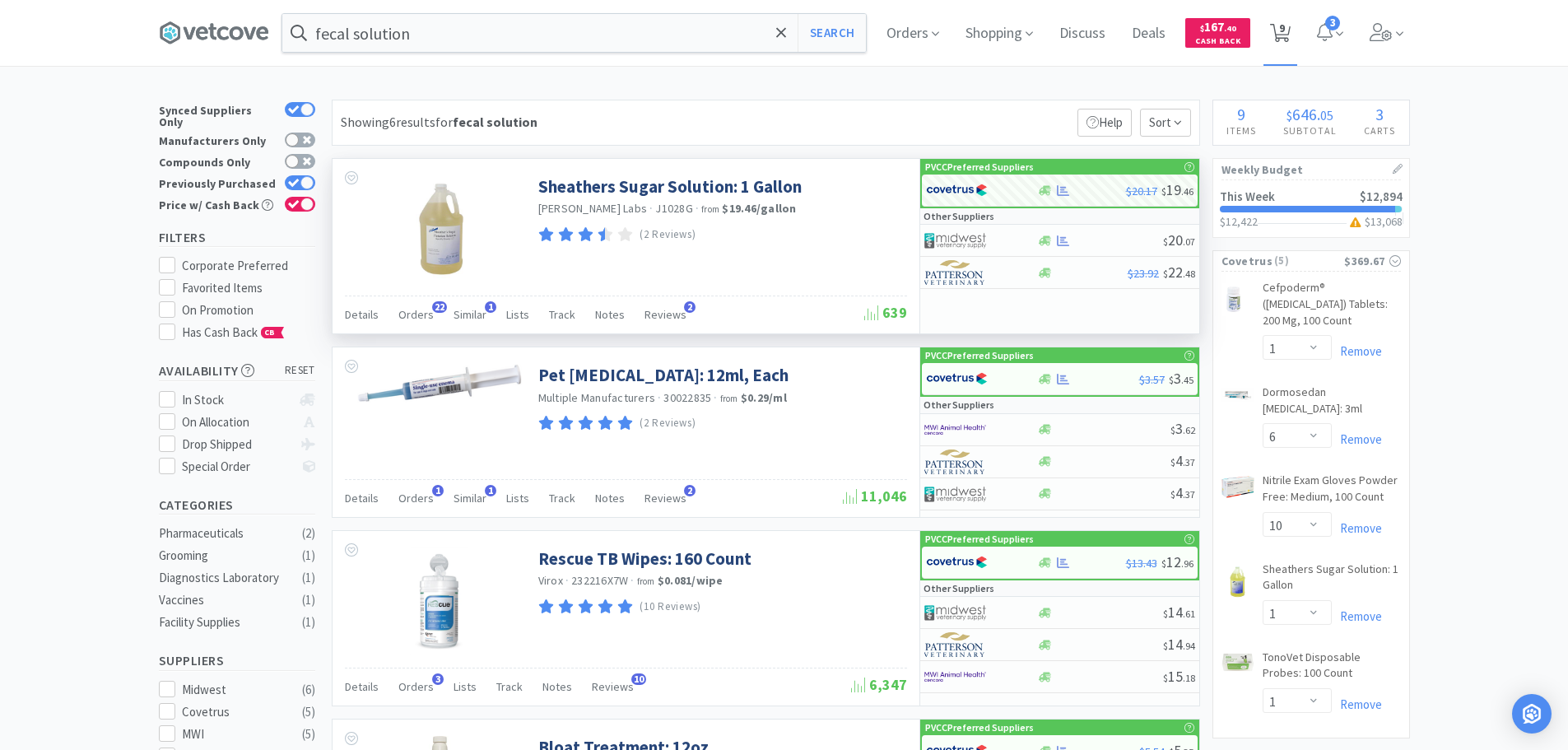
click at [1285, 23] on span "9" at bounding box center [1282, 27] width 6 height 66
select select "1"
select select "6"
select select "10"
select select "1"
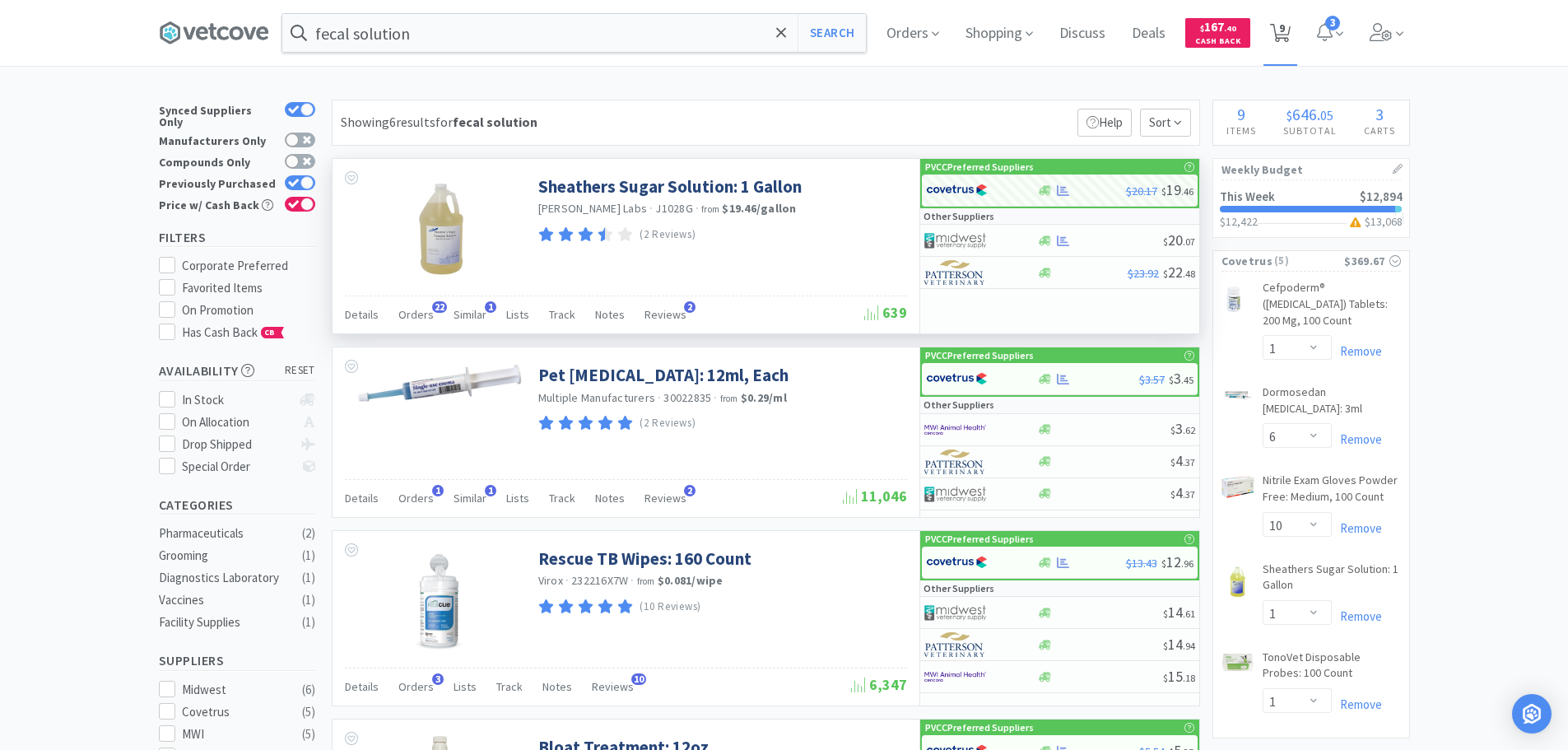
select select "1"
select select "2"
select select "1"
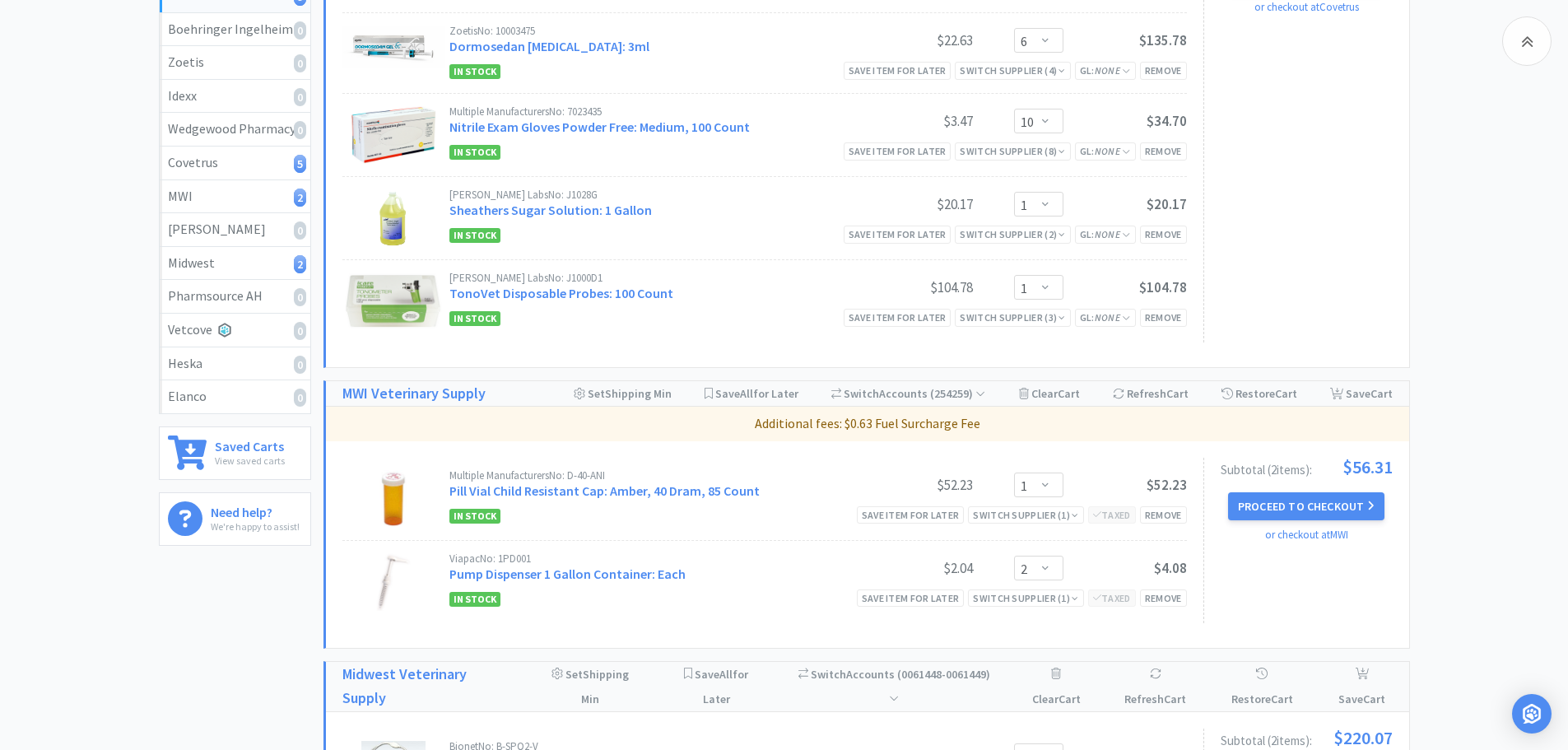
scroll to position [668, 0]
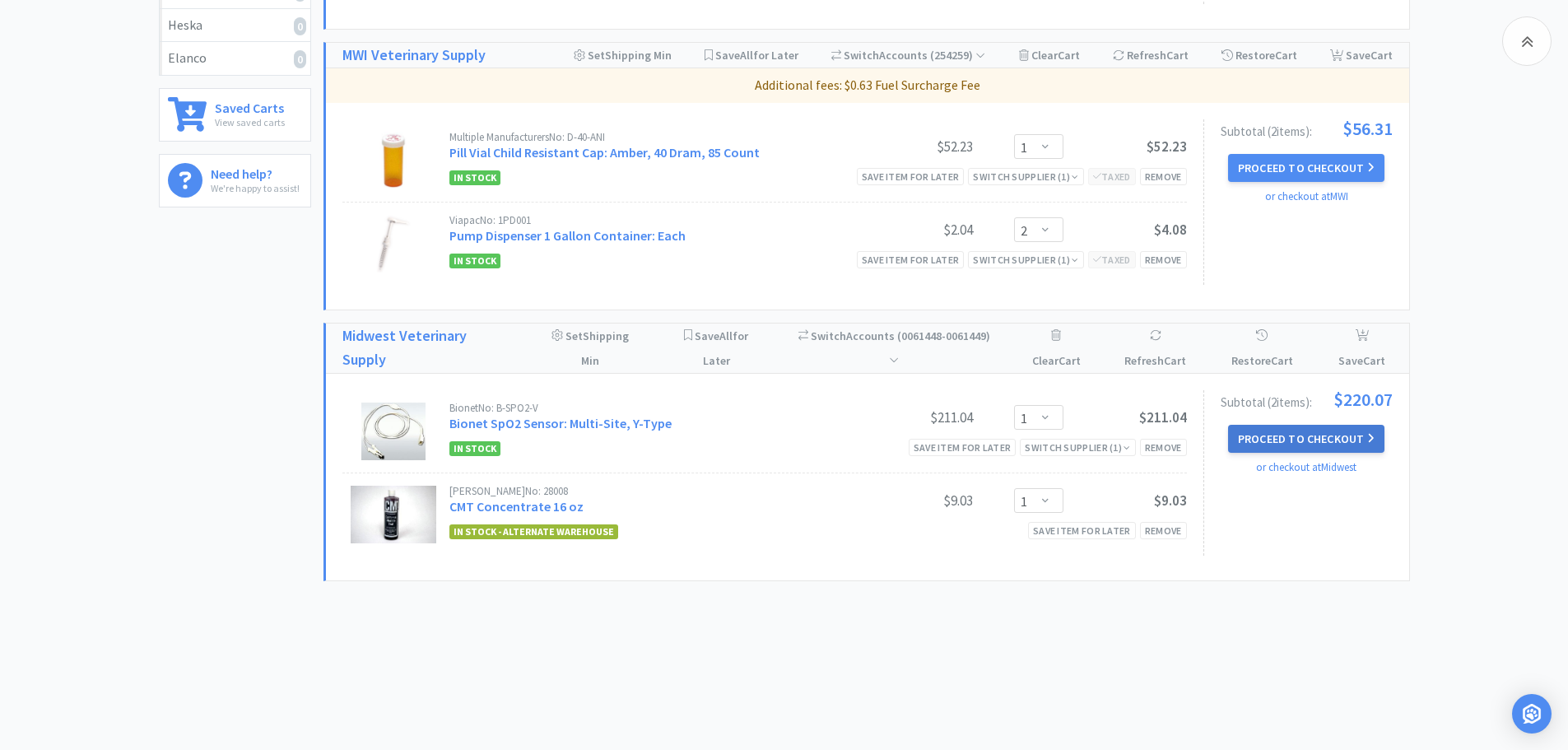
click at [1271, 438] on button "Proceed to Checkout" at bounding box center [1306, 438] width 157 height 28
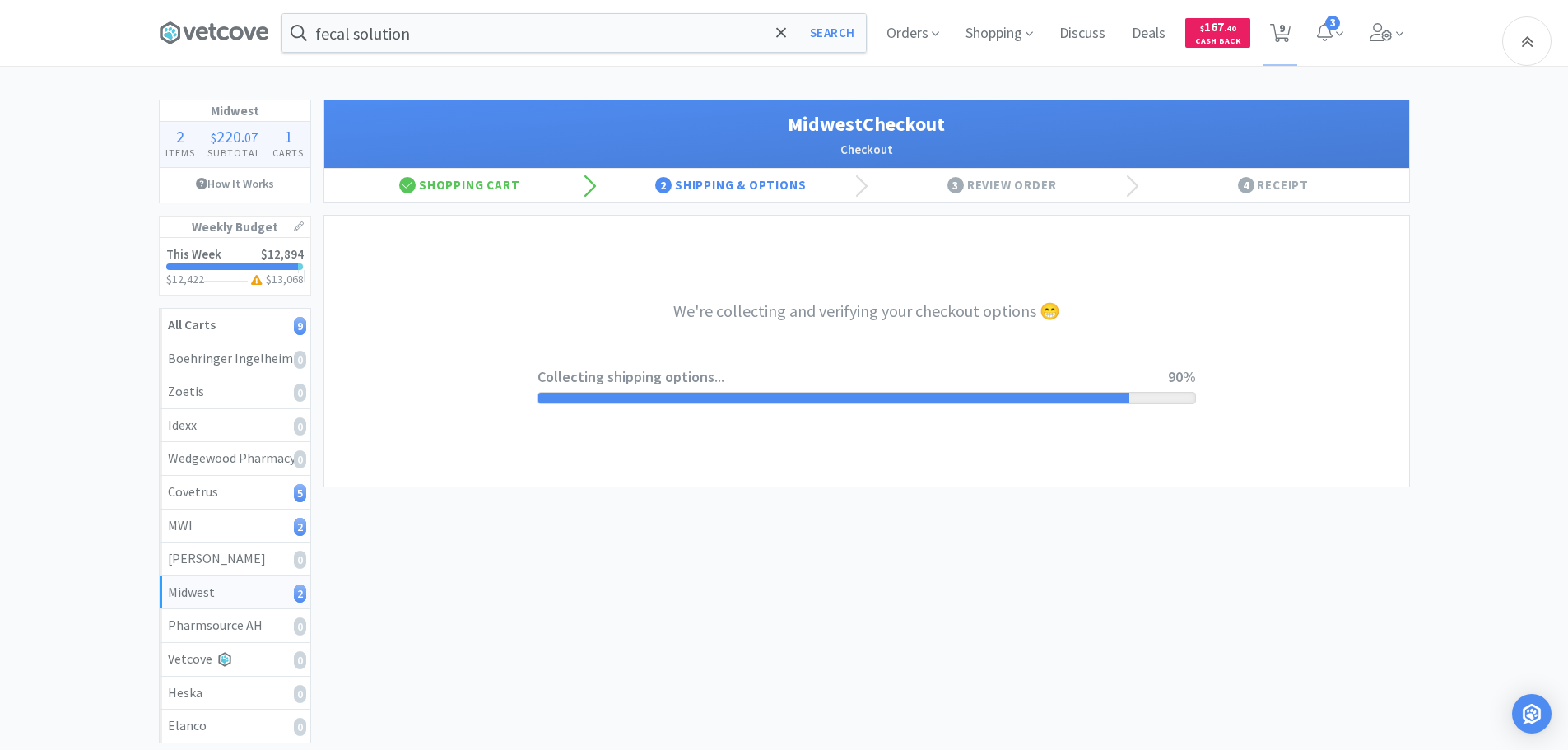
select select "0"
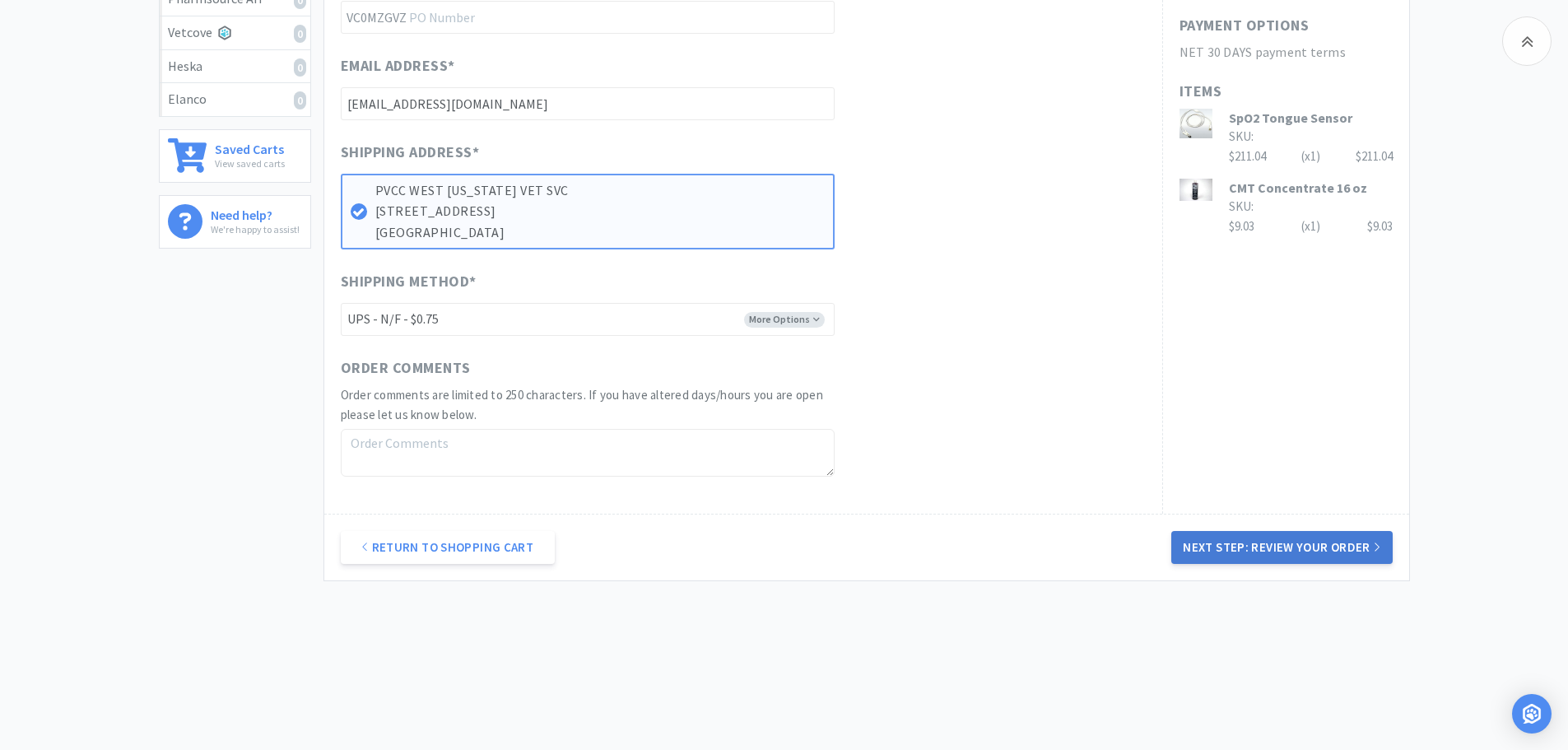
click at [1246, 541] on button "Next Step: Review Your Order" at bounding box center [1282, 547] width 221 height 33
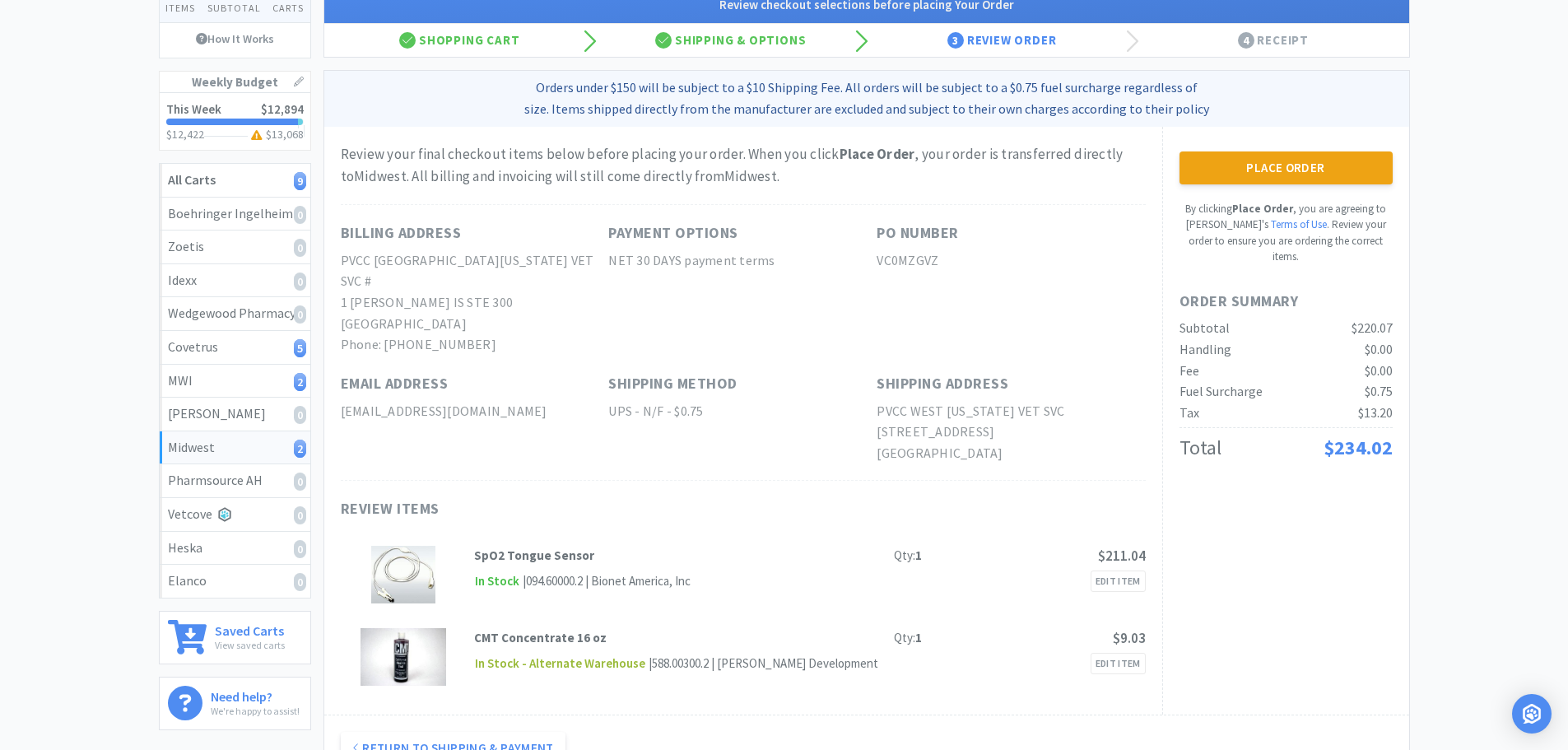
scroll to position [165, 0]
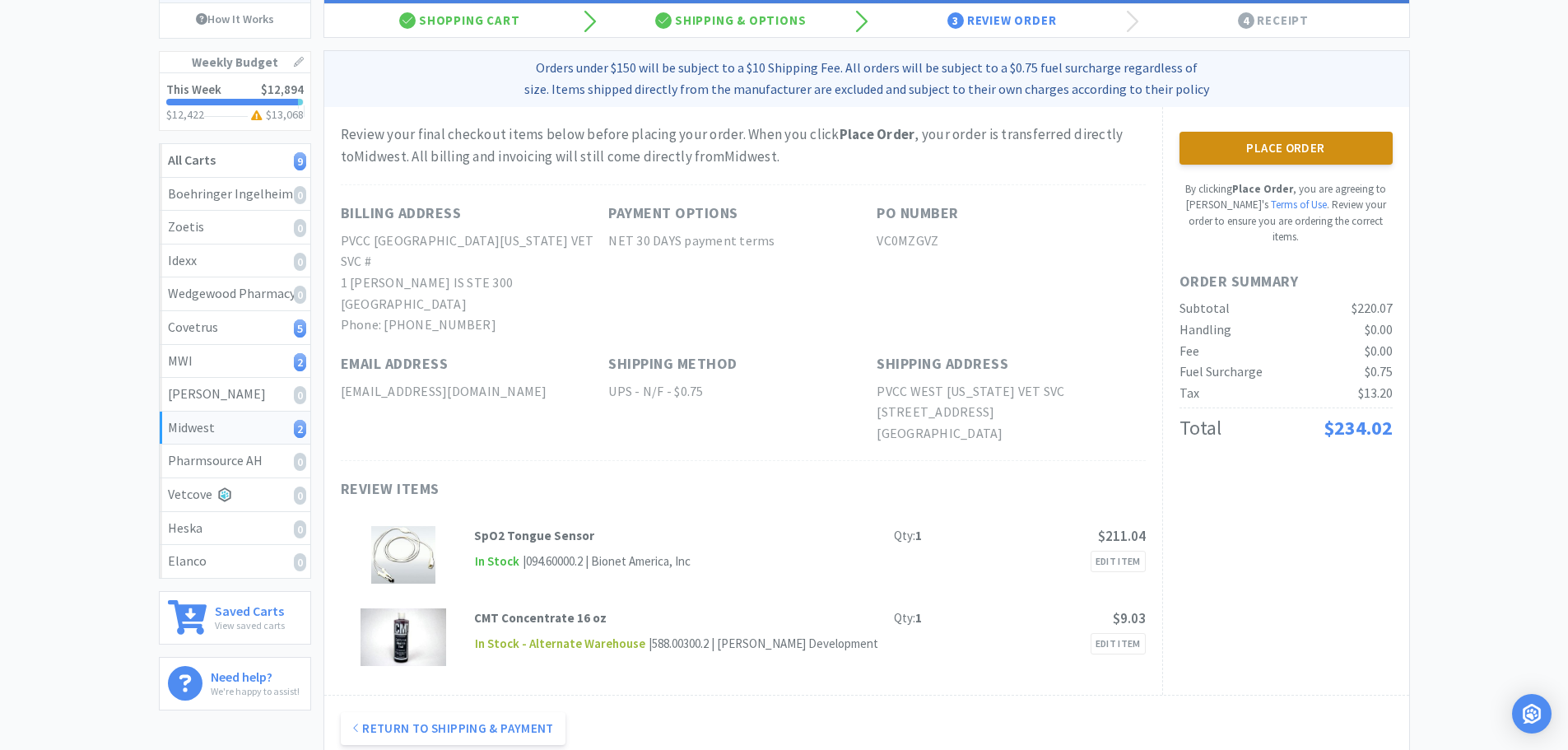
click at [1254, 147] on button "Place Order" at bounding box center [1286, 148] width 214 height 33
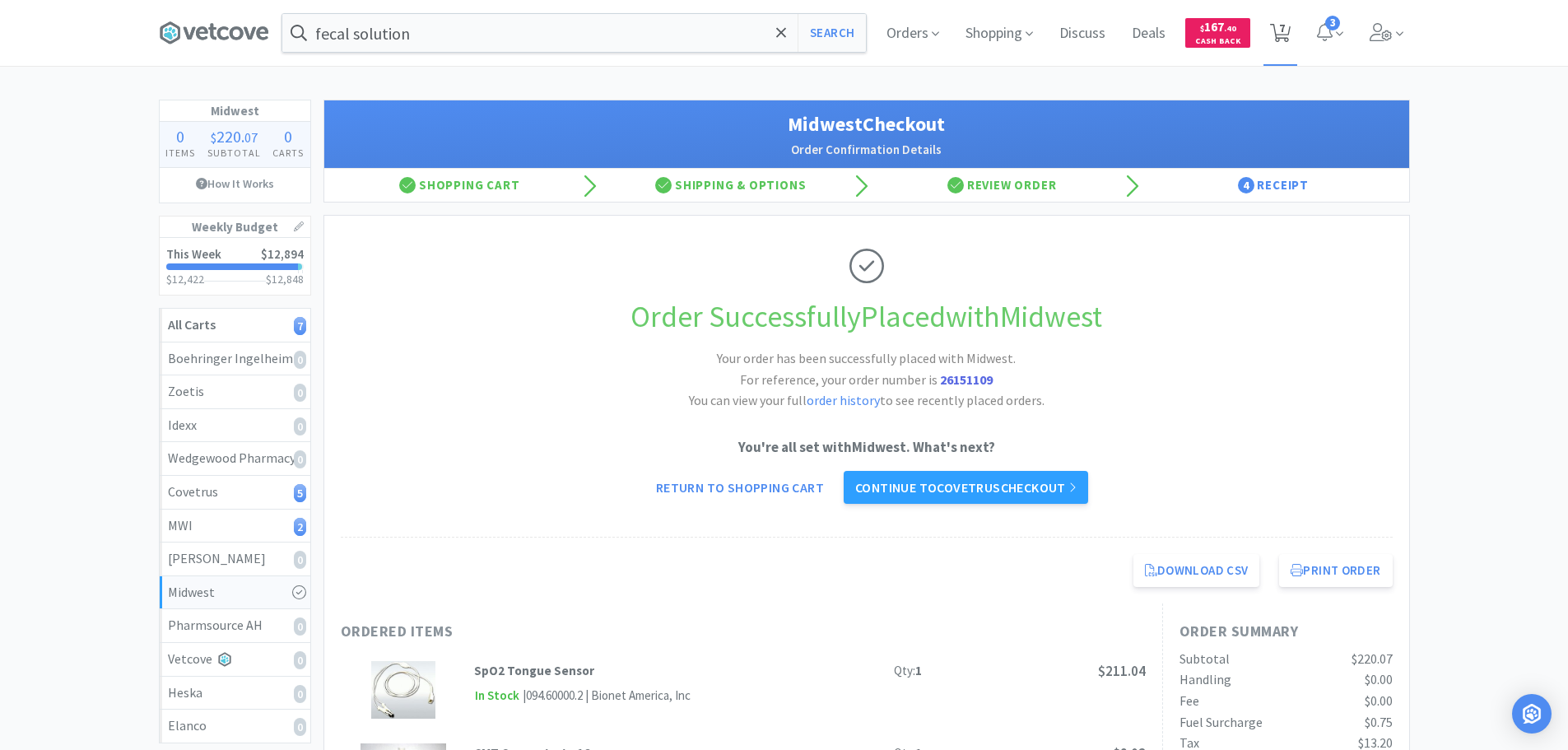
click at [1284, 16] on span "7" at bounding box center [1282, 27] width 6 height 66
select select "1"
select select "6"
select select "10"
select select "1"
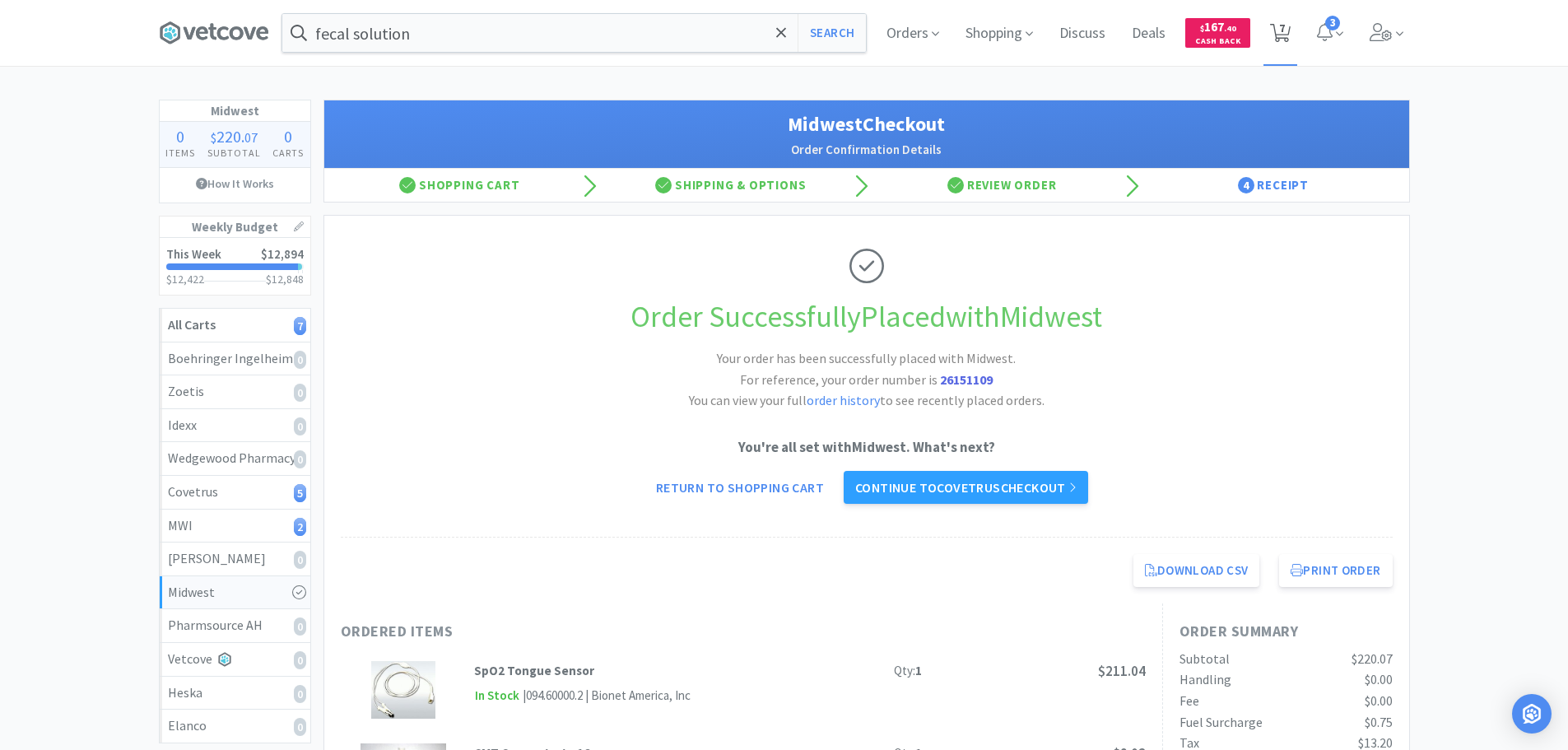
select select "1"
select select "2"
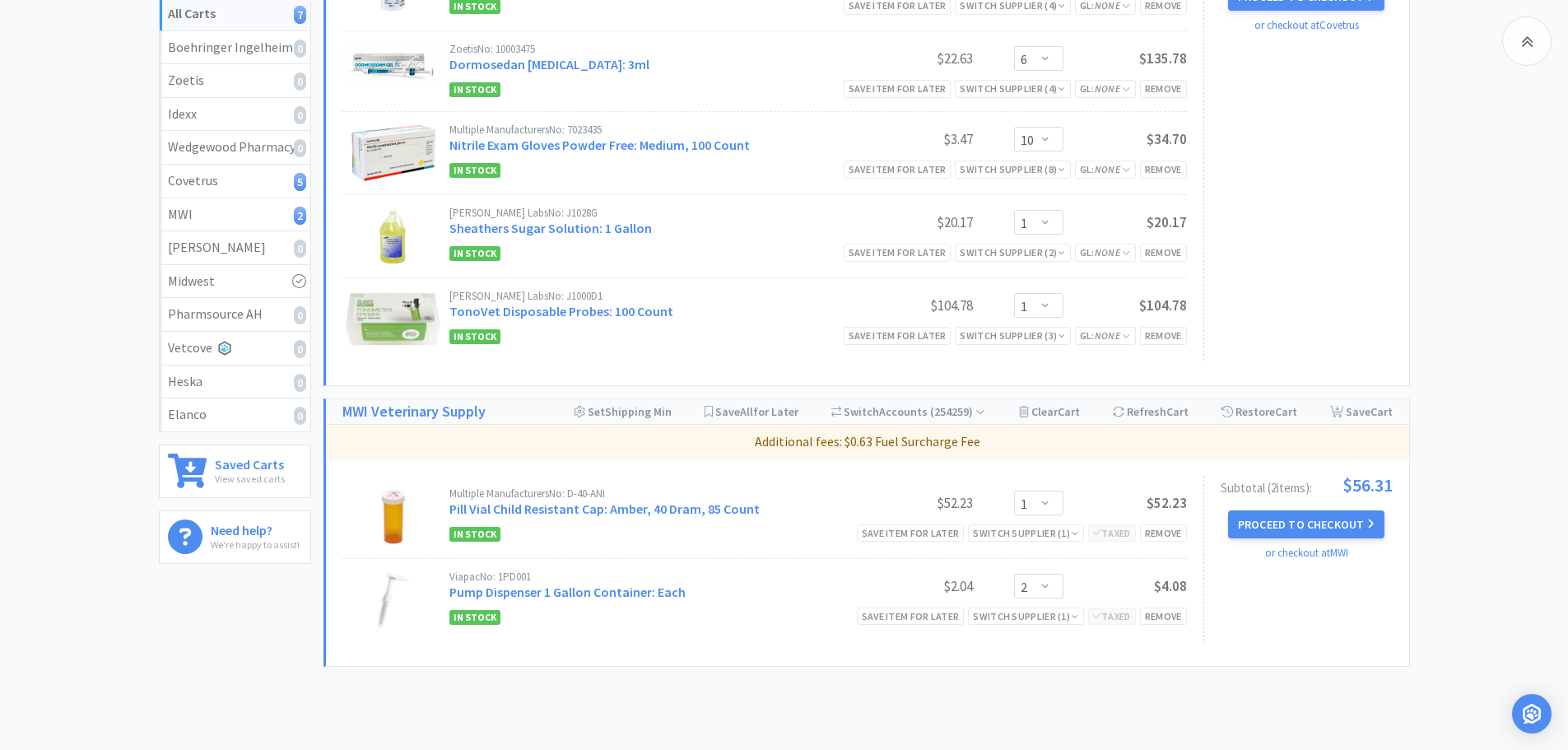
scroll to position [396, 0]
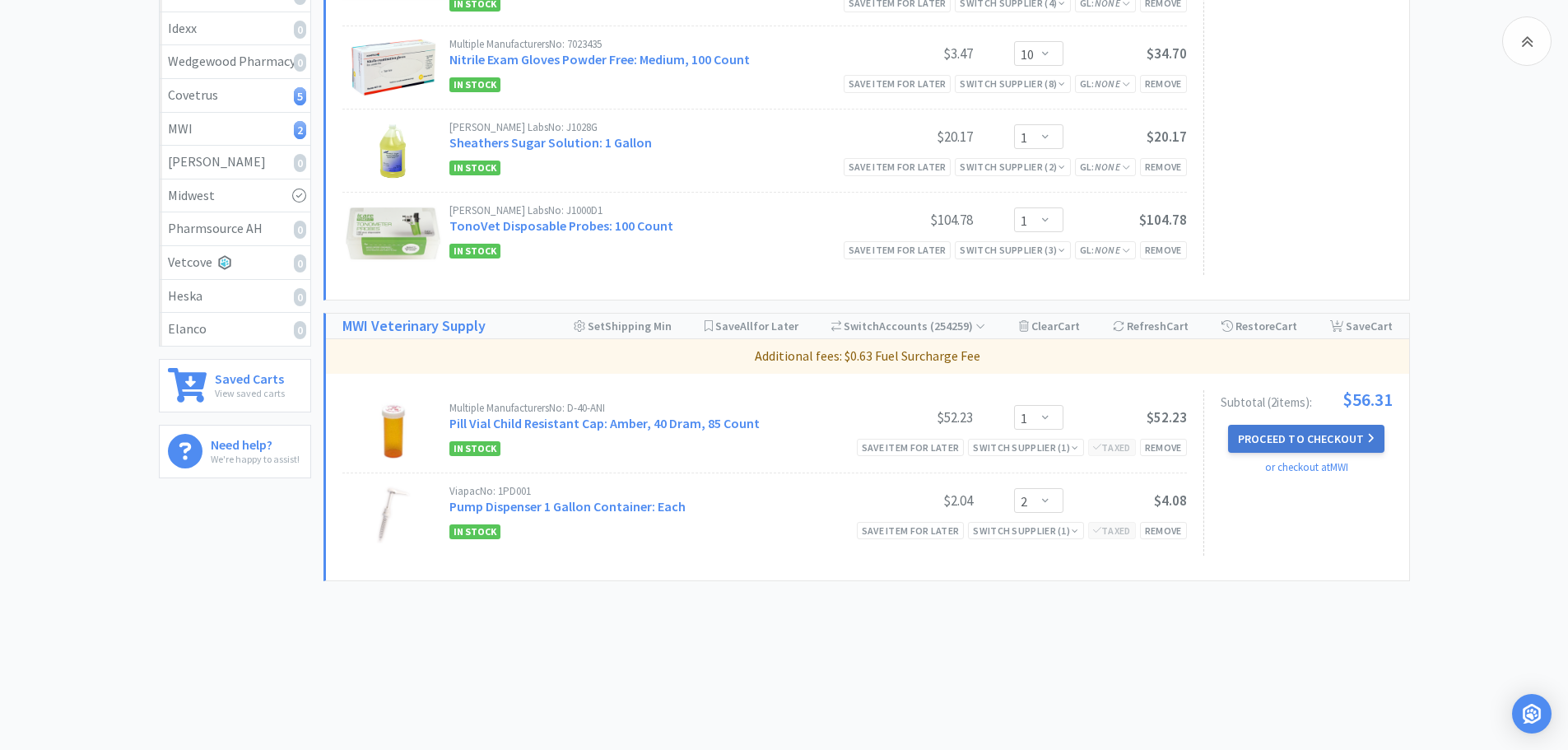
click at [1279, 437] on button "Proceed to Checkout" at bounding box center [1306, 438] width 157 height 28
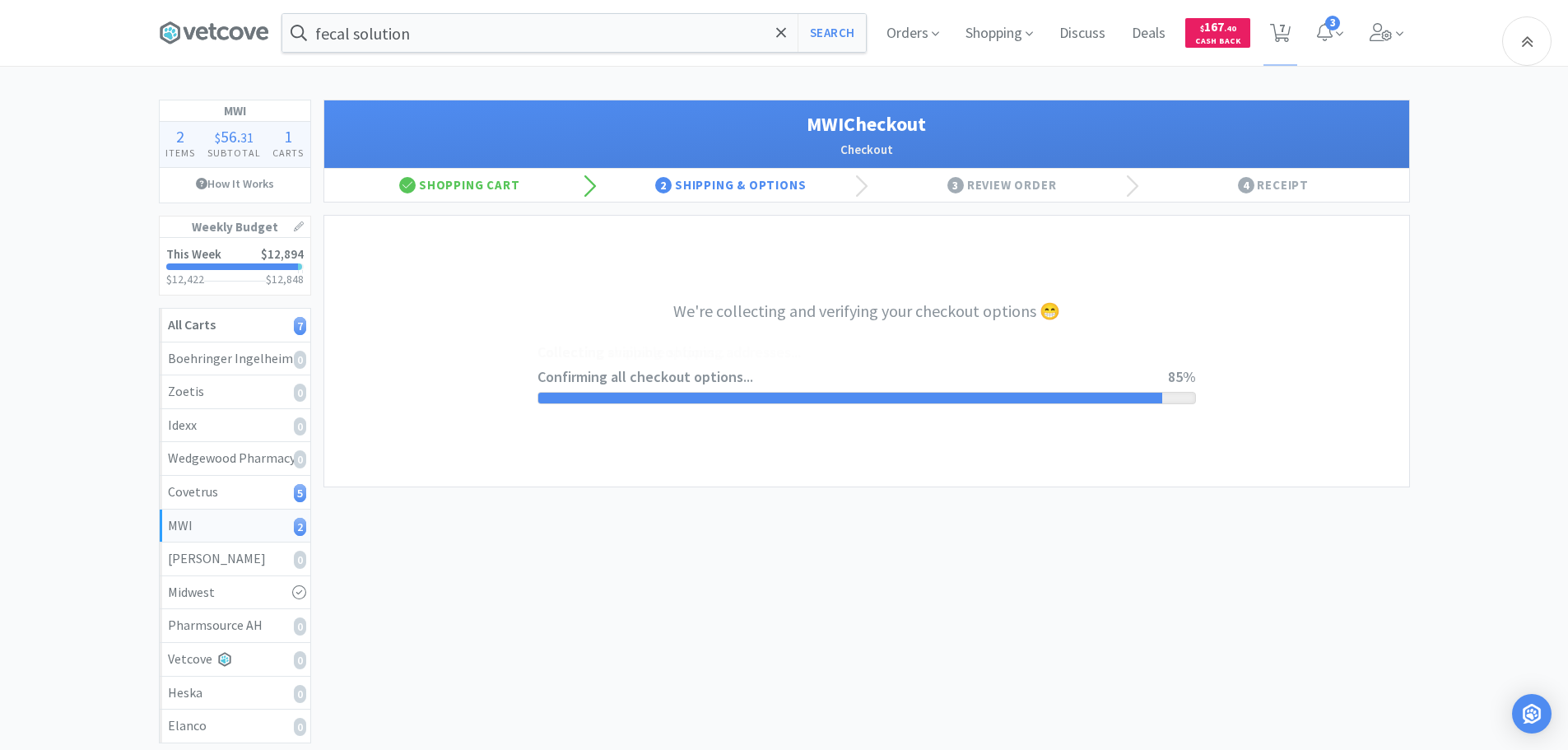
select select "STD_"
select select "FMI"
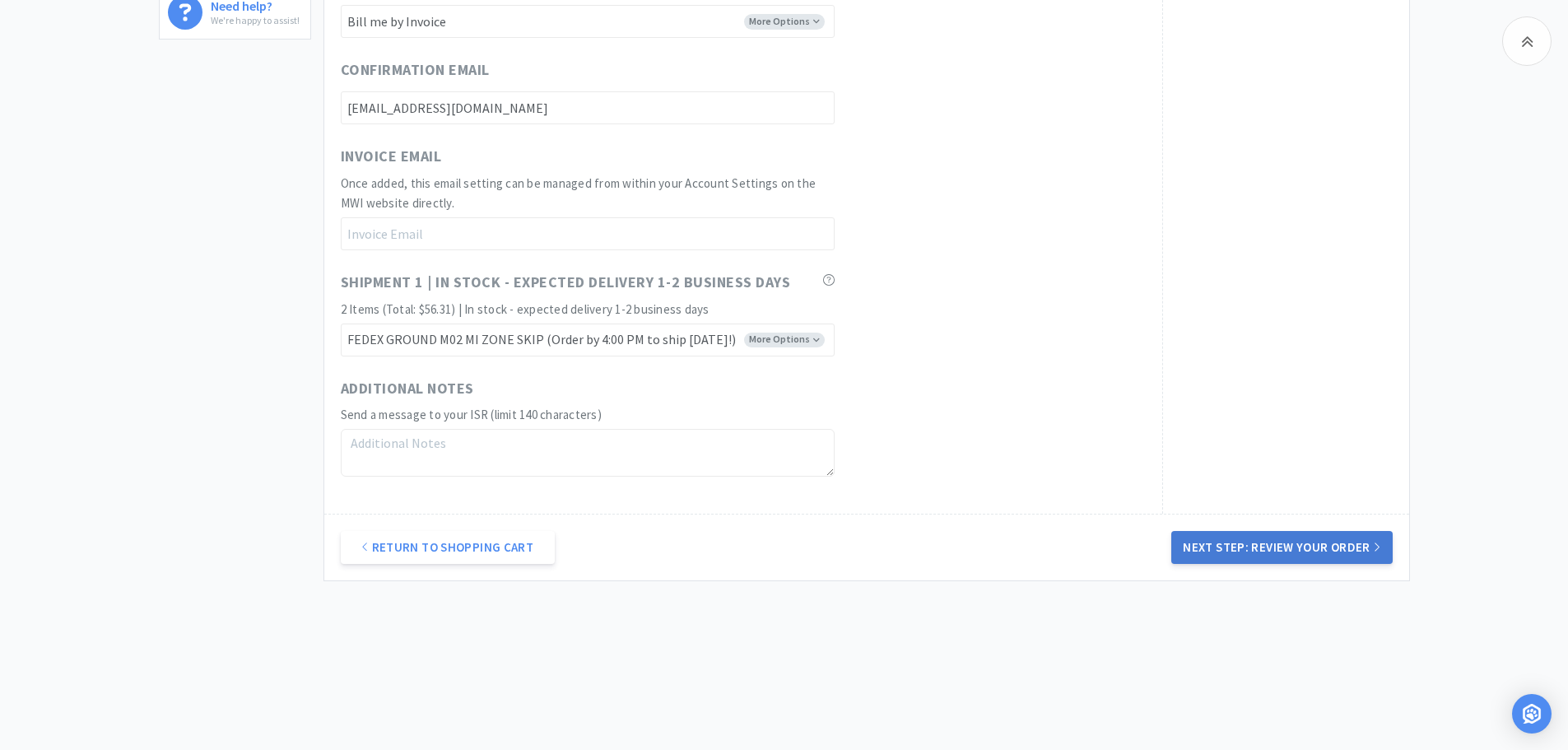
click at [1293, 553] on button "Next Step: Review Your Order" at bounding box center [1282, 547] width 221 height 33
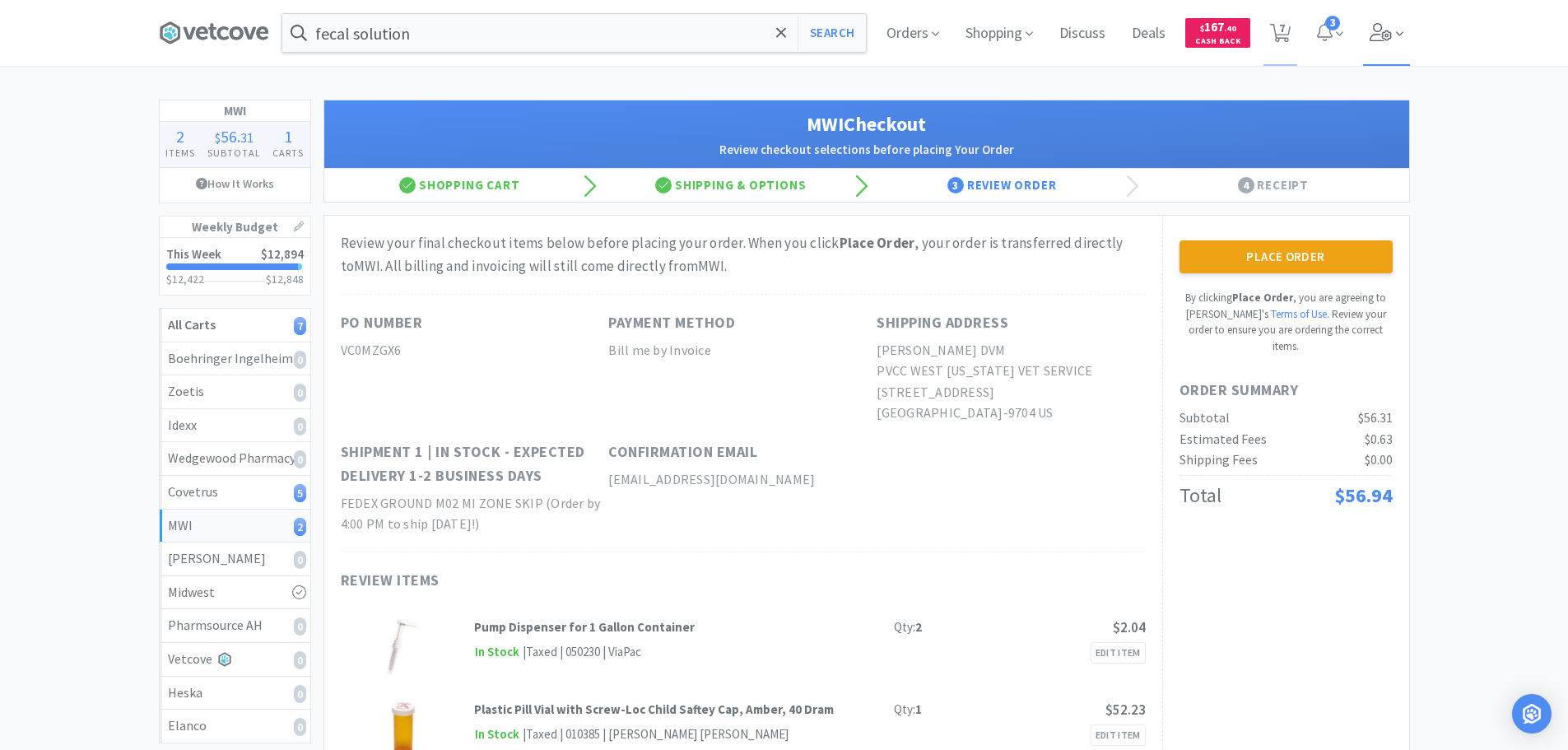
click at [1382, 32] on icon at bounding box center [1382, 32] width 23 height 18
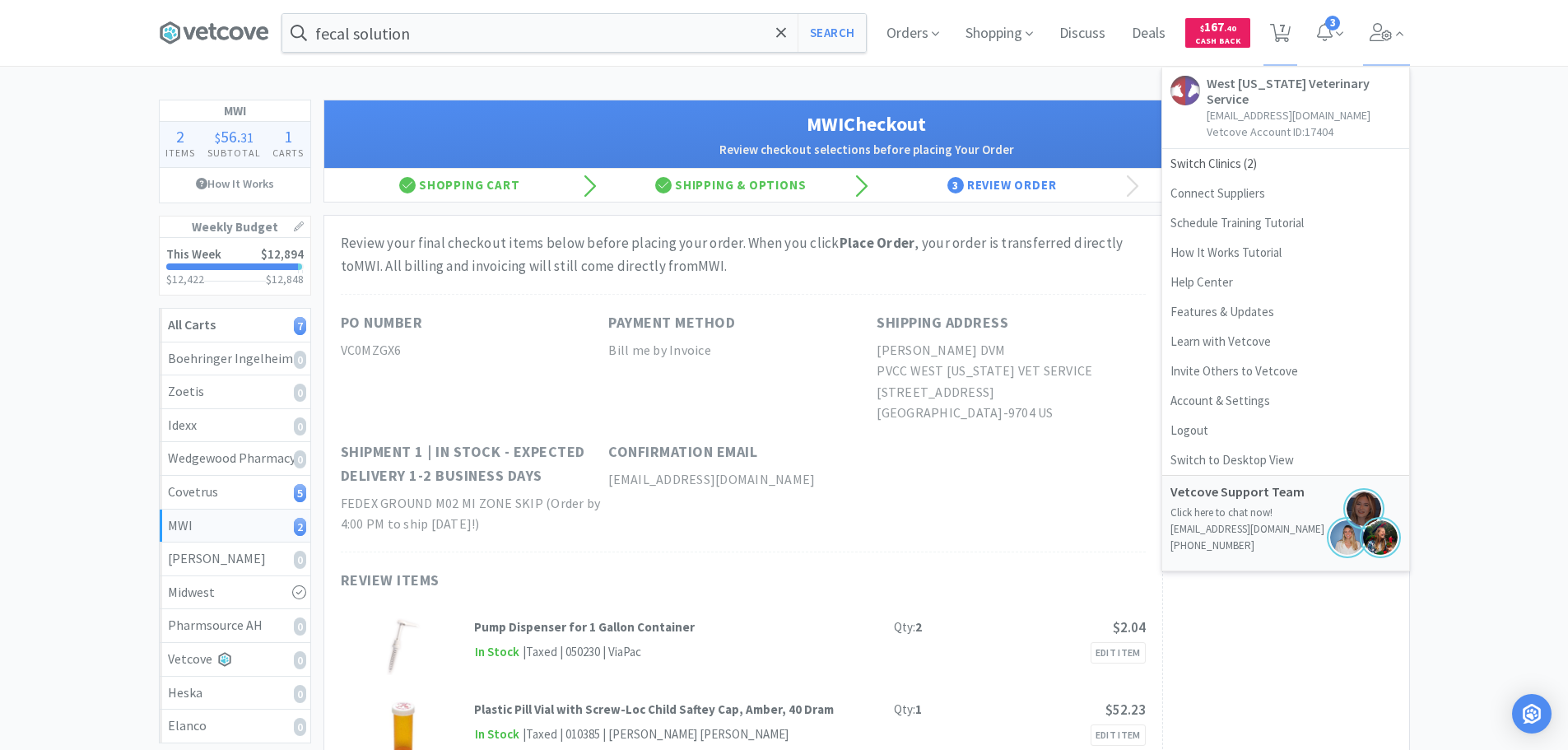
click at [1472, 189] on div "MWI 2 Items $ 56 . 31 Subtotal 1 Carts How It Works Weekly Budget This Week $12…" at bounding box center [784, 494] width 1568 height 788
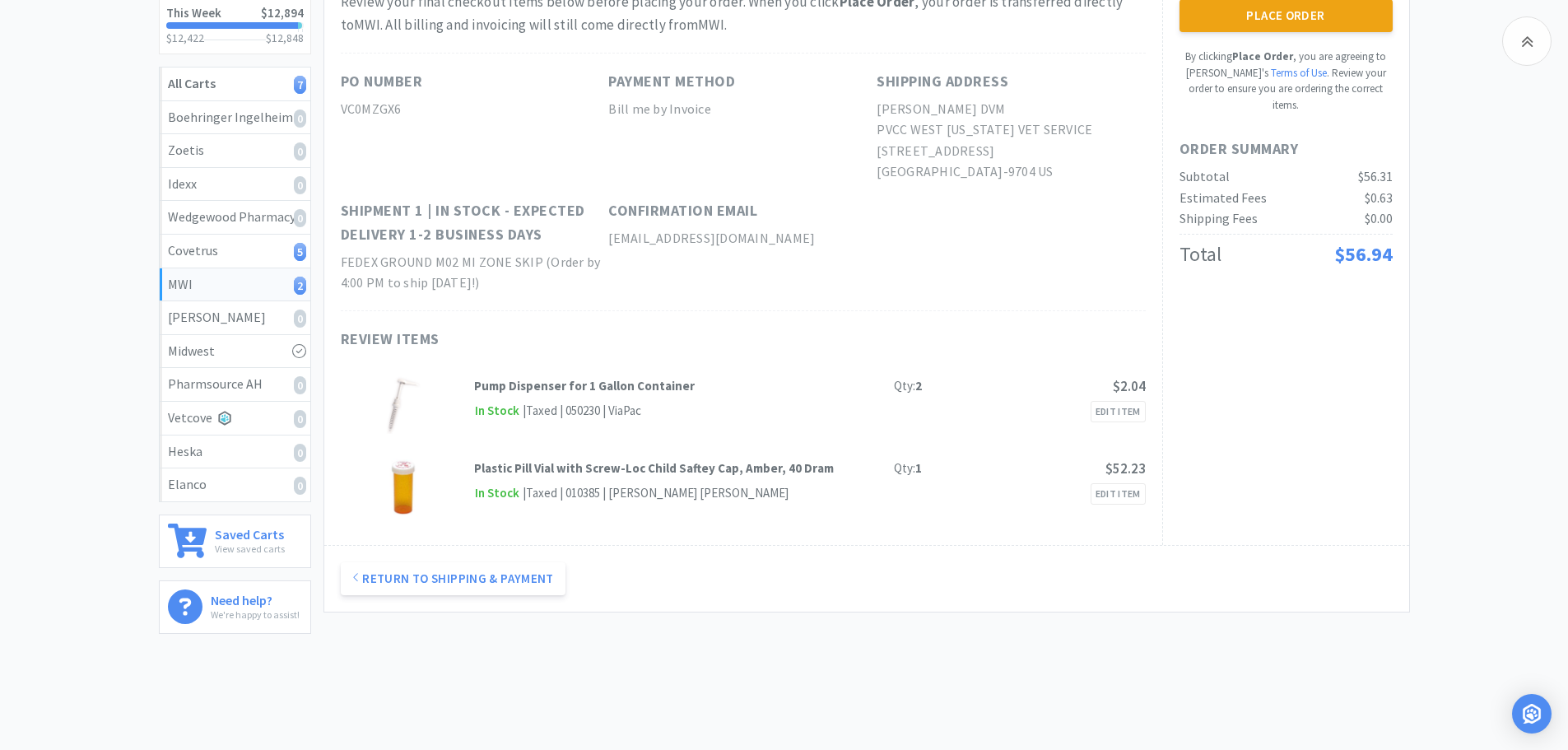
scroll to position [247, 0]
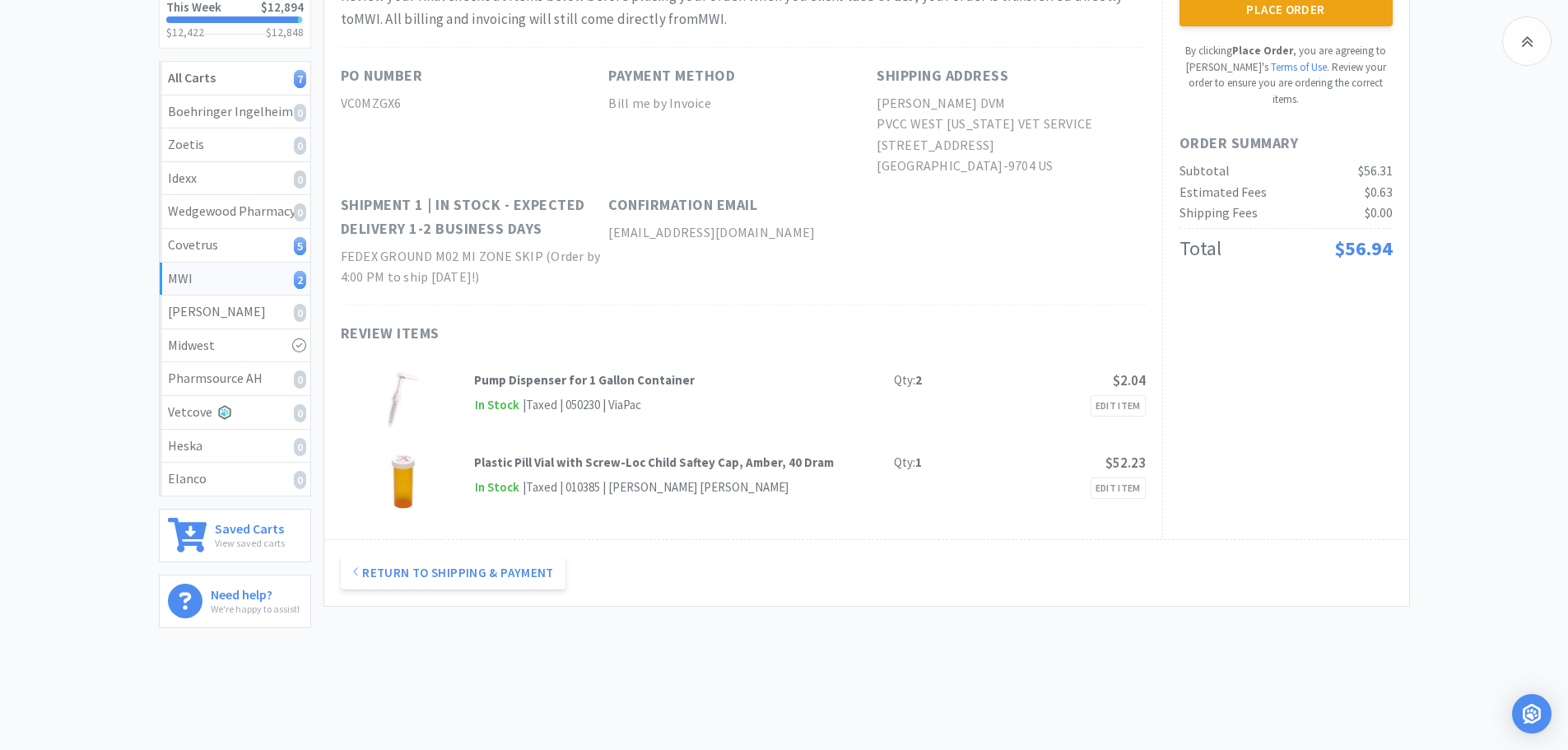
click at [1276, 7] on button "Place Order" at bounding box center [1286, 10] width 214 height 33
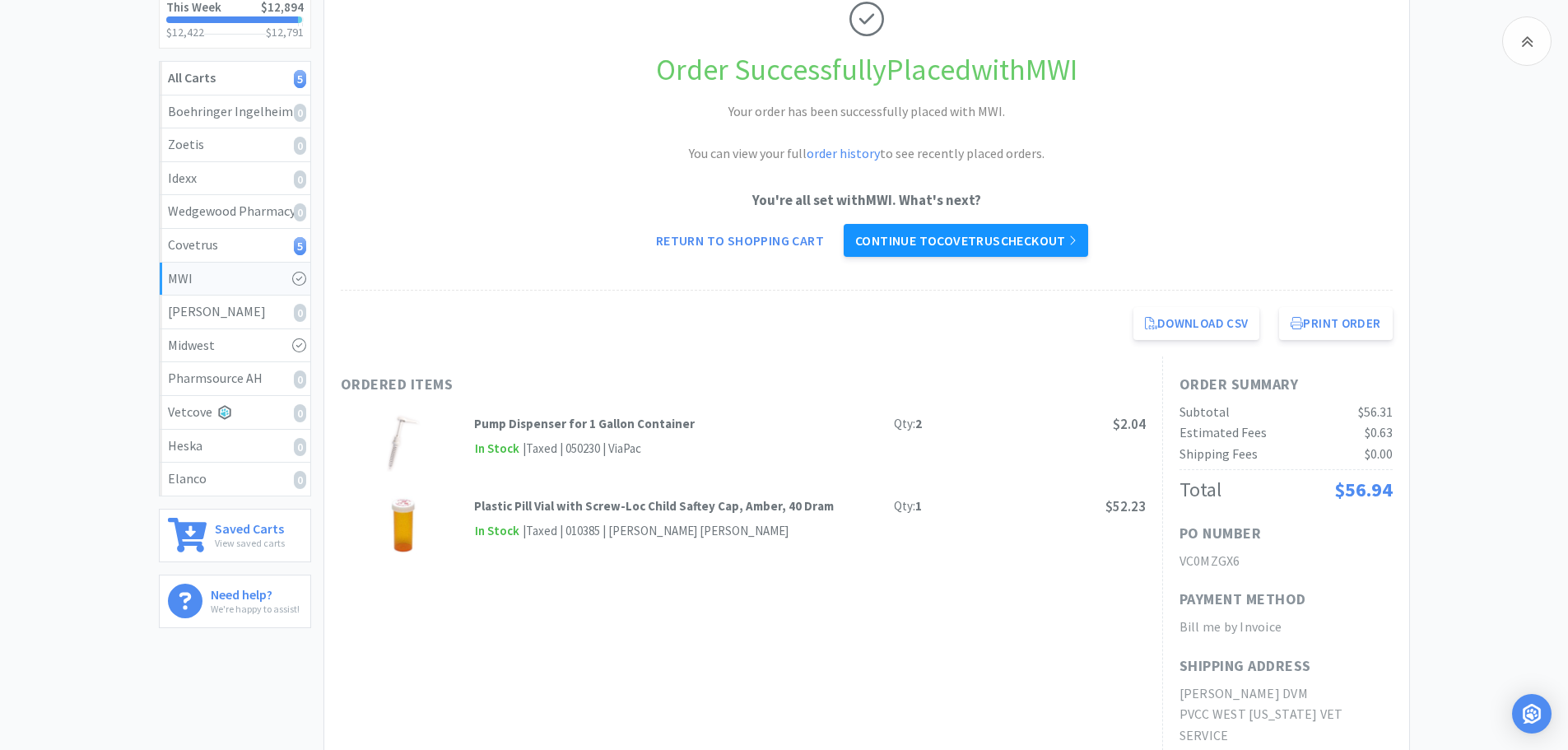
click at [1003, 226] on link "Continue to Covetrus checkout" at bounding box center [966, 241] width 244 height 33
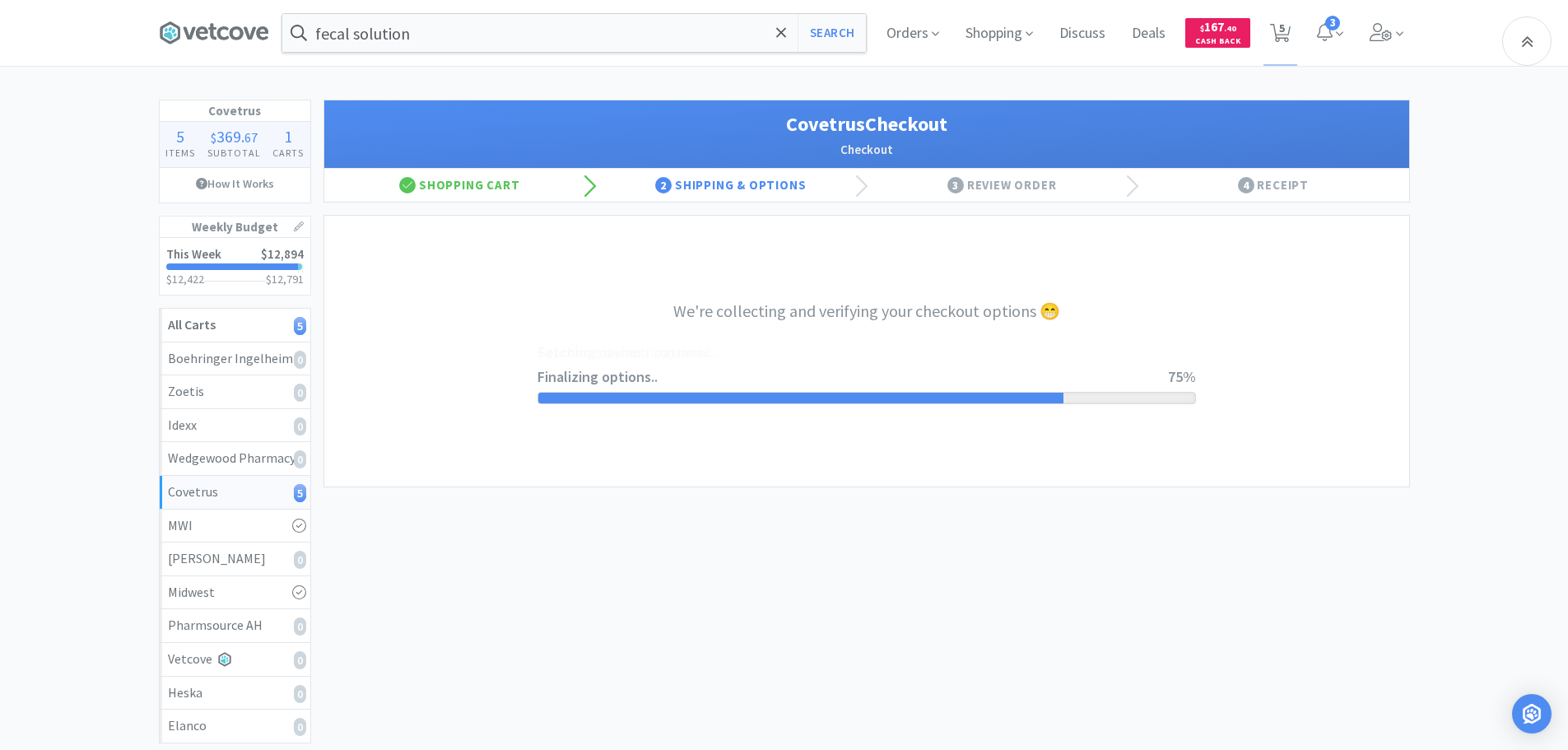
select select "ACCOUNT"
select select "cvt-standard-net"
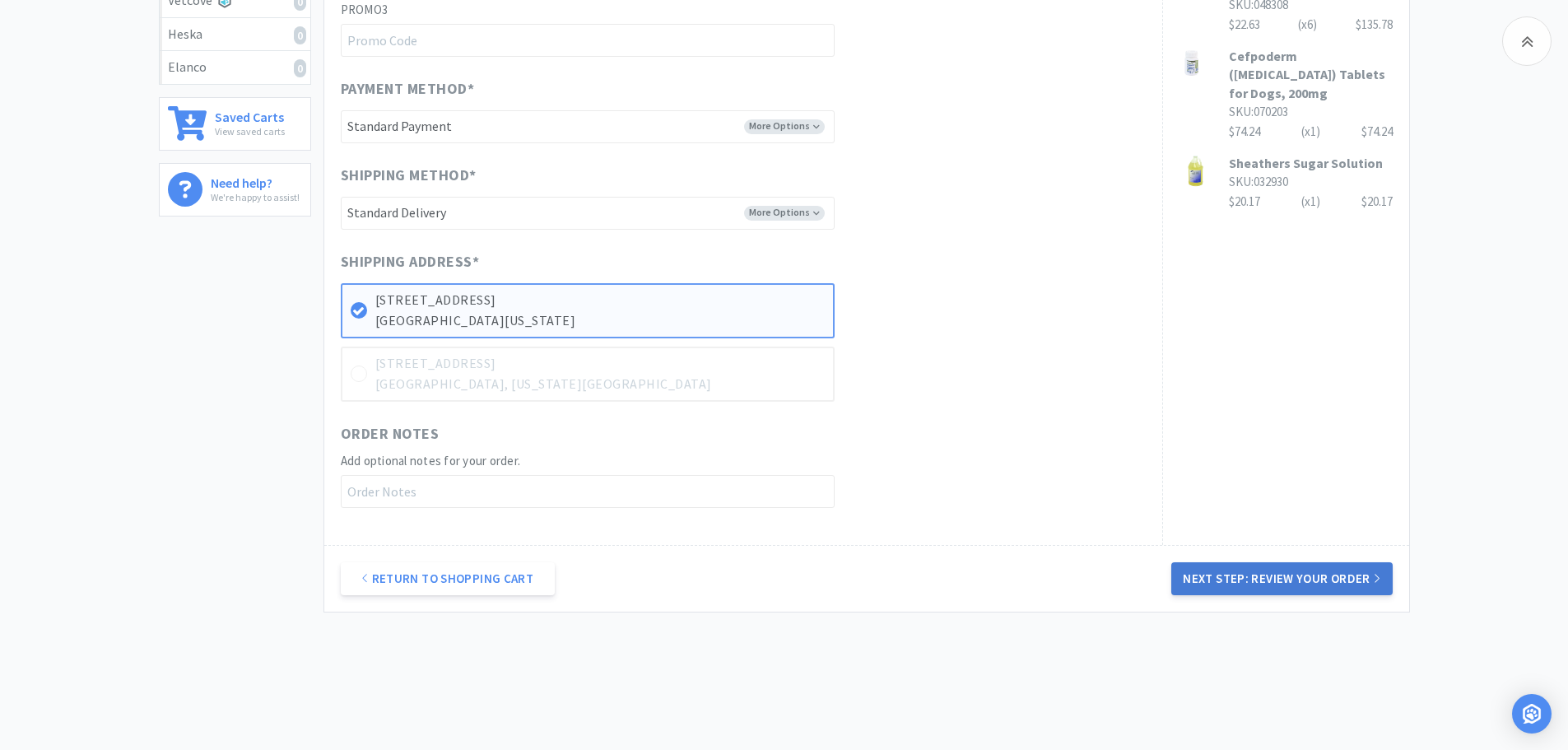
click at [1253, 582] on button "Next Step: Review Your Order" at bounding box center [1282, 578] width 221 height 33
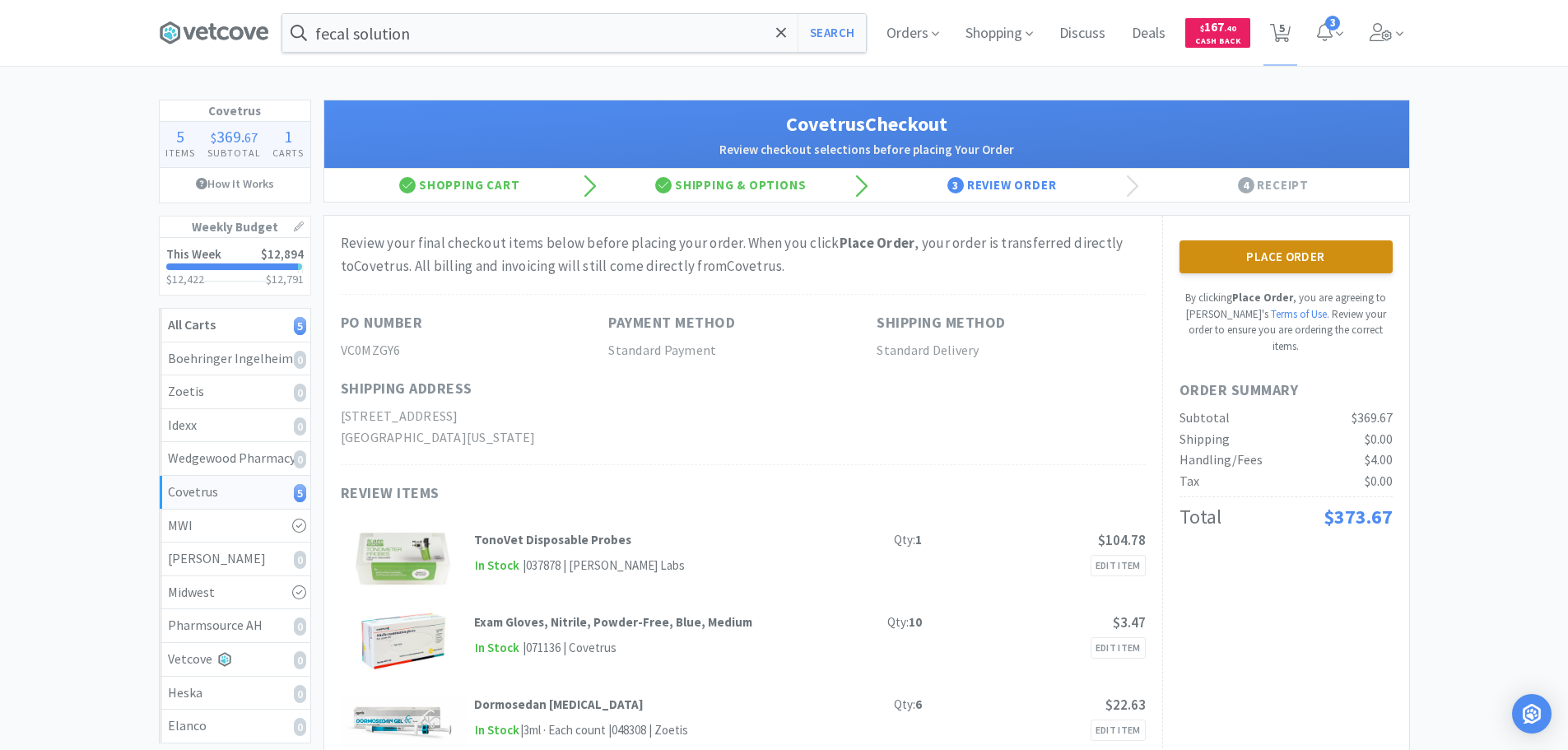
click at [1284, 256] on button "Place Order" at bounding box center [1286, 257] width 214 height 33
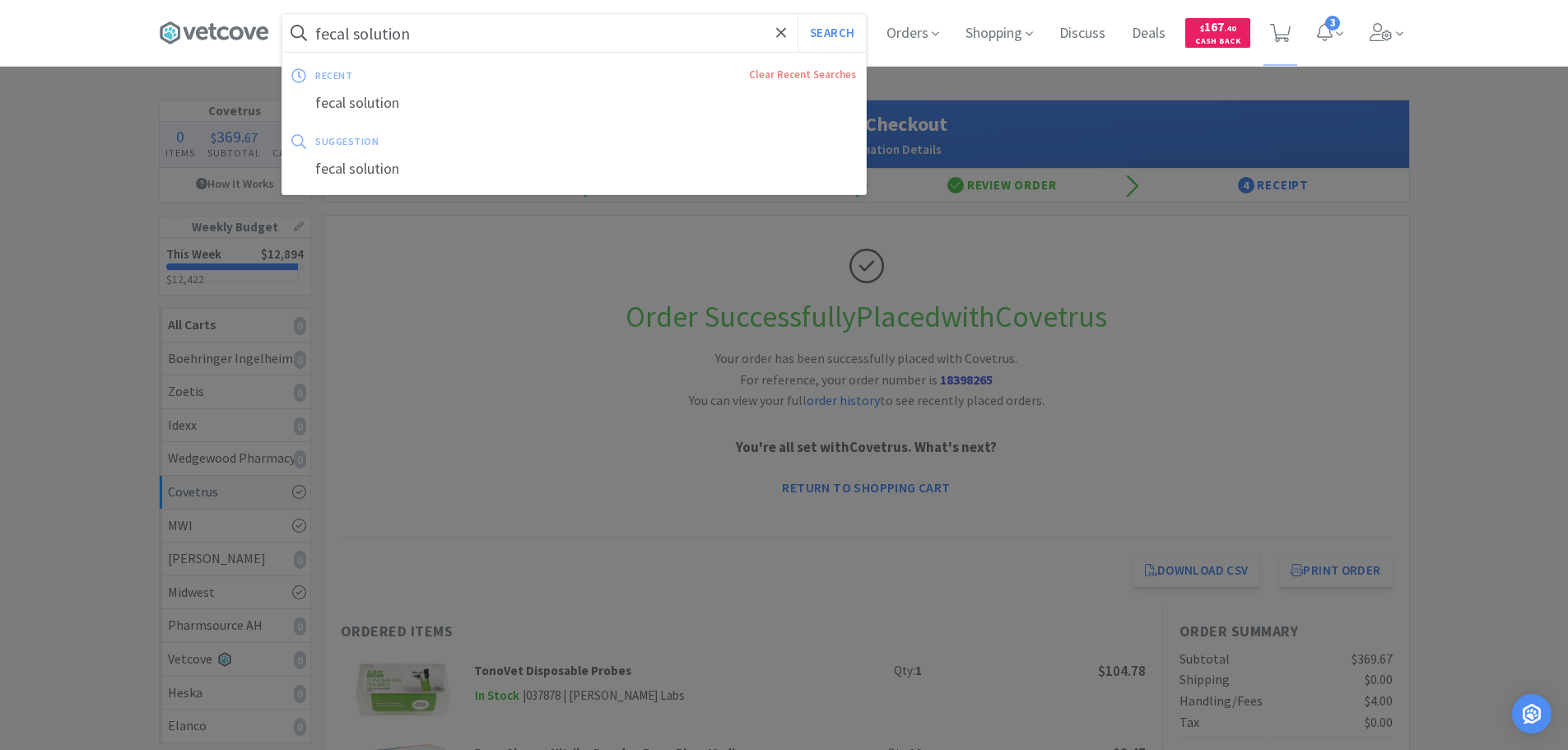
click at [600, 39] on input "fecal solution" at bounding box center [574, 32] width 584 height 38
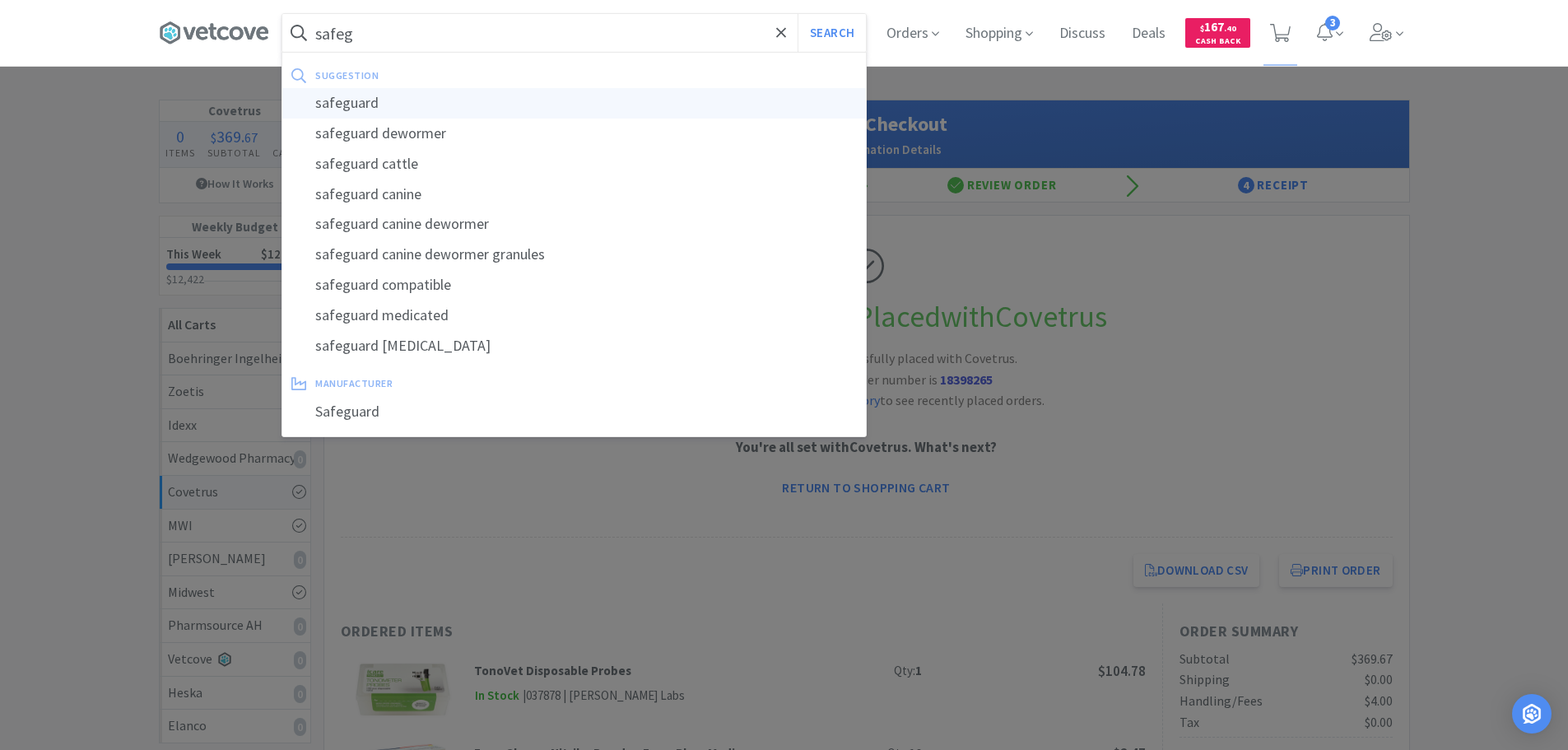
click at [577, 95] on div "safeguard" at bounding box center [574, 103] width 584 height 31
type input "safeguard"
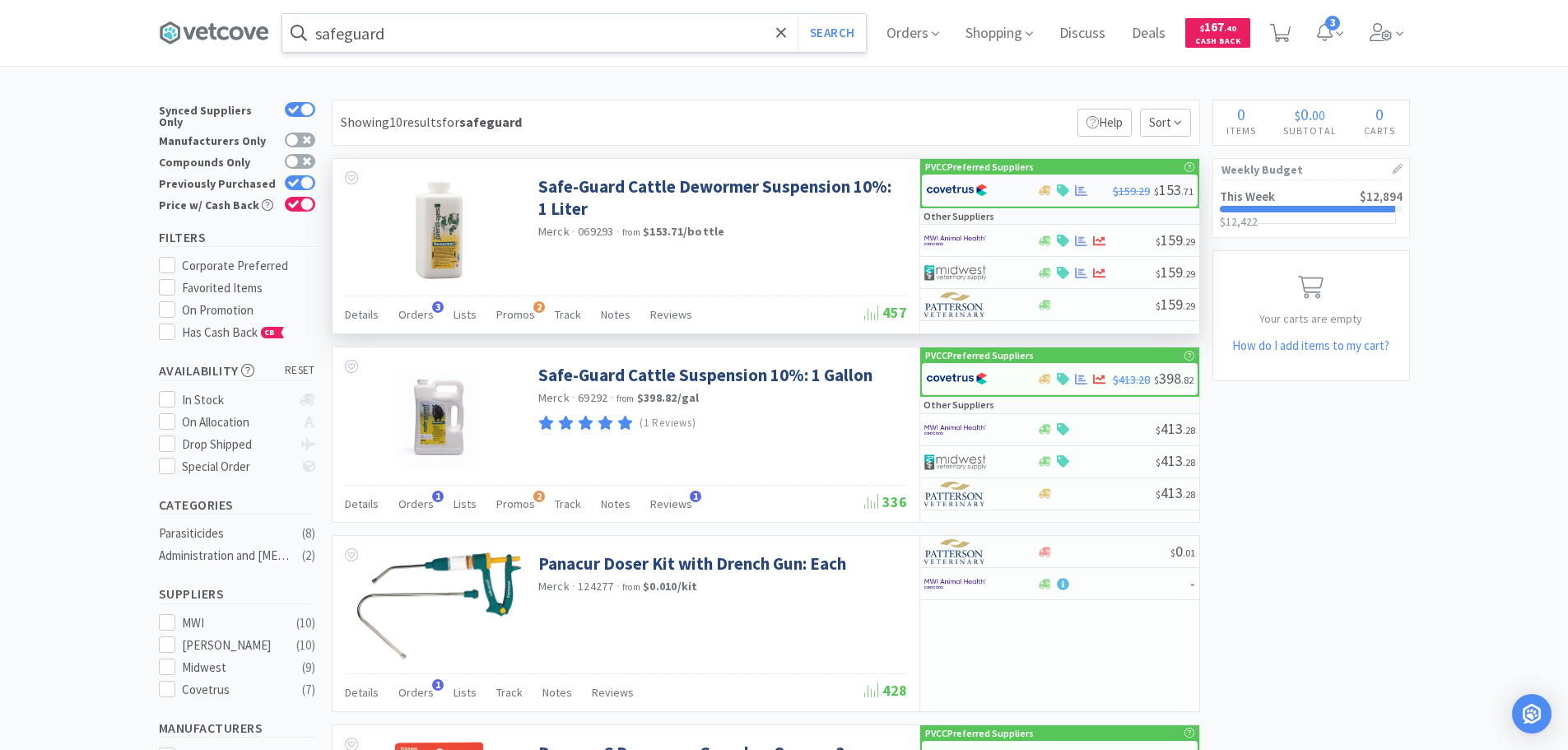
click at [971, 187] on img at bounding box center [957, 190] width 62 height 25
select select "1"
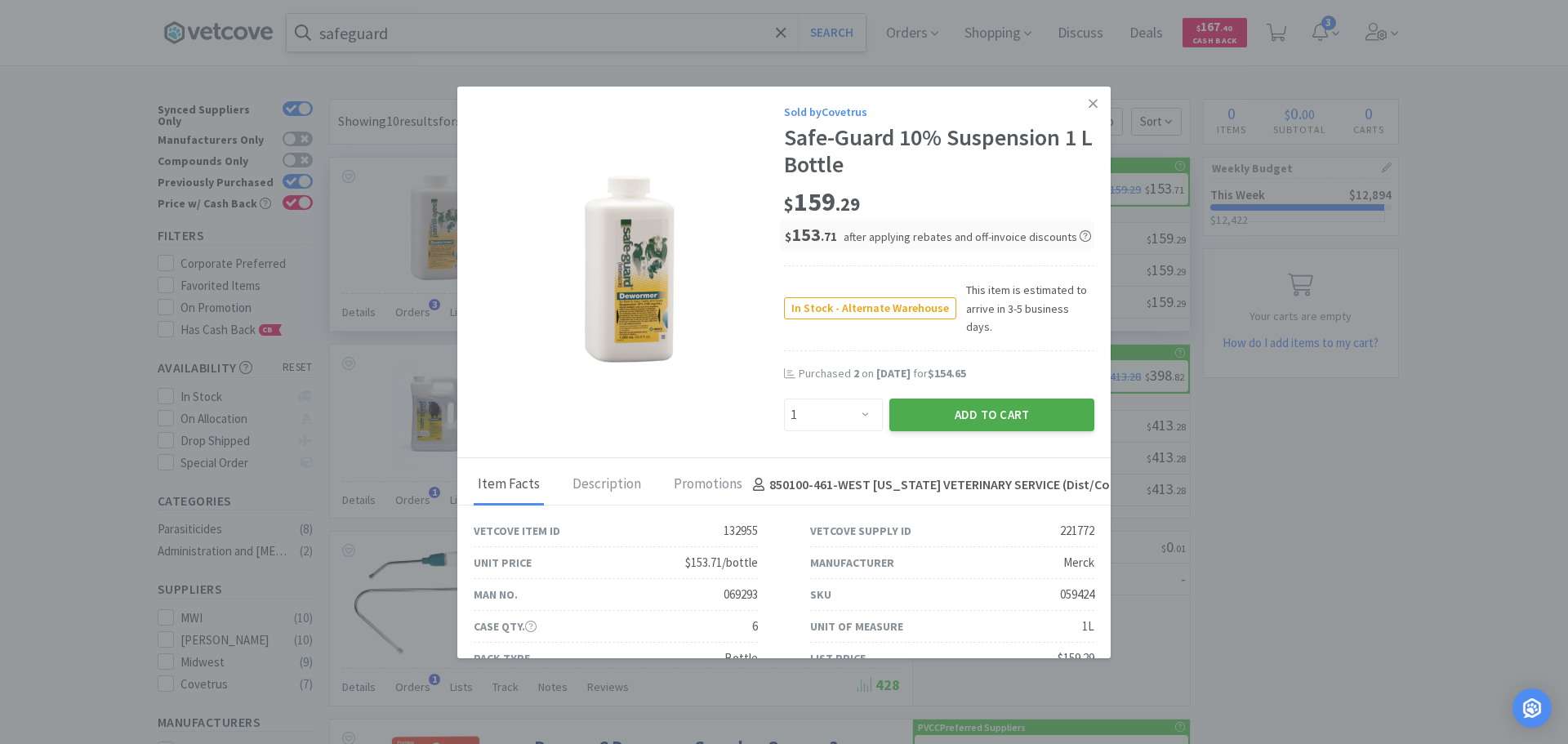
click at [982, 398] on button "Add to Cart" at bounding box center [992, 415] width 205 height 33
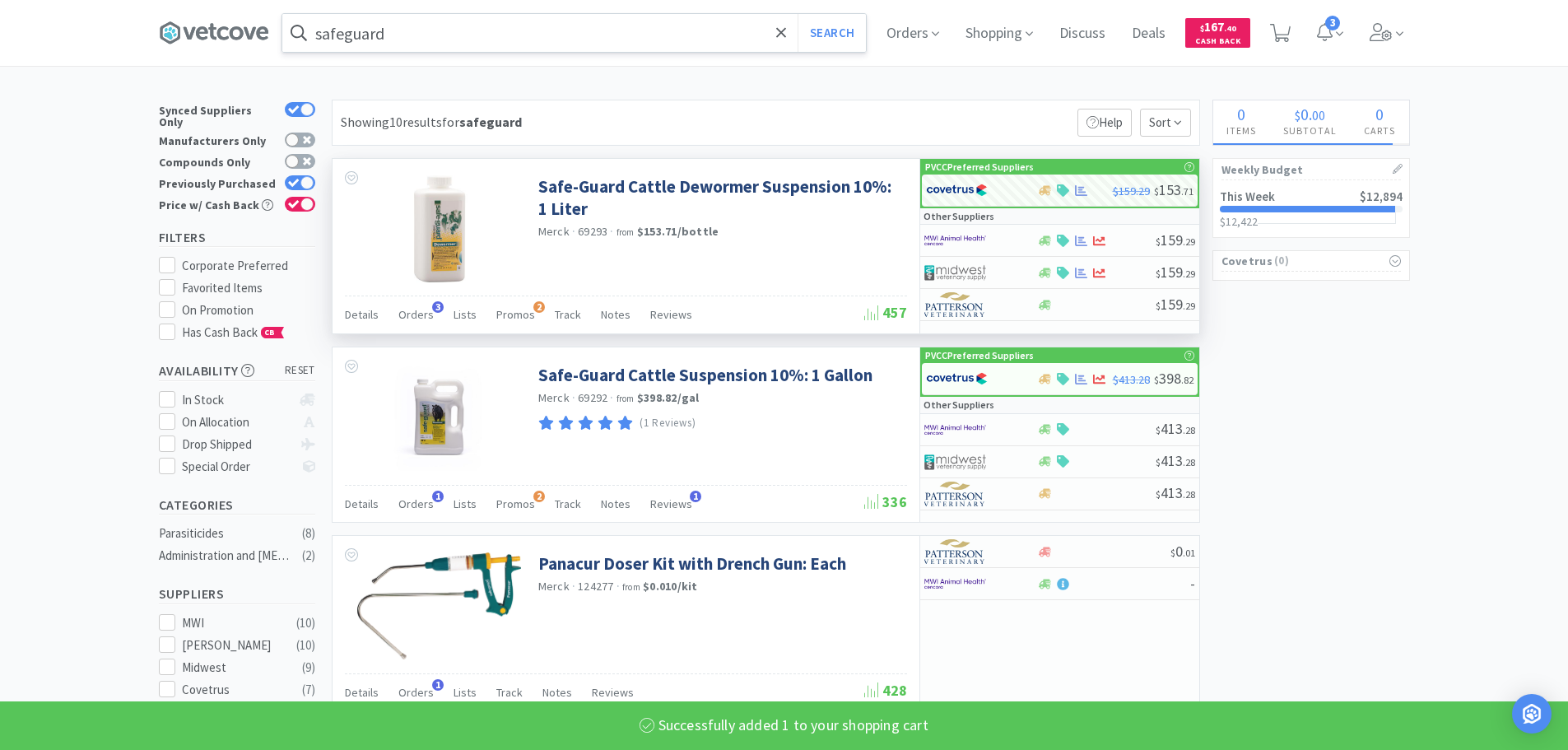
select select "1"
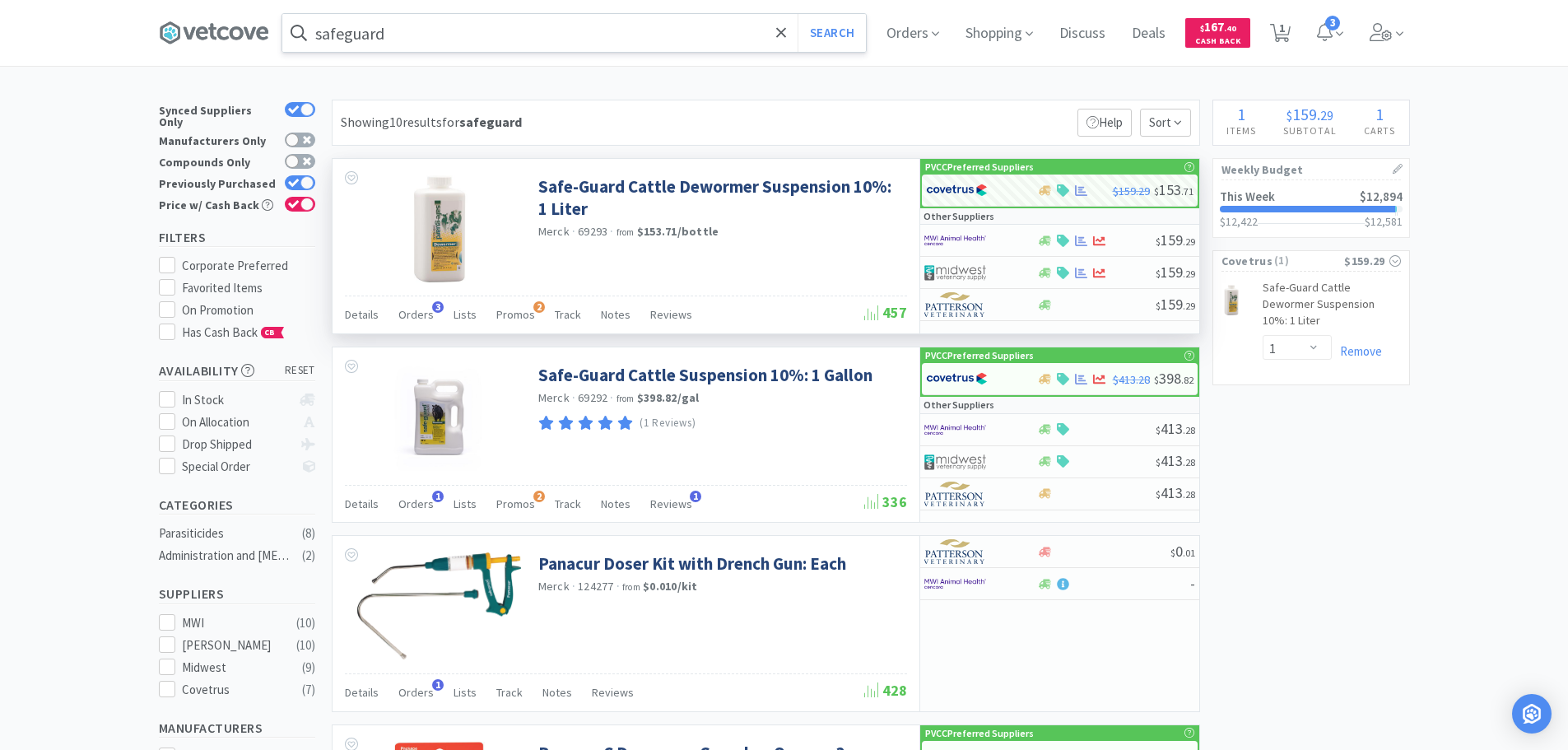
click at [517, 28] on input "safeguard" at bounding box center [574, 32] width 584 height 38
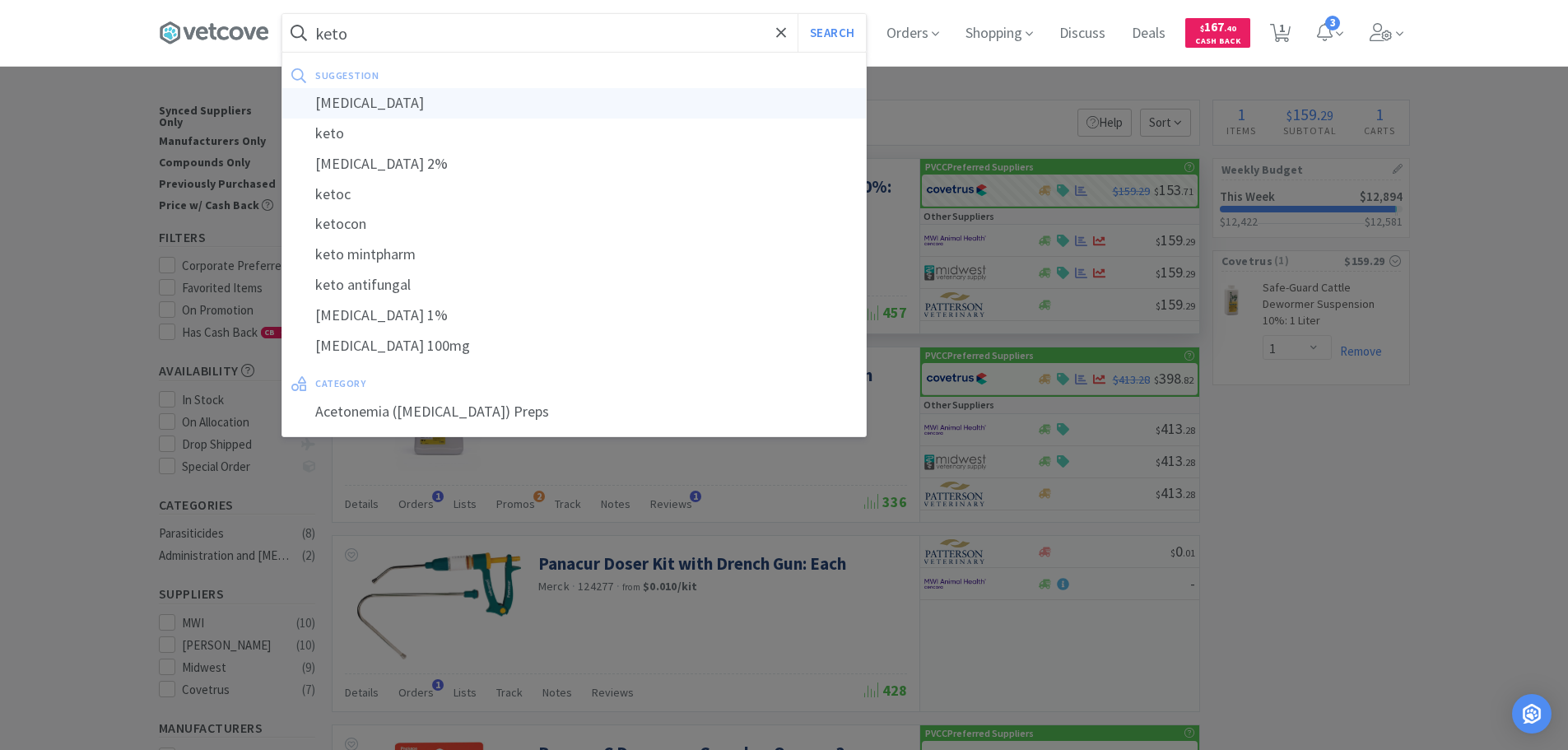
click at [488, 98] on div "[MEDICAL_DATA]" at bounding box center [574, 103] width 584 height 31
type input "[MEDICAL_DATA]"
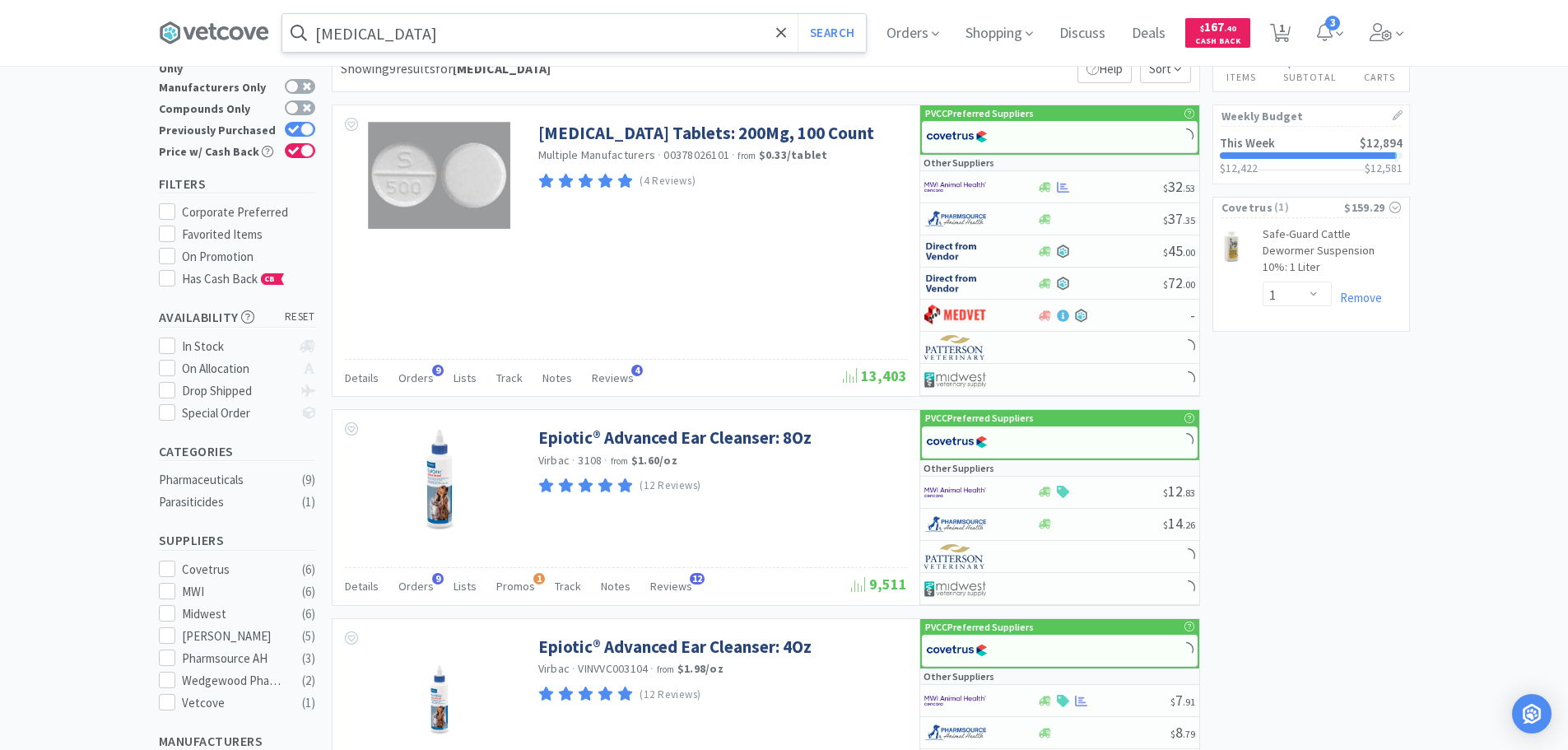
scroll to position [82, 0]
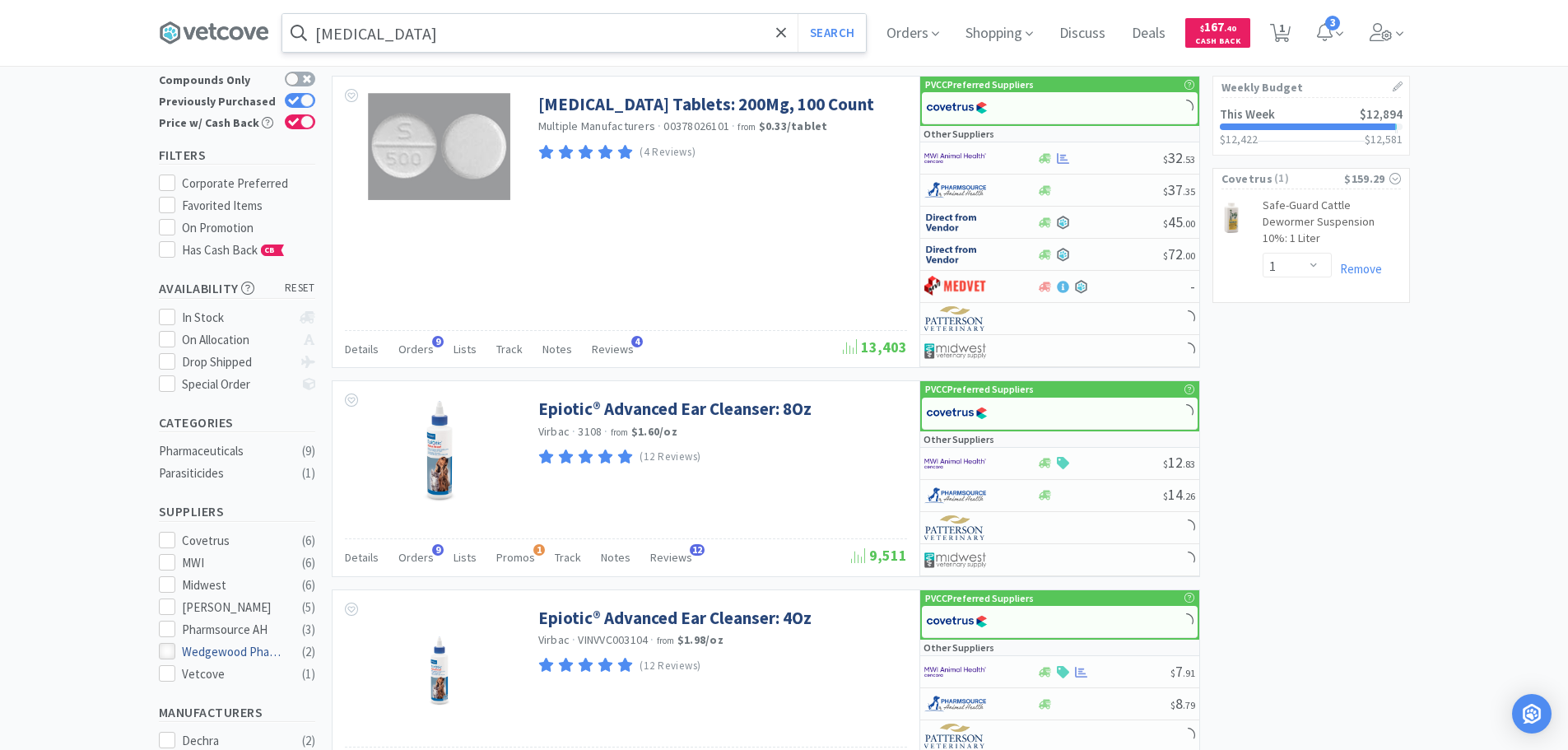
click at [171, 648] on div at bounding box center [166, 650] width 17 height 17
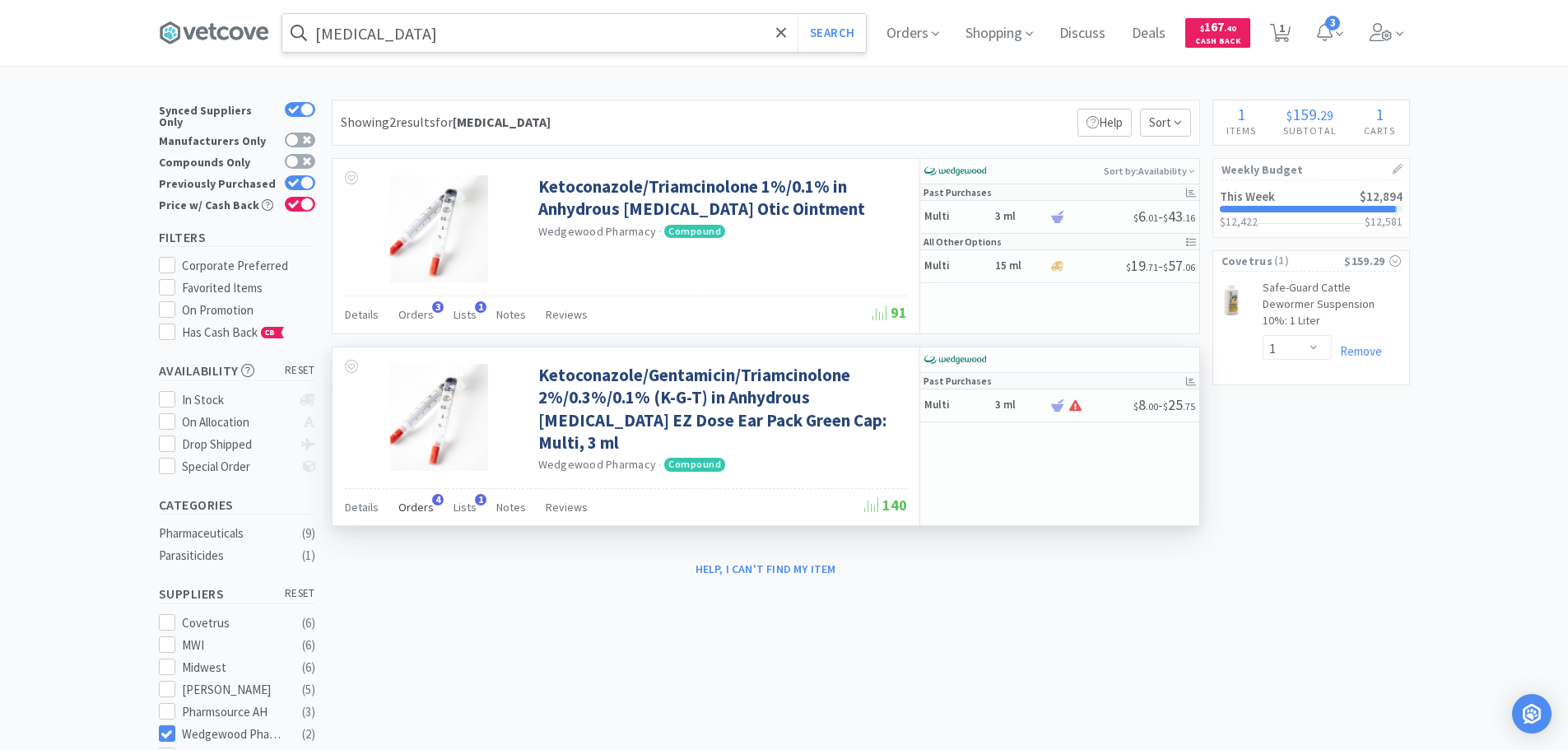
click at [404, 503] on span "Orders" at bounding box center [416, 507] width 35 height 15
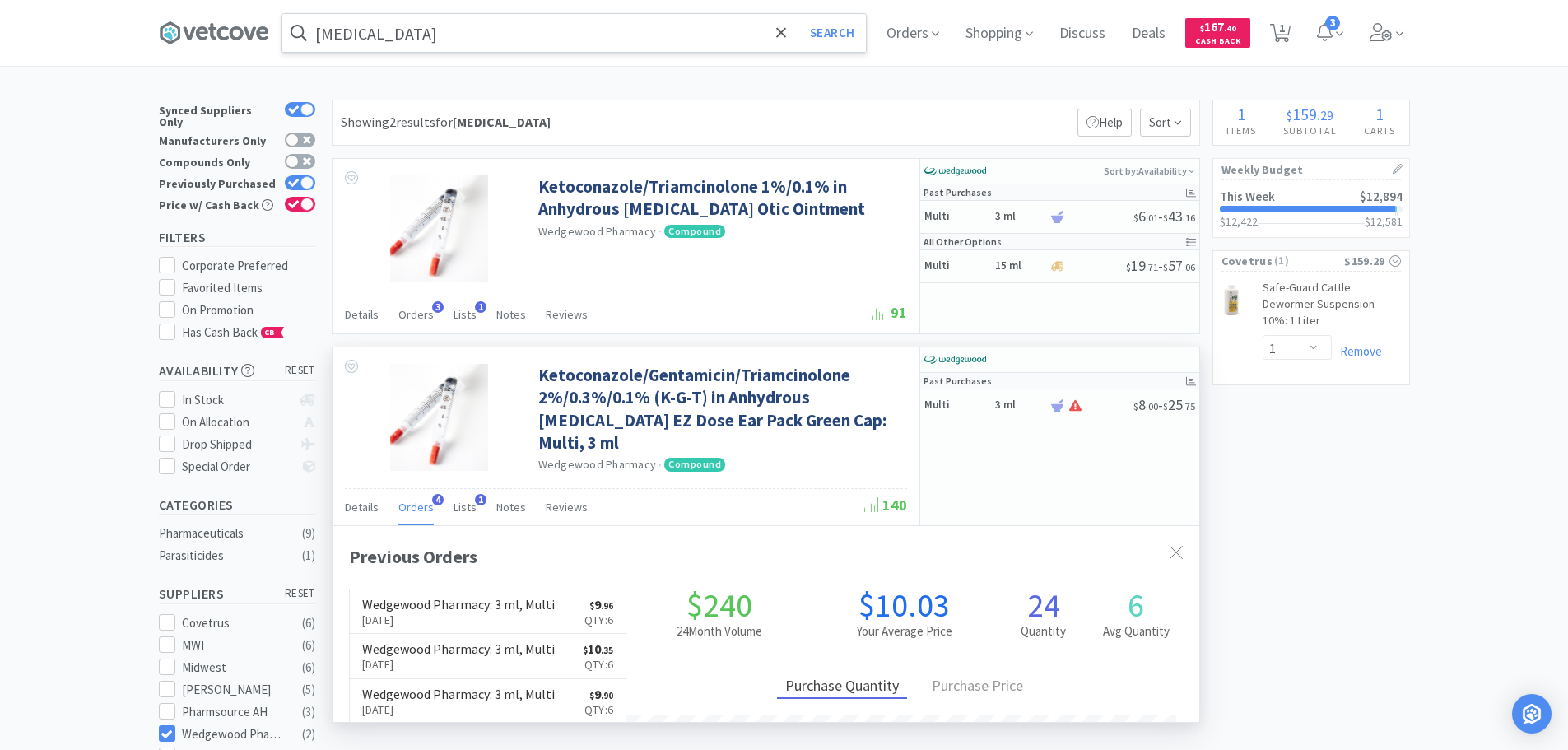
scroll to position [426, 867]
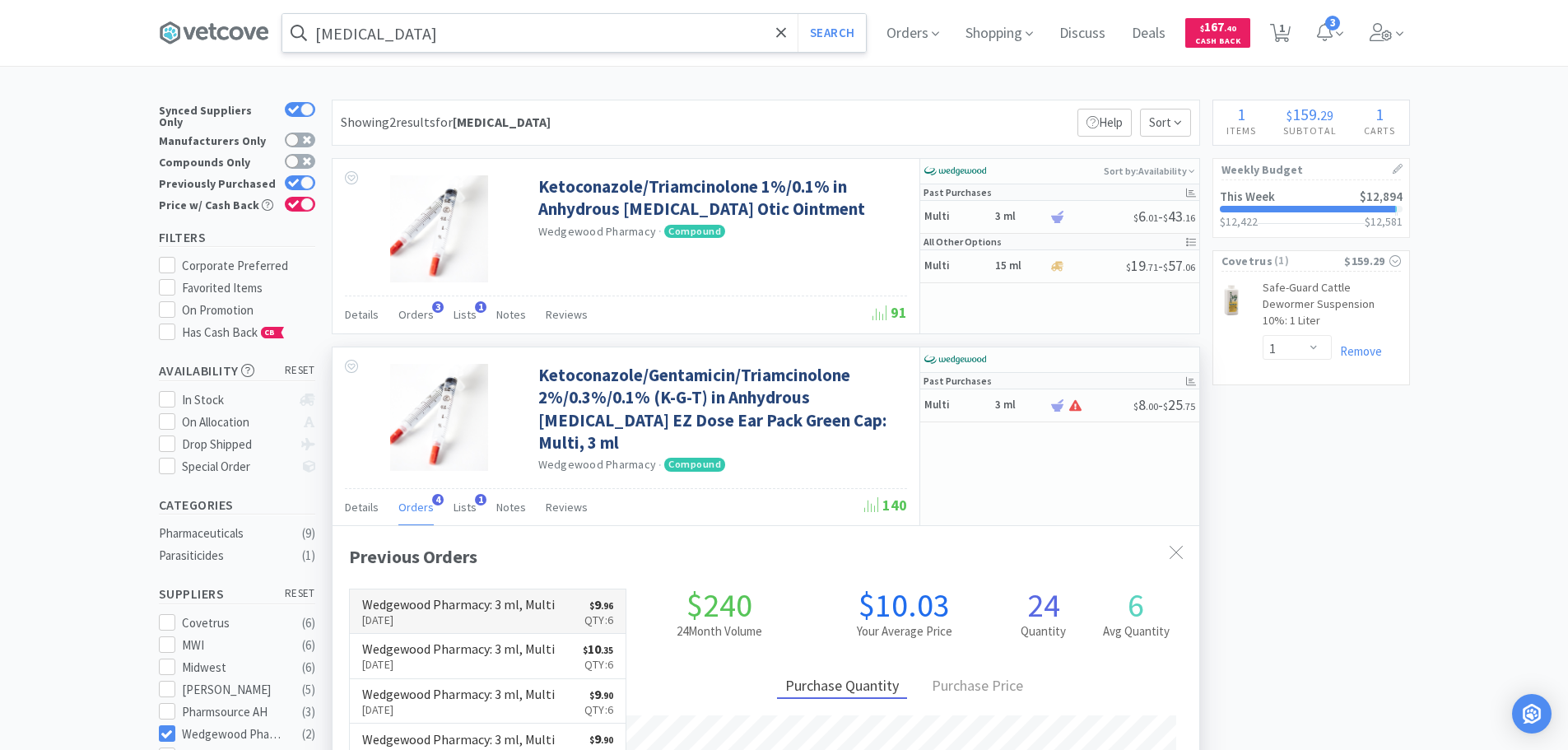
click at [524, 599] on h6 "Wedgewood Pharmacy : 3 ml, Multi" at bounding box center [459, 604] width 193 height 13
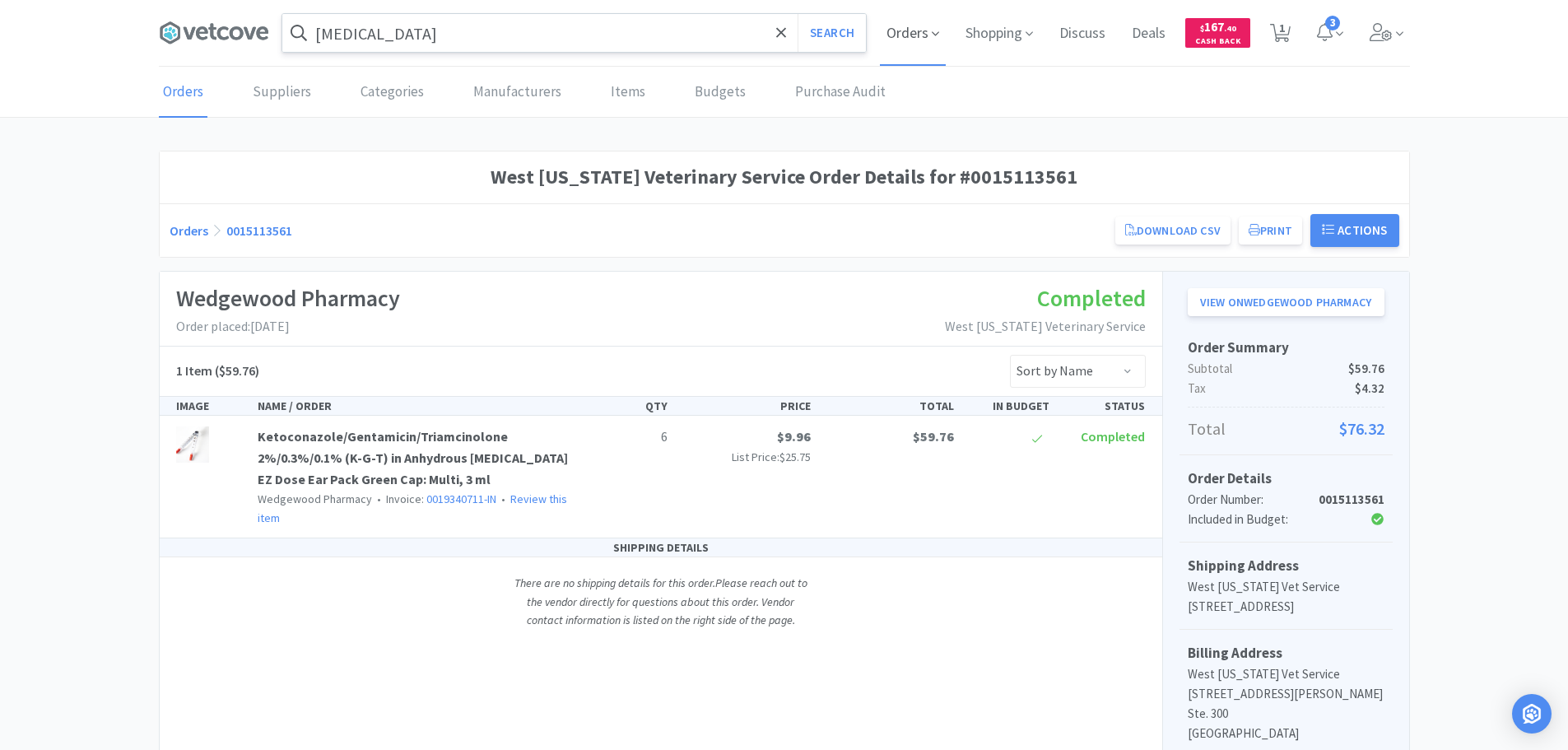
click at [907, 19] on span "Orders" at bounding box center [912, 32] width 66 height 66
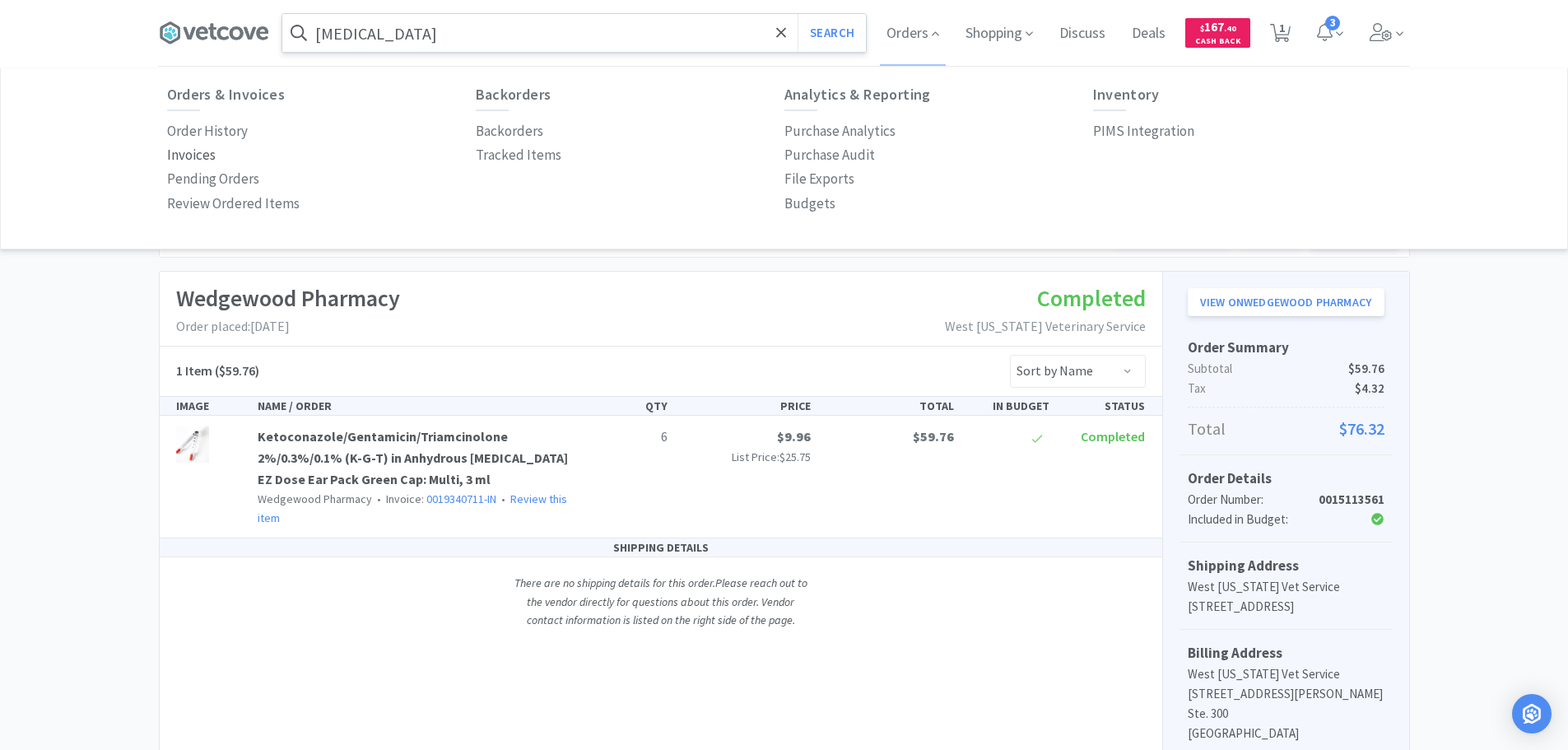
click at [203, 158] on p "Invoices" at bounding box center [191, 155] width 48 height 22
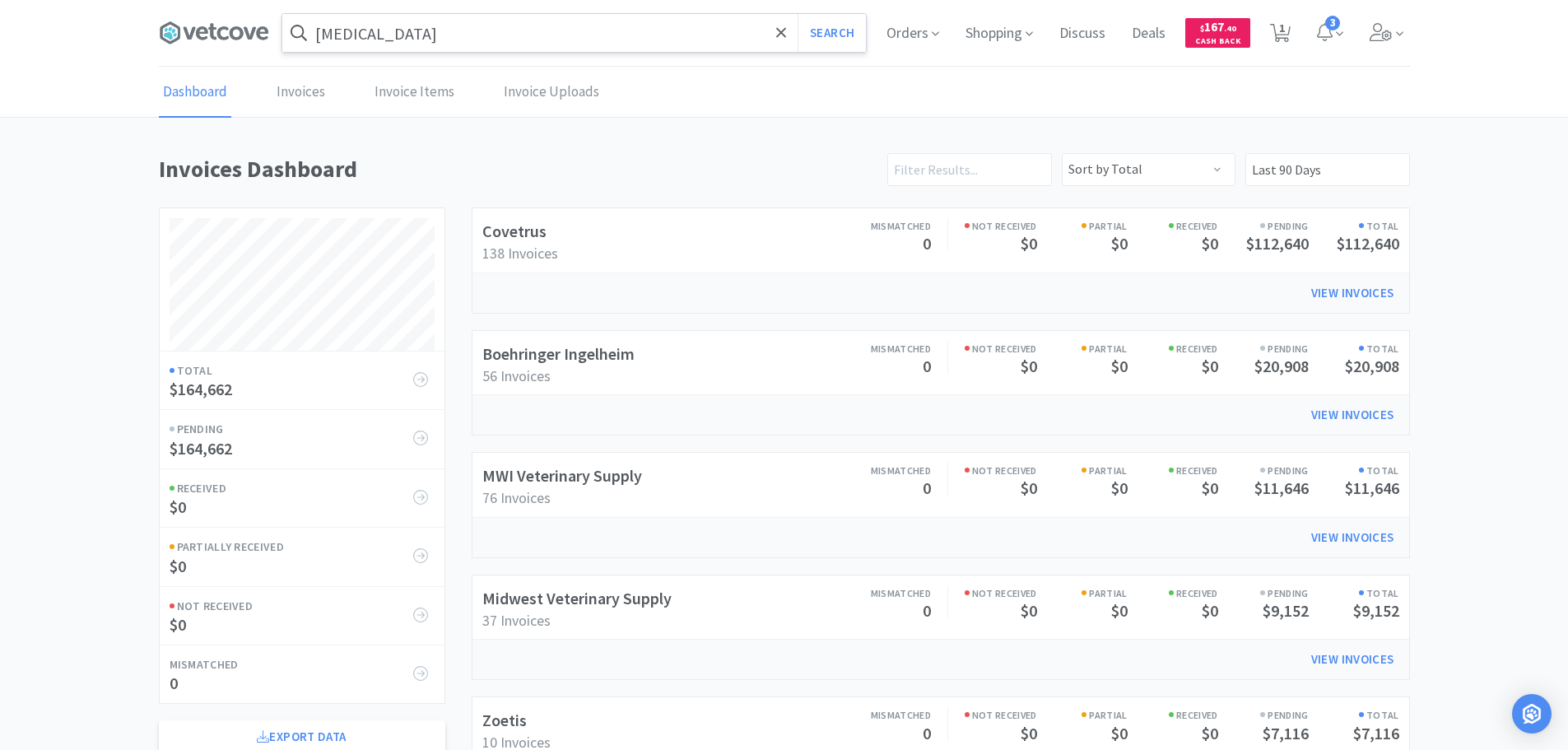
scroll to position [913, 1251]
click at [528, 354] on link "Boehringer Ingelheim" at bounding box center [559, 354] width 152 height 21
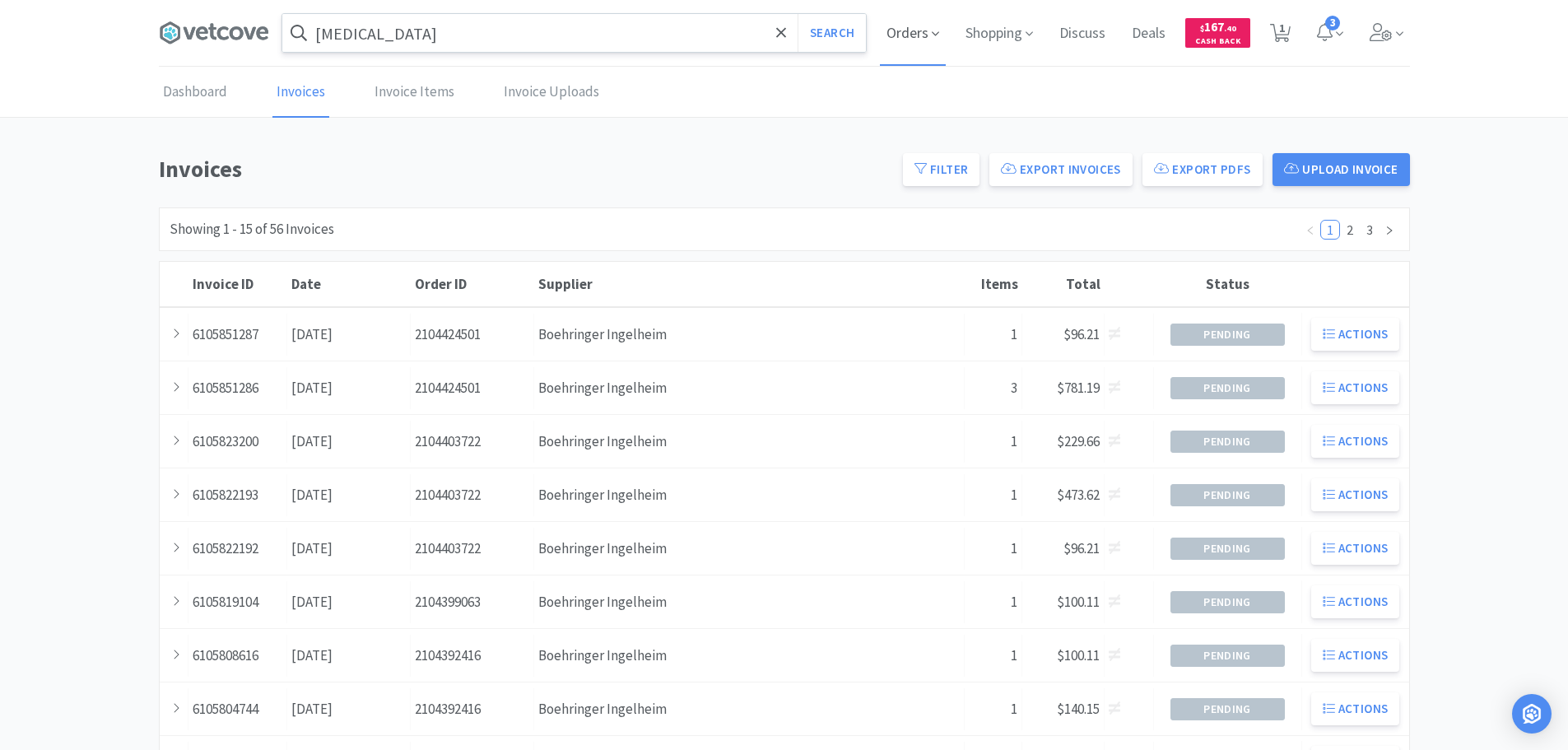
click at [910, 23] on span "Orders" at bounding box center [912, 32] width 66 height 66
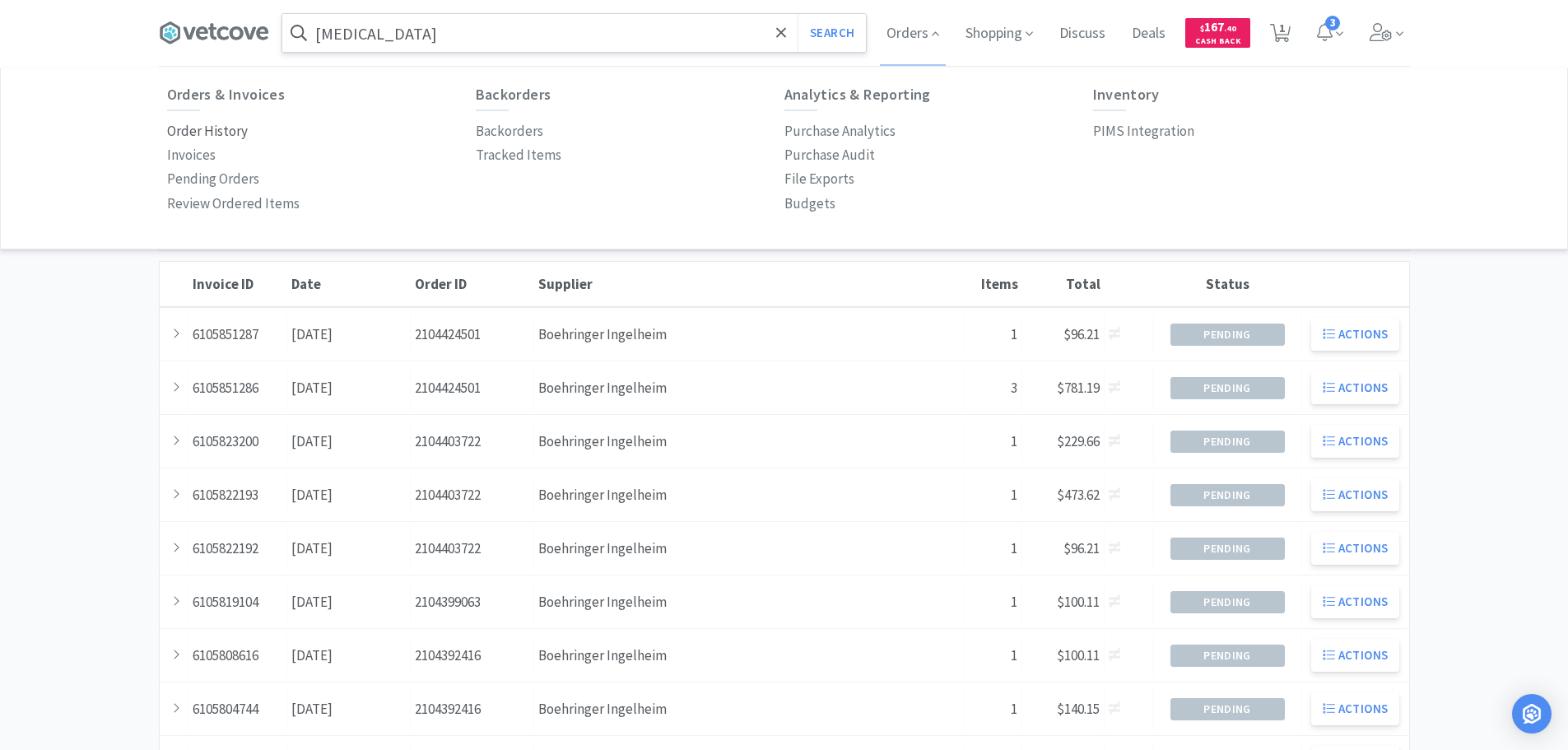
click at [204, 131] on p "Order History" at bounding box center [207, 130] width 81 height 22
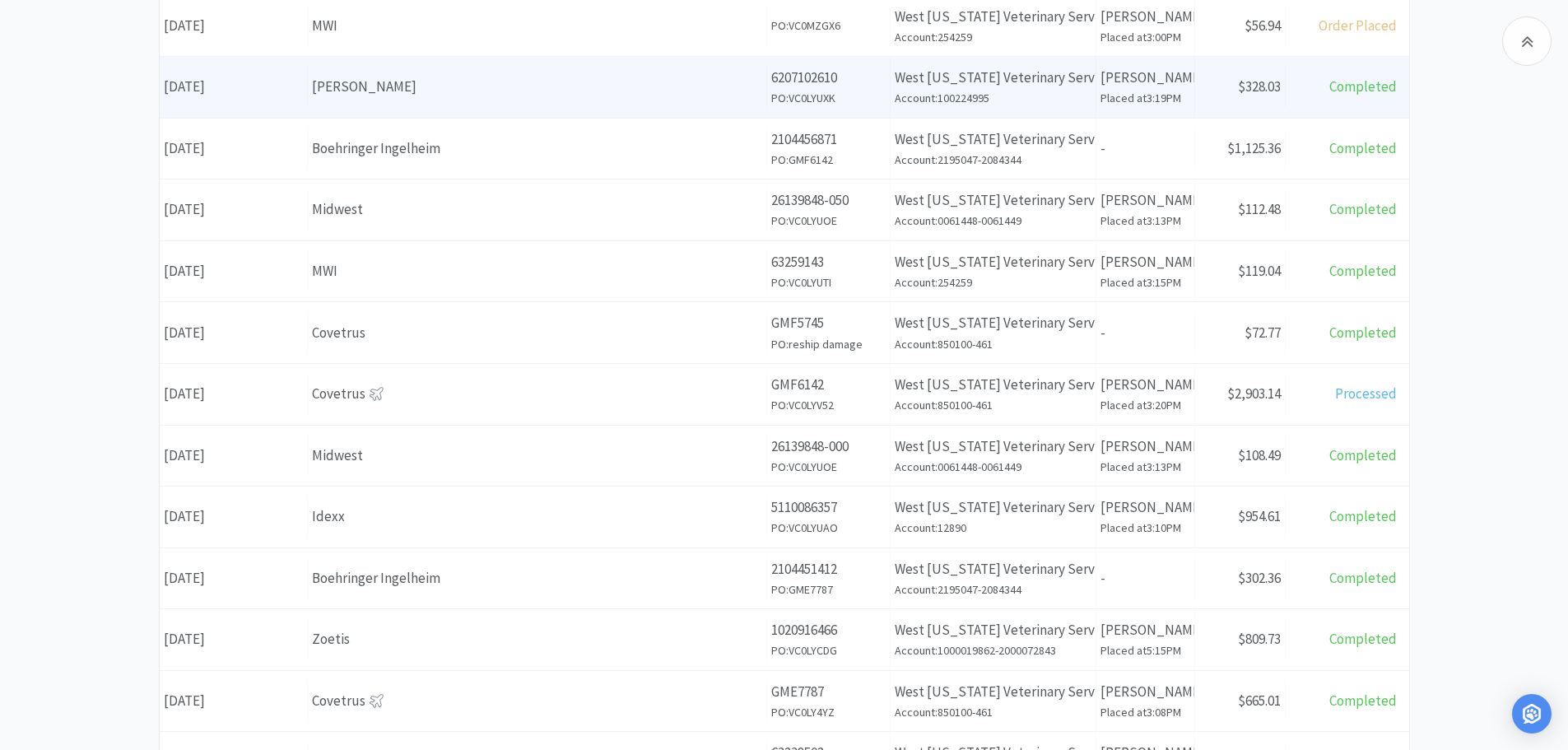
scroll to position [576, 0]
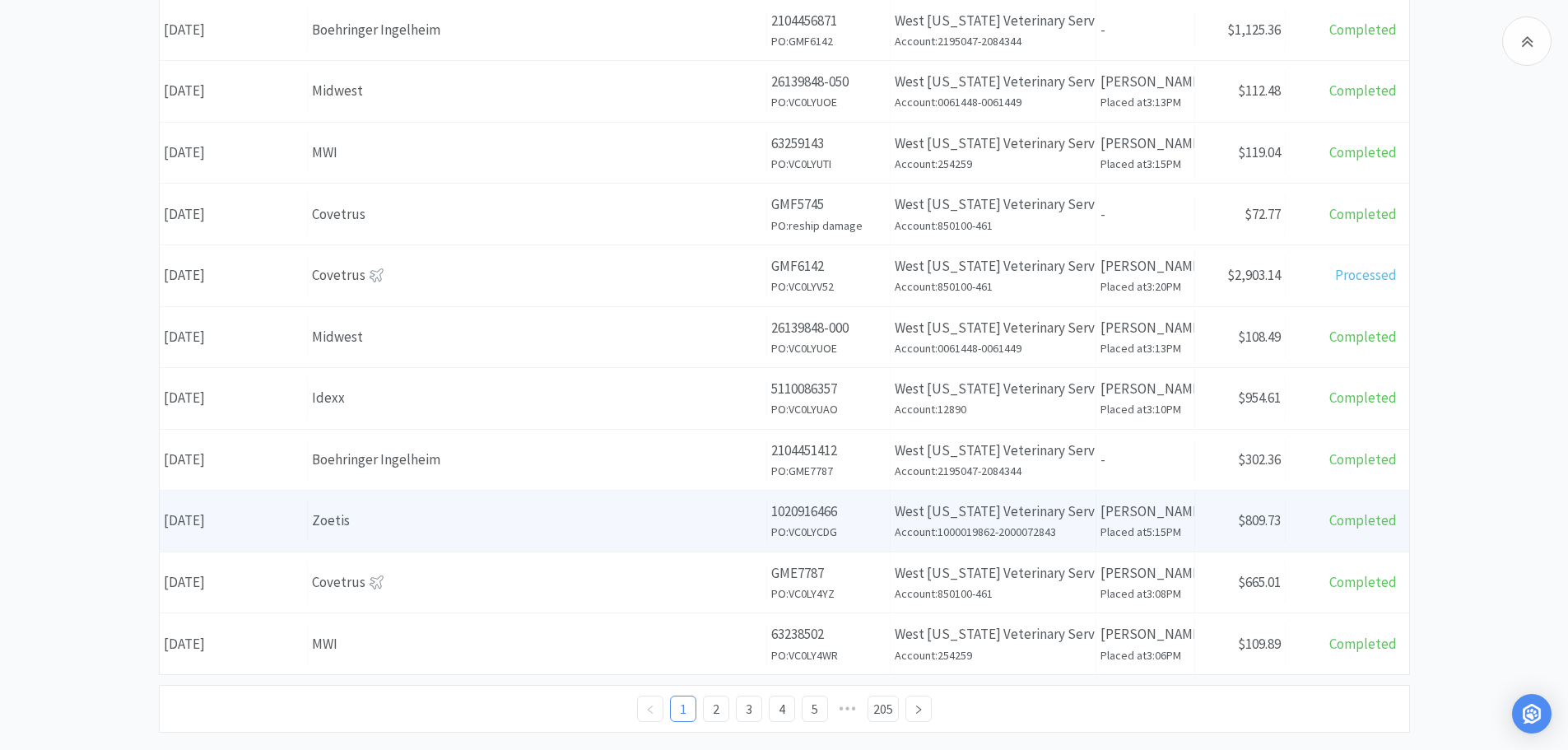
click at [264, 529] on div "Date [DATE]" at bounding box center [233, 521] width 148 height 42
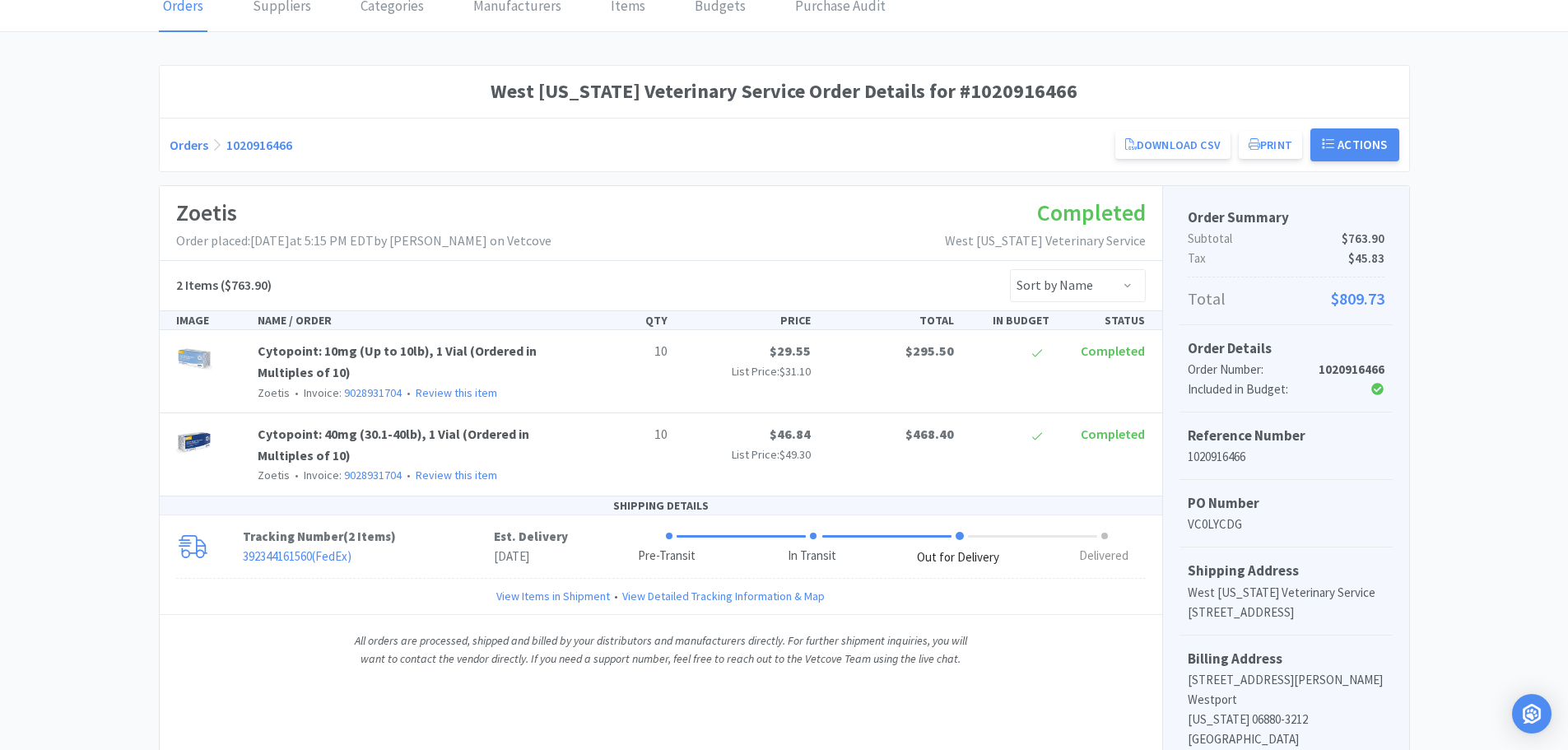
scroll to position [165, 0]
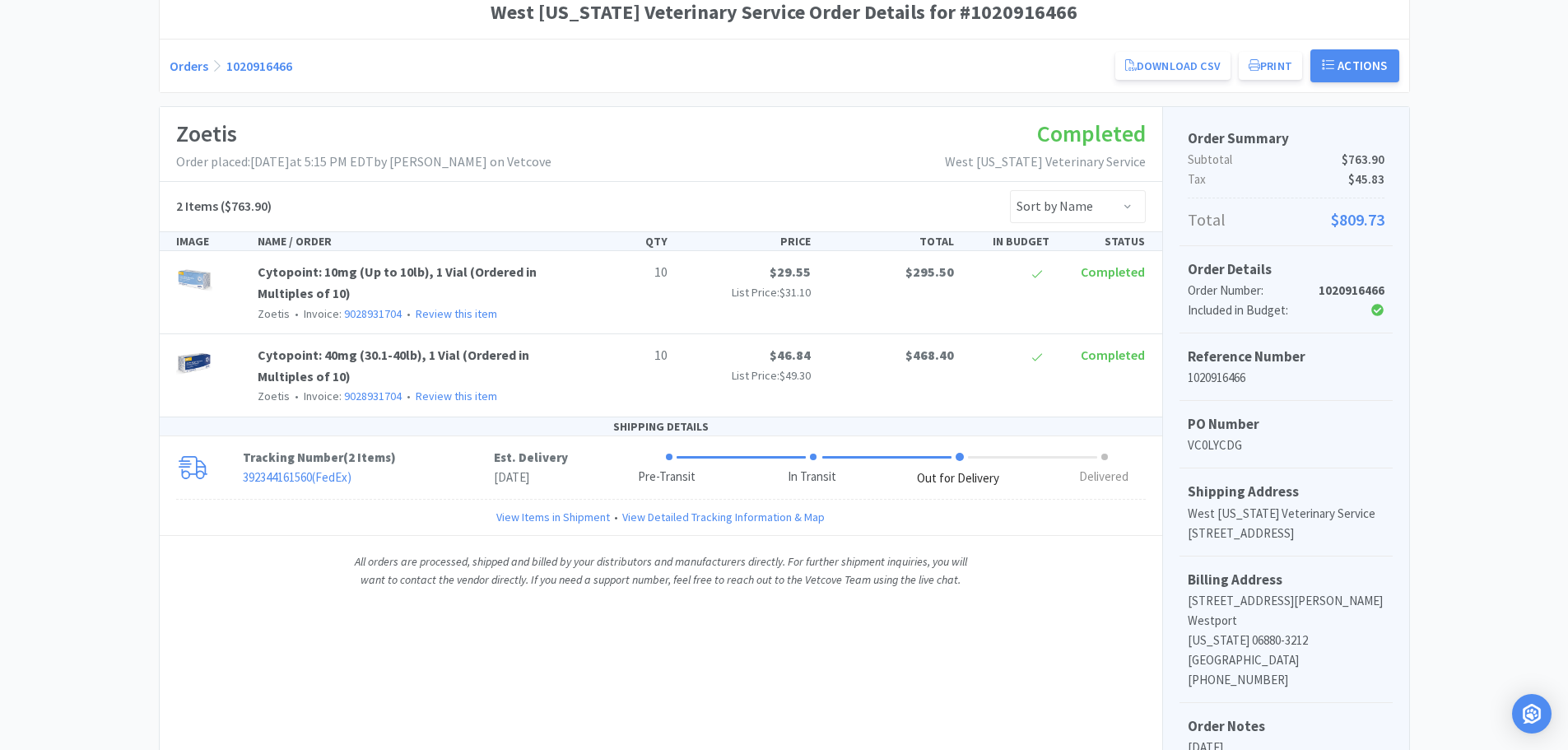
scroll to position [576, 0]
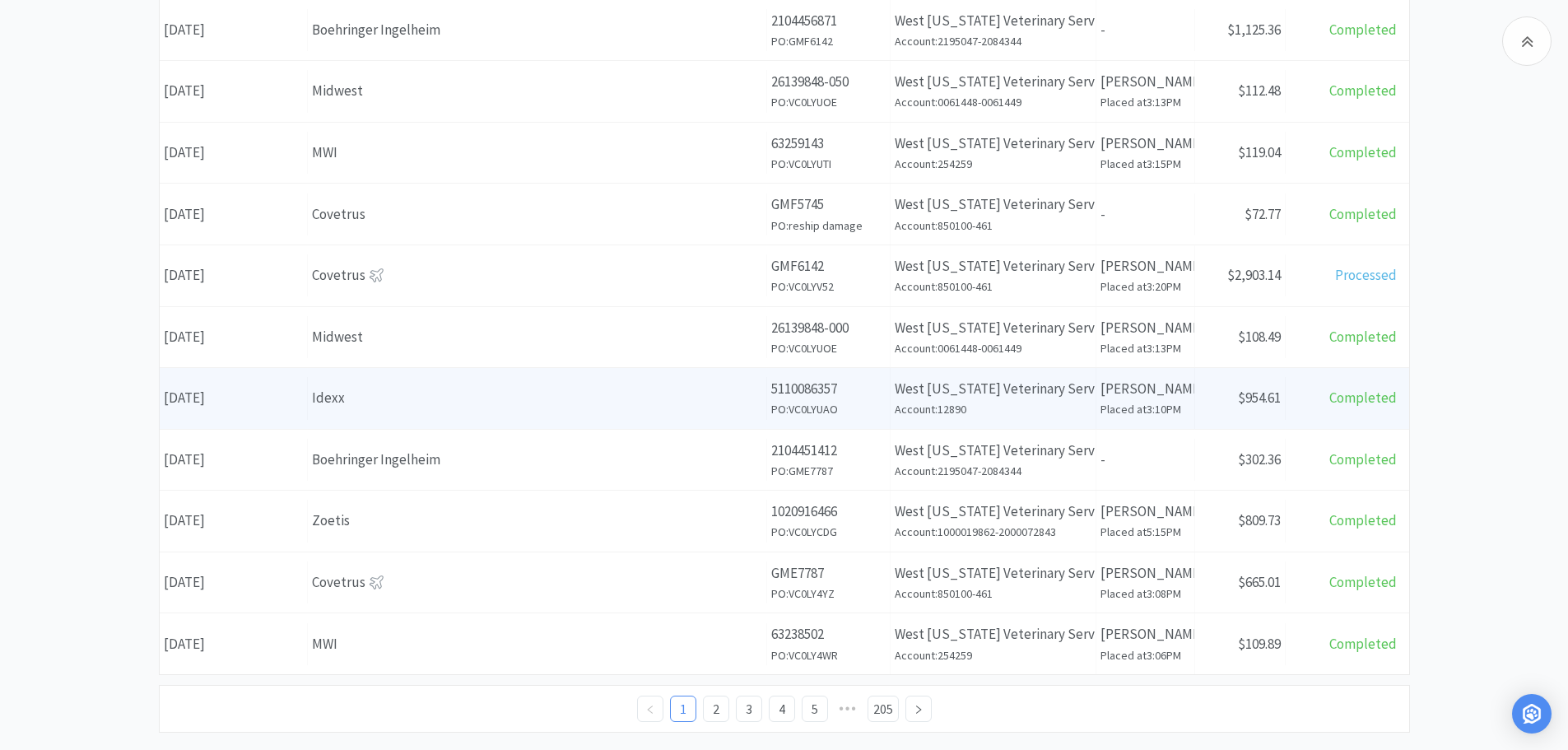
click at [367, 400] on div "Idexx" at bounding box center [537, 397] width 450 height 22
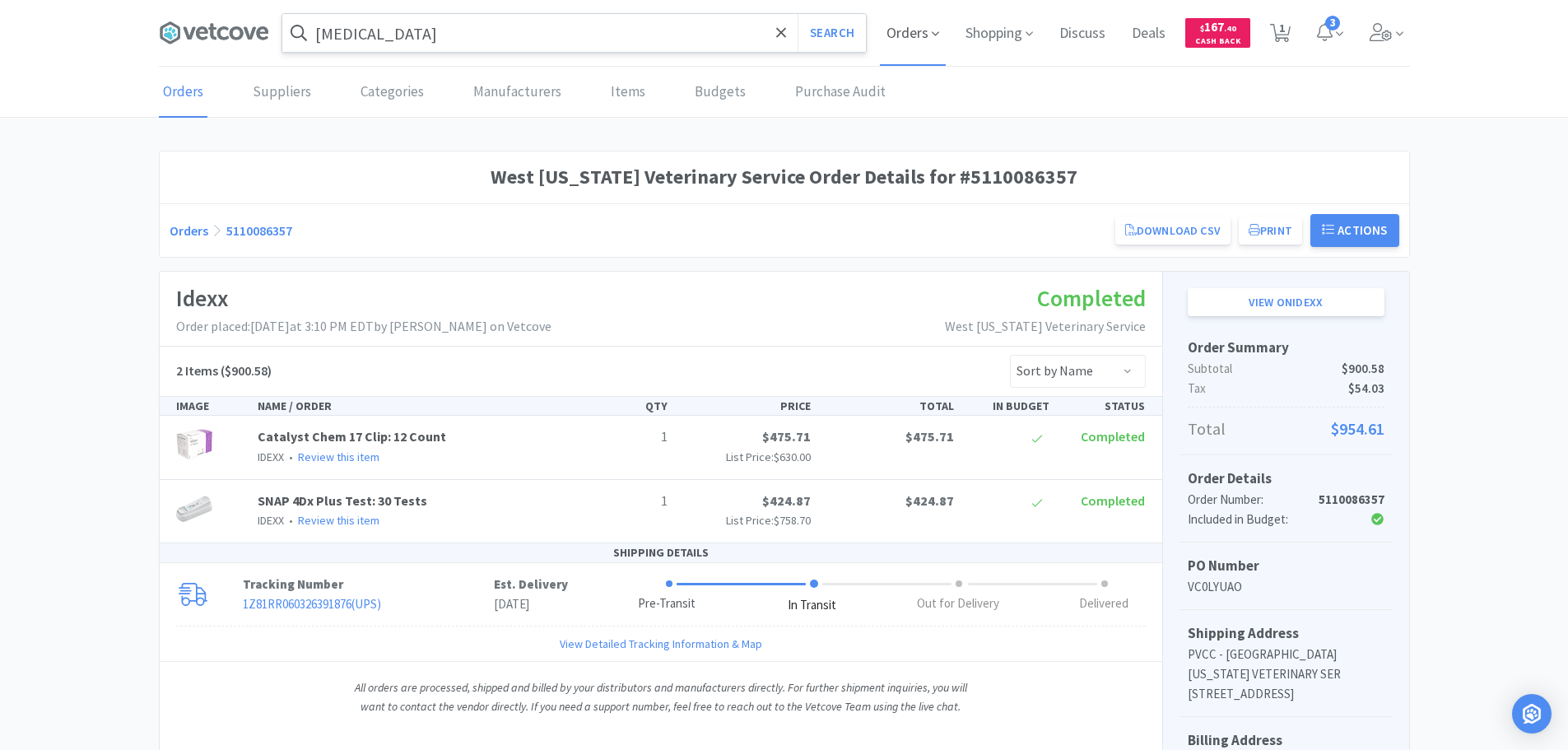
click at [917, 46] on span "Orders" at bounding box center [912, 32] width 66 height 66
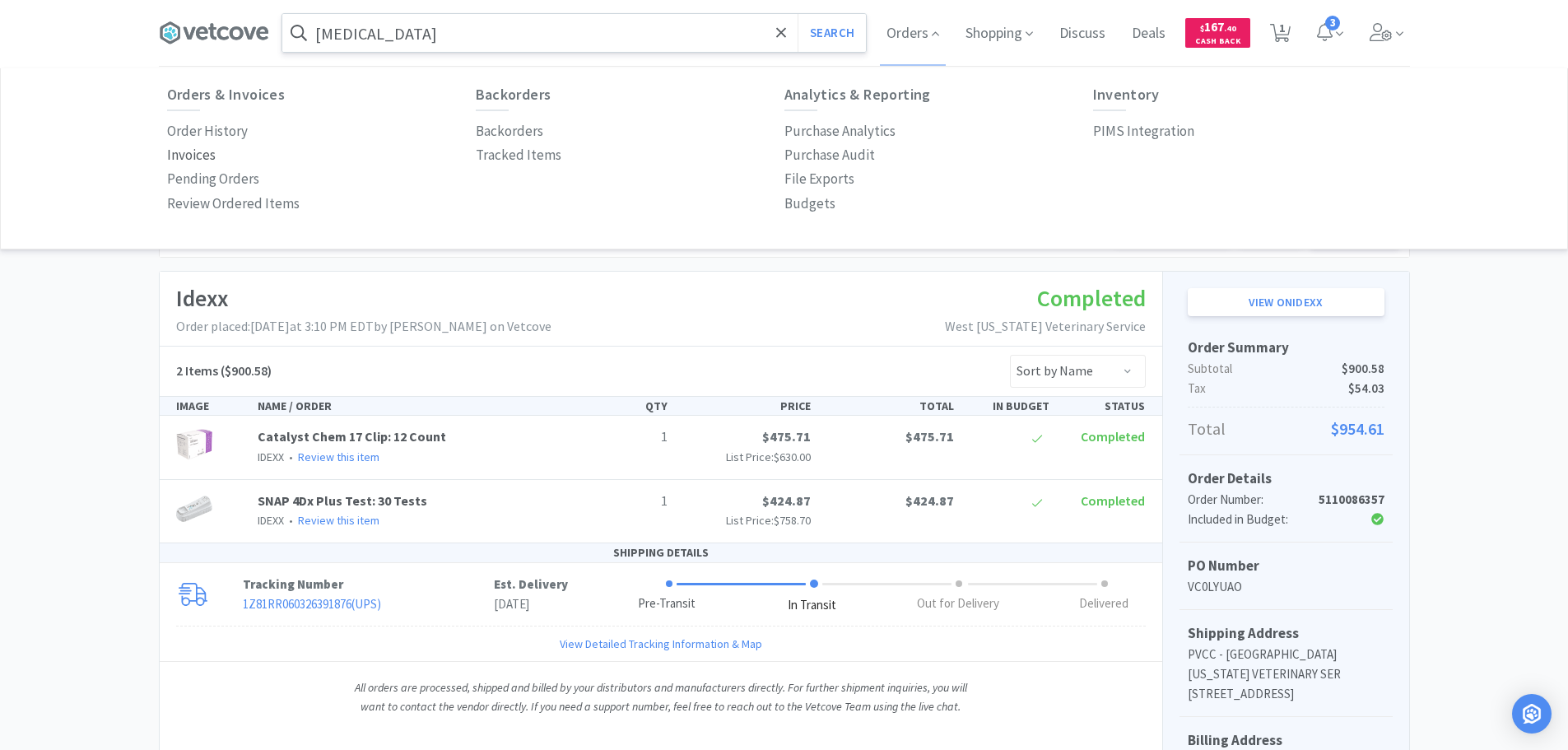
click at [200, 160] on p "Invoices" at bounding box center [191, 155] width 48 height 22
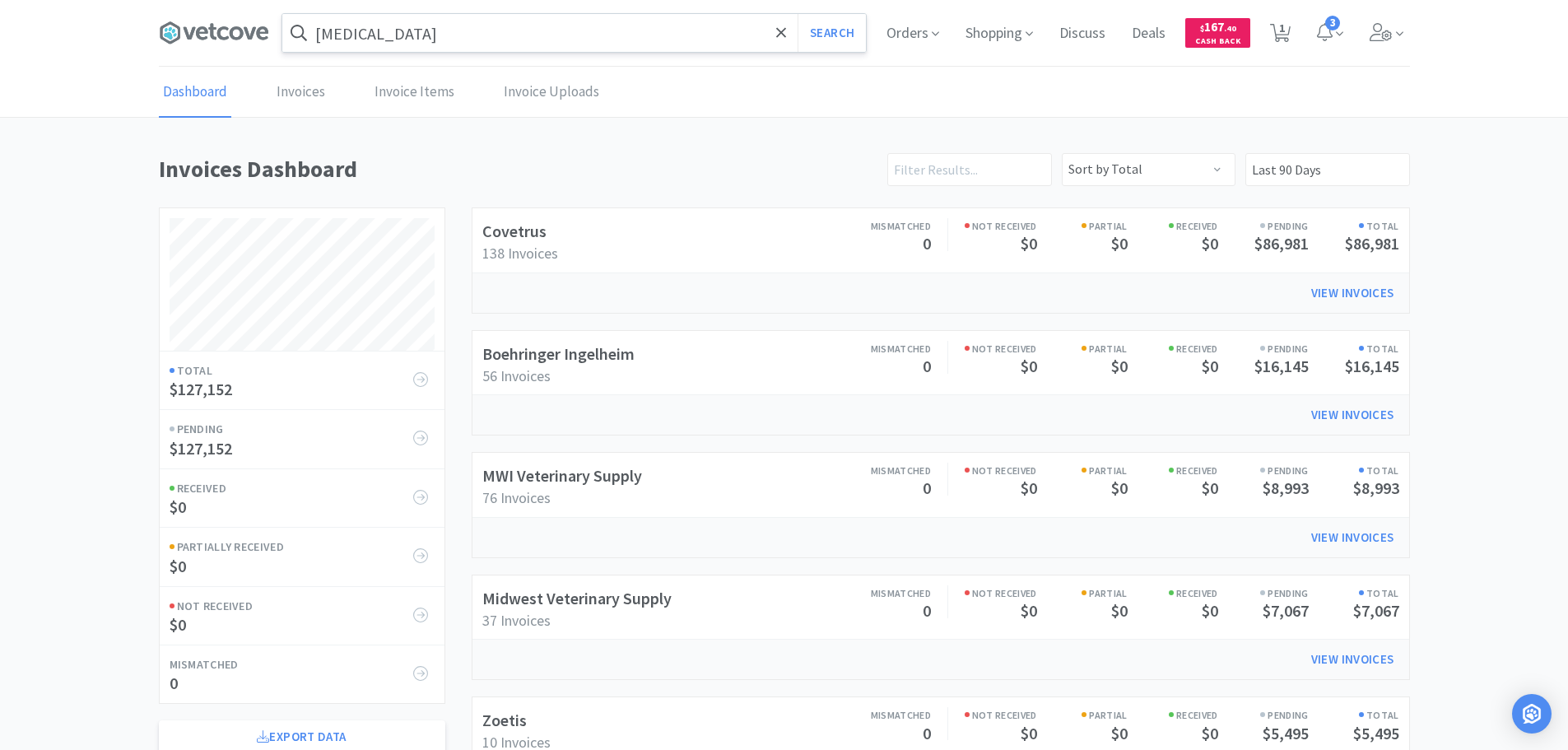
scroll to position [913, 1251]
click at [610, 483] on link "MWI Veterinary Supply" at bounding box center [562, 475] width 159 height 21
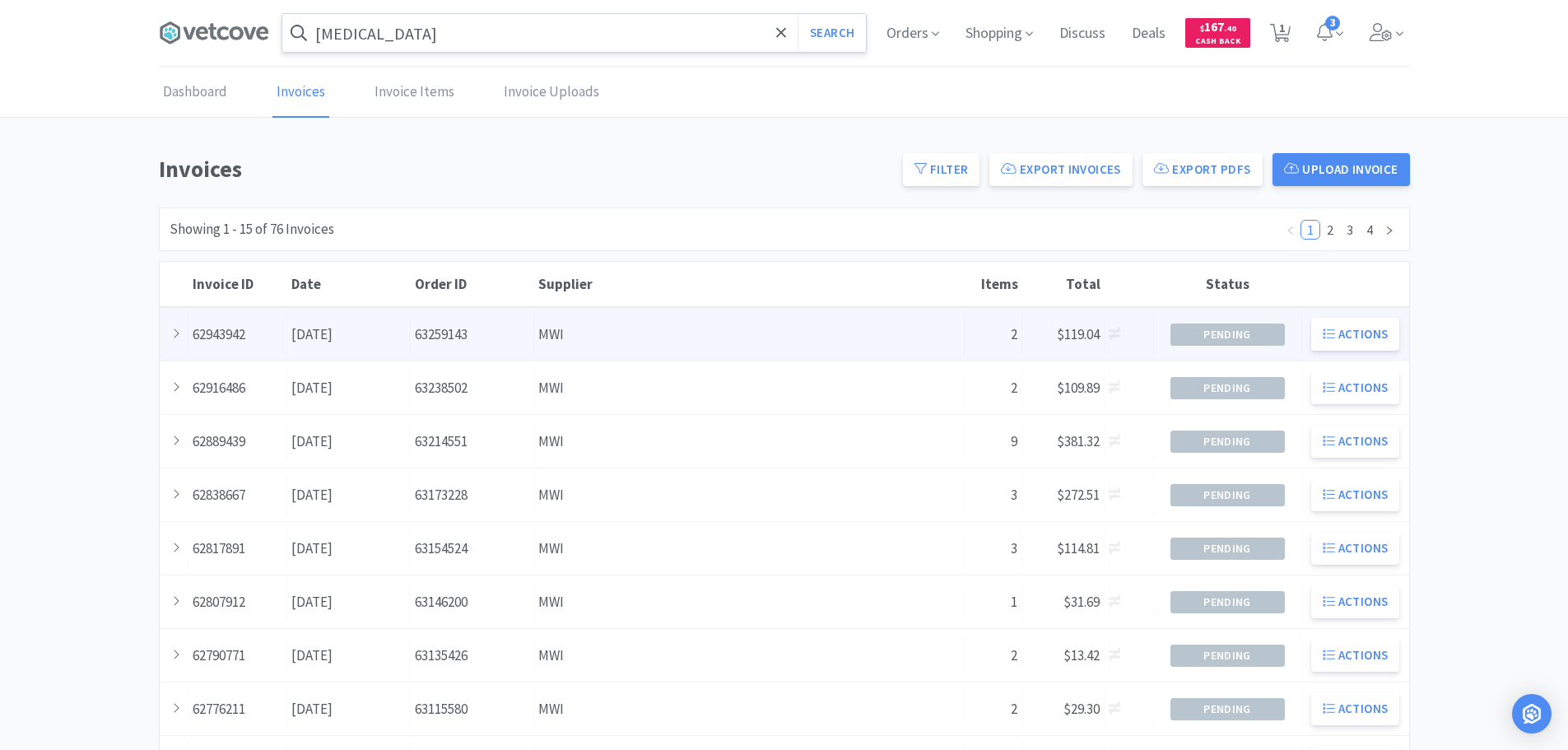
click at [721, 336] on div "Supplier MWI" at bounding box center [749, 334] width 431 height 42
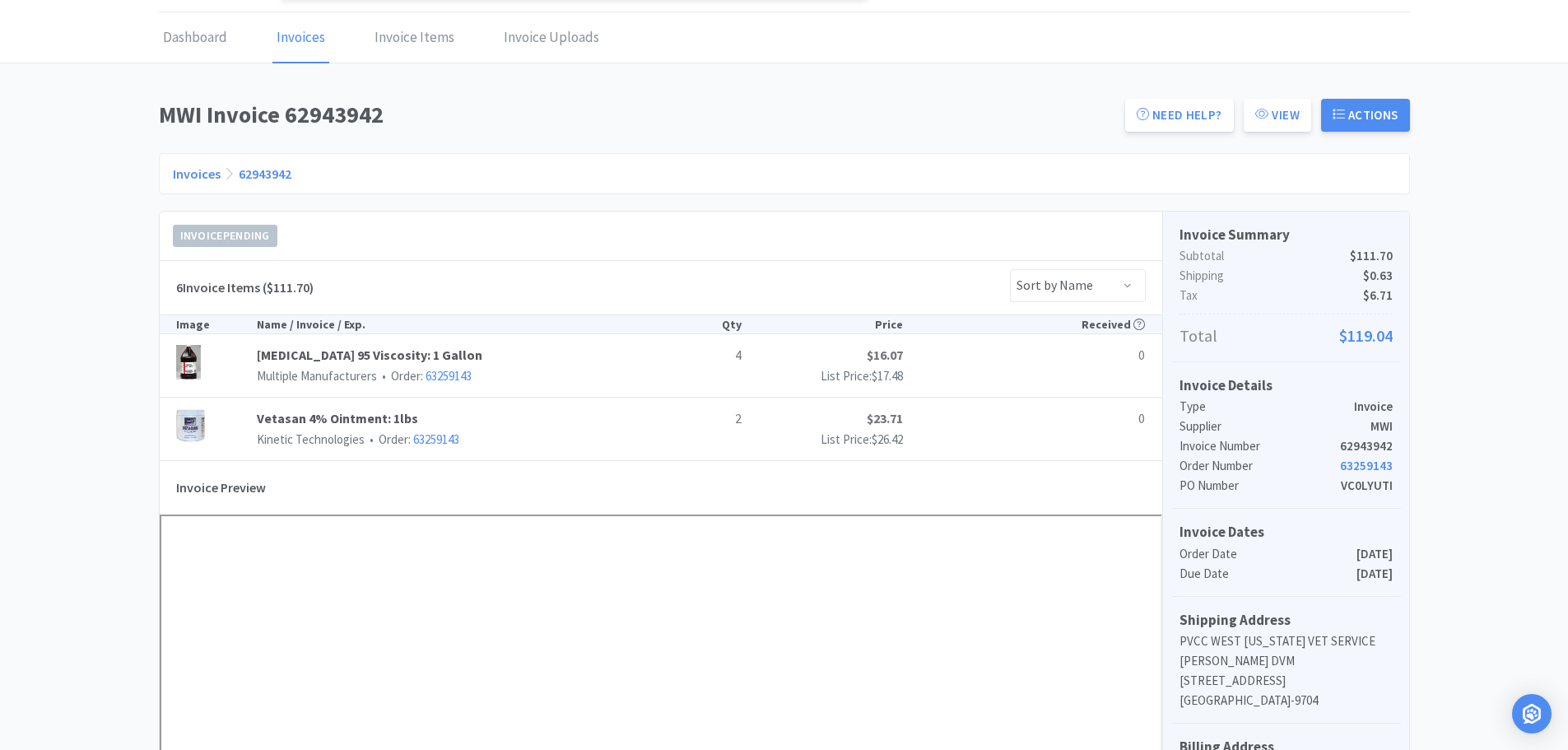
scroll to position [82, 0]
